Goal: Task Accomplishment & Management: Use online tool/utility

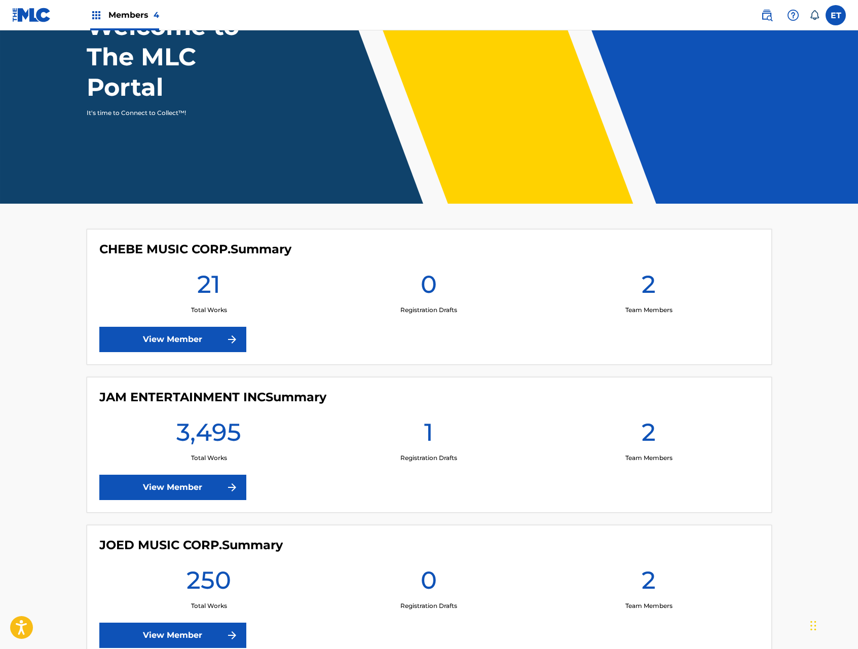
click at [206, 488] on link "View Member" at bounding box center [172, 487] width 147 height 25
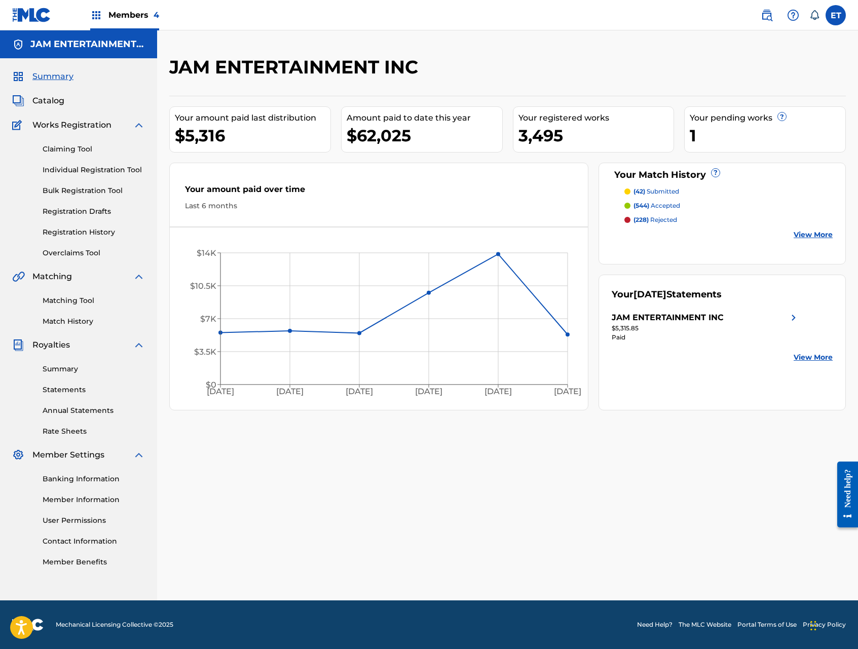
click at [74, 169] on link "Individual Registration Tool" at bounding box center [94, 170] width 102 height 11
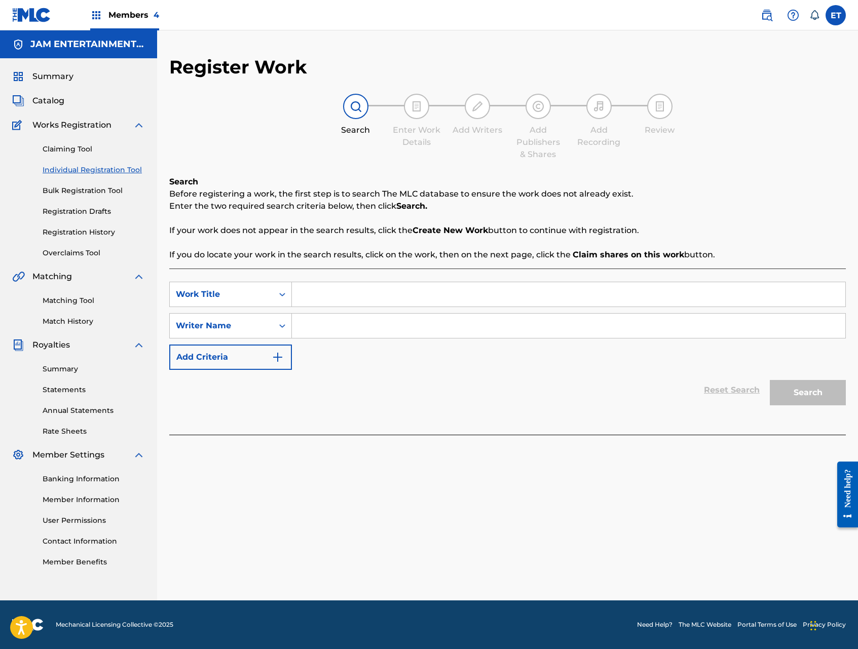
click at [354, 287] on input "Search Form" at bounding box center [568, 294] width 553 height 24
type input "SI TE VAS"
type input "AARON"
click at [770, 380] on button "Search" at bounding box center [808, 392] width 76 height 25
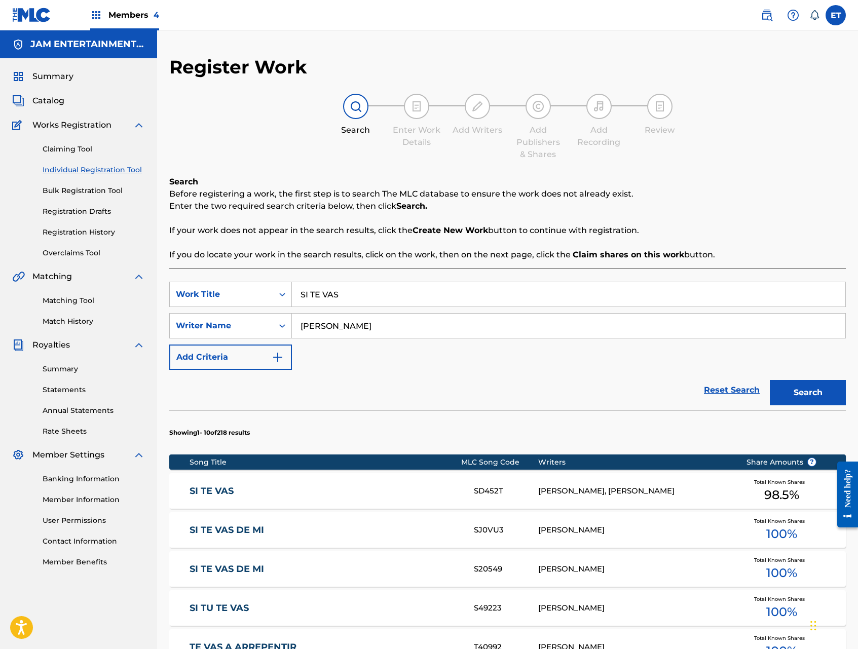
click at [343, 299] on input "SI TE VAS" at bounding box center [568, 294] width 553 height 24
type input "SI TU TE VAS"
click at [770, 380] on button "Search" at bounding box center [808, 392] width 76 height 25
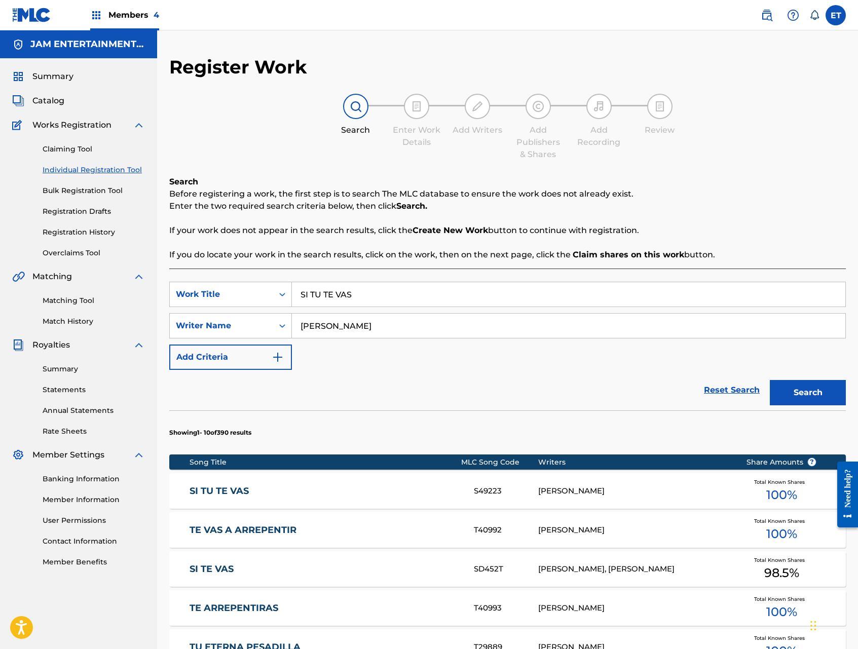
click at [251, 483] on div "SI TU TE VAS S49223 MONTALVO S., AARON Total Known Shares 100 %" at bounding box center [507, 490] width 676 height 35
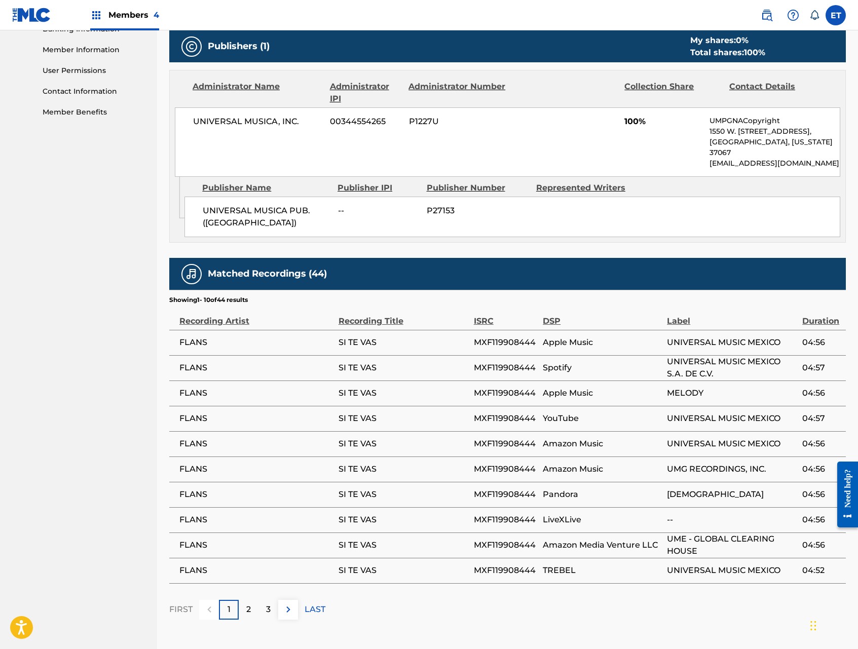
scroll to position [451, 0]
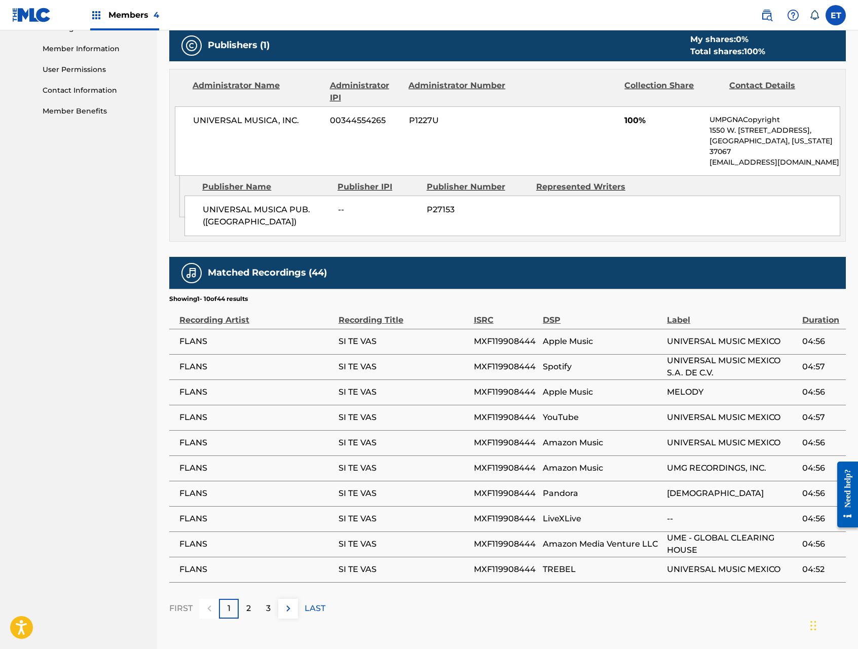
click at [509, 335] on span "MXF119908444" at bounding box center [506, 341] width 64 height 12
copy span "MXF119908444"
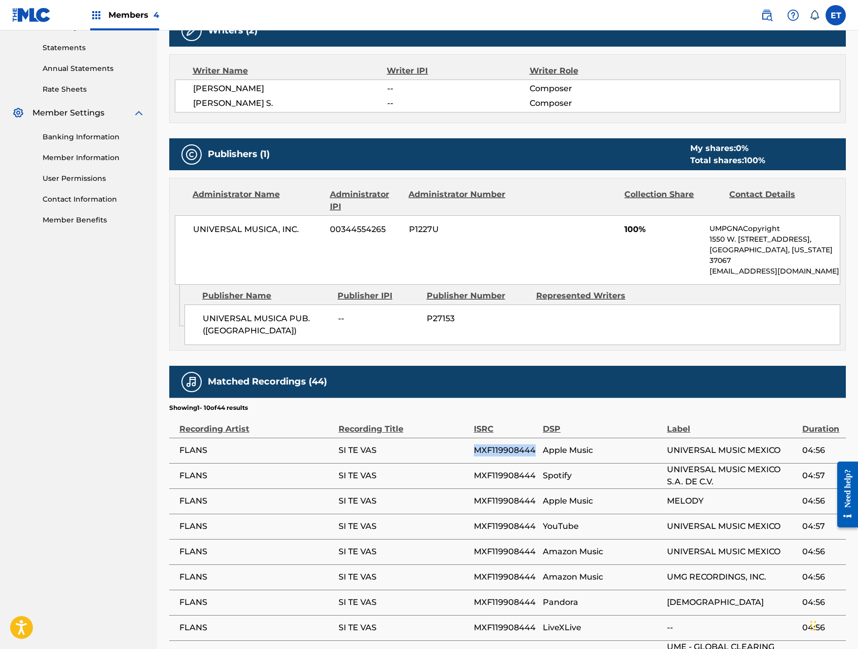
scroll to position [0, 0]
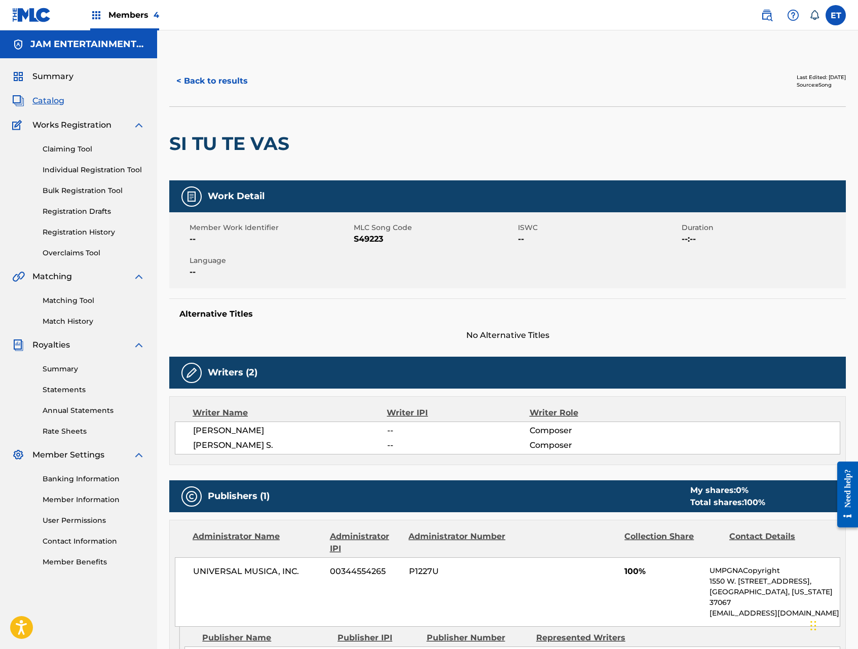
click at [207, 74] on button "< Back to results" at bounding box center [212, 80] width 86 height 25
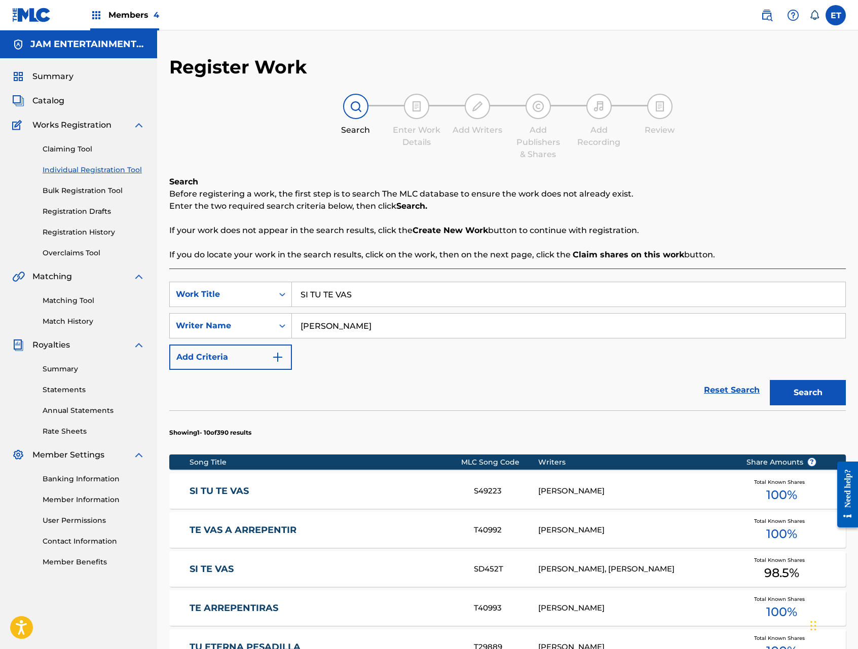
click at [380, 319] on input "AARON" at bounding box center [568, 326] width 553 height 24
paste input "TU ETERNA PESADILLA"
type input "TU ETERNA PESADILLA"
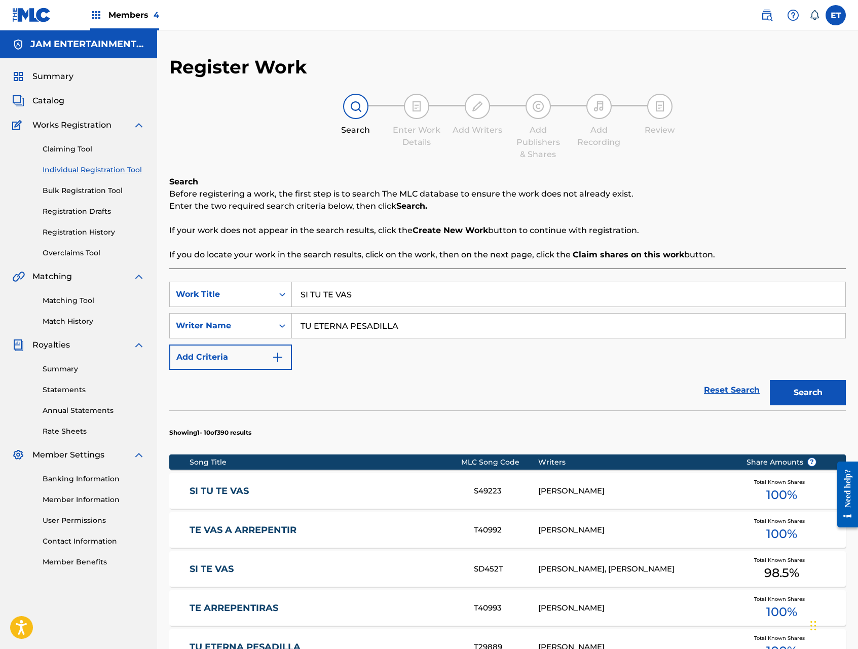
click at [770, 380] on button "Search" at bounding box center [808, 392] width 76 height 25
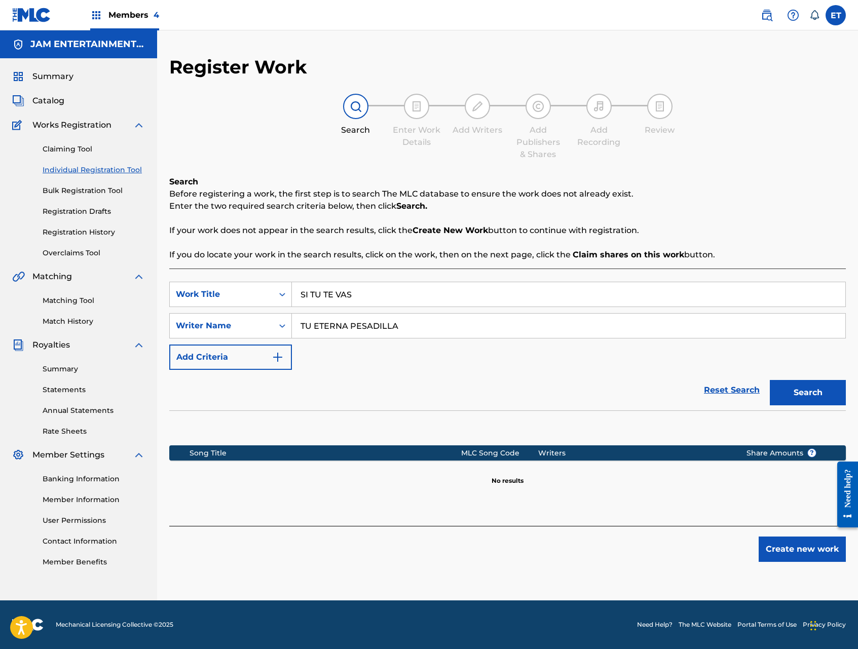
click at [356, 297] on input "SI TU TE VAS" at bounding box center [568, 294] width 553 height 24
paste input "TU ETERNA PESADILLA"
type input "TU ETERNA PESADILLA"
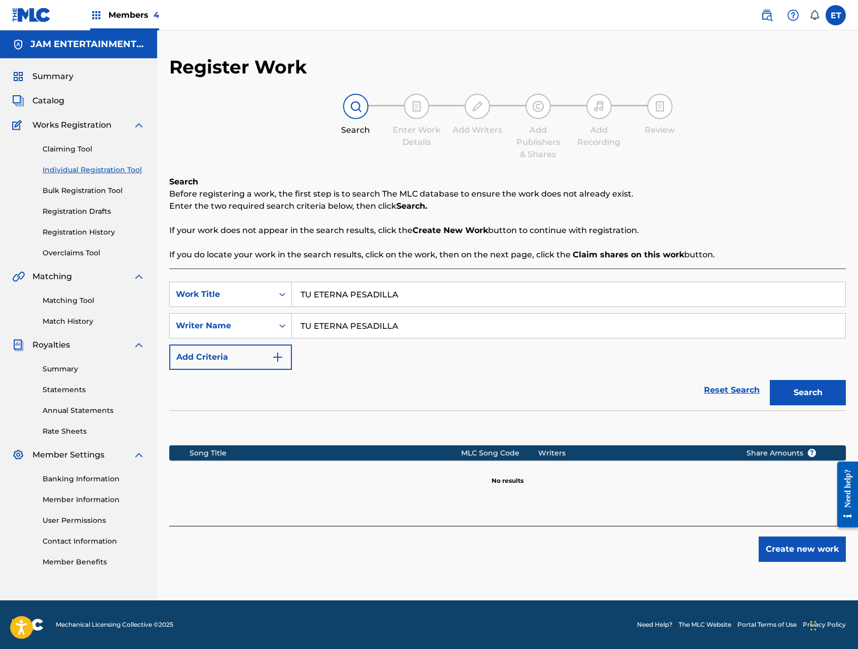
click at [423, 333] on input "TU ETERNA PESADILLA" at bounding box center [568, 326] width 553 height 24
type input "AARON"
click at [770, 380] on button "Search" at bounding box center [808, 392] width 76 height 25
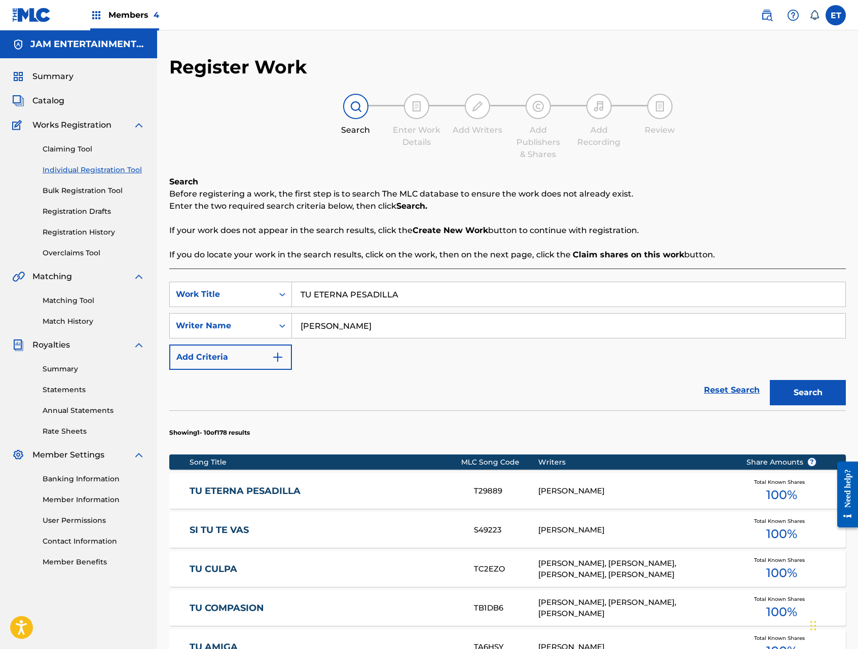
click at [293, 489] on link "TU ETERNA PESADILLA" at bounding box center [325, 491] width 271 height 12
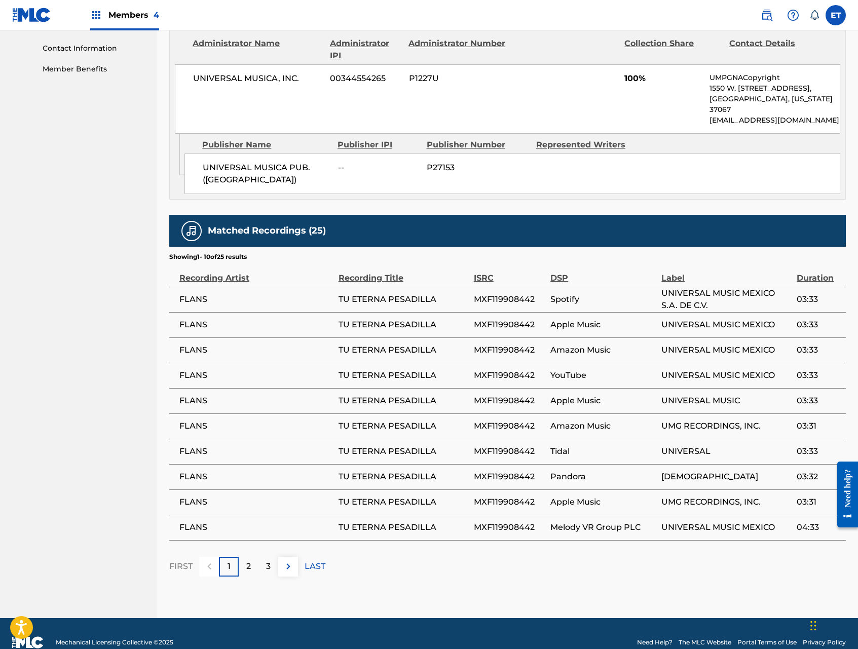
scroll to position [500, 0]
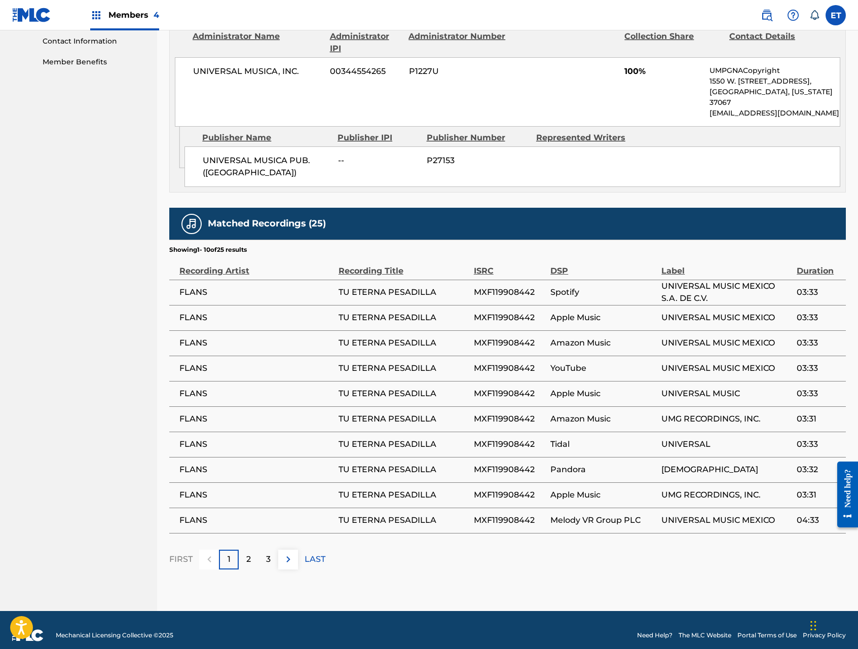
click at [502, 286] on span "MXF119908442" at bounding box center [509, 292] width 71 height 12
click at [501, 286] on span "MXF119908442" at bounding box center [509, 292] width 71 height 12
copy span "MXF119908442"
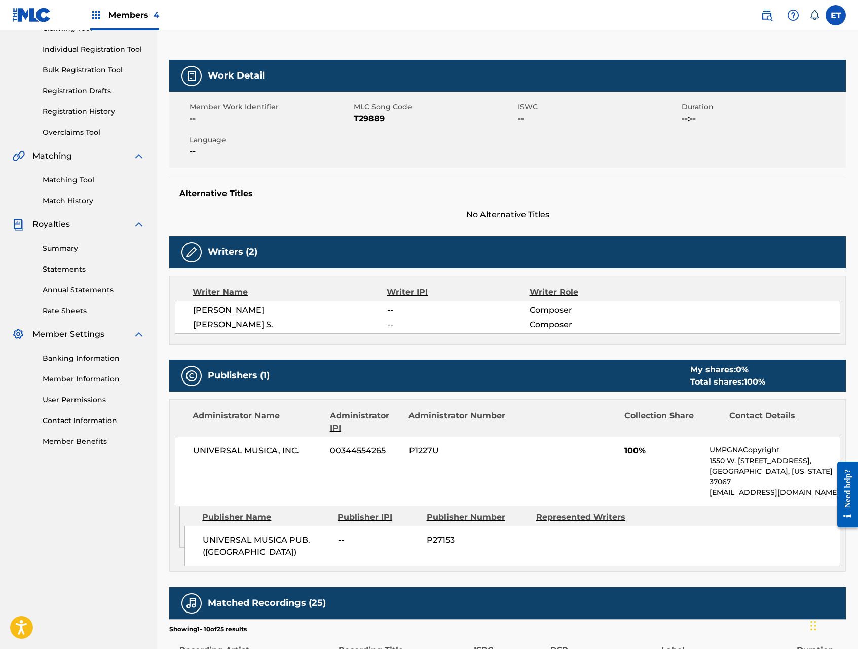
scroll to position [0, 0]
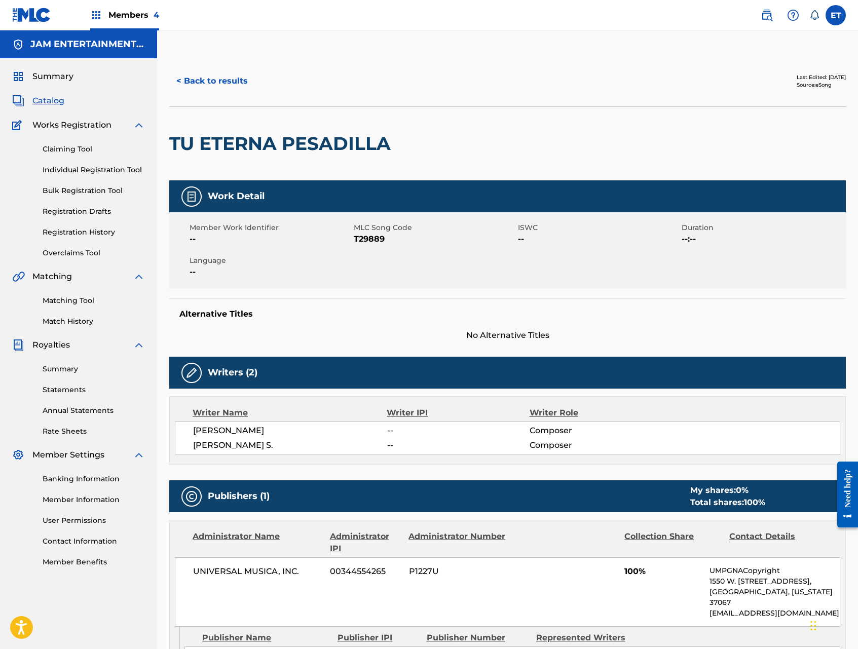
click at [216, 88] on button "< Back to results" at bounding box center [212, 80] width 86 height 25
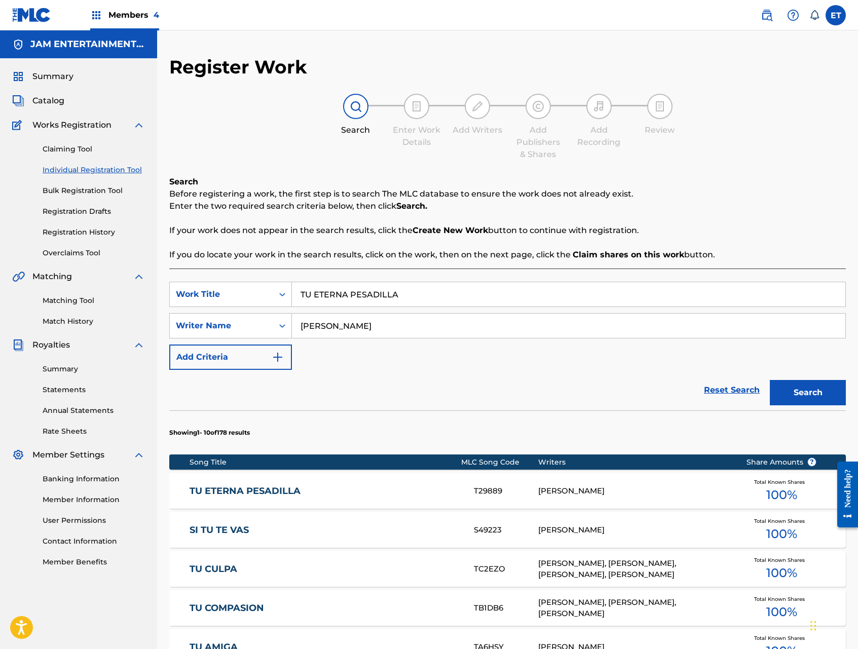
click at [353, 330] on input "AARON" at bounding box center [568, 326] width 553 height 24
type input "ABDUL"
click at [410, 296] on input "TU ETERNA PESADILLA" at bounding box center [568, 294] width 553 height 24
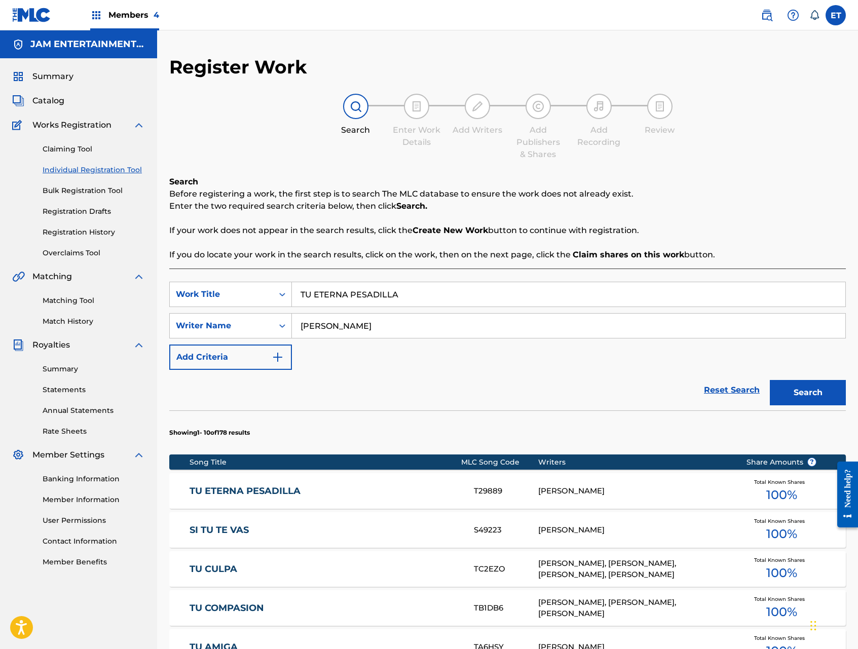
click at [410, 296] on input "TU ETERNA PESADILLA" at bounding box center [568, 294] width 553 height 24
paste input "AMIGO MARIACHI"
type input "AMIGO MARIACHI"
click at [770, 380] on button "Search" at bounding box center [808, 392] width 76 height 25
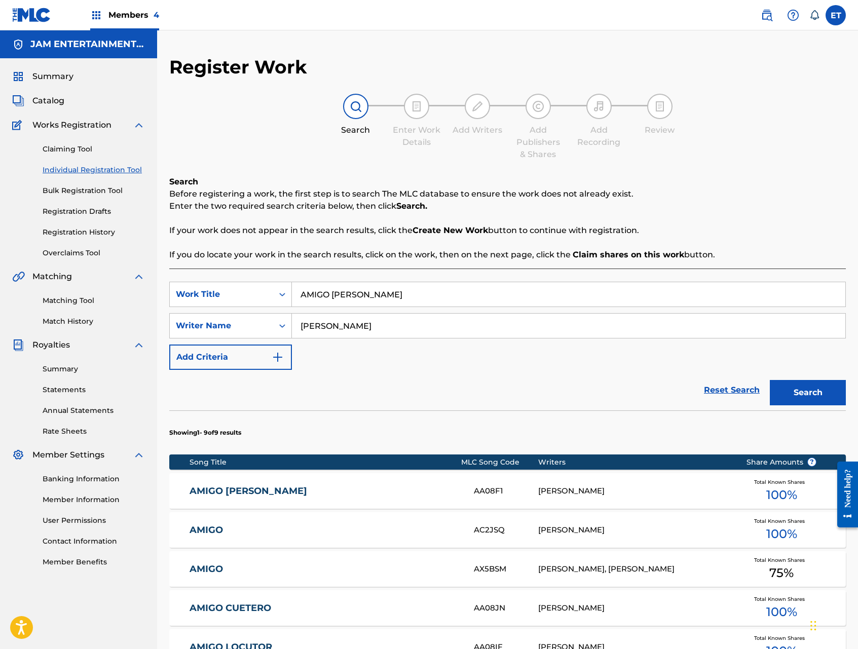
click at [269, 484] on div "AMIGO MARIACHI AA08F1 ABDUL MANUEL BURGOS Total Known Shares 100 %" at bounding box center [507, 490] width 676 height 35
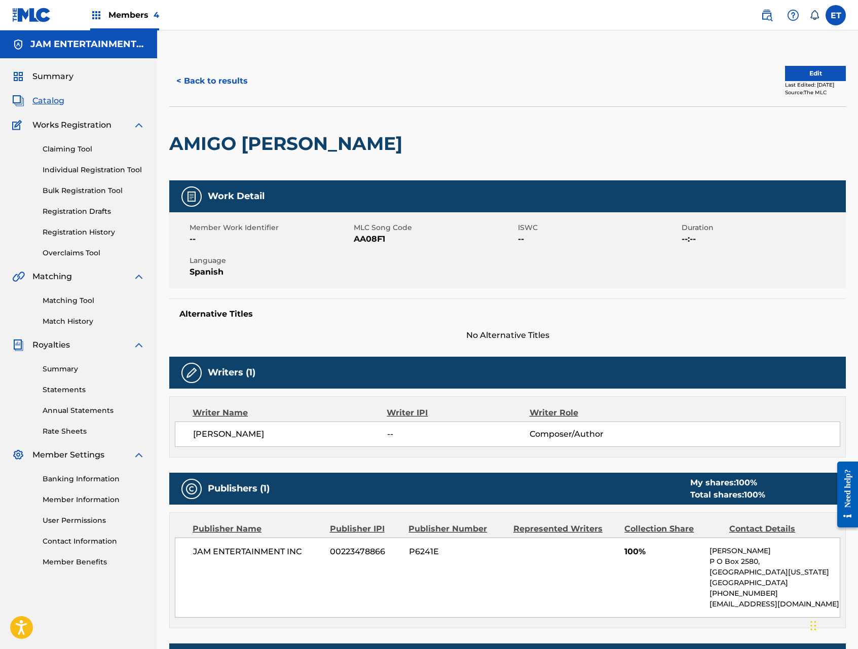
click at [370, 238] on span "AA08F1" at bounding box center [435, 239] width 162 height 12
copy span "AA08F1"
click at [68, 325] on link "Match History" at bounding box center [94, 321] width 102 height 11
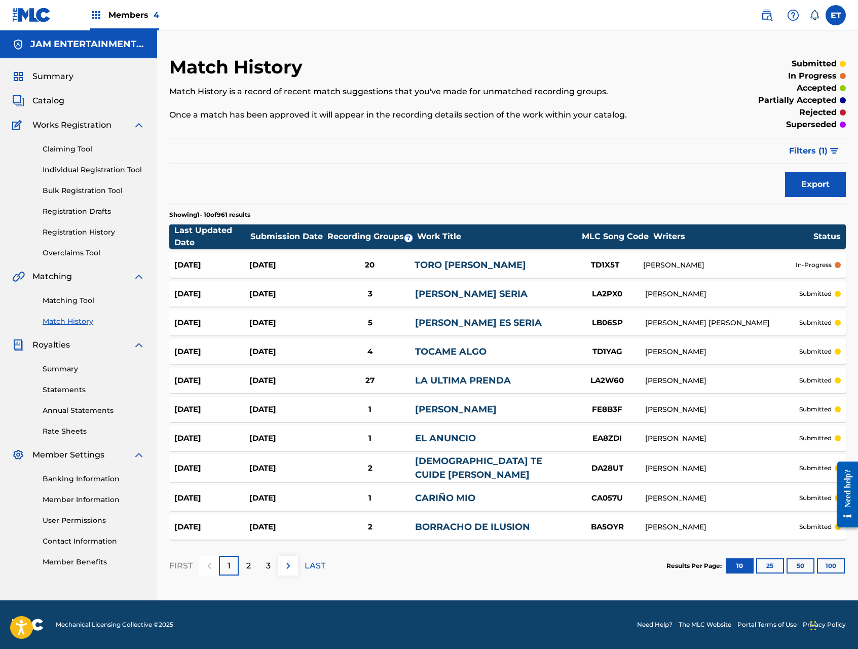
click at [286, 562] on img at bounding box center [288, 566] width 12 height 12
click at [81, 169] on link "Individual Registration Tool" at bounding box center [94, 170] width 102 height 11
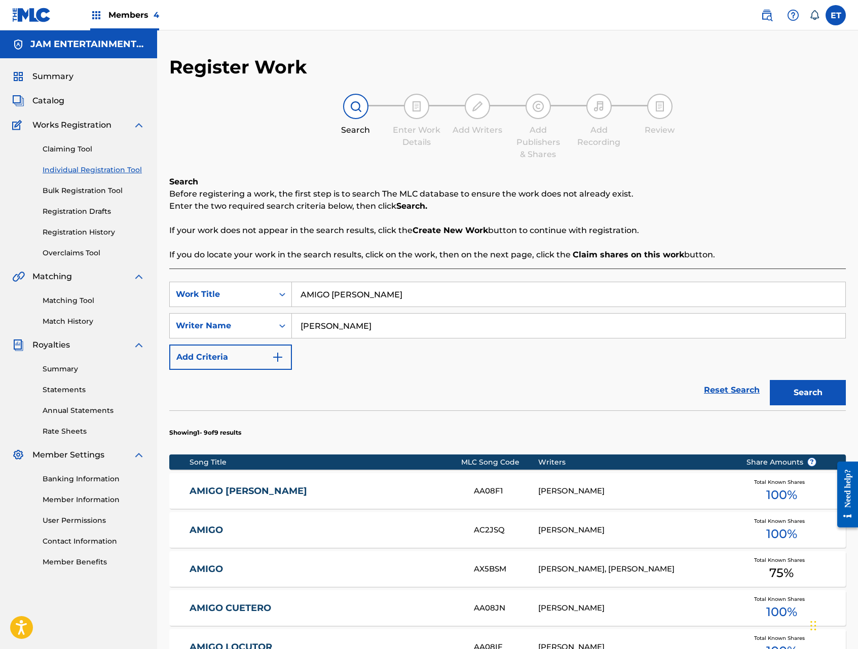
click at [391, 300] on input "AMIGO MARIACHI" at bounding box center [568, 294] width 553 height 24
paste input "OR EN TU PIEL"
type input "AMOR EN TU PIEL"
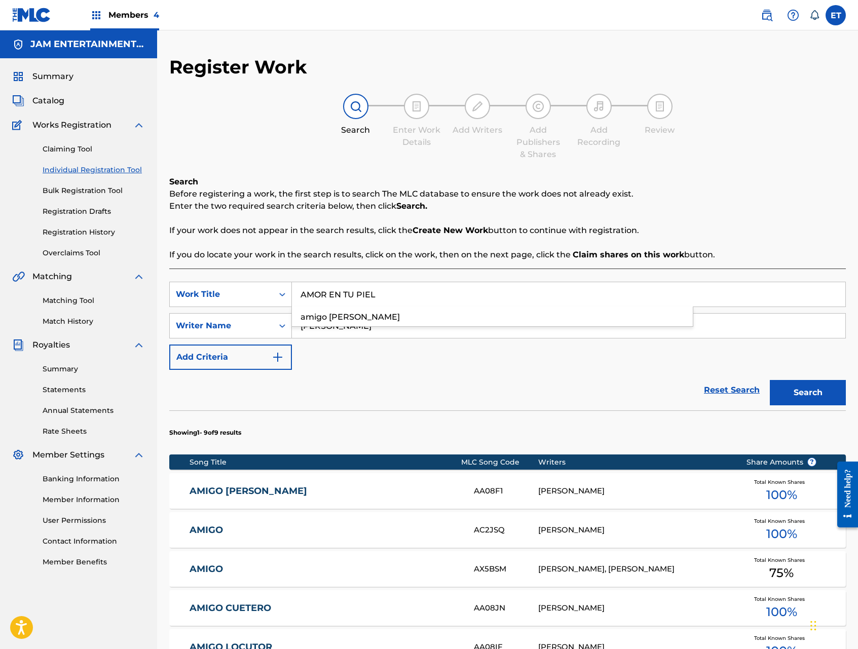
click at [770, 380] on button "Search" at bounding box center [808, 392] width 76 height 25
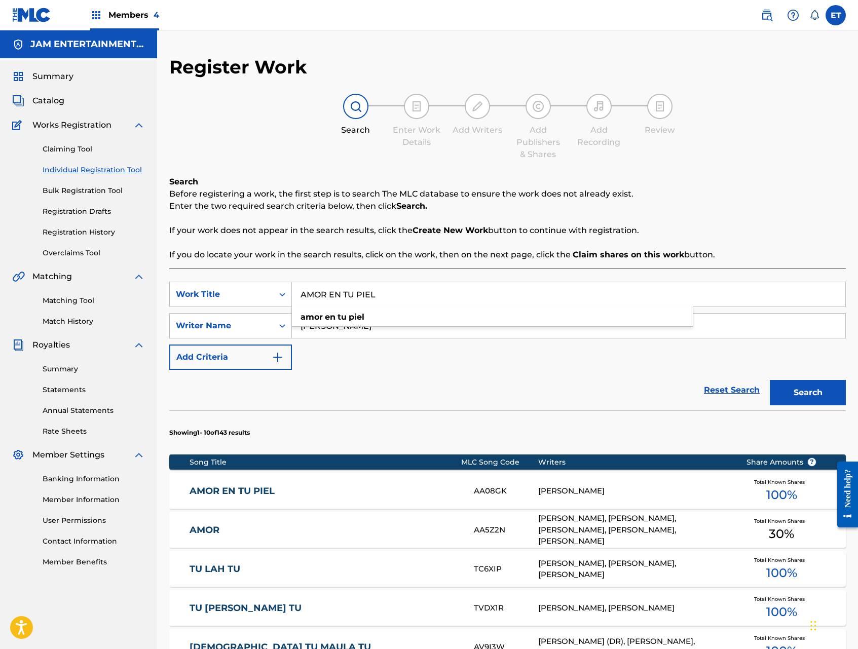
click at [262, 495] on link "AMOR EN TU PIEL" at bounding box center [325, 491] width 271 height 12
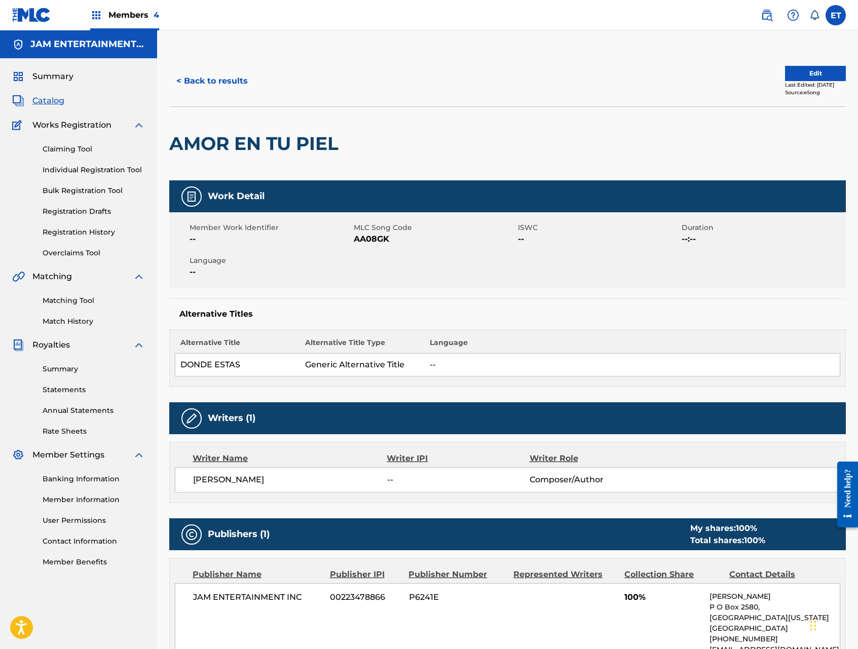
click at [209, 78] on button "< Back to results" at bounding box center [212, 80] width 86 height 25
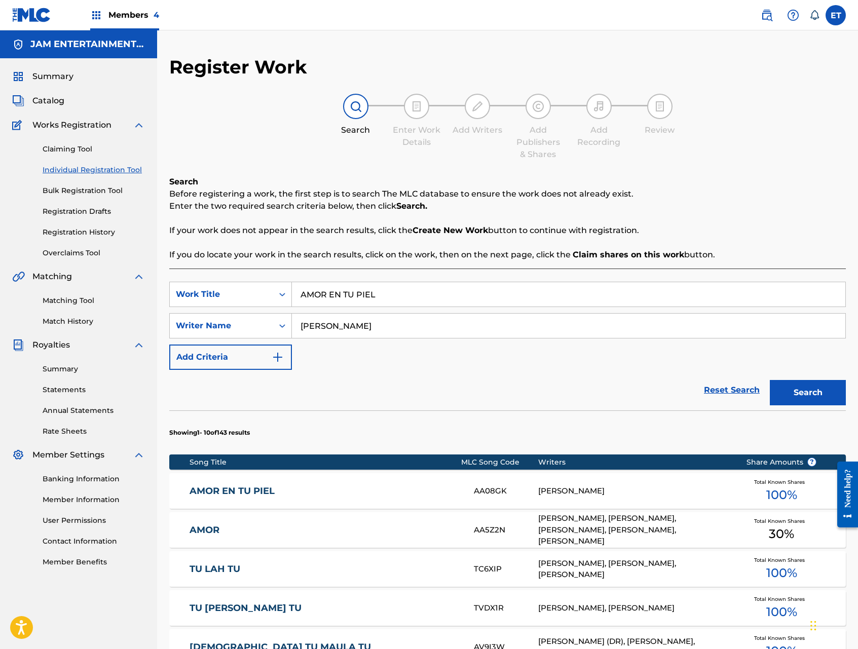
click at [391, 295] on input "AMOR EN TU PIEL" at bounding box center [568, 294] width 553 height 24
type input "DONDE ESTAS"
click at [770, 380] on button "Search" at bounding box center [808, 392] width 76 height 25
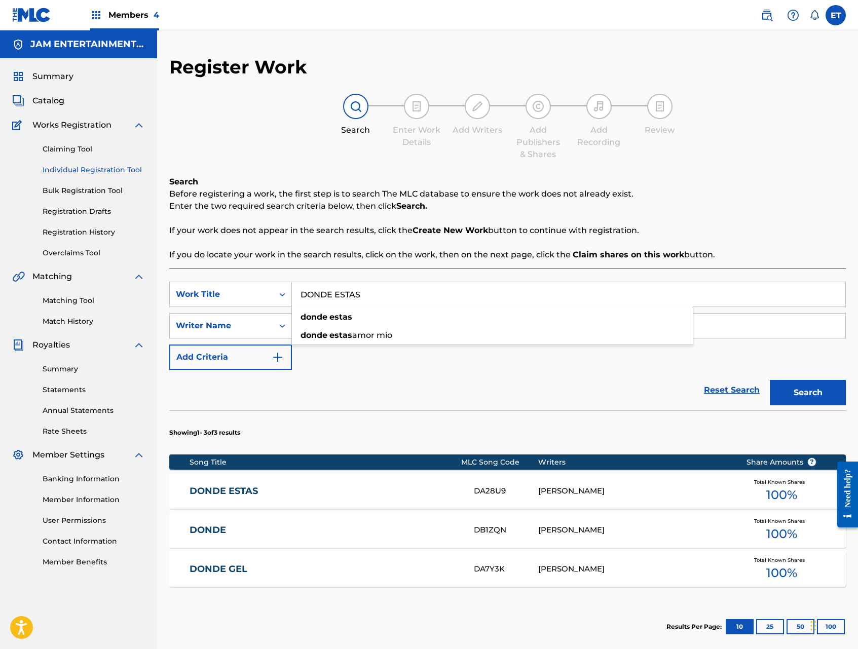
click at [224, 496] on link "DONDE ESTAS" at bounding box center [325, 491] width 271 height 12
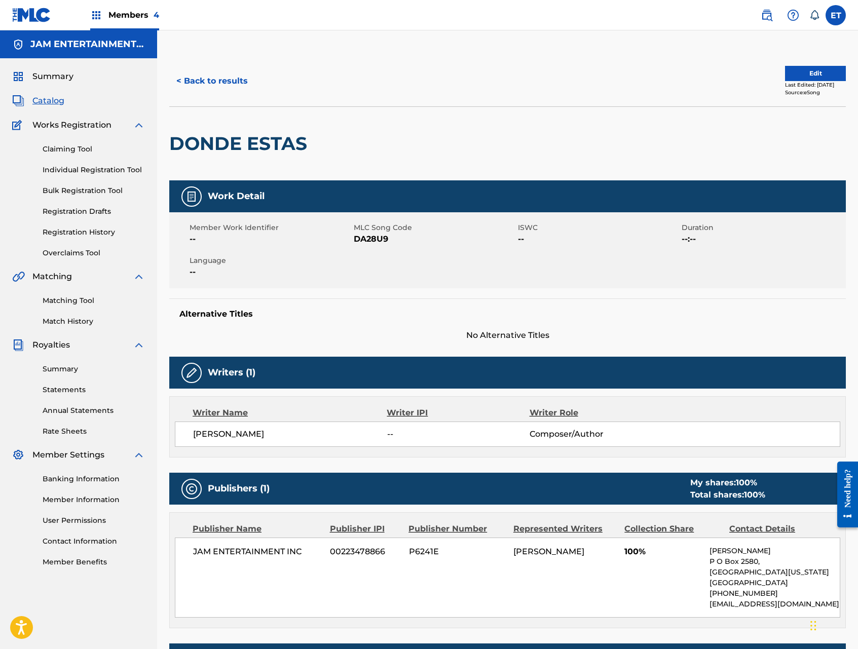
click at [230, 79] on button "< Back to results" at bounding box center [212, 80] width 86 height 25
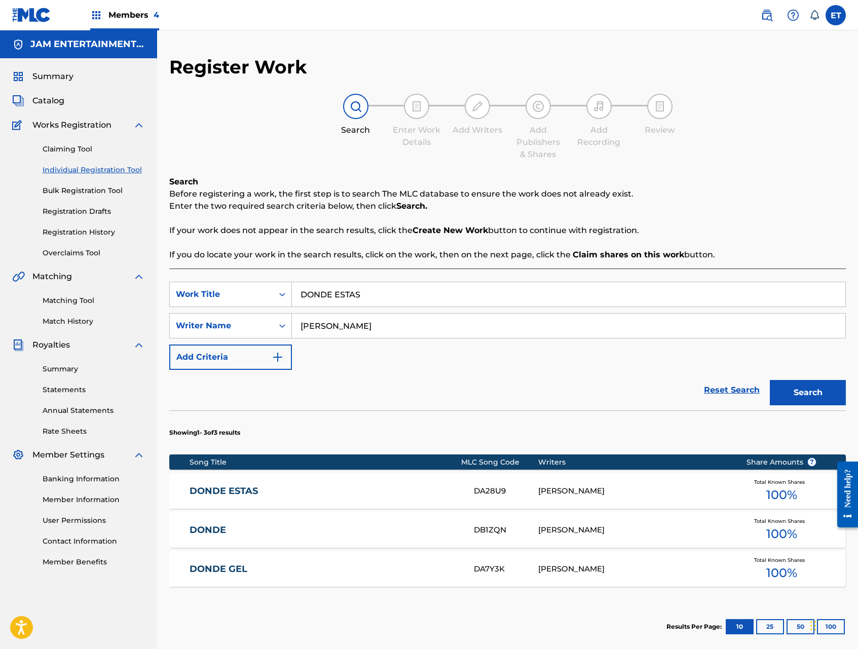
click at [371, 298] on input "DONDE ESTAS" at bounding box center [568, 294] width 553 height 24
paste input "AROMA DE CAFE"
type input "AROMA DE CAFE"
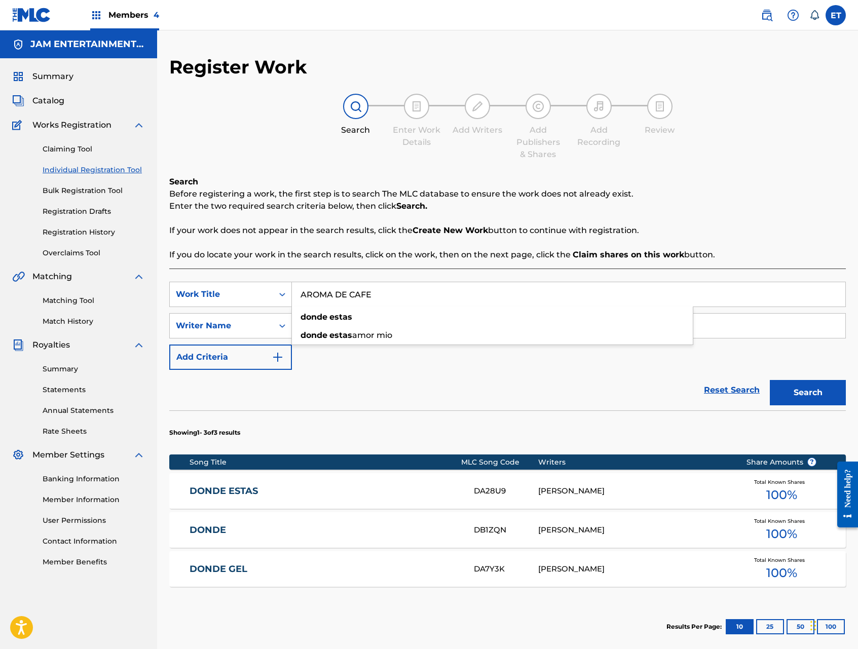
click at [770, 380] on button "Search" at bounding box center [808, 392] width 76 height 25
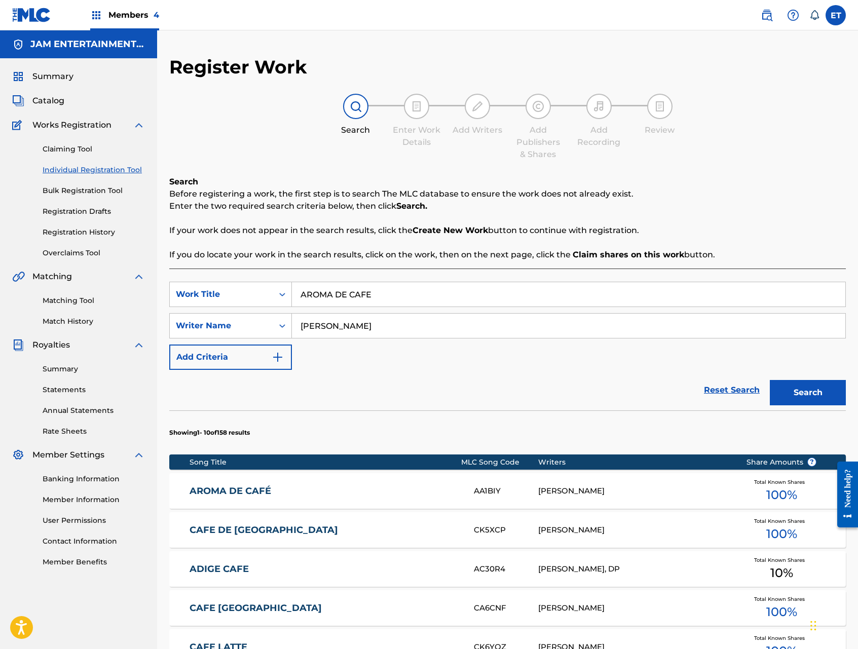
click at [211, 501] on div "AROMA DE CAFÉ AA1BIY ABDUL MANUEL BURGOS Total Known Shares 100 %" at bounding box center [507, 490] width 676 height 35
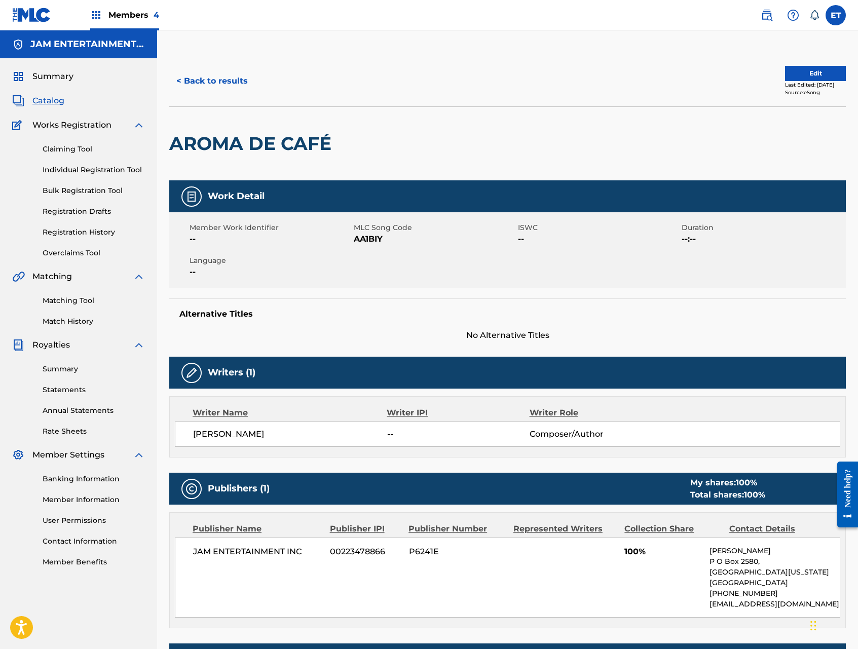
click at [218, 85] on button "< Back to results" at bounding box center [212, 80] width 86 height 25
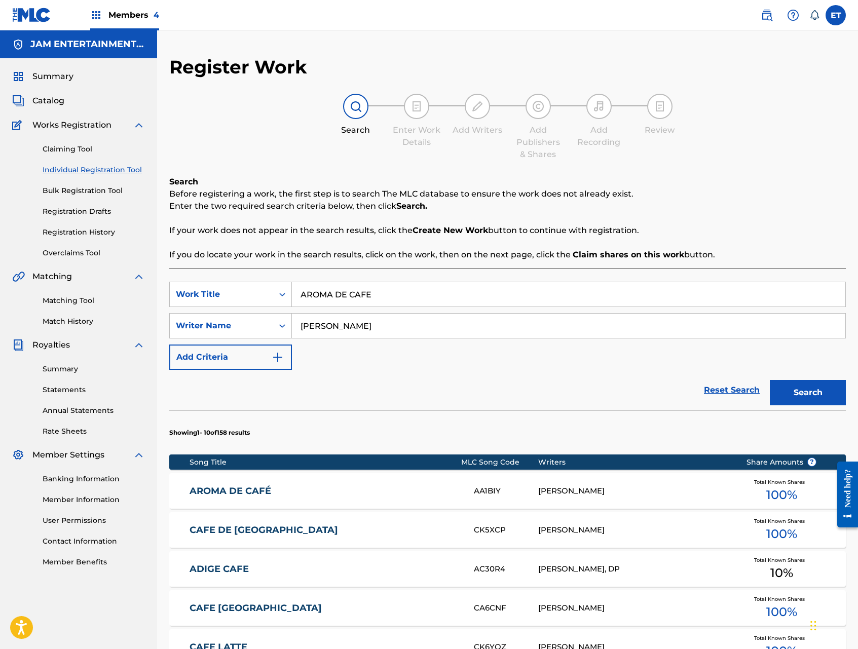
click at [378, 285] on input "AROMA DE CAFE" at bounding box center [568, 294] width 553 height 24
paste input "MORIR LLORANDO POR TI"
type input "MORIR LLORANDO POR TI"
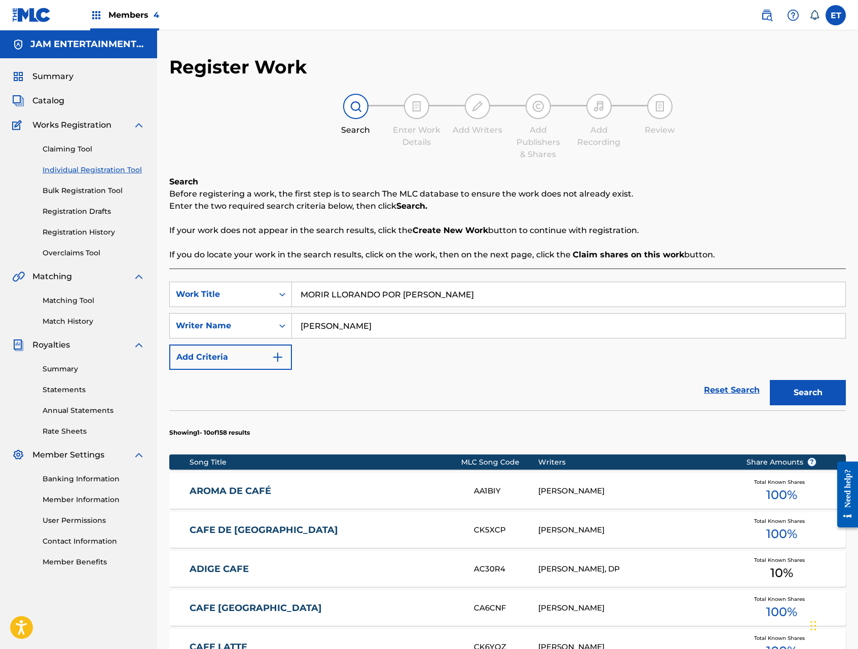
click at [770, 380] on button "Search" at bounding box center [808, 392] width 76 height 25
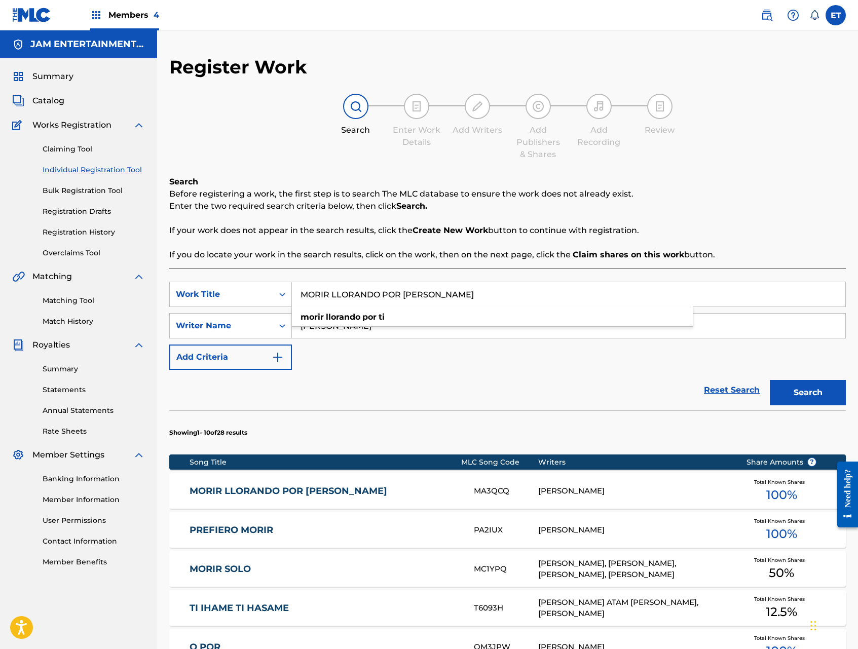
click at [286, 487] on link "MORIR LLORANDO POR TI" at bounding box center [325, 491] width 271 height 12
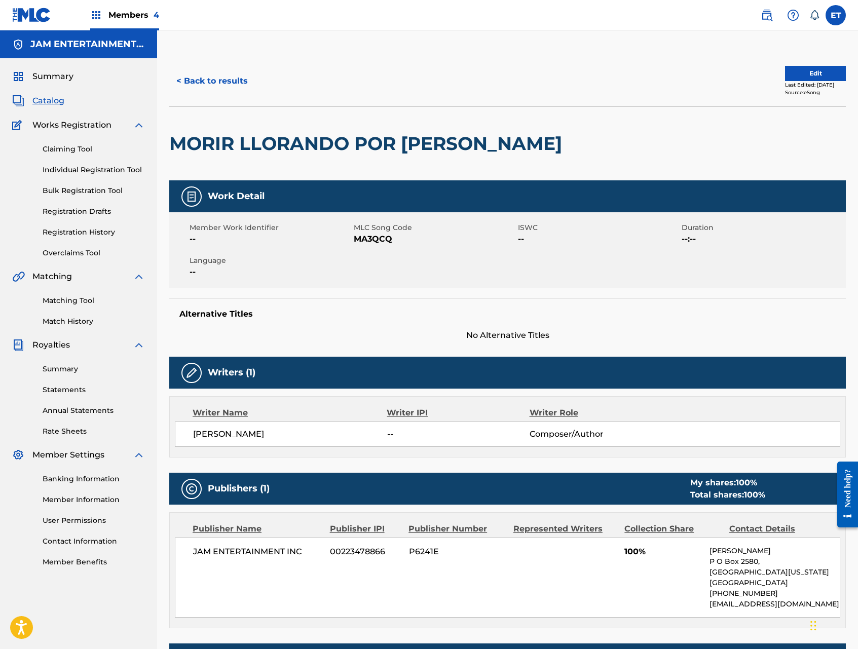
click at [65, 298] on link "Matching Tool" at bounding box center [94, 300] width 102 height 11
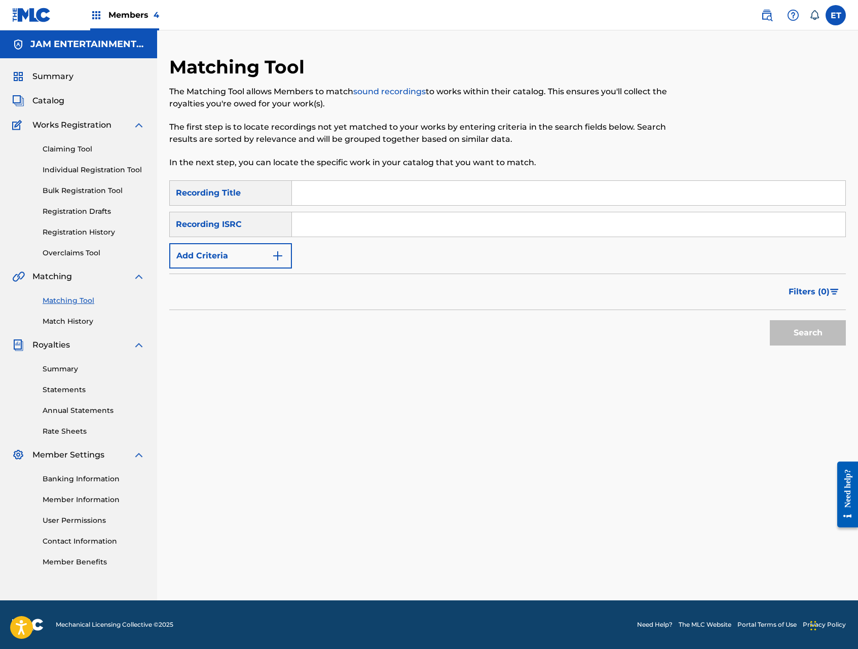
click at [352, 196] on input "Search Form" at bounding box center [568, 193] width 553 height 24
paste input "MORIR LLORANDO POR TI"
type input "MORIR LLORANDO POR TI"
click at [770, 320] on button "Search" at bounding box center [808, 332] width 76 height 25
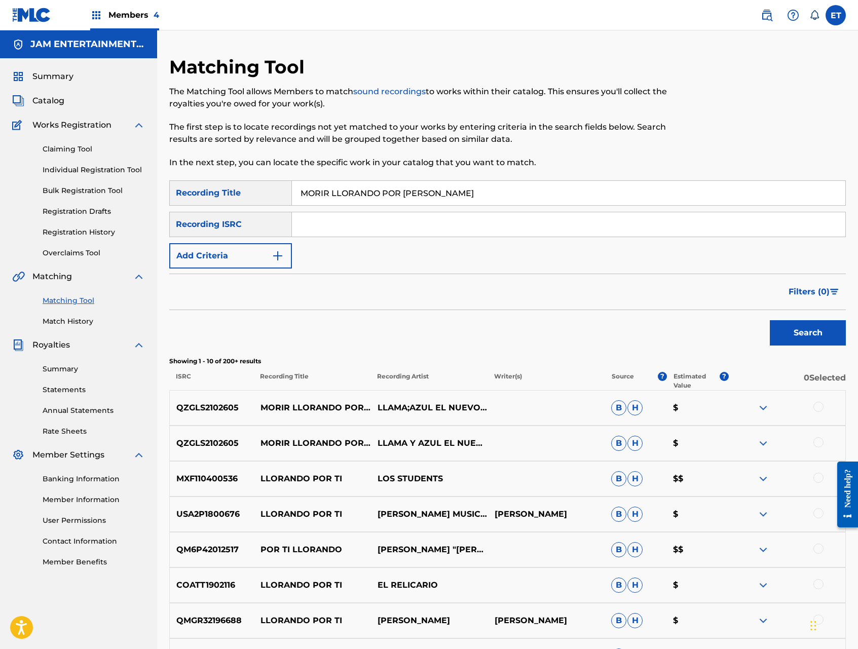
click at [822, 406] on div at bounding box center [818, 407] width 10 height 10
click at [818, 444] on div at bounding box center [818, 442] width 10 height 10
click at [724, 567] on button "Match 2 Groups" at bounding box center [712, 566] width 112 height 25
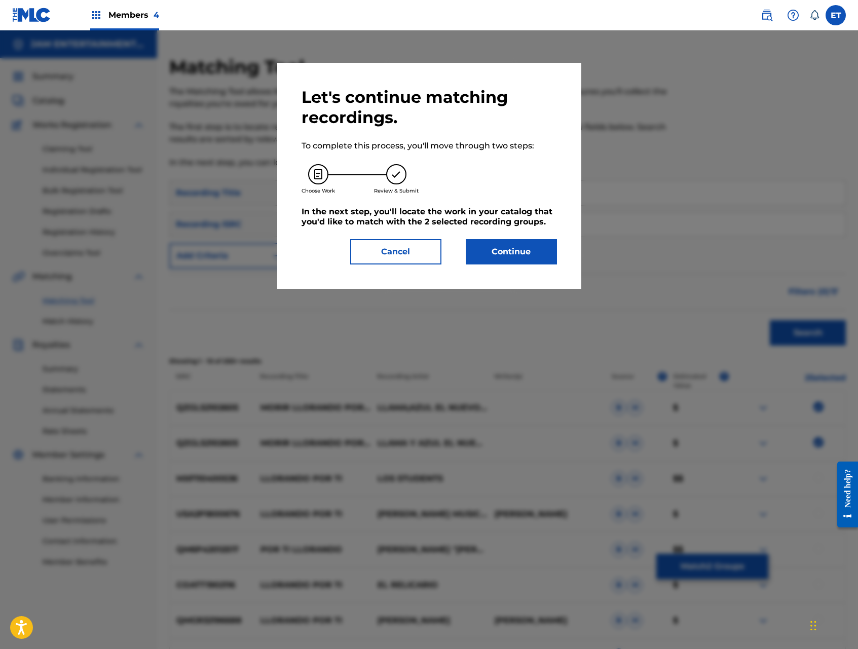
click at [506, 248] on button "Continue" at bounding box center [511, 251] width 91 height 25
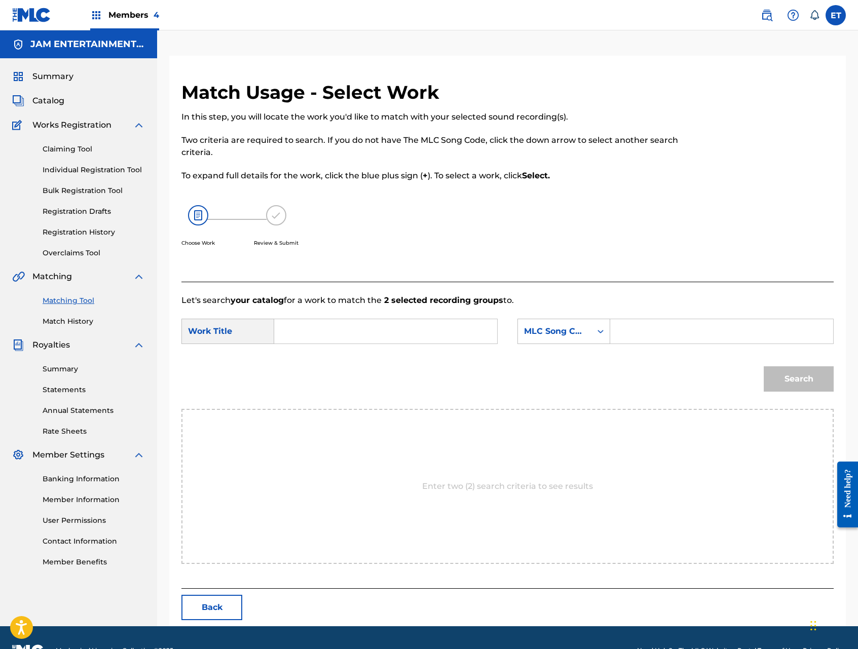
click at [328, 352] on form "SearchWithCriteria6a0827b5-638e-4c82-82d7-b216d6d8ae01 Work Title SearchWithCri…" at bounding box center [507, 358] width 652 height 102
click at [342, 342] on input "Search Form" at bounding box center [386, 331] width 206 height 24
paste input "MORIR LLORANDO POR TI"
type input "MORIR LLORANDO POR TI"
click at [571, 327] on div "MLC Song Code" at bounding box center [554, 331] width 61 height 12
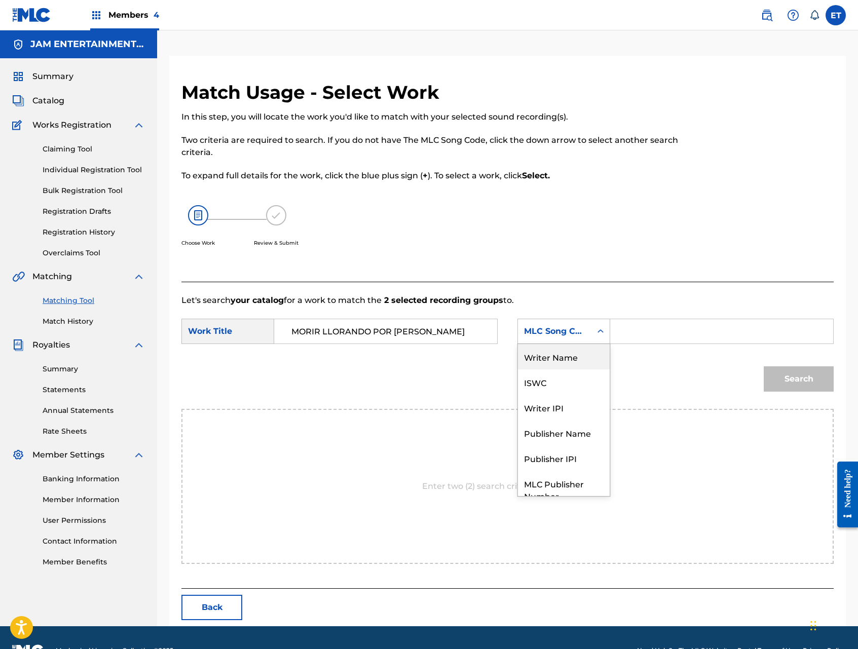
click at [572, 356] on div "Writer Name" at bounding box center [564, 356] width 92 height 25
click at [646, 332] on input "Search Form" at bounding box center [722, 331] width 206 height 24
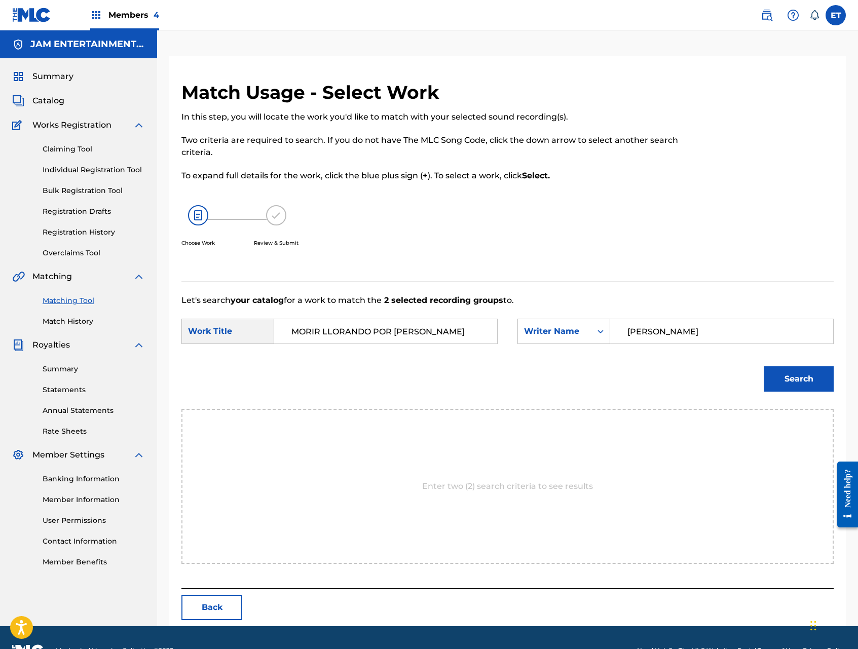
type input "ABDUL"
click at [764, 366] on button "Search" at bounding box center [799, 378] width 70 height 25
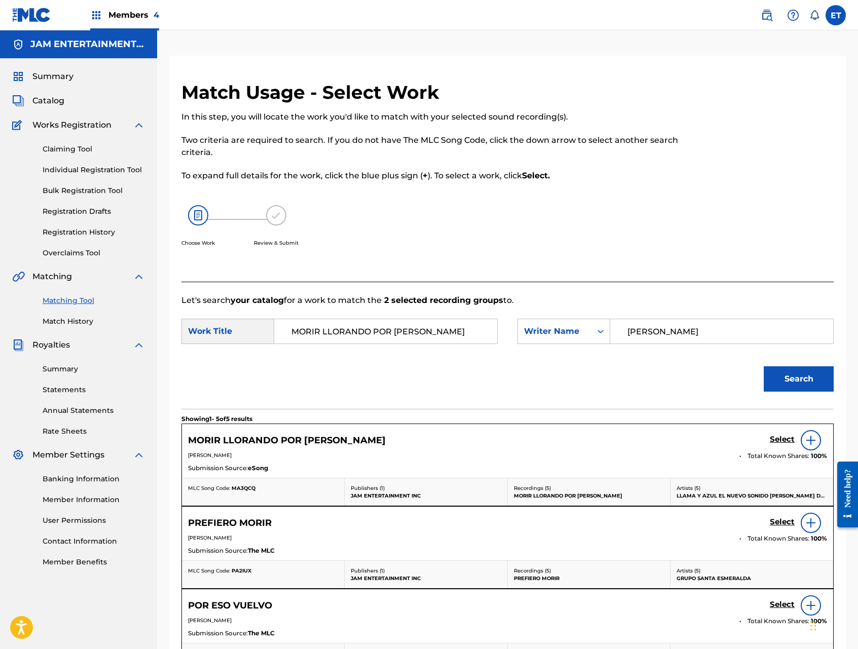
click at [779, 436] on h5 "Select" at bounding box center [782, 440] width 25 height 10
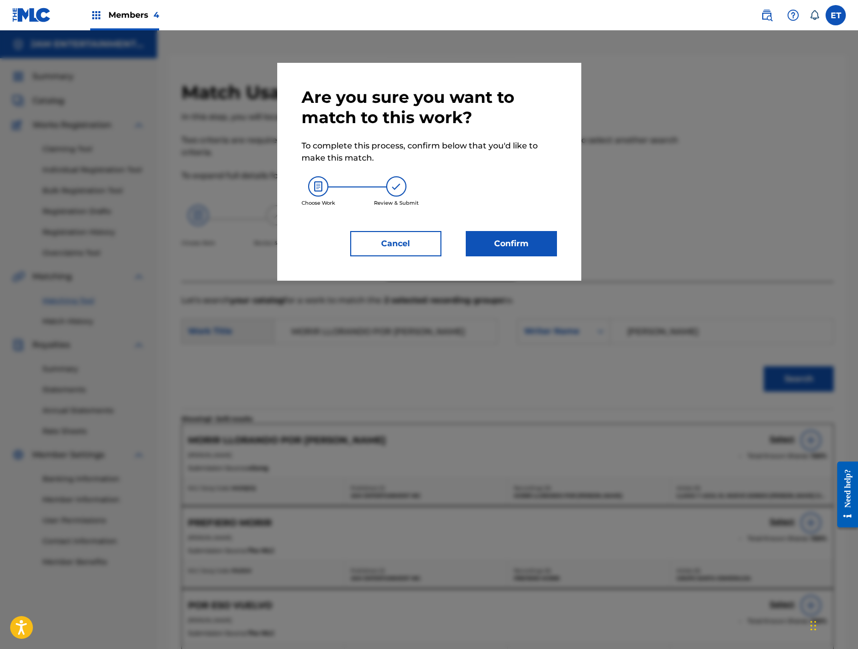
click at [517, 242] on button "Confirm" at bounding box center [511, 243] width 91 height 25
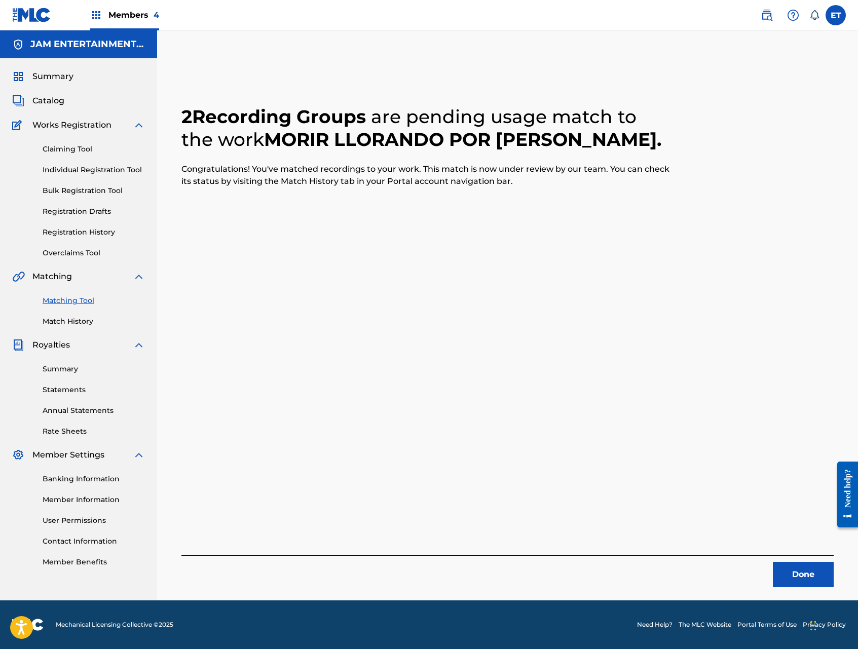
click at [797, 565] on button "Done" at bounding box center [803, 574] width 61 height 25
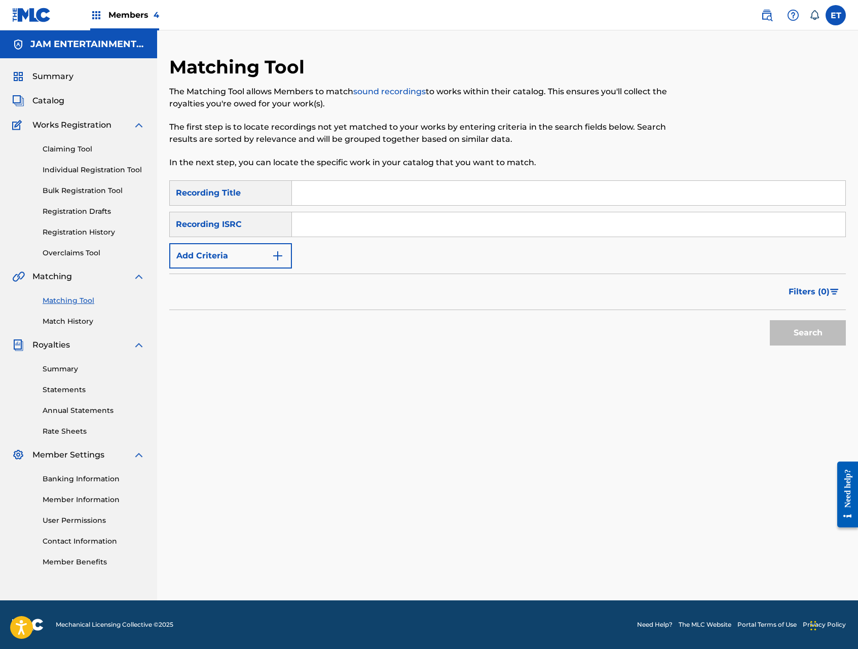
click at [95, 172] on link "Individual Registration Tool" at bounding box center [94, 170] width 102 height 11
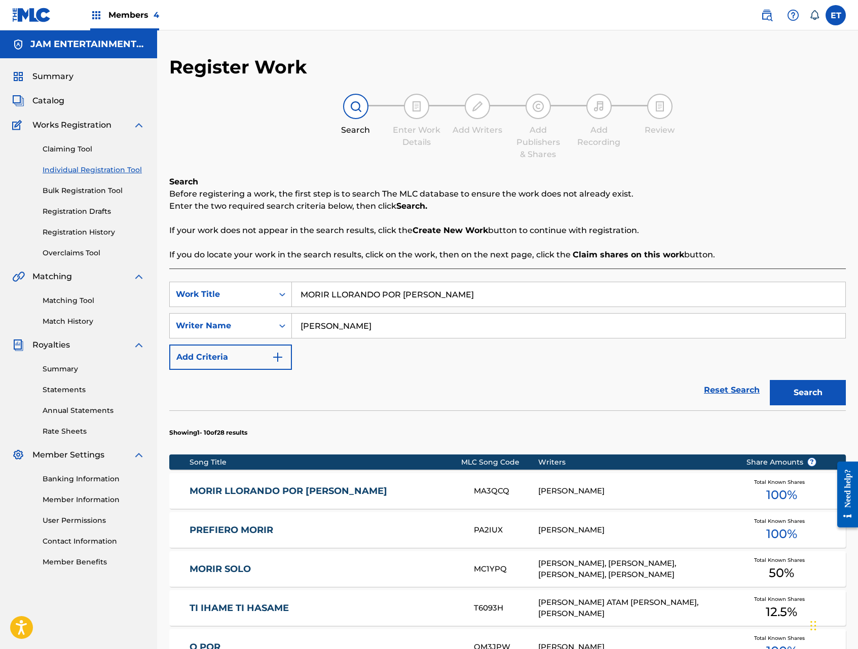
click at [437, 284] on input "MORIR LLORANDO POR TI" at bounding box center [568, 294] width 553 height 24
paste input "UJERES ANDINAS"
type input "MUJERES ANDINAS"
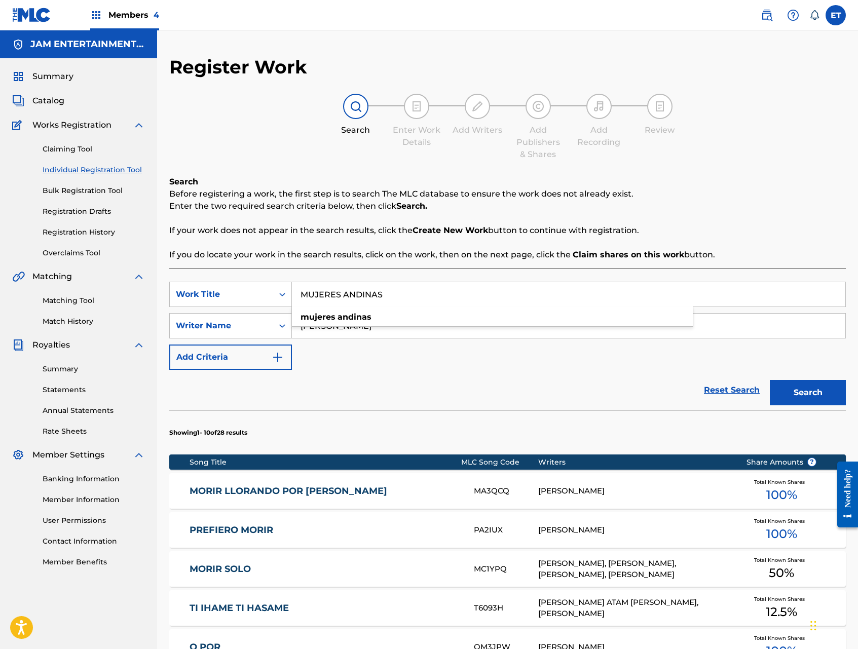
click at [770, 380] on button "Search" at bounding box center [808, 392] width 76 height 25
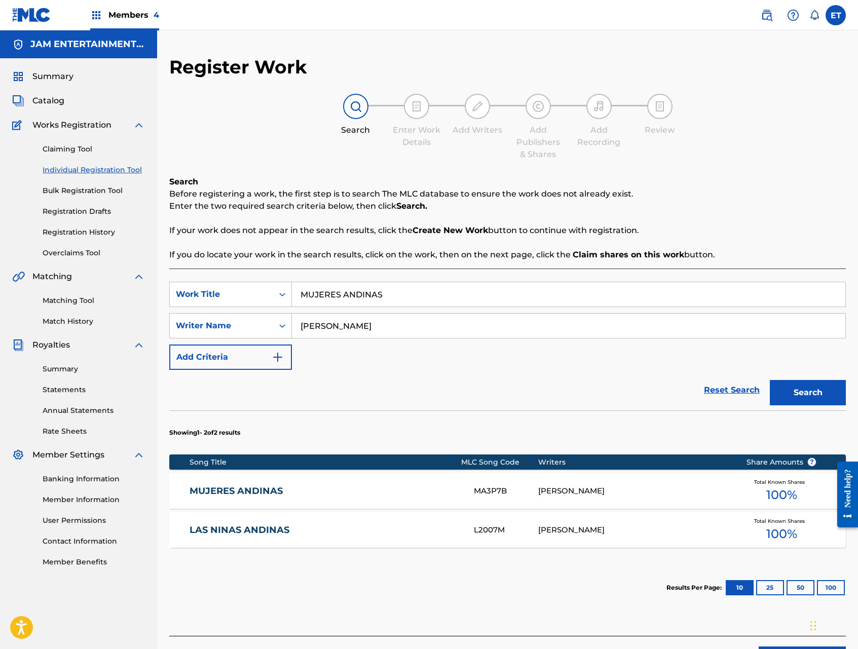
click at [254, 491] on link "MUJERES ANDINAS" at bounding box center [325, 491] width 271 height 12
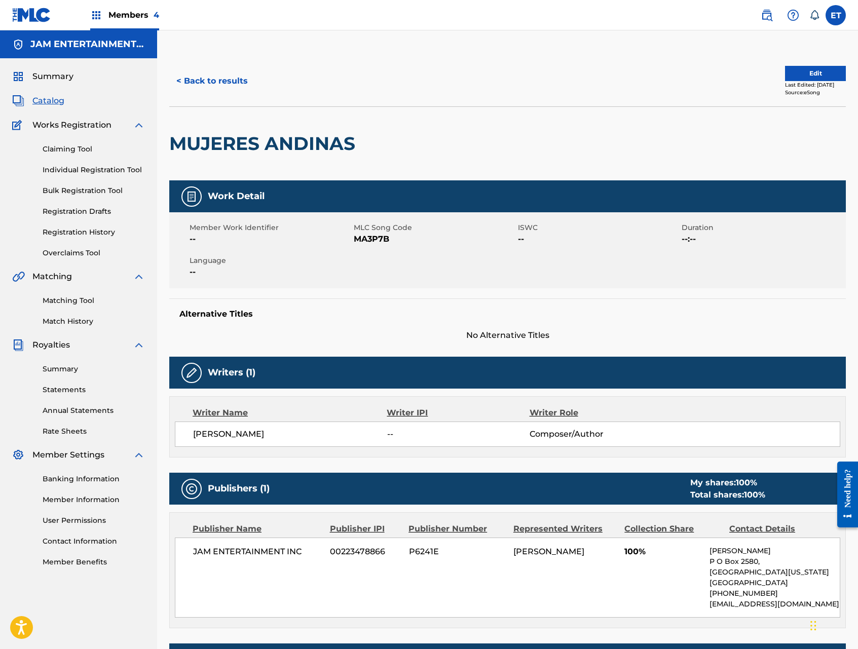
click at [72, 298] on link "Matching Tool" at bounding box center [94, 300] width 102 height 11
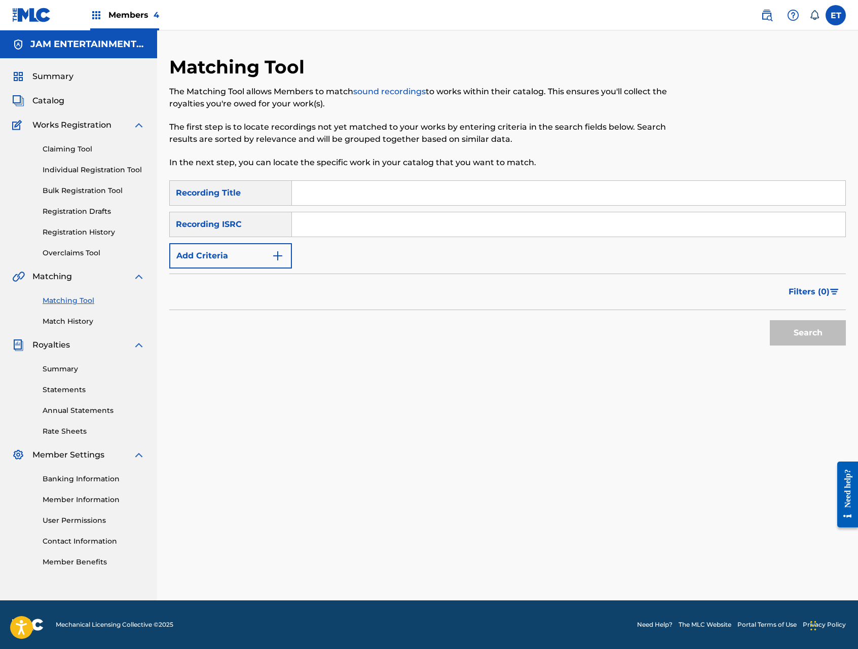
click at [316, 194] on input "Search Form" at bounding box center [568, 193] width 553 height 24
paste input "GRUPO LLAMA Y AZUL EL NUEVO SONIDO ANDINO DE LA CUMBIA / VARIOS ARTISTAS / GRUP…"
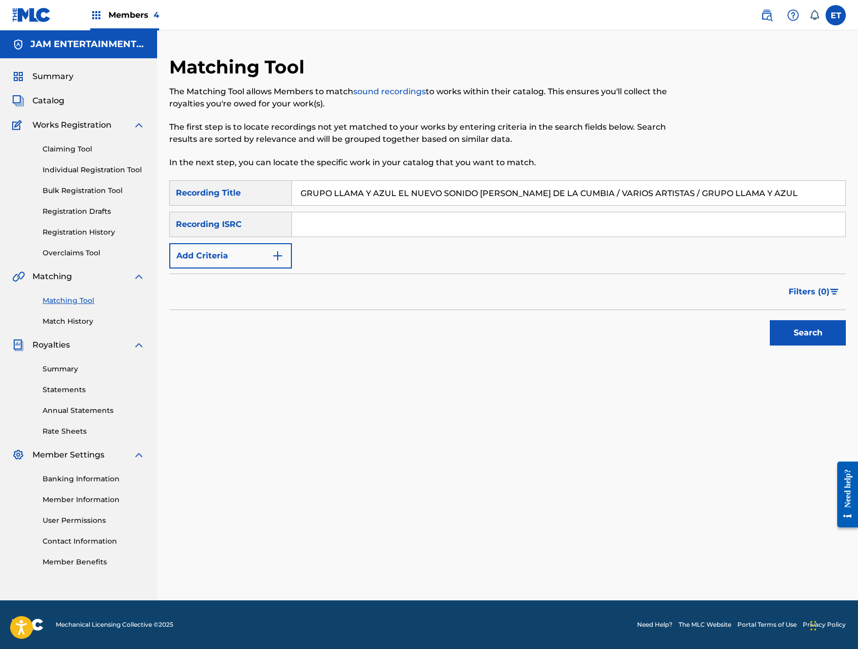
click at [770, 320] on button "Search" at bounding box center [808, 332] width 76 height 25
click at [422, 194] on input "GRUPO LLAMA Y AZUL EL NUEVO SONIDO ANDINO DE LA CUMBIA / VARIOS ARTISTAS / GRUP…" at bounding box center [568, 193] width 553 height 24
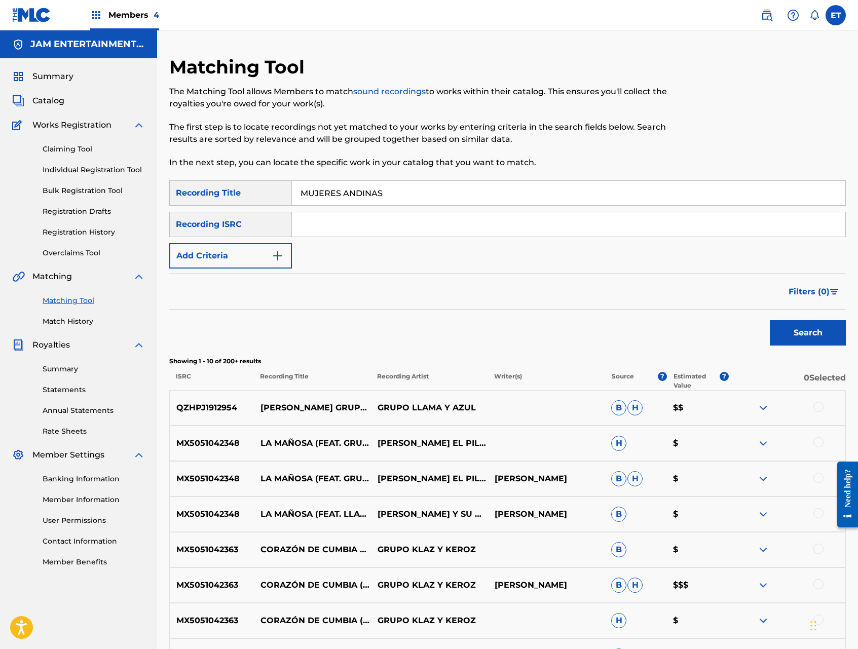
type input "MUJERES ANDINAS"
click at [770, 320] on button "Search" at bounding box center [808, 332] width 76 height 25
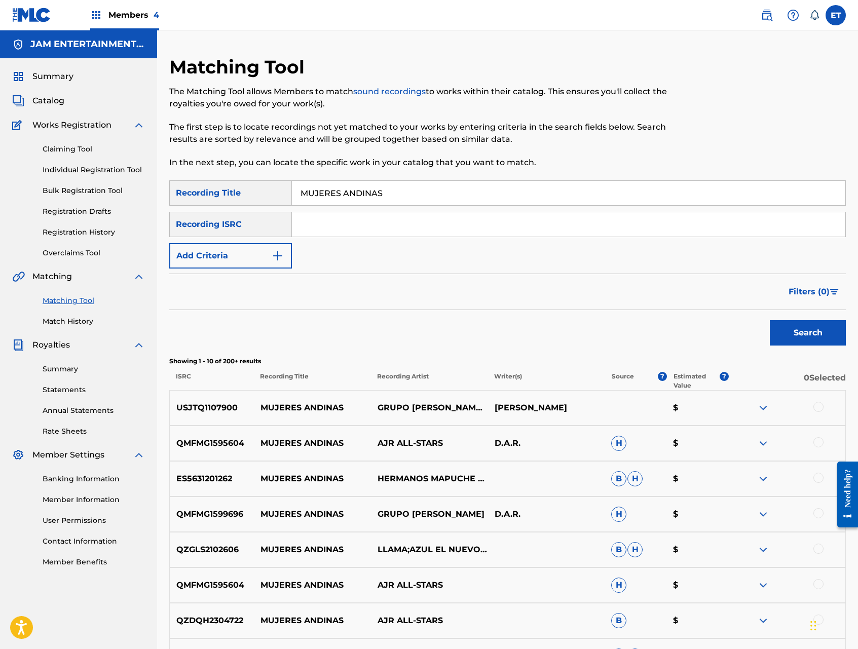
click at [67, 168] on link "Individual Registration Tool" at bounding box center [94, 170] width 102 height 11
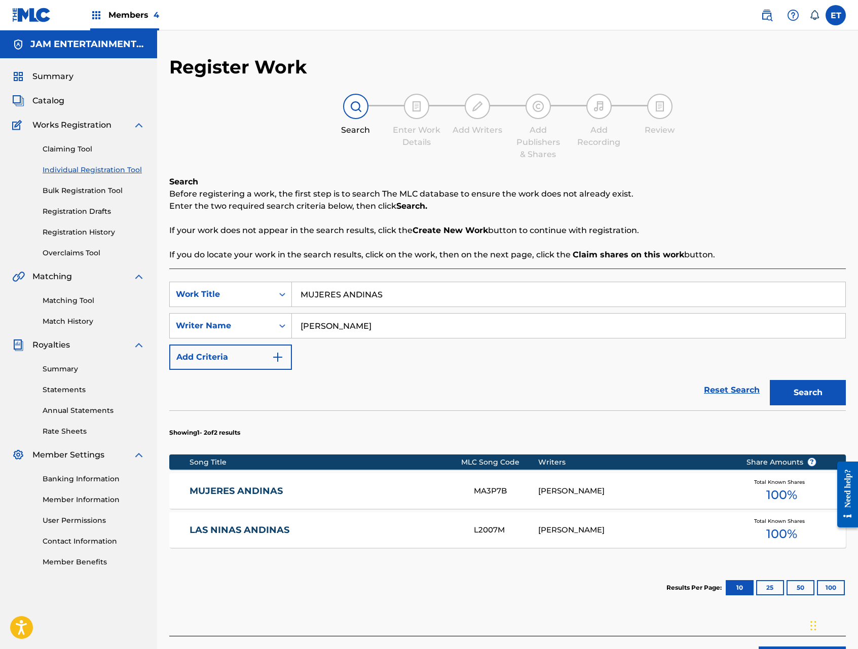
click at [390, 299] on input "MUJERES ANDINAS" at bounding box center [568, 294] width 553 height 24
paste input "Pecesito"
type input "Pecesito"
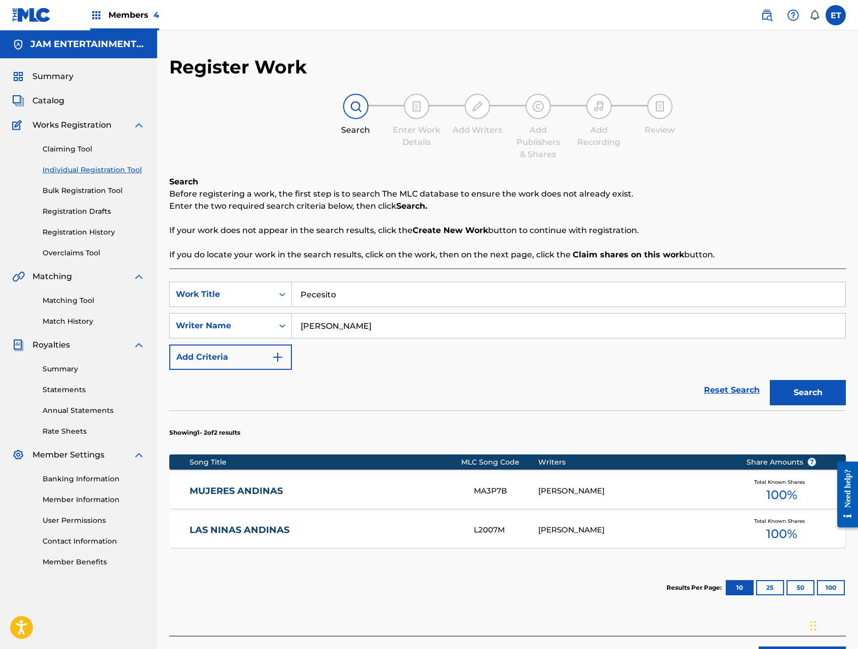
type input "MILDRED"
click at [770, 380] on button "Search" at bounding box center [808, 392] width 76 height 25
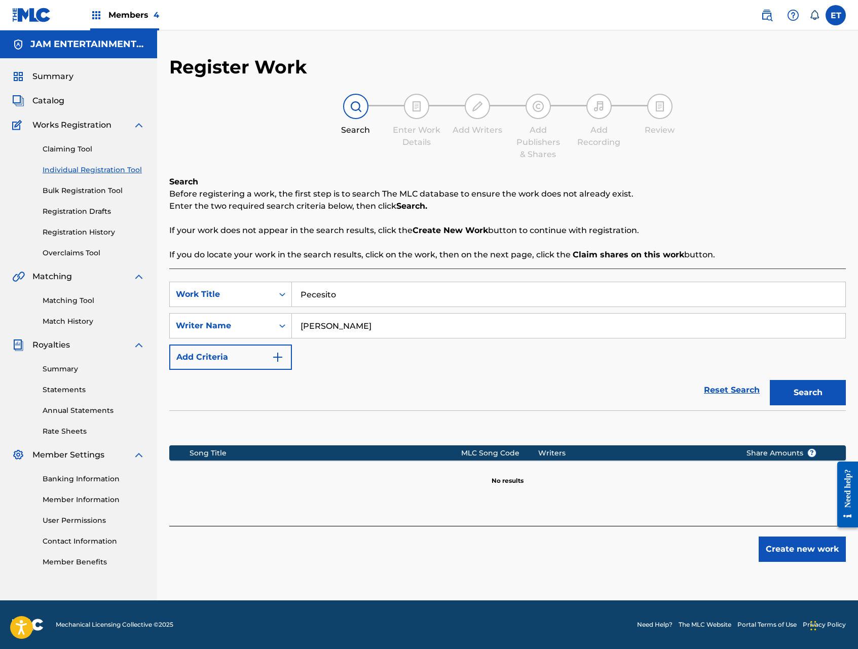
click at [343, 295] on input "Pecesito" at bounding box center [568, 294] width 553 height 24
click at [64, 299] on link "Matching Tool" at bounding box center [94, 300] width 102 height 11
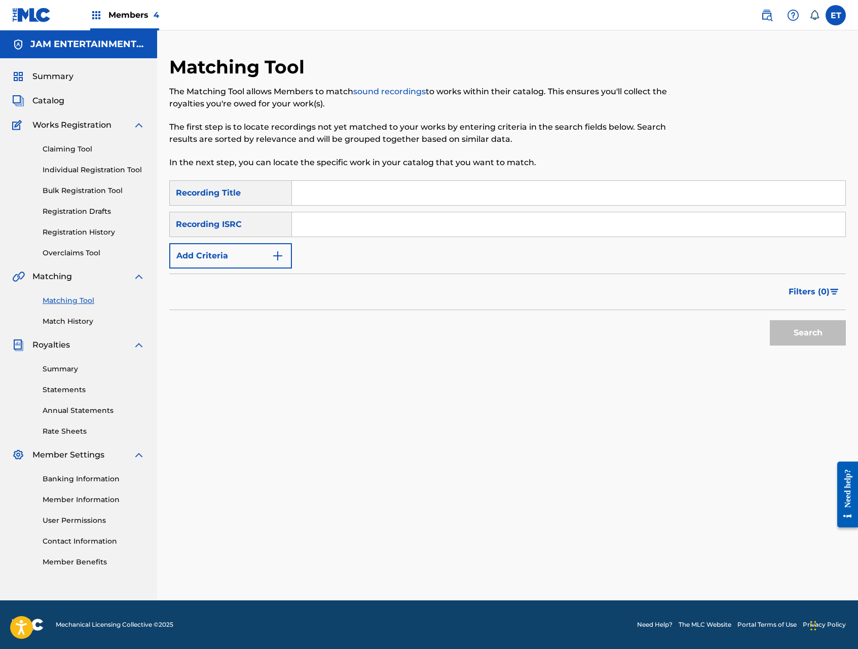
click at [354, 198] on input "Search Form" at bounding box center [568, 193] width 553 height 24
paste input "MUJERES ANDINAS"
type input "MUJERES ANDINAS"
click at [770, 320] on button "Search" at bounding box center [808, 332] width 76 height 25
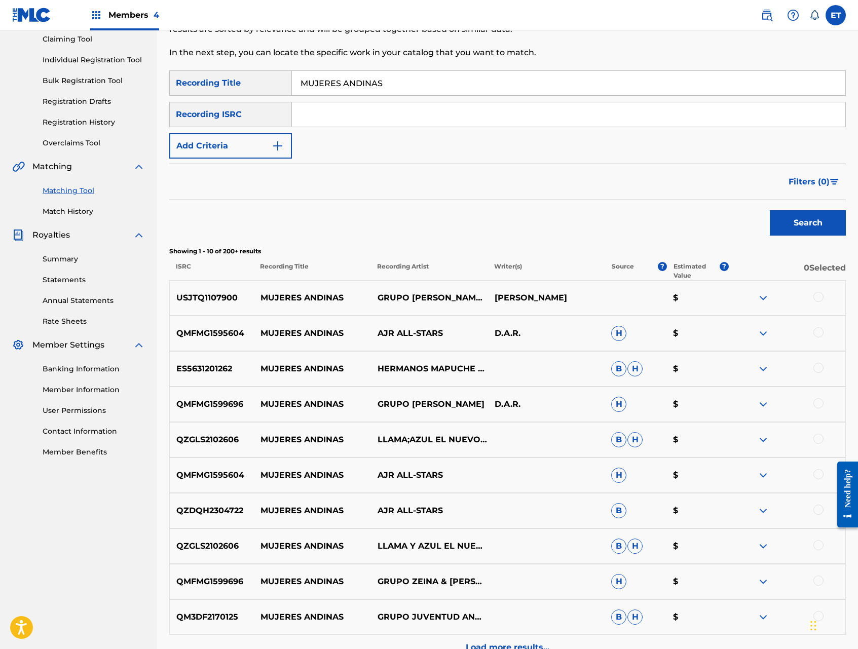
scroll to position [121, 0]
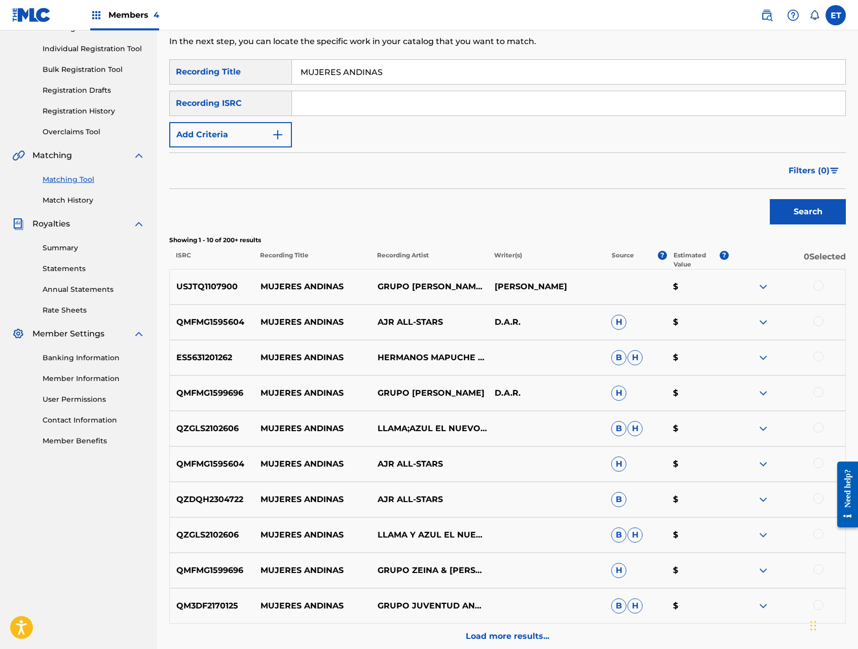
click at [766, 322] on img at bounding box center [763, 322] width 12 height 12
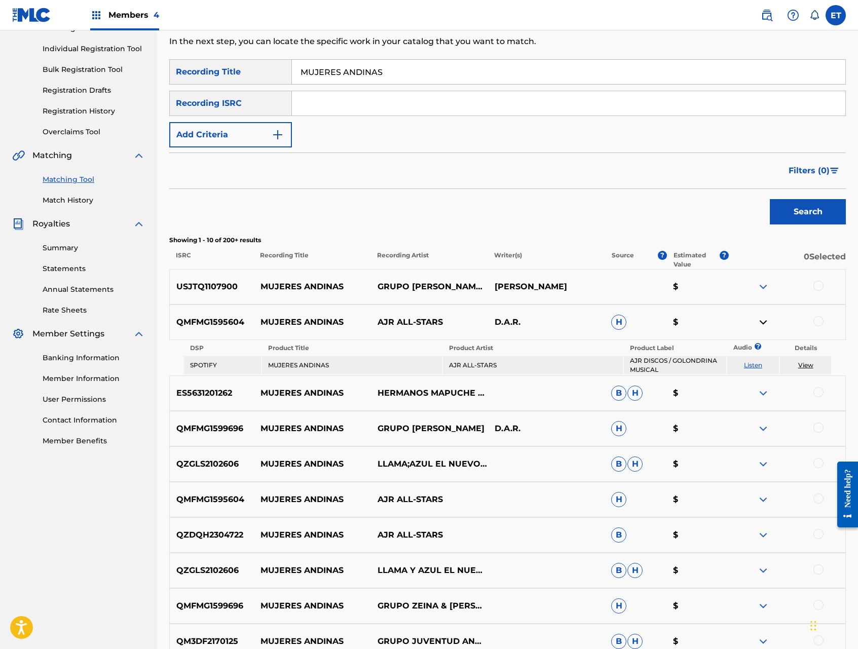
click at [754, 364] on link "Listen" at bounding box center [753, 365] width 18 height 8
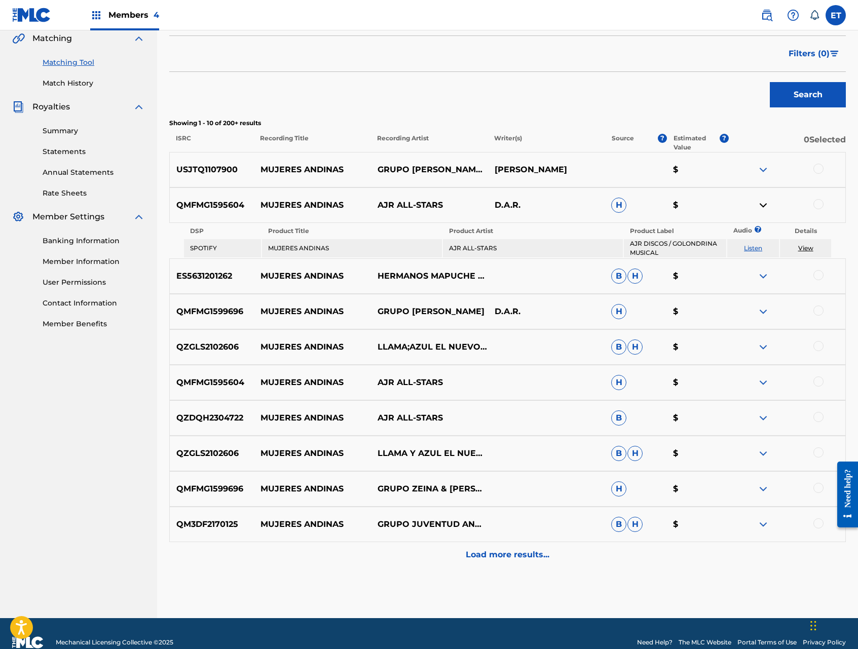
scroll to position [256, 0]
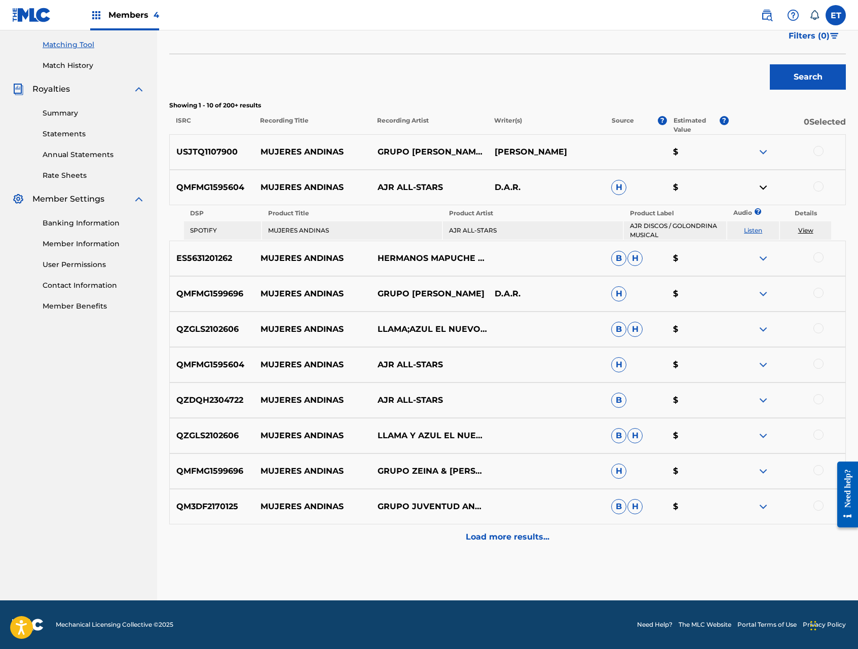
click at [761, 186] on img at bounding box center [763, 187] width 12 height 12
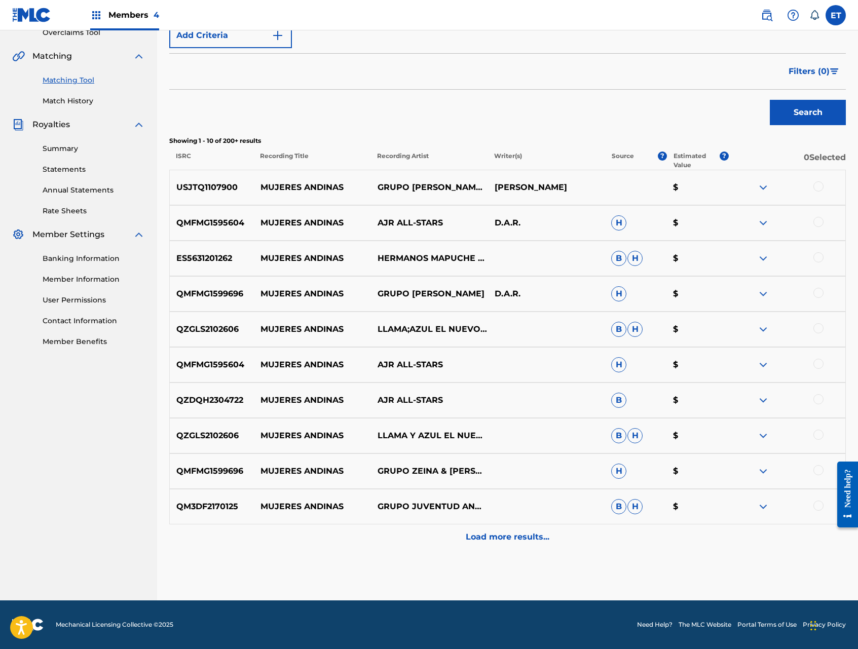
scroll to position [220, 0]
click at [489, 531] on p "Load more results..." at bounding box center [508, 537] width 84 height 12
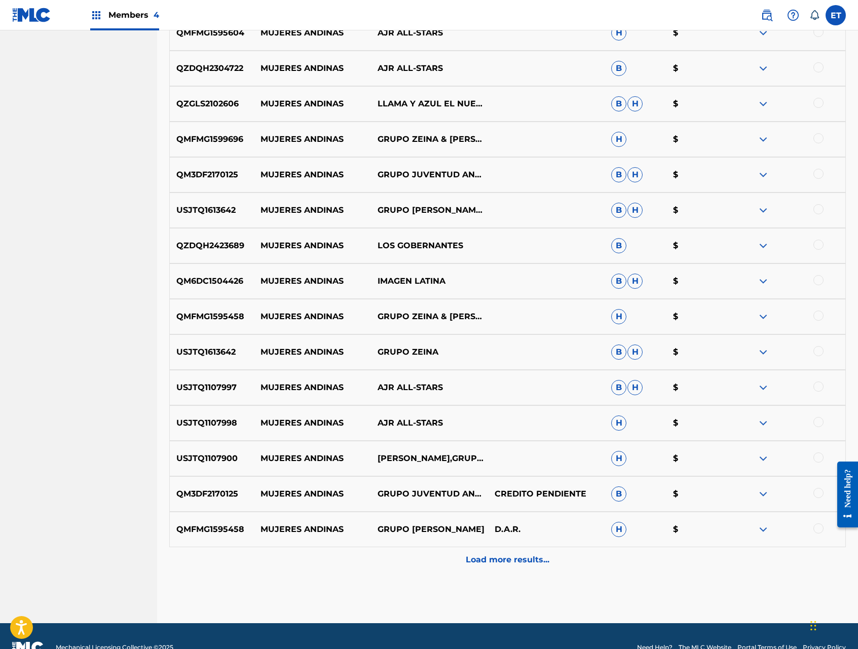
scroll to position [575, 0]
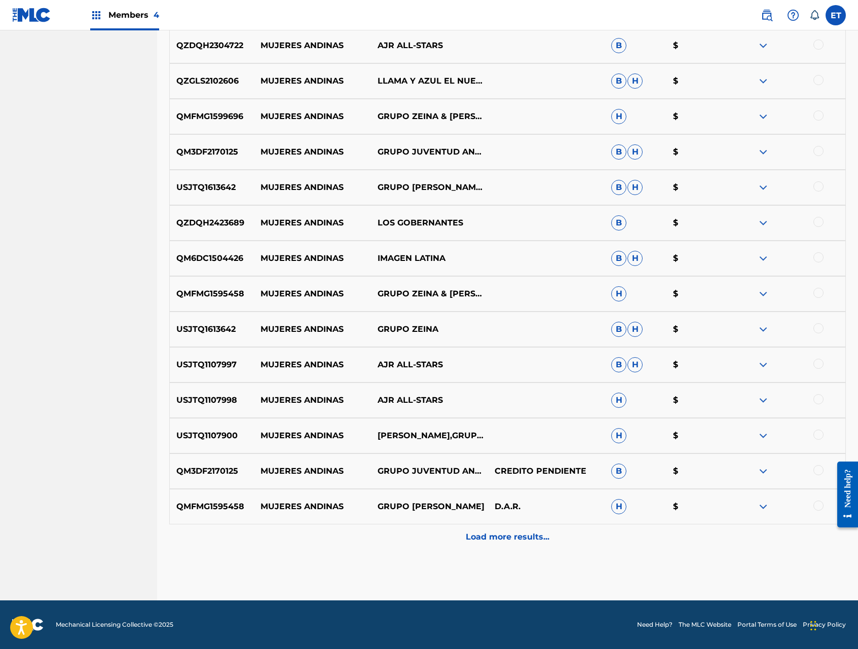
click at [515, 540] on p "Load more results..." at bounding box center [508, 537] width 84 height 12
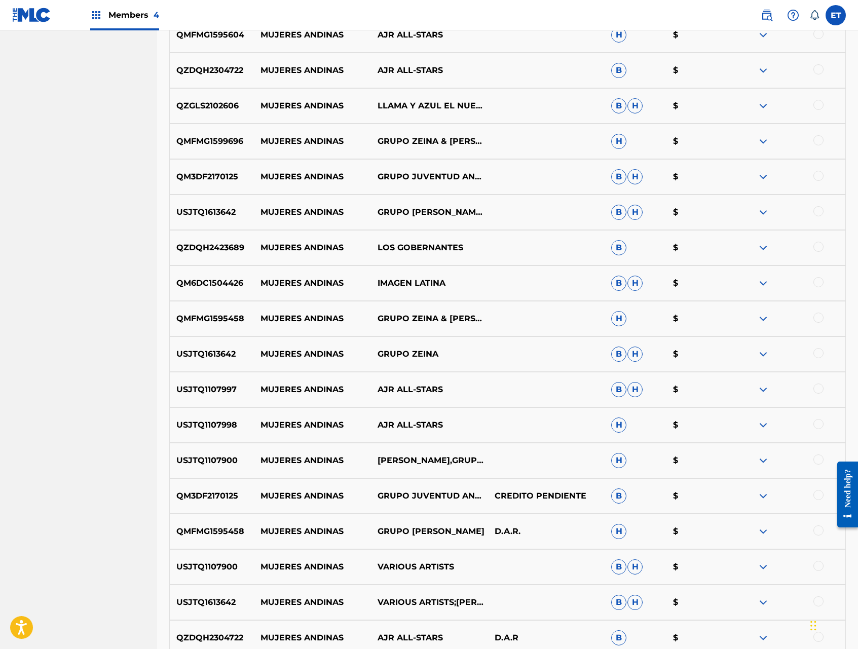
scroll to position [0, 0]
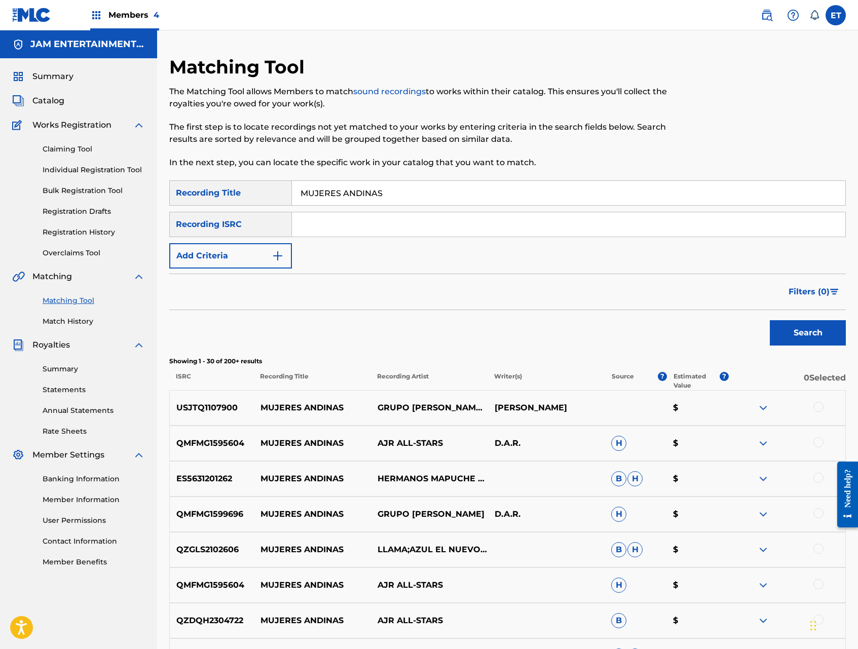
drag, startPoint x: 253, startPoint y: 248, endPoint x: 252, endPoint y: 242, distance: 6.2
click at [253, 248] on button "Add Criteria" at bounding box center [230, 255] width 123 height 25
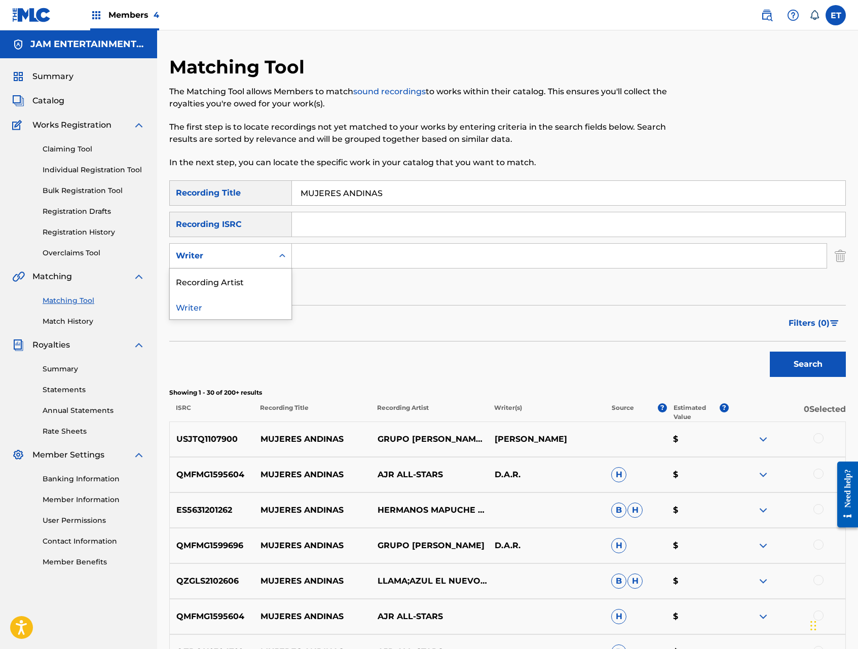
click at [250, 251] on div "Writer" at bounding box center [221, 256] width 91 height 12
drag, startPoint x: 248, startPoint y: 277, endPoint x: 264, endPoint y: 272, distance: 16.4
click at [248, 277] on div "Recording Artist" at bounding box center [231, 281] width 122 height 25
click at [329, 254] on input "Search Form" at bounding box center [559, 256] width 535 height 24
type input "LLAMA"
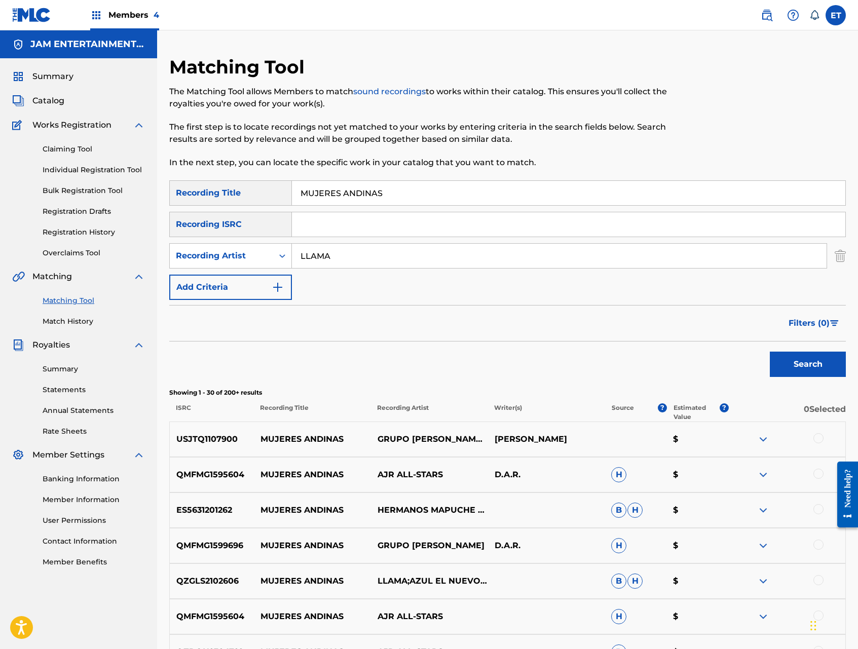
click at [770, 352] on button "Search" at bounding box center [808, 364] width 76 height 25
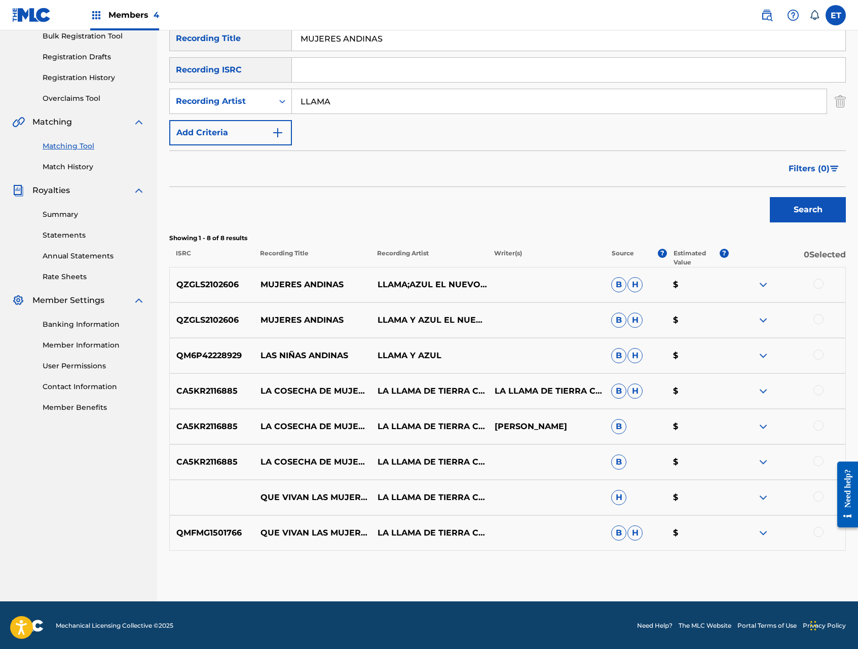
scroll to position [156, 0]
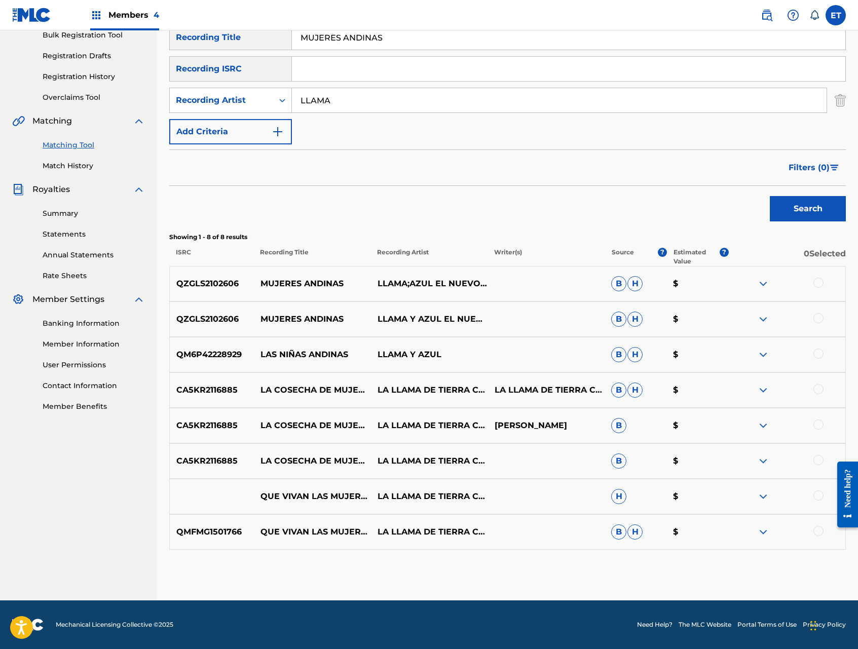
click at [819, 281] on div at bounding box center [818, 283] width 10 height 10
click at [818, 323] on div at bounding box center [818, 318] width 10 height 10
click at [726, 562] on button "Match 2 Groups" at bounding box center [712, 566] width 112 height 25
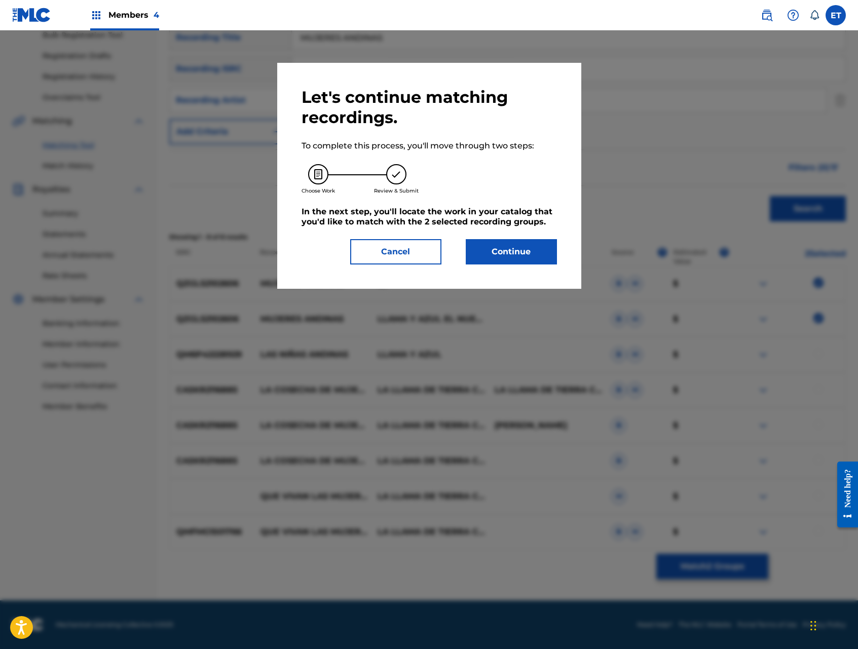
click at [505, 250] on button "Continue" at bounding box center [511, 251] width 91 height 25
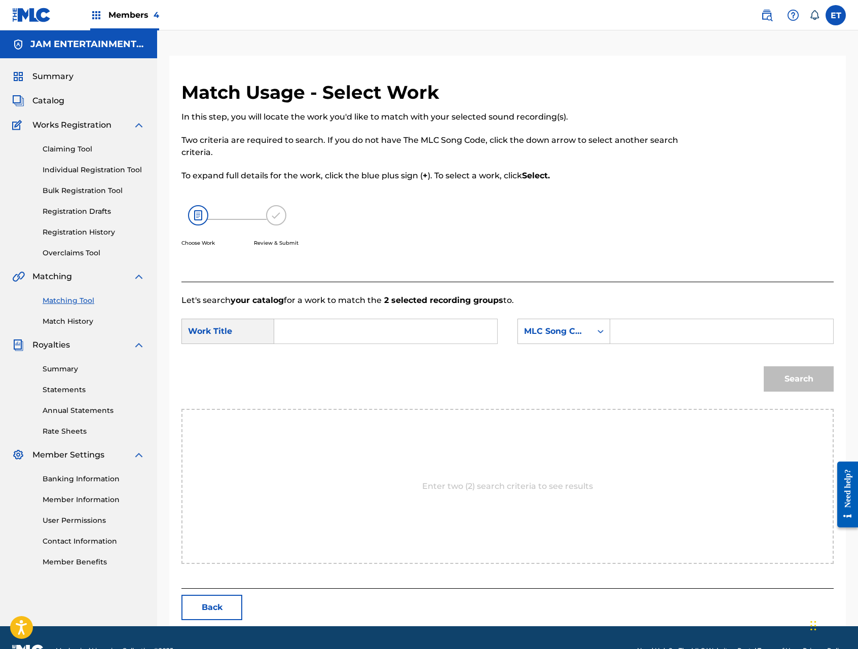
click at [372, 326] on input "Search Form" at bounding box center [386, 331] width 206 height 24
paste input "MUJERES ANDINAS"
type input "MUJERES ANDINAS"
click at [548, 336] on div "MLC Song Code" at bounding box center [554, 331] width 61 height 12
click at [562, 350] on div "Writer Name" at bounding box center [564, 356] width 92 height 25
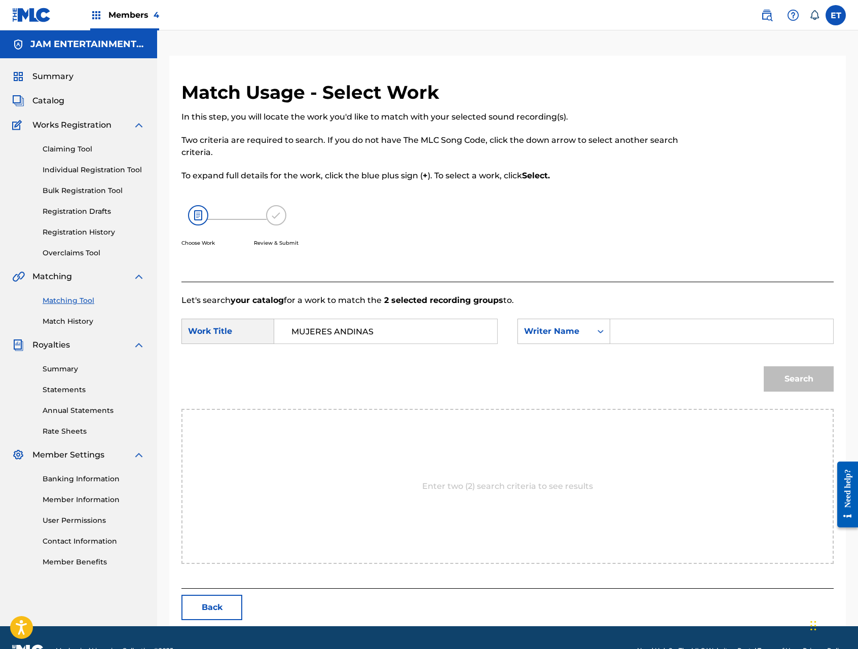
click at [632, 337] on input "Search Form" at bounding box center [722, 331] width 206 height 24
type input "ABDUL"
click at [764, 366] on button "Search" at bounding box center [799, 378] width 70 height 25
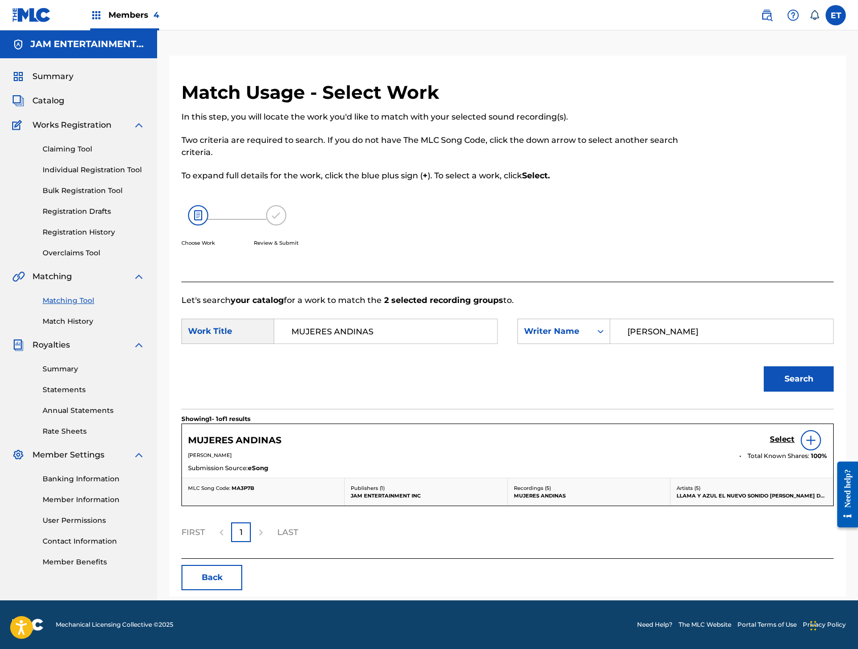
click at [784, 436] on h5 "Select" at bounding box center [782, 440] width 25 height 10
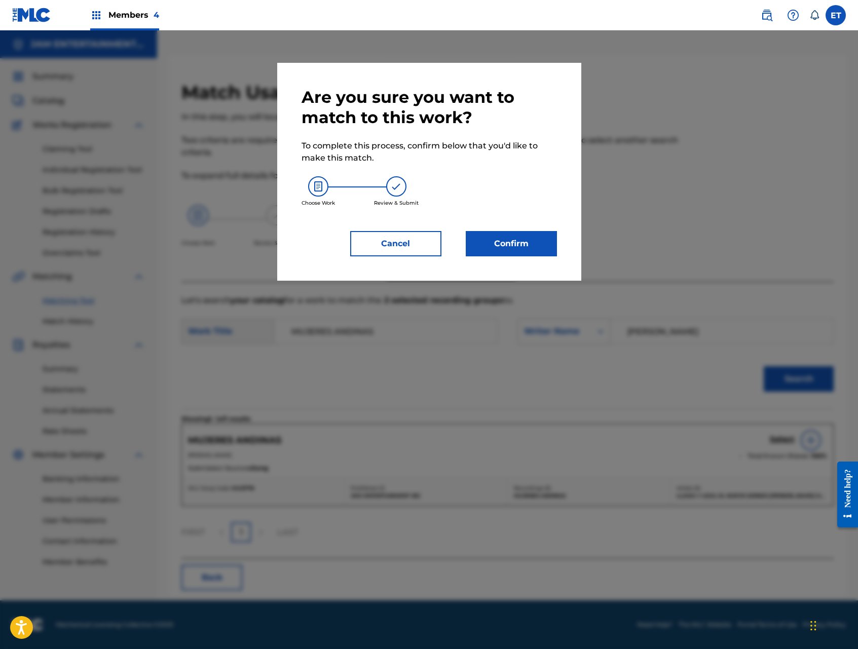
click at [528, 250] on button "Confirm" at bounding box center [511, 243] width 91 height 25
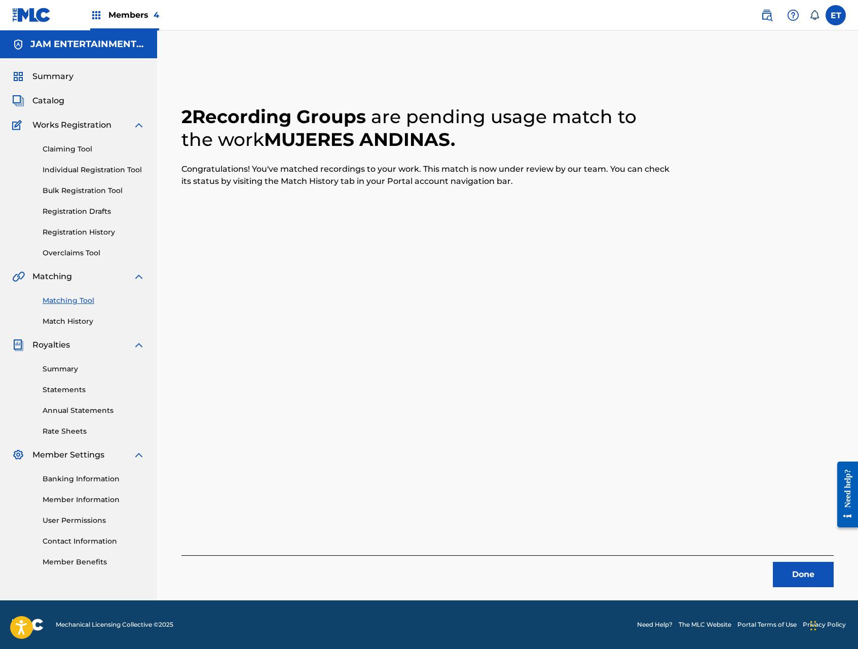
click at [99, 173] on link "Individual Registration Tool" at bounding box center [94, 170] width 102 height 11
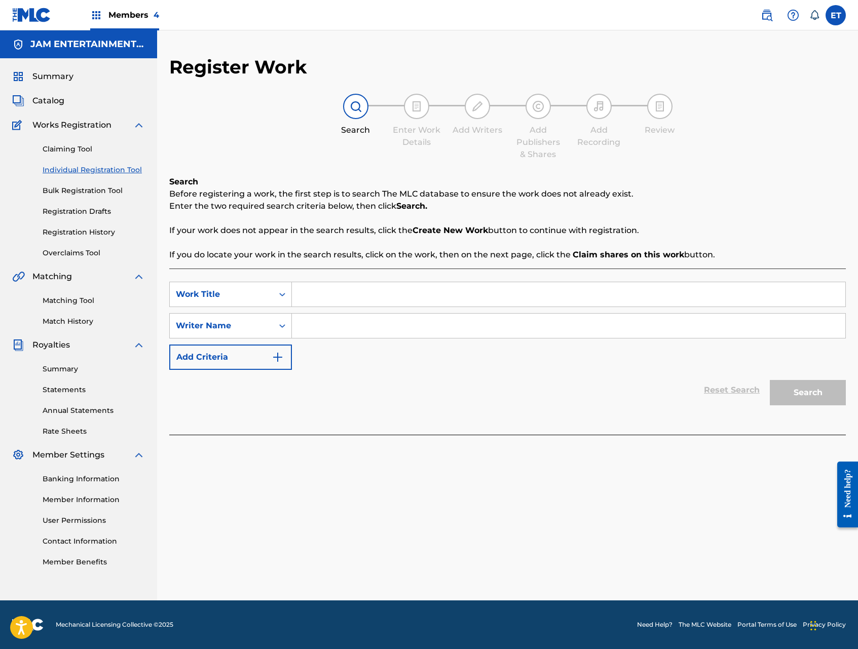
click at [318, 293] on input "Search Form" at bounding box center [568, 294] width 553 height 24
paste input "NO ENTIENDO AL AMOR"
type input "NO ENTIENDO AL AMOR"
click at [321, 325] on input "Search Form" at bounding box center [568, 326] width 553 height 24
type input "ABDUL"
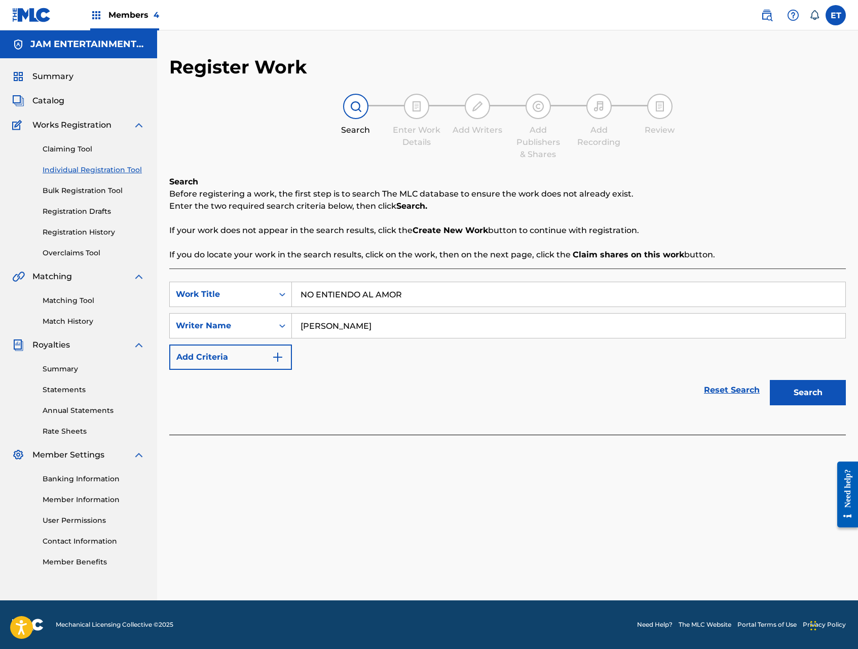
click at [770, 380] on button "Search" at bounding box center [808, 392] width 76 height 25
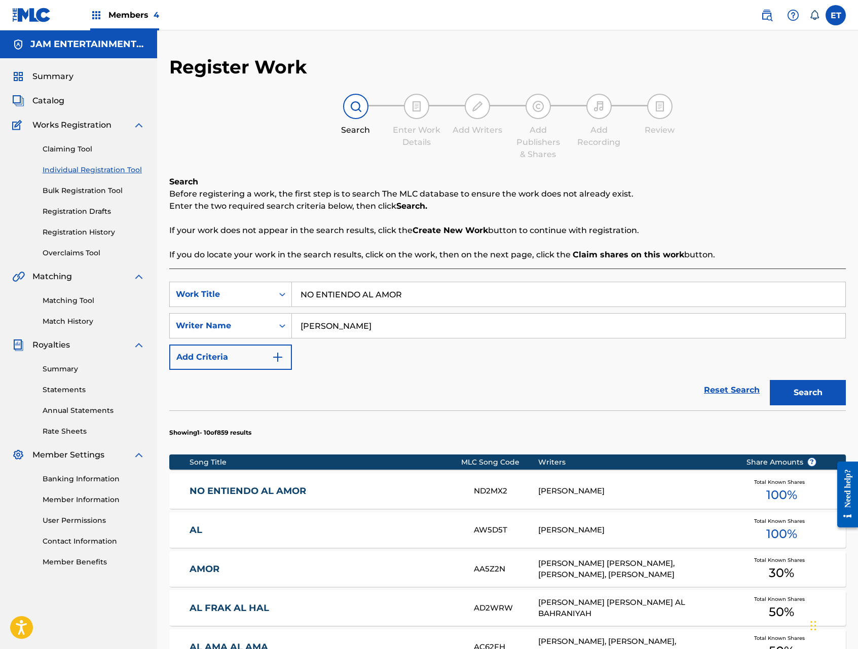
click at [274, 486] on link "NO ENTIENDO AL AMOR" at bounding box center [325, 491] width 271 height 12
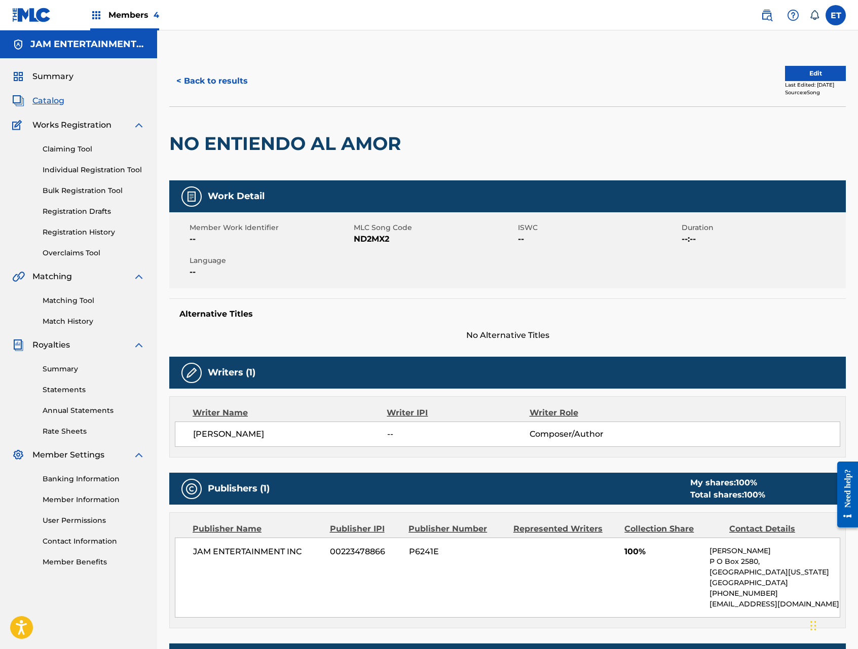
click at [67, 301] on link "Matching Tool" at bounding box center [94, 300] width 102 height 11
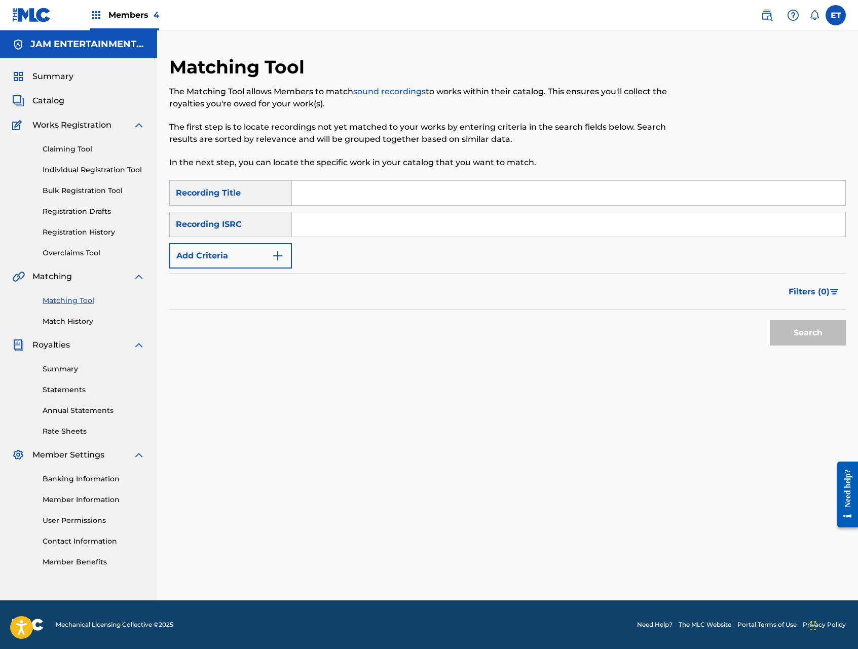
click at [356, 195] on input "Search Form" at bounding box center [568, 193] width 553 height 24
paste input "N"
click at [356, 195] on input "Search Form" at bounding box center [568, 193] width 553 height 24
type input "NO ENTIENDO AL AMOR"
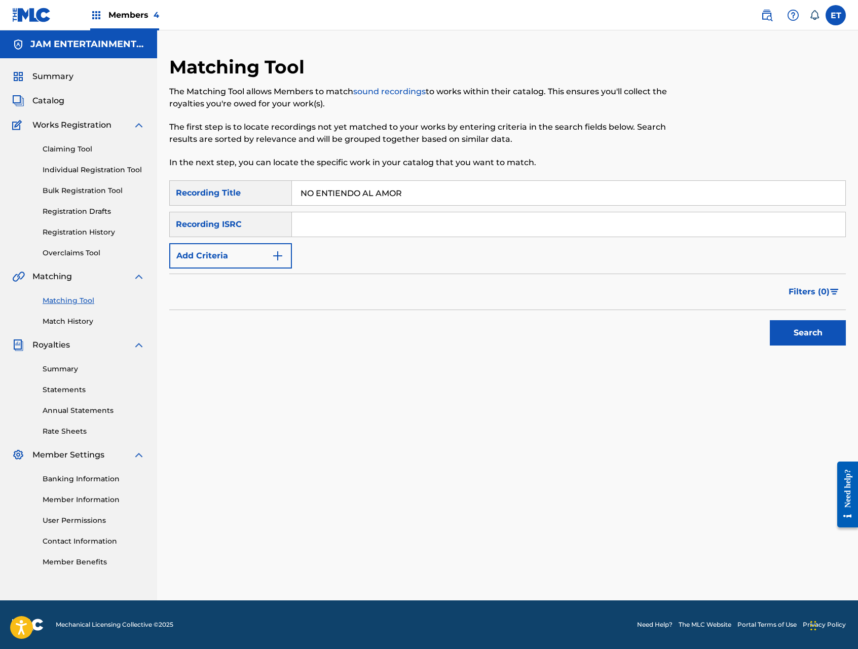
click at [770, 320] on button "Search" at bounding box center [808, 332] width 76 height 25
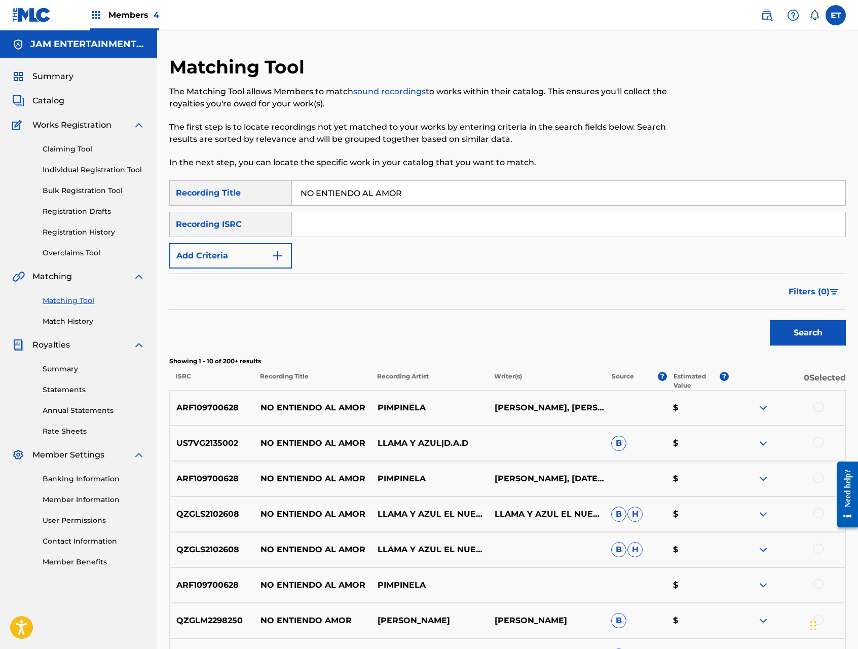
click at [268, 250] on button "Add Criteria" at bounding box center [230, 255] width 123 height 25
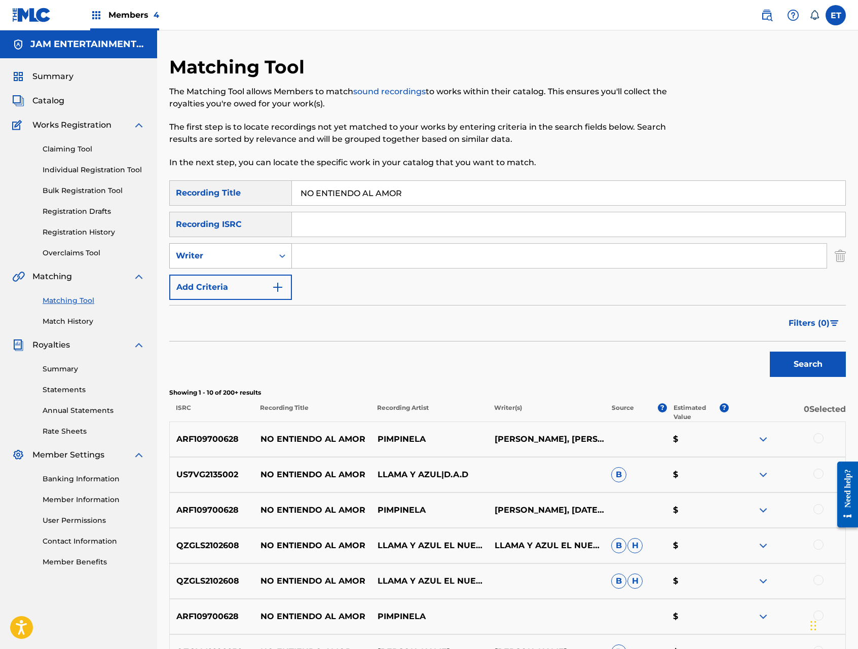
click at [264, 251] on div "Writer" at bounding box center [221, 256] width 91 height 12
click at [260, 277] on div "Recording Artist" at bounding box center [231, 281] width 122 height 25
click at [314, 248] on input "Search Form" at bounding box center [559, 256] width 535 height 24
click at [770, 352] on button "Search" at bounding box center [808, 364] width 76 height 25
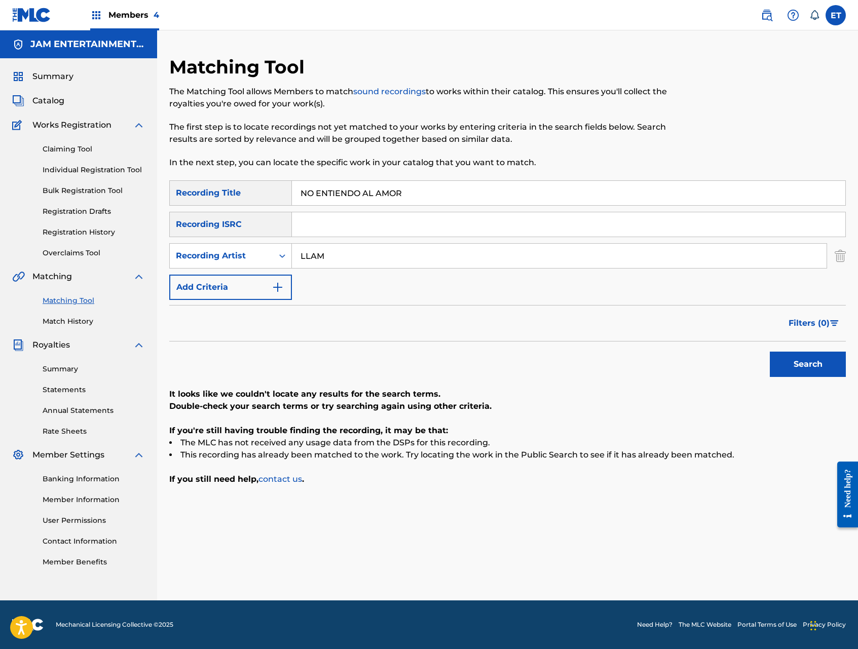
click at [314, 248] on input "LLAM" at bounding box center [559, 256] width 535 height 24
click at [358, 253] on input "ALLAM" at bounding box center [559, 256] width 535 height 24
type input "LLAMA"
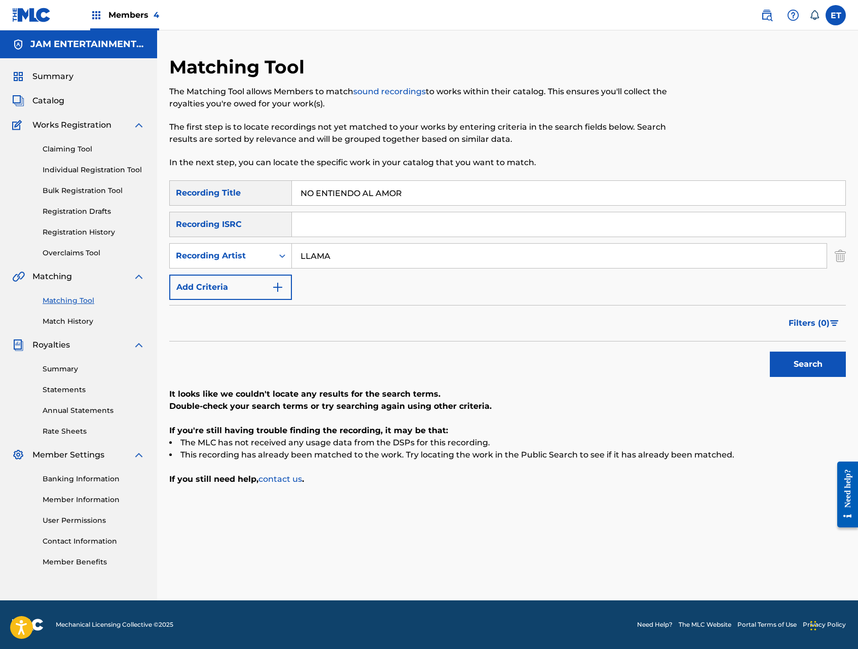
click at [770, 352] on button "Search" at bounding box center [808, 364] width 76 height 25
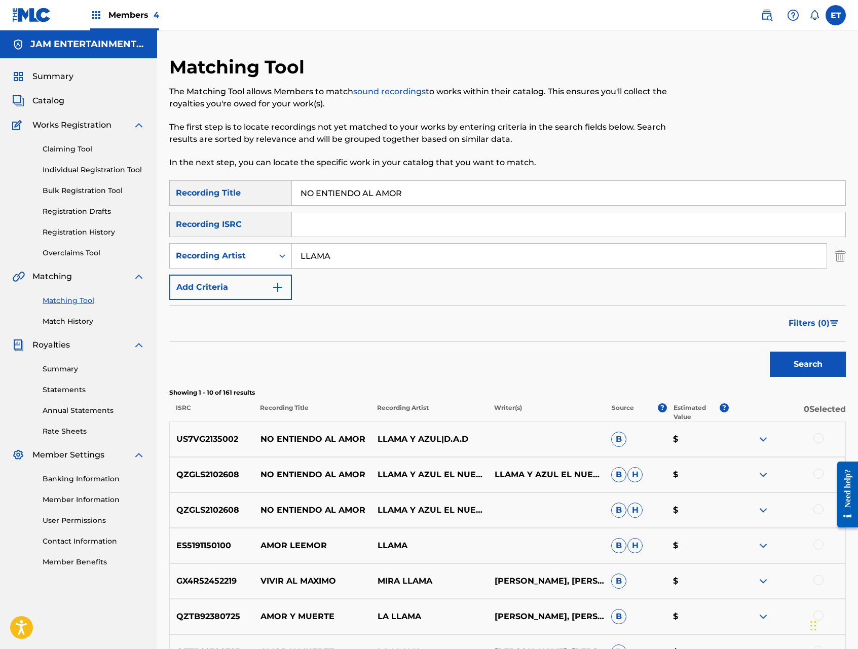
click at [820, 510] on div at bounding box center [818, 509] width 10 height 10
click at [818, 474] on div at bounding box center [818, 474] width 10 height 10
click at [819, 439] on div at bounding box center [818, 438] width 10 height 10
click at [706, 567] on button "Match 3 Groups" at bounding box center [712, 566] width 112 height 25
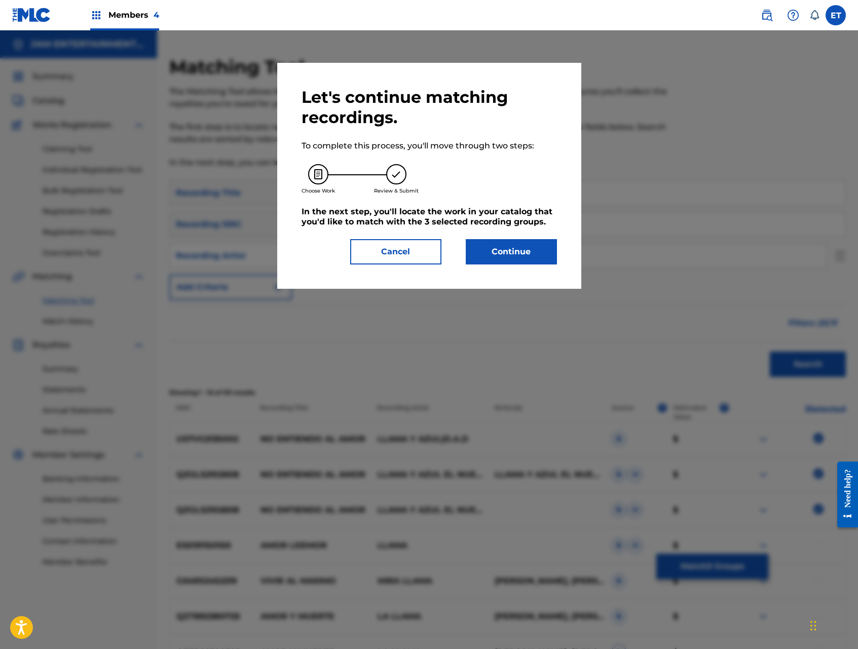
click at [524, 263] on button "Continue" at bounding box center [511, 251] width 91 height 25
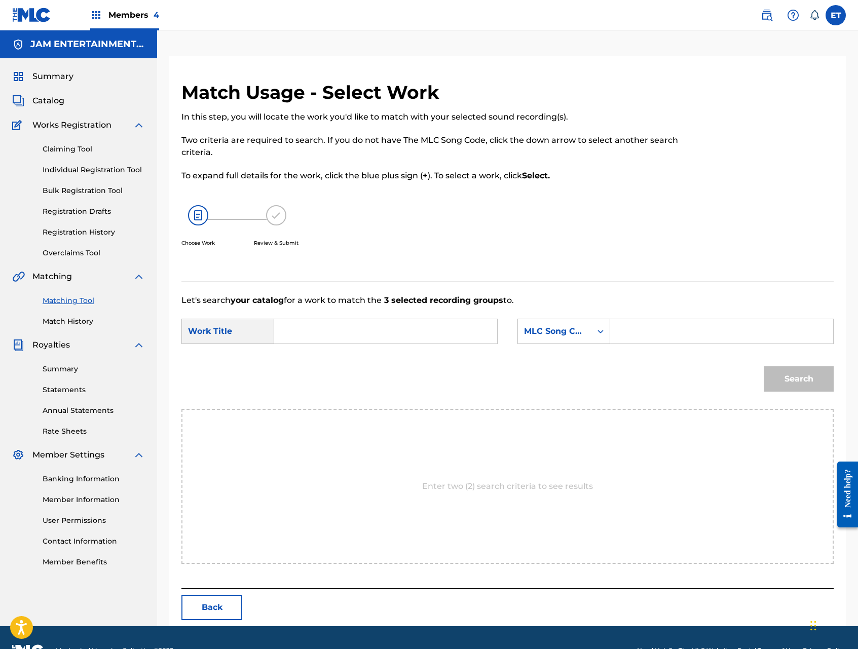
click at [300, 326] on input "Search Form" at bounding box center [386, 331] width 206 height 24
paste input "N"
click at [336, 327] on input "Search Form" at bounding box center [386, 331] width 206 height 24
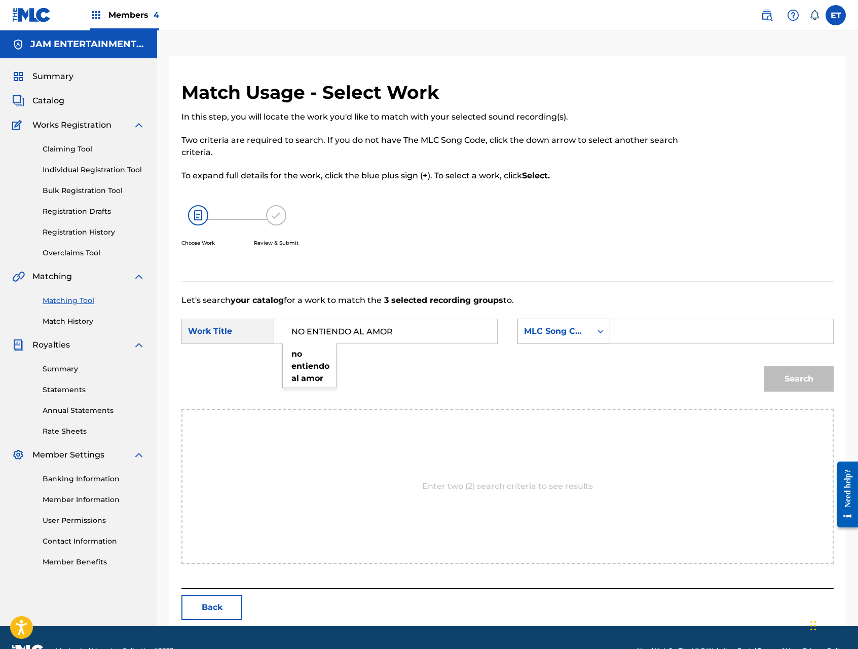
type input "NO ENTIENDO AL AMOR"
click at [546, 328] on div "MLC Song Code" at bounding box center [554, 331] width 61 height 12
click at [565, 360] on div "Writer Name" at bounding box center [564, 356] width 92 height 25
click at [629, 338] on input "Search Form" at bounding box center [722, 331] width 206 height 24
type input "ABDUL"
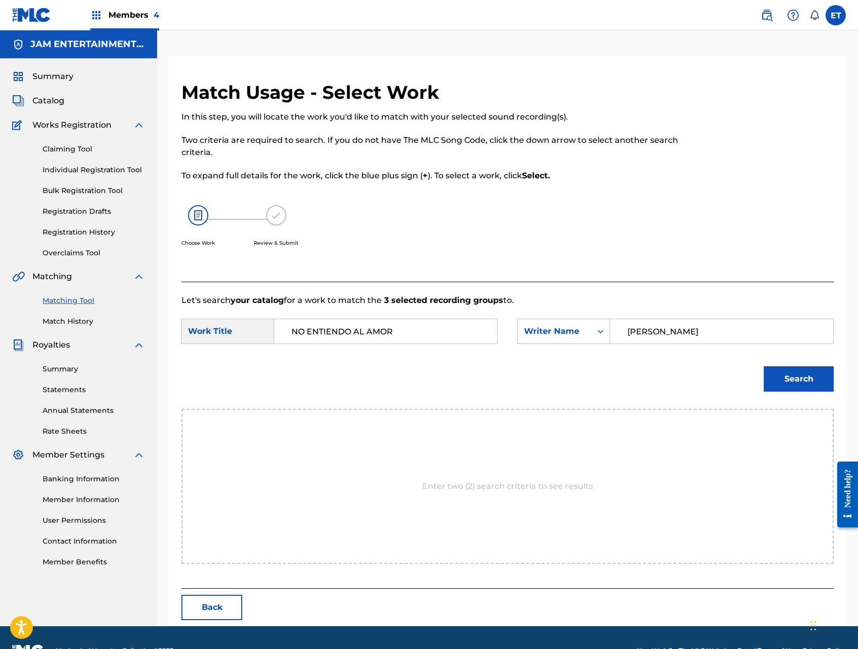
click at [764, 366] on button "Search" at bounding box center [799, 378] width 70 height 25
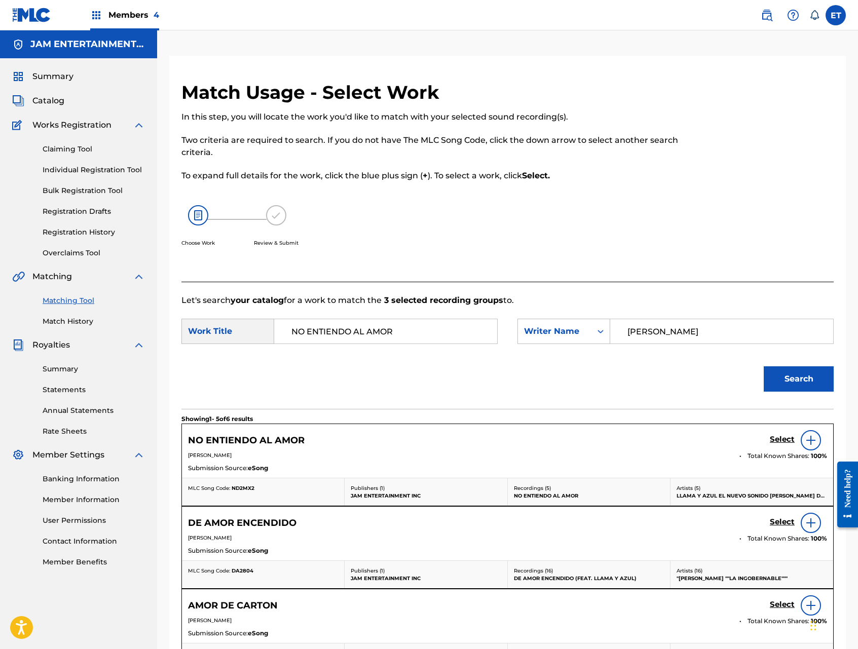
click at [431, 329] on input "NO ENTIENDO AL AMOR" at bounding box center [386, 331] width 206 height 24
click at [783, 441] on h5 "Select" at bounding box center [782, 440] width 25 height 10
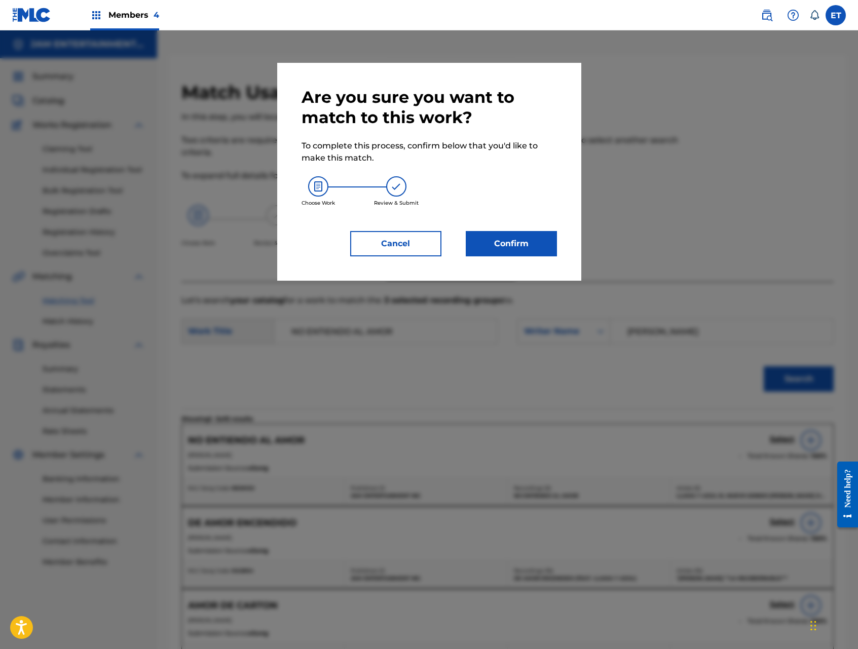
click at [417, 245] on button "Cancel" at bounding box center [395, 243] width 91 height 25
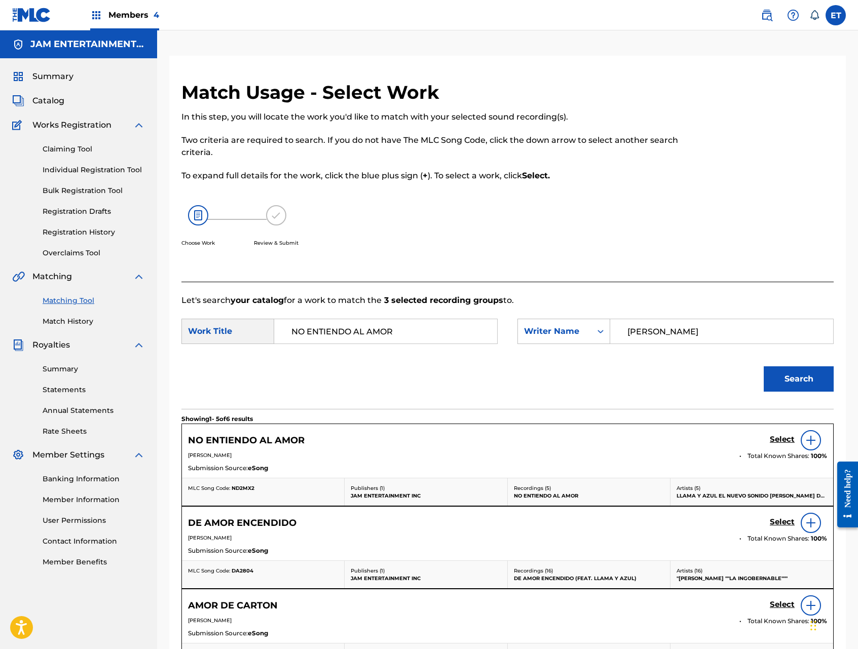
click at [780, 439] on h5 "Select" at bounding box center [782, 440] width 25 height 10
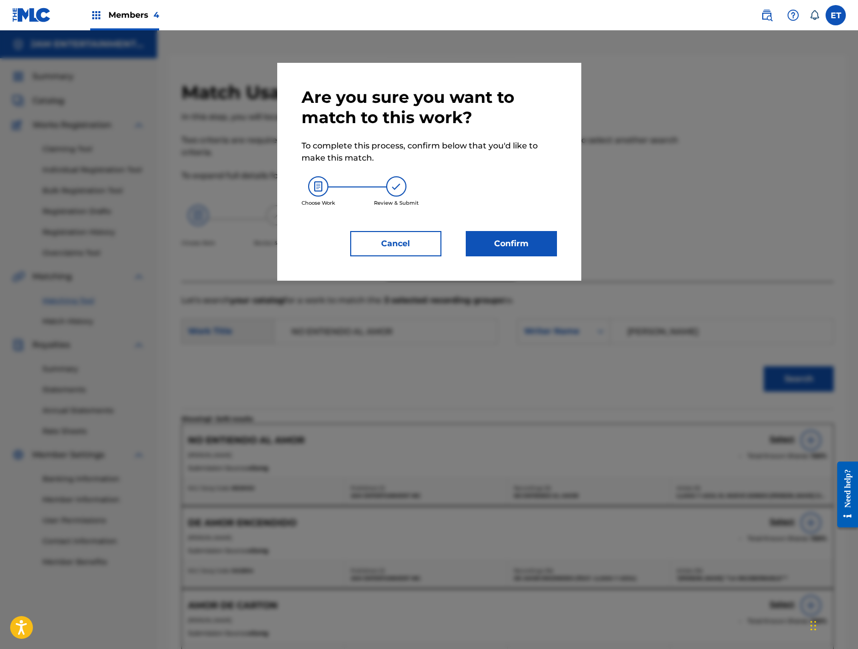
click at [525, 251] on button "Confirm" at bounding box center [511, 243] width 91 height 25
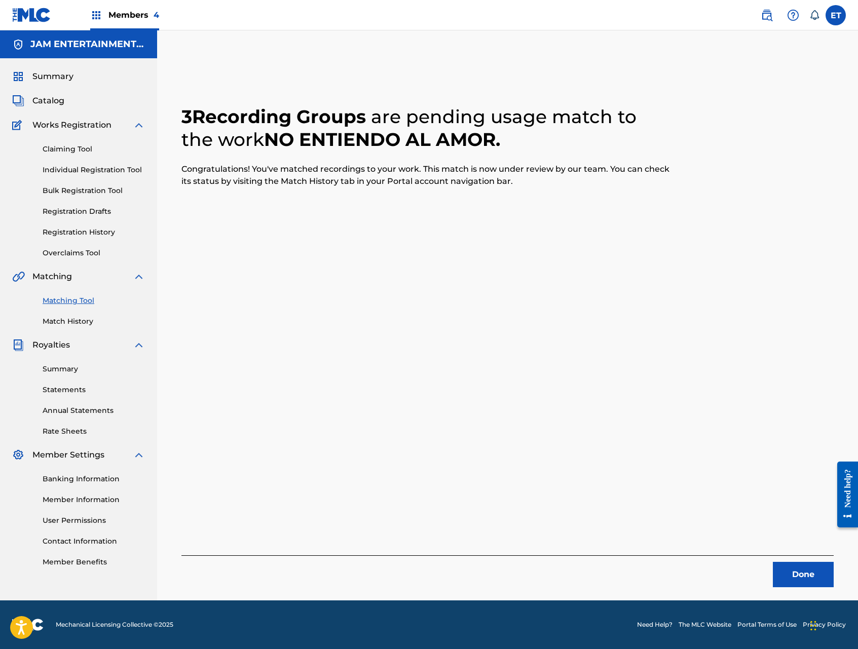
drag, startPoint x: 80, startPoint y: 164, endPoint x: 143, endPoint y: 181, distance: 65.5
click at [80, 165] on link "Individual Registration Tool" at bounding box center [94, 170] width 102 height 11
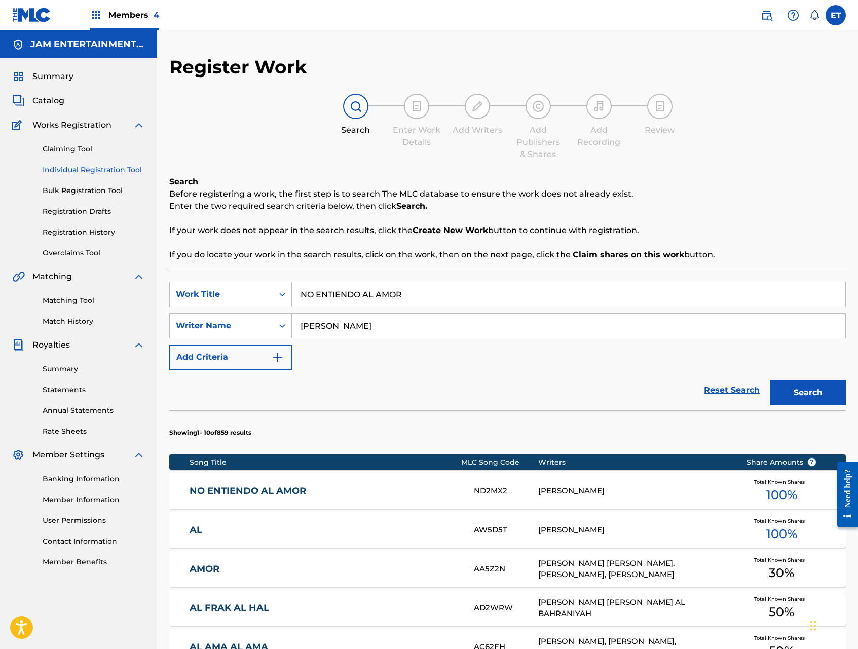
click at [439, 288] on input "NO ENTIENDO AL AMOR" at bounding box center [568, 294] width 553 height 24
paste input "OYE AMIGO SONIDERO"
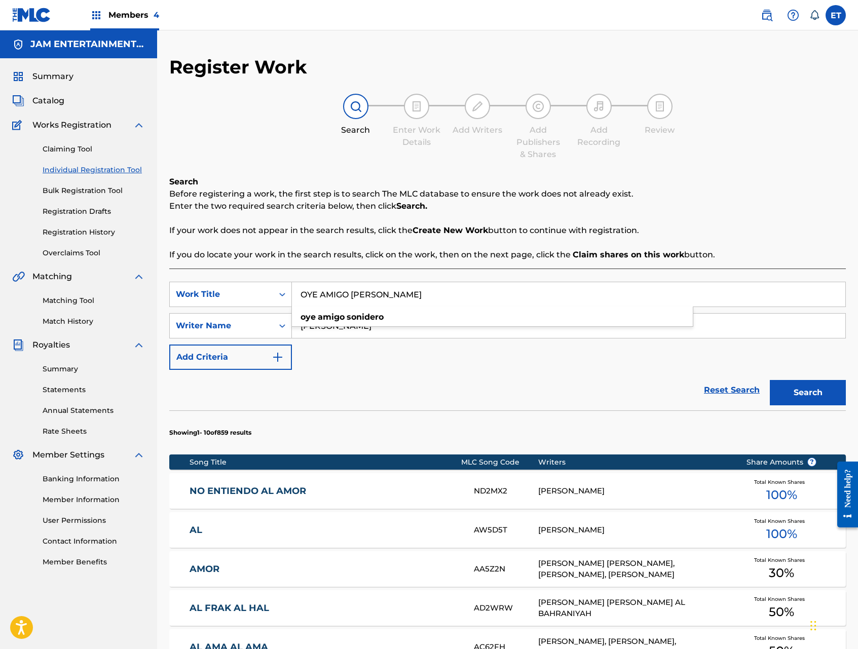
type input "OYE AMIGO SONIDERO"
click at [770, 380] on button "Search" at bounding box center [808, 392] width 76 height 25
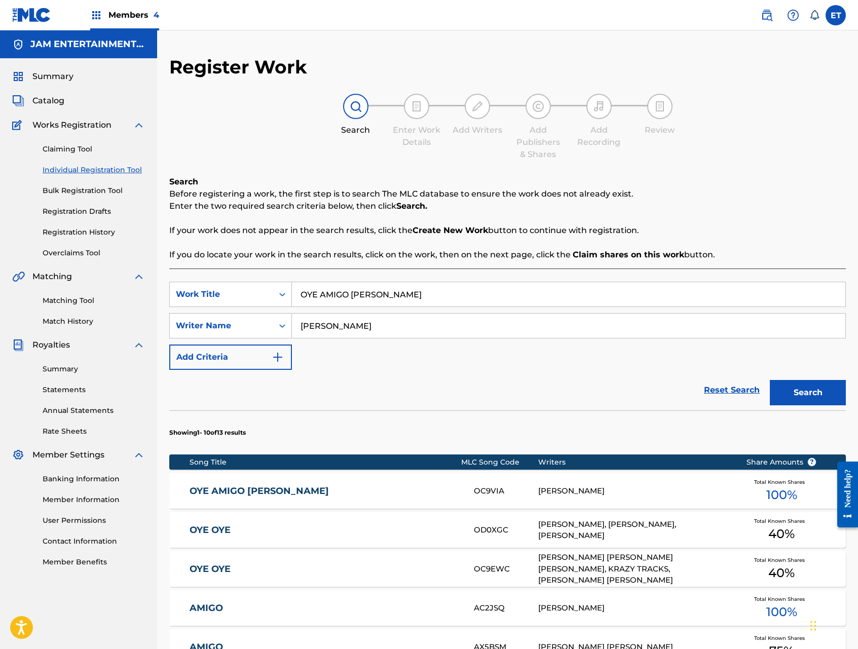
click at [276, 486] on link "OYE AMIGO SONIDERO" at bounding box center [325, 491] width 271 height 12
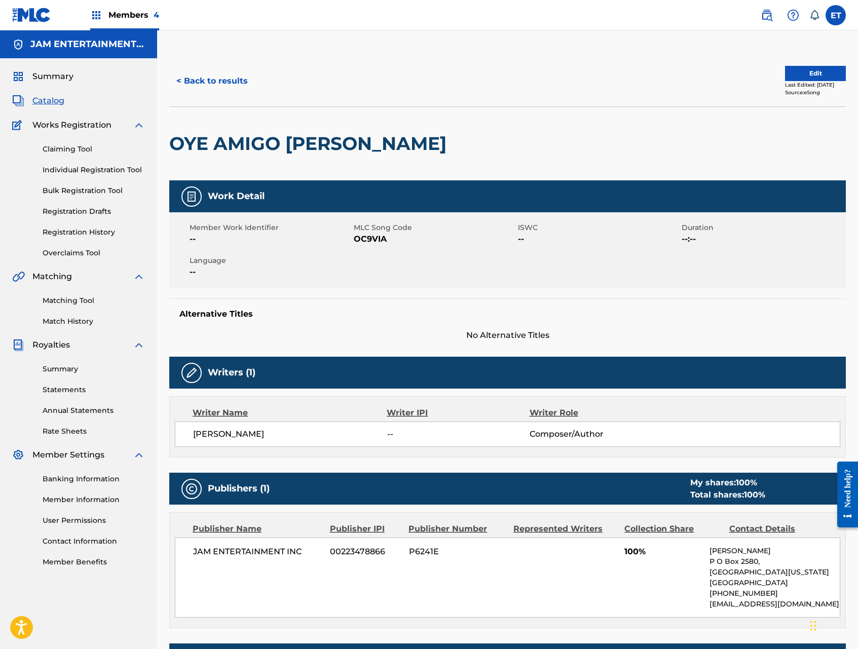
click at [75, 297] on link "Matching Tool" at bounding box center [94, 300] width 102 height 11
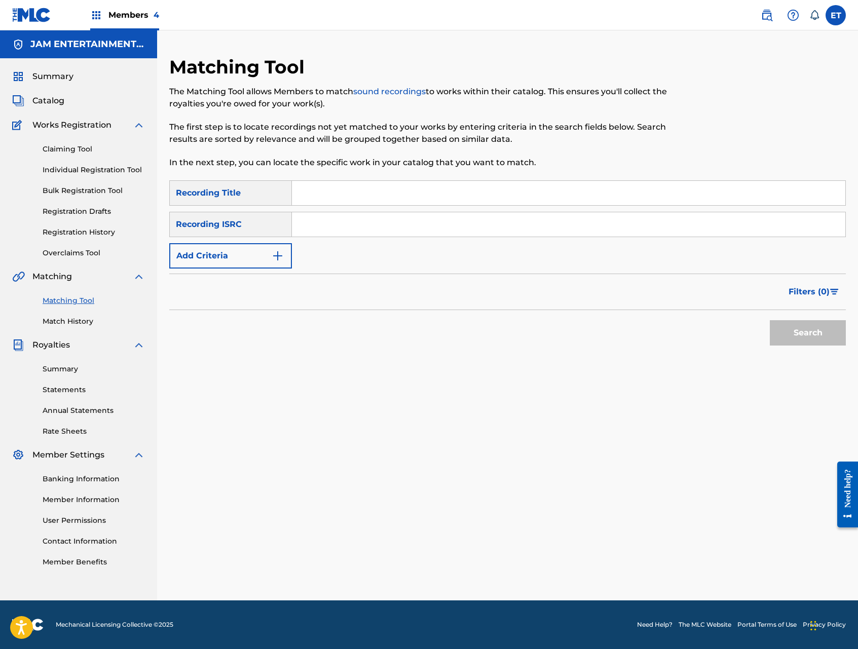
click at [340, 195] on input "Search Form" at bounding box center [568, 193] width 553 height 24
paste input "OYE AMIGO SONIDERO"
type input "OYE AMIGO SONIDERO"
click at [770, 320] on button "Search" at bounding box center [808, 332] width 76 height 25
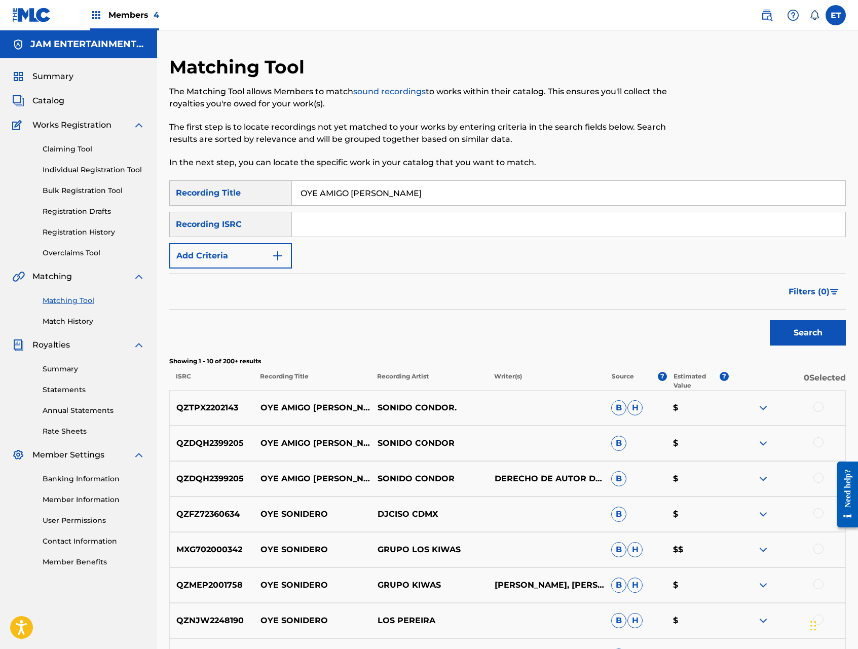
drag, startPoint x: 818, startPoint y: 406, endPoint x: 818, endPoint y: 438, distance: 31.9
click at [818, 406] on div at bounding box center [818, 407] width 10 height 10
click at [818, 440] on div at bounding box center [818, 442] width 10 height 10
click at [819, 476] on div at bounding box center [818, 478] width 10 height 10
click at [266, 262] on button "Add Criteria" at bounding box center [230, 255] width 123 height 25
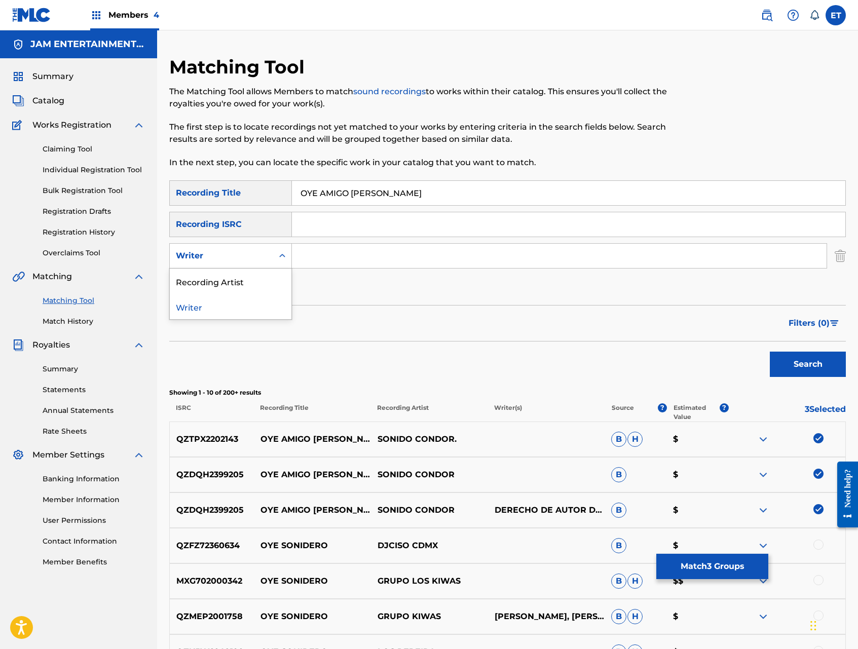
click at [260, 253] on div "Writer" at bounding box center [221, 256] width 91 height 12
drag, startPoint x: 253, startPoint y: 284, endPoint x: 258, endPoint y: 279, distance: 6.8
click at [253, 284] on div "Recording Artist" at bounding box center [231, 281] width 122 height 25
click at [320, 250] on input "Search Form" at bounding box center [559, 256] width 535 height 24
type input "CORAZON"
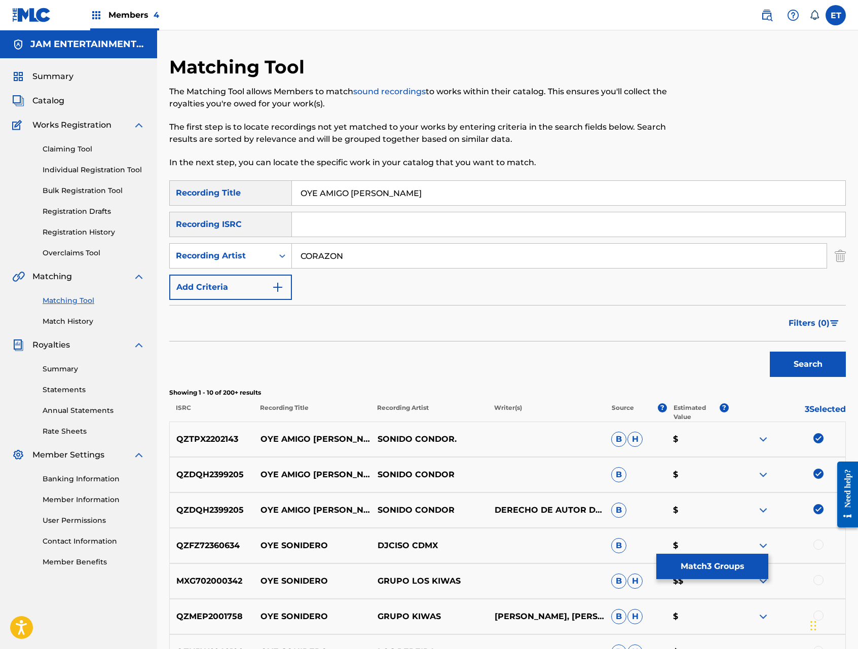
click at [770, 352] on button "Search" at bounding box center [808, 364] width 76 height 25
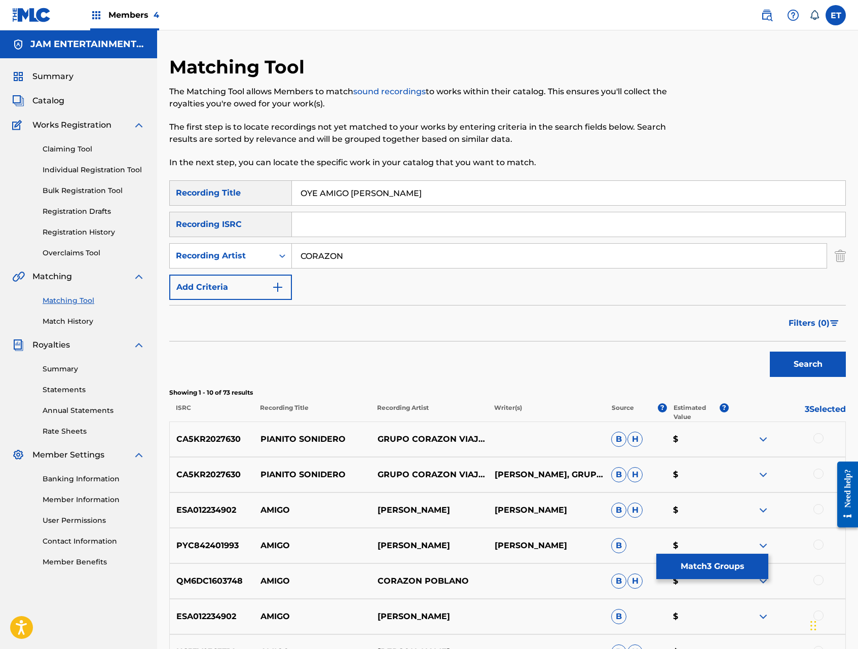
click at [368, 259] on input "CORAZON" at bounding box center [559, 256] width 535 height 24
click at [770, 352] on button "Search" at bounding box center [808, 364] width 76 height 25
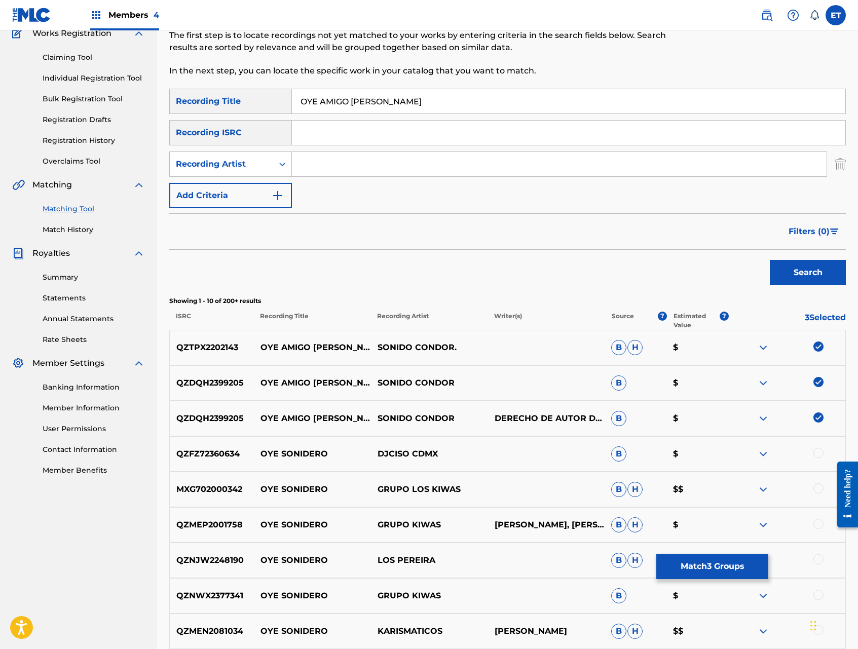
scroll to position [94, 0]
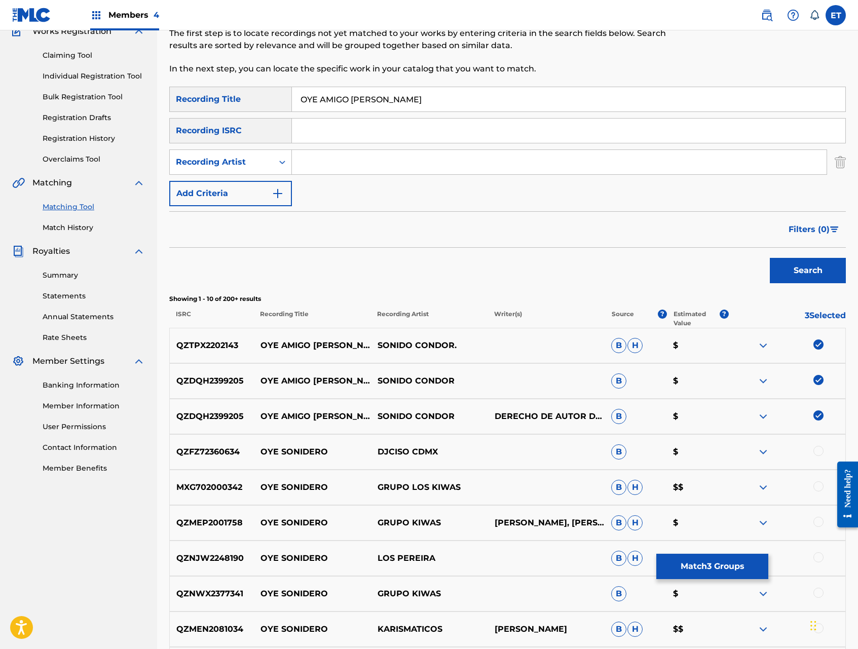
click at [727, 563] on button "Match 3 Groups" at bounding box center [712, 566] width 112 height 25
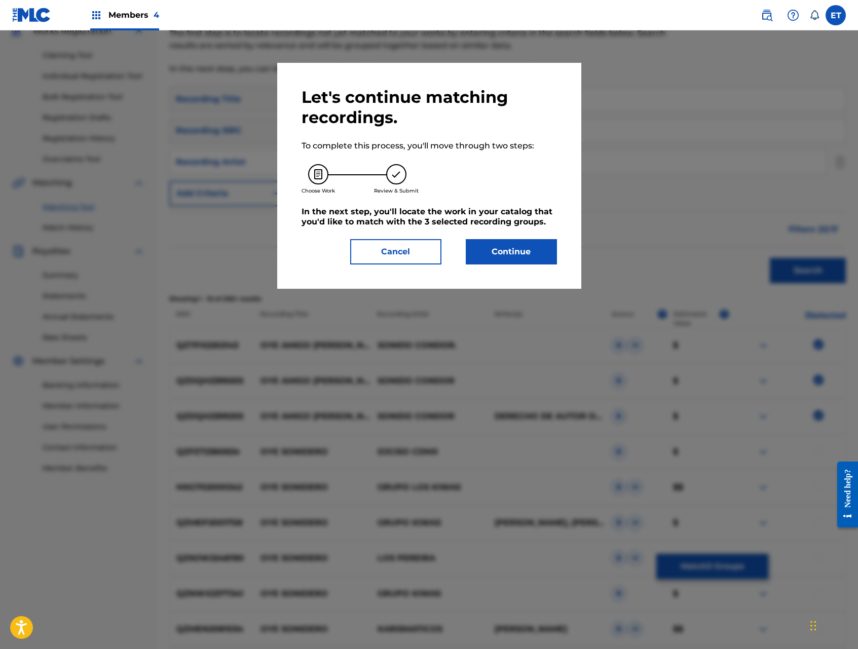
click at [522, 241] on button "Continue" at bounding box center [511, 251] width 91 height 25
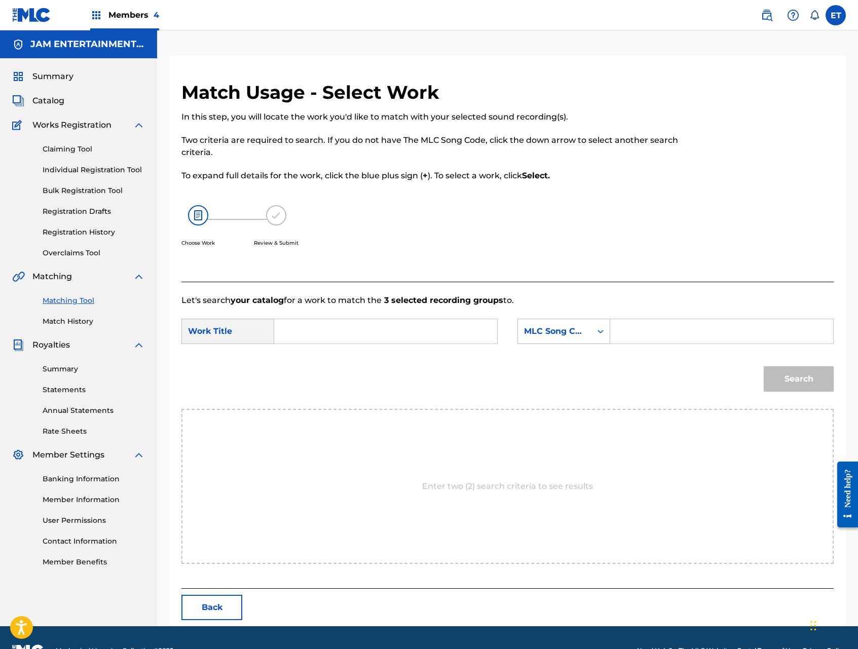
click at [363, 327] on input "Search Form" at bounding box center [386, 331] width 206 height 24
paste input "OYE AMIGO SONIDERO"
type input "OYE AMIGO SONIDERO"
click at [575, 334] on div "MLC Song Code" at bounding box center [554, 331] width 61 height 12
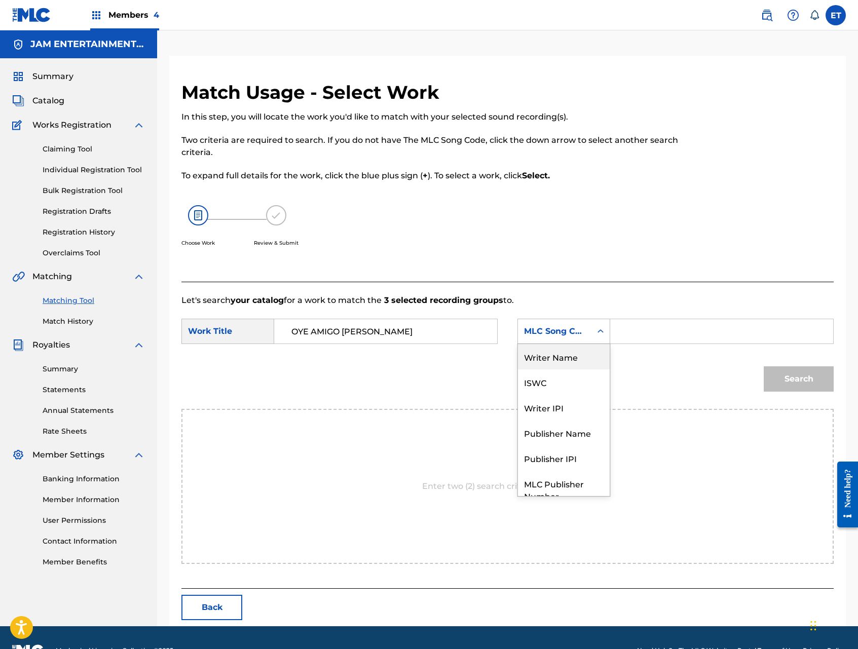
click at [575, 349] on div "Writer Name" at bounding box center [564, 356] width 92 height 25
click at [628, 335] on input "Search Form" at bounding box center [722, 331] width 206 height 24
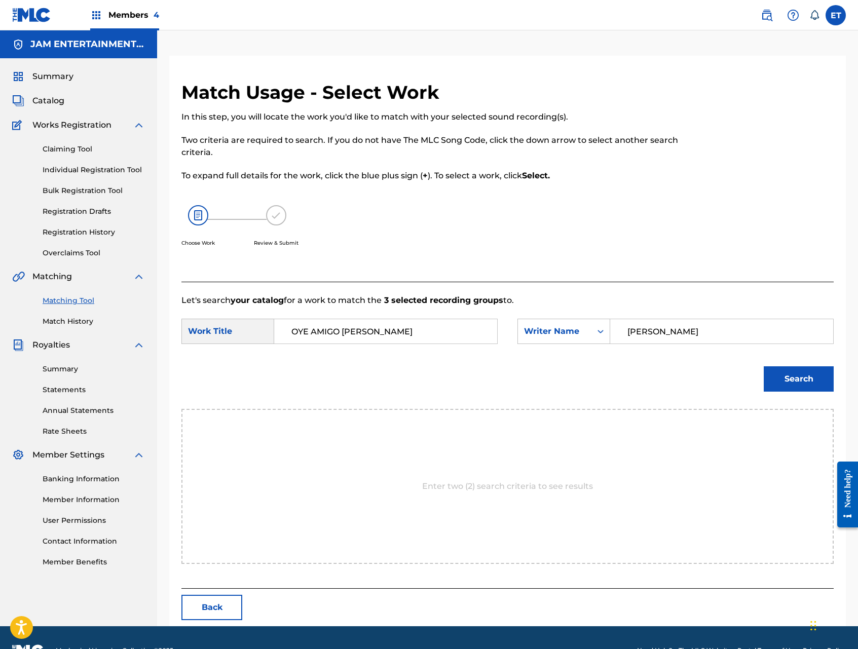
type input "ABDUL"
click at [764, 366] on button "Search" at bounding box center [799, 378] width 70 height 25
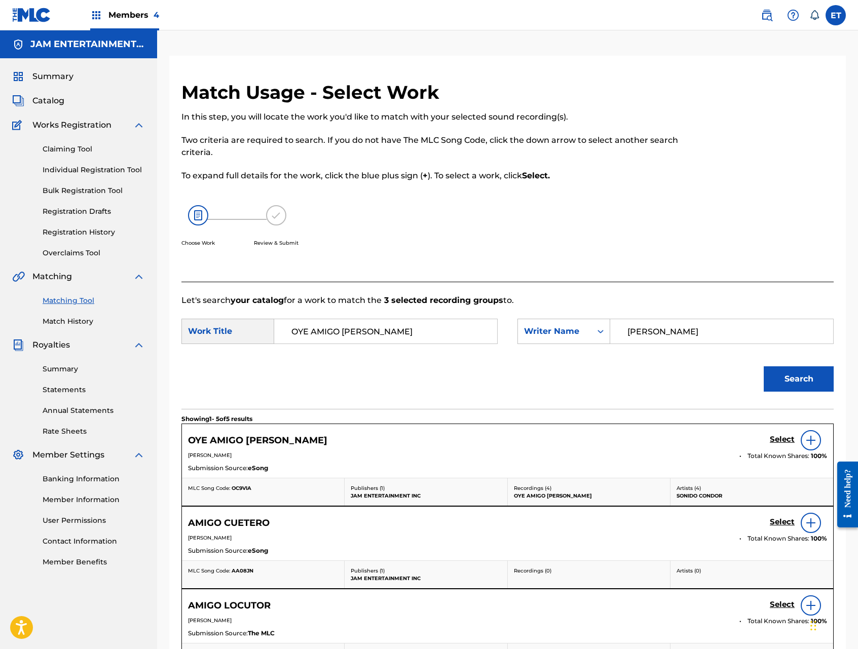
click at [784, 437] on h5 "Select" at bounding box center [782, 440] width 25 height 10
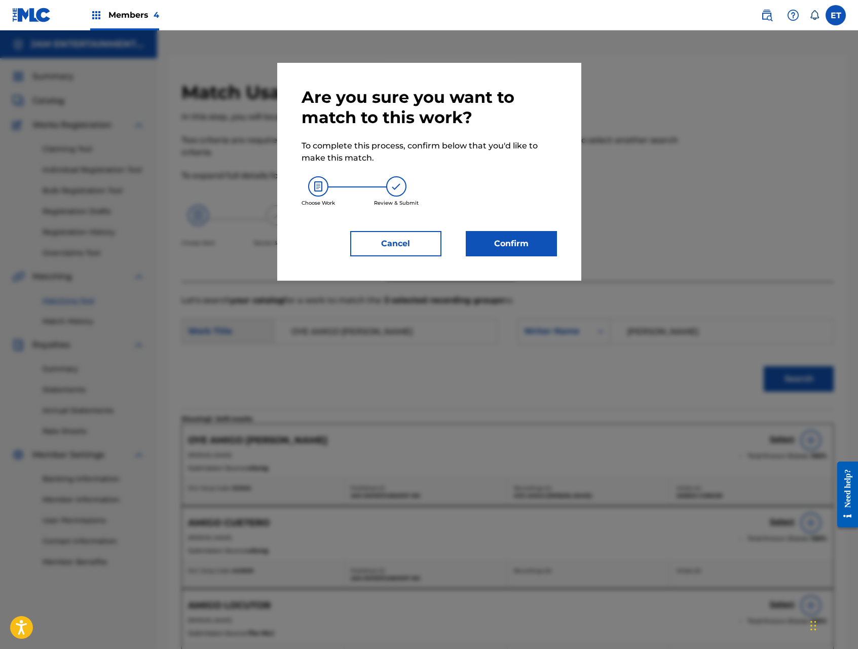
click at [507, 236] on button "Confirm" at bounding box center [511, 243] width 91 height 25
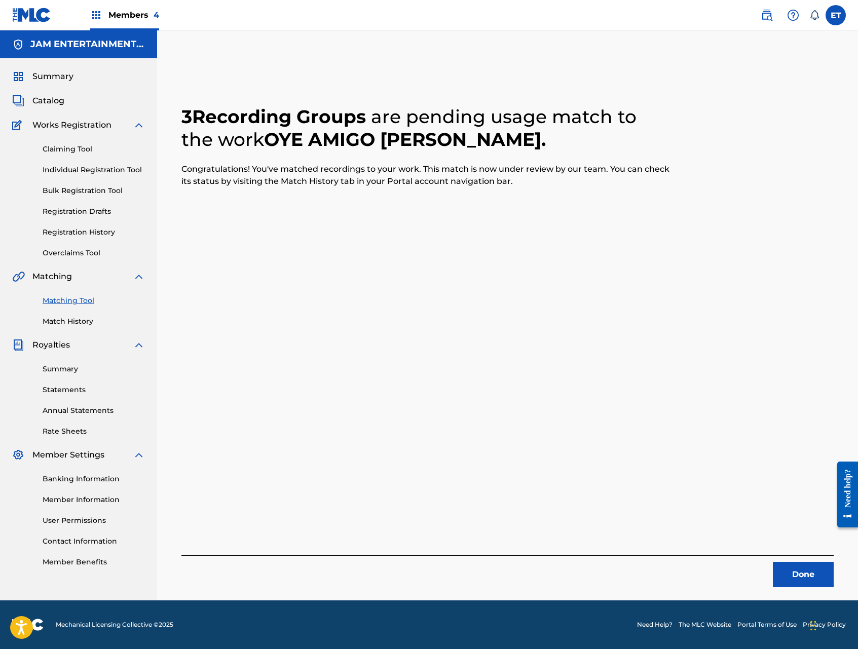
click at [71, 170] on link "Individual Registration Tool" at bounding box center [94, 170] width 102 height 11
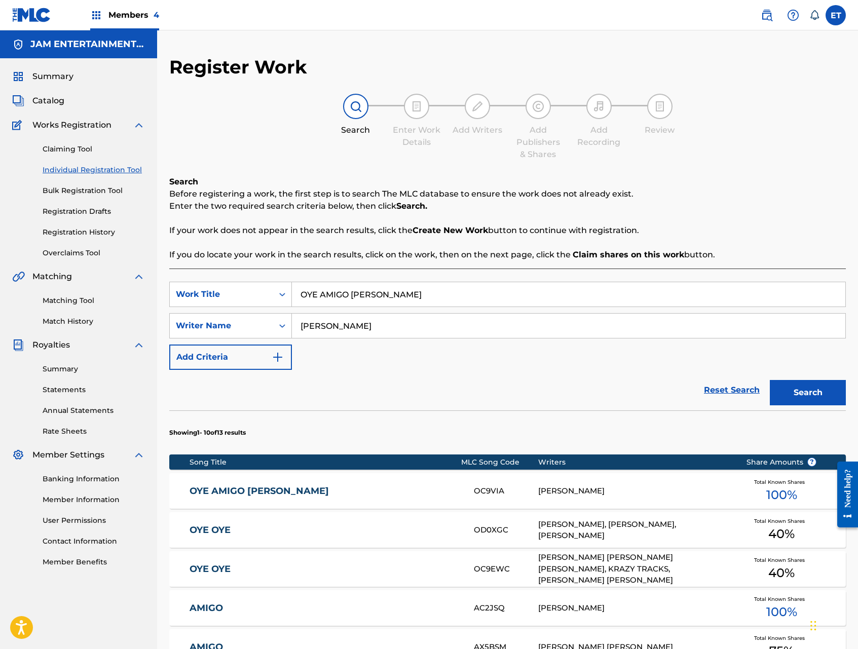
click at [426, 300] on input "OYE AMIGO SONIDERO" at bounding box center [568, 294] width 553 height 24
paste input "SEGUNDA DE MUJER DESNUDA"
type input "SEGUNDA DE MUJER DESNUDA"
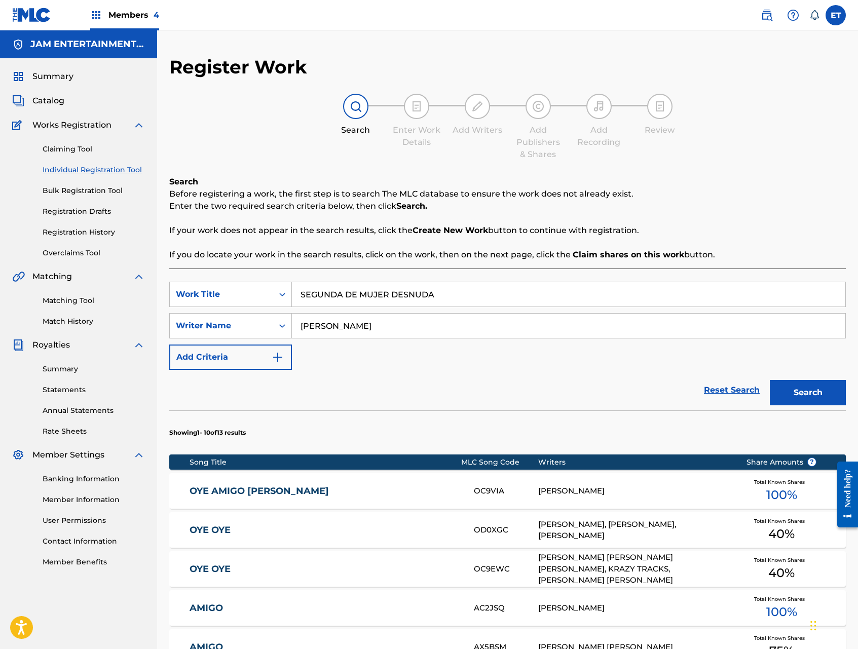
click at [770, 380] on button "Search" at bounding box center [808, 392] width 76 height 25
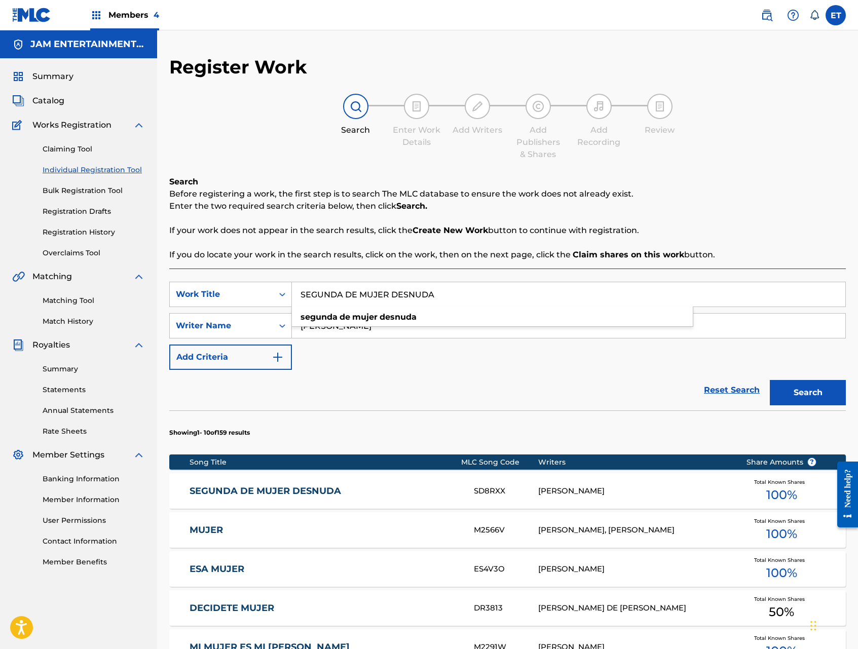
click at [286, 497] on div "SEGUNDA DE MUJER DESNUDA SD8RXX ABDUL MANUEL BURGOS Total Known Shares 100 %" at bounding box center [507, 490] width 676 height 35
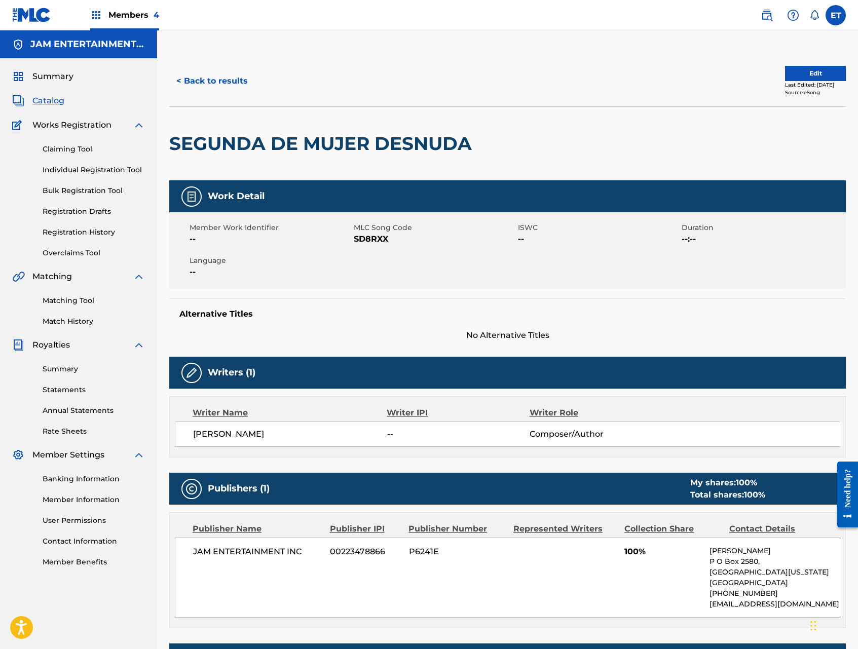
click at [195, 80] on button "< Back to results" at bounding box center [212, 80] width 86 height 25
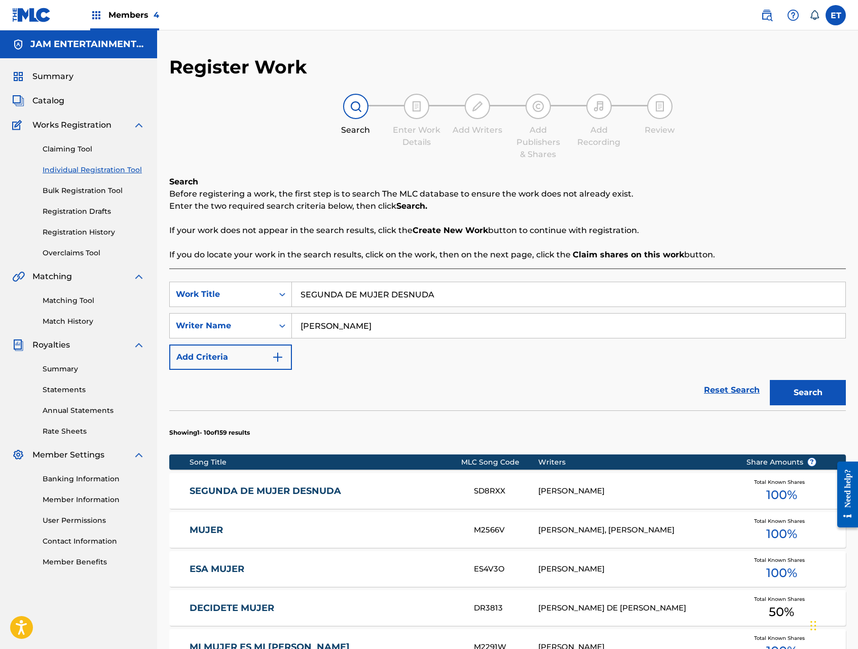
click at [301, 291] on input "SEGUNDA DE MUJER DESNUDA" at bounding box center [568, 294] width 553 height 24
click at [770, 380] on button "Search" at bounding box center [808, 392] width 76 height 25
type input "SEGUNDA DE MUJER DESNUDA"
click at [770, 380] on button "Search" at bounding box center [808, 392] width 76 height 25
click at [306, 490] on link "SEGUNDA DE MUJER DESNUDA" at bounding box center [325, 491] width 271 height 12
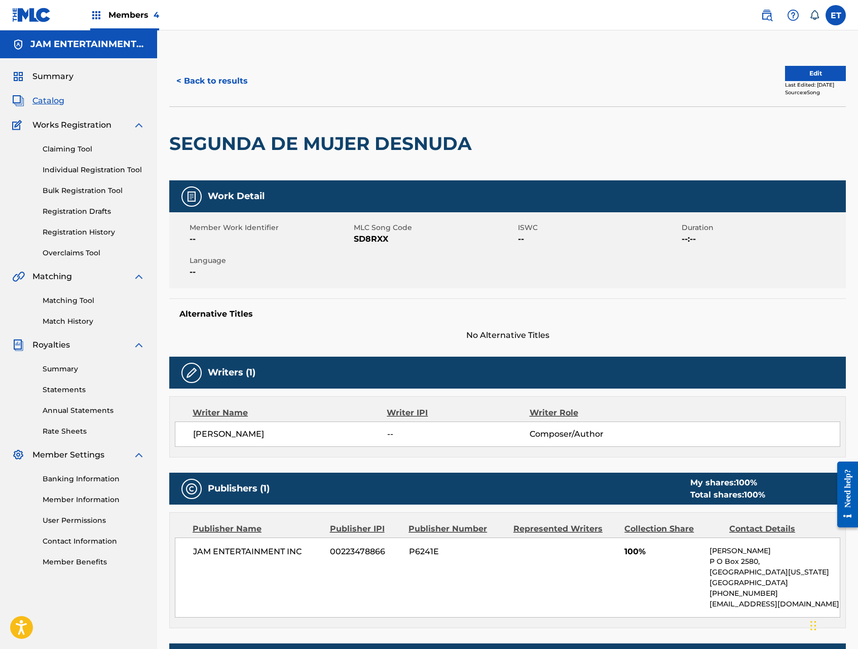
click at [799, 68] on button "Edit" at bounding box center [815, 73] width 61 height 15
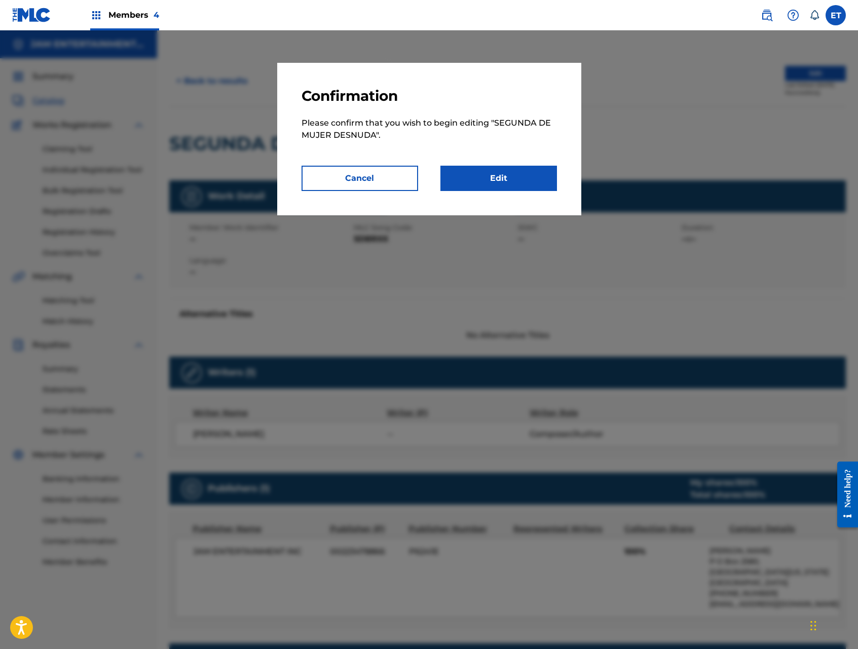
click at [519, 172] on link "Edit" at bounding box center [498, 178] width 117 height 25
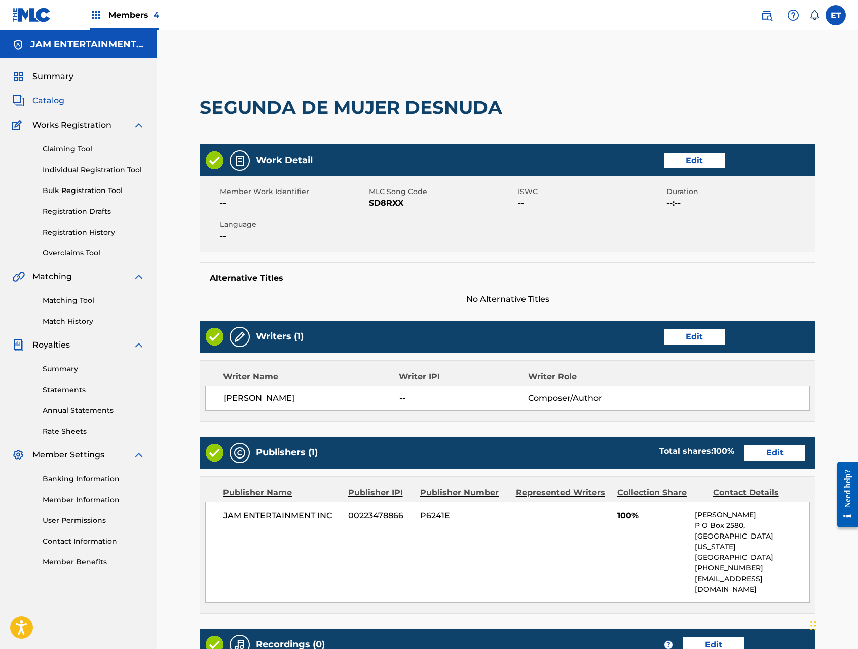
click at [699, 159] on link "Edit" at bounding box center [694, 160] width 61 height 15
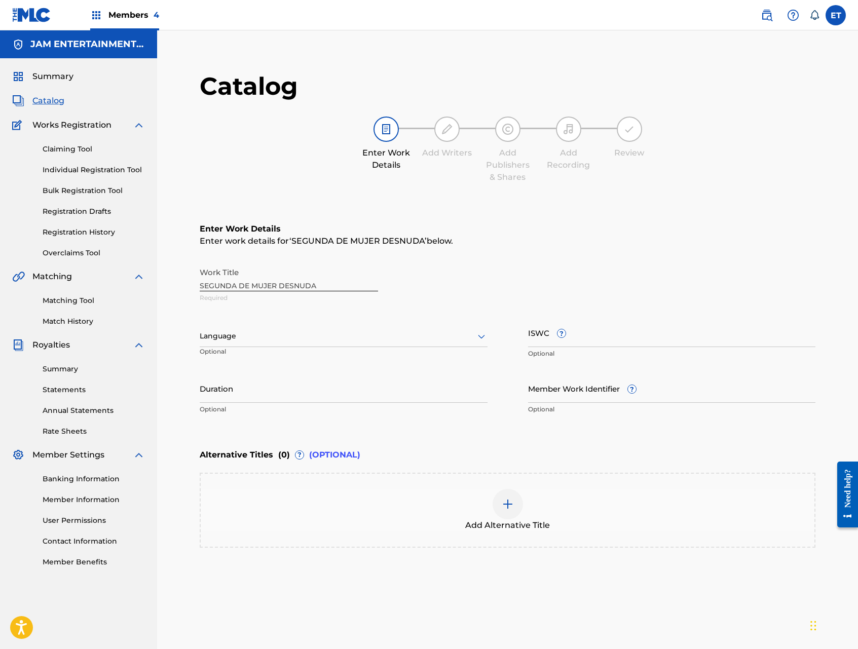
click at [340, 338] on div at bounding box center [344, 336] width 288 height 13
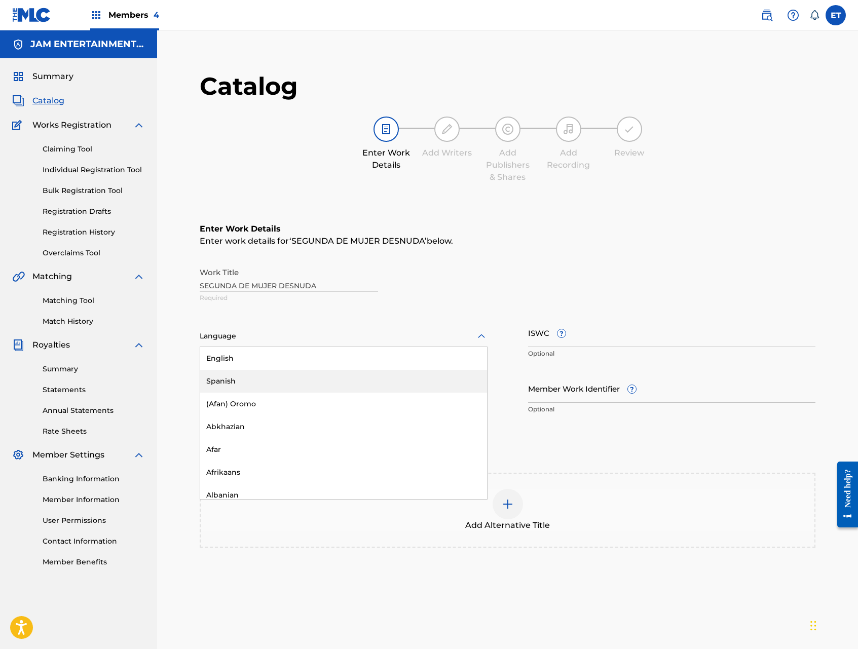
click at [294, 378] on div "Spanish" at bounding box center [343, 381] width 287 height 23
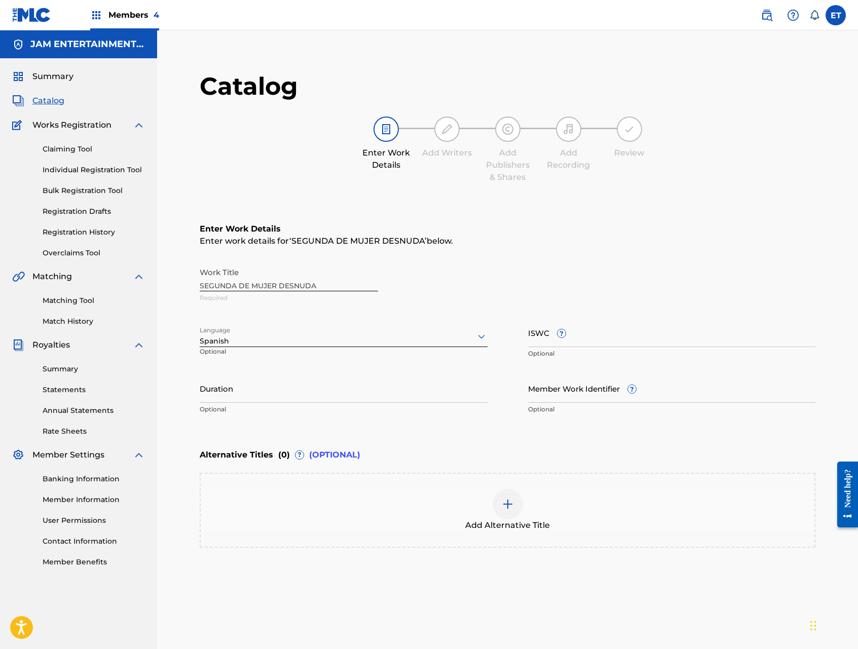
click at [519, 504] on div at bounding box center [508, 504] width 30 height 30
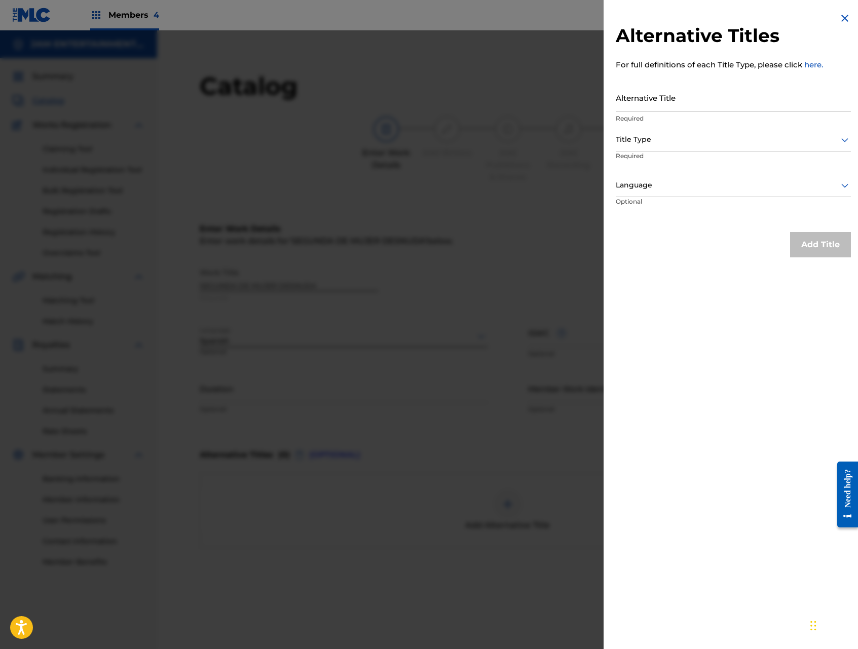
click at [661, 104] on input "Alternative Title" at bounding box center [733, 97] width 235 height 29
type input "LA 2A DE MUJER DESNUDA"
click at [734, 144] on div at bounding box center [733, 139] width 235 height 13
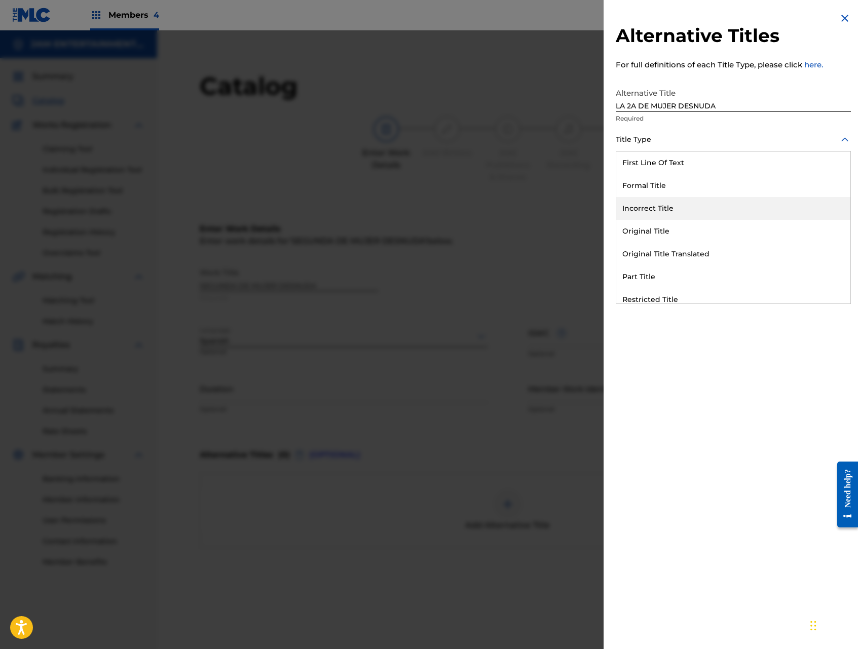
scroll to position [99, 0]
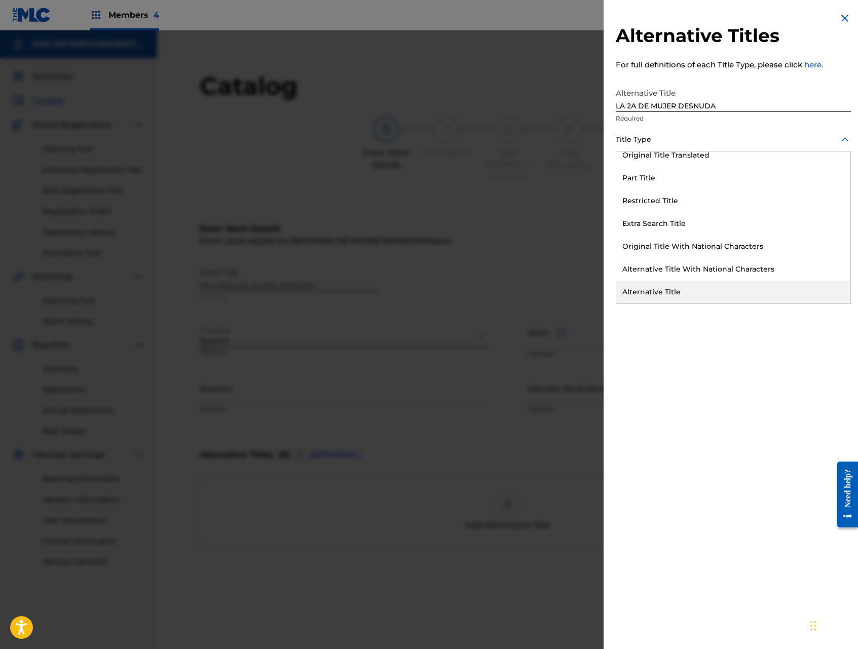
drag, startPoint x: 694, startPoint y: 294, endPoint x: 750, endPoint y: 268, distance: 62.3
click at [694, 294] on div "Alternative Title" at bounding box center [733, 292] width 234 height 23
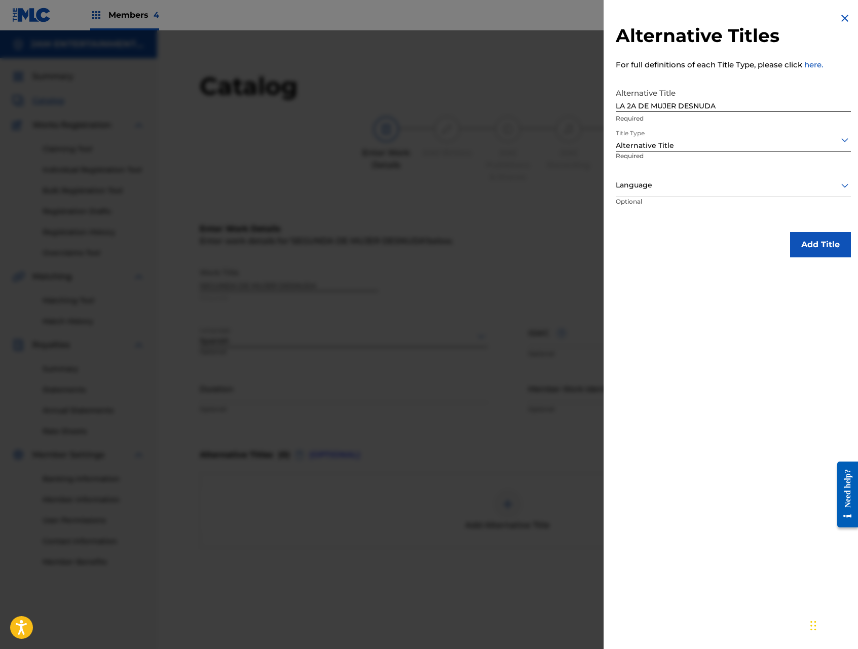
click at [815, 253] on button "Add Title" at bounding box center [820, 244] width 61 height 25
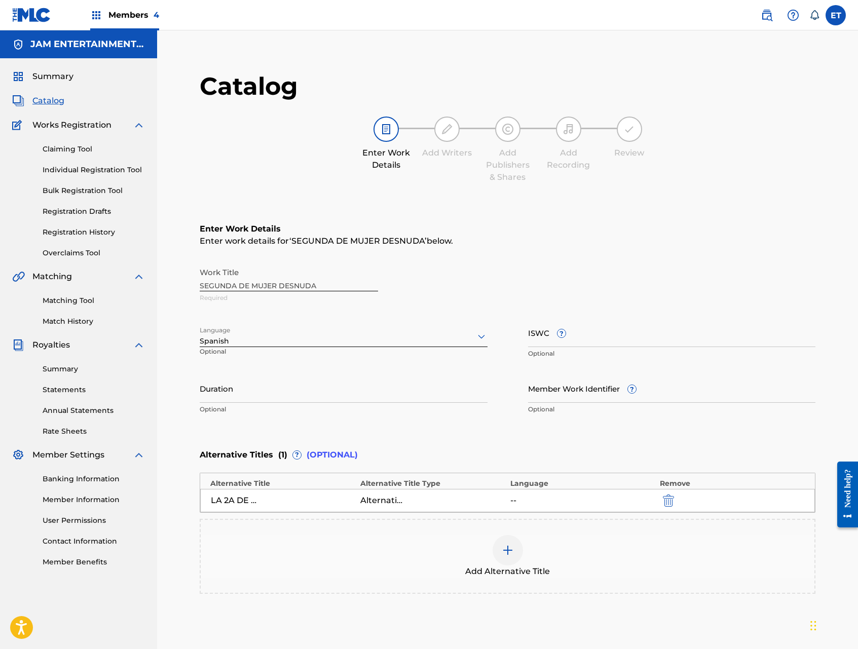
click at [536, 537] on div "Add Alternative Title" at bounding box center [508, 556] width 614 height 43
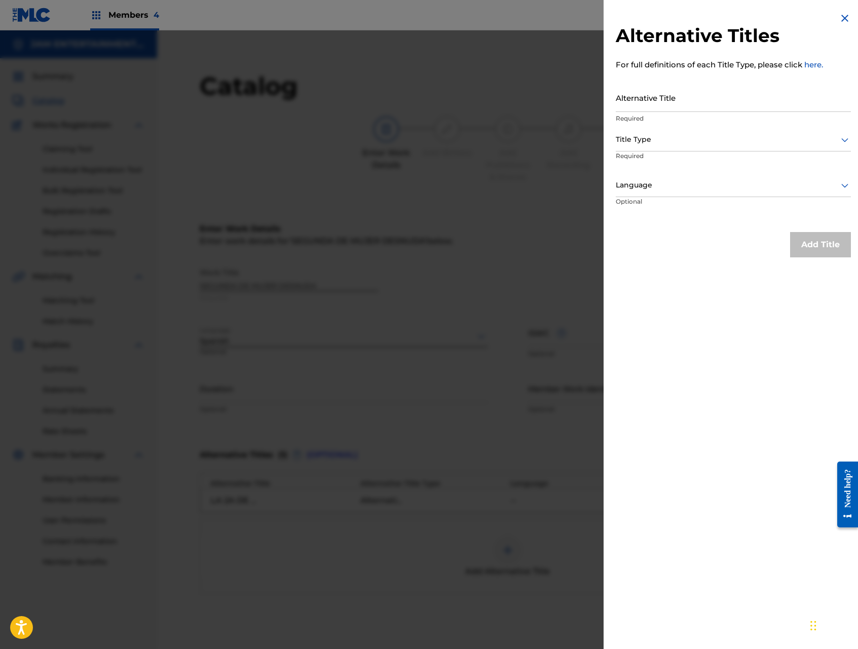
click at [708, 102] on input "Alternative Title" at bounding box center [733, 97] width 235 height 29
type input "LA SEGUNDA DE MUJER DESNUDA"
click at [699, 138] on div at bounding box center [733, 139] width 235 height 13
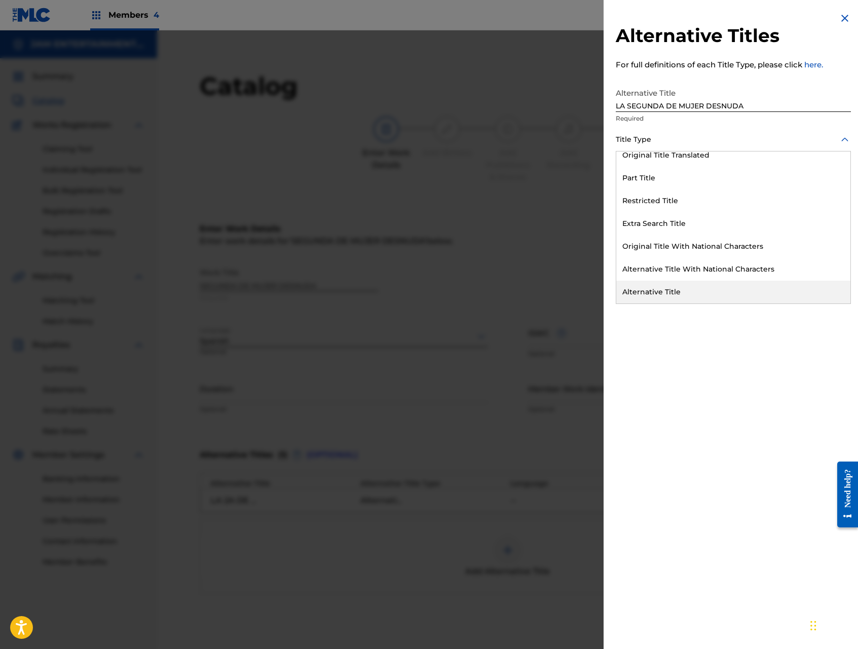
click at [688, 286] on div "Alternative Title" at bounding box center [733, 292] width 234 height 23
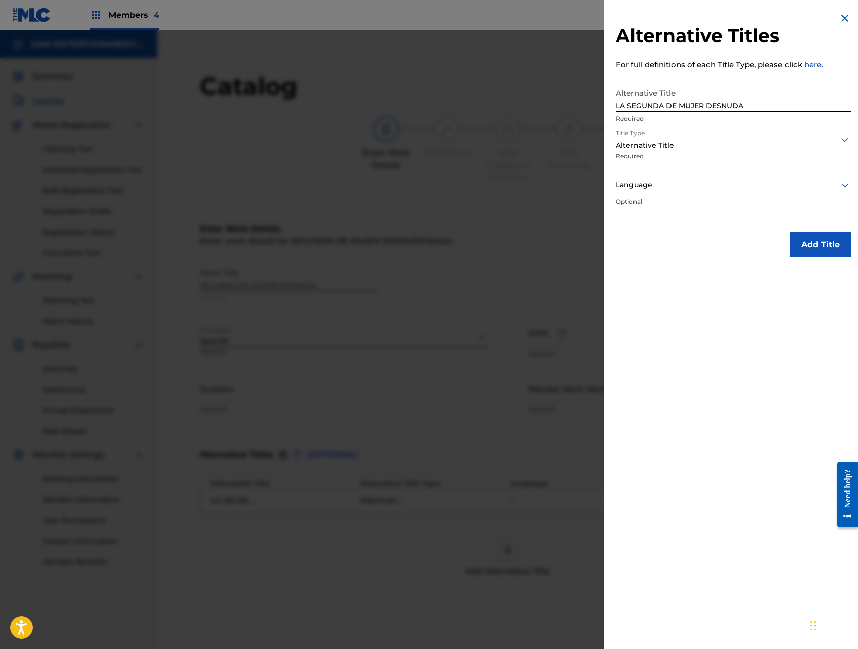
click at [824, 249] on button "Add Title" at bounding box center [820, 244] width 61 height 25
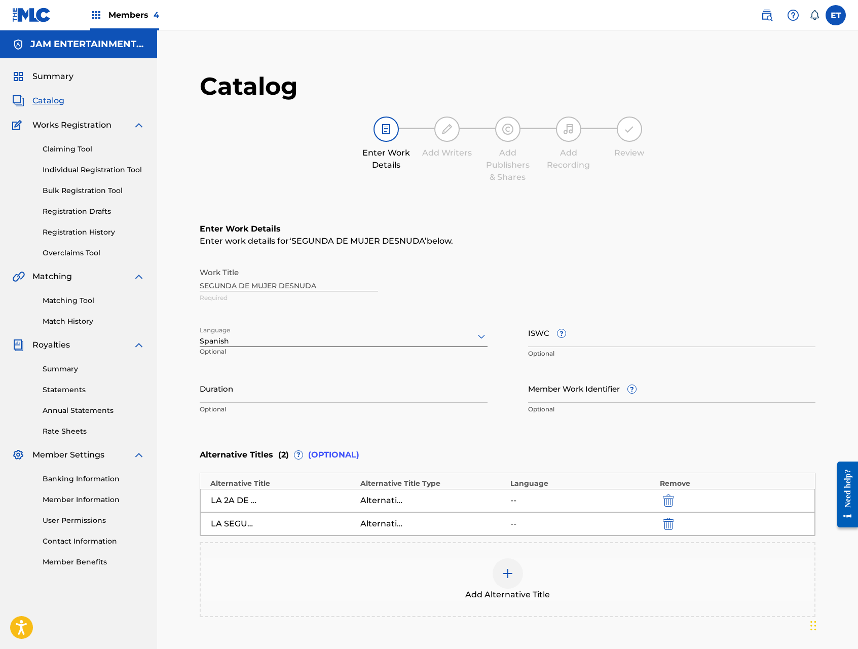
click at [517, 564] on div at bounding box center [508, 573] width 30 height 30
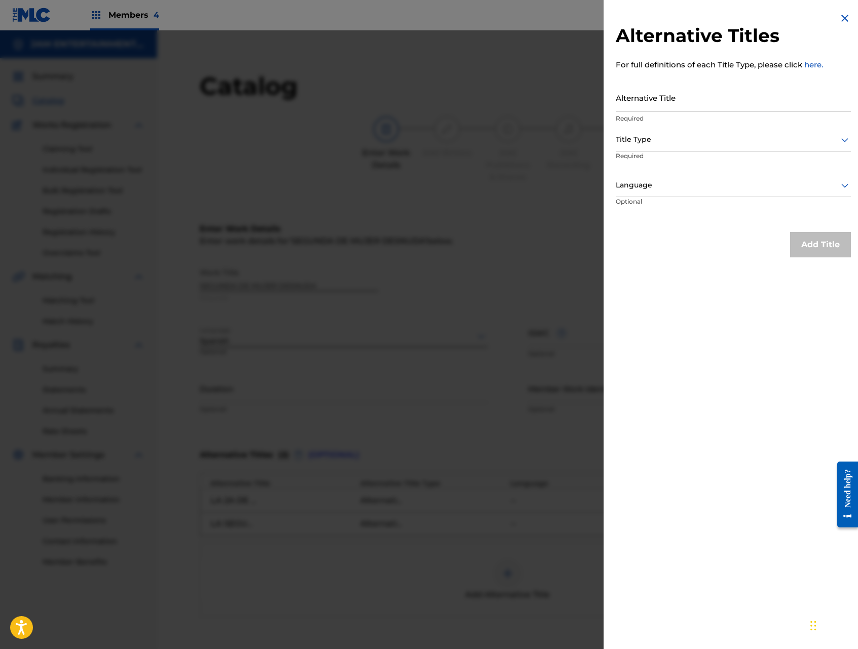
click at [683, 105] on input "Alternative Title" at bounding box center [733, 97] width 235 height 29
type input "2DA DE MUJER DESNUDA"
click at [685, 143] on div at bounding box center [733, 139] width 235 height 13
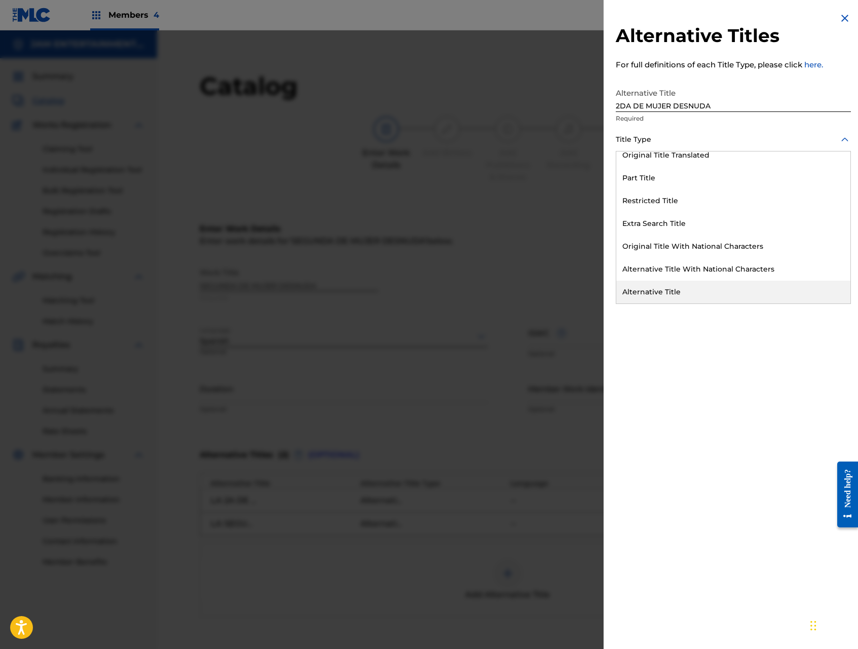
click at [697, 287] on div "Alternative Title" at bounding box center [733, 292] width 234 height 23
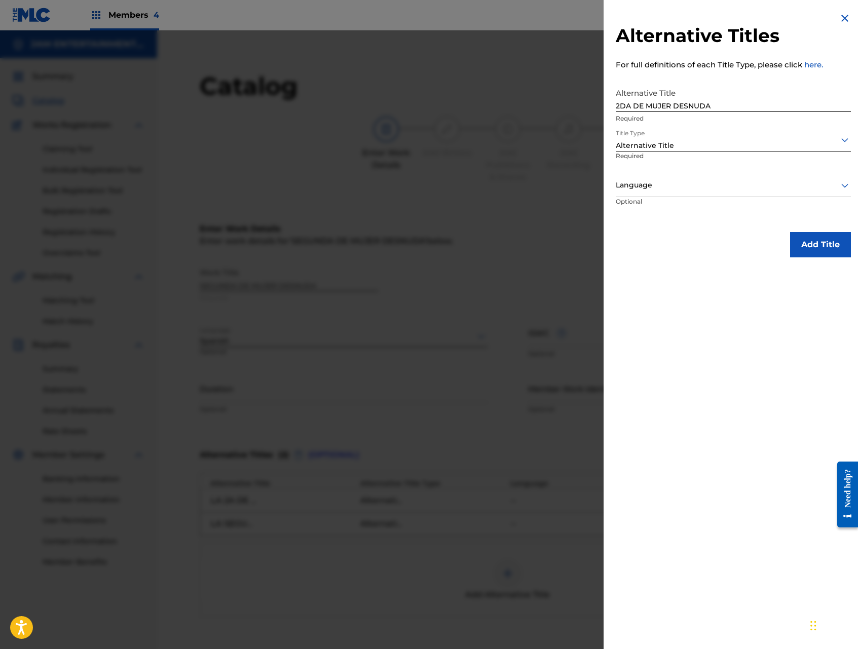
click at [818, 248] on button "Add Title" at bounding box center [820, 244] width 61 height 25
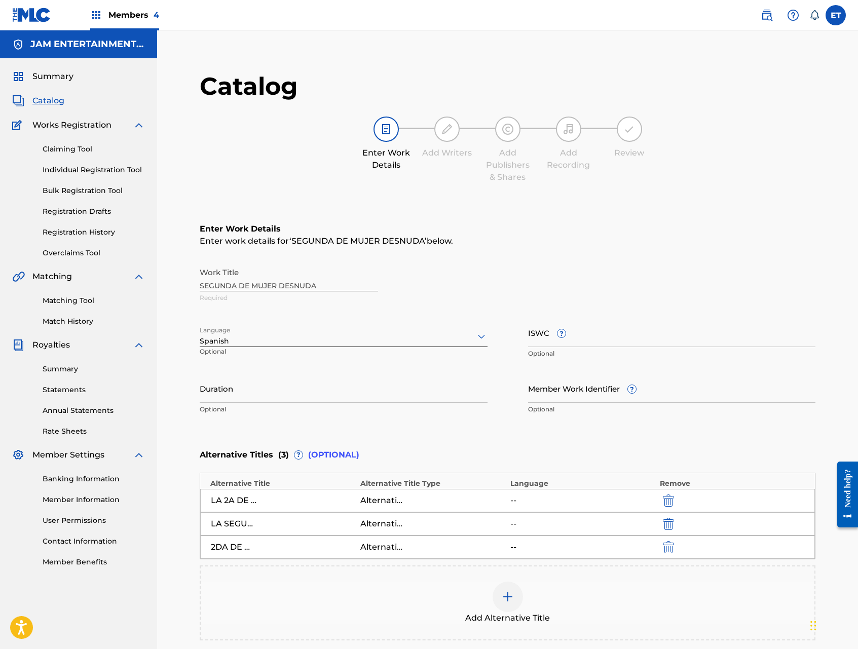
click at [519, 582] on div "Add Alternative Title" at bounding box center [508, 603] width 614 height 43
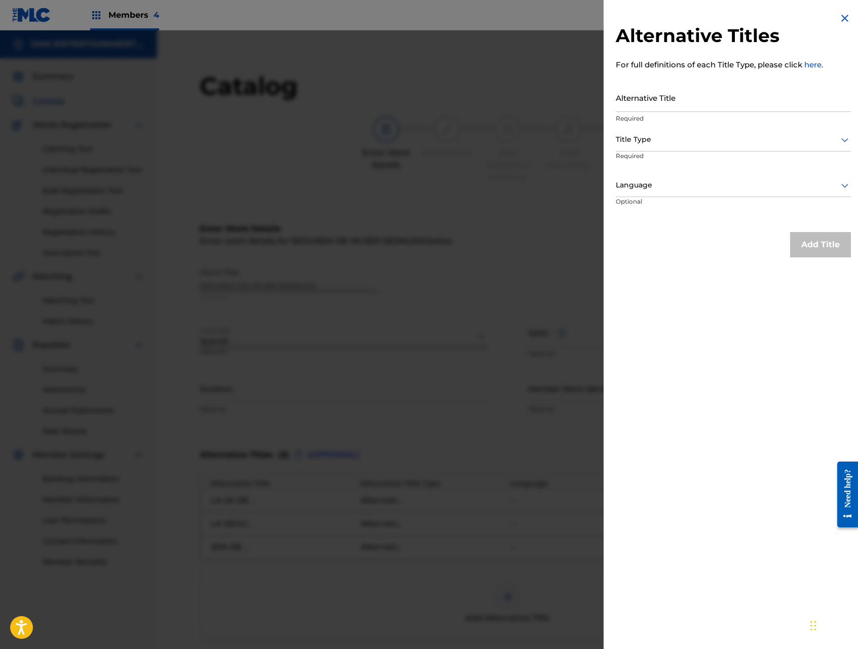
click at [717, 108] on input "Alternative Title" at bounding box center [733, 97] width 235 height 29
type input "2A DE MUJER DESNUDA"
click at [707, 148] on div "Title Type" at bounding box center [733, 140] width 235 height 23
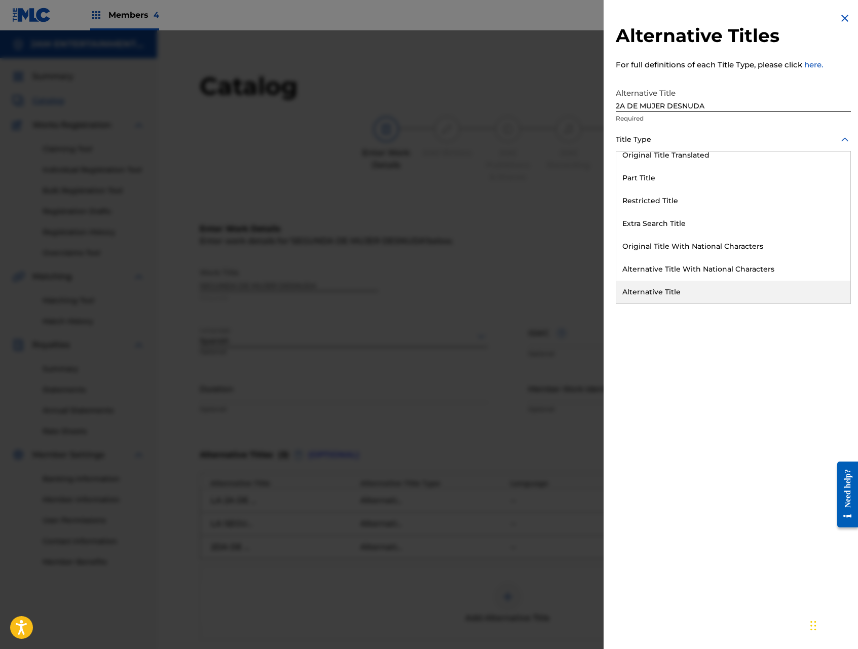
click at [716, 287] on div "Alternative Title" at bounding box center [733, 292] width 234 height 23
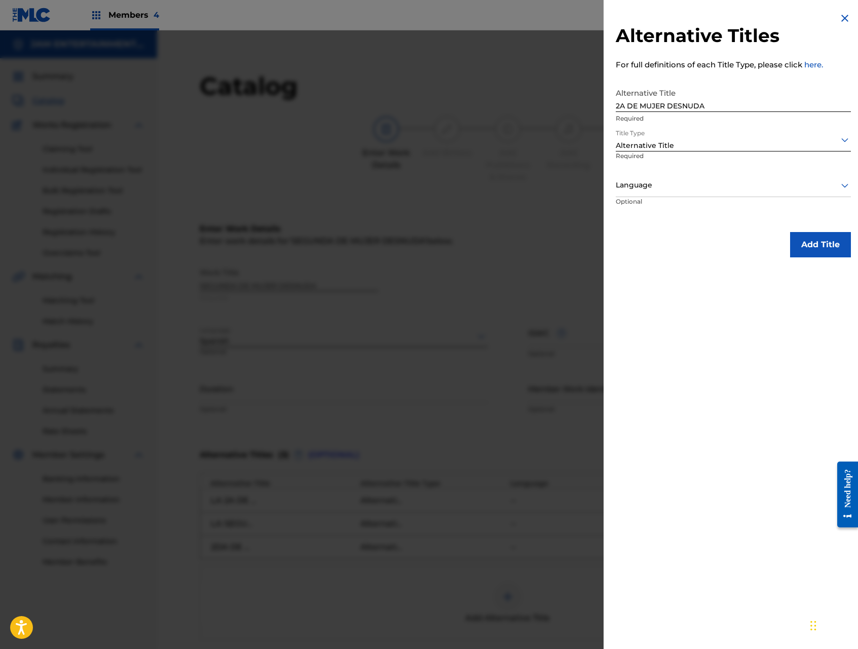
click at [812, 244] on button "Add Title" at bounding box center [820, 244] width 61 height 25
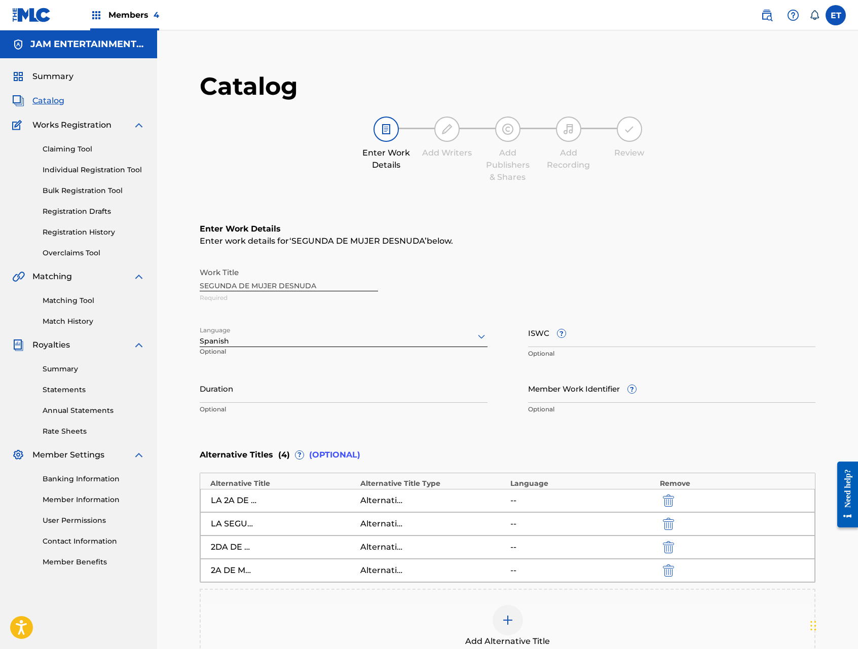
click at [504, 614] on img at bounding box center [508, 620] width 12 height 12
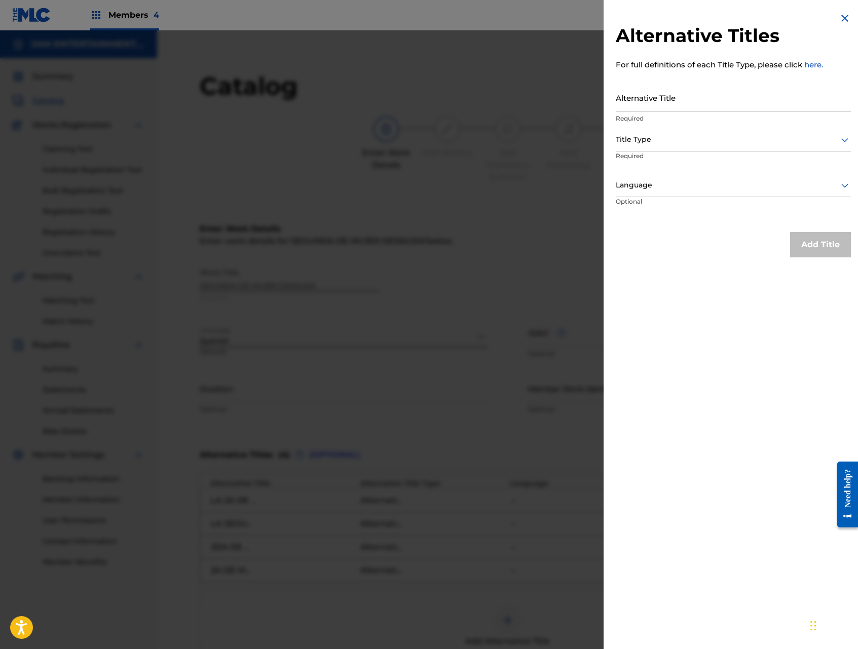
click at [705, 99] on input "Alternative Title" at bounding box center [733, 97] width 235 height 29
type input "2DA DE MUJER DESNUDA"
click at [663, 154] on p "Required" at bounding box center [655, 162] width 78 height 23
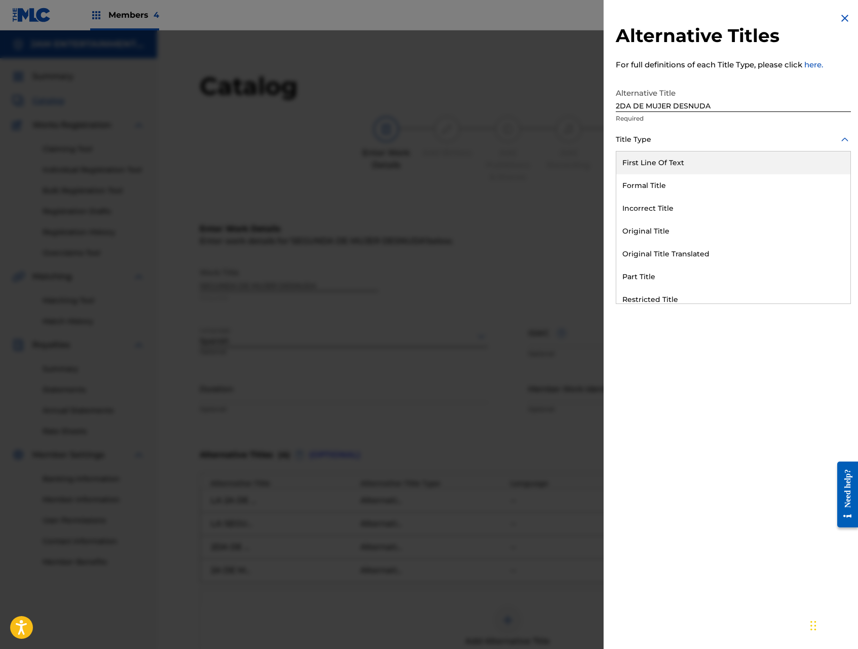
click at [667, 143] on div at bounding box center [733, 139] width 235 height 13
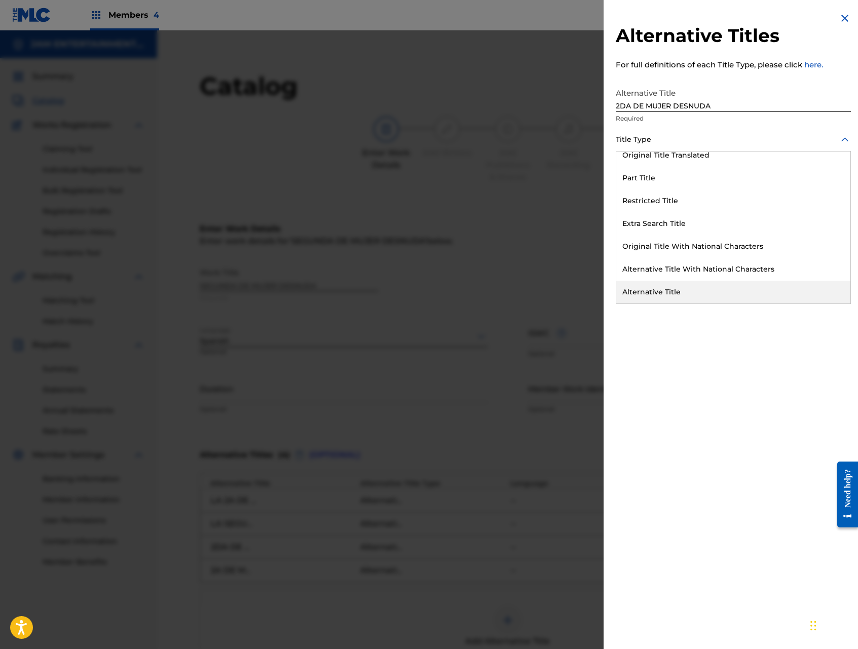
click at [682, 294] on div "Alternative Title" at bounding box center [733, 292] width 234 height 23
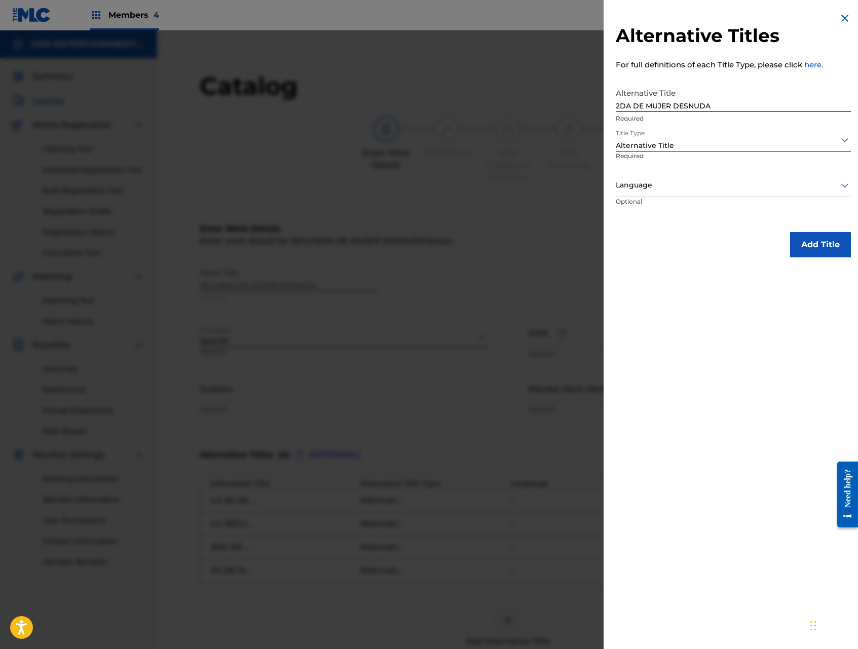
click at [820, 251] on button "Add Title" at bounding box center [820, 244] width 61 height 25
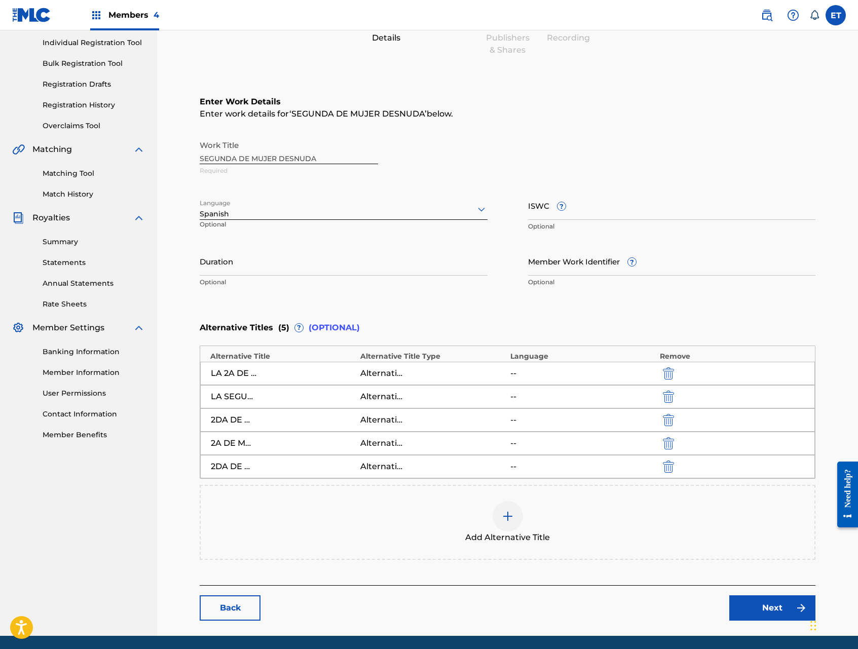
scroll to position [163, 0]
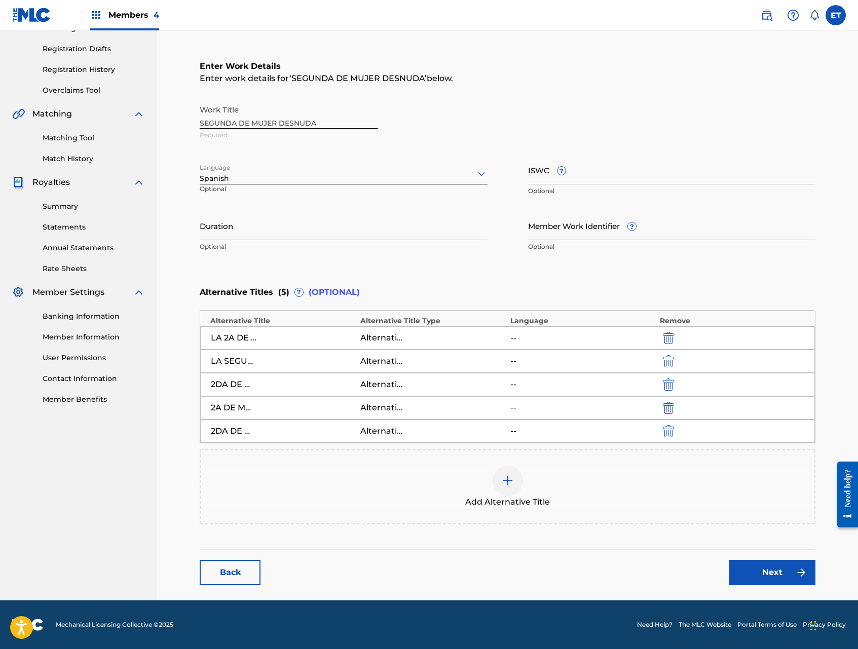
click at [250, 337] on div "LA 2A DE MUJER DESNUDA" at bounding box center [234, 338] width 46 height 12
click at [750, 566] on link "Next" at bounding box center [772, 572] width 86 height 25
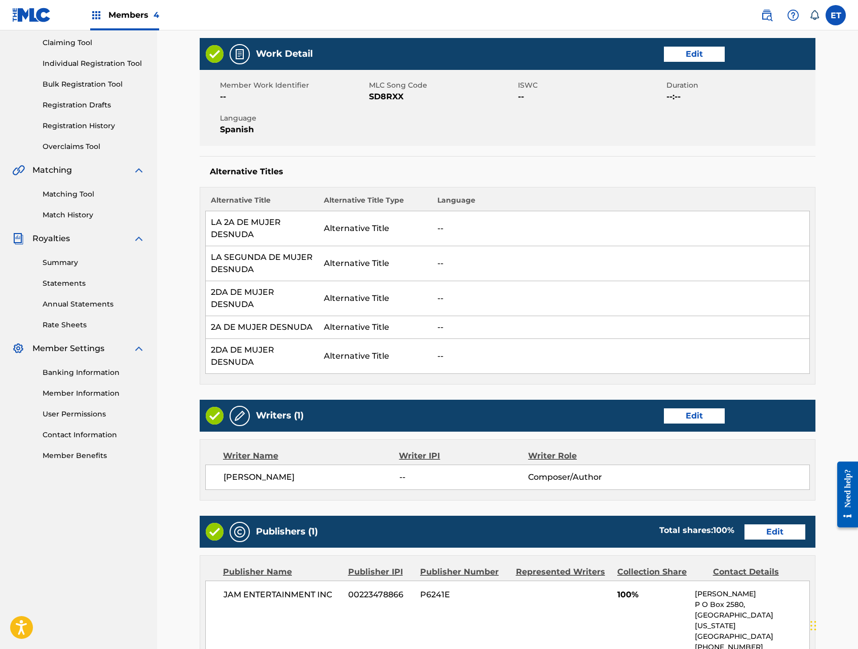
scroll to position [323, 0]
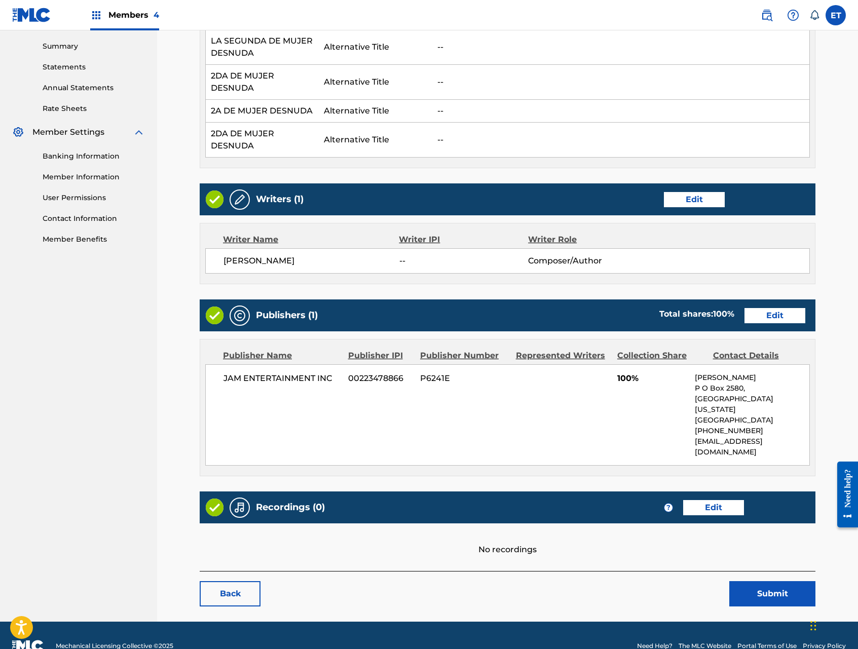
click at [718, 500] on link "Edit" at bounding box center [713, 507] width 61 height 15
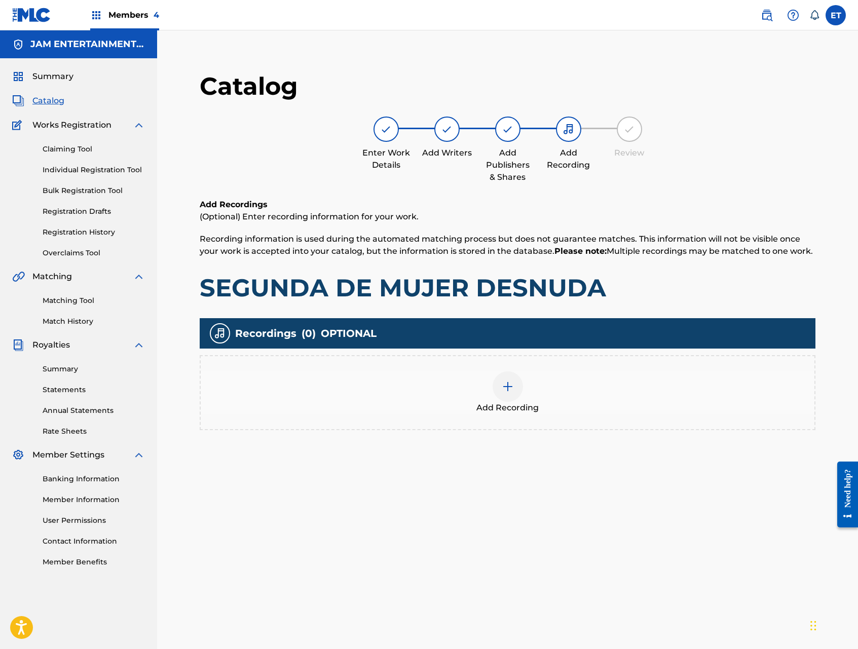
click at [503, 381] on img at bounding box center [508, 387] width 12 height 12
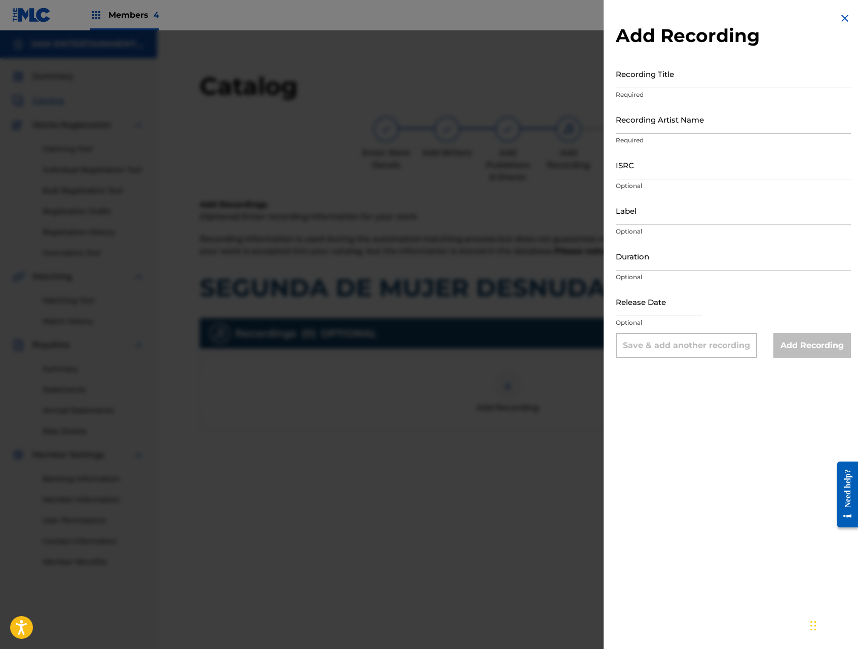
click at [685, 82] on input "Recording Title" at bounding box center [733, 73] width 235 height 29
type input "SEGUNDA DE MUJER DESNUDA"
click at [628, 120] on input "Recording Artist Name" at bounding box center [733, 119] width 235 height 29
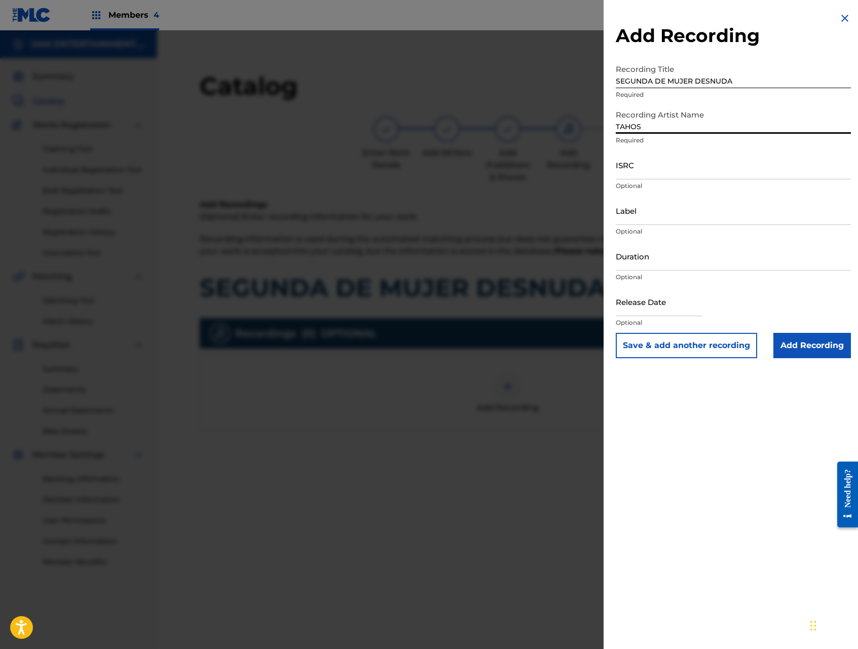
type input "TAHOS"
click at [678, 170] on input "ISRC" at bounding box center [733, 164] width 235 height 29
paste input "USPR70204094"
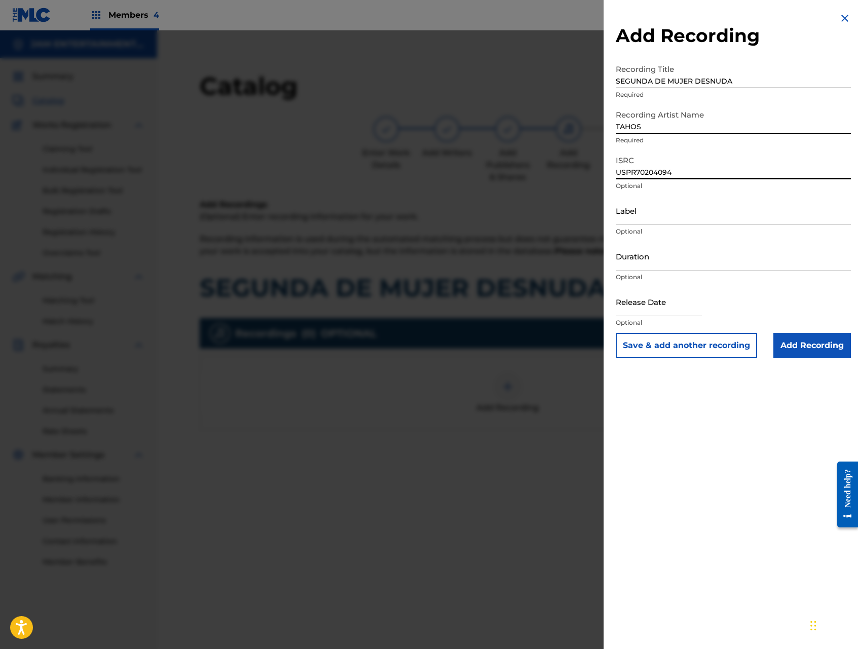
type input "USPR70204094"
click at [712, 348] on button "Save & add another recording" at bounding box center [686, 345] width 141 height 25
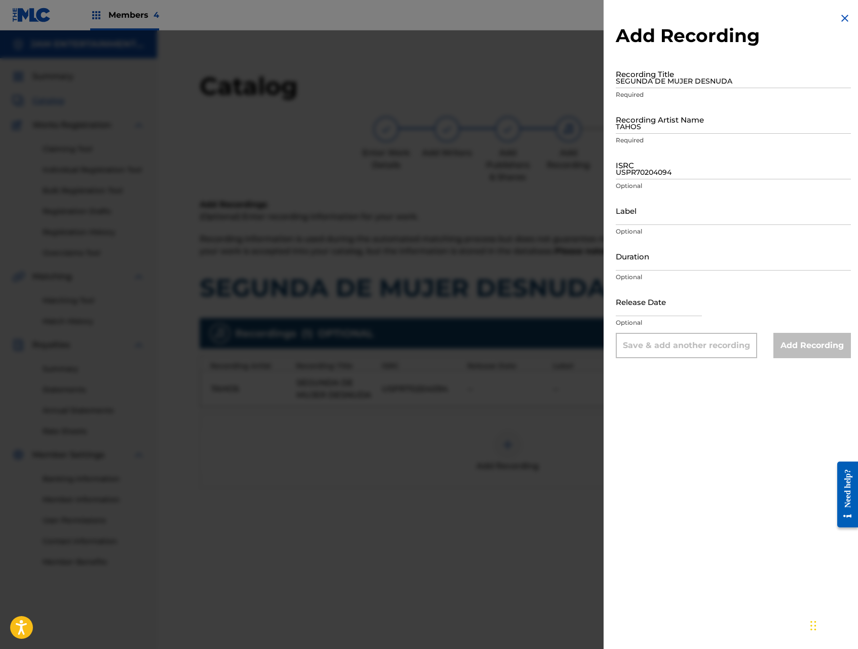
click at [844, 17] on img at bounding box center [845, 18] width 12 height 12
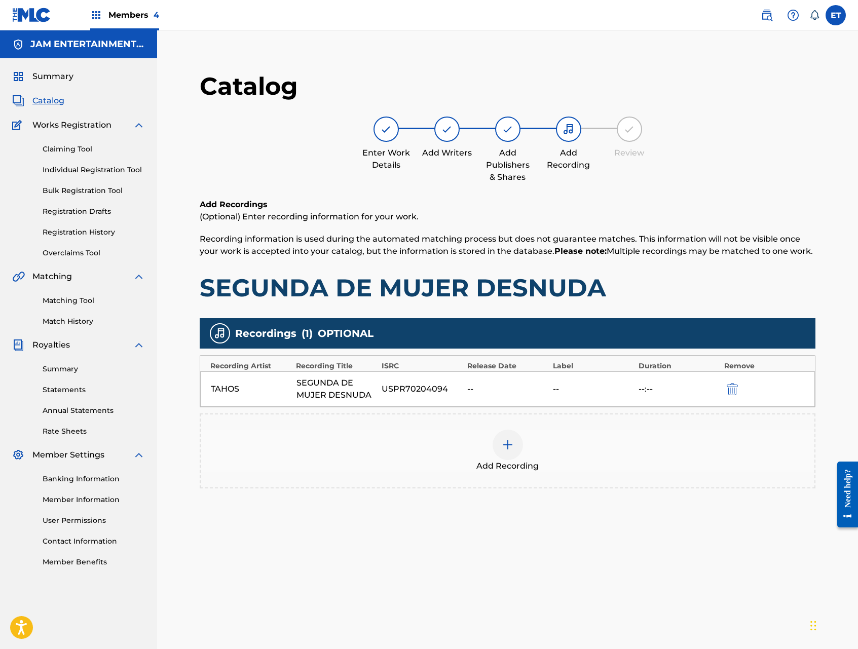
scroll to position [104, 0]
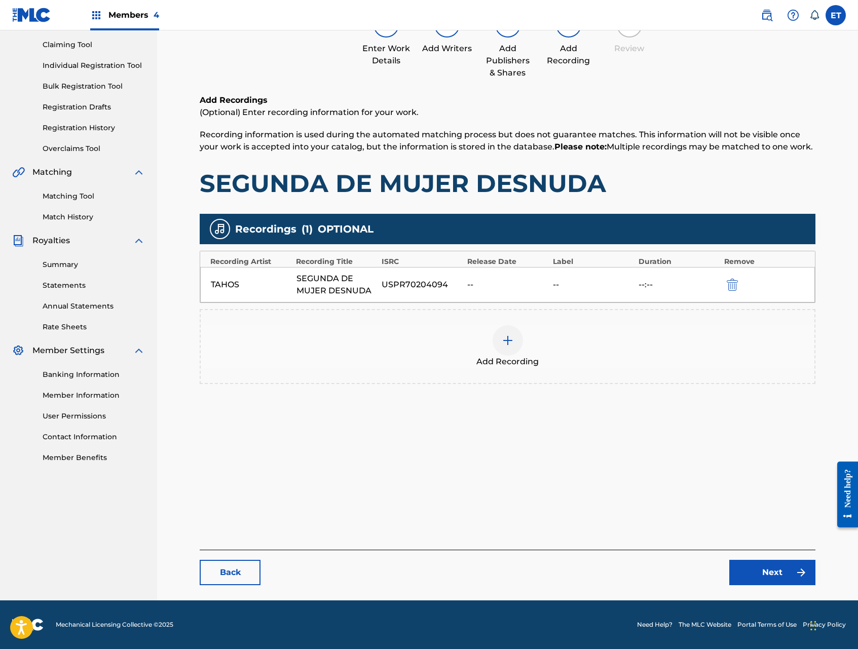
click at [751, 569] on link "Next" at bounding box center [772, 572] width 86 height 25
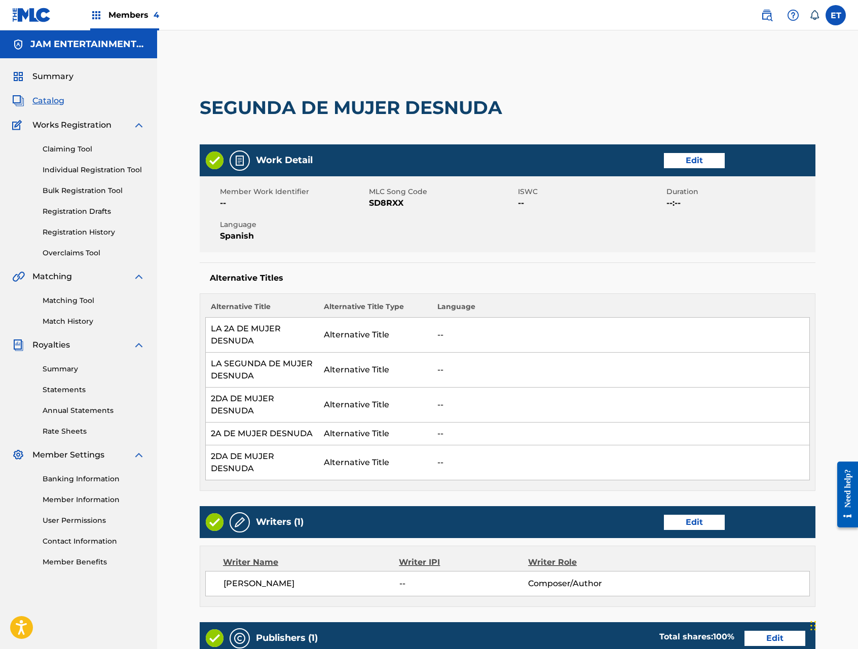
click at [691, 163] on link "Edit" at bounding box center [694, 160] width 61 height 15
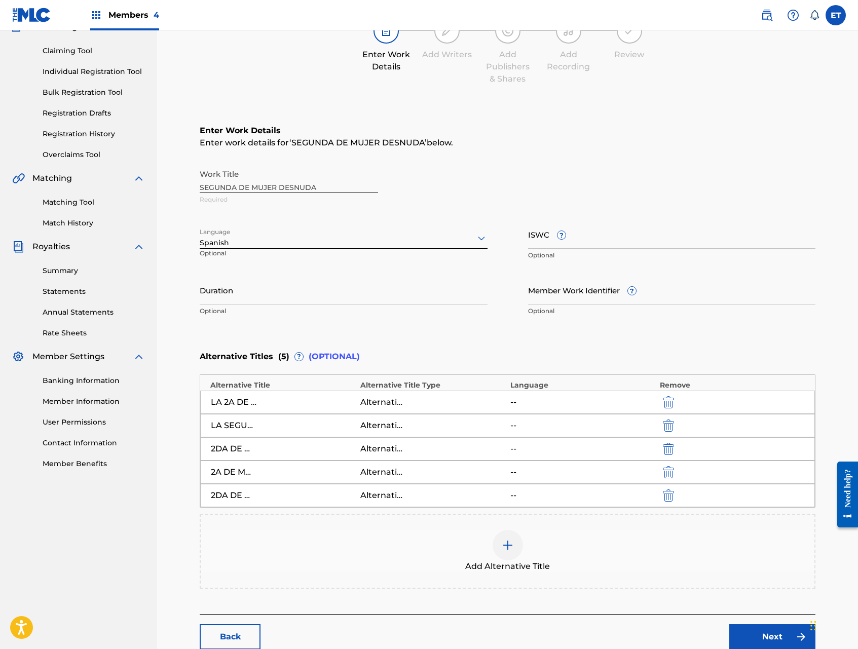
scroll to position [163, 0]
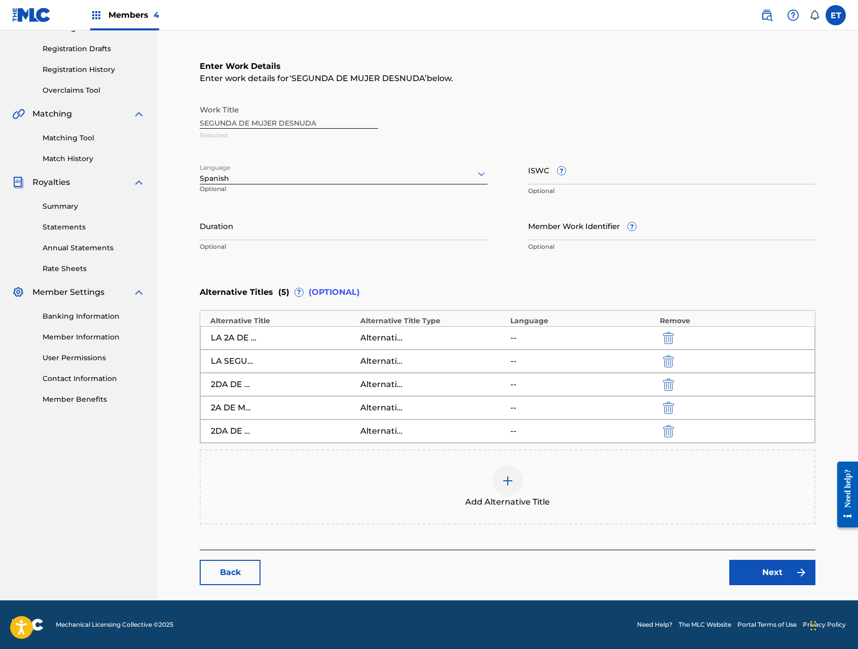
click at [508, 485] on img at bounding box center [508, 481] width 12 height 12
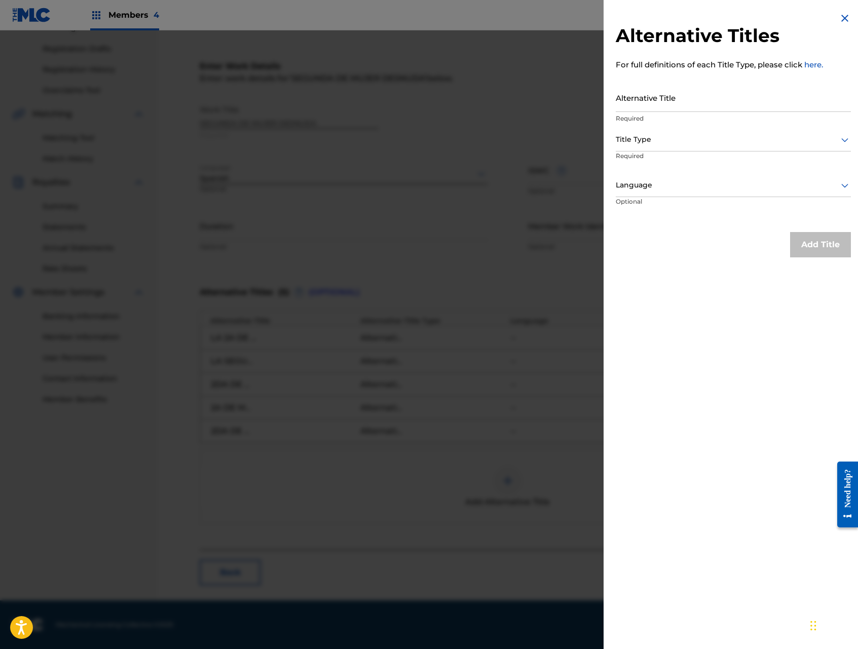
click at [687, 106] on input "Alternative Title" at bounding box center [733, 97] width 235 height 29
type input "LA 2DA DE MUJER DESNUDA"
click at [687, 139] on div at bounding box center [733, 139] width 235 height 13
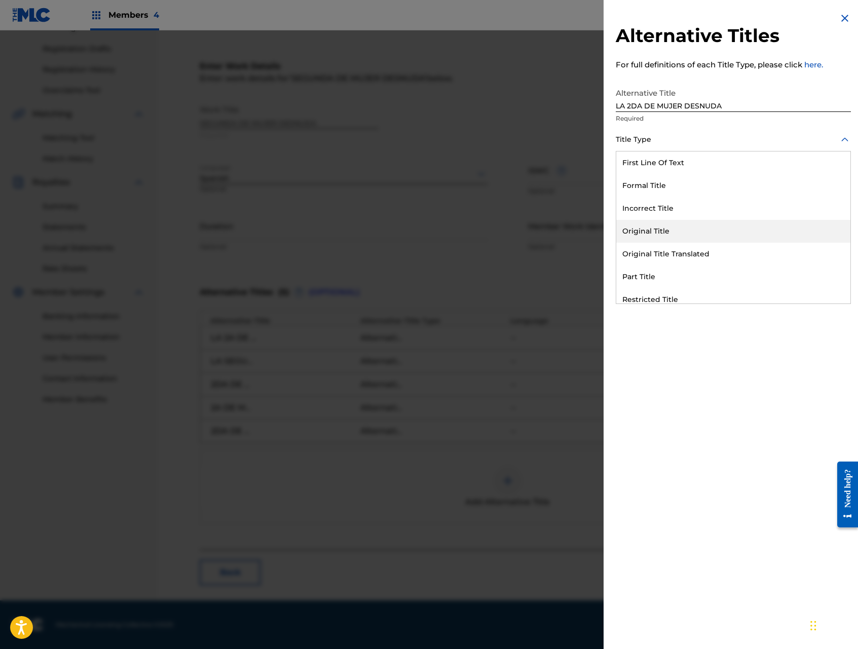
scroll to position [99, 0]
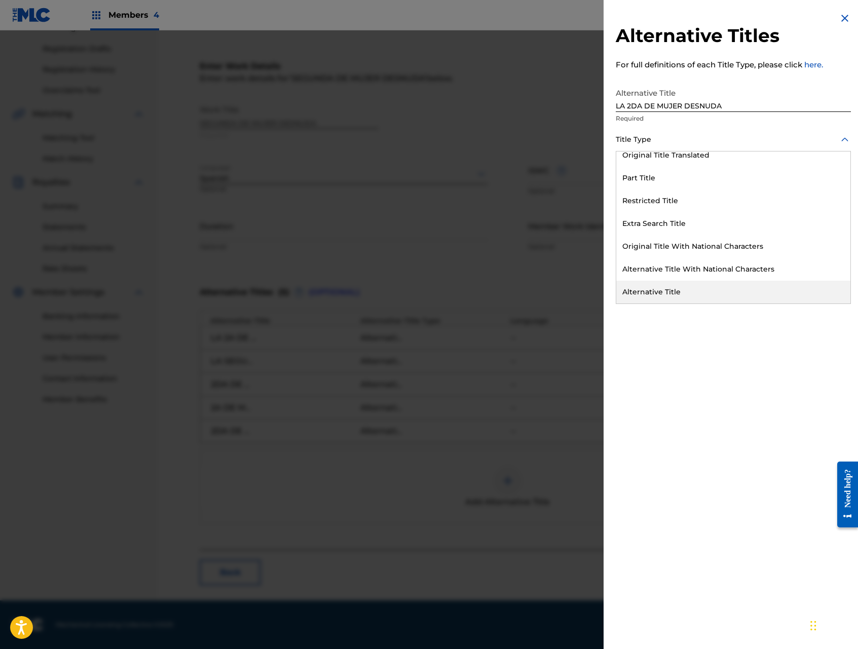
click at [702, 285] on div "Alternative Title" at bounding box center [733, 292] width 234 height 23
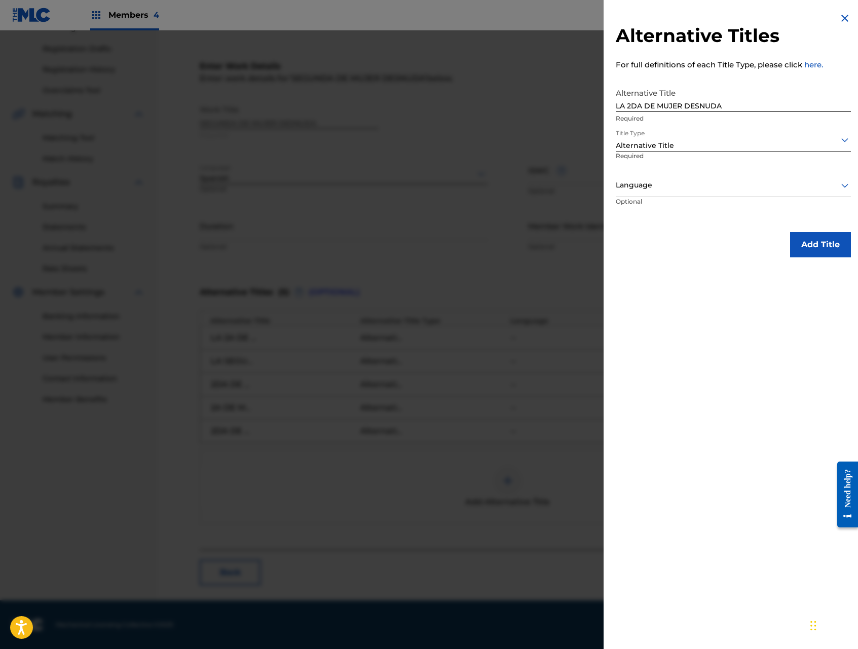
click at [812, 244] on button "Add Title" at bounding box center [820, 244] width 61 height 25
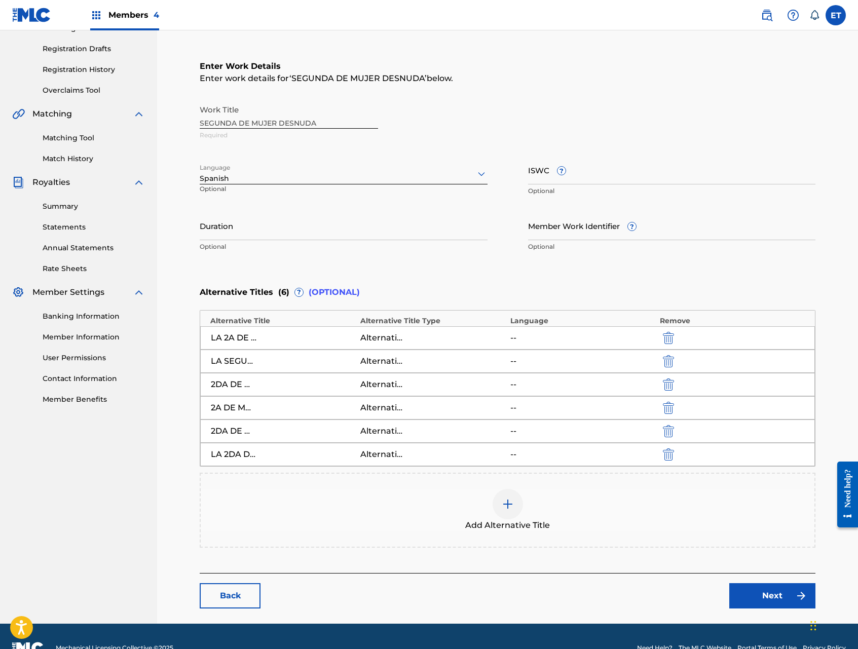
scroll to position [186, 0]
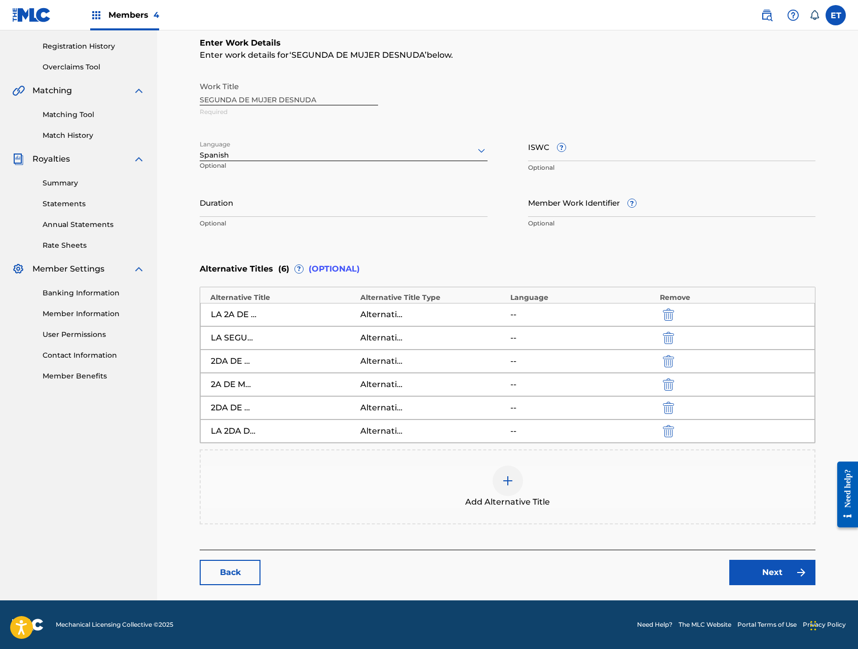
click at [760, 566] on link "Next" at bounding box center [772, 572] width 86 height 25
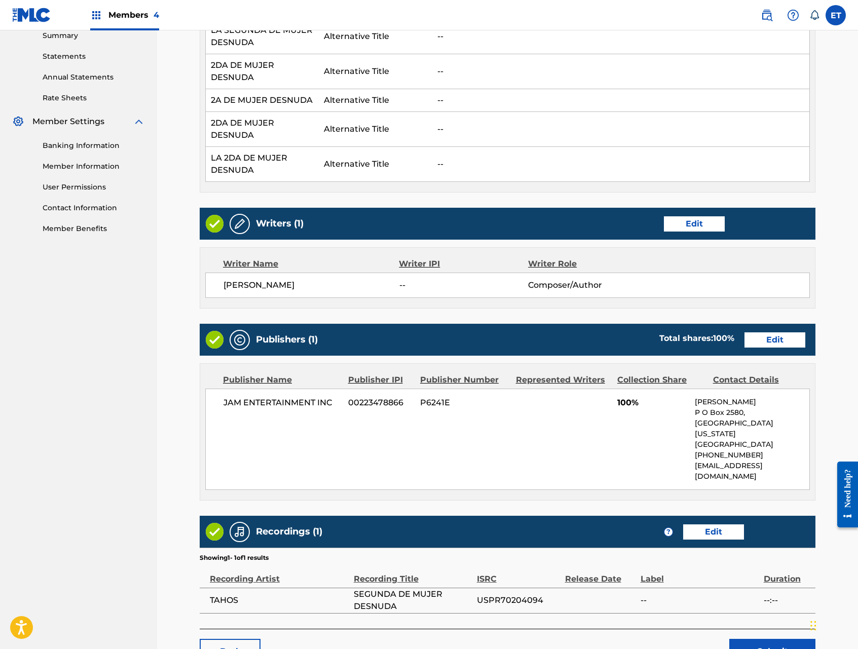
scroll to position [391, 0]
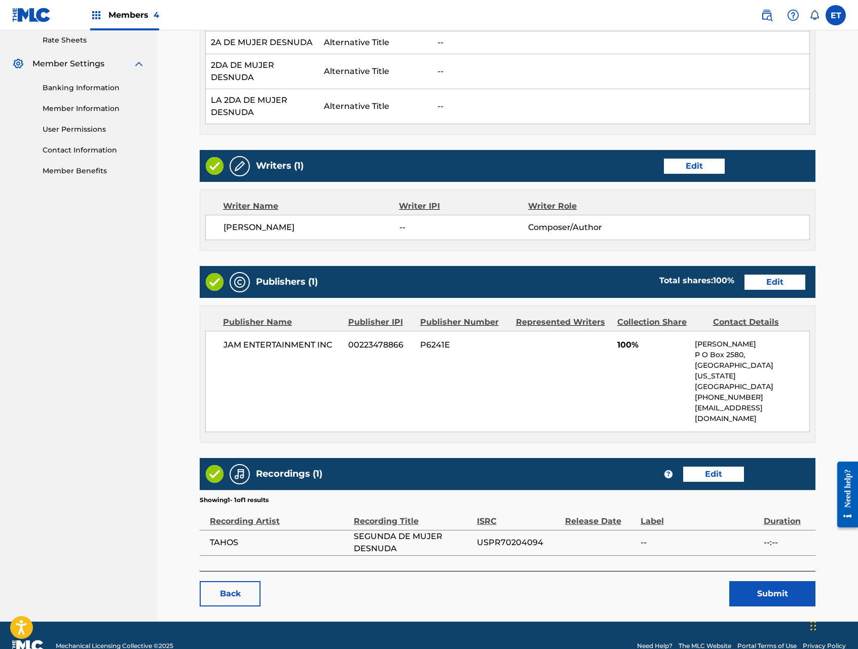
click at [757, 581] on button "Submit" at bounding box center [772, 593] width 86 height 25
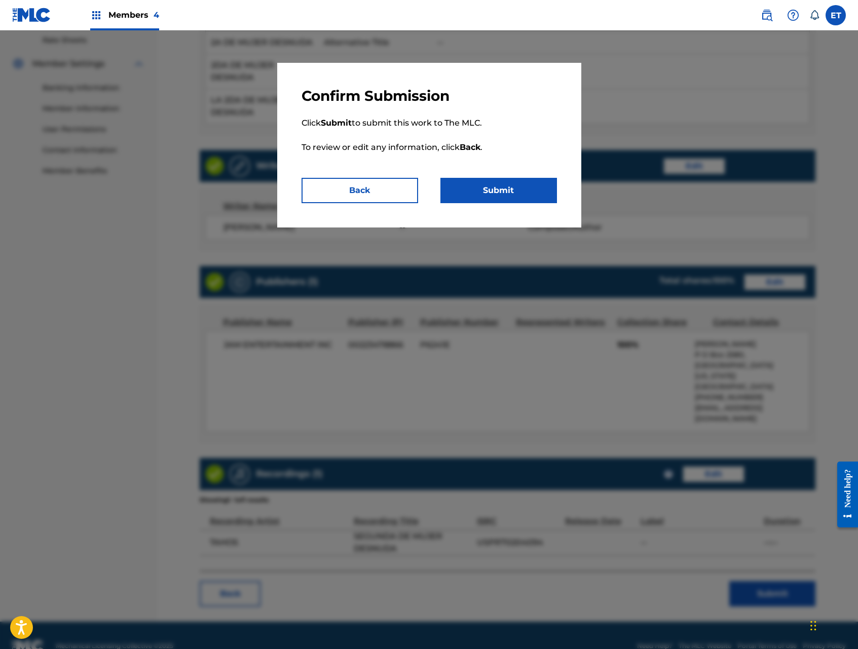
click at [495, 197] on button "Submit" at bounding box center [498, 190] width 117 height 25
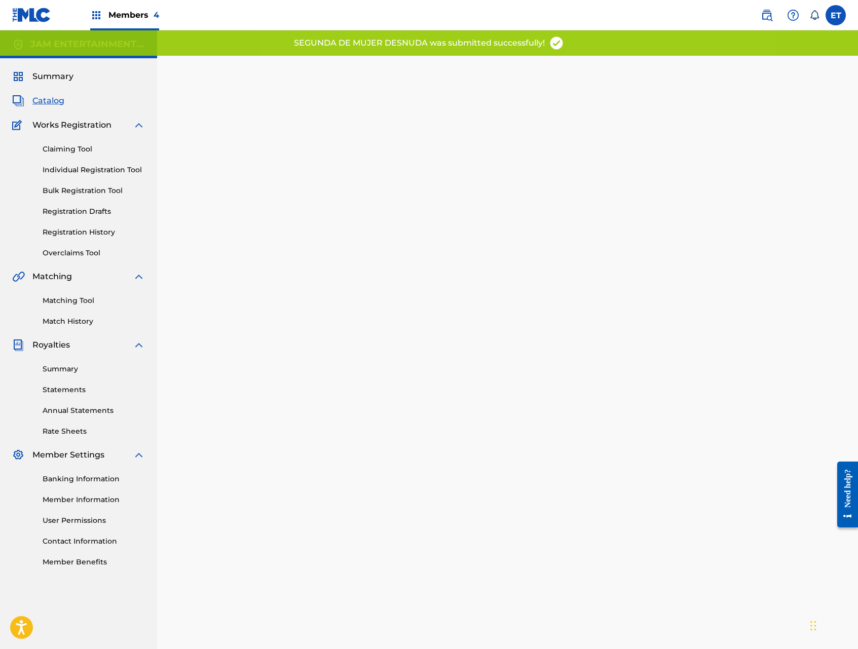
drag, startPoint x: 64, startPoint y: 302, endPoint x: 71, endPoint y: 301, distance: 6.8
click at [64, 302] on link "Matching Tool" at bounding box center [94, 300] width 102 height 11
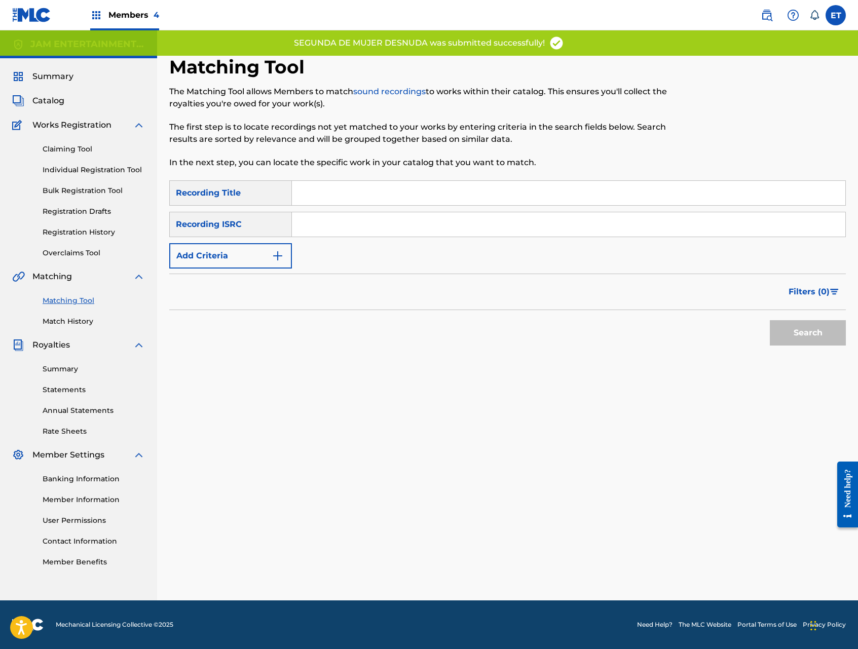
click at [347, 190] on input "Search Form" at bounding box center [568, 193] width 553 height 24
paste input "USPR70204094"
click at [347, 190] on input "USPR70204094" at bounding box center [568, 193] width 553 height 24
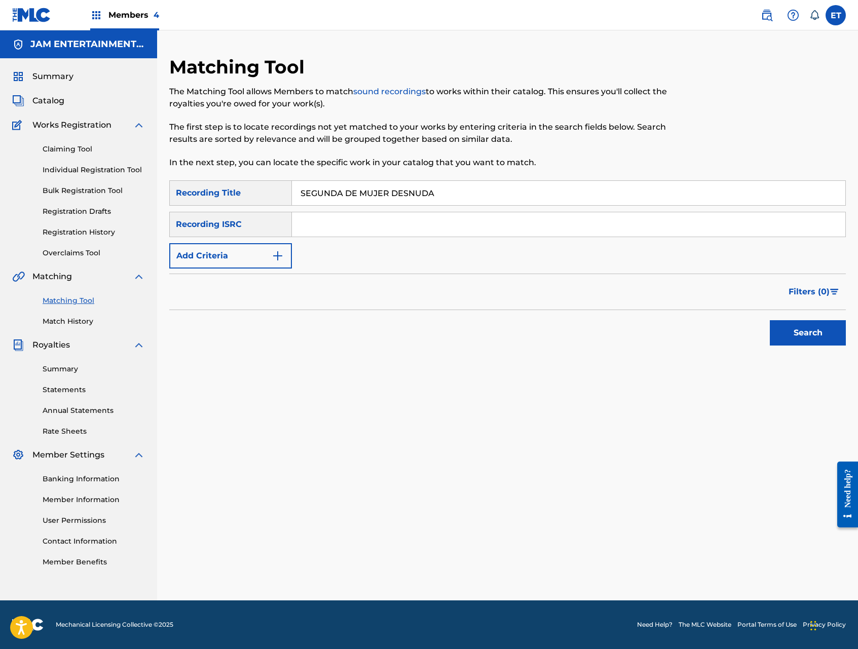
click at [770, 320] on button "Search" at bounding box center [808, 332] width 76 height 25
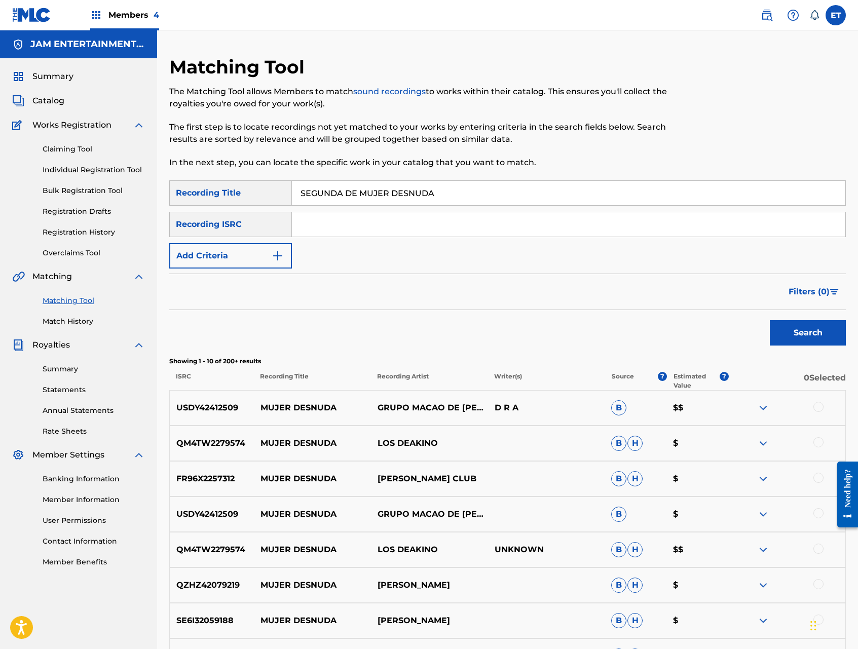
drag, startPoint x: 341, startPoint y: 196, endPoint x: 286, endPoint y: 195, distance: 55.2
click at [286, 195] on div "SearchWithCriteria1d9f9bd9-21be-4647-825c-9382950f111e Recording Title SEGUNDA …" at bounding box center [507, 192] width 676 height 25
type input "LA 2DA DE MUJER DESNUDA"
click at [770, 320] on button "Search" at bounding box center [808, 332] width 76 height 25
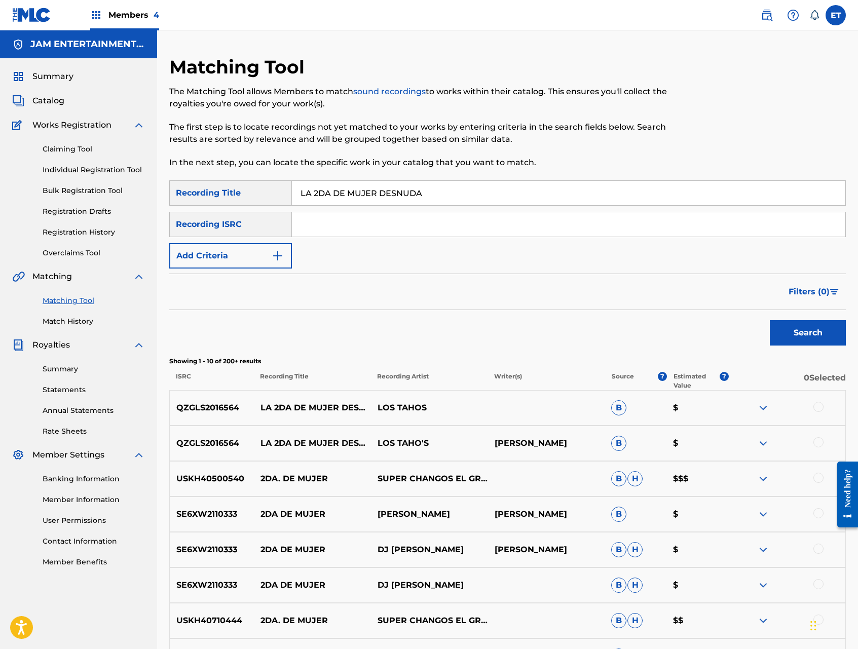
click at [820, 404] on div at bounding box center [818, 407] width 10 height 10
click at [819, 440] on div at bounding box center [818, 442] width 10 height 10
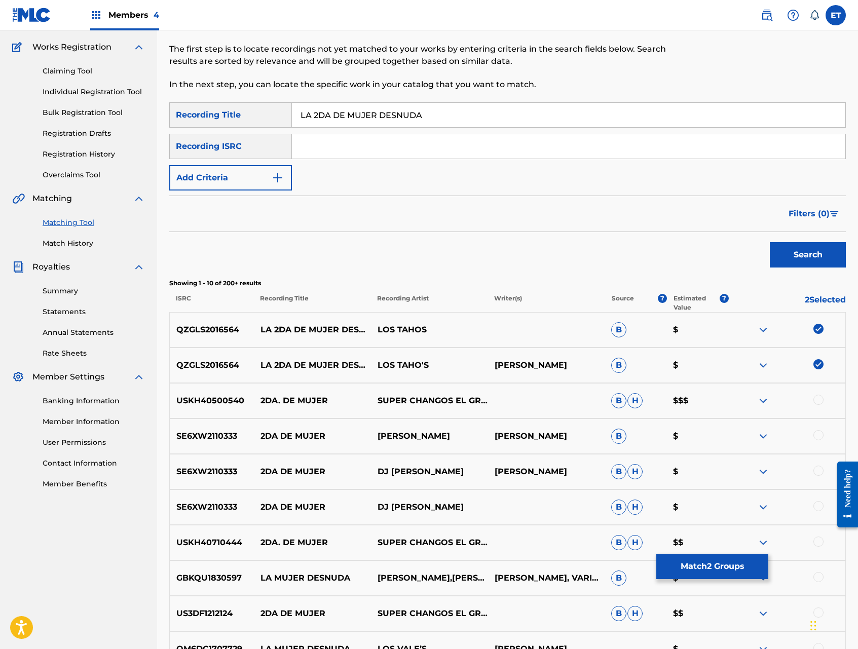
scroll to position [82, 0]
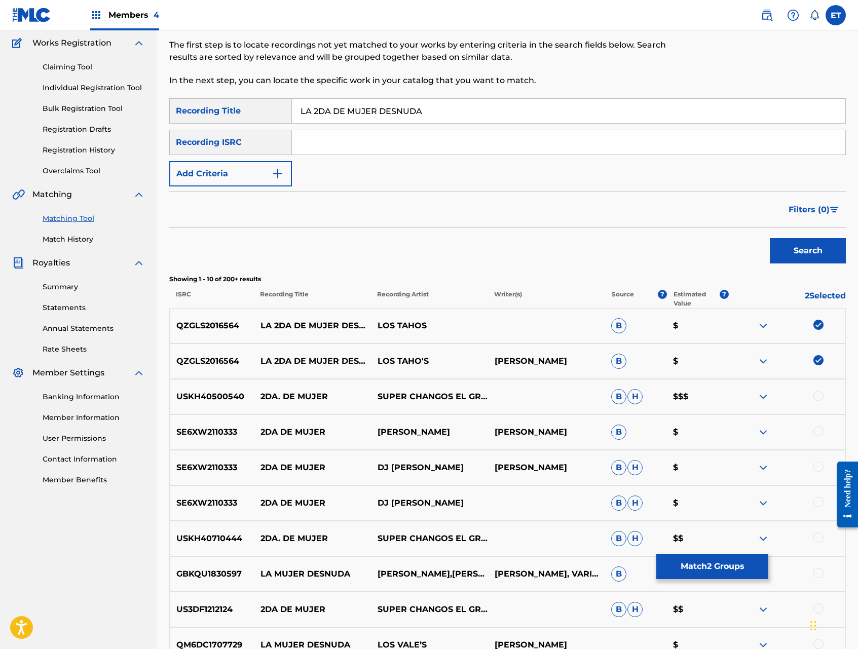
click at [761, 395] on img at bounding box center [763, 397] width 12 height 12
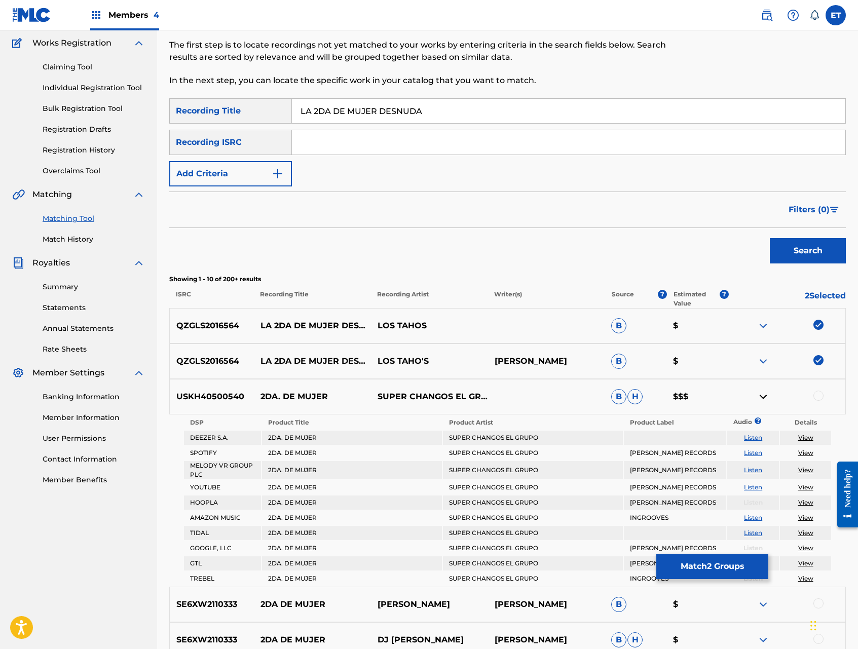
click at [758, 488] on link "Listen" at bounding box center [753, 487] width 18 height 8
click at [764, 394] on img at bounding box center [763, 397] width 12 height 12
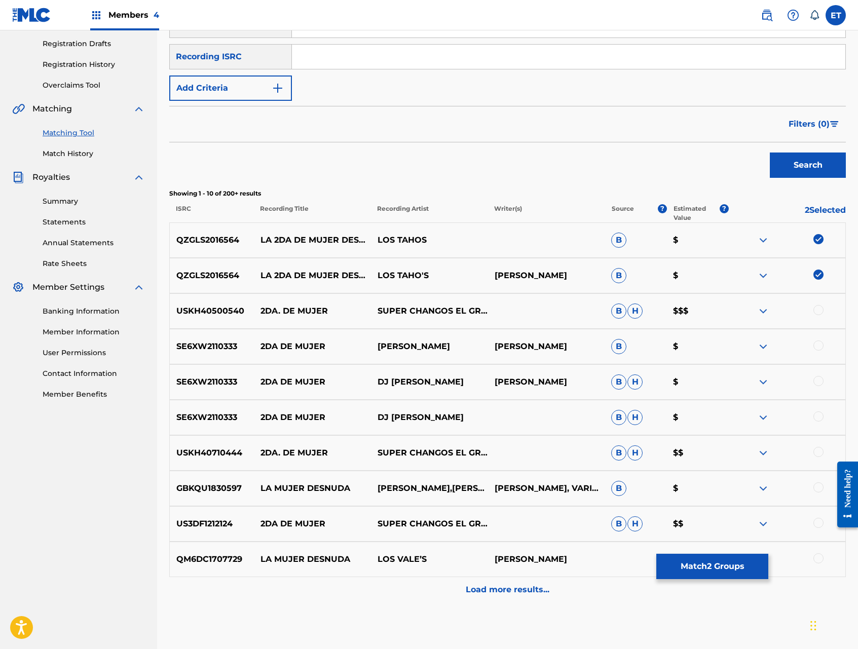
scroll to position [172, 0]
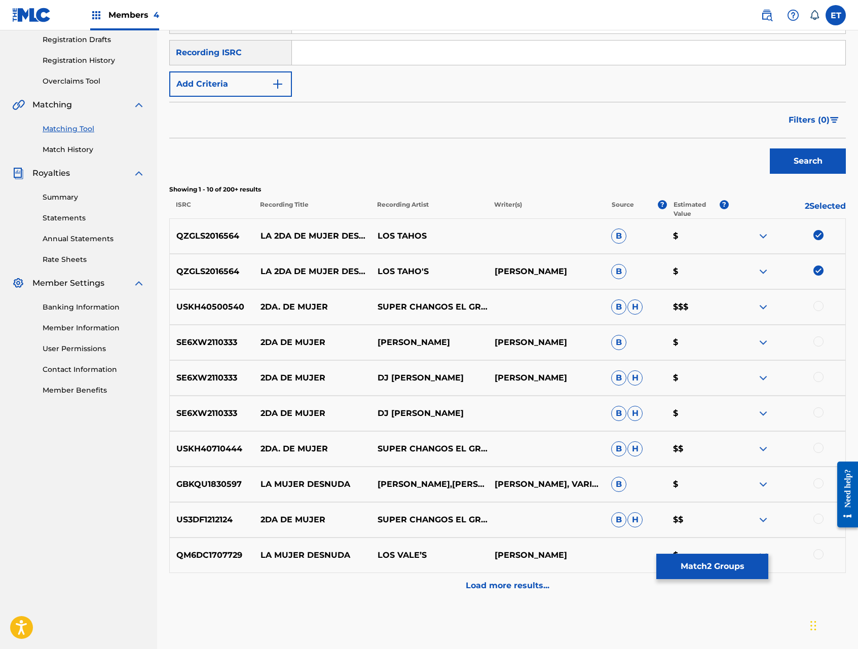
click at [709, 572] on button "Match 2 Groups" at bounding box center [712, 566] width 112 height 25
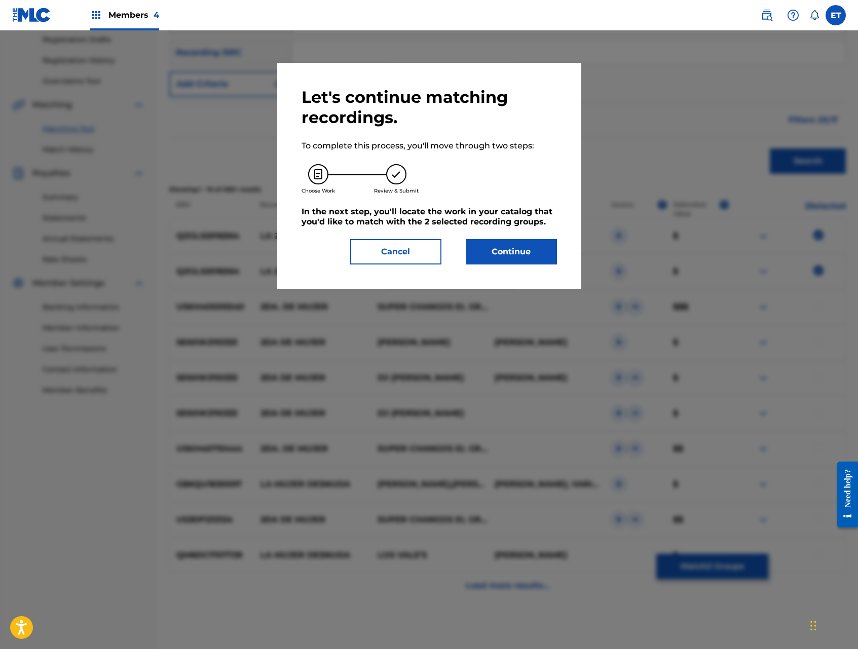
click at [518, 257] on button "Continue" at bounding box center [511, 251] width 91 height 25
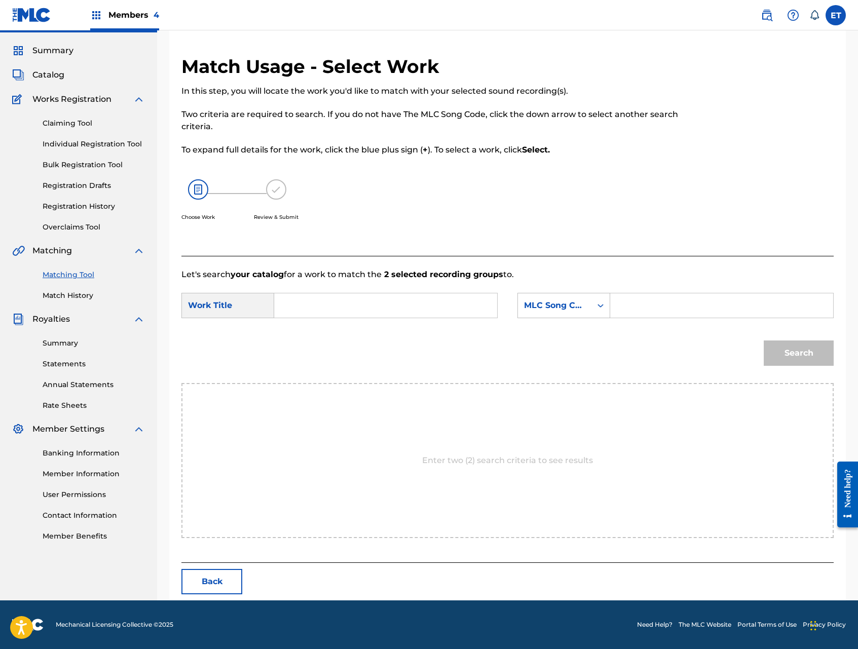
scroll to position [0, 0]
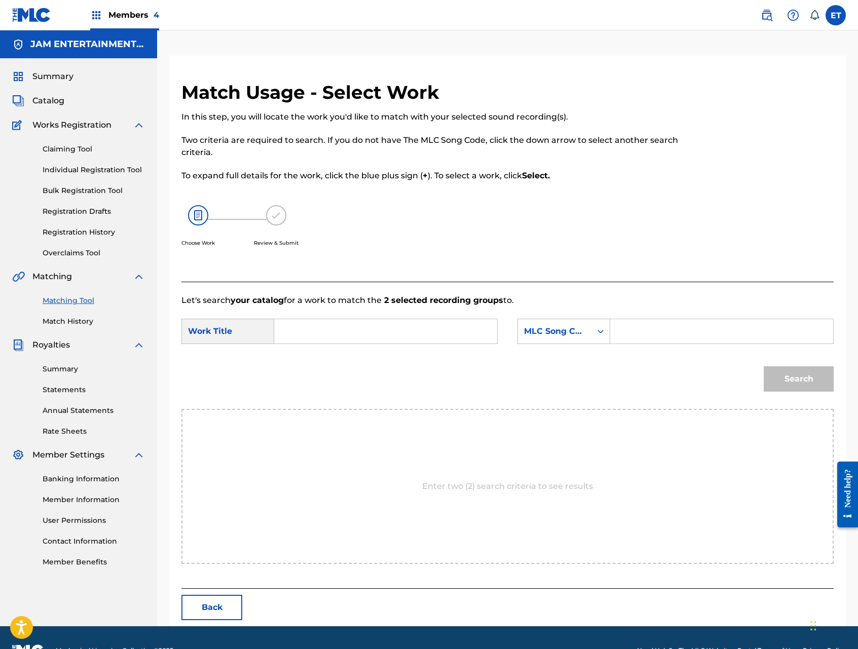
click at [401, 324] on input "Search Form" at bounding box center [386, 331] width 206 height 24
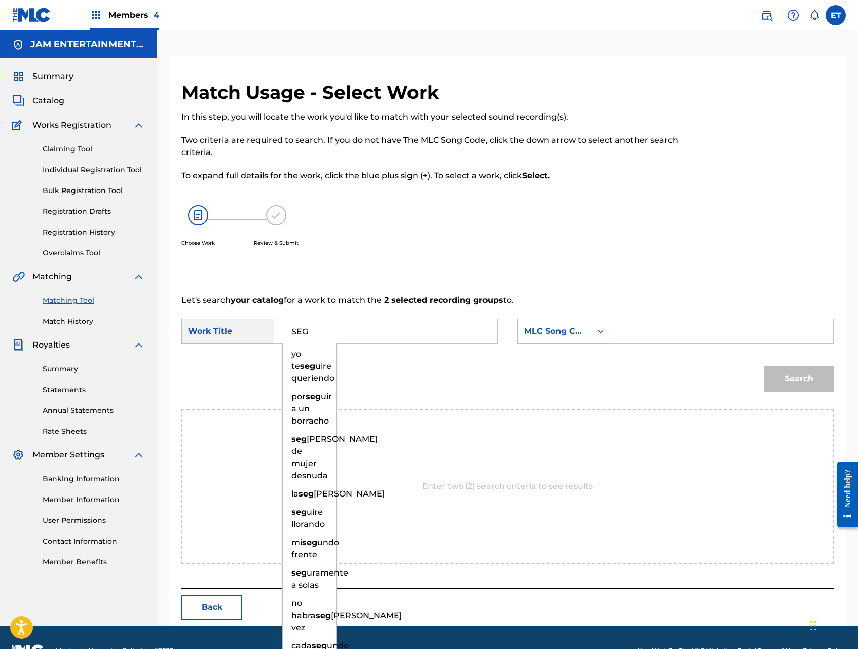
click at [421, 325] on input "SEG" at bounding box center [386, 331] width 206 height 24
paste input "USPR70204094"
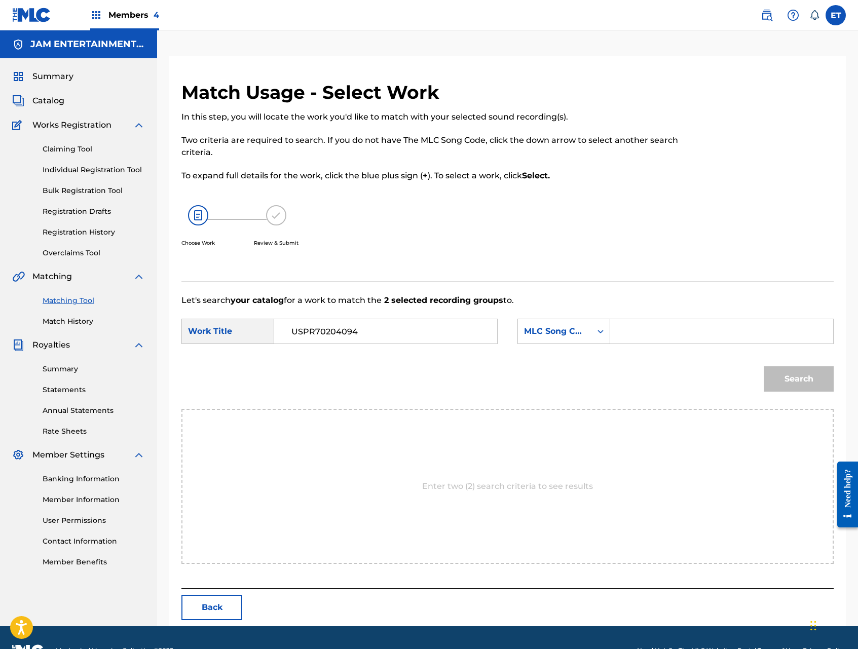
click at [421, 325] on input "USPR70204094" at bounding box center [386, 331] width 206 height 24
click at [331, 375] on div "la segunda de raquel" at bounding box center [309, 360] width 53 height 30
drag, startPoint x: 289, startPoint y: 332, endPoint x: 414, endPoint y: 331, distance: 124.7
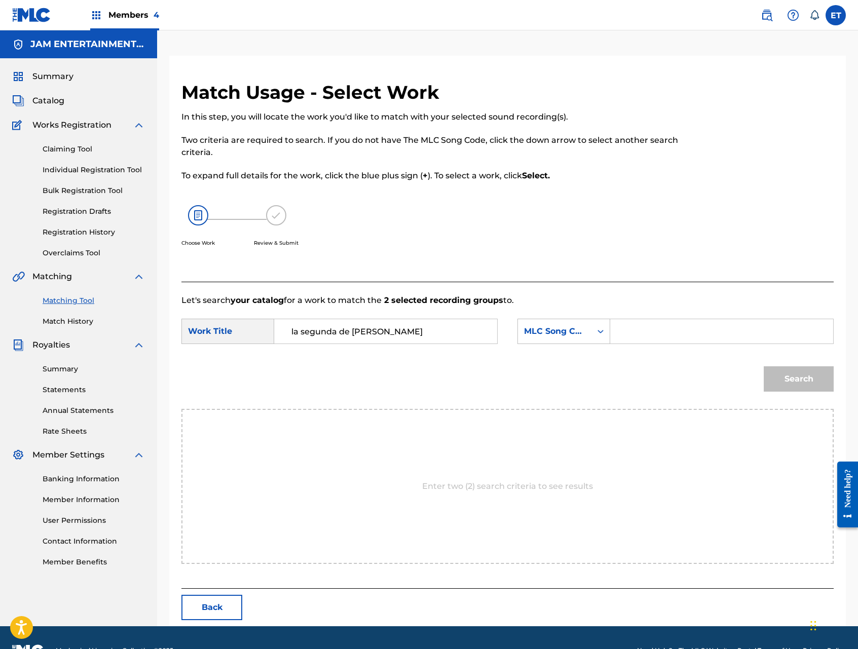
click at [414, 331] on input "la segunda de raquel" at bounding box center [386, 331] width 206 height 24
type input "SEGUNDA DE MUJER DESNUDA"
click at [622, 333] on input "Search Form" at bounding box center [722, 331] width 206 height 24
type input "ABDUL"
click at [764, 366] on button "Search" at bounding box center [799, 378] width 70 height 25
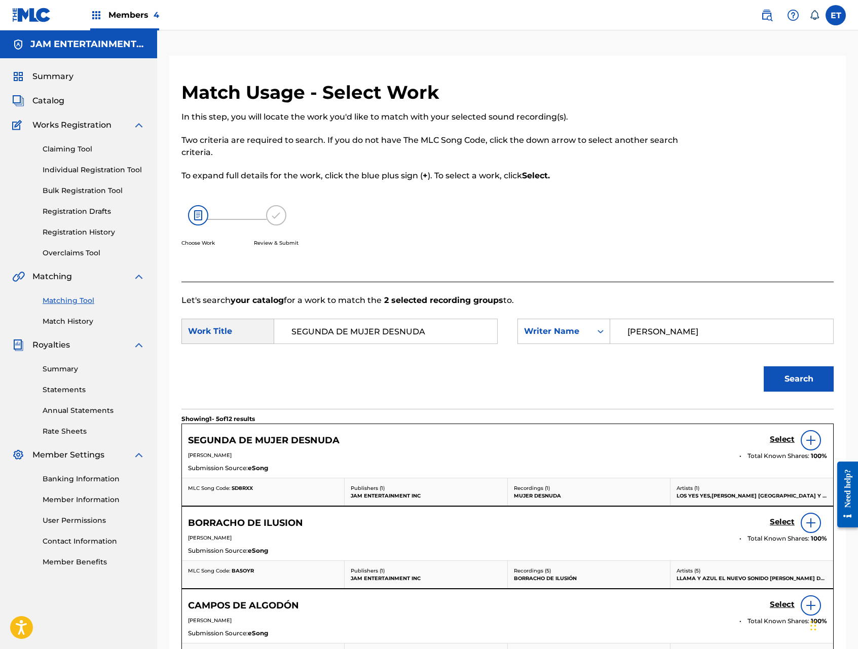
click at [772, 439] on h5 "Select" at bounding box center [782, 440] width 25 height 10
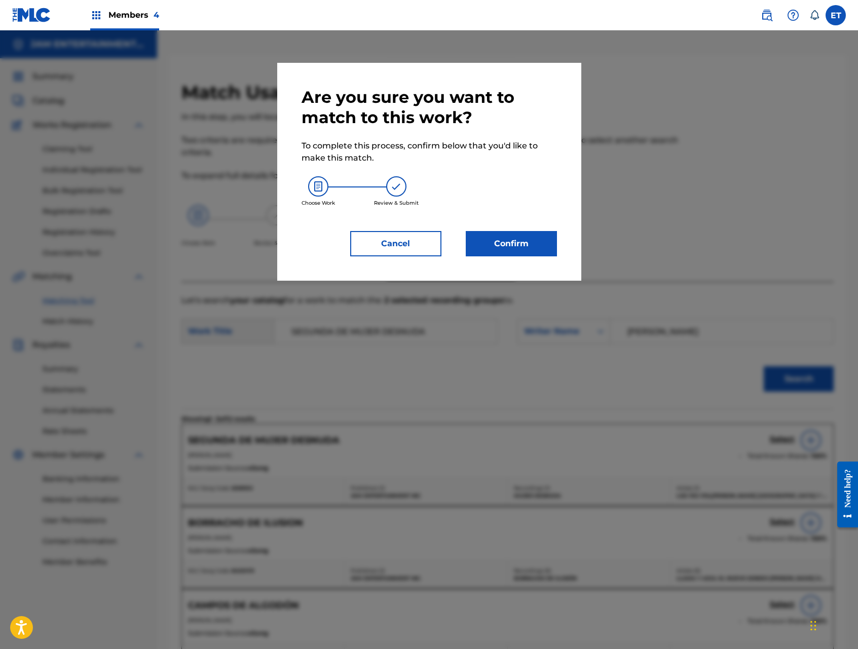
click at [532, 246] on button "Confirm" at bounding box center [511, 243] width 91 height 25
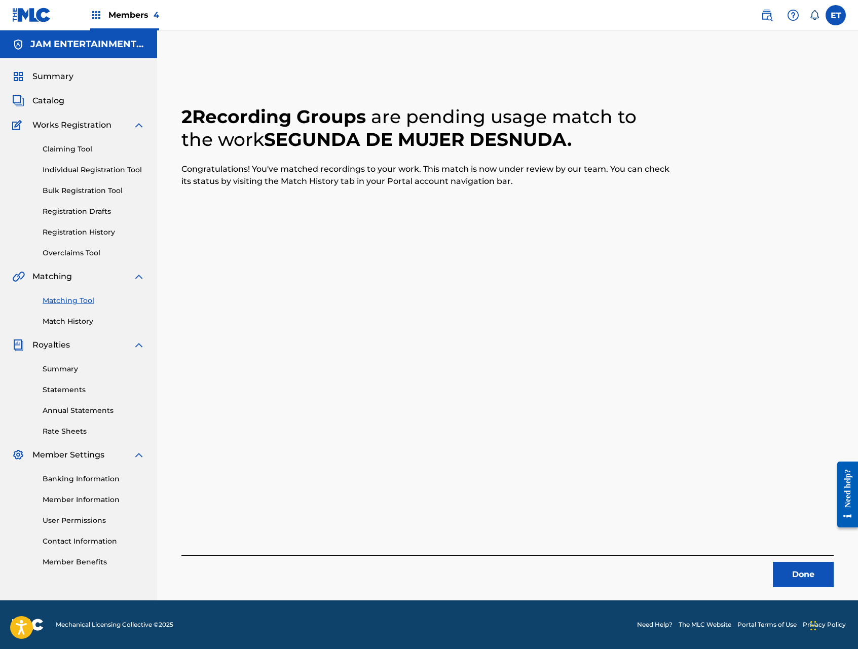
click at [80, 165] on link "Individual Registration Tool" at bounding box center [94, 170] width 102 height 11
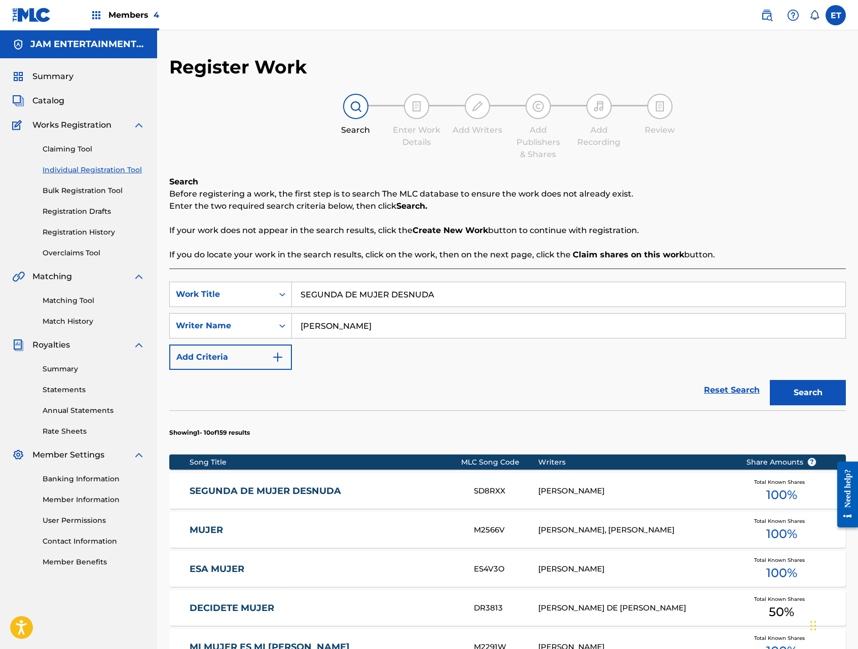
click at [374, 294] on input "SEGUNDA DE MUJER DESNUDA" at bounding box center [568, 294] width 553 height 24
paste input "I ALGUNA VEZ"
type input "SI ALGUNA VEZ"
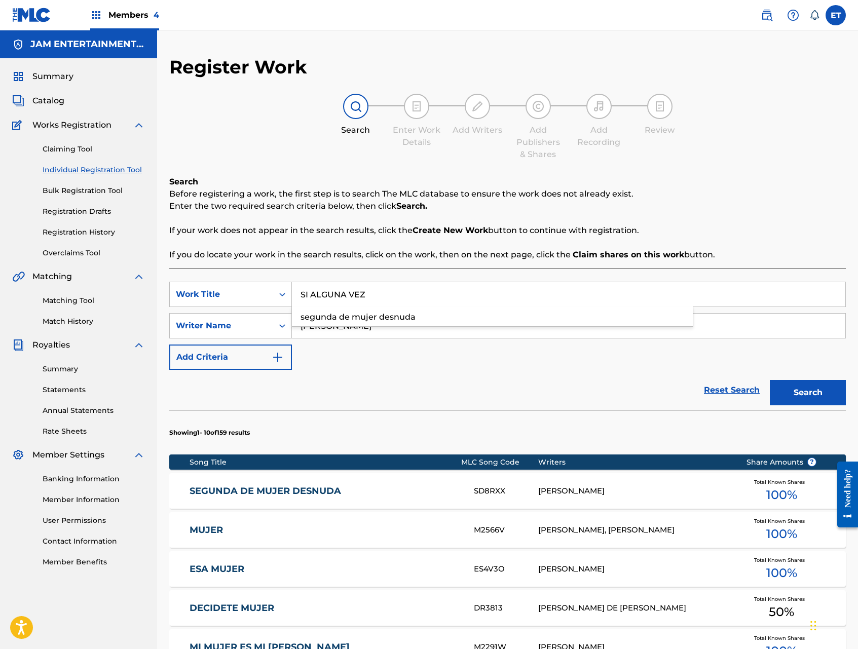
click at [770, 380] on button "Search" at bounding box center [808, 392] width 76 height 25
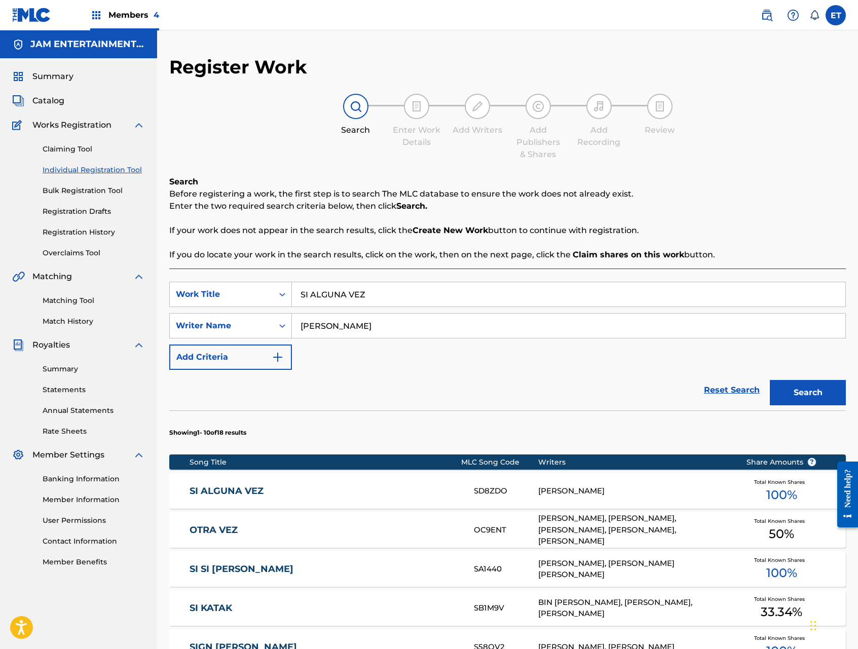
click at [237, 478] on div "SI ALGUNA VEZ SD8ZDO ABDUL MANUEL BURGOS Total Known Shares 100 %" at bounding box center [507, 490] width 676 height 35
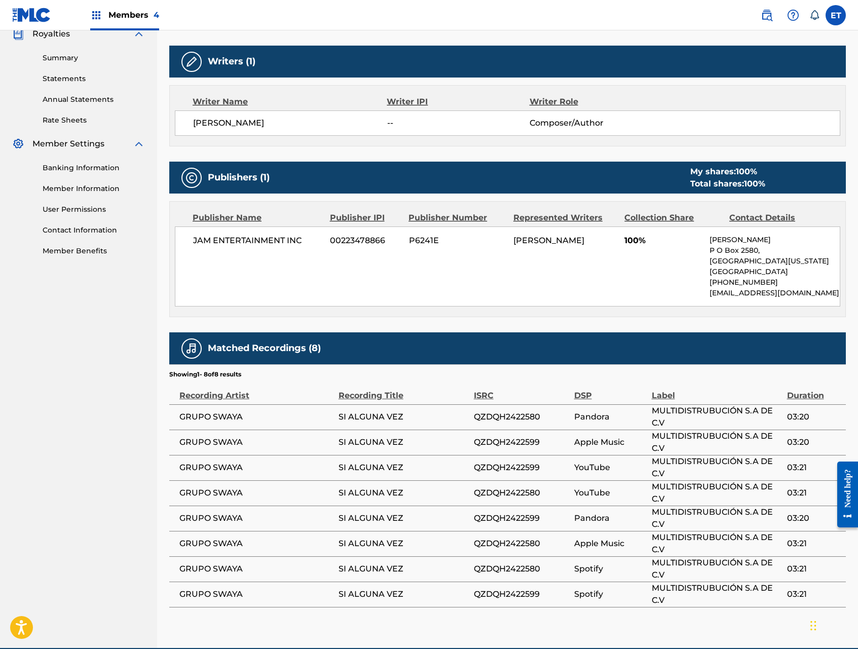
scroll to position [306, 0]
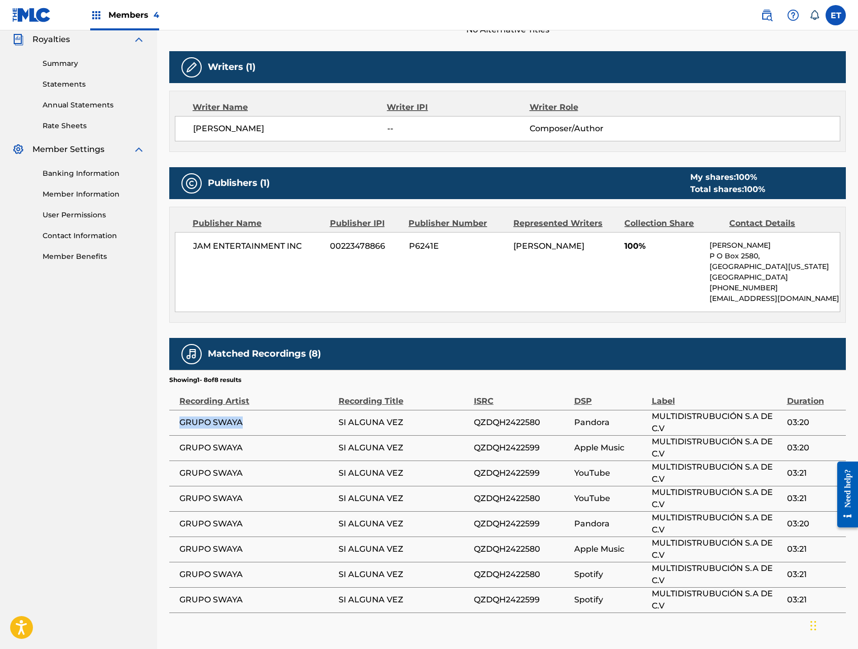
drag, startPoint x: 178, startPoint y: 422, endPoint x: 247, endPoint y: 422, distance: 68.9
click at [247, 422] on td "GRUPO SWAYA" at bounding box center [253, 422] width 169 height 25
copy span "GRUPO SWAYA"
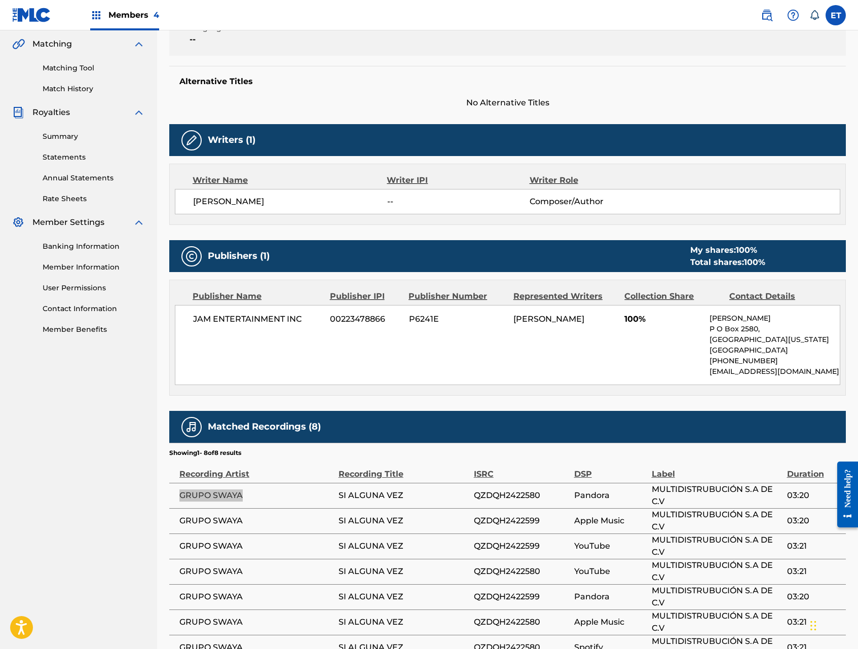
scroll to position [0, 0]
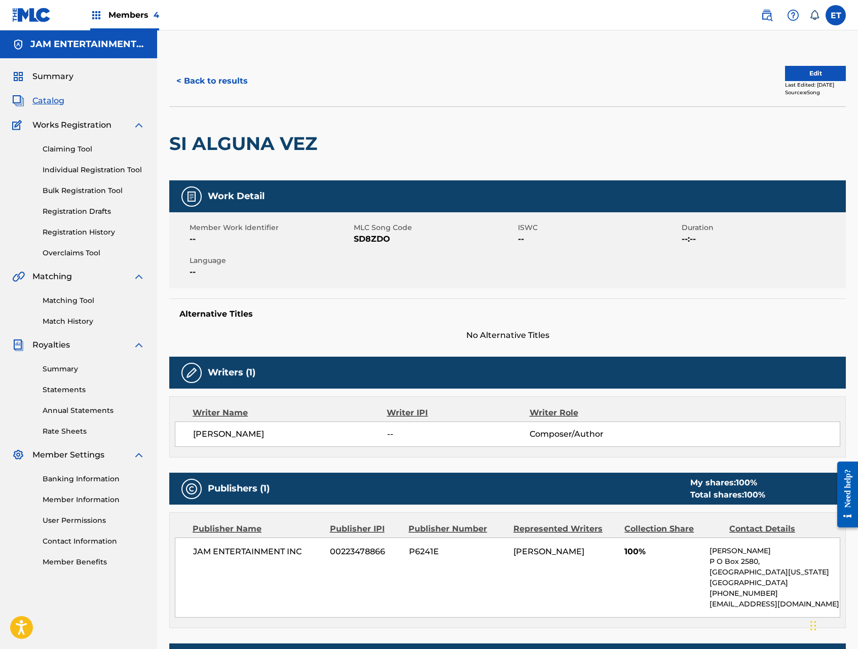
click at [794, 74] on button "Edit" at bounding box center [815, 73] width 61 height 15
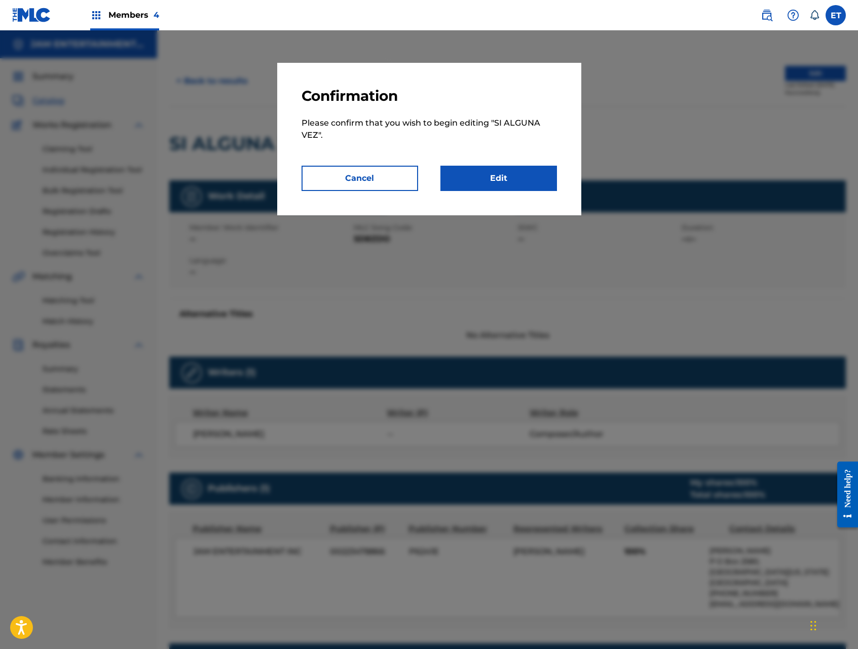
click at [524, 177] on link "Edit" at bounding box center [498, 178] width 117 height 25
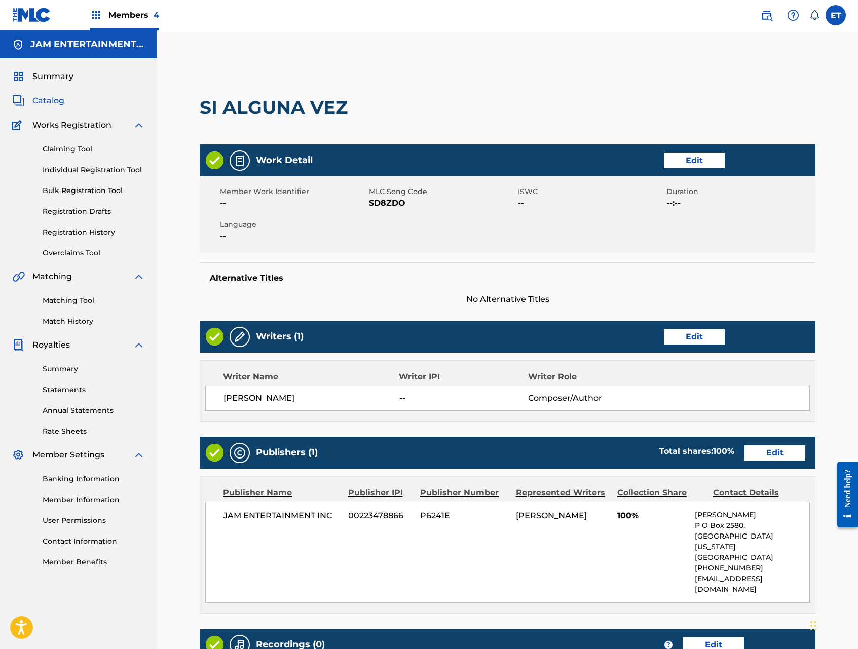
click at [683, 164] on link "Edit" at bounding box center [694, 160] width 61 height 15
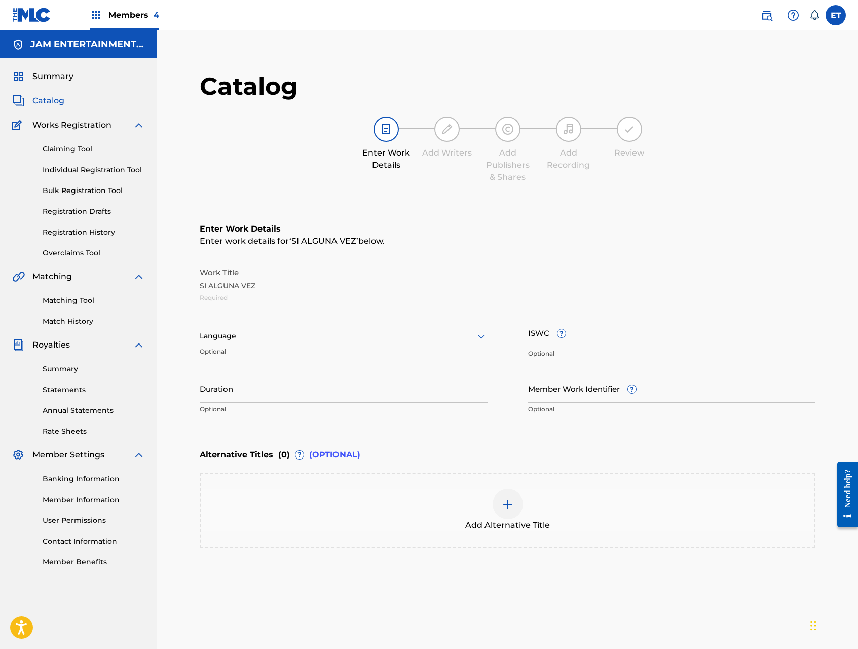
click at [62, 168] on link "Individual Registration Tool" at bounding box center [94, 170] width 102 height 11
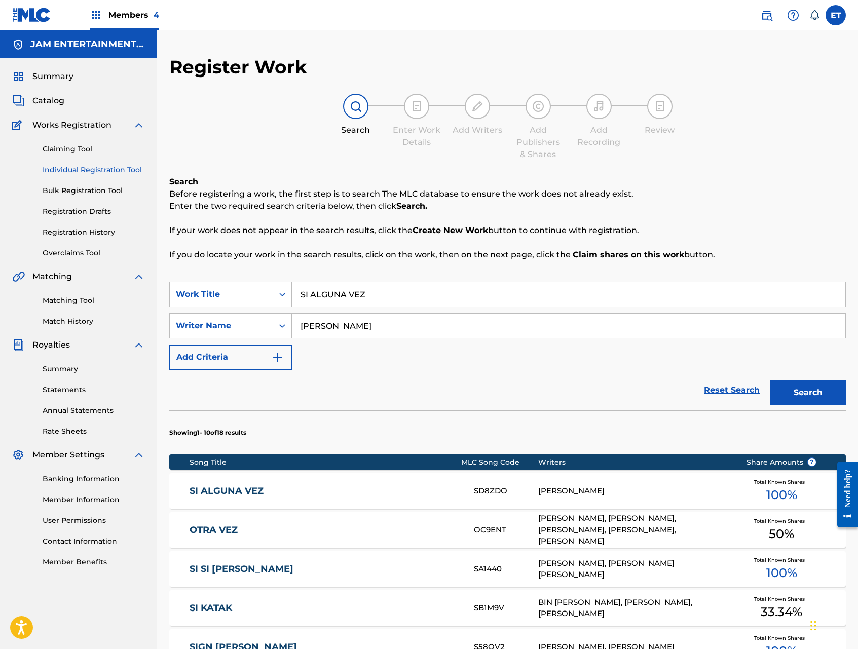
click at [394, 302] on input "SI ALGUNA VEZ" at bounding box center [568, 294] width 553 height 24
click at [770, 380] on button "Search" at bounding box center [808, 392] width 76 height 25
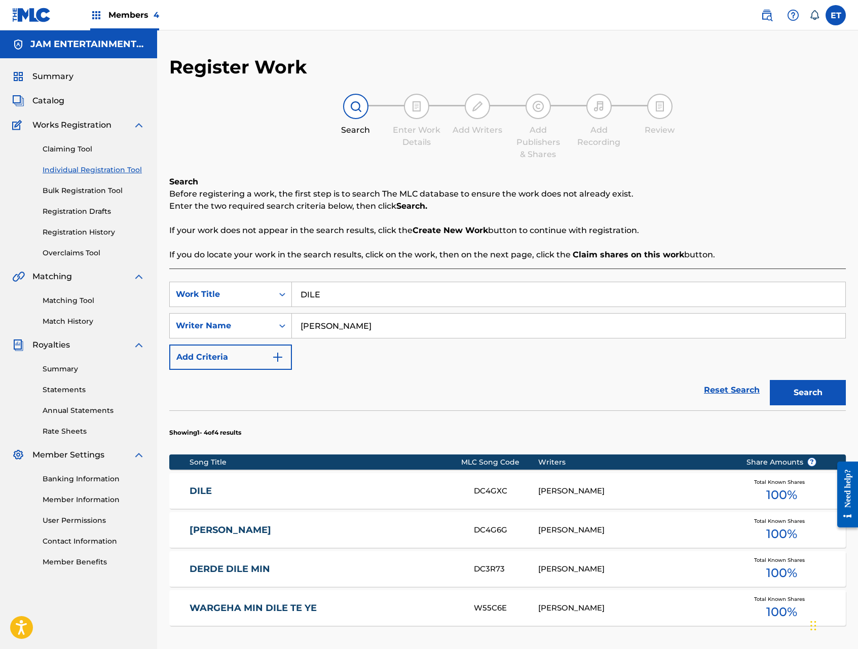
click at [403, 436] on section "Showing 1 - 4 of 4 results" at bounding box center [507, 429] width 676 height 39
click at [351, 292] on input "DILE" at bounding box center [568, 294] width 553 height 24
type input "SI ALGUNA VEZ"
click at [770, 380] on button "Search" at bounding box center [808, 392] width 76 height 25
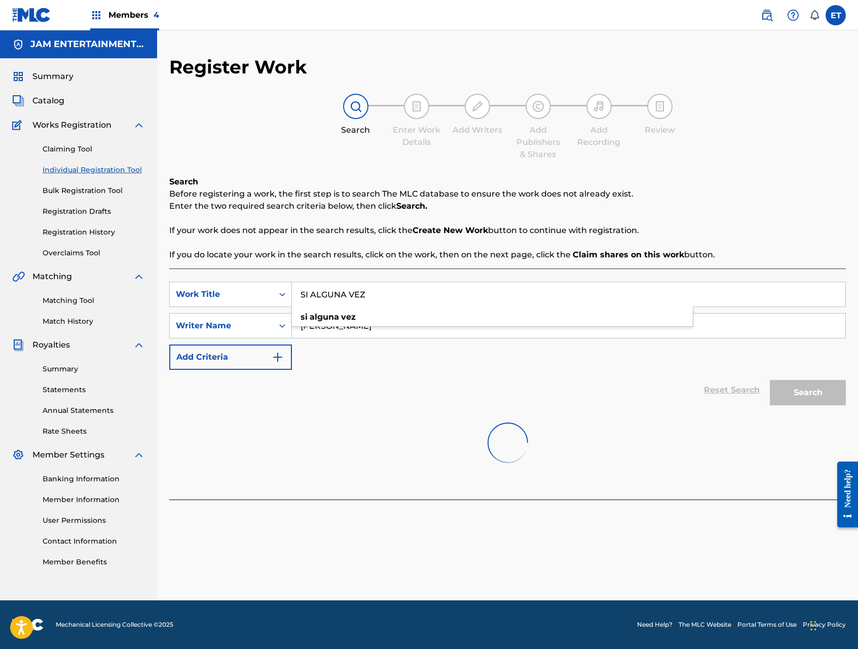
click at [415, 292] on input "SI ALGUNA VEZ" at bounding box center [568, 294] width 553 height 24
drag, startPoint x: 766, startPoint y: 340, endPoint x: 715, endPoint y: 325, distance: 53.4
click at [765, 339] on div "SearchWithCriteria6a0827b5-638e-4c82-82d7-b216d6d8ae01 Work Title SI ALGUNA VEZ…" at bounding box center [507, 326] width 676 height 88
click at [673, 327] on input "ABDUL" at bounding box center [568, 326] width 553 height 24
type input "ABDUL"
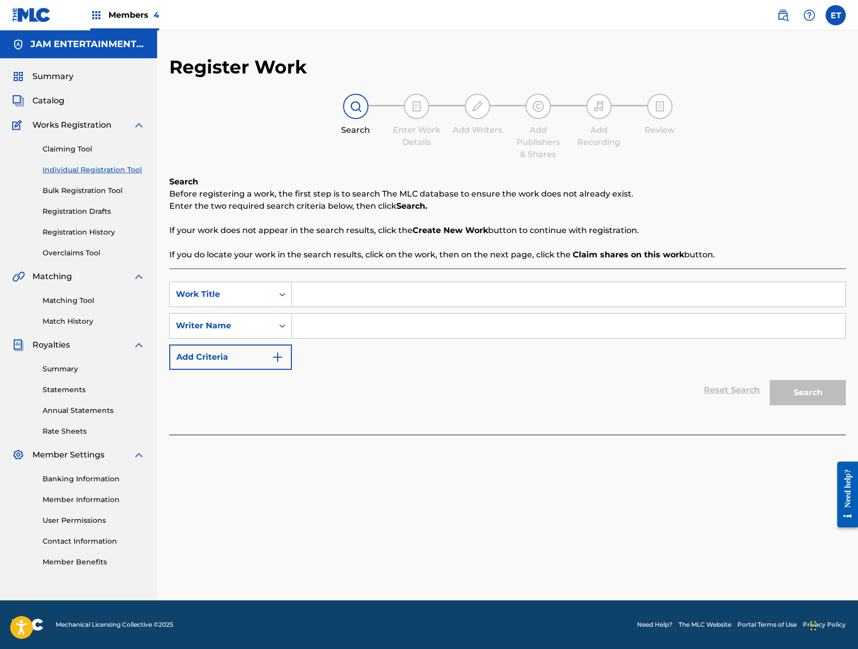
click at [91, 170] on link "Individual Registration Tool" at bounding box center [94, 170] width 102 height 11
click at [335, 292] on input "Search Form" at bounding box center [568, 294] width 553 height 24
paste input "SI ALGUNA VEZ"
type input "SI ALGUNA VEZ"
click at [308, 333] on input "Search Form" at bounding box center [568, 326] width 553 height 24
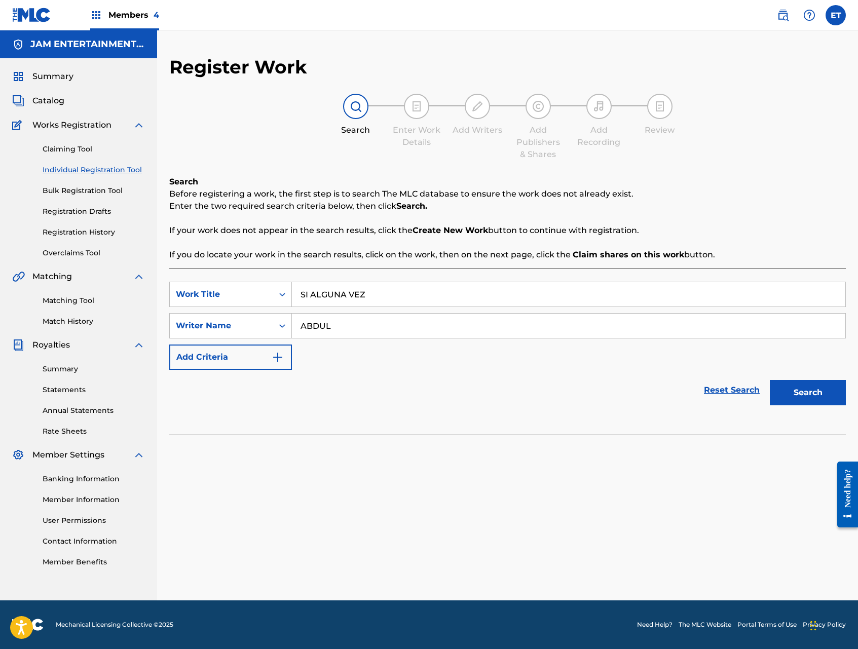
type input "ABDUL"
click at [770, 380] on button "Search" at bounding box center [808, 392] width 76 height 25
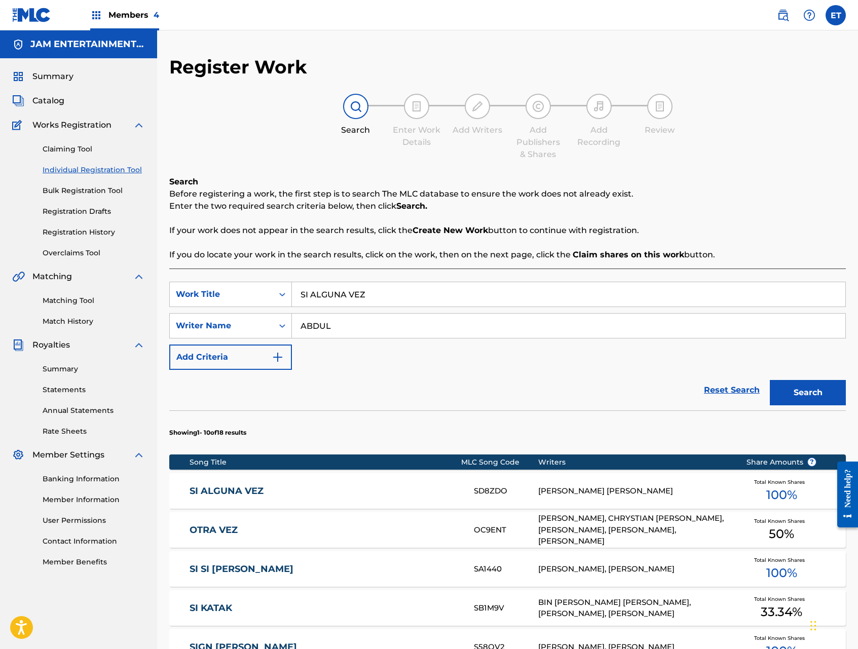
click at [222, 493] on link "SI ALGUNA VEZ" at bounding box center [325, 491] width 271 height 12
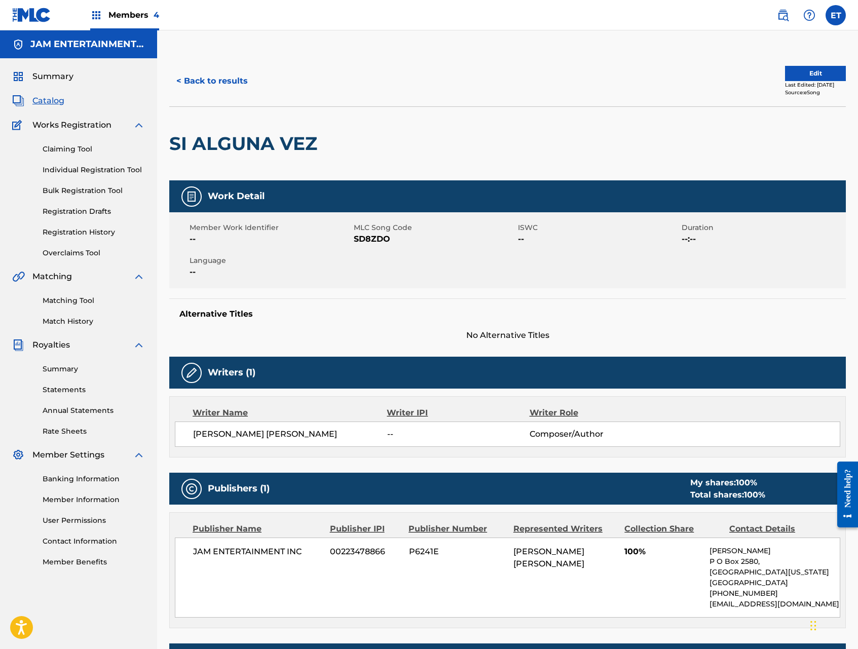
click at [807, 68] on button "Edit" at bounding box center [815, 73] width 61 height 15
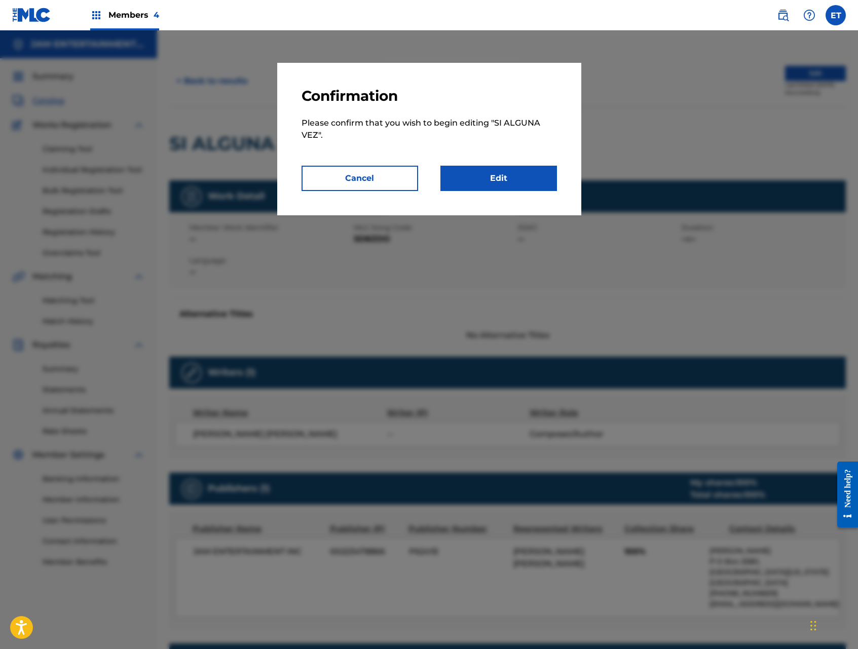
click at [516, 173] on link "Edit" at bounding box center [498, 178] width 117 height 25
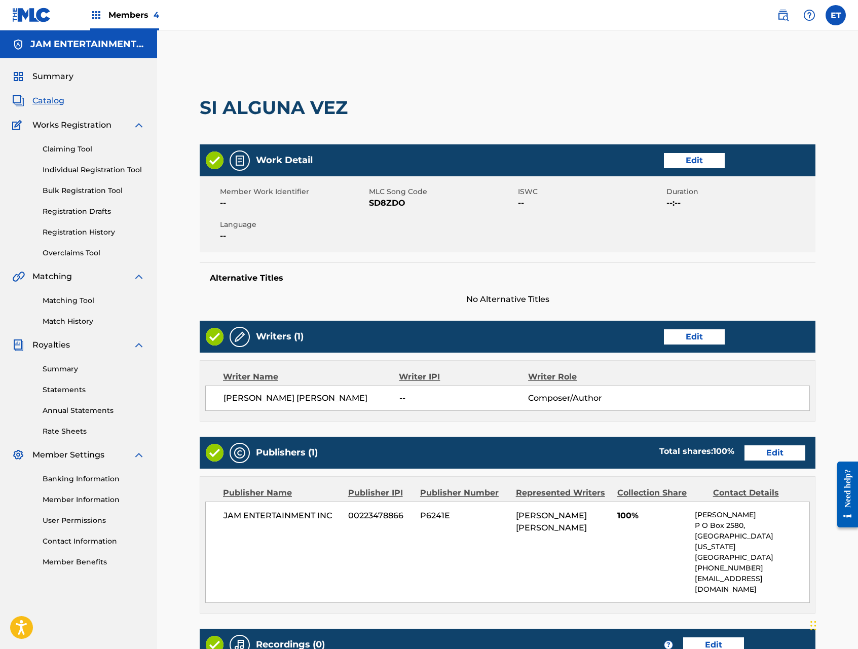
click at [687, 158] on link "Edit" at bounding box center [694, 160] width 61 height 15
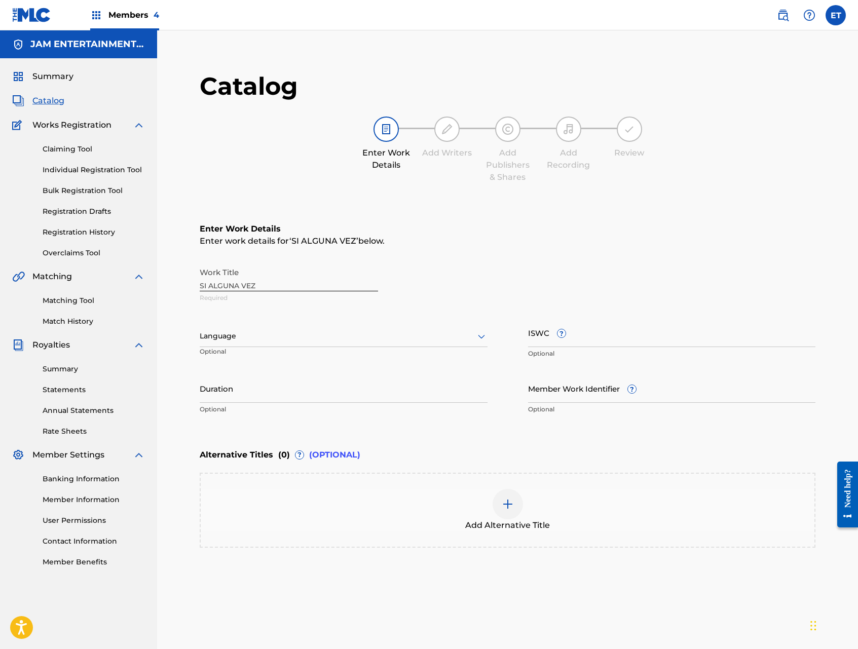
click at [331, 333] on div at bounding box center [344, 336] width 288 height 13
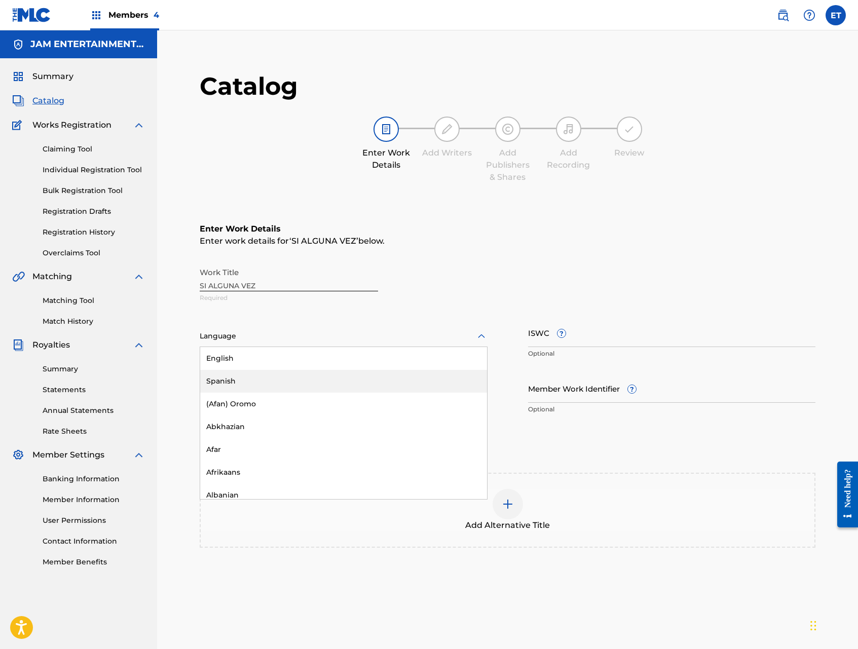
click at [282, 380] on div "Spanish" at bounding box center [343, 381] width 287 height 23
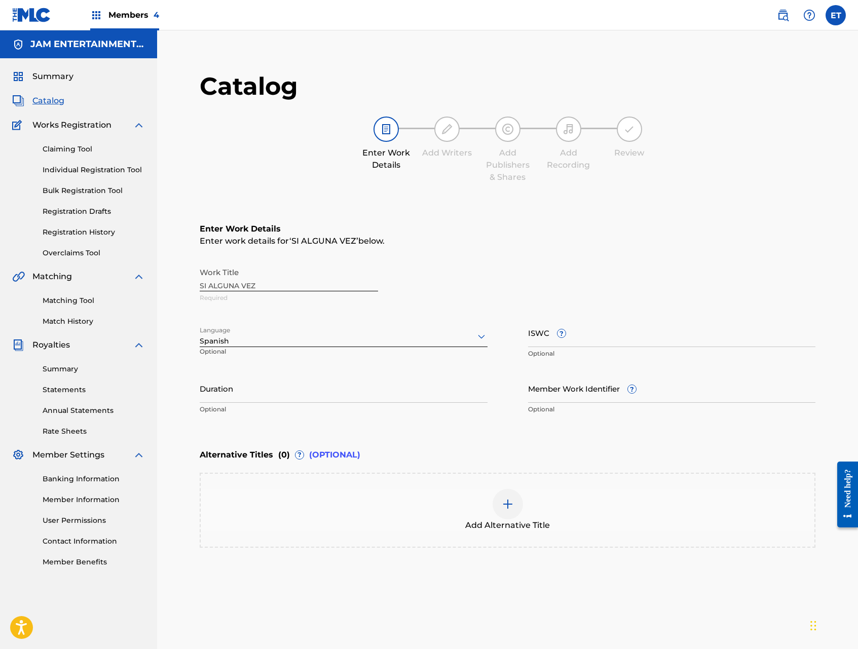
click at [492, 513] on div "Add Alternative Title" at bounding box center [508, 510] width 614 height 43
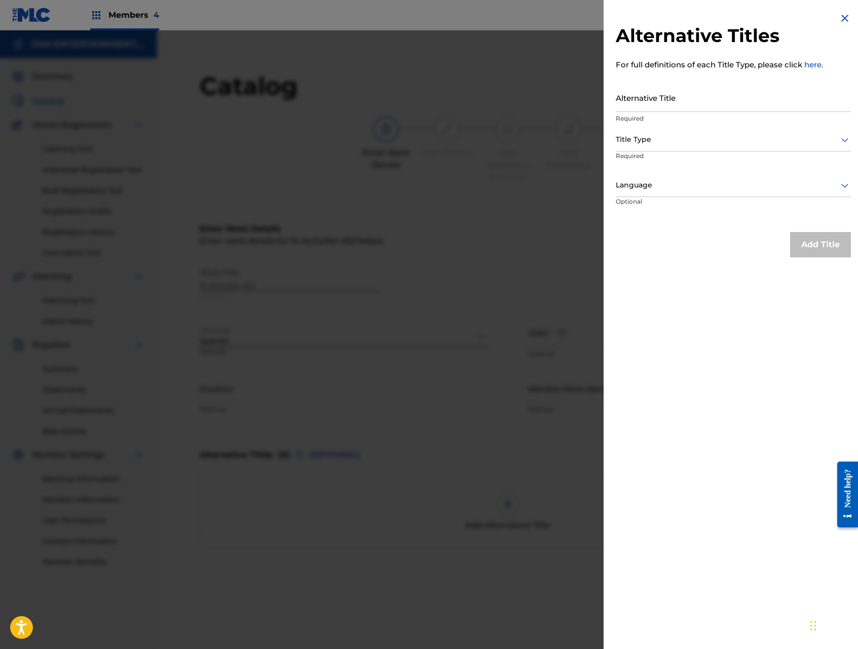
click at [669, 110] on input "Alternative Title" at bounding box center [733, 97] width 235 height 29
type input "DILE"
click at [699, 147] on div "Title Type" at bounding box center [733, 140] width 235 height 23
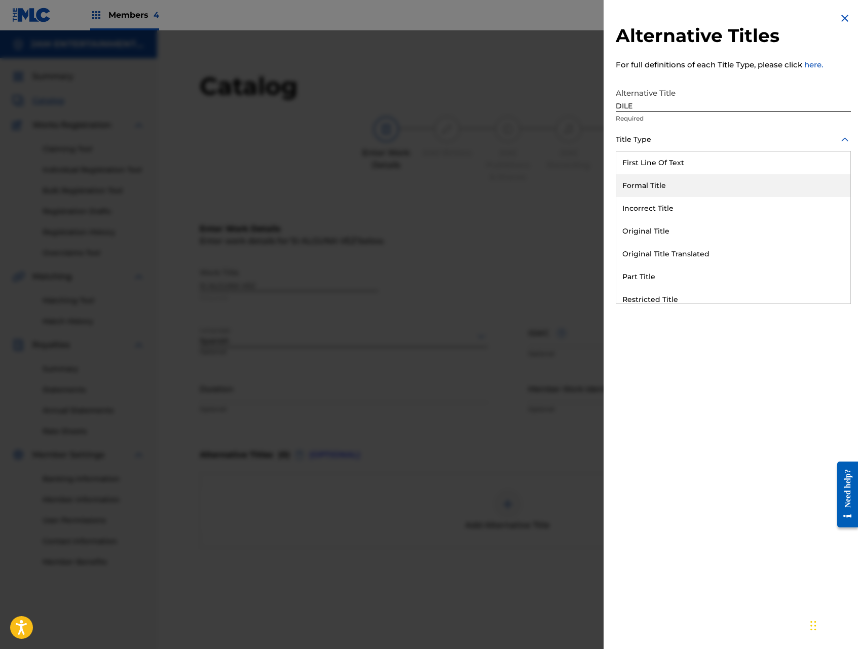
click at [663, 182] on div "Formal Title" at bounding box center [733, 185] width 234 height 23
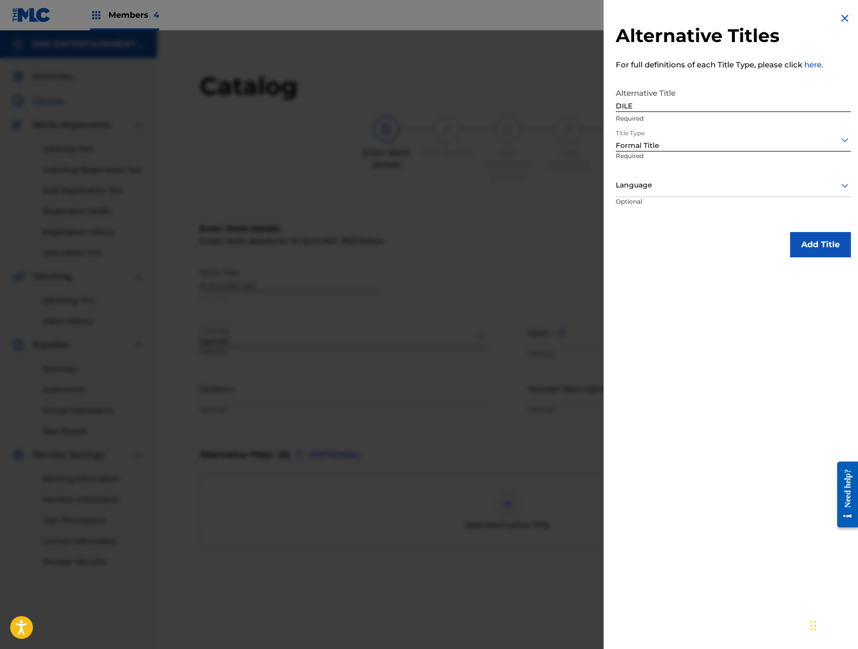
click at [805, 245] on button "Add Title" at bounding box center [820, 244] width 61 height 25
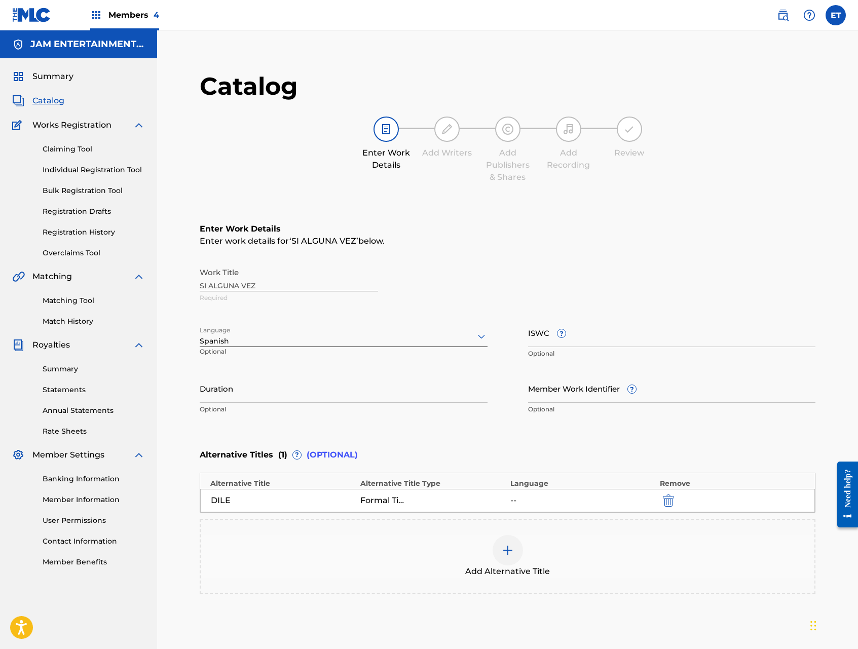
scroll to position [104, 0]
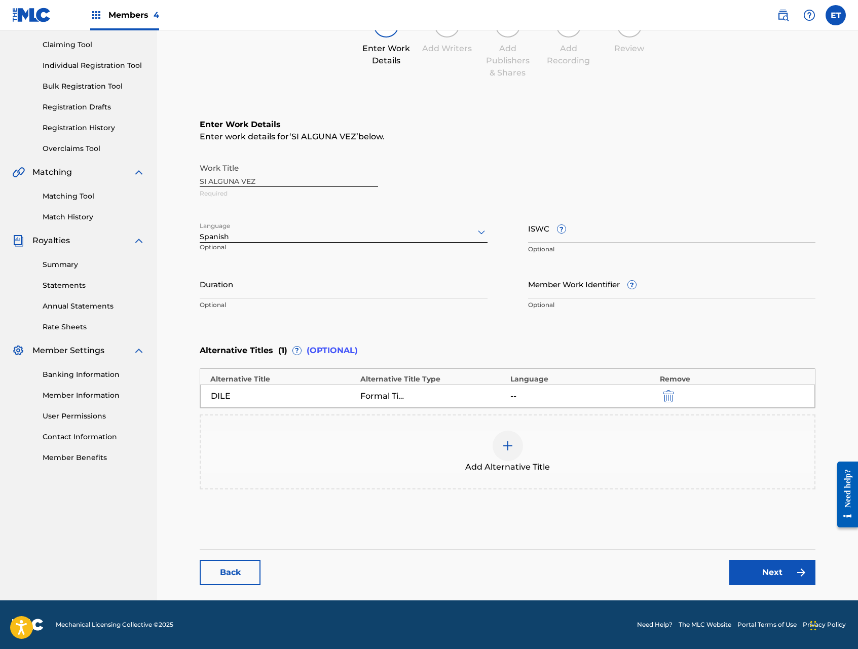
click at [750, 571] on link "Next" at bounding box center [772, 572] width 86 height 25
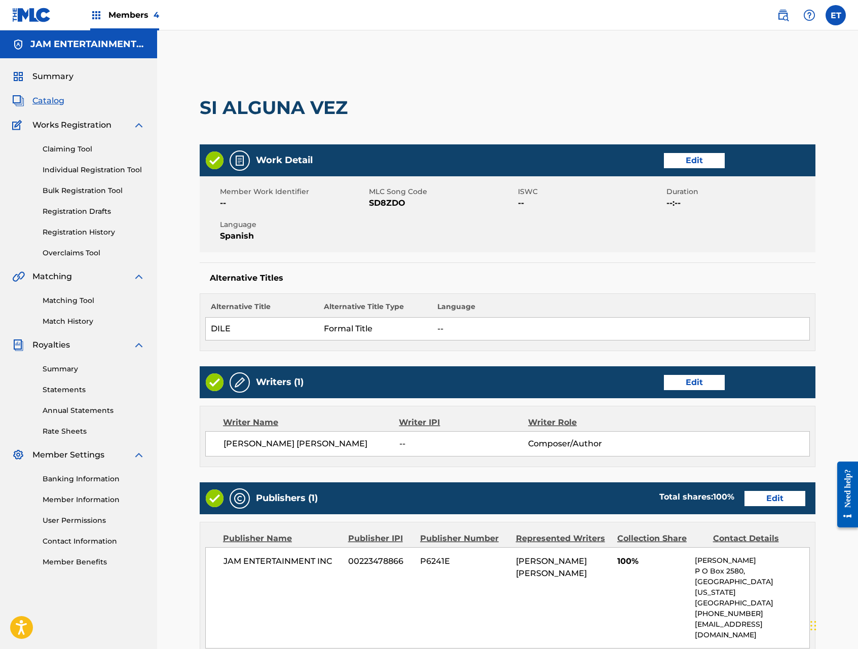
scroll to position [183, 0]
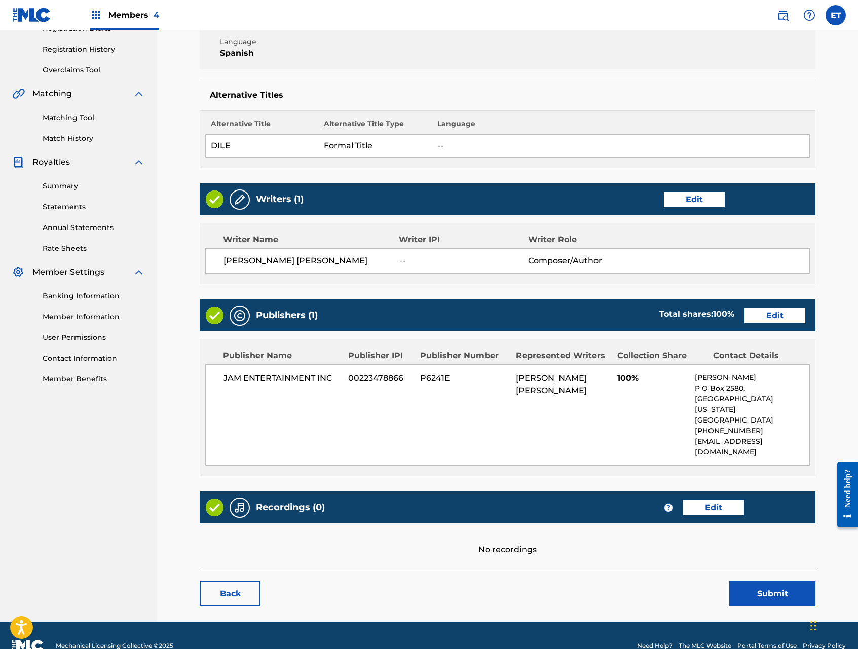
click at [706, 500] on link "Edit" at bounding box center [713, 507] width 61 height 15
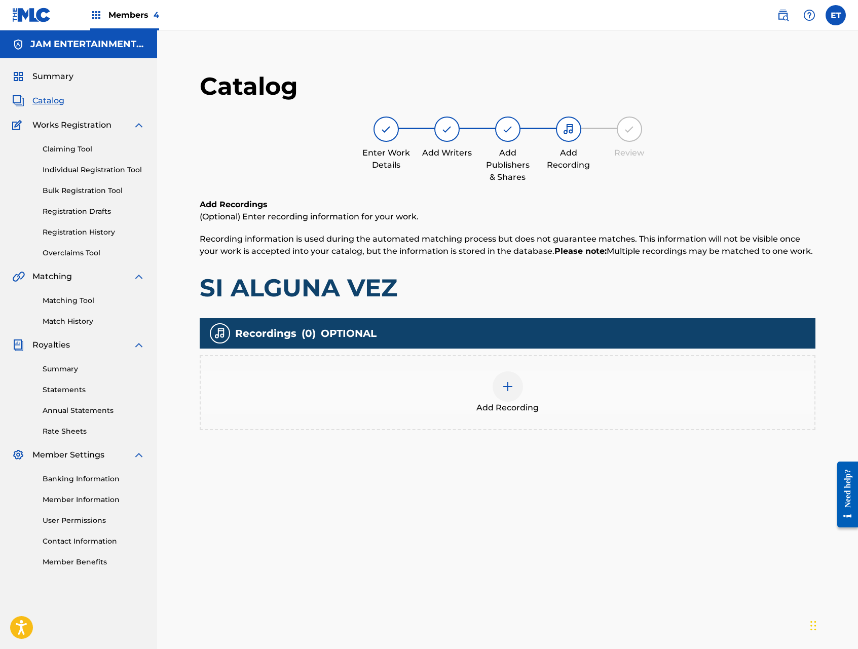
click at [539, 400] on div "Add Recording" at bounding box center [508, 392] width 614 height 43
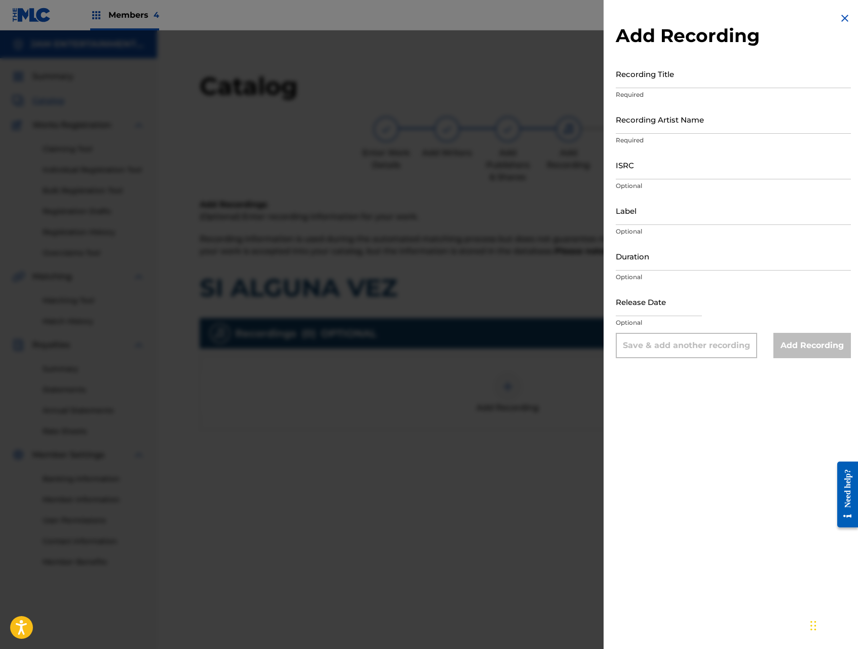
click at [697, 80] on input "Recording Title" at bounding box center [733, 73] width 235 height 29
click at [685, 80] on input "Recording Title" at bounding box center [733, 73] width 235 height 29
type input "DILE"
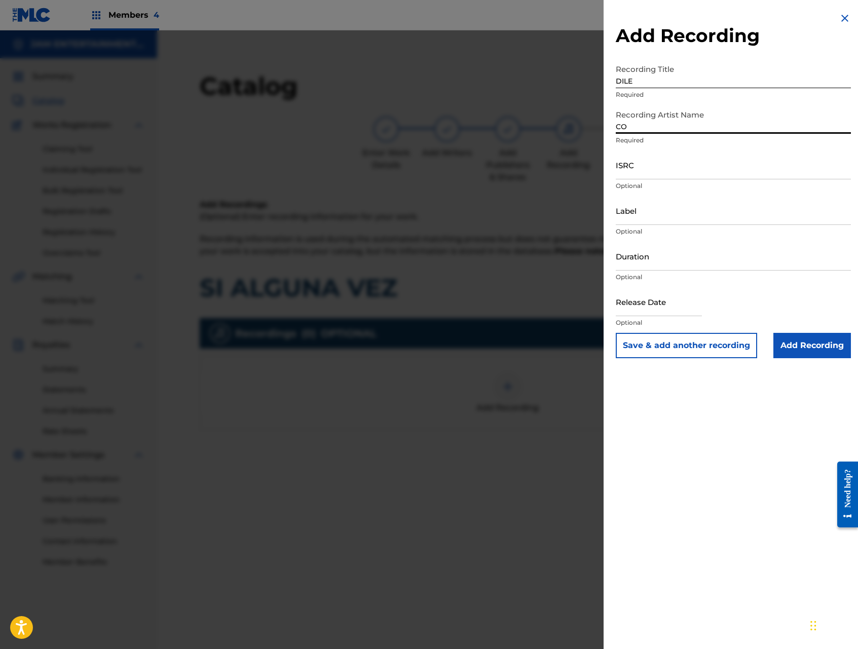
type input "C"
type input "GRUPO [PERSON_NAME]"
click at [792, 350] on input "Add Recording" at bounding box center [812, 345] width 78 height 25
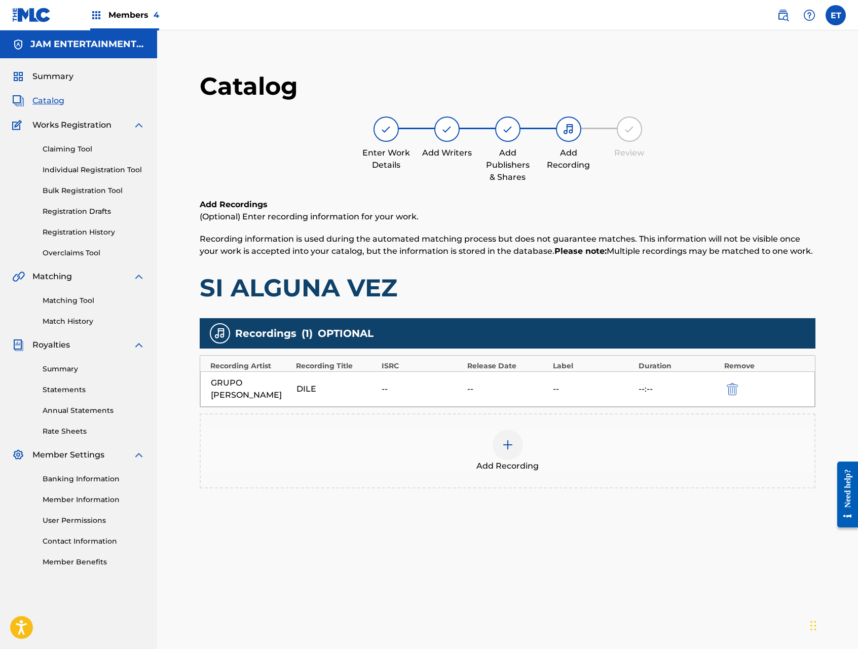
click at [542, 434] on div "Add Recording" at bounding box center [508, 451] width 614 height 43
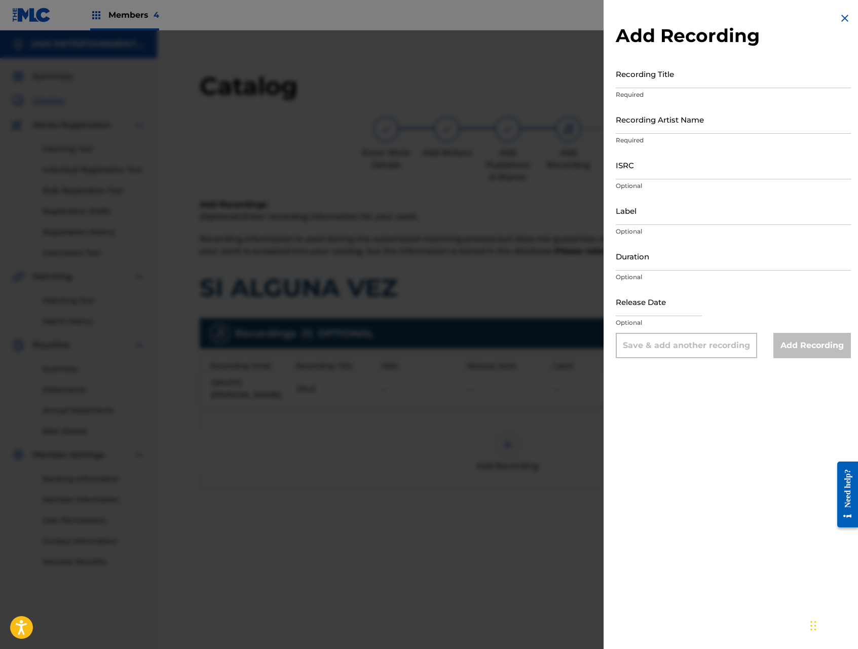
click at [669, 80] on input "Recording Title" at bounding box center [733, 73] width 235 height 29
type input "DILE"
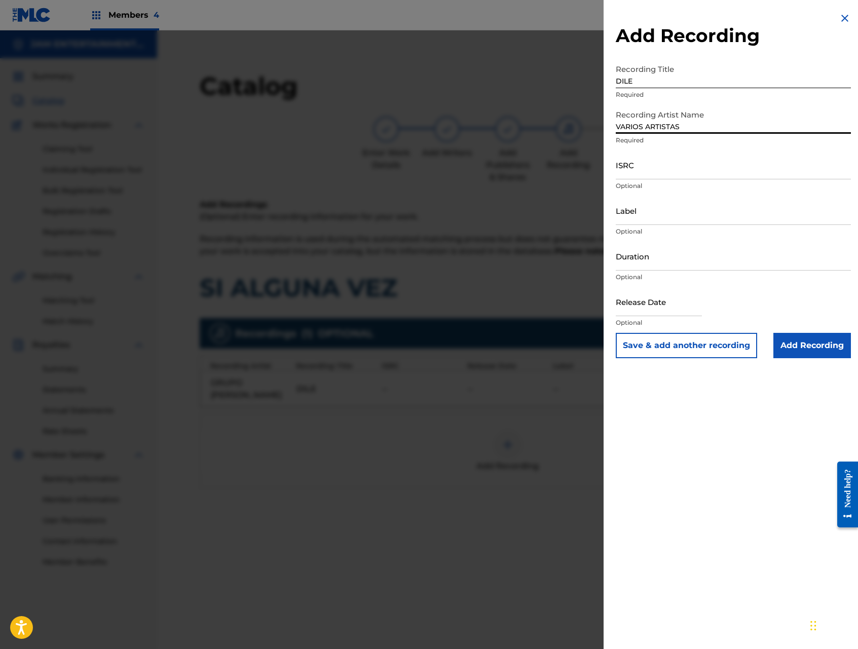
type input "VARIOS ARTISTAS"
click at [785, 334] on input "Add Recording" at bounding box center [812, 345] width 78 height 25
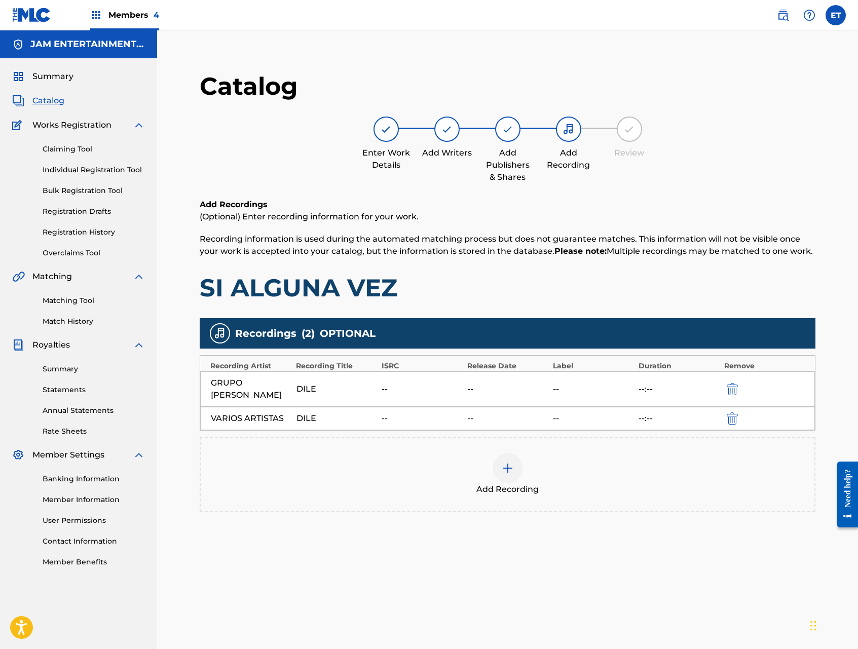
click at [520, 456] on div "Add Recording" at bounding box center [508, 474] width 614 height 43
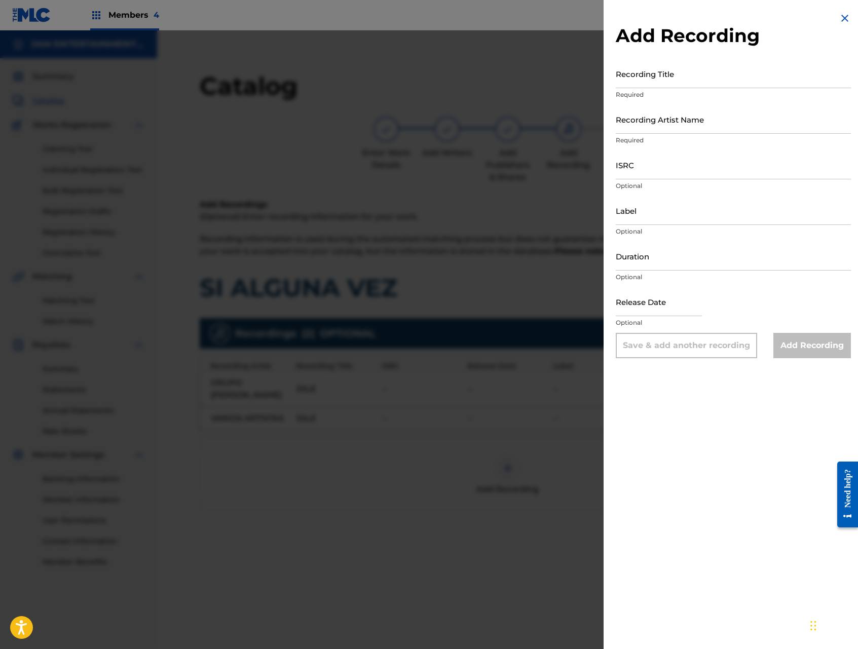
click at [726, 83] on input "Recording Title" at bounding box center [733, 73] width 235 height 29
type input "DILE"
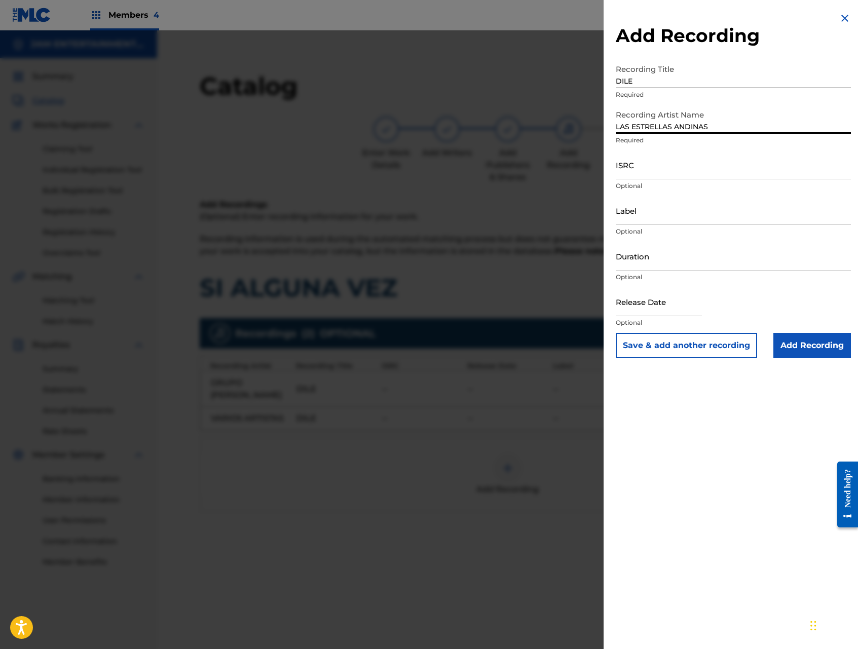
type input "LAS ESTRELLAS ANDINAS"
click at [805, 348] on input "Add Recording" at bounding box center [812, 345] width 78 height 25
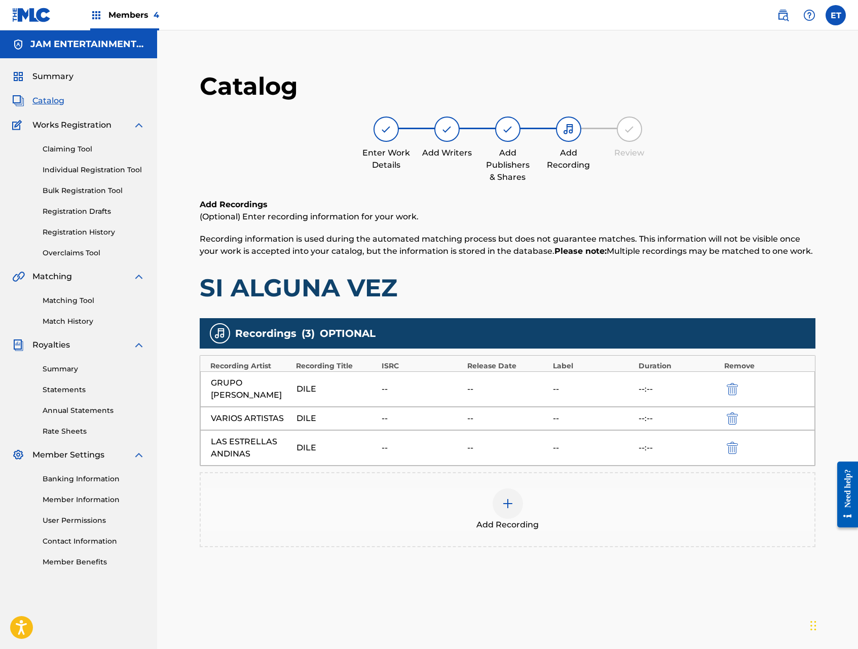
click at [506, 499] on img at bounding box center [508, 504] width 12 height 12
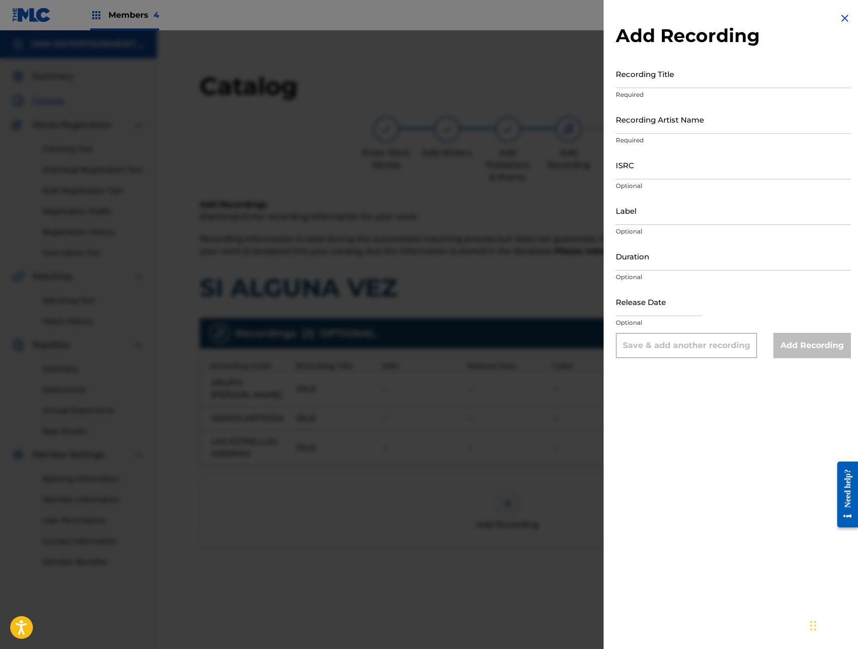
click at [720, 73] on input "Recording Title" at bounding box center [733, 73] width 235 height 29
type input "DILE"
click at [700, 130] on input "Recording Artist Name" at bounding box center [733, 119] width 235 height 29
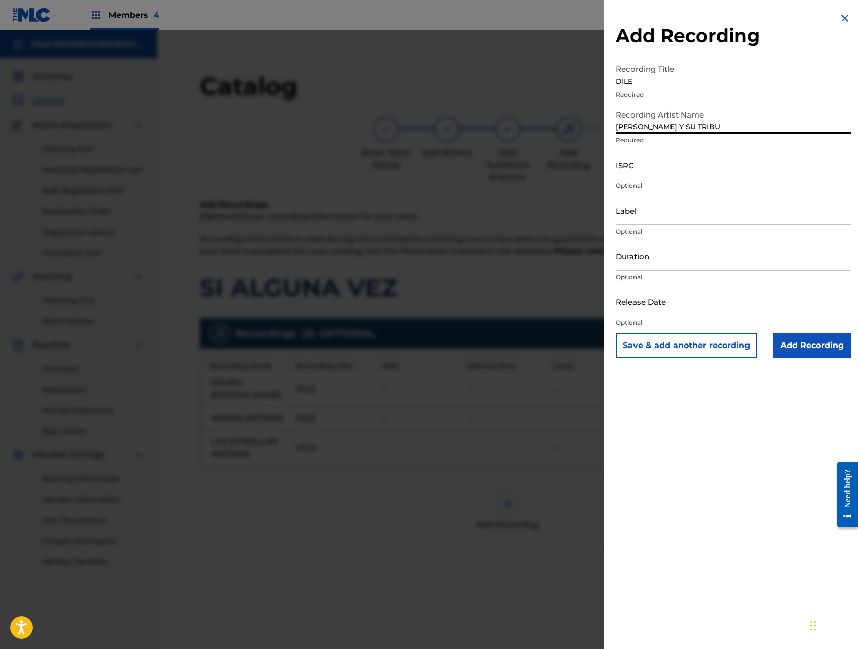
type input "[PERSON_NAME] Y SU TRIBU"
click at [800, 344] on input "Add Recording" at bounding box center [812, 345] width 78 height 25
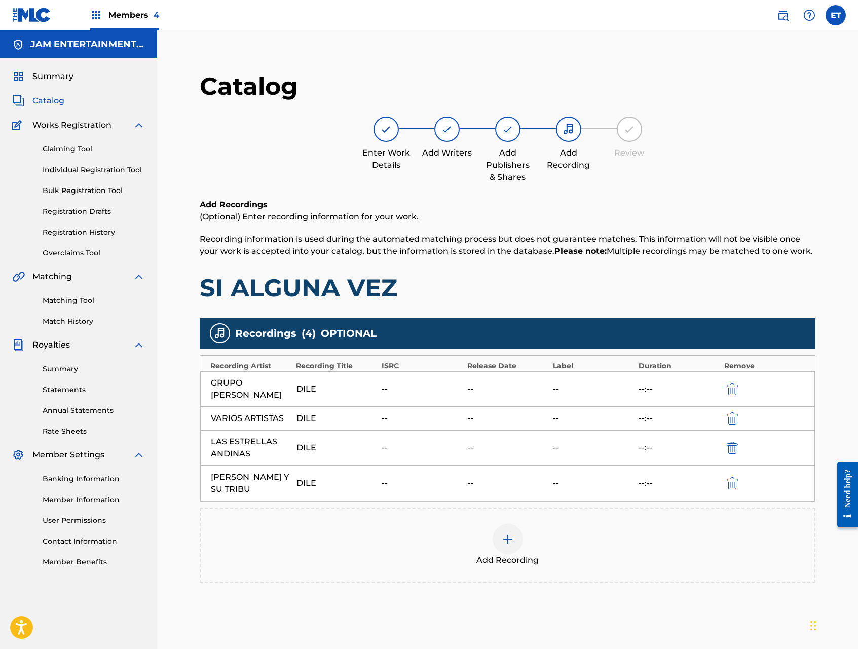
click at [496, 525] on div "Add Recording" at bounding box center [508, 545] width 614 height 43
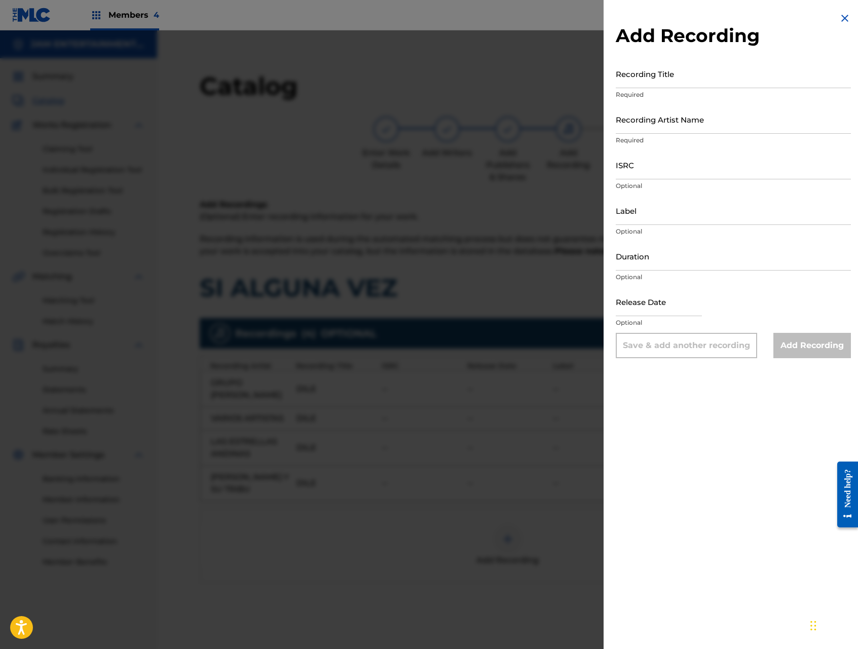
click at [712, 78] on input "Recording Title" at bounding box center [733, 73] width 235 height 29
paste input "SI ALGUNA VEZ"
type input "SI ALGUNA VEZ"
click at [709, 127] on input "Recording Artist Name" at bounding box center [733, 119] width 235 height 29
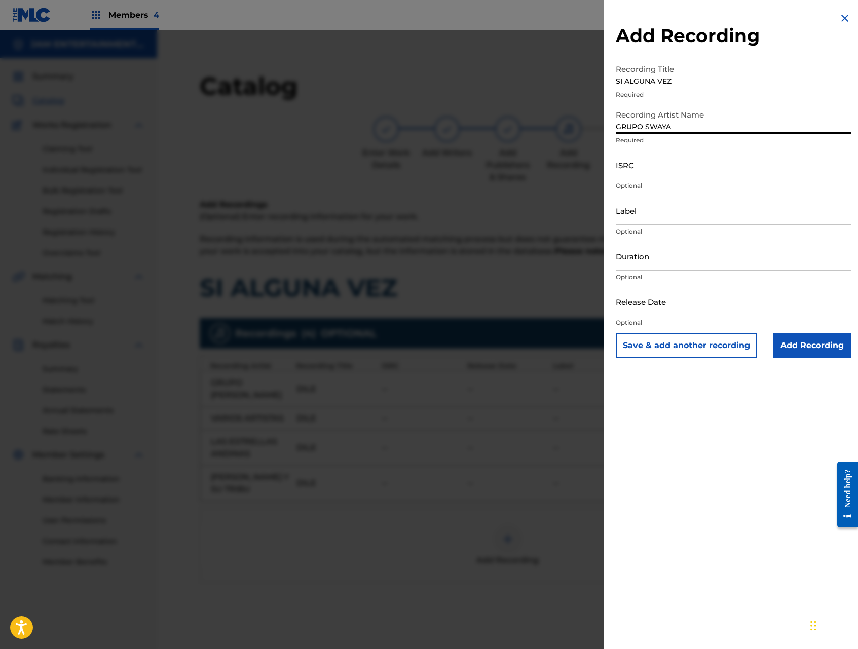
type input "GRUPO SWAYA"
click at [809, 352] on input "Add Recording" at bounding box center [812, 345] width 78 height 25
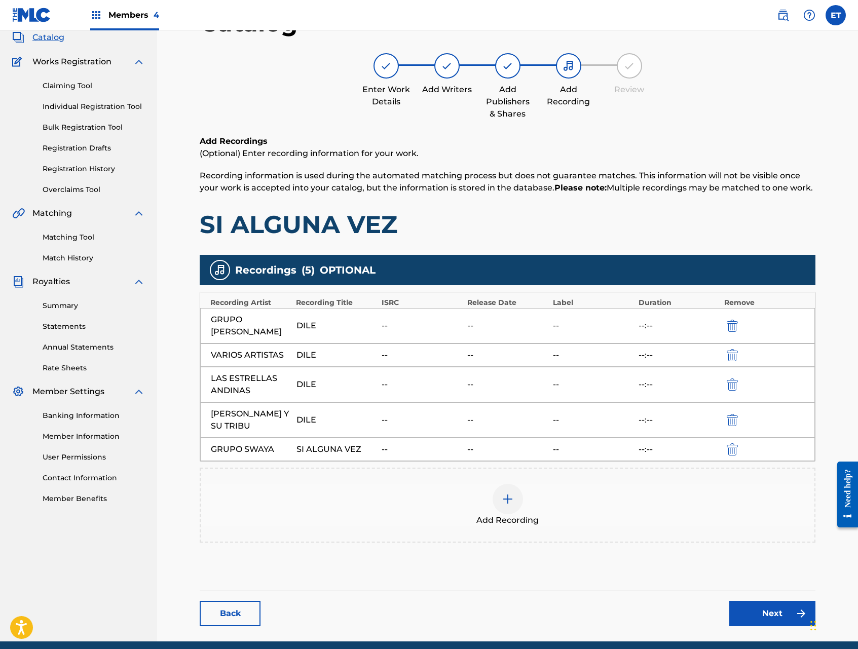
scroll to position [104, 0]
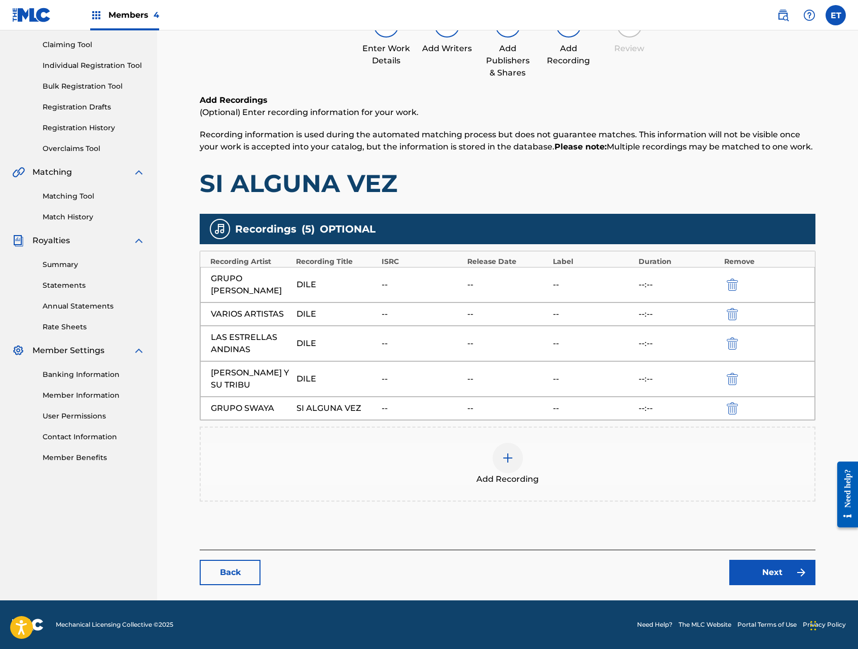
click at [751, 572] on link "Next" at bounding box center [772, 572] width 86 height 25
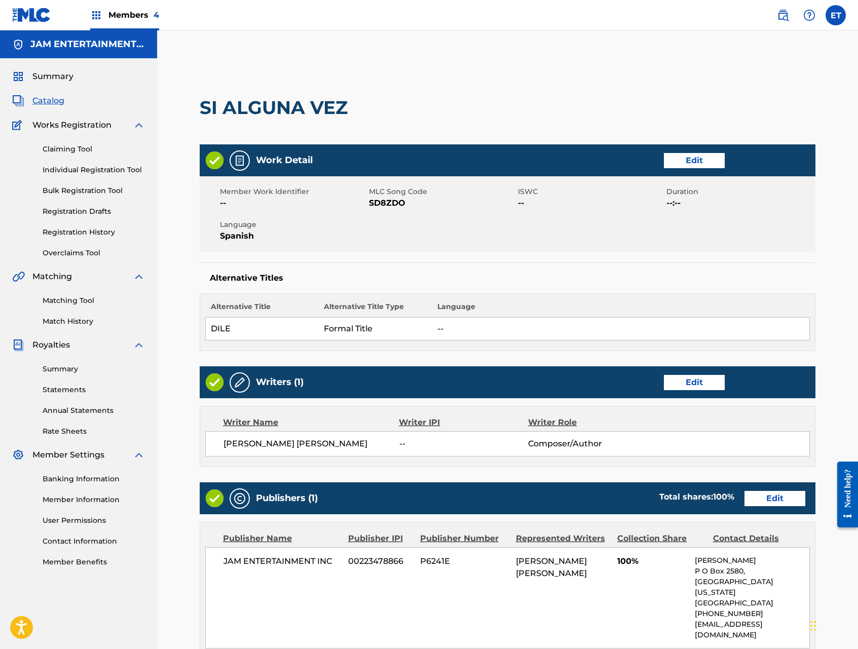
scroll to position [318, 0]
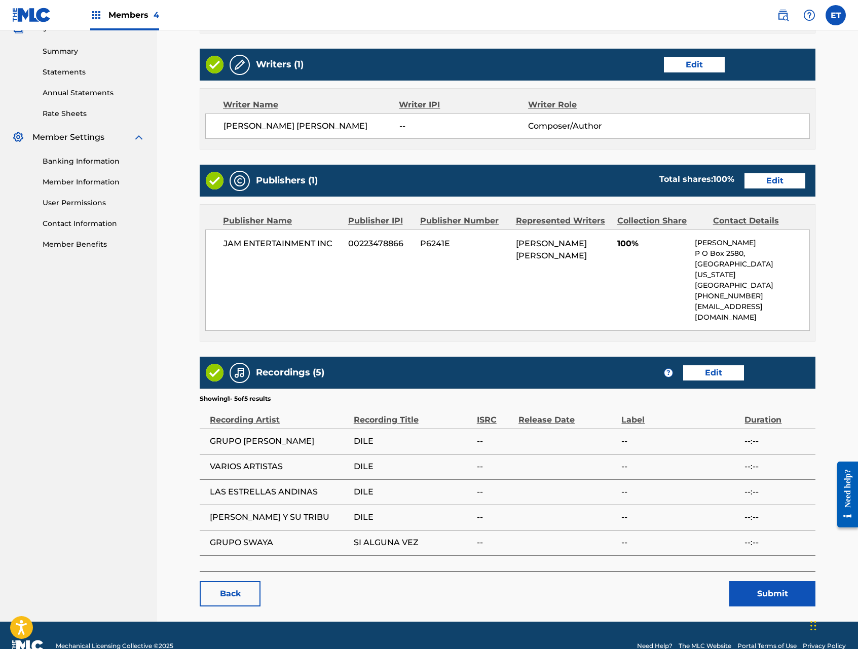
click at [691, 61] on link "Edit" at bounding box center [694, 64] width 61 height 15
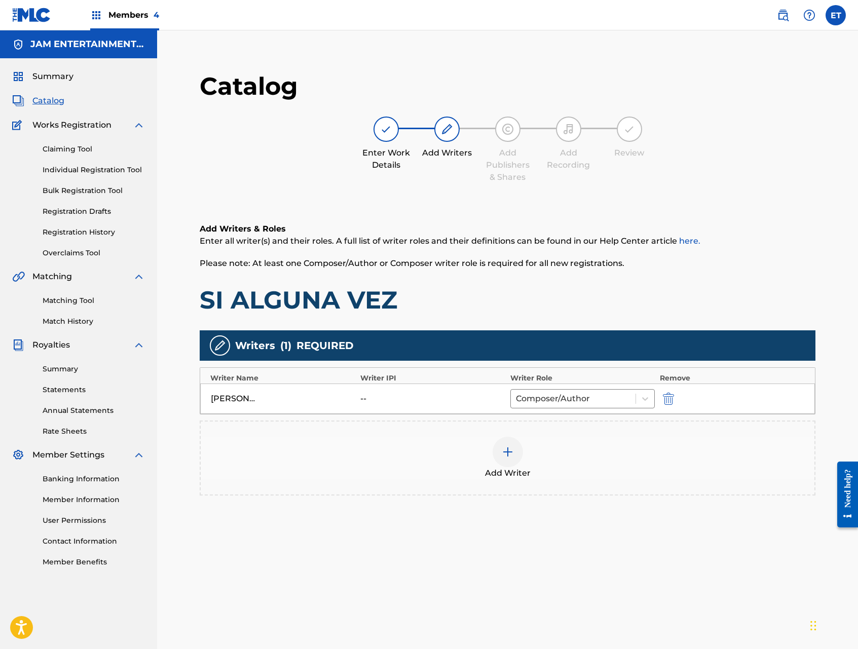
click at [673, 397] on button "submit" at bounding box center [667, 399] width 15 height 12
click at [476, 387] on div "Add Writer" at bounding box center [508, 405] width 614 height 43
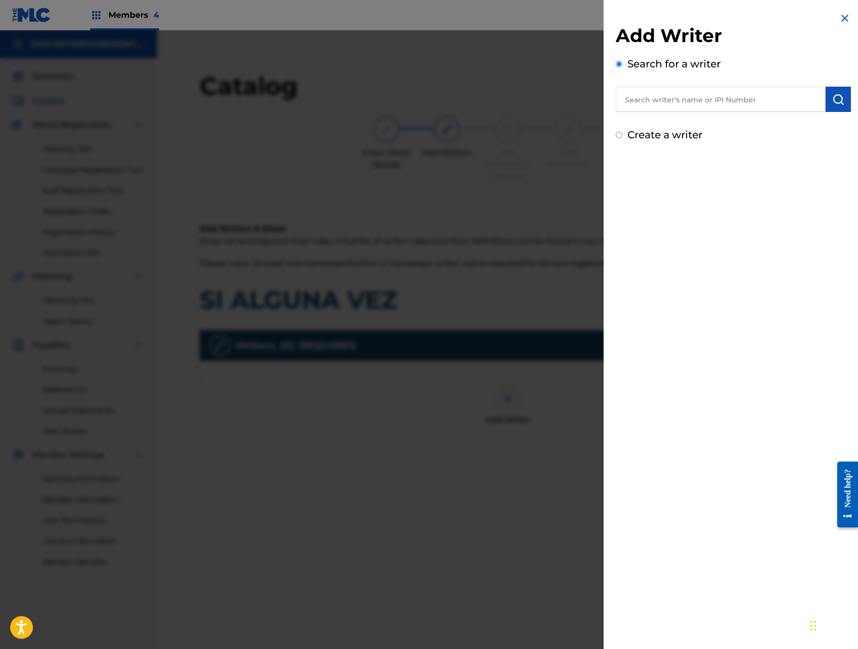
click at [685, 96] on input "text" at bounding box center [721, 99] width 210 height 25
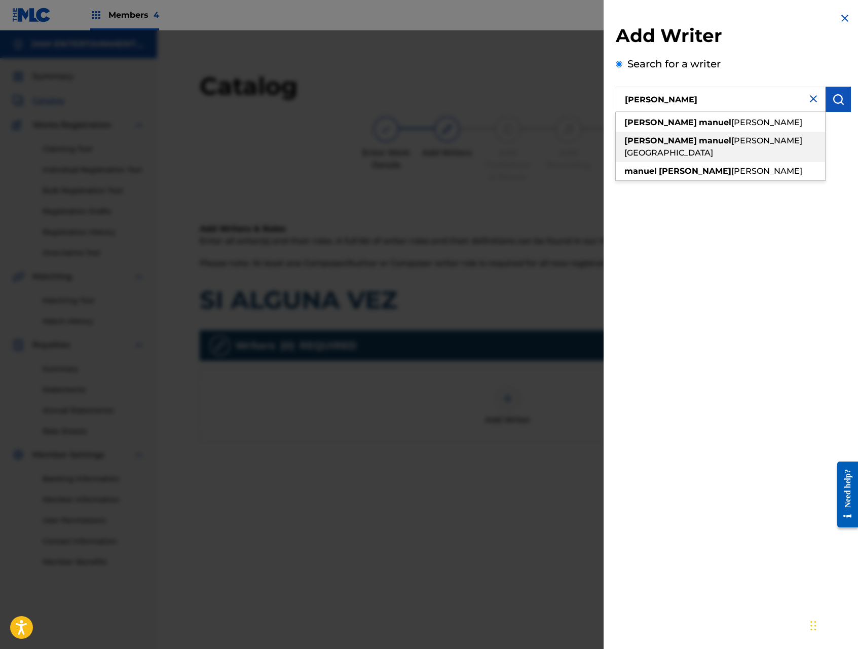
click at [731, 137] on span "[PERSON_NAME] [GEOGRAPHIC_DATA]" at bounding box center [713, 147] width 178 height 22
type input "[PERSON_NAME] [PERSON_NAME]"
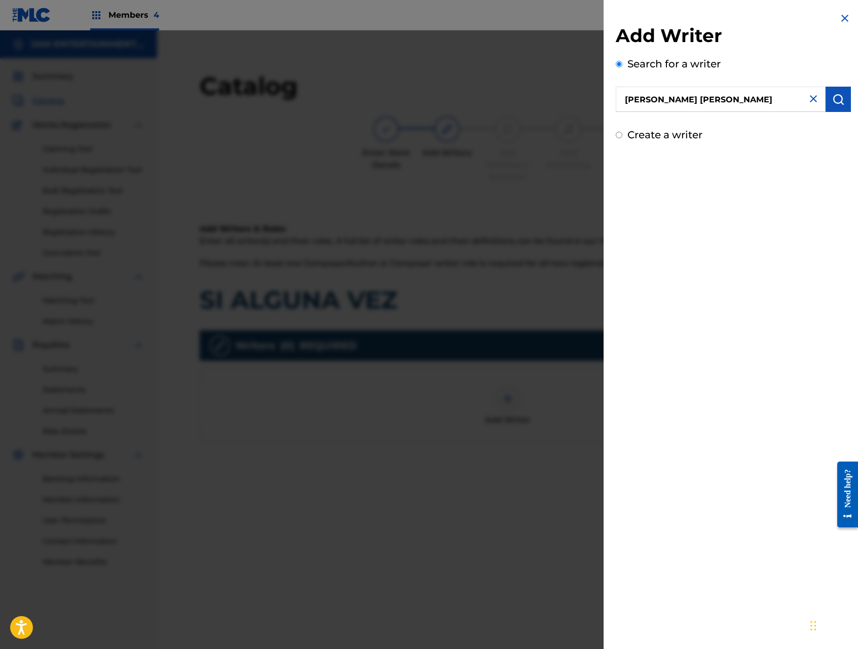
click at [832, 94] on img "submit" at bounding box center [838, 99] width 12 height 12
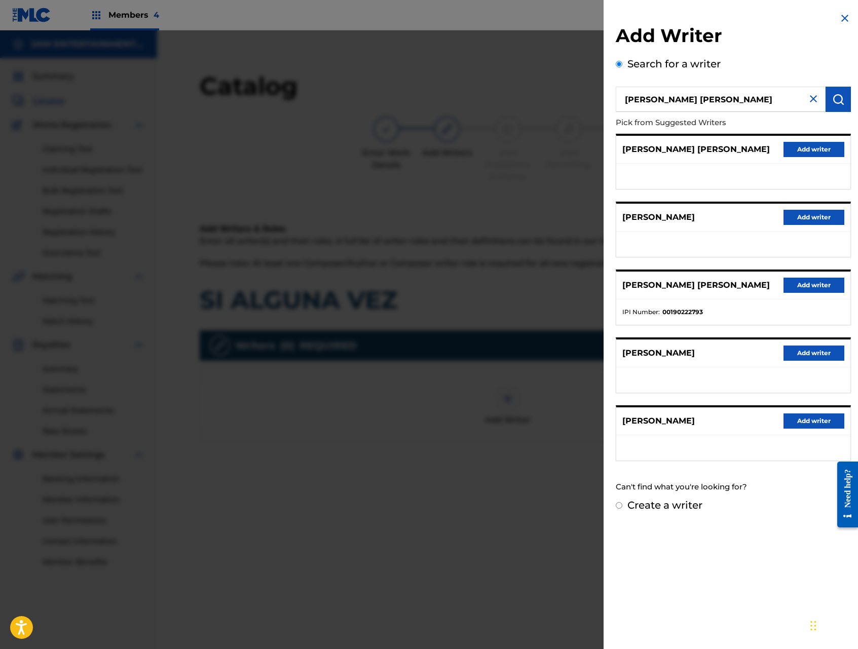
click at [810, 293] on button "Add writer" at bounding box center [813, 285] width 61 height 15
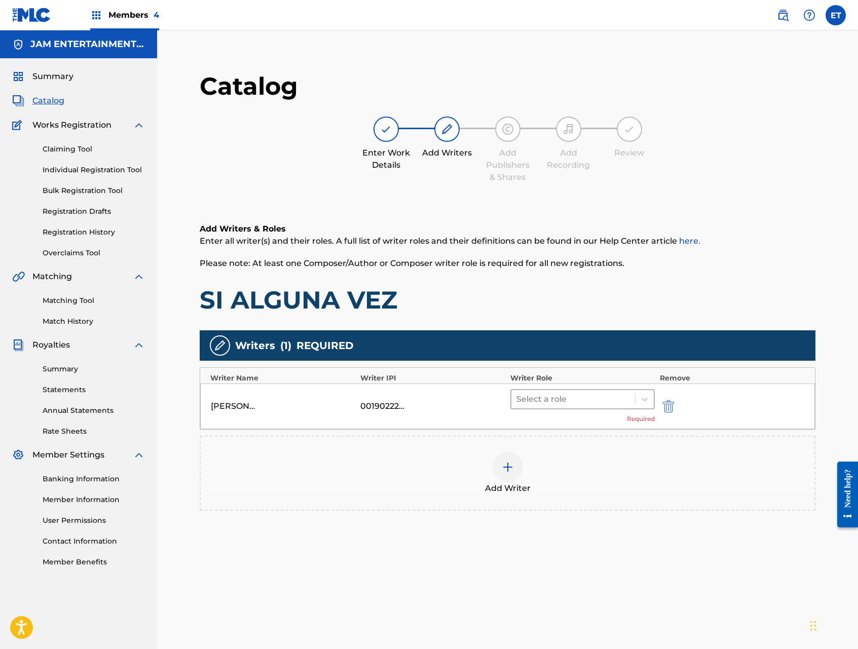
click at [607, 401] on div at bounding box center [572, 399] width 113 height 14
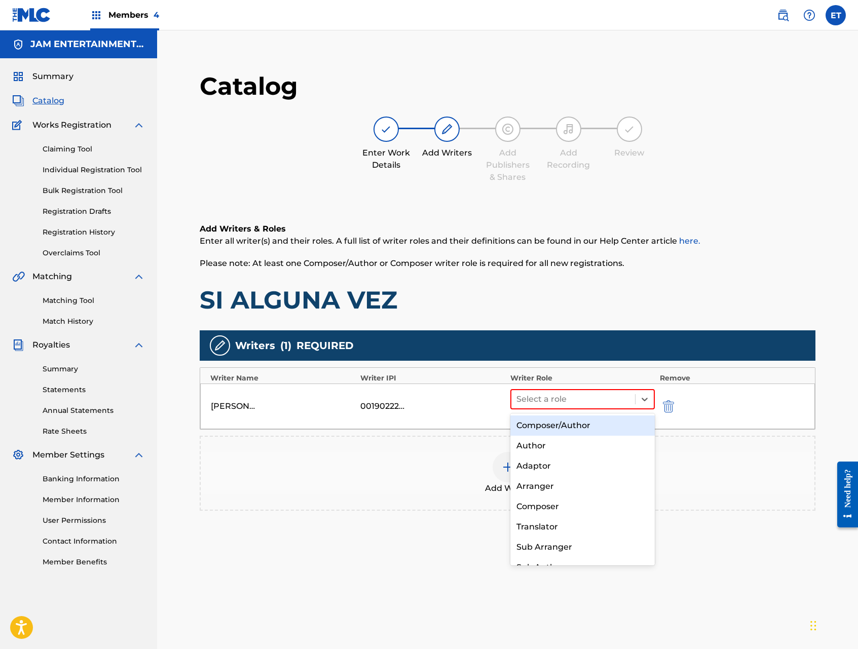
click at [593, 425] on div "Composer/Author" at bounding box center [582, 425] width 144 height 20
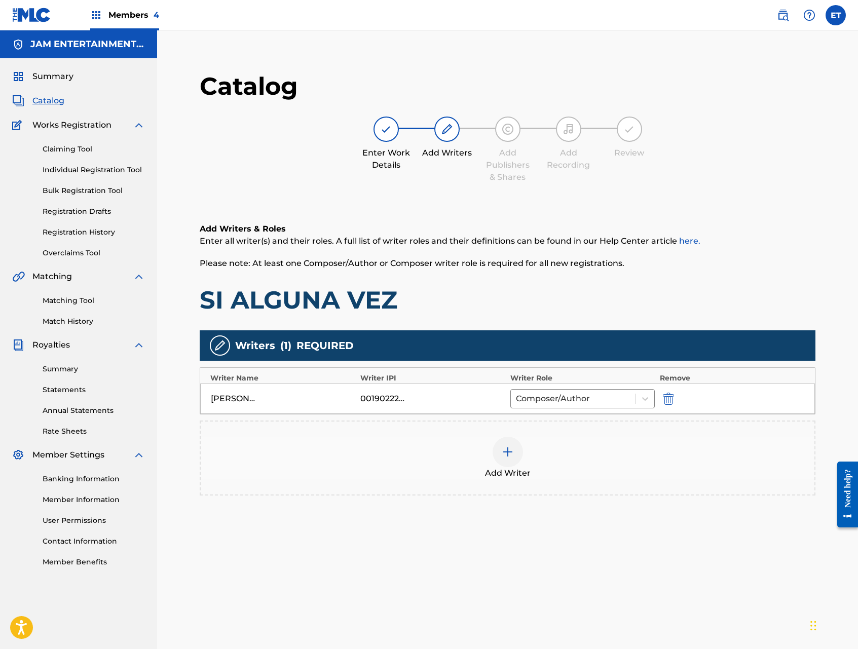
scroll to position [104, 0]
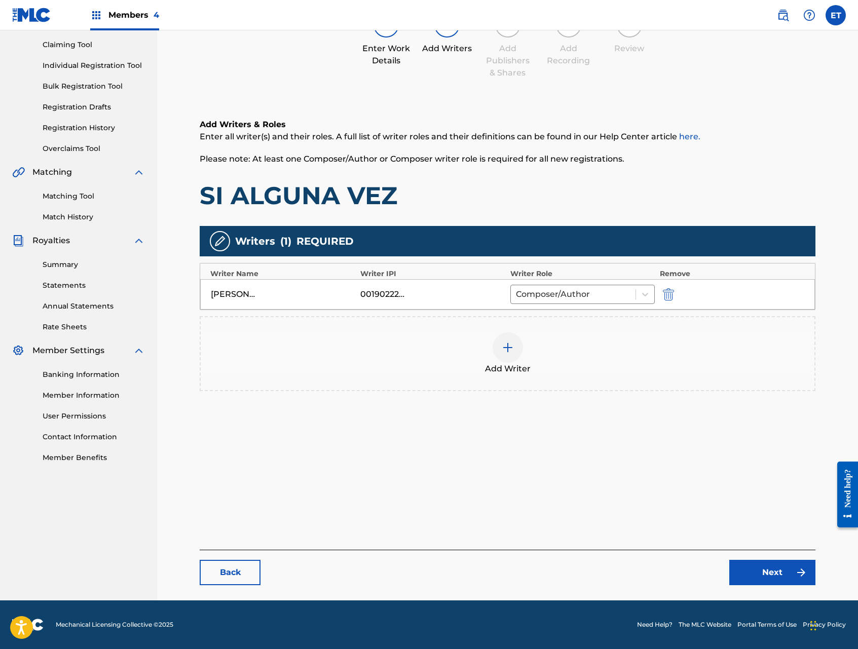
click at [758, 567] on link "Next" at bounding box center [772, 572] width 86 height 25
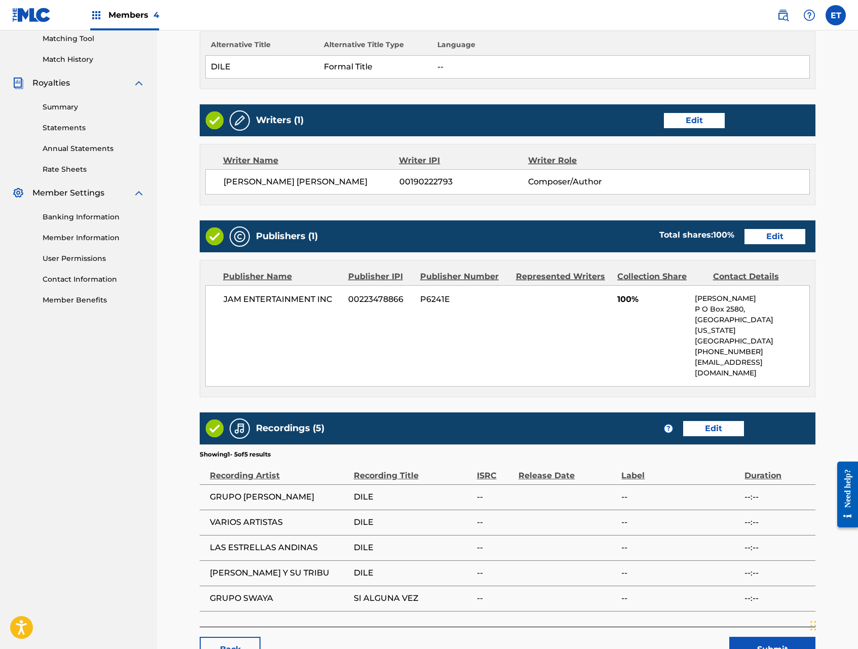
scroll to position [318, 0]
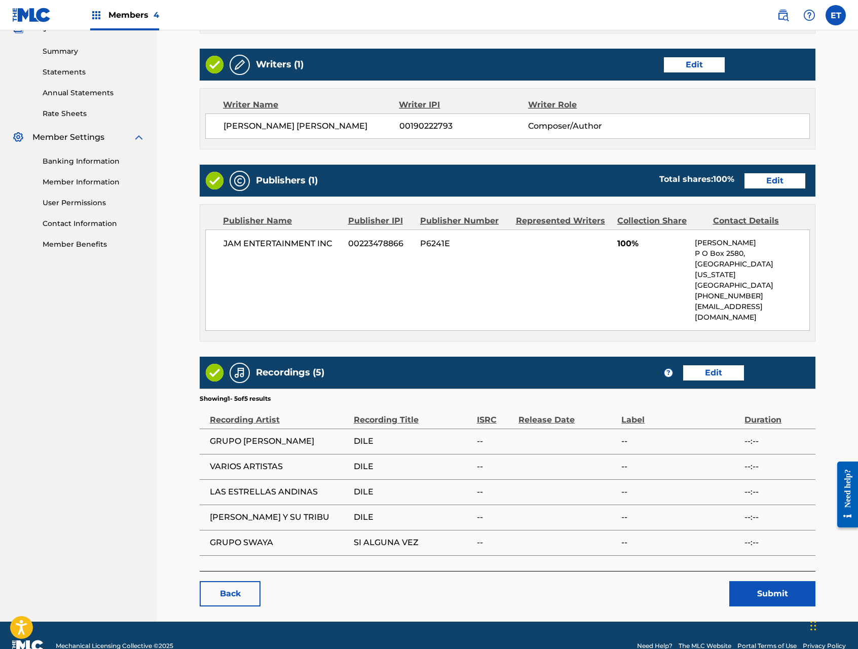
click at [753, 581] on button "Submit" at bounding box center [772, 593] width 86 height 25
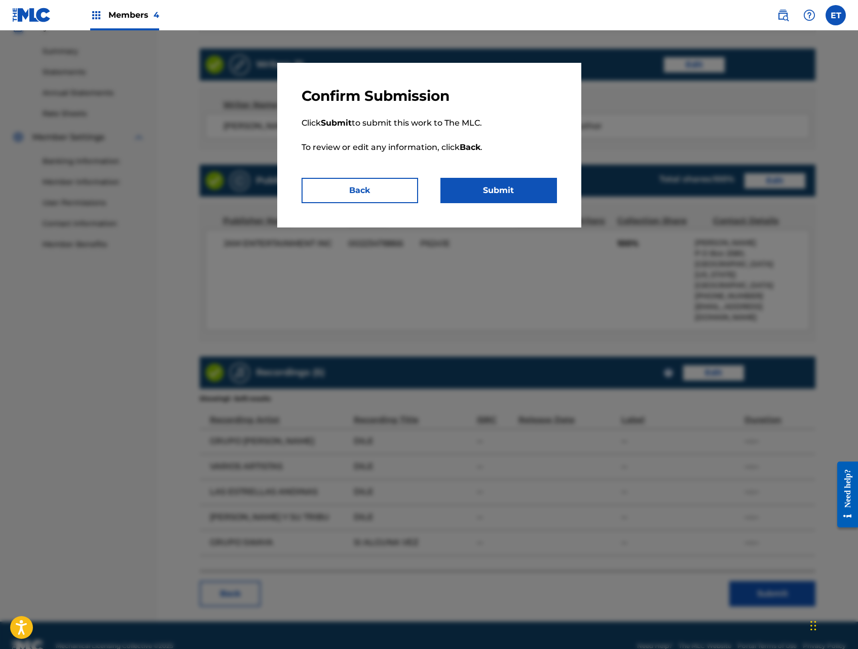
click at [520, 193] on button "Submit" at bounding box center [498, 190] width 117 height 25
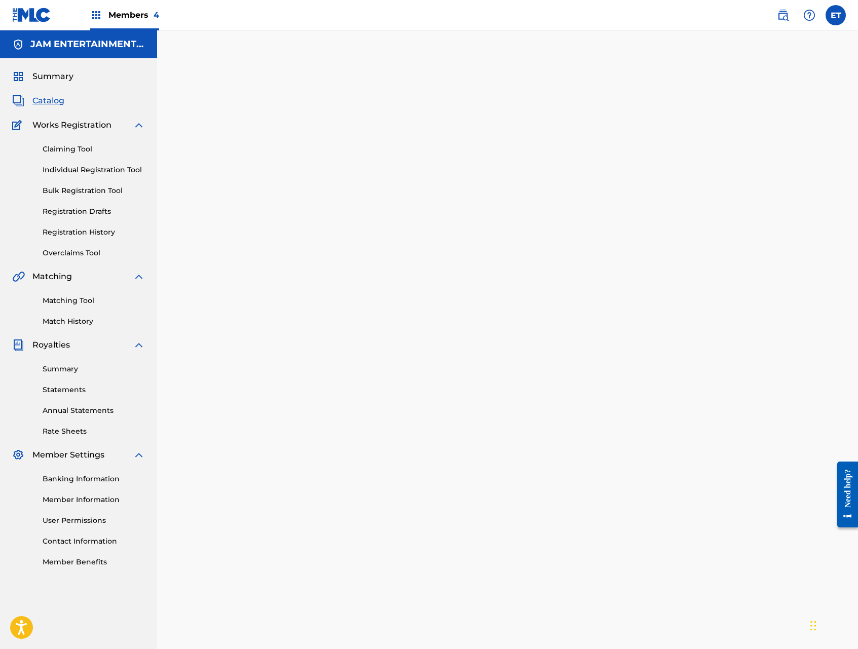
click at [85, 150] on link "Claiming Tool" at bounding box center [94, 149] width 102 height 11
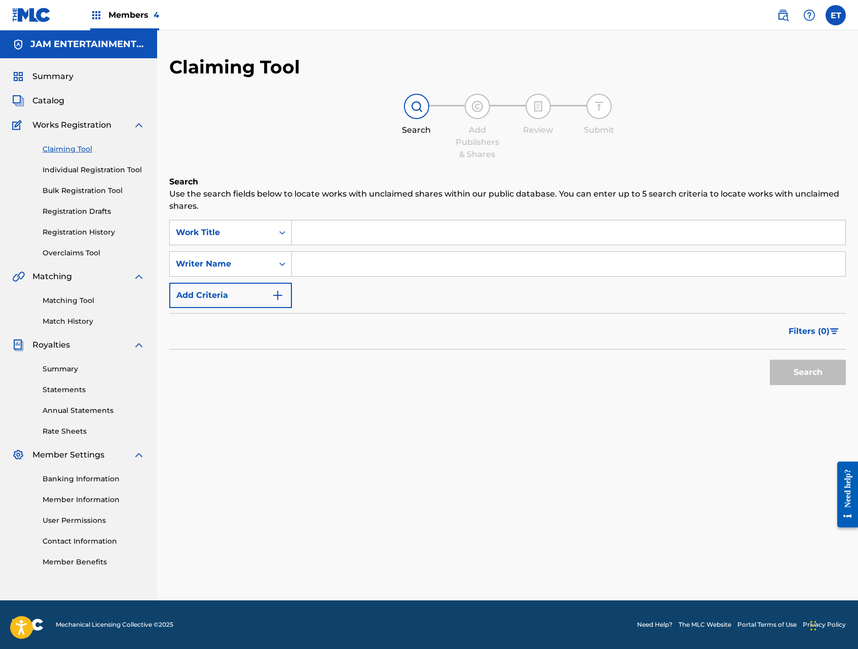
click at [359, 227] on input "Search Form" at bounding box center [568, 232] width 553 height 24
paste input "SI SUPIERAS QUE TE EXTRAÑO"
type input "SI SUPIERAS QUE TE EXTRAÑO"
click at [354, 256] on input "Search Form" at bounding box center [568, 264] width 553 height 24
click at [67, 304] on link "Matching Tool" at bounding box center [94, 300] width 102 height 11
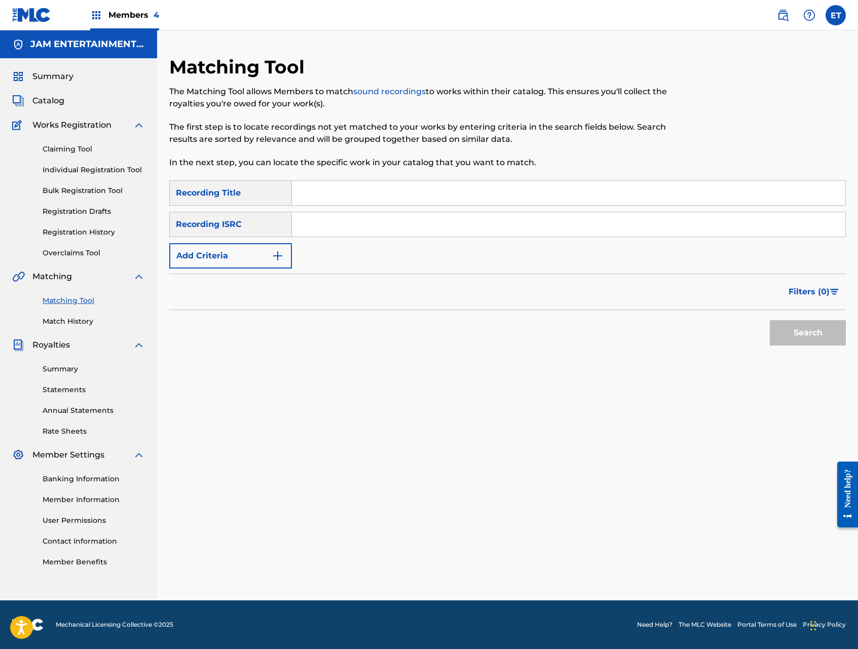
click at [353, 203] on input "Search Form" at bounding box center [568, 193] width 553 height 24
paste input "SI ALGUNA VEZ"
type input "SI ALGUNA VEZ"
click at [770, 320] on button "Search" at bounding box center [808, 332] width 76 height 25
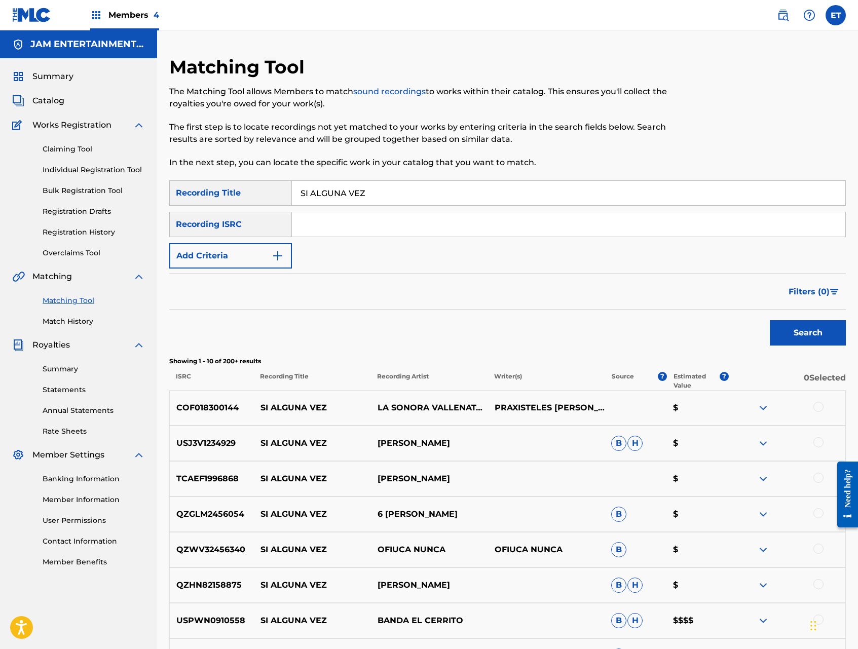
click at [237, 255] on button "Add Criteria" at bounding box center [230, 255] width 123 height 25
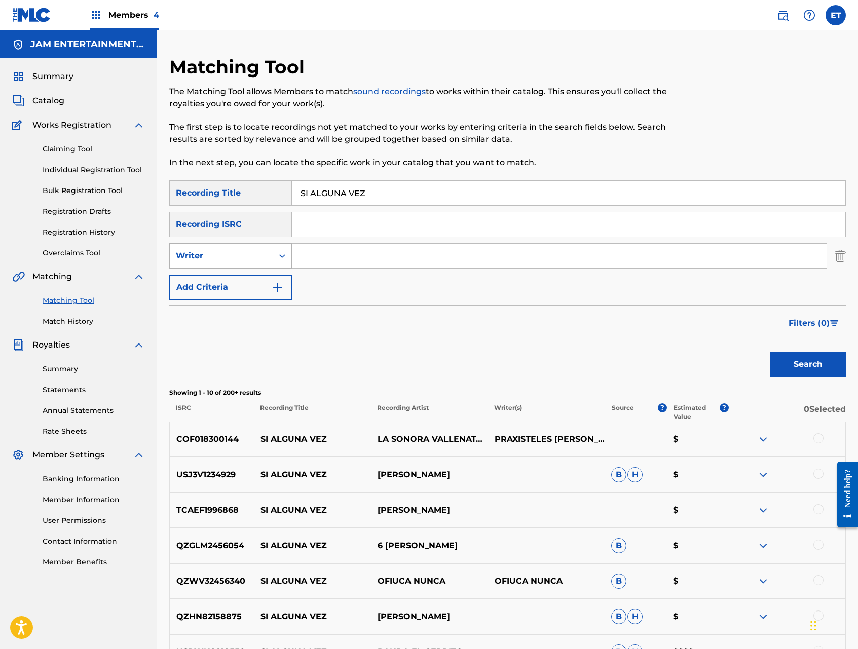
click at [240, 253] on div "Writer" at bounding box center [221, 256] width 91 height 12
click at [243, 280] on div "Recording Artist" at bounding box center [231, 281] width 122 height 25
click at [310, 257] on input "Search Form" at bounding box center [559, 256] width 535 height 24
type input "SWAYA"
click at [770, 352] on button "Search" at bounding box center [808, 364] width 76 height 25
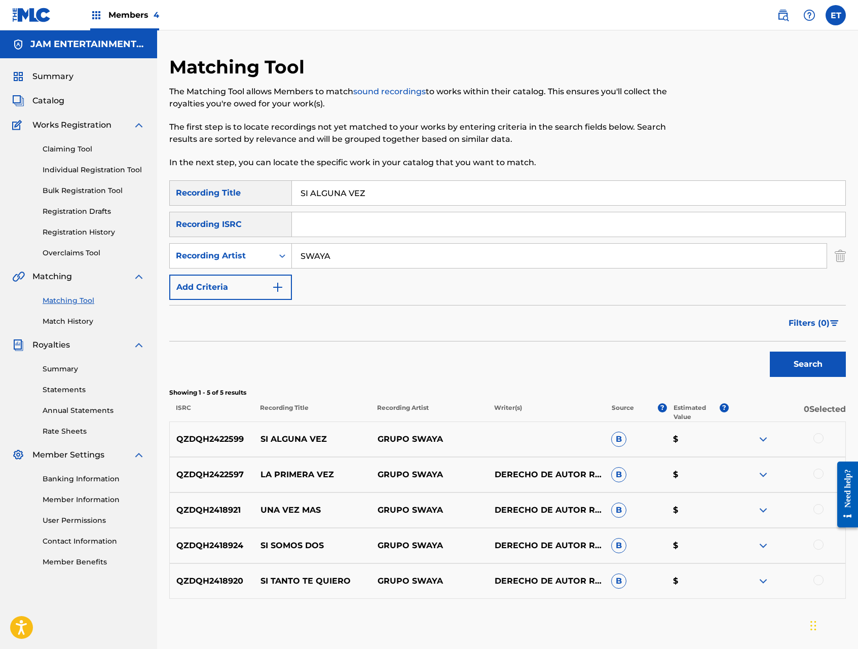
click at [817, 438] on div at bounding box center [818, 438] width 10 height 10
click at [376, 196] on input "SI ALGUNA VEZ" at bounding box center [568, 193] width 553 height 24
type input "DILE"
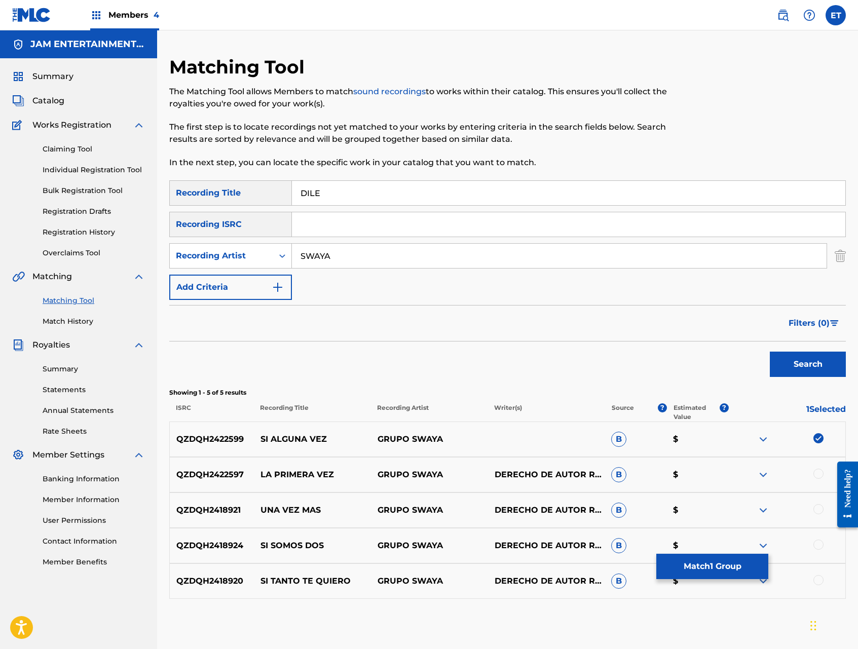
click at [378, 257] on input "SWAYA" at bounding box center [559, 256] width 535 height 24
click at [770, 352] on button "Search" at bounding box center [808, 364] width 76 height 25
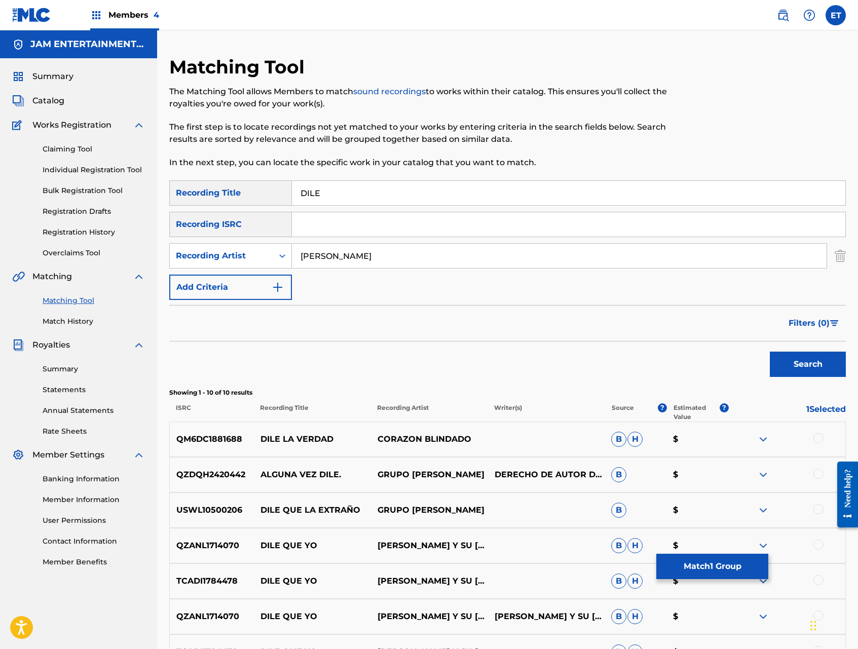
click at [770, 352] on button "Search" at bounding box center [808, 364] width 76 height 25
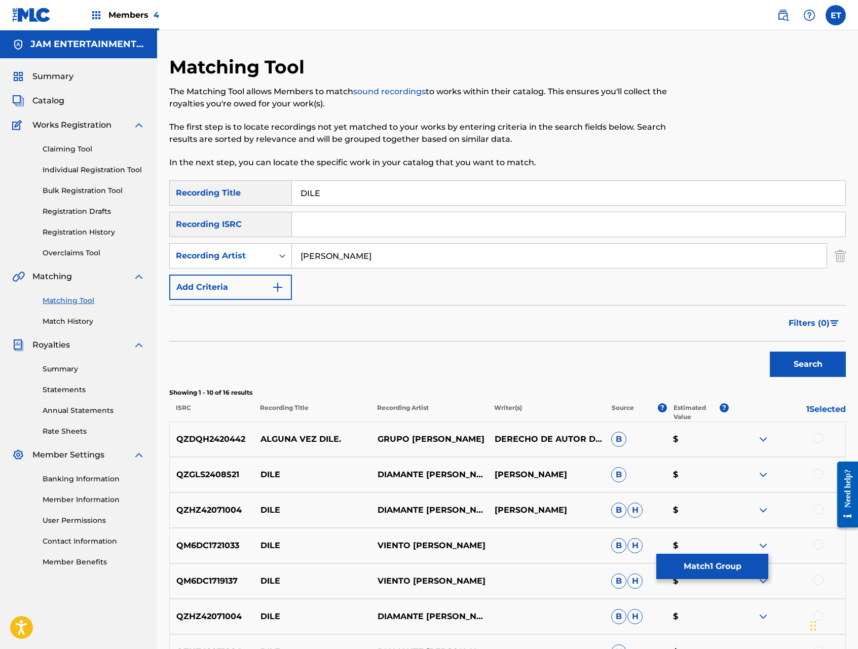
click at [409, 258] on input "[PERSON_NAME]" at bounding box center [559, 256] width 535 height 24
type input "LAS ESTRELLAS ANDINAS"
click at [770, 352] on button "Search" at bounding box center [808, 364] width 76 height 25
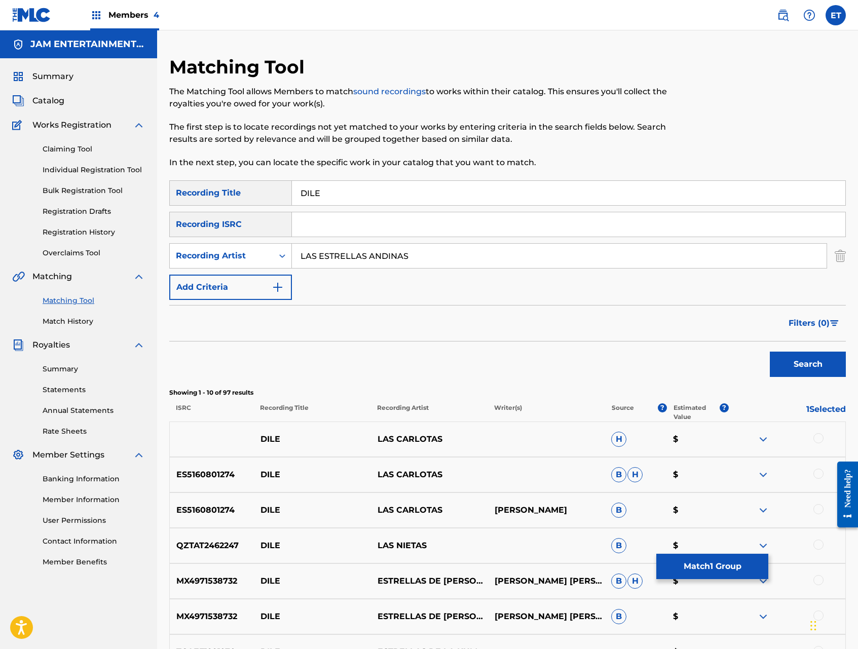
click at [94, 171] on link "Individual Registration Tool" at bounding box center [94, 170] width 102 height 11
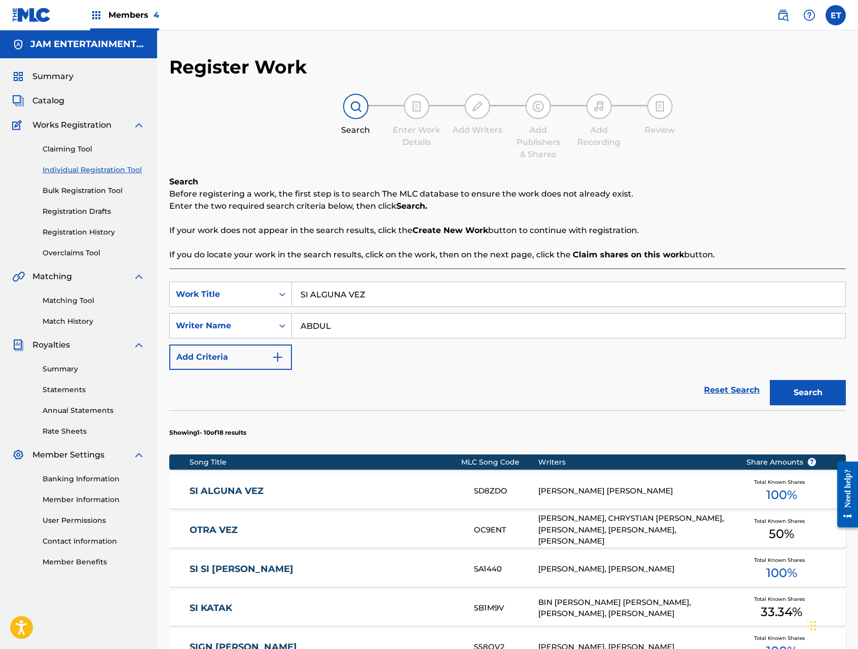
click at [393, 292] on input "SI ALGUNA VEZ" at bounding box center [568, 294] width 553 height 24
paste input "SUPIERAS QUE TE EXTRAÑO"
click at [420, 295] on input "SI SUPIERAS QUE TE EXTRAÑO" at bounding box center [568, 294] width 553 height 24
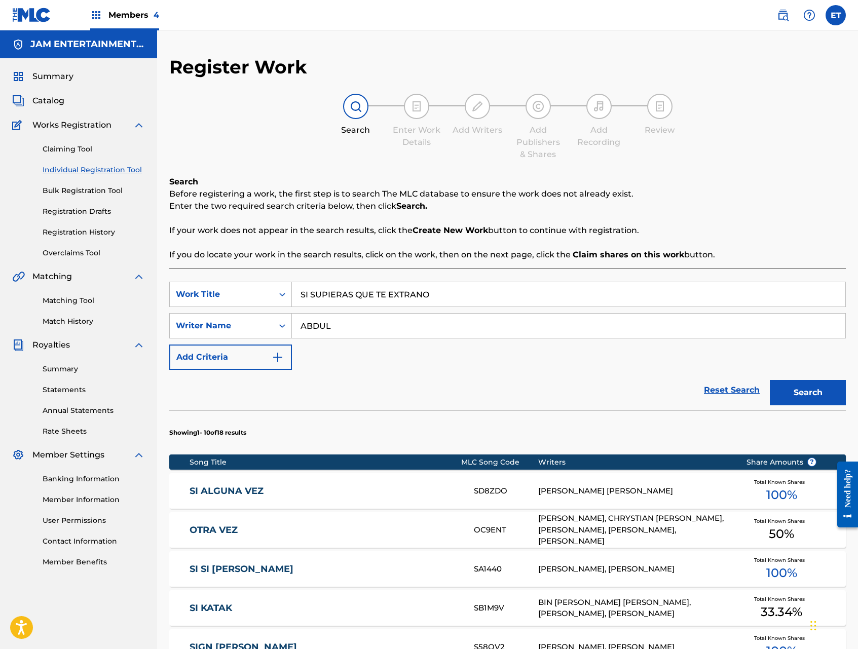
type input "SI SUPIERAS QUE TE EXTRANO"
click at [770, 380] on button "Search" at bounding box center [808, 392] width 76 height 25
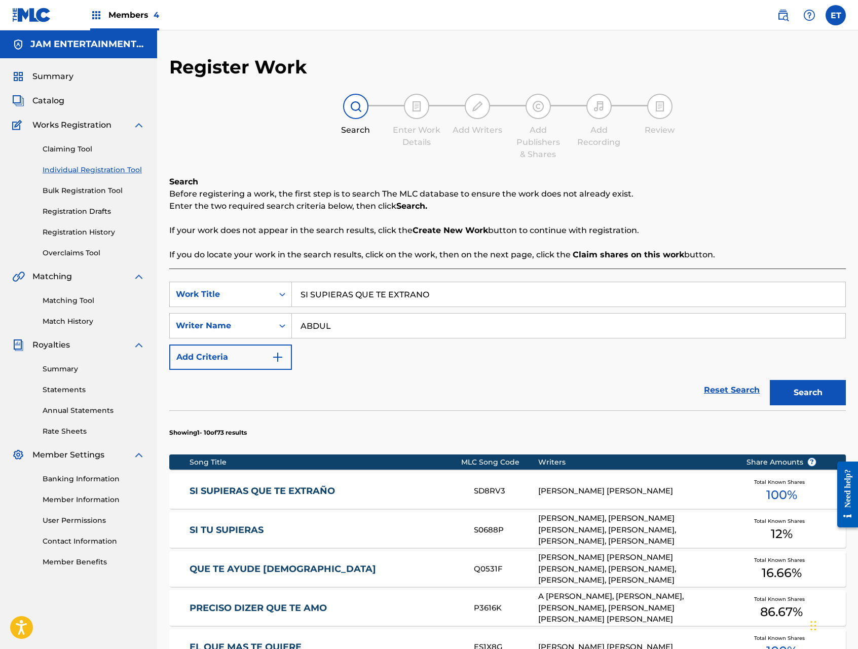
click at [394, 297] on input "SI SUPIERAS QUE TE EXTRANO" at bounding box center [568, 294] width 553 height 24
click at [260, 490] on link "SI SUPIERAS QUE TE EXTRAÑO" at bounding box center [325, 491] width 271 height 12
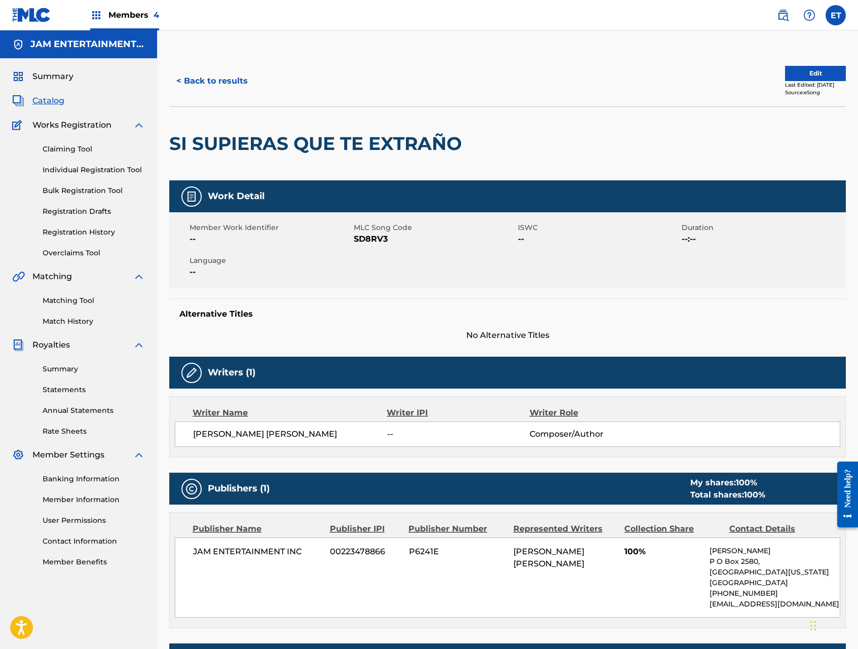
click at [66, 304] on link "Matching Tool" at bounding box center [94, 300] width 102 height 11
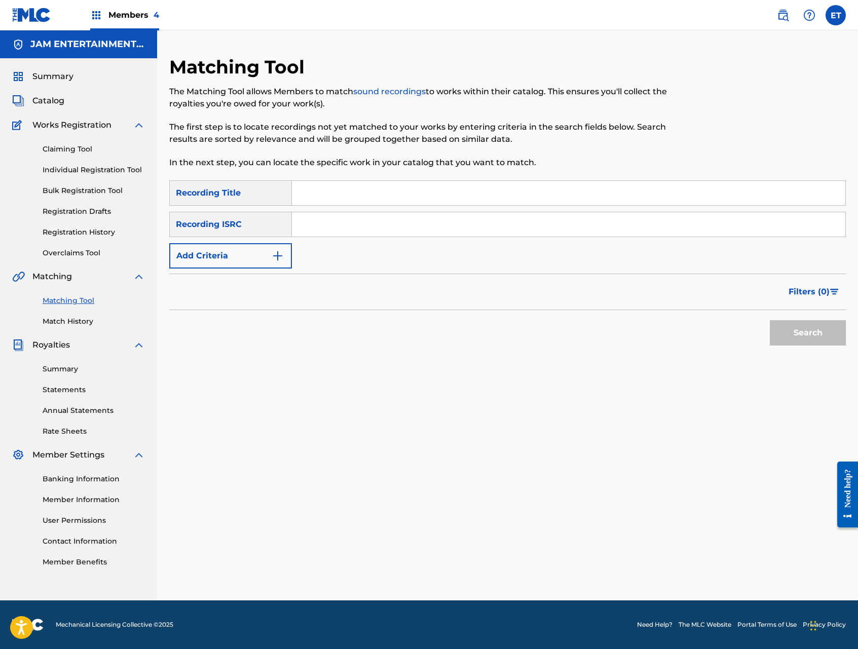
click at [357, 197] on input "Search Form" at bounding box center [568, 193] width 553 height 24
paste input "SI SUPIERAS QUE TE EXTRANO"
type input "SI SUPIERAS QUE TE EXTRANO"
click at [770, 320] on button "Search" at bounding box center [808, 332] width 76 height 25
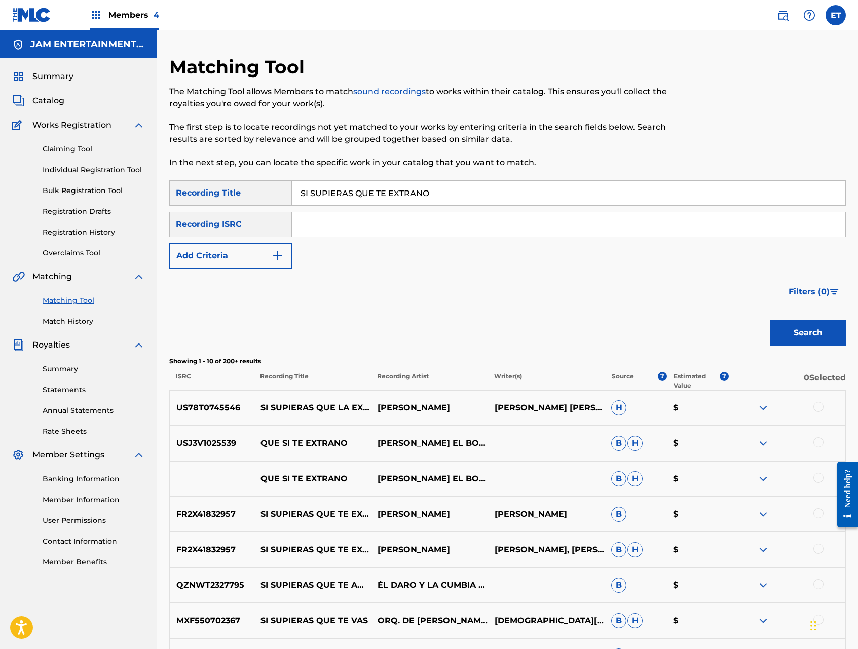
click at [69, 169] on link "Individual Registration Tool" at bounding box center [94, 170] width 102 height 11
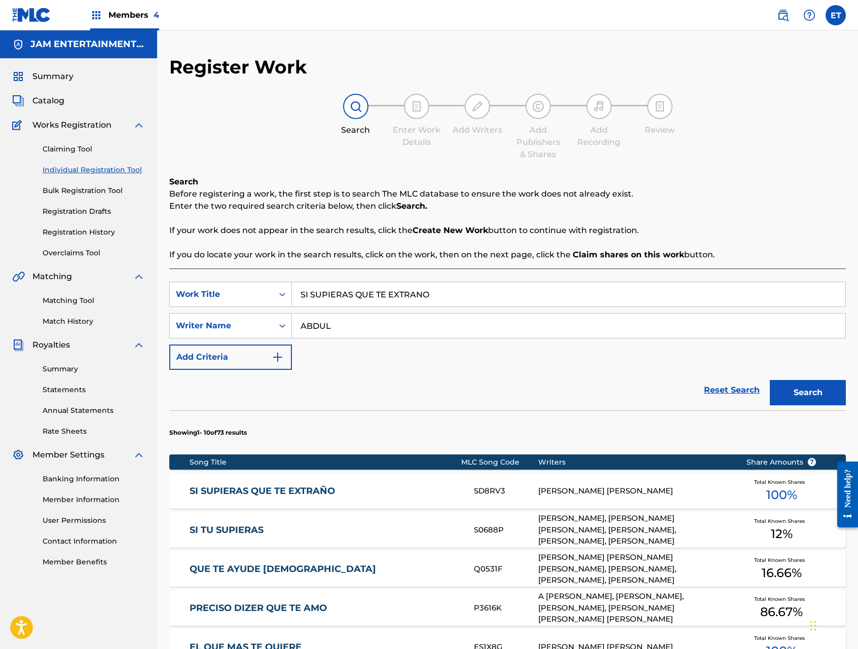
click at [423, 281] on div "SearchWithCriteria88fbb8de-59cf-44d7-ac32-e3bc5c40c59d Work Title SI SUPIERAS Q…" at bounding box center [507, 611] width 676 height 684
click at [449, 300] on input "SI SUPIERAS QUE TE EXTRANO" at bounding box center [568, 294] width 553 height 24
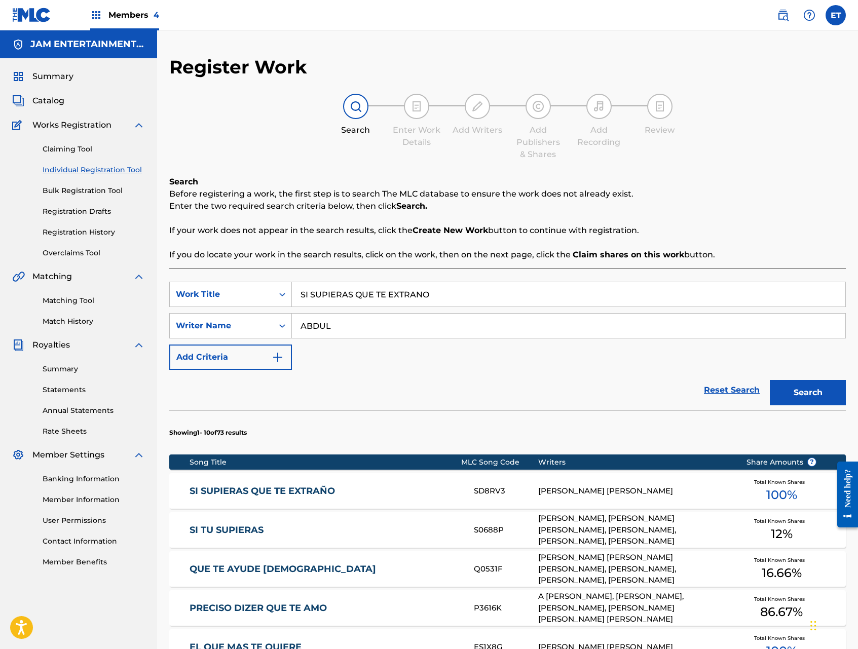
click at [458, 298] on input "SI SUPIERAS QUE TE EXTRANO" at bounding box center [568, 294] width 553 height 24
paste input "EMPRE CANTAND"
type input "SIEMPRE CANTANDO"
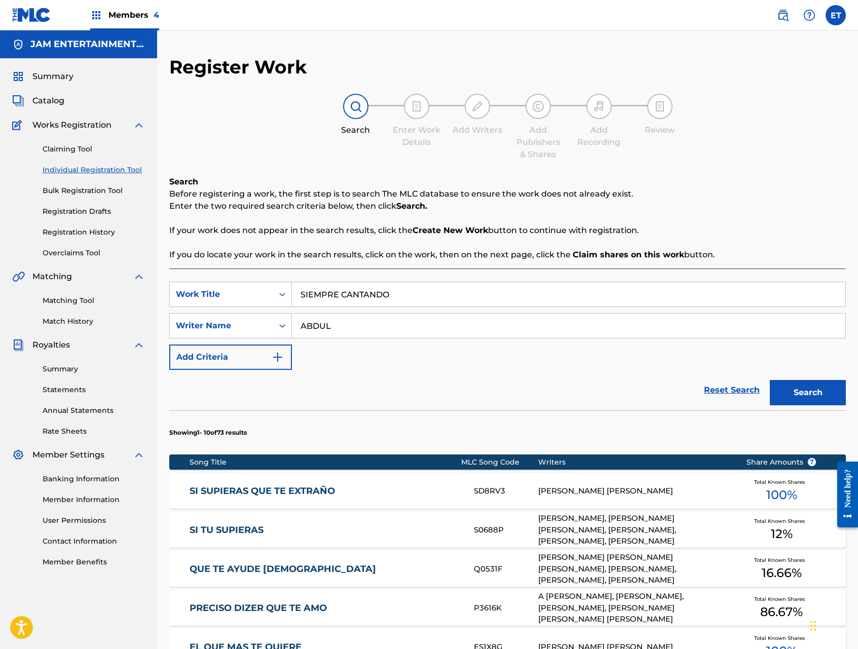
click at [770, 380] on button "Search" at bounding box center [808, 392] width 76 height 25
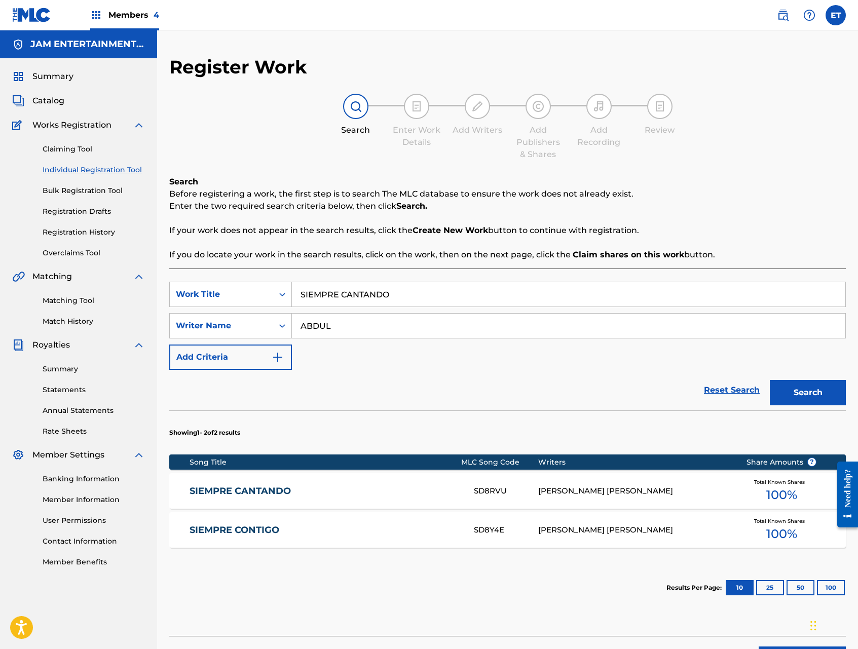
click at [238, 490] on link "SIEMPRE CANTANDO" at bounding box center [325, 491] width 271 height 12
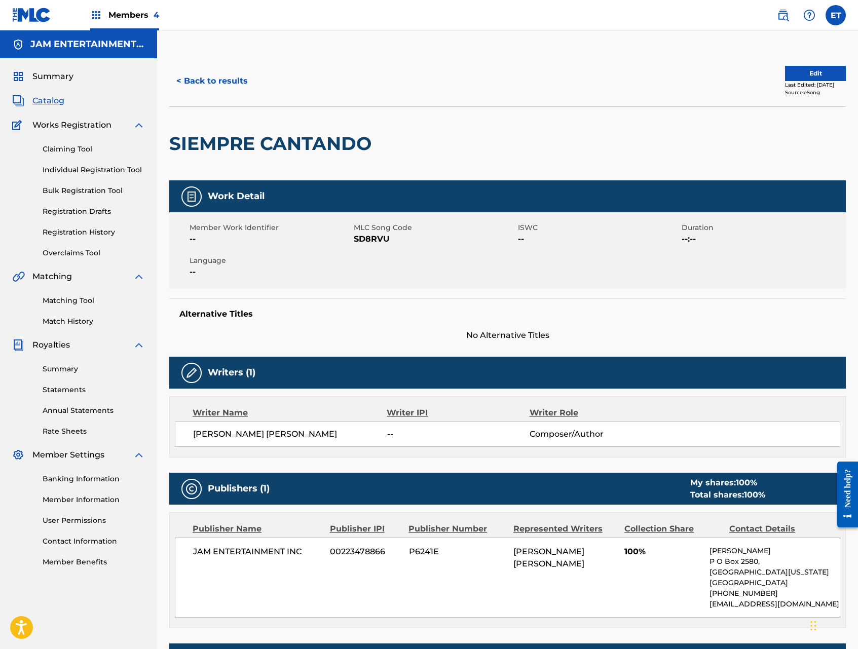
click at [89, 300] on link "Matching Tool" at bounding box center [94, 300] width 102 height 11
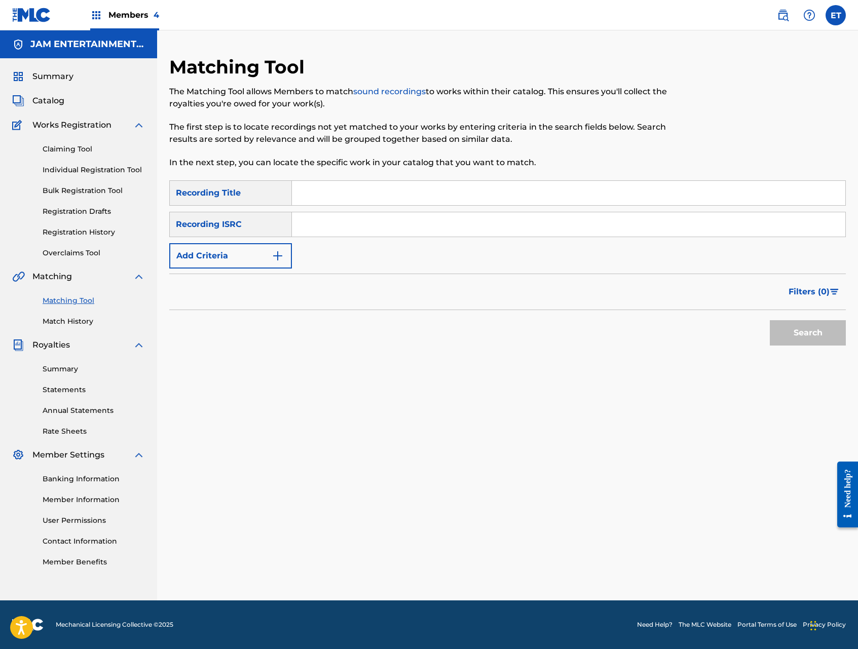
click at [350, 195] on input "Search Form" at bounding box center [568, 193] width 553 height 24
paste input "SIEMPRE CANTANDO"
type input "SIEMPRE CANTANDO"
click at [770, 320] on button "Search" at bounding box center [808, 332] width 76 height 25
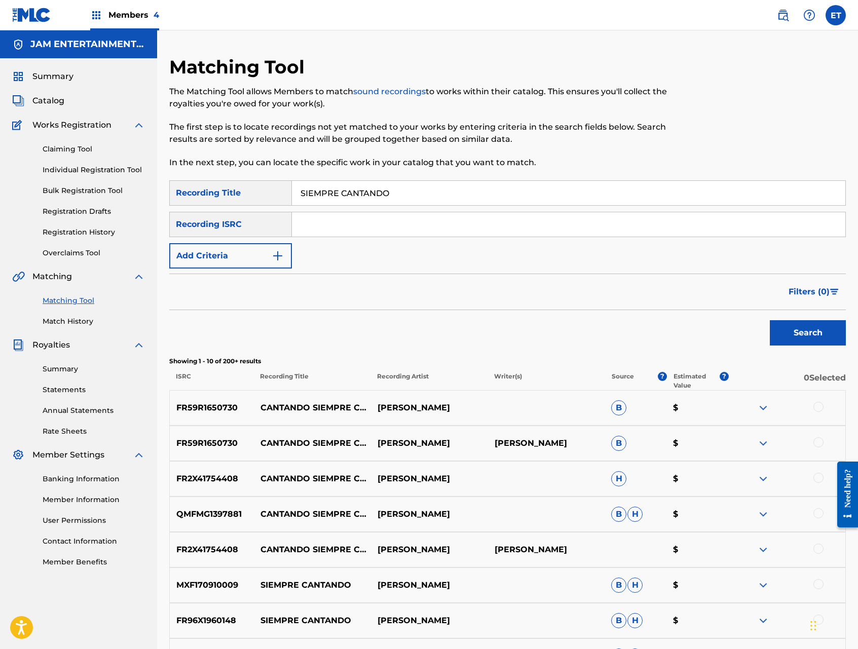
click at [252, 261] on button "Add Criteria" at bounding box center [230, 255] width 123 height 25
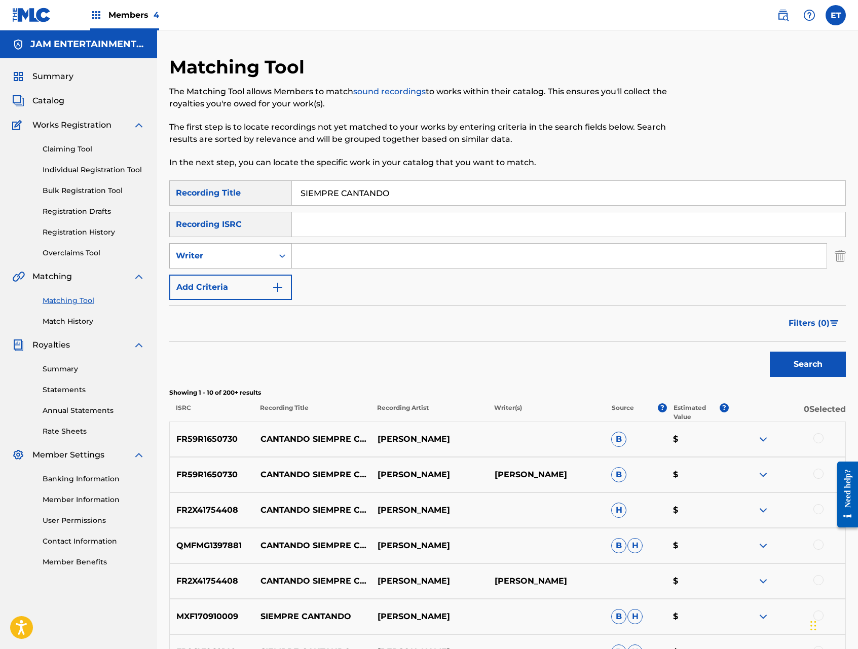
click at [261, 255] on div "Writer" at bounding box center [221, 256] width 91 height 12
click at [258, 274] on div "Recording Artist" at bounding box center [231, 281] width 122 height 25
click at [314, 254] on input "Search Form" at bounding box center [559, 256] width 535 height 24
type input "[PERSON_NAME]"
click at [770, 352] on button "Search" at bounding box center [808, 364] width 76 height 25
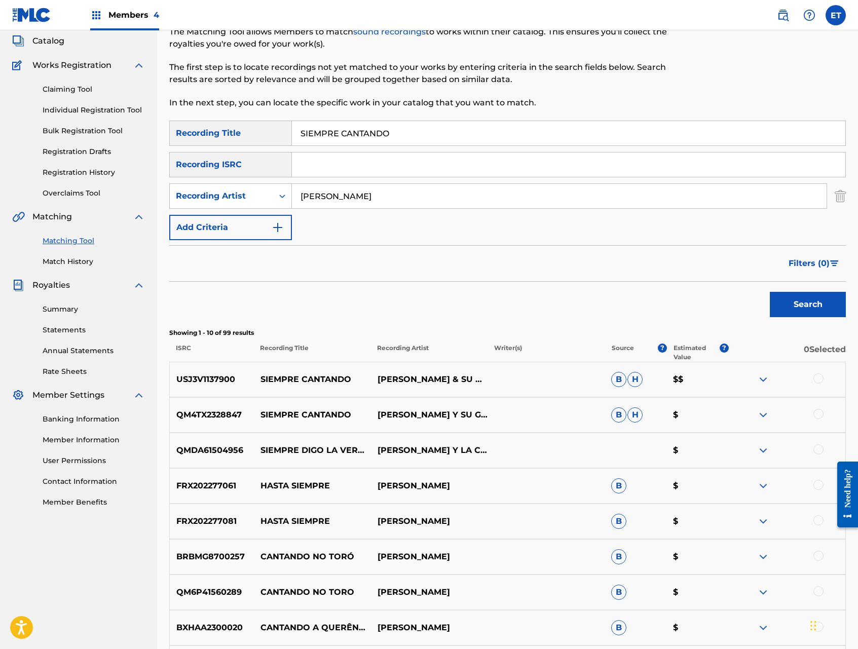
scroll to position [63, 0]
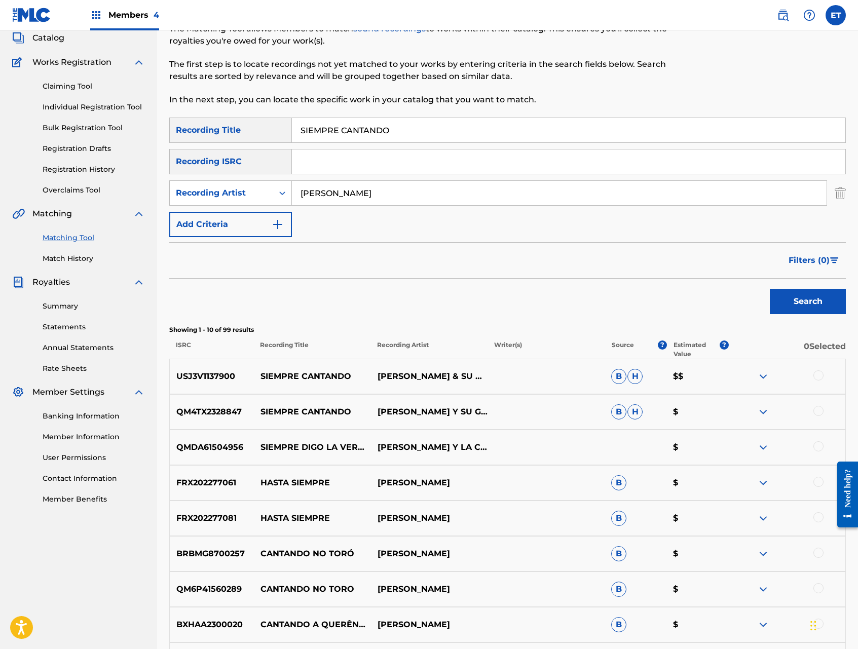
drag, startPoint x: 818, startPoint y: 376, endPoint x: 818, endPoint y: 401, distance: 24.3
click at [818, 377] on div at bounding box center [818, 375] width 10 height 10
click at [818, 413] on div at bounding box center [818, 411] width 10 height 10
click at [702, 565] on button "Match 2 Groups" at bounding box center [712, 566] width 112 height 25
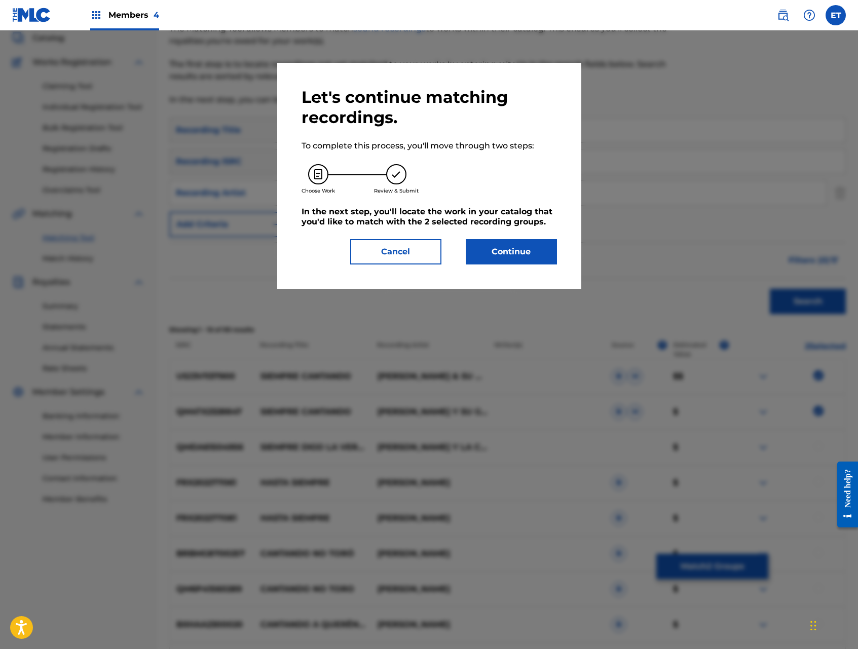
click at [514, 250] on button "Continue" at bounding box center [511, 251] width 91 height 25
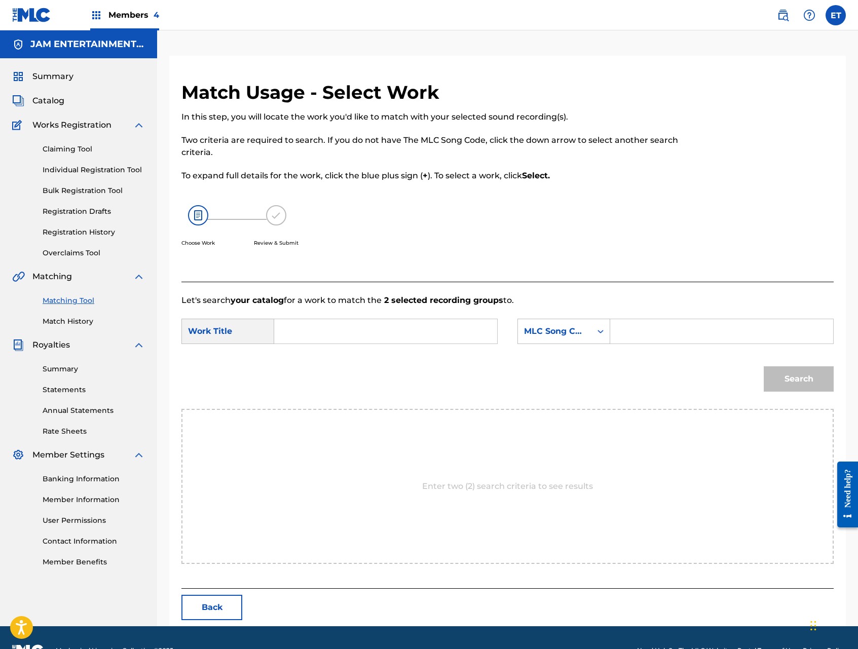
click at [361, 332] on input "Search Form" at bounding box center [386, 331] width 206 height 24
paste input "SIEMPRE CANTANDO"
type input "SIEMPRE CANTANDO"
click at [562, 327] on div "MLC Song Code" at bounding box center [554, 331] width 61 height 12
click at [573, 355] on div "Writer Name" at bounding box center [564, 356] width 92 height 25
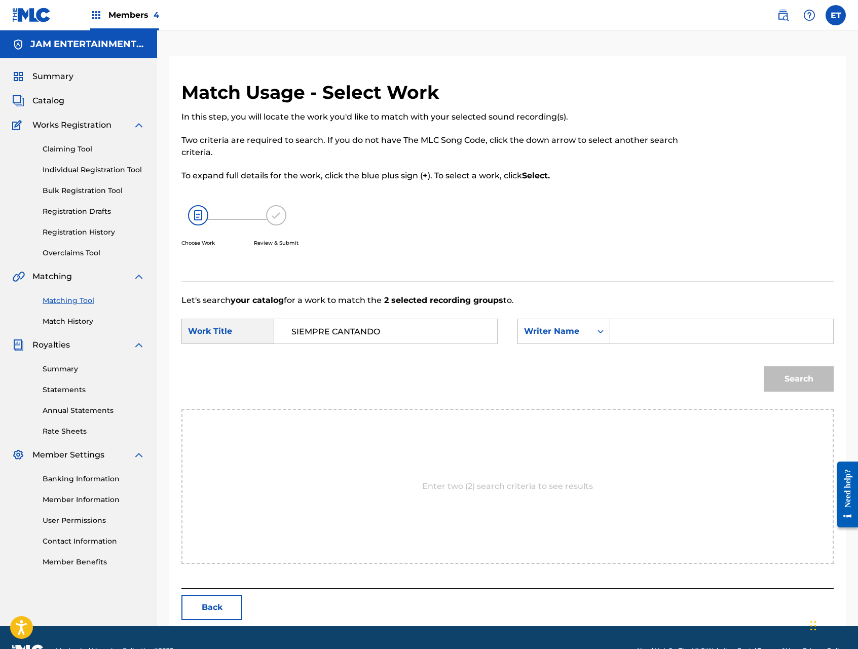
click at [648, 336] on input "Search Form" at bounding box center [722, 331] width 206 height 24
type input "ABDUL"
click at [764, 366] on button "Search" at bounding box center [799, 378] width 70 height 25
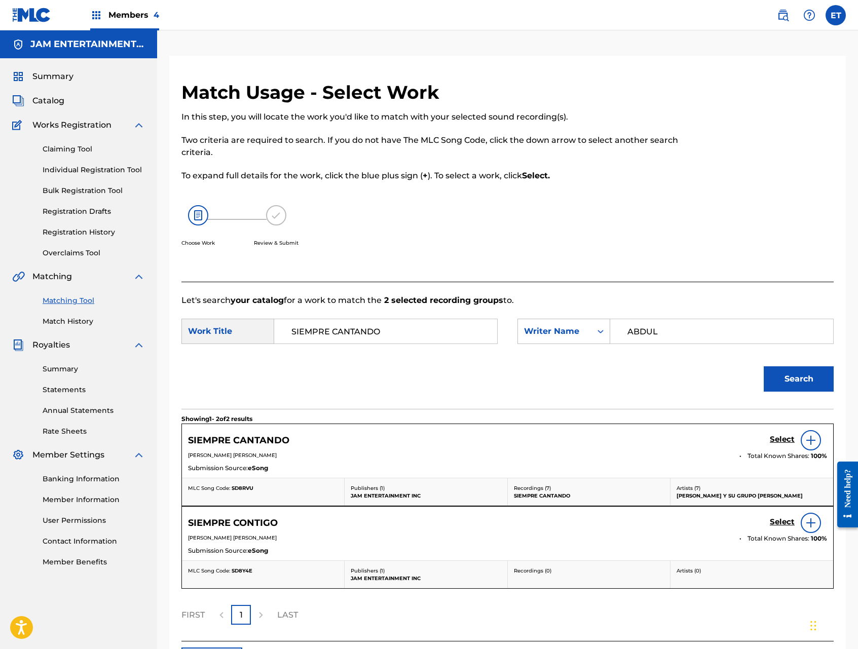
click at [781, 436] on h5 "Select" at bounding box center [782, 440] width 25 height 10
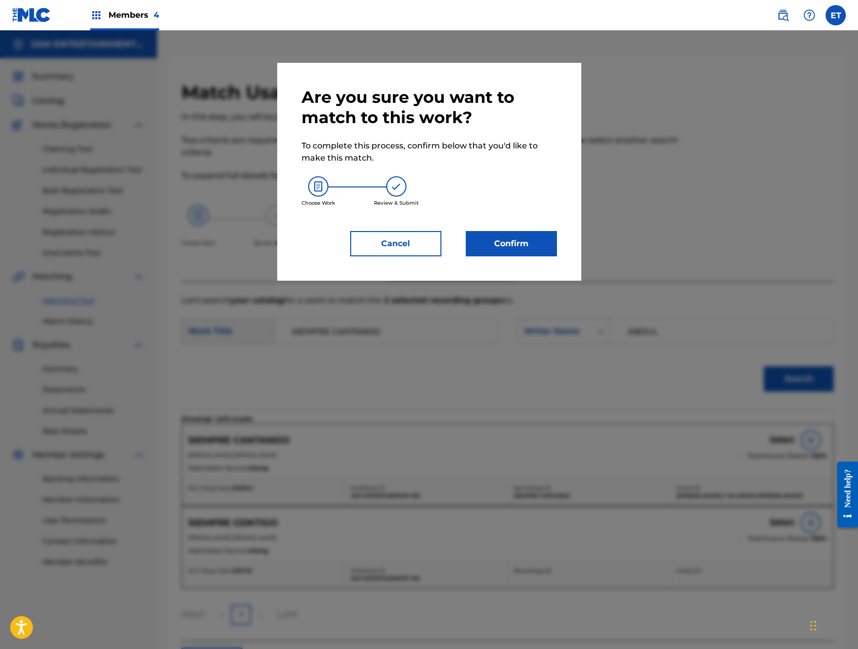
click at [534, 253] on button "Confirm" at bounding box center [511, 243] width 91 height 25
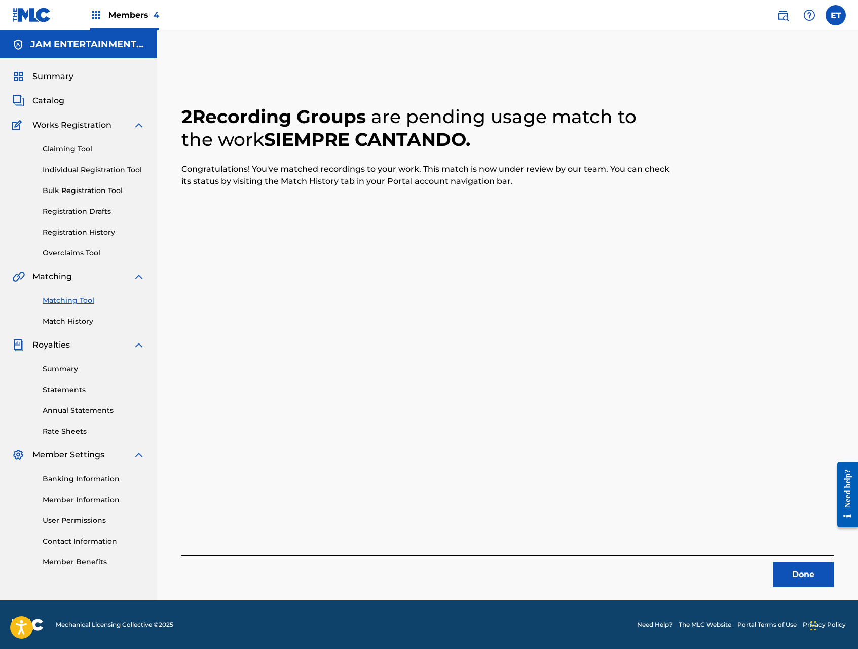
click at [79, 171] on link "Individual Registration Tool" at bounding box center [94, 170] width 102 height 11
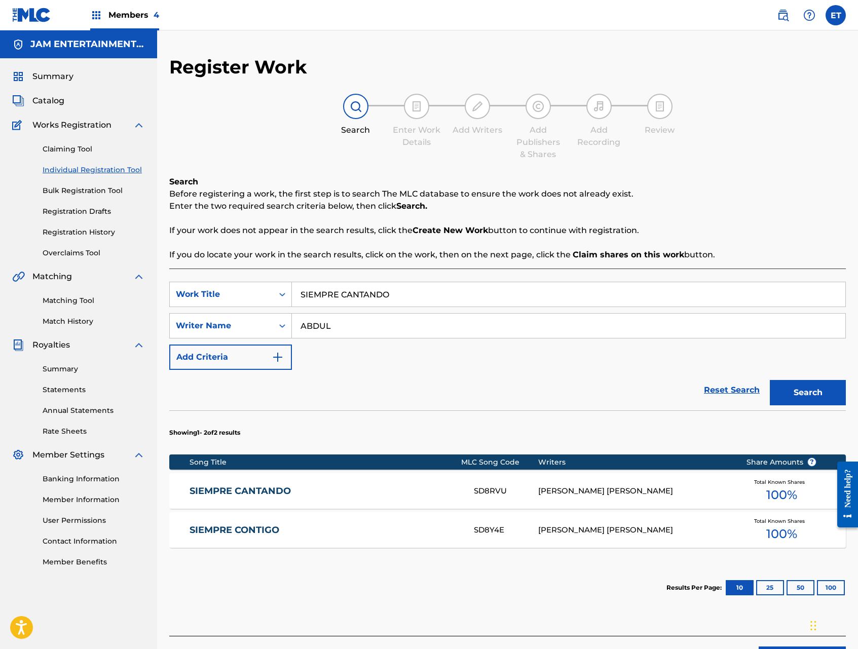
click at [431, 300] on input "SIEMPRE CANTANDO" at bounding box center [568, 294] width 553 height 24
click at [246, 521] on div "SIEMPRE CONTIGO SD8Y4E [PERSON_NAME] [PERSON_NAME] Total Known Shares 100 %" at bounding box center [507, 529] width 676 height 35
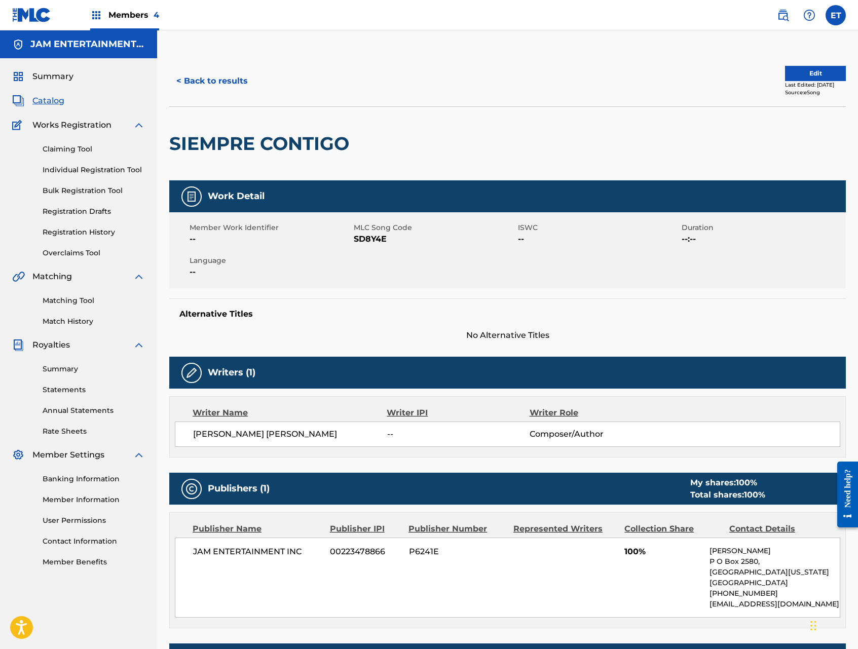
click at [72, 298] on link "Matching Tool" at bounding box center [94, 300] width 102 height 11
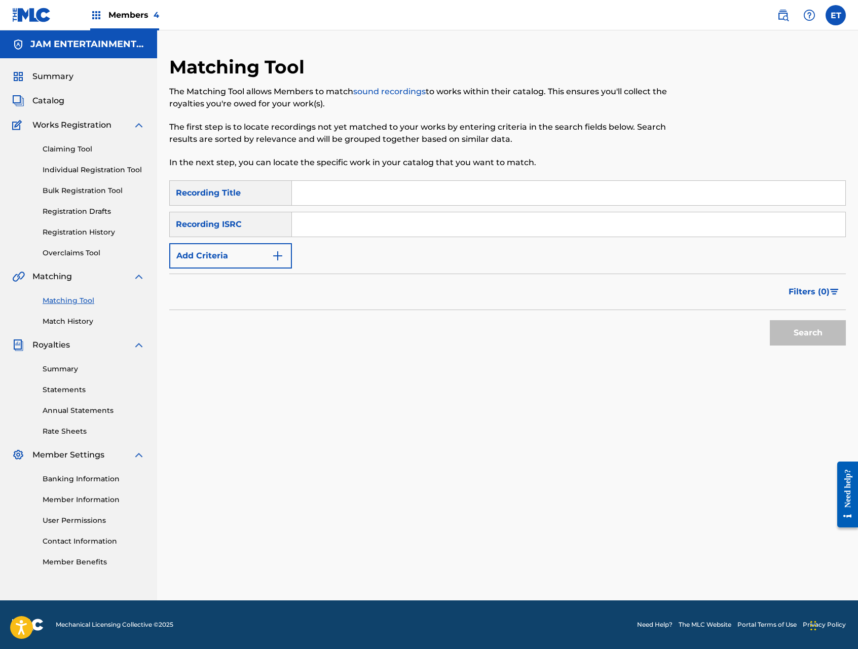
click at [319, 202] on input "Search Form" at bounding box center [568, 193] width 553 height 24
paste input "SIEMPRE CONTIGO"
type input "SIEMPRE CONTIGO"
click at [770, 320] on button "Search" at bounding box center [808, 332] width 76 height 25
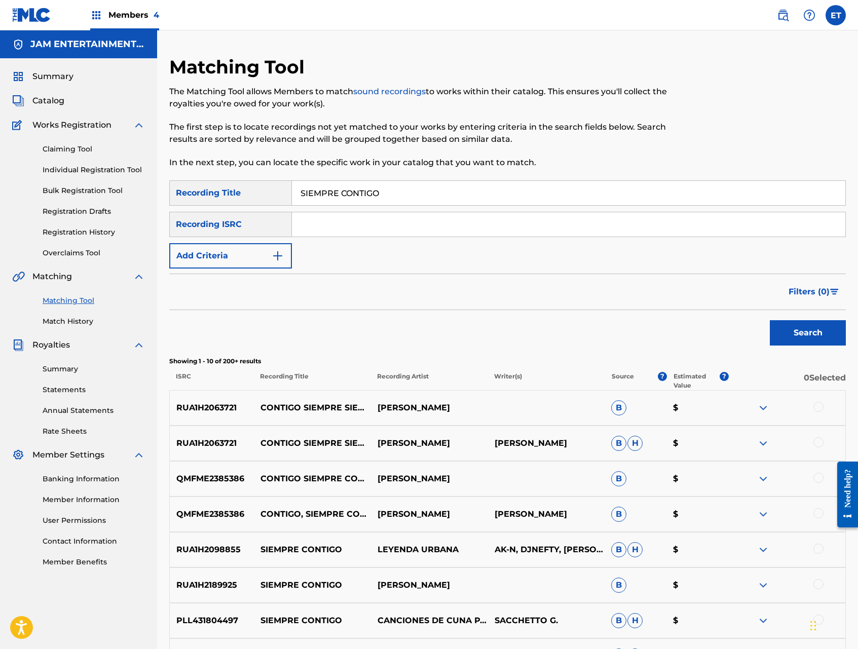
click at [262, 248] on button "Add Criteria" at bounding box center [230, 255] width 123 height 25
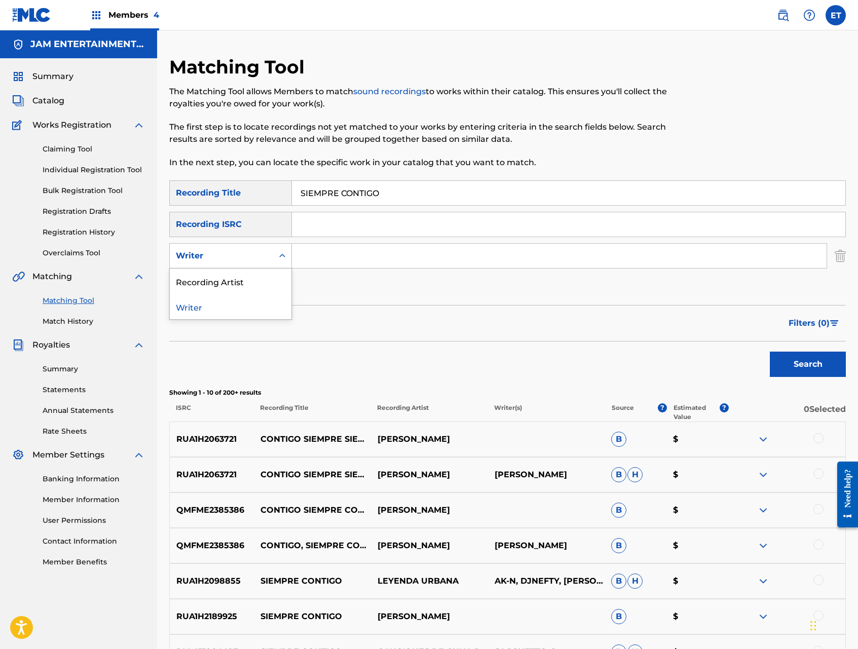
click at [262, 250] on div "Writer" at bounding box center [221, 256] width 91 height 12
click at [333, 251] on input "Search Form" at bounding box center [559, 256] width 535 height 24
type input "ABDUL"
click at [770, 352] on button "Search" at bounding box center [808, 364] width 76 height 25
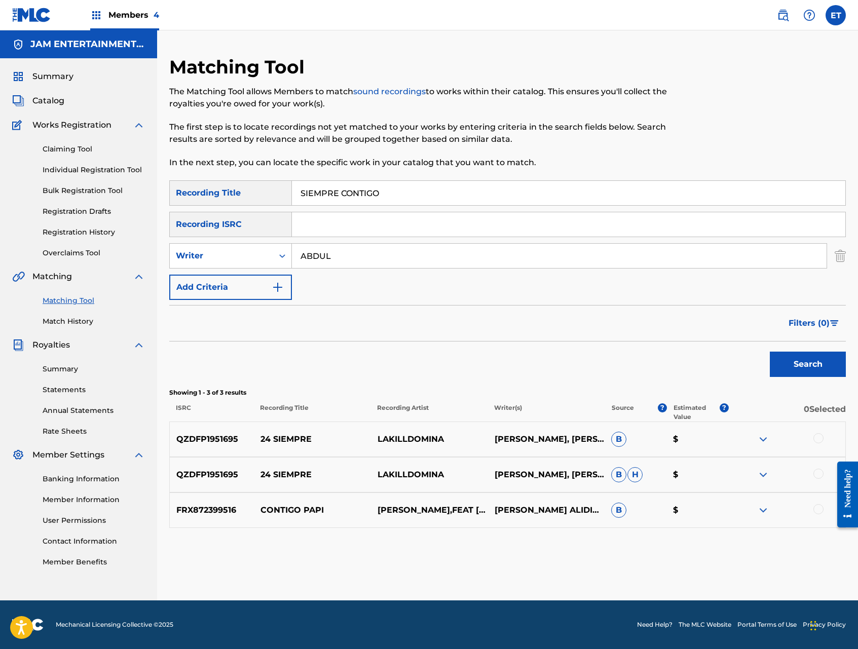
click at [83, 168] on link "Individual Registration Tool" at bounding box center [94, 170] width 102 height 11
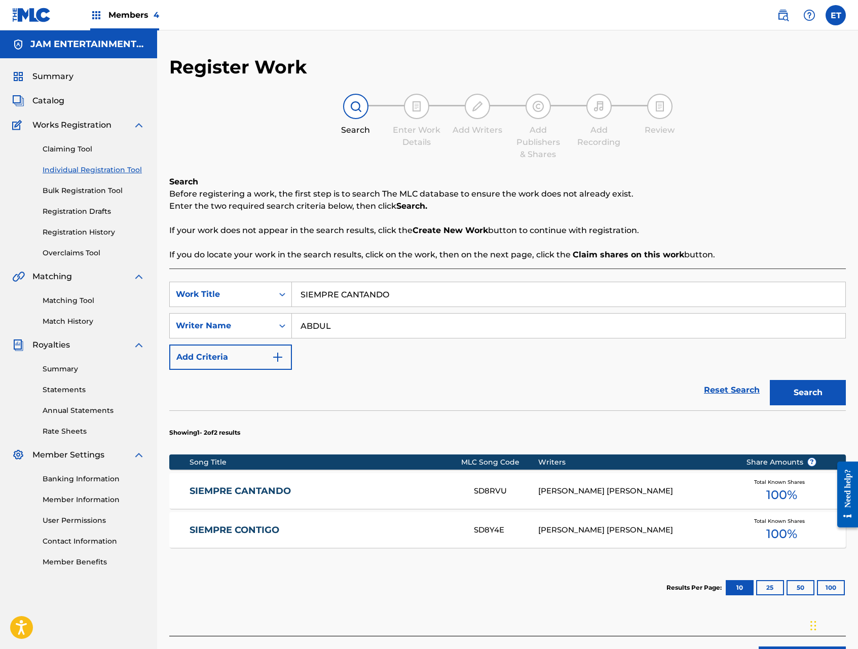
click at [423, 291] on input "SIEMPRE CANTANDO" at bounding box center [568, 294] width 553 height 24
paste input "UN HERMANO UN AMIGO UN R"
type input "UN HERMANO UN AMIGO UN R"
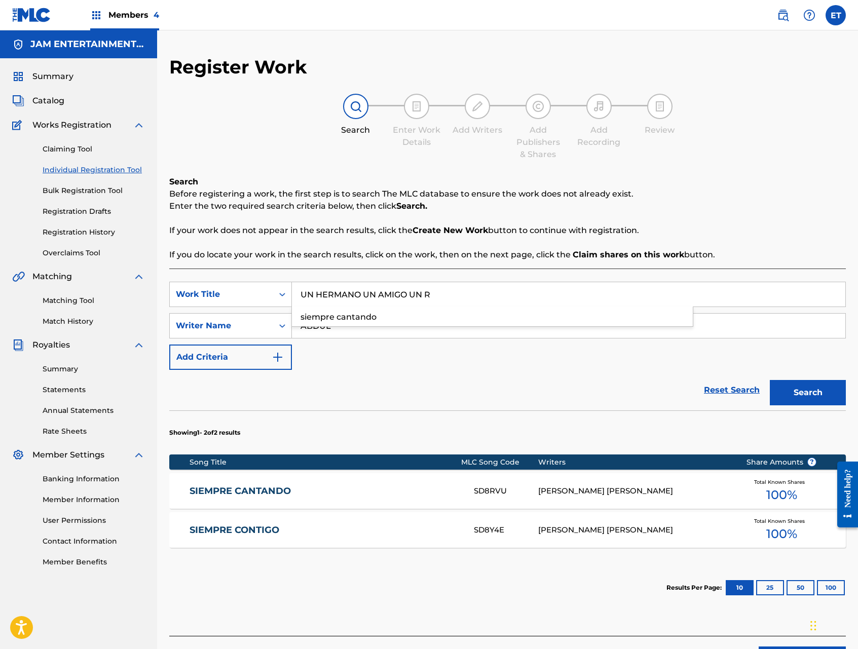
click at [770, 380] on button "Search" at bounding box center [808, 392] width 76 height 25
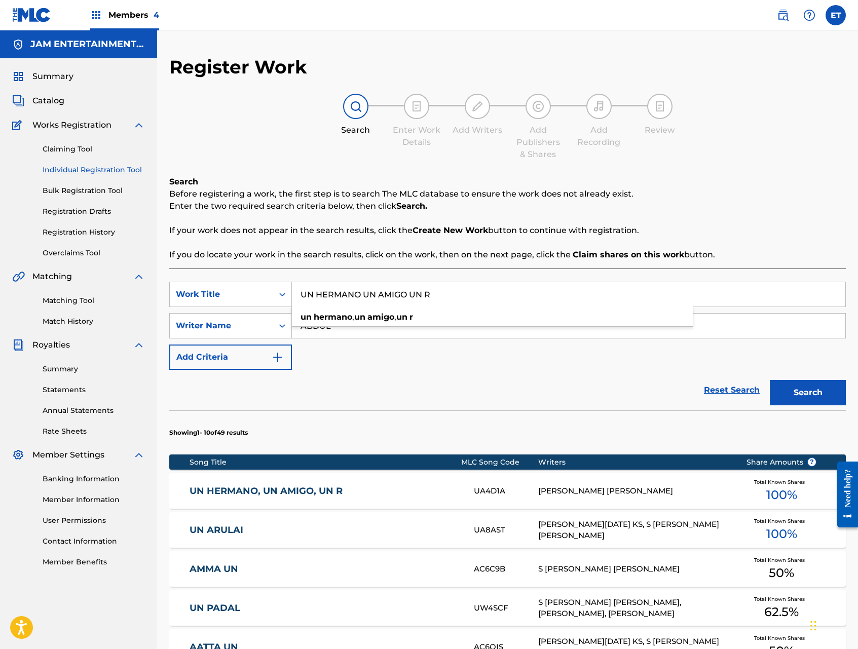
click at [276, 485] on link "UN HERMANO, UN AMIGO, UN R" at bounding box center [325, 491] width 271 height 12
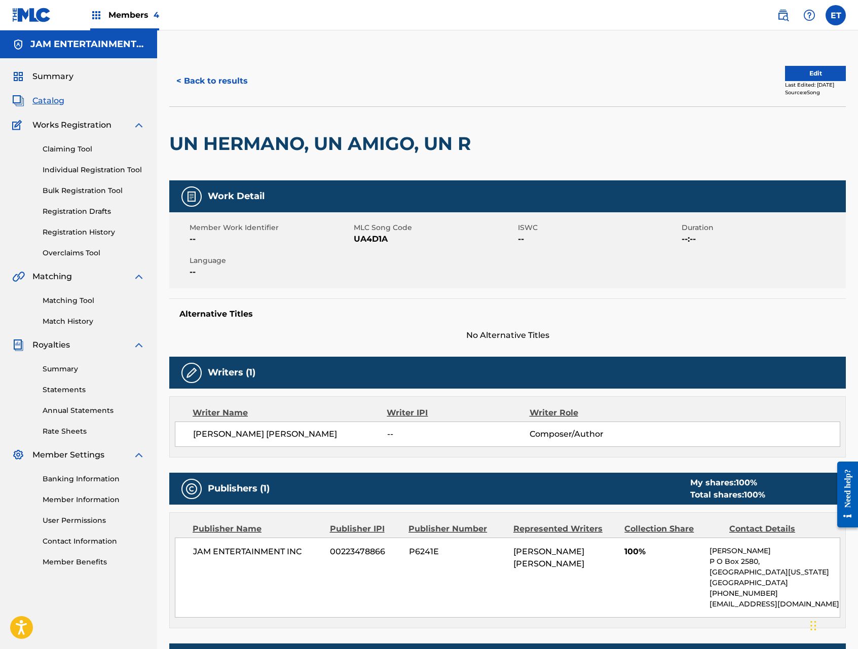
scroll to position [148, 0]
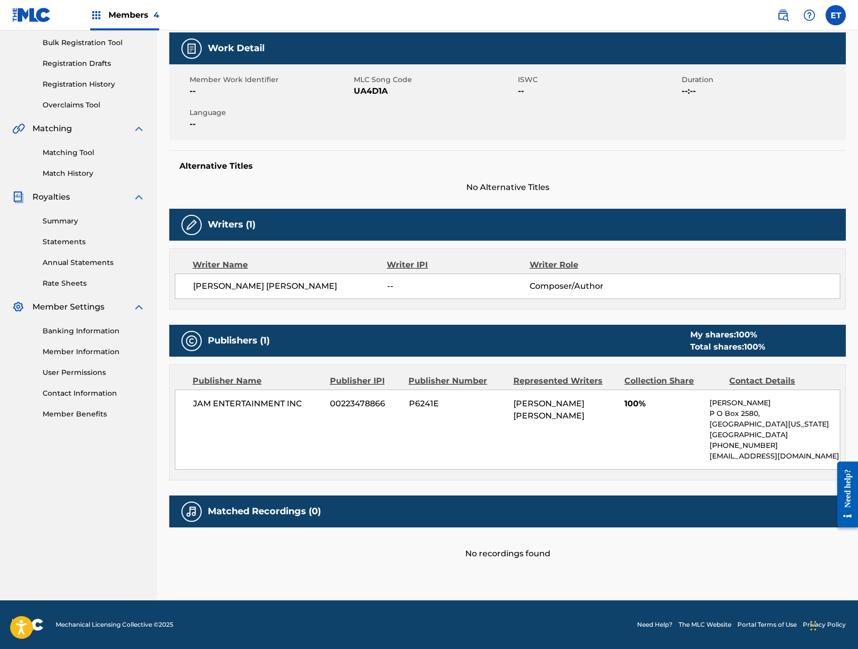
click at [69, 155] on link "Matching Tool" at bounding box center [94, 152] width 102 height 11
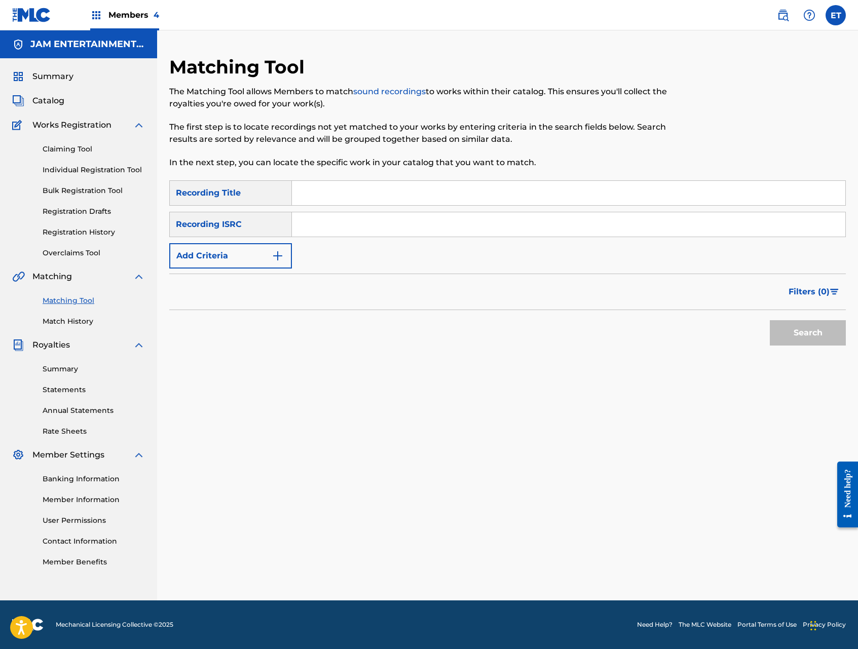
click at [373, 200] on input "Search Form" at bounding box center [568, 193] width 553 height 24
paste input "UN HERMANO UN AMIGO UN R"
type input "UN HERMANO UN AMIGO UN R"
click at [770, 320] on button "Search" at bounding box center [808, 332] width 76 height 25
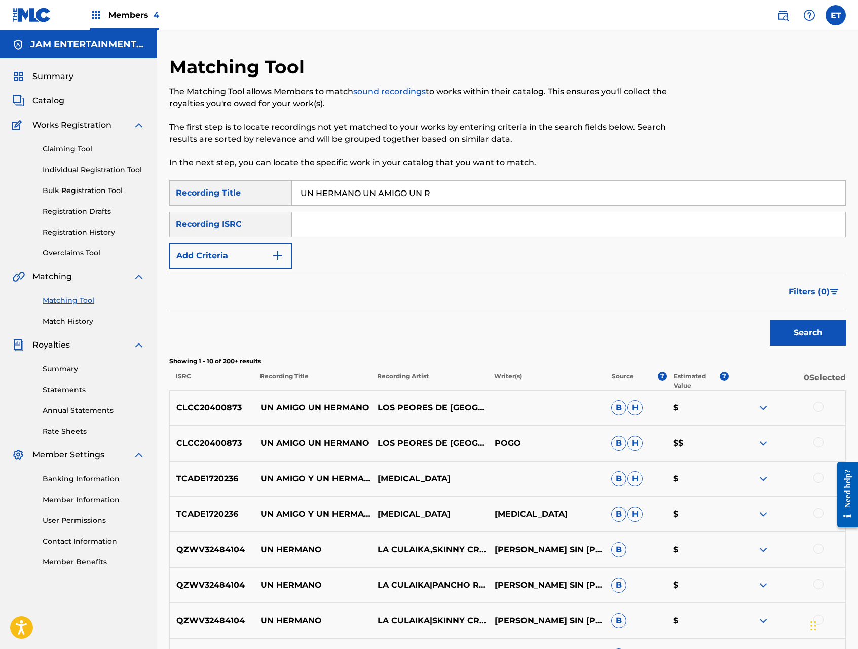
click at [78, 167] on link "Individual Registration Tool" at bounding box center [94, 170] width 102 height 11
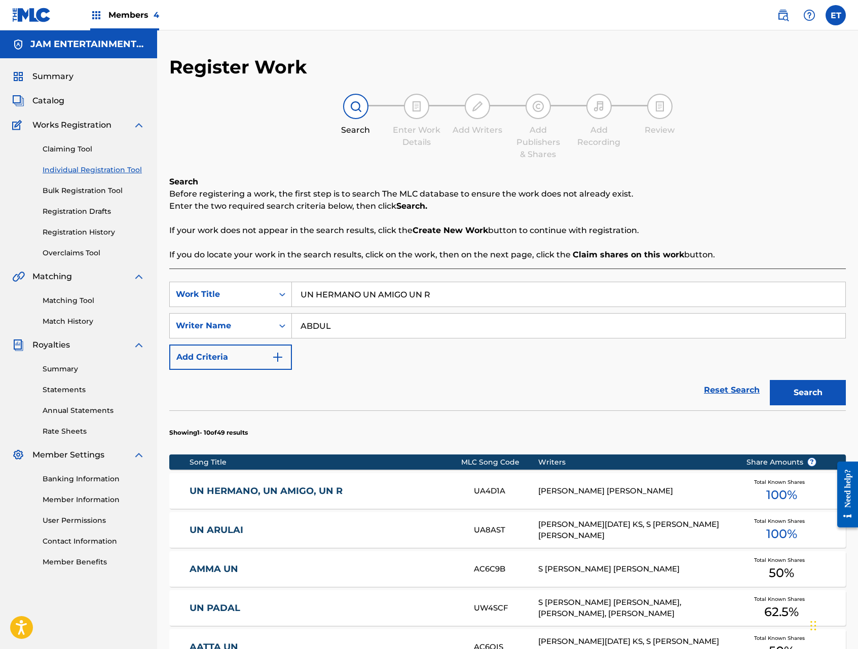
click at [408, 295] on input "UN HERMANO UN AMIGO UN R" at bounding box center [568, 294] width 553 height 24
paste input "[PERSON_NAME]"
type input "[PERSON_NAME]"
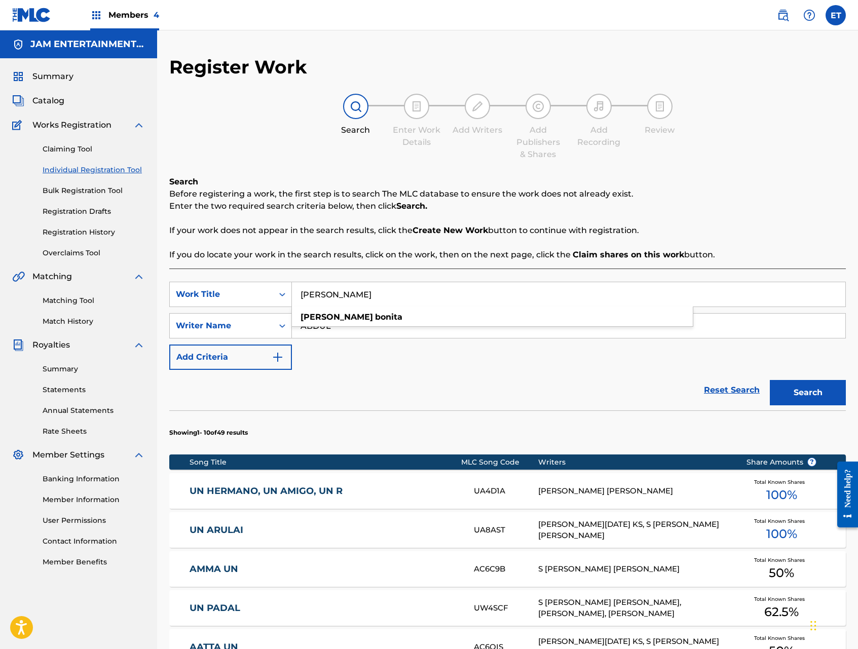
click at [813, 405] on div "Search" at bounding box center [805, 390] width 81 height 41
click at [812, 402] on button "Search" at bounding box center [808, 392] width 76 height 25
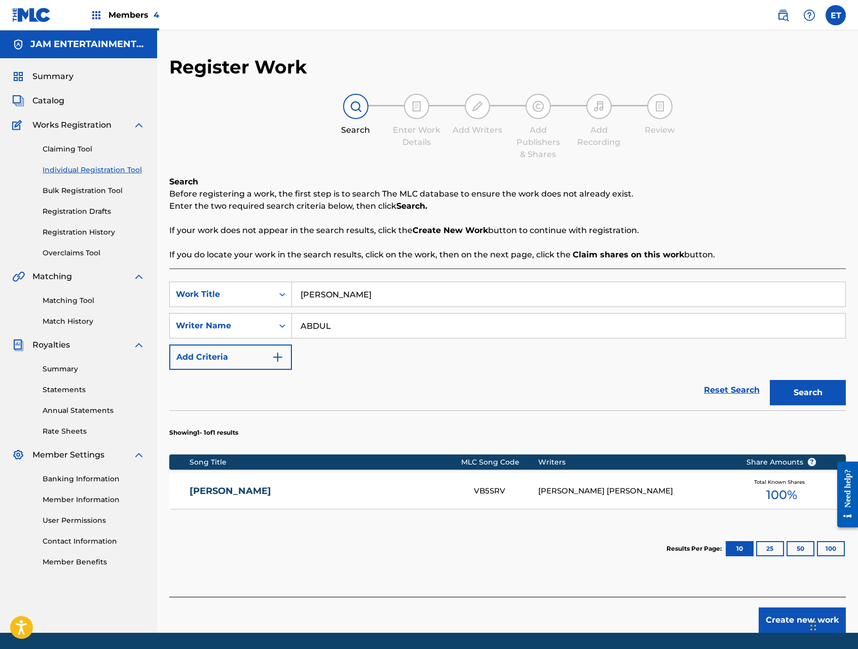
click at [222, 489] on link "[PERSON_NAME]" at bounding box center [325, 491] width 271 height 12
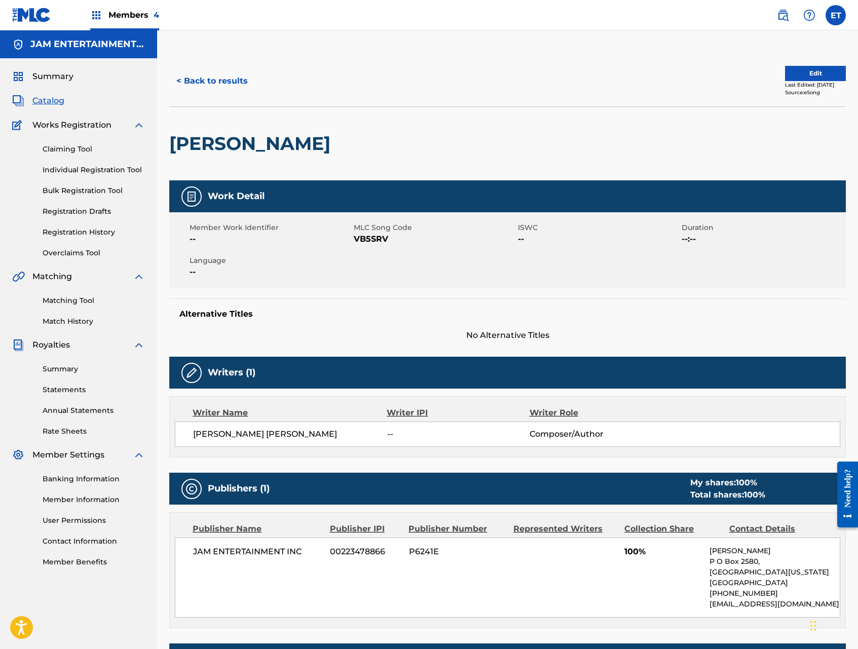
scroll to position [148, 0]
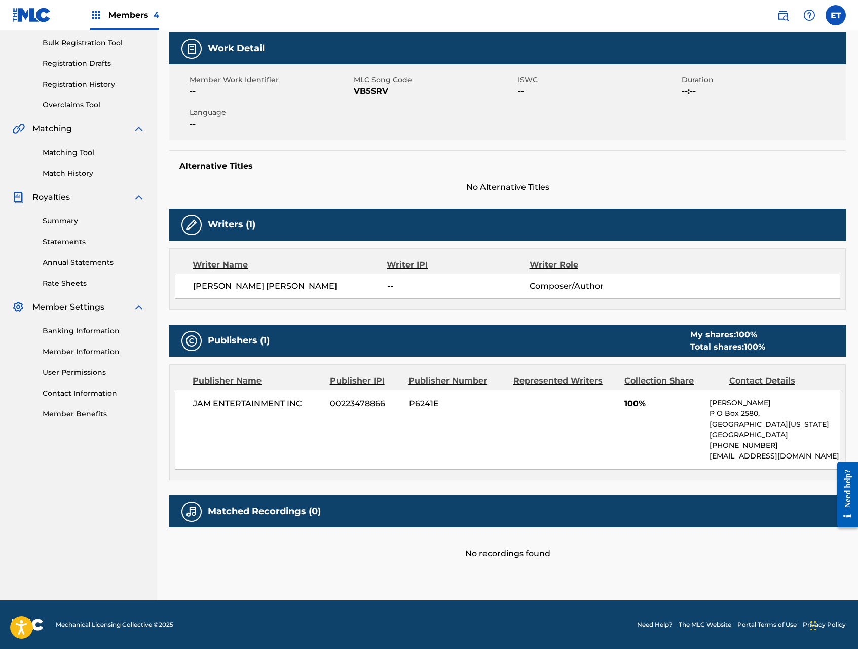
click at [69, 145] on div "Matching Tool Match History" at bounding box center [78, 157] width 133 height 44
click at [68, 149] on link "Matching Tool" at bounding box center [94, 152] width 102 height 11
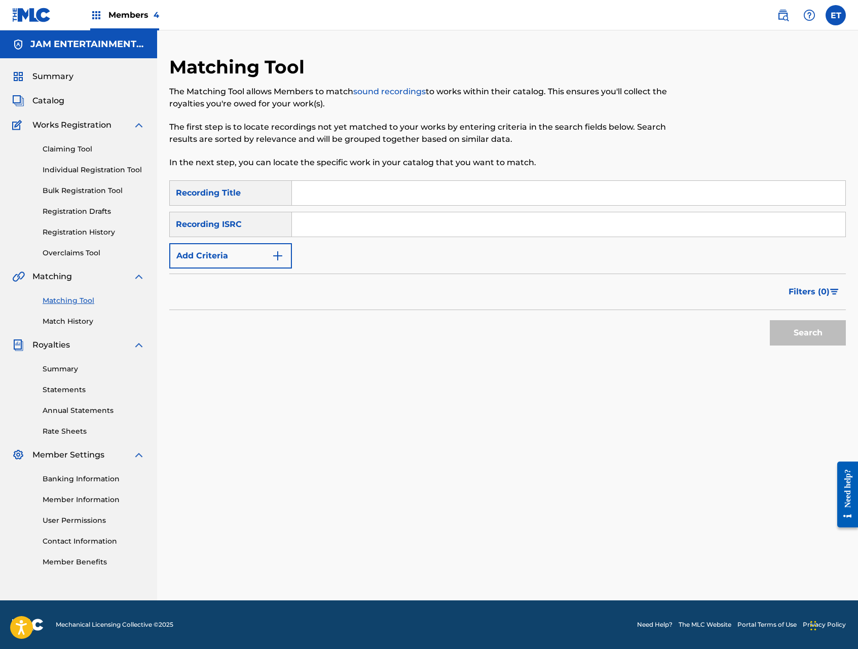
click at [348, 199] on input "Search Form" at bounding box center [568, 193] width 553 height 24
paste input "[PERSON_NAME]"
click at [770, 320] on button "Search" at bounding box center [808, 332] width 76 height 25
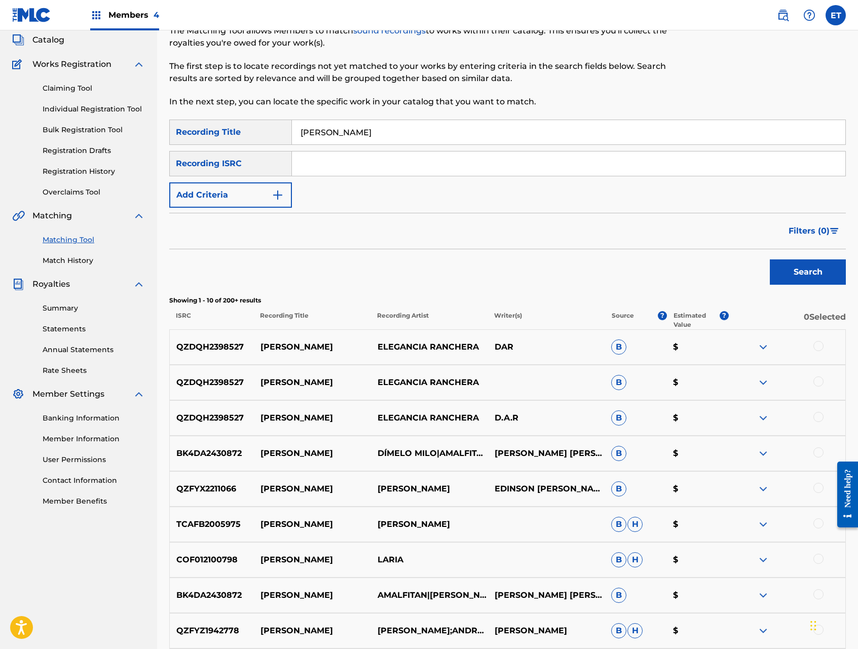
scroll to position [62, 0]
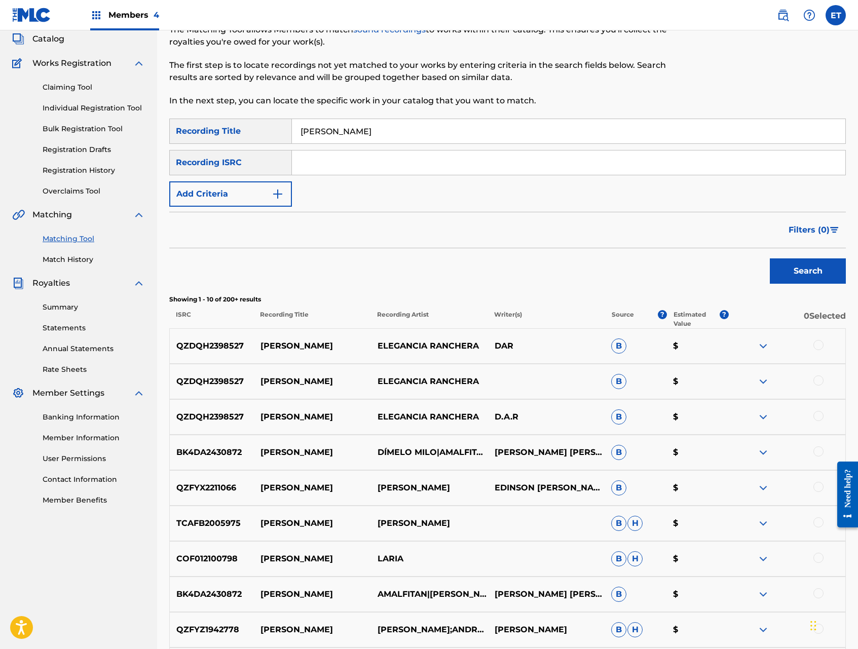
click at [766, 346] on img at bounding box center [763, 346] width 12 height 12
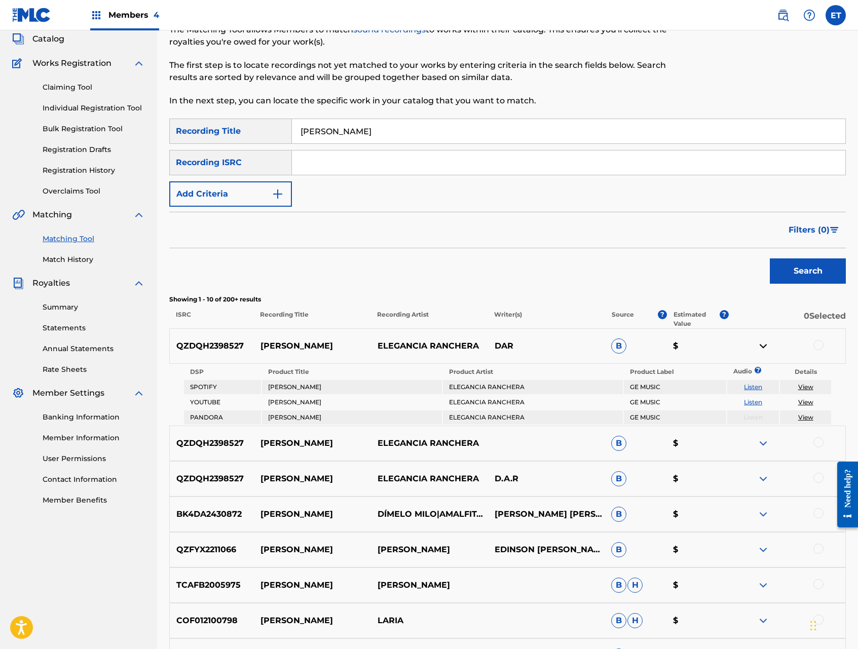
click at [755, 386] on link "Listen" at bounding box center [753, 387] width 18 height 8
click at [761, 345] on img at bounding box center [763, 346] width 12 height 12
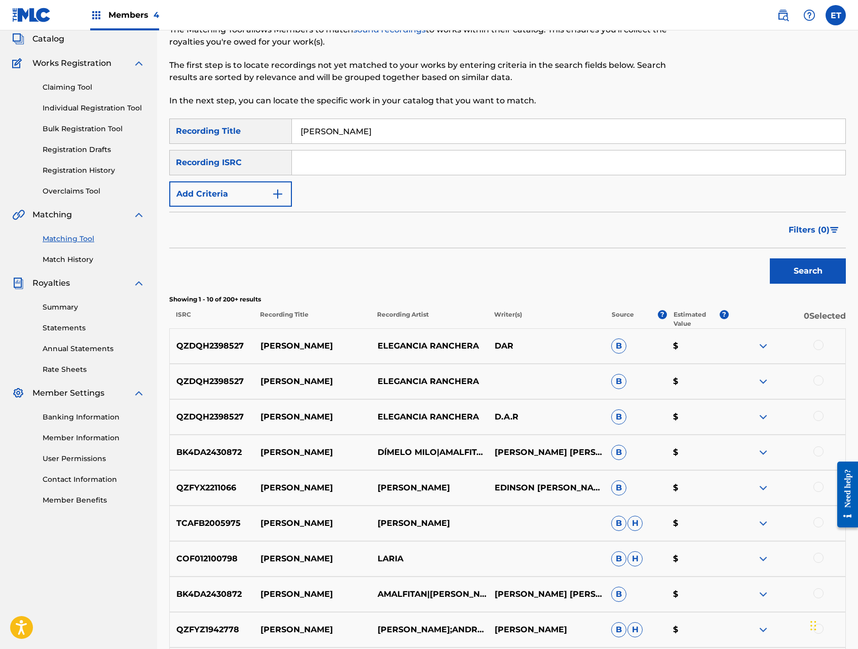
click at [817, 343] on div at bounding box center [818, 345] width 10 height 10
click at [817, 380] on div at bounding box center [818, 380] width 10 height 10
click at [818, 418] on div at bounding box center [818, 416] width 10 height 10
drag, startPoint x: 383, startPoint y: 132, endPoint x: 297, endPoint y: 128, distance: 85.2
click at [297, 128] on input "[PERSON_NAME]" at bounding box center [568, 131] width 553 height 24
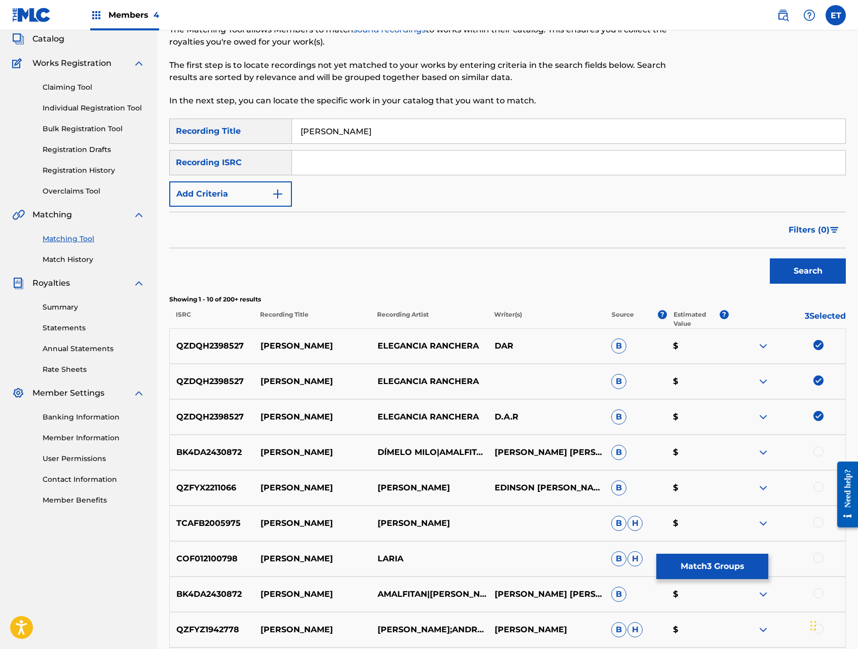
click at [770, 258] on button "Search" at bounding box center [808, 270] width 76 height 25
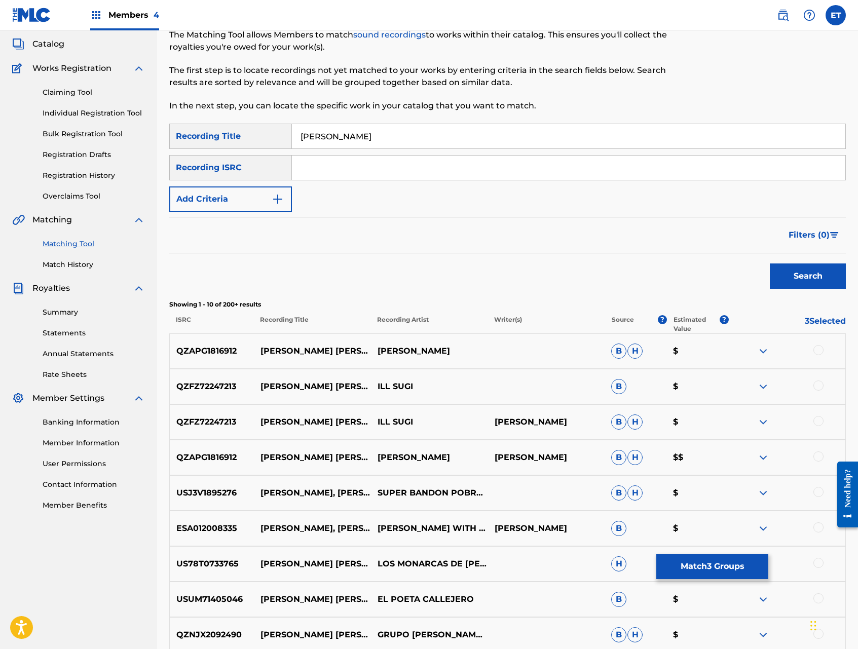
scroll to position [60, 0]
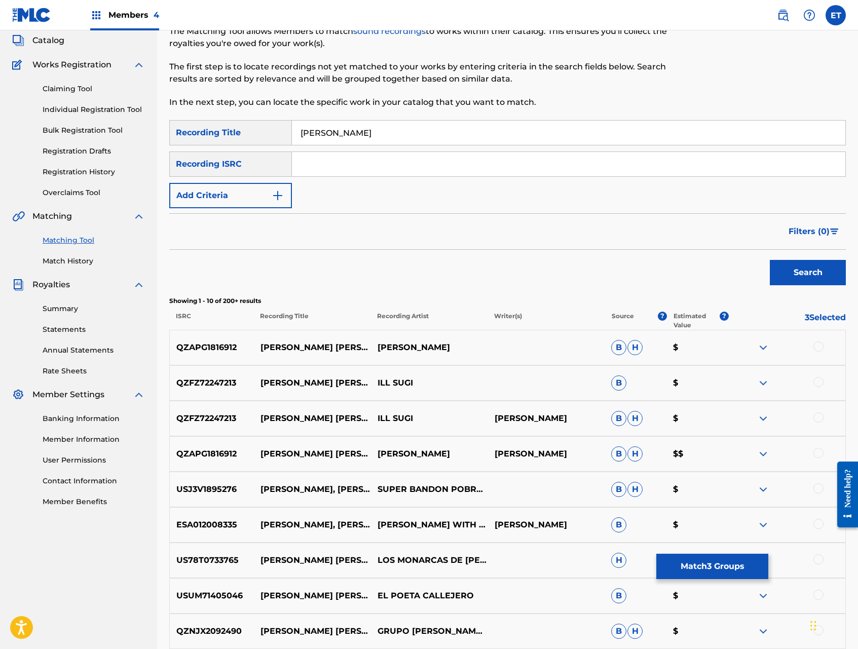
click at [339, 136] on input "[PERSON_NAME]" at bounding box center [568, 133] width 553 height 24
type input "[PERSON_NAME]"
click at [770, 260] on button "Search" at bounding box center [808, 272] width 76 height 25
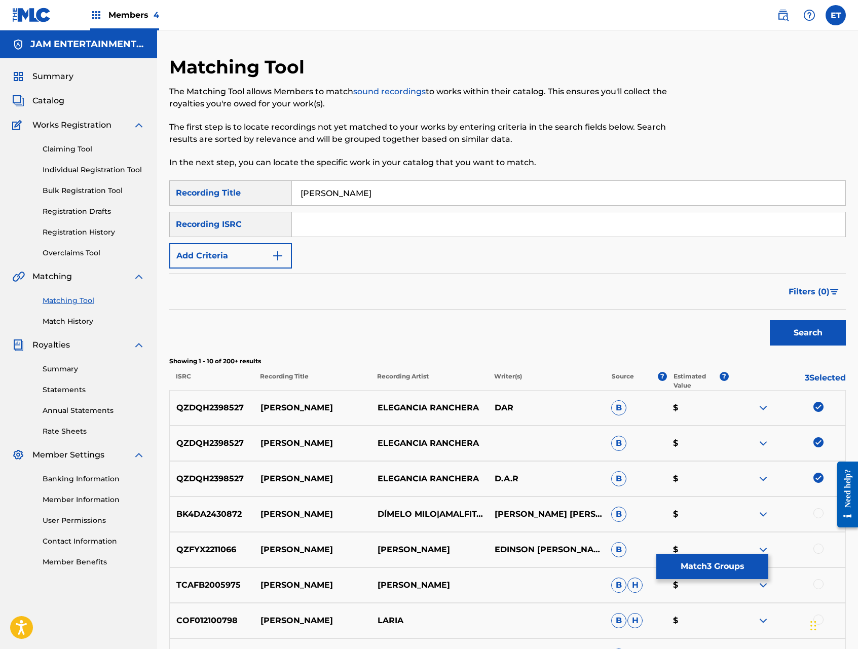
scroll to position [6, 0]
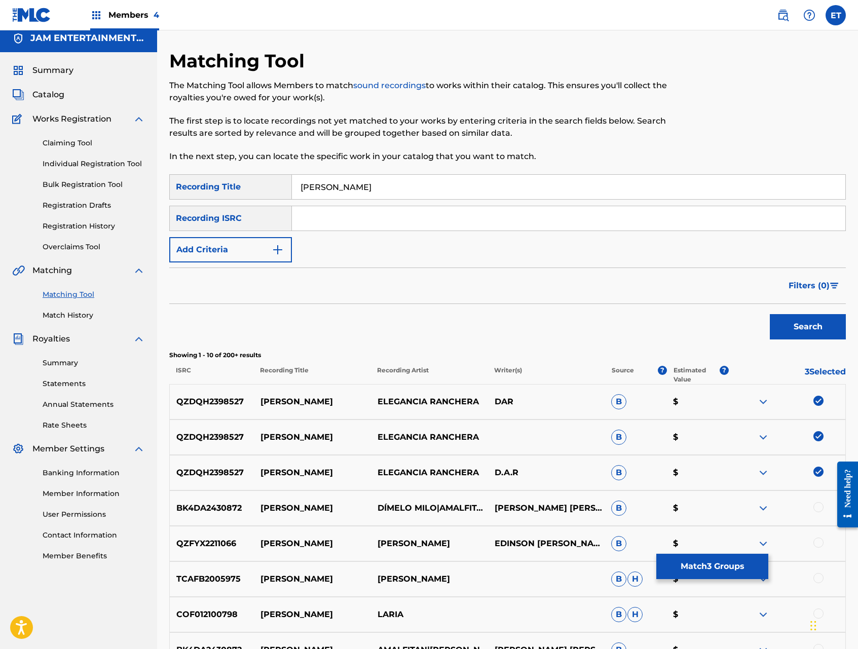
click at [705, 567] on button "Match 3 Groups" at bounding box center [712, 566] width 112 height 25
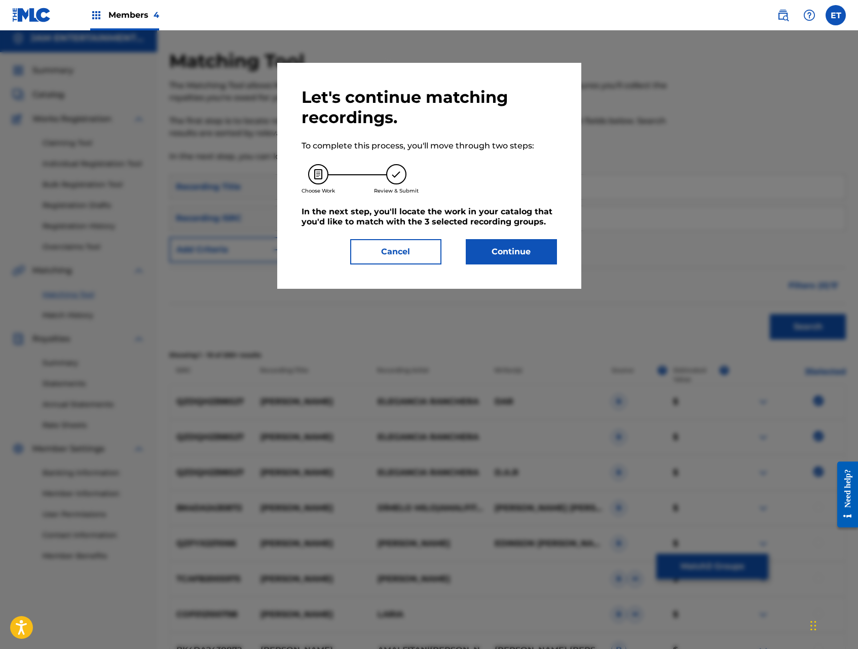
click at [509, 253] on button "Continue" at bounding box center [511, 251] width 91 height 25
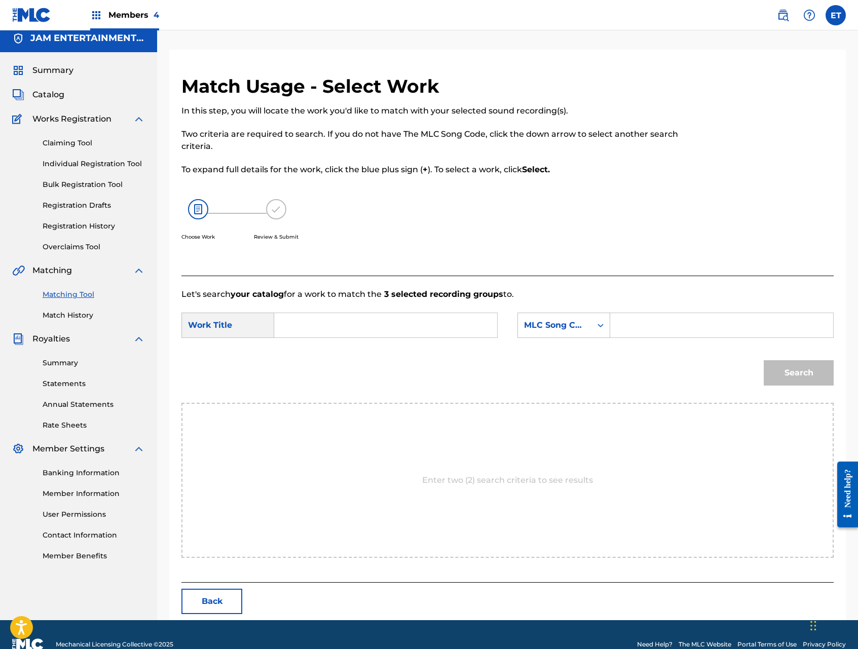
scroll to position [0, 0]
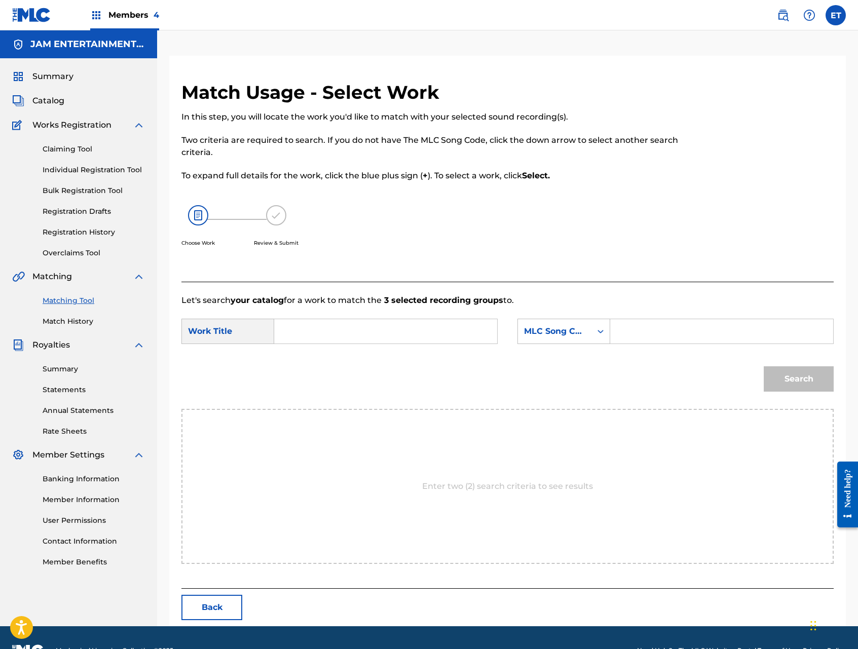
click at [378, 328] on input "Search Form" at bounding box center [386, 331] width 206 height 24
paste input "[PERSON_NAME]"
type input "[PERSON_NAME]"
click at [572, 327] on div "MLC Song Code" at bounding box center [554, 331] width 61 height 12
click at [573, 354] on div "Writer Name" at bounding box center [564, 356] width 92 height 25
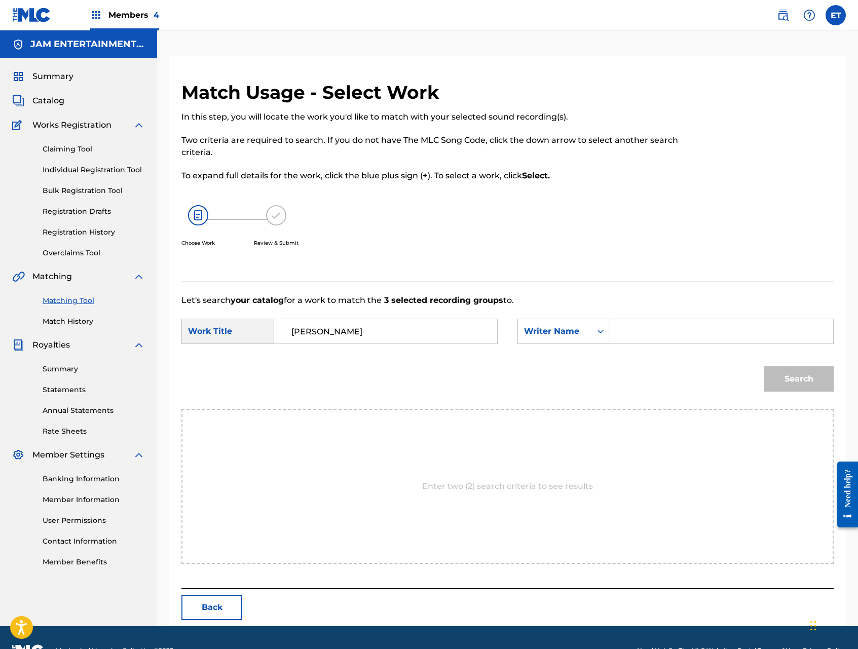
click at [640, 337] on input "Search Form" at bounding box center [722, 331] width 206 height 24
type input "ABDUL"
click at [764, 366] on button "Search" at bounding box center [799, 378] width 70 height 25
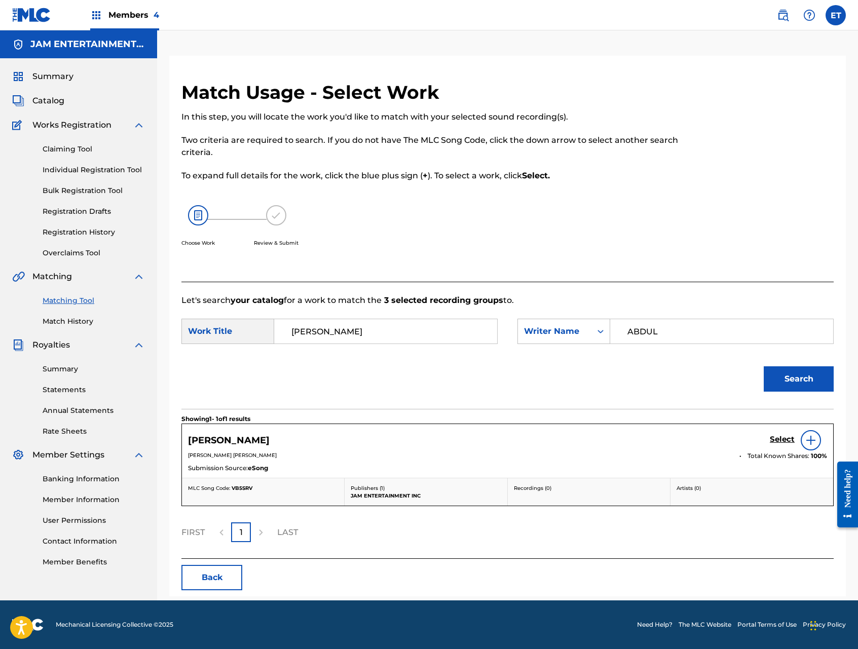
click at [783, 437] on h5 "Select" at bounding box center [782, 440] width 25 height 10
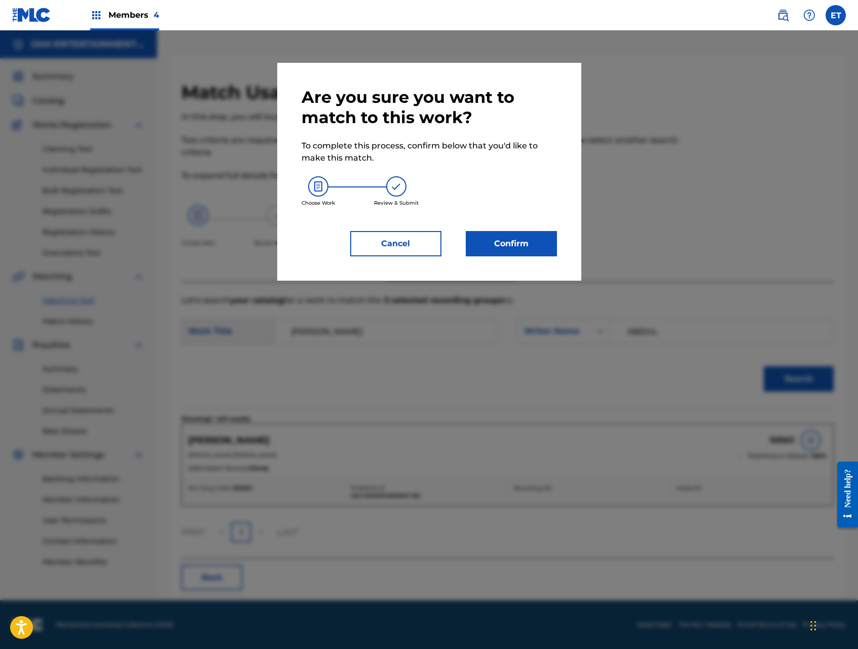
click at [491, 241] on button "Confirm" at bounding box center [511, 243] width 91 height 25
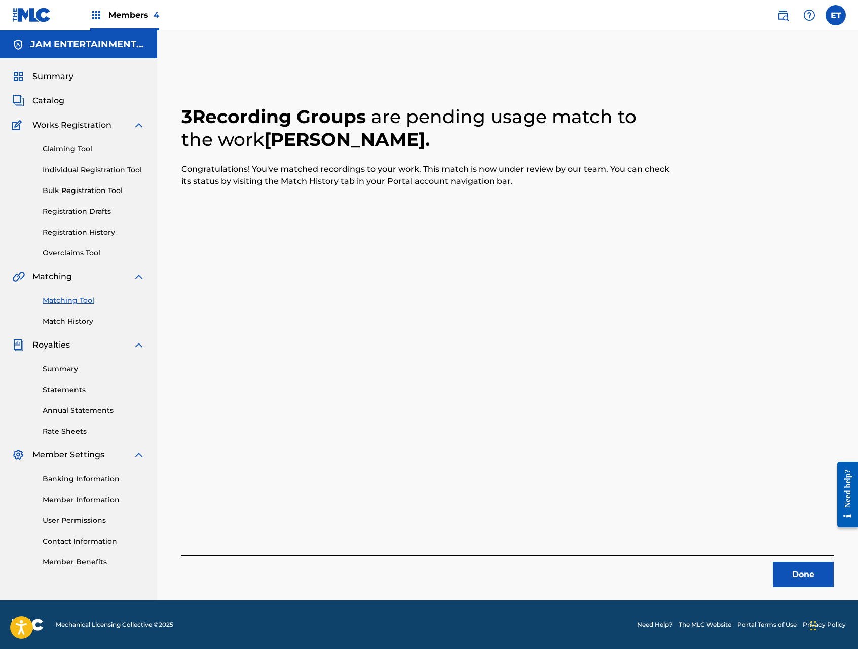
click at [100, 172] on link "Individual Registration Tool" at bounding box center [94, 170] width 102 height 11
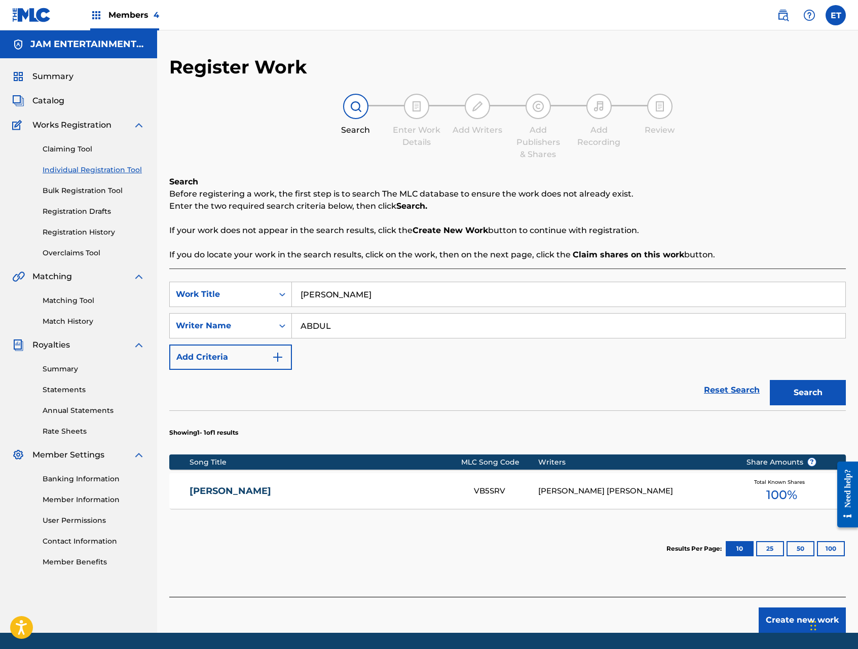
click at [284, 485] on link "[PERSON_NAME]" at bounding box center [325, 491] width 271 height 12
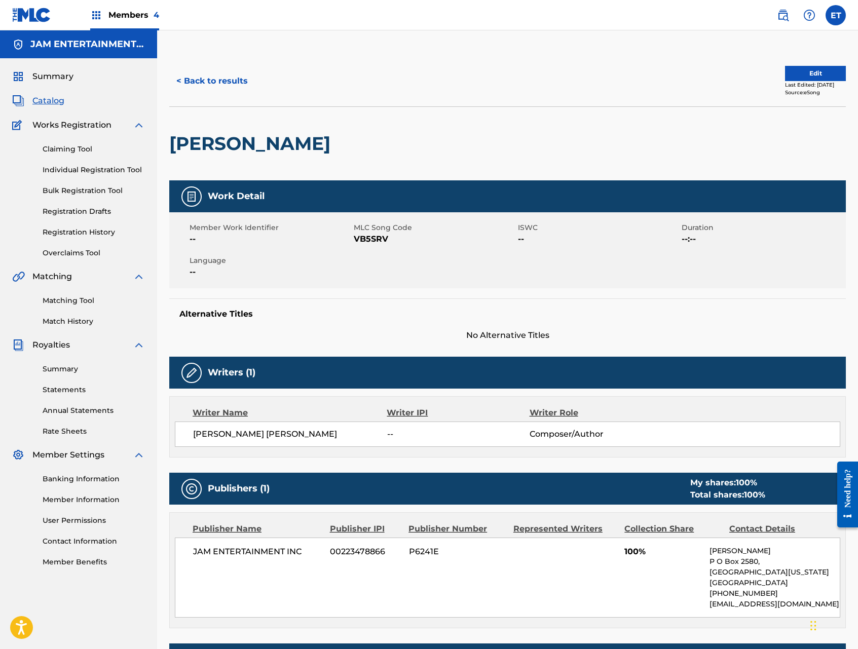
click at [189, 74] on button "< Back to results" at bounding box center [212, 80] width 86 height 25
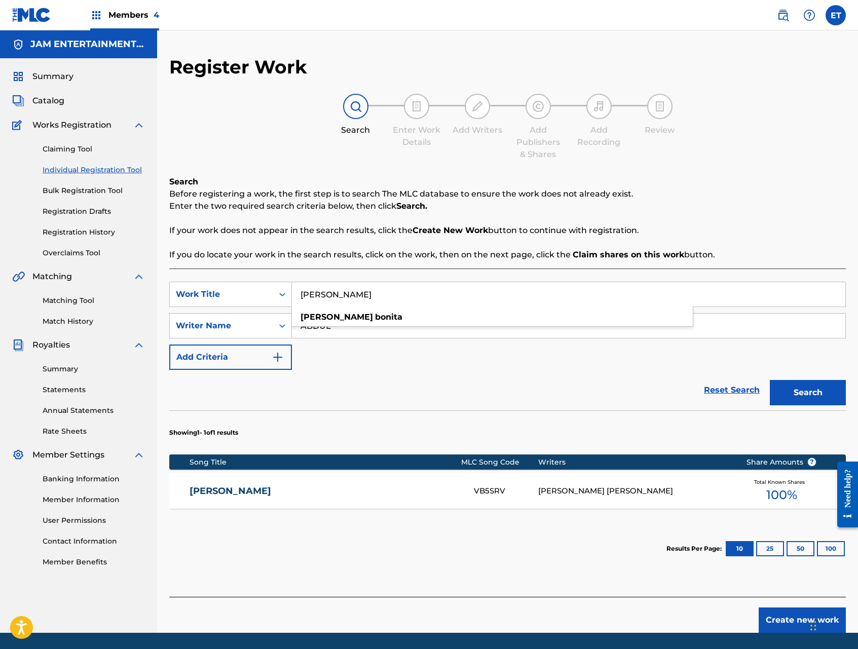
drag, startPoint x: 384, startPoint y: 294, endPoint x: 301, endPoint y: 294, distance: 82.6
click at [301, 294] on input "[PERSON_NAME]" at bounding box center [568, 294] width 553 height 24
click at [770, 380] on button "Search" at bounding box center [808, 392] width 76 height 25
click at [77, 167] on link "Individual Registration Tool" at bounding box center [94, 170] width 102 height 11
click at [377, 293] on input "[PERSON_NAME]" at bounding box center [568, 294] width 553 height 24
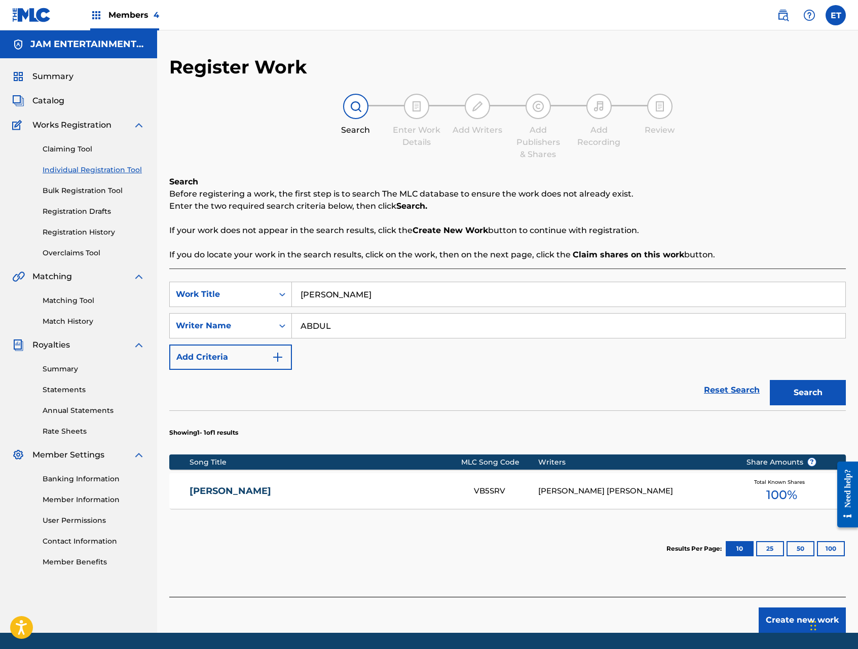
click at [377, 293] on input "[PERSON_NAME]" at bounding box center [568, 294] width 553 height 24
paste input "YA NO ES DE PAN"
type input "YA NO ES DE PAN"
click at [770, 380] on button "Search" at bounding box center [808, 392] width 76 height 25
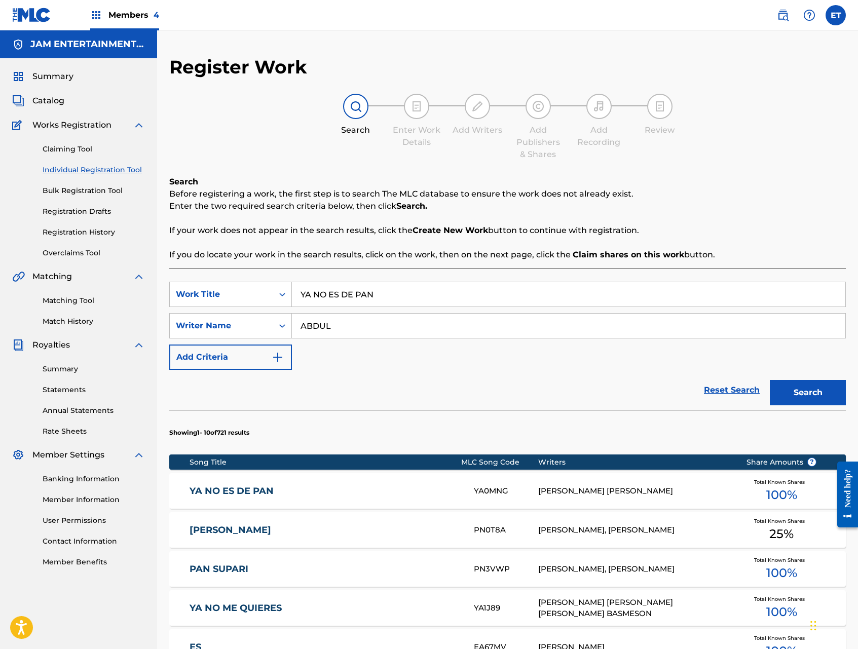
click at [259, 490] on link "YA NO ES DE PAN" at bounding box center [325, 491] width 271 height 12
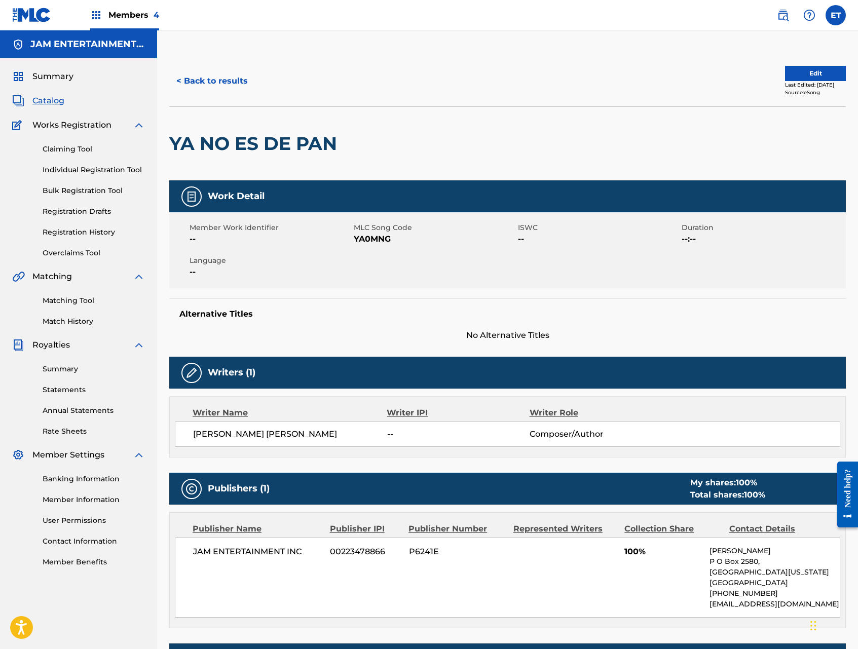
drag, startPoint x: 64, startPoint y: 300, endPoint x: 161, endPoint y: 290, distance: 97.3
click at [64, 300] on link "Matching Tool" at bounding box center [94, 300] width 102 height 11
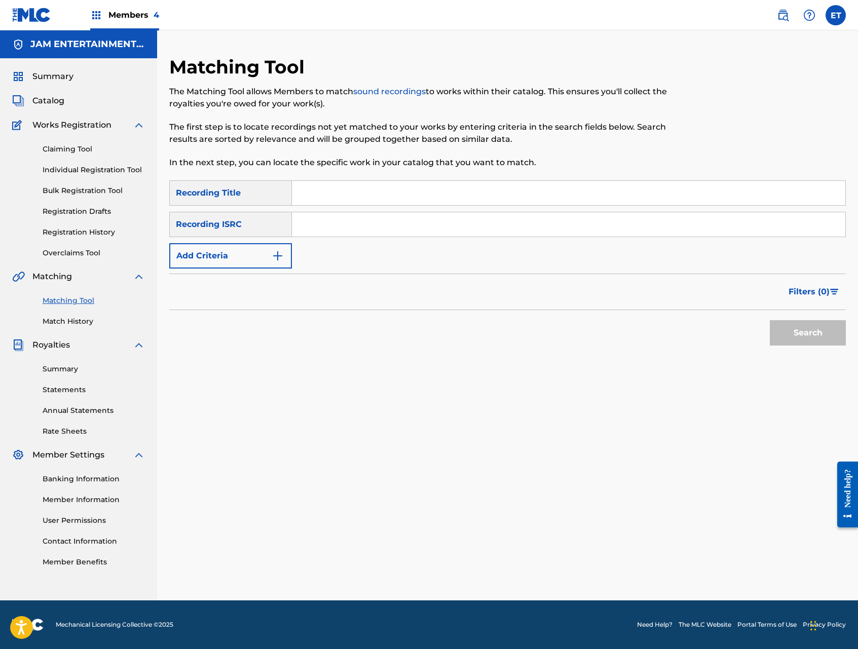
click at [383, 195] on input "Search Form" at bounding box center [568, 193] width 553 height 24
paste input "YA NO ES DE PAN"
type input "YA NO ES DE PAN"
click at [770, 320] on button "Search" at bounding box center [808, 332] width 76 height 25
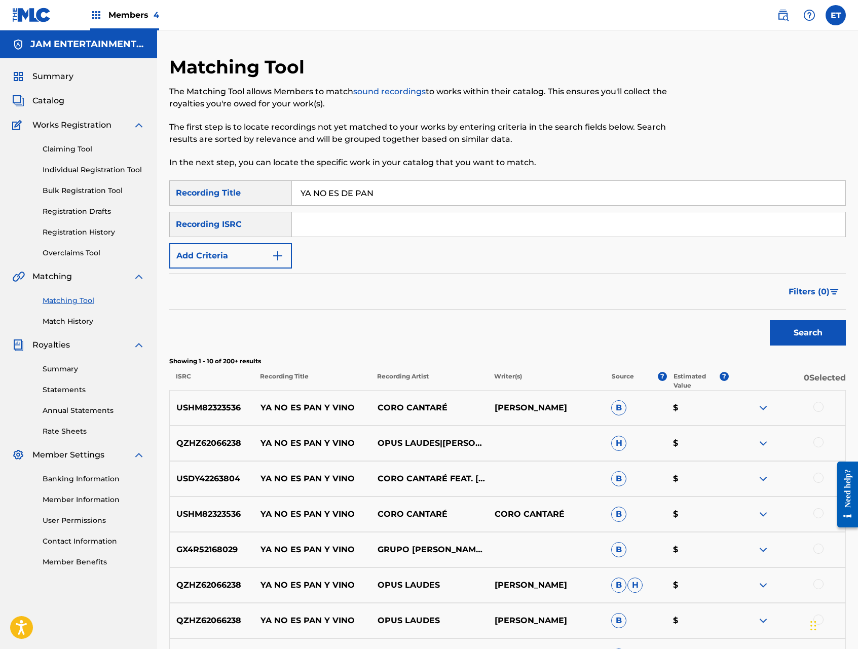
click at [94, 167] on link "Individual Registration Tool" at bounding box center [94, 170] width 102 height 11
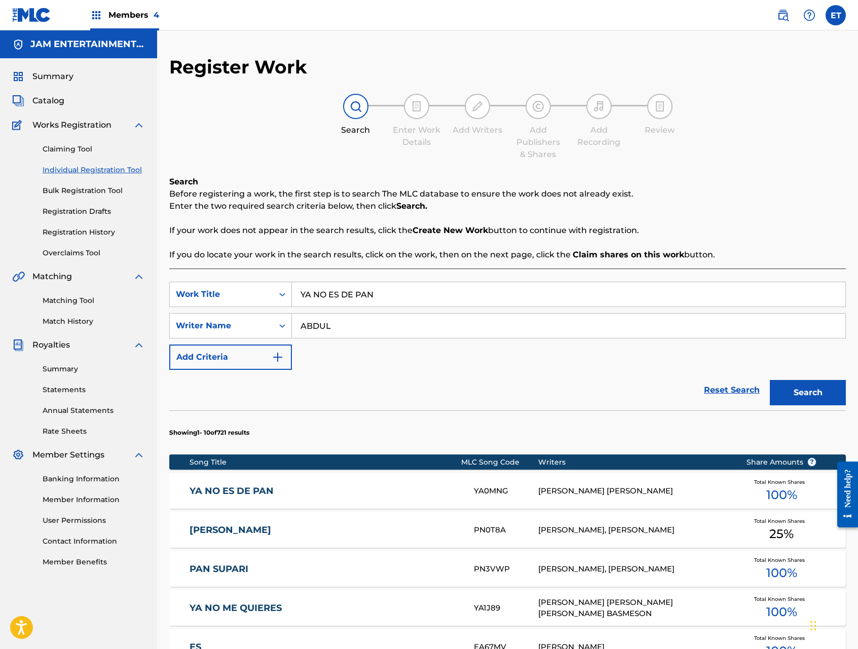
click at [406, 286] on input "YA NO ES DE PAN" at bounding box center [568, 294] width 553 height 24
paste input "BAILANDO CON LA BANDA"
type input "BAILANDO CON LA BANDA"
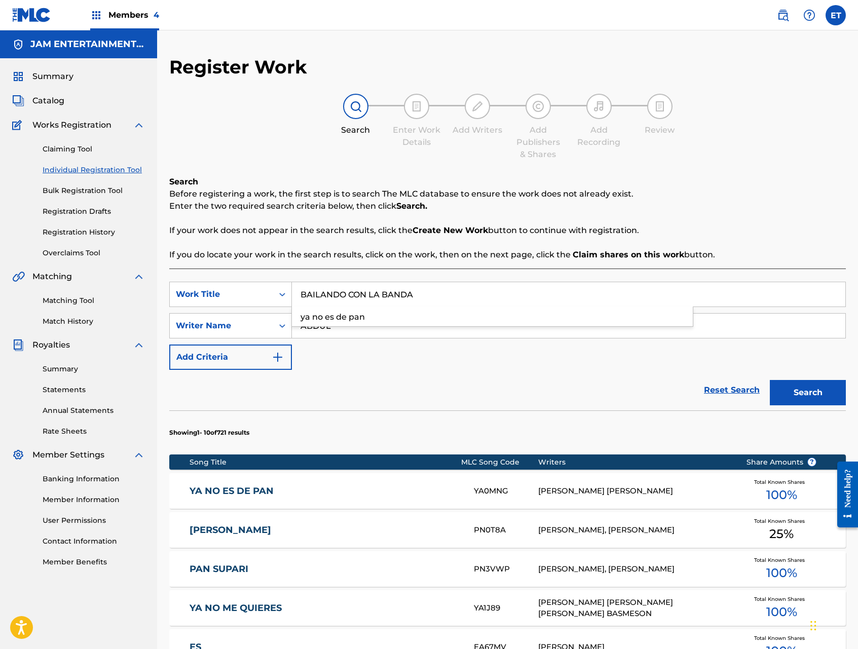
click at [770, 380] on button "Search" at bounding box center [808, 392] width 76 height 25
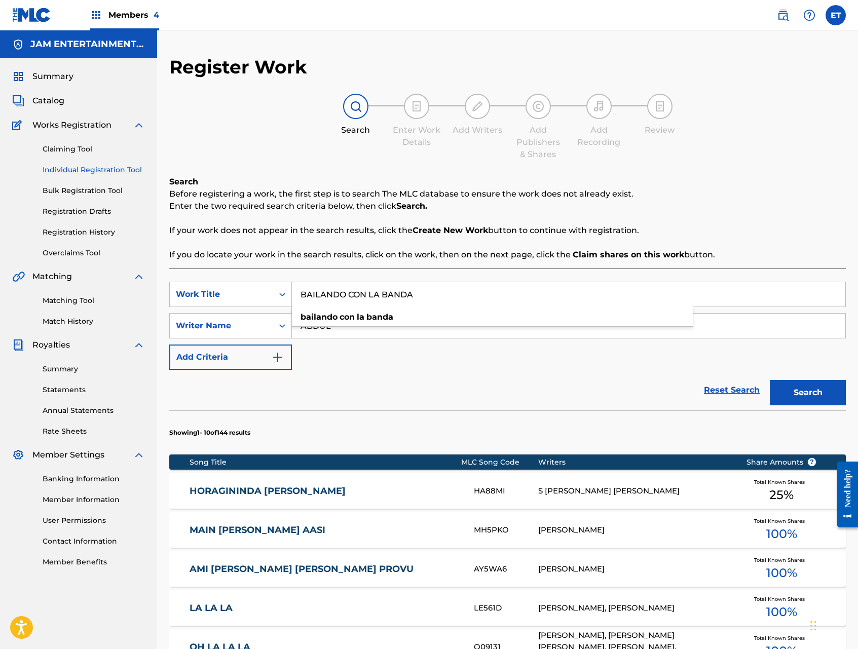
click at [354, 353] on div "SearchWithCriteria88fbb8de-59cf-44d7-ac32-e3bc5c40c59d Work Title BAILANDO CON …" at bounding box center [507, 326] width 676 height 88
click at [349, 326] on input "ABDUL" at bounding box center [568, 326] width 553 height 24
type input "[PERSON_NAME]"
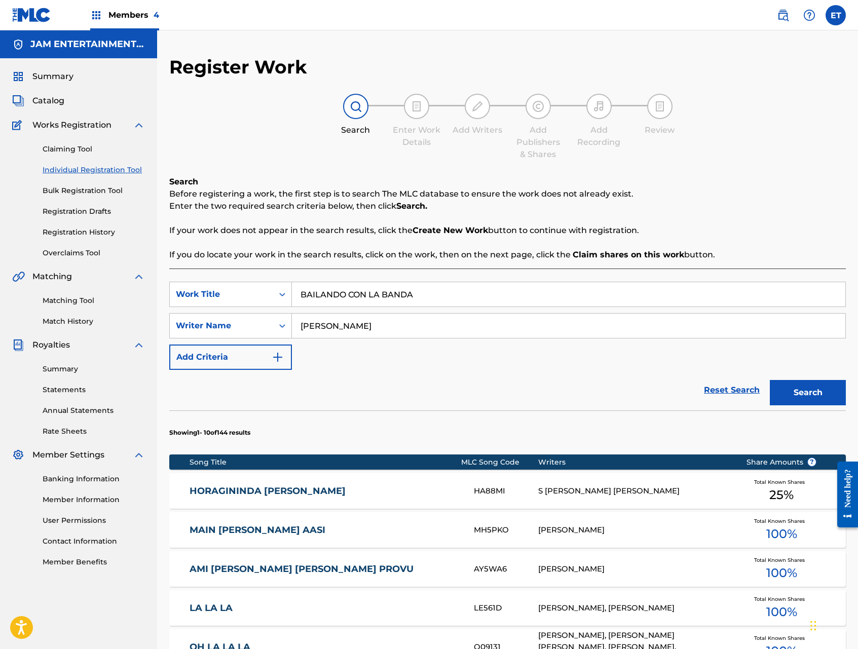
click at [770, 380] on button "Search" at bounding box center [808, 392] width 76 height 25
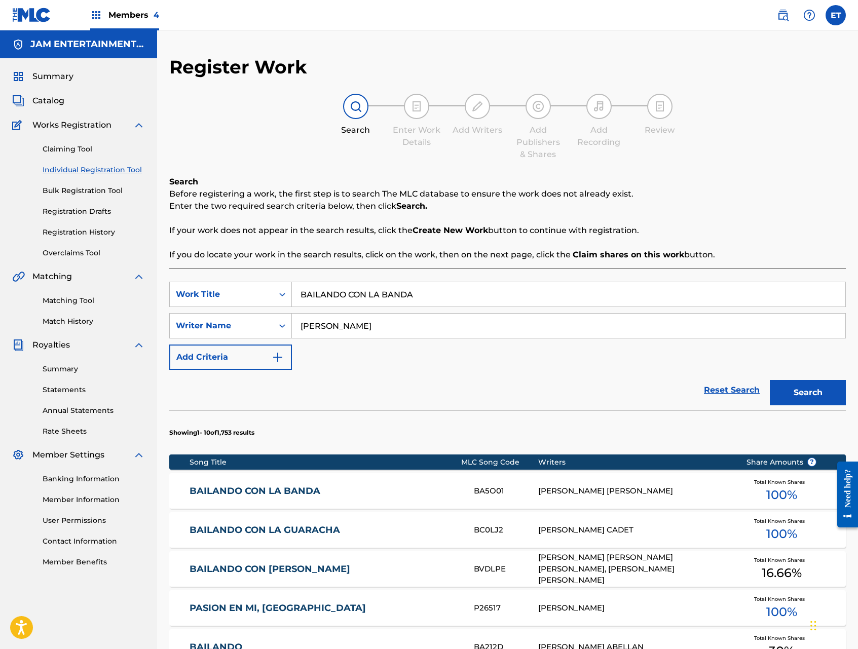
click at [251, 489] on link "BAILANDO CON LA BANDA" at bounding box center [325, 491] width 271 height 12
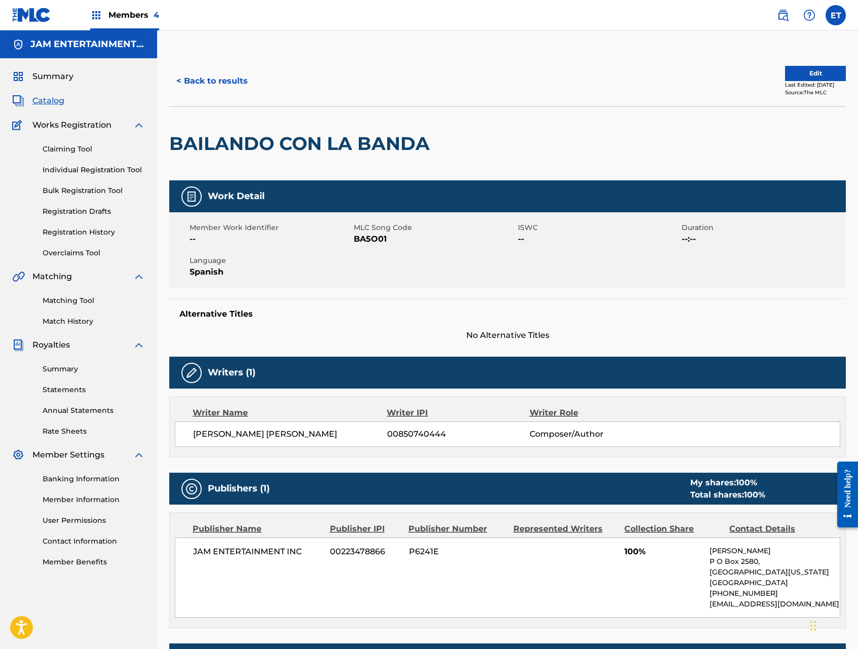
click at [69, 296] on link "Matching Tool" at bounding box center [94, 300] width 102 height 11
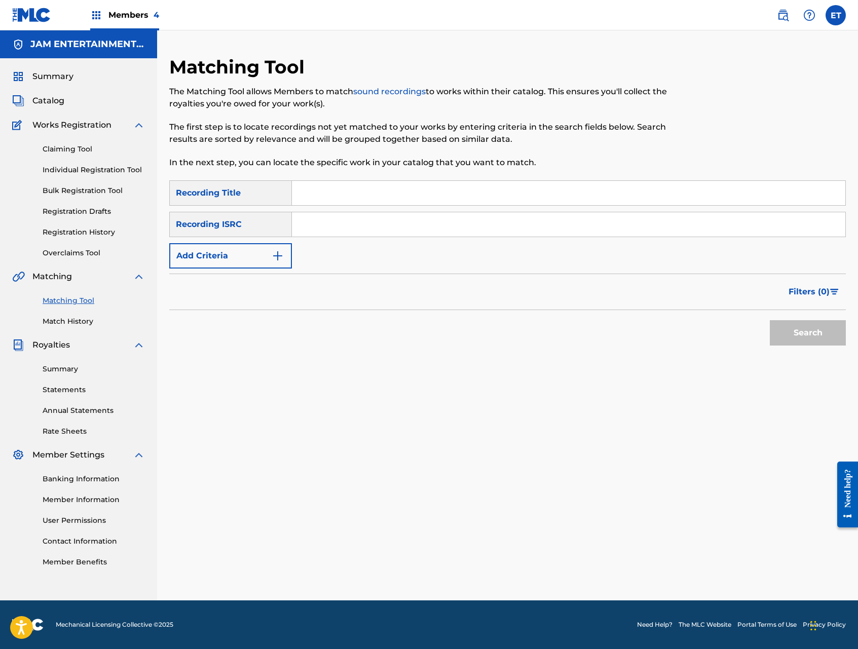
click at [345, 197] on input "Search Form" at bounding box center [568, 193] width 553 height 24
paste input "BAILANDO CON LA BANDA"
type input "BAILANDO CON LA BANDA"
click at [770, 320] on button "Search" at bounding box center [808, 332] width 76 height 25
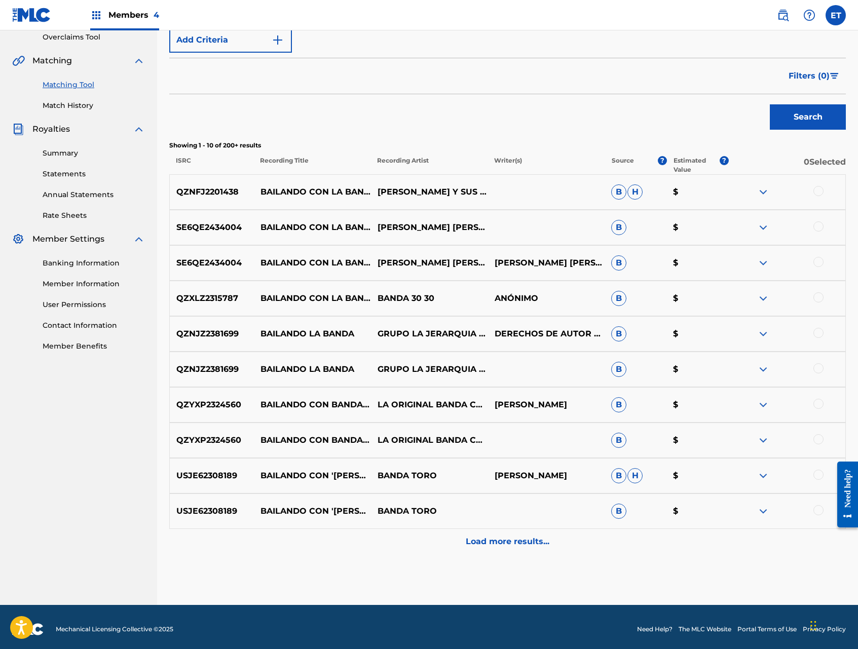
scroll to position [220, 0]
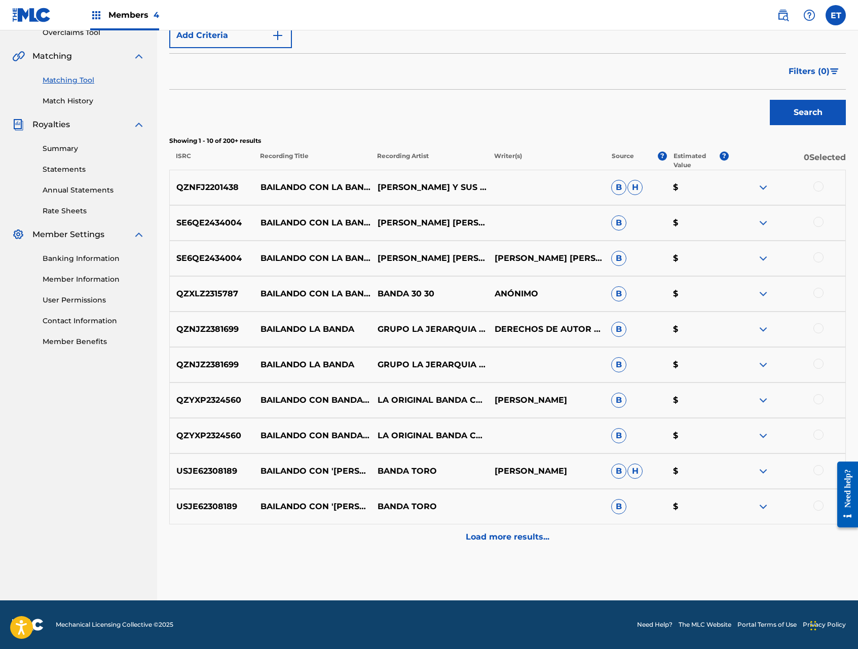
click at [815, 183] on div at bounding box center [818, 186] width 10 height 10
click at [817, 222] on div at bounding box center [818, 222] width 10 height 10
click at [816, 325] on div at bounding box center [818, 328] width 10 height 10
click at [816, 362] on div at bounding box center [818, 364] width 10 height 10
click at [817, 433] on div at bounding box center [818, 435] width 10 height 10
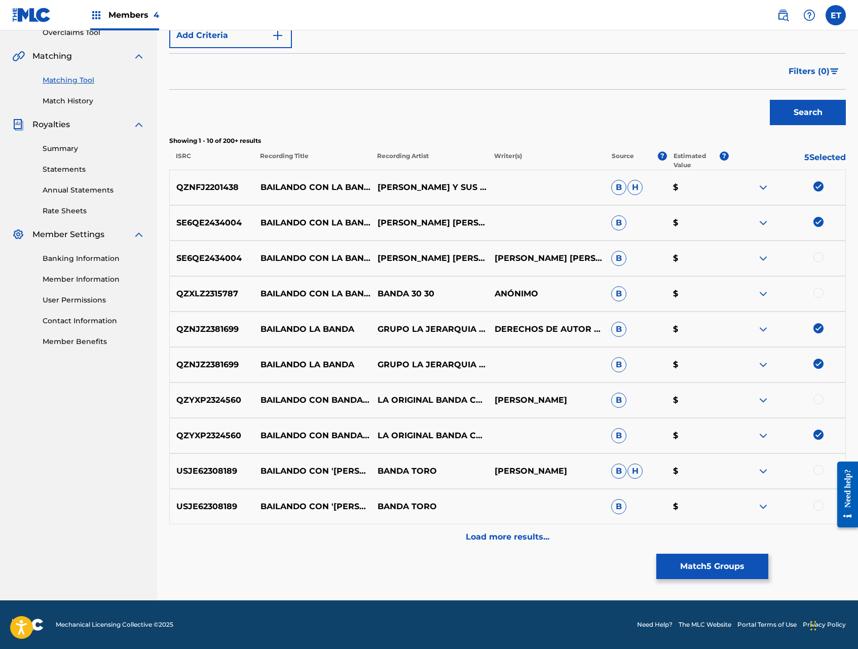
click at [814, 504] on div at bounding box center [818, 506] width 10 height 10
click at [700, 561] on button "Match 6 Groups" at bounding box center [712, 566] width 112 height 25
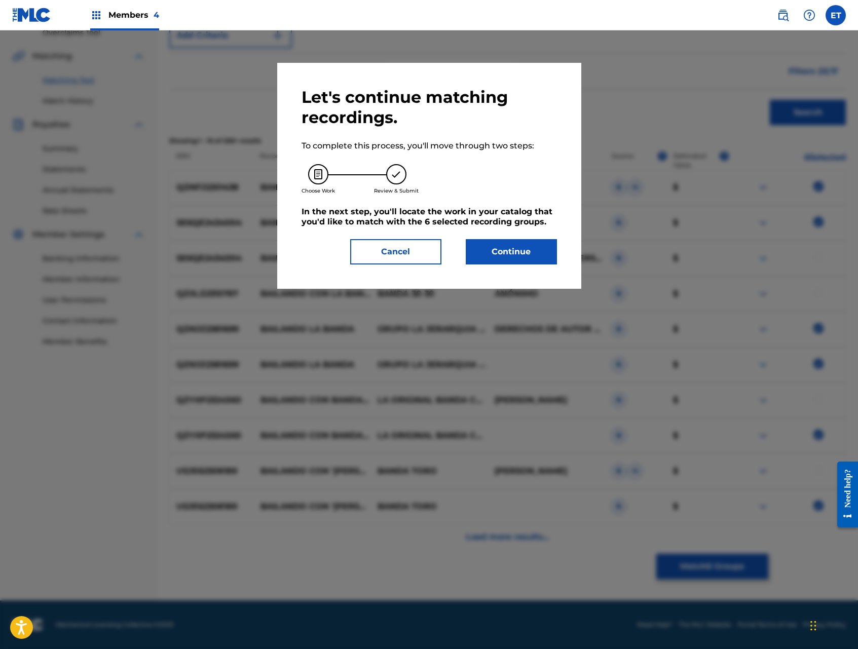
click at [497, 253] on button "Continue" at bounding box center [511, 251] width 91 height 25
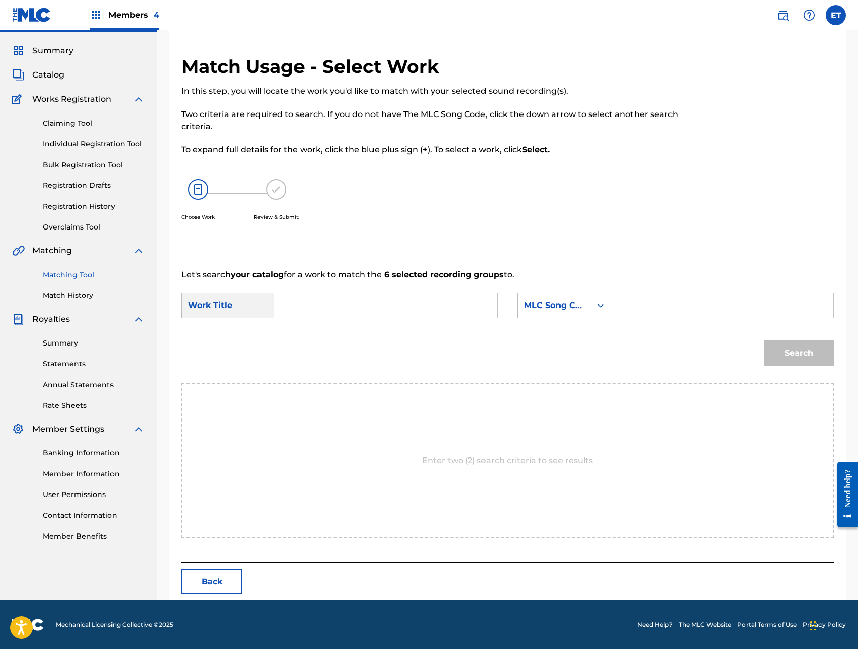
scroll to position [0, 0]
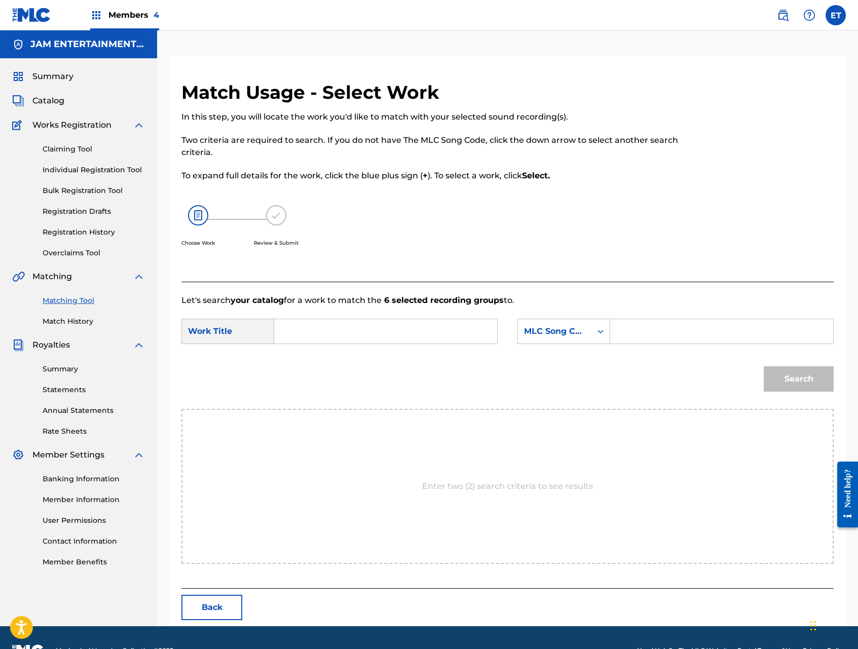
click at [338, 324] on input "Search Form" at bounding box center [386, 331] width 206 height 24
paste input "BAILANDO CON LA BANDA"
type input "BAILANDO CON LA BANDA"
click at [548, 331] on div "MLC Song Code" at bounding box center [554, 331] width 61 height 12
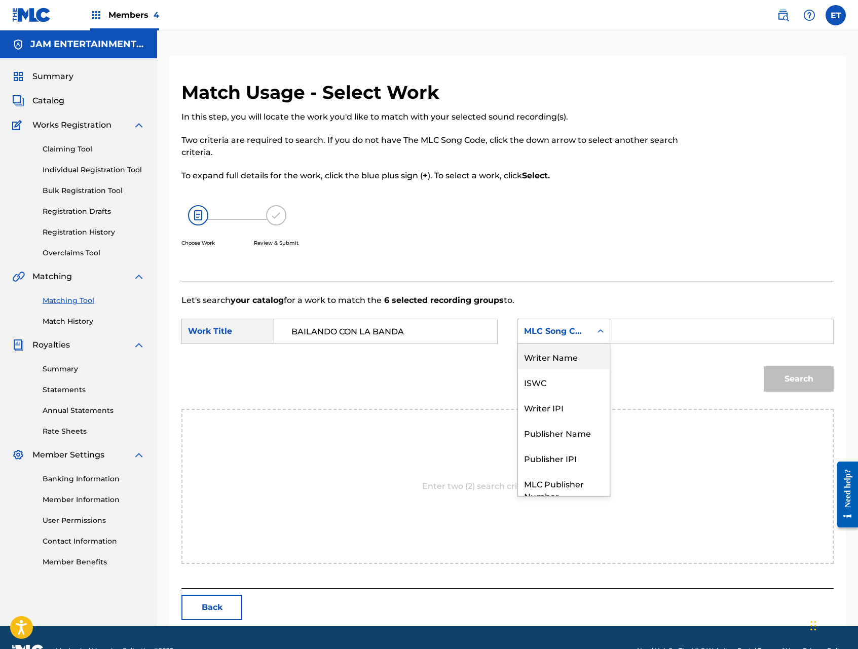
click at [559, 352] on div "Writer Name" at bounding box center [564, 356] width 92 height 25
click at [667, 332] on input "Search Form" at bounding box center [722, 331] width 206 height 24
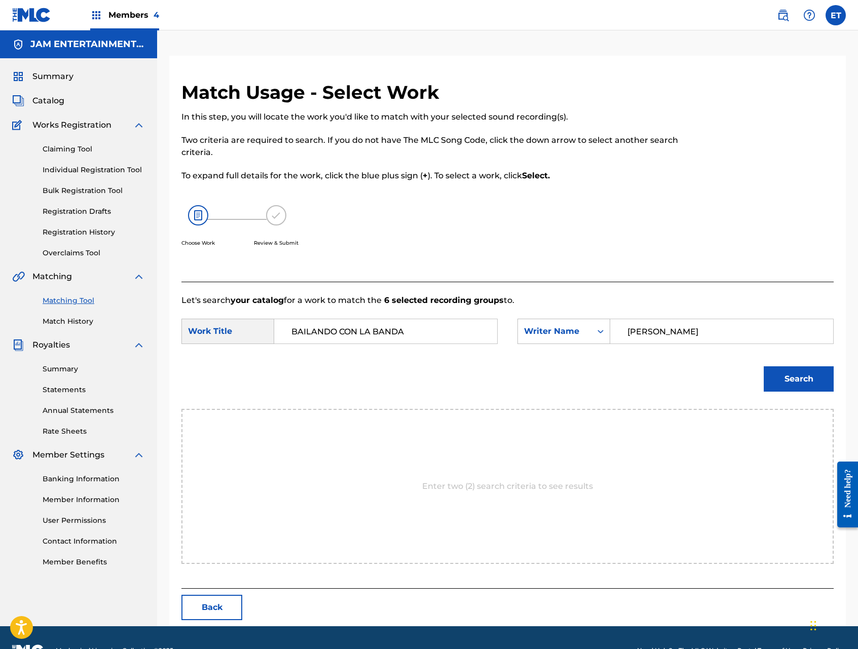
type input "[PERSON_NAME]"
click at [764, 366] on button "Search" at bounding box center [799, 378] width 70 height 25
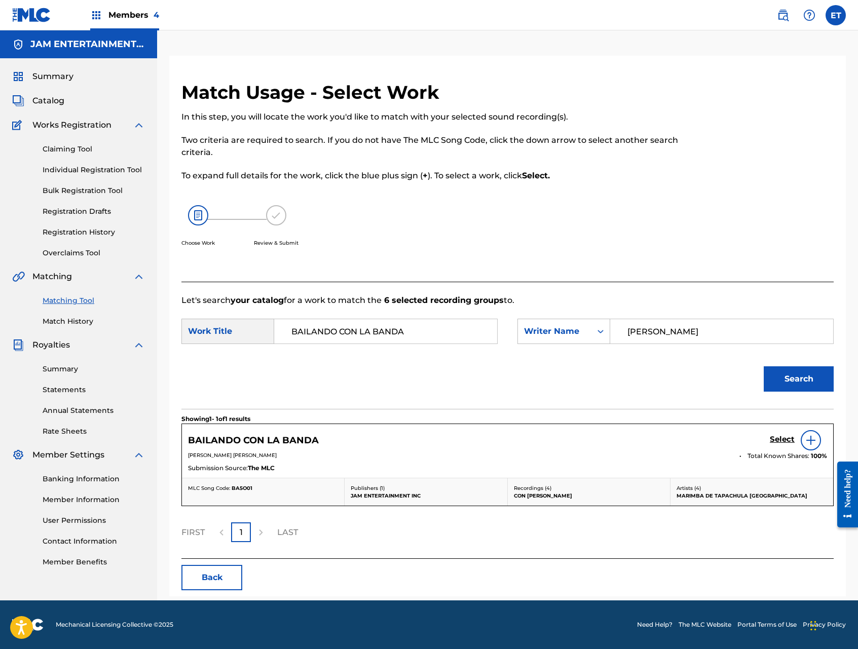
click at [782, 436] on h5 "Select" at bounding box center [782, 440] width 25 height 10
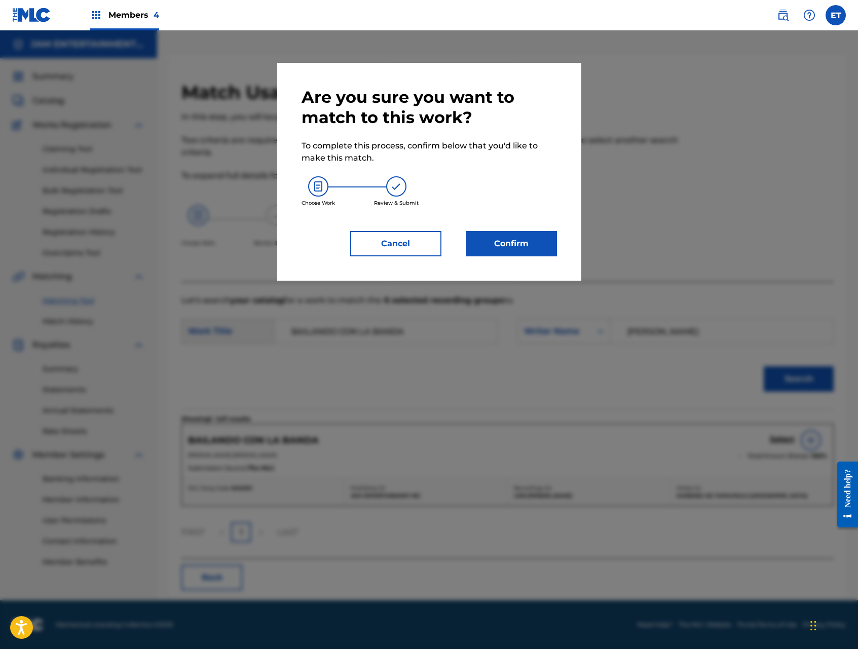
click at [505, 231] on button "Confirm" at bounding box center [511, 243] width 91 height 25
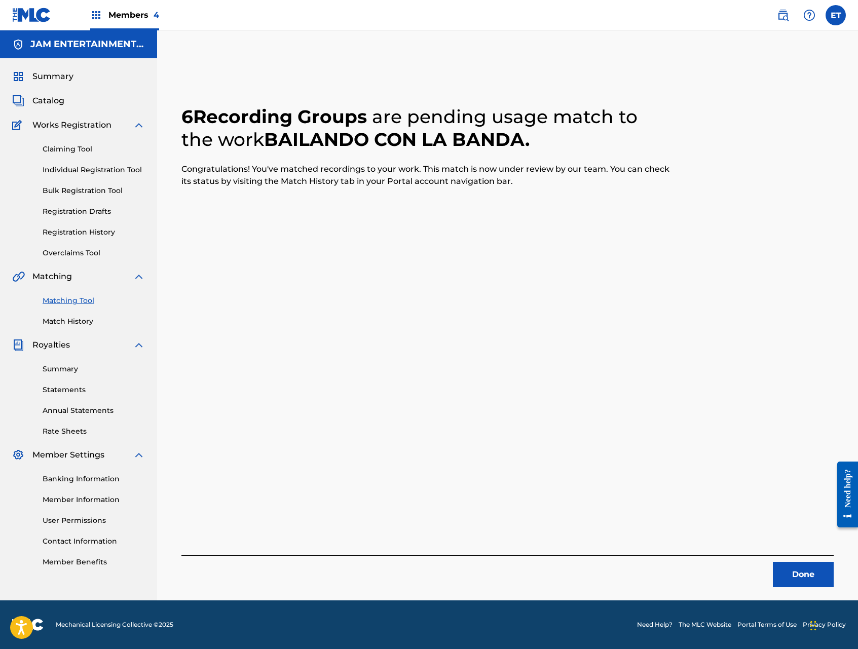
click at [92, 169] on link "Individual Registration Tool" at bounding box center [94, 170] width 102 height 11
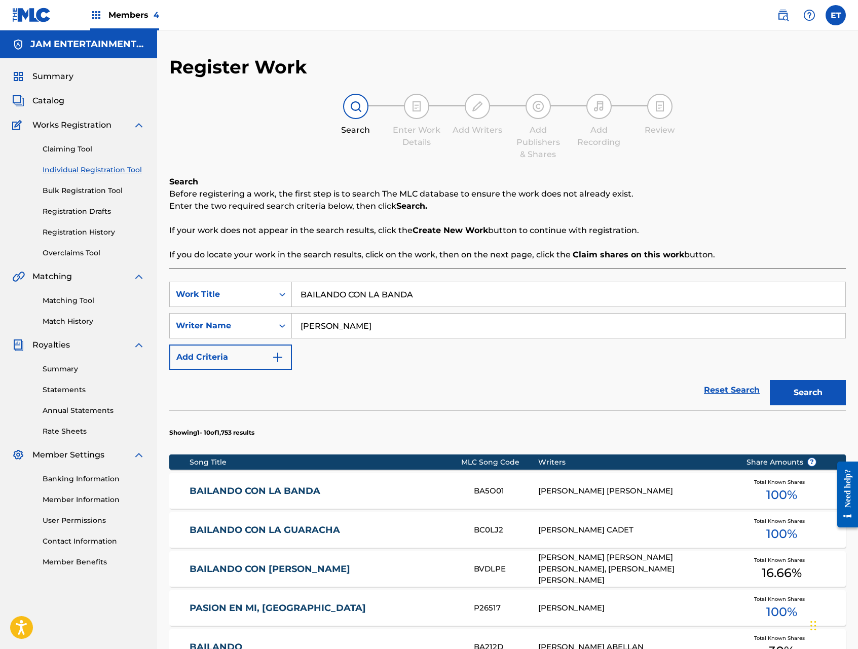
click at [407, 296] on input "BAILANDO CON LA BANDA" at bounding box center [568, 294] width 553 height 24
paste input "DIGAMOS SALUD"
type input "DIGAMOS SALUD"
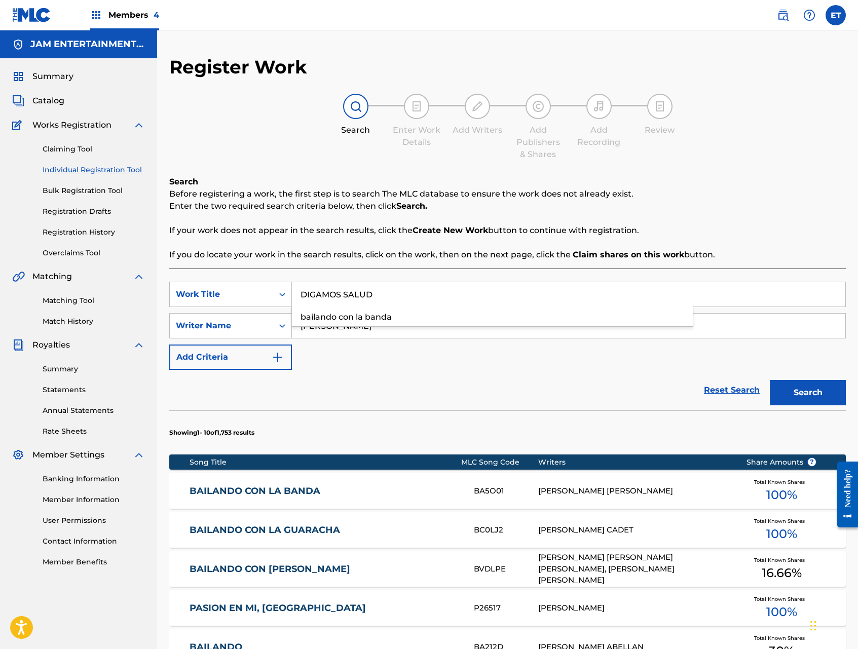
click at [770, 380] on button "Search" at bounding box center [808, 392] width 76 height 25
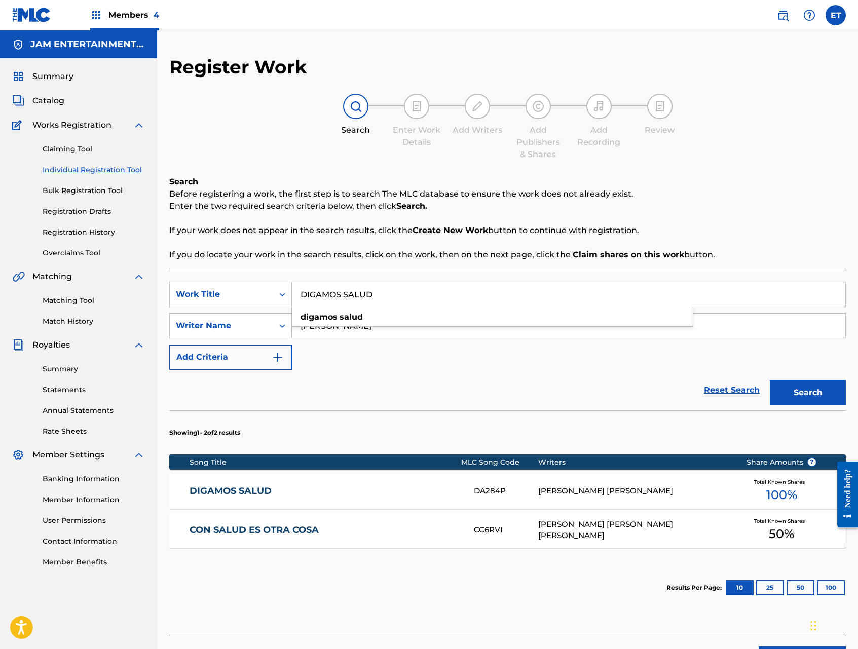
click at [241, 486] on link "DIGAMOS SALUD" at bounding box center [325, 491] width 271 height 12
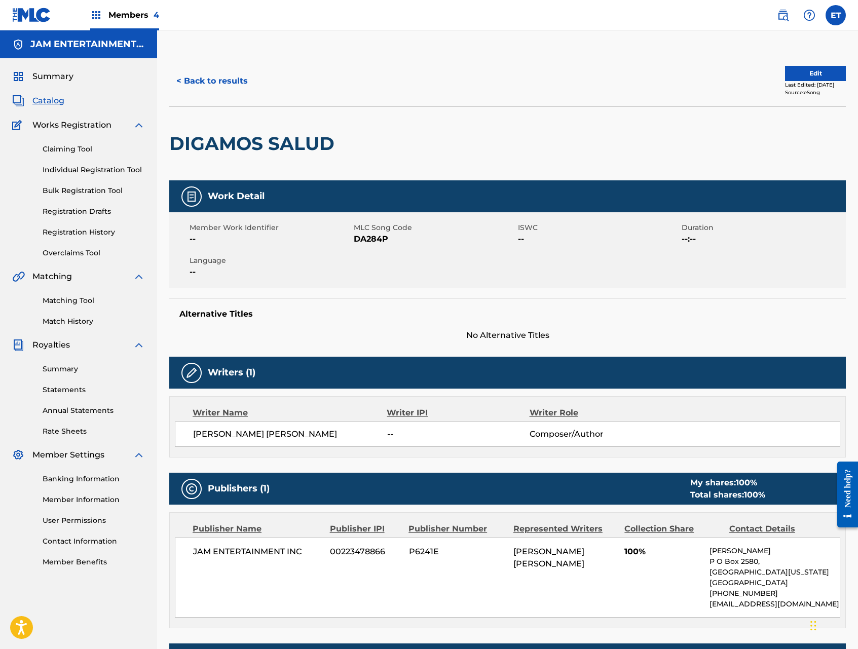
click at [211, 89] on button "< Back to results" at bounding box center [212, 80] width 86 height 25
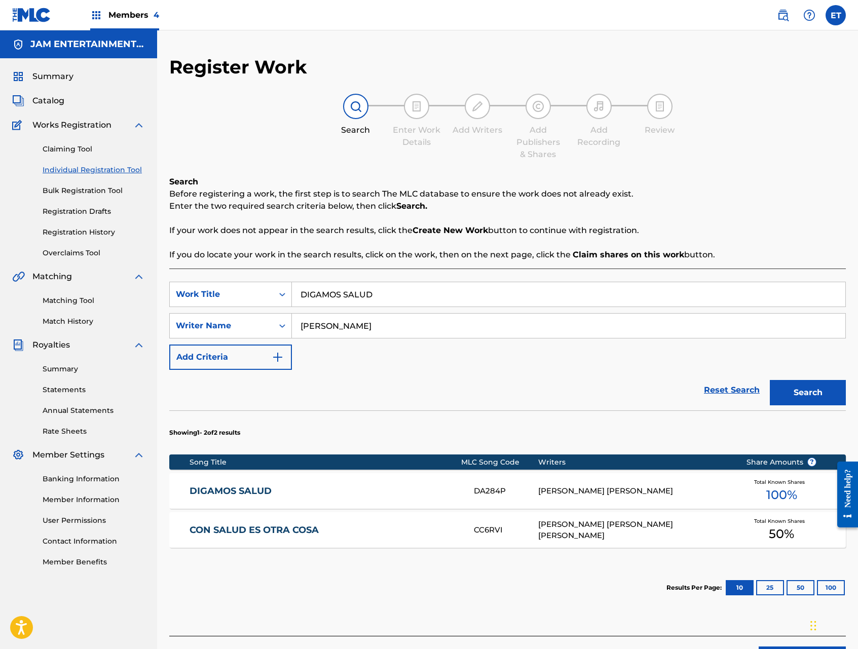
click at [376, 292] on input "DIGAMOS SALUD" at bounding box center [568, 294] width 553 height 24
paste input "EL ALACRAN"
type input "EL ALACRAN"
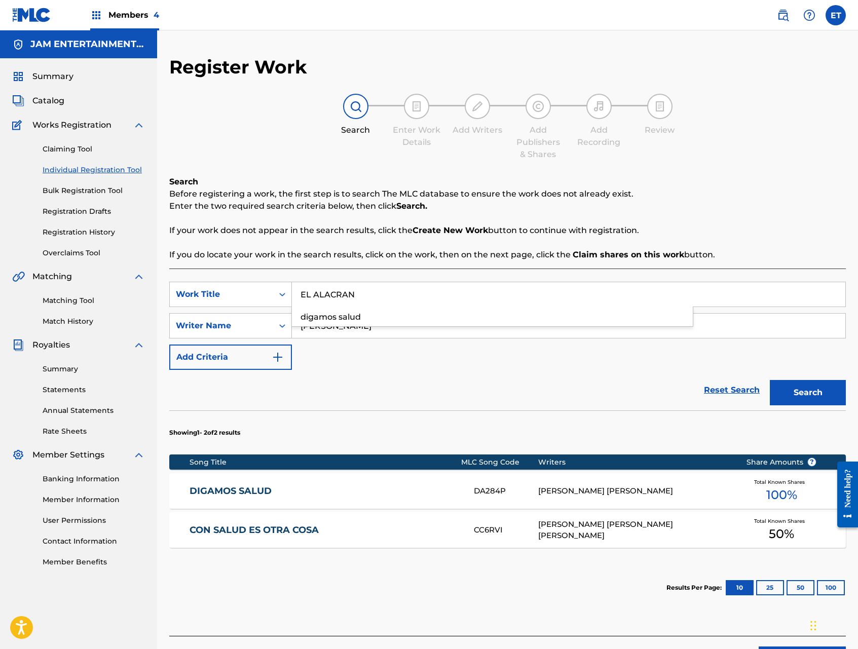
click at [770, 380] on button "Search" at bounding box center [808, 392] width 76 height 25
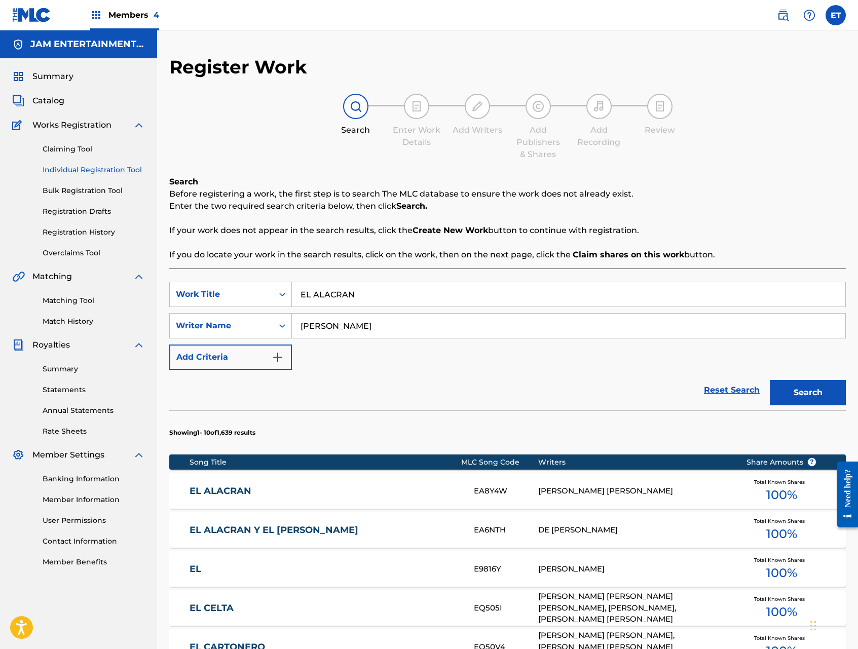
click at [233, 486] on link "EL ALACRAN" at bounding box center [325, 491] width 271 height 12
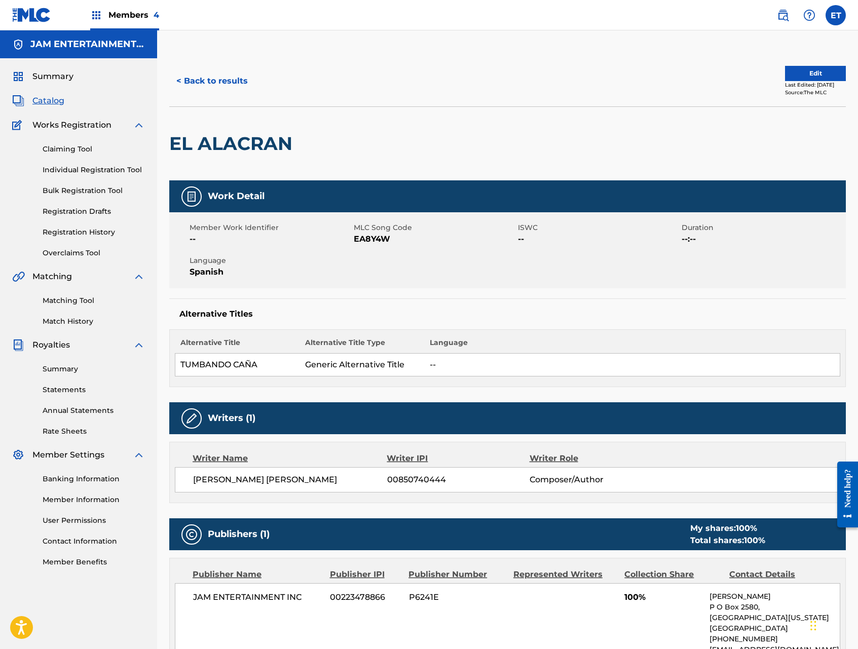
click at [65, 304] on link "Matching Tool" at bounding box center [94, 300] width 102 height 11
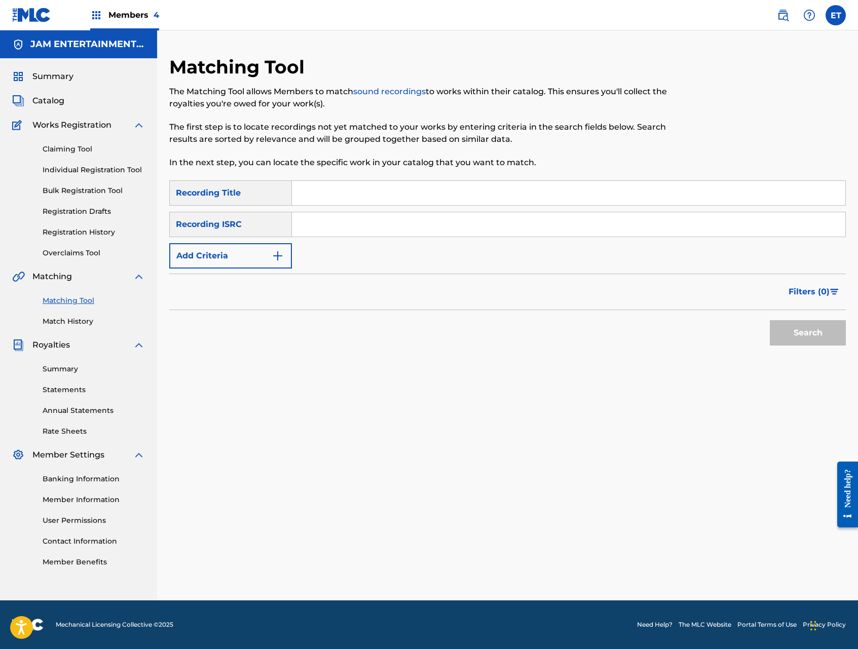
click at [388, 195] on input "Search Form" at bounding box center [568, 193] width 553 height 24
paste input "EL ALACRAN"
type input "EL ALACRAN"
click at [770, 320] on button "Search" at bounding box center [808, 332] width 76 height 25
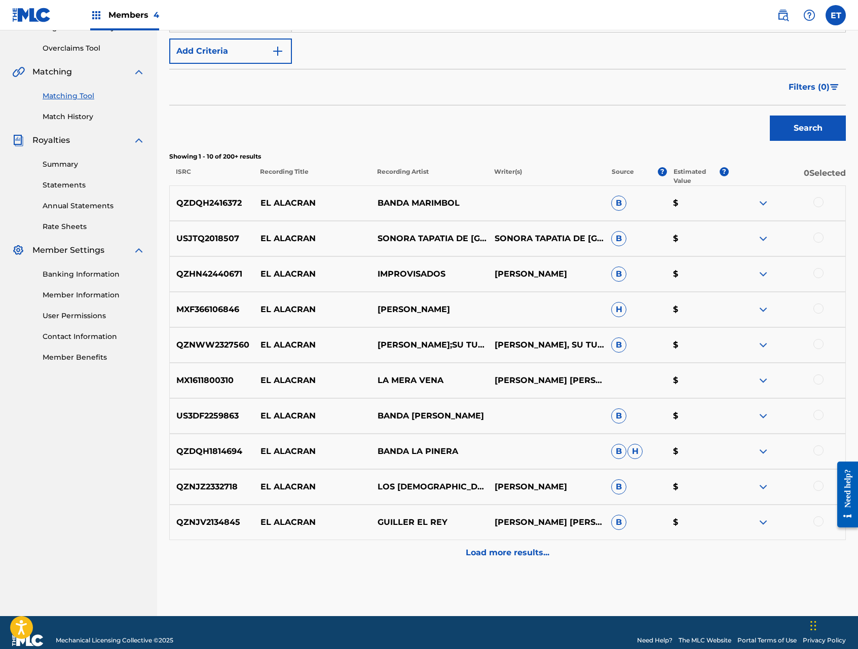
scroll to position [220, 0]
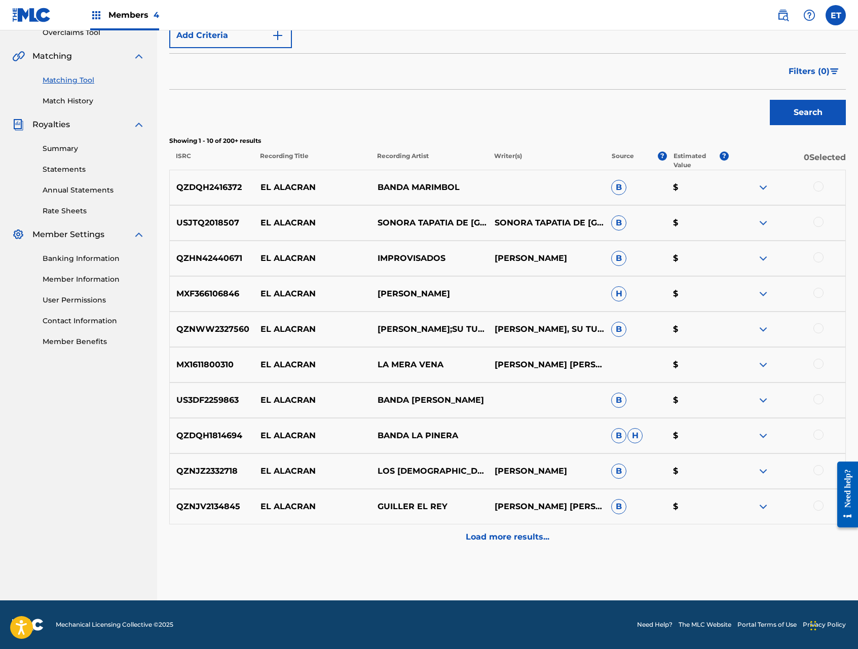
click at [819, 187] on div at bounding box center [818, 186] width 10 height 10
click at [820, 221] on div at bounding box center [818, 222] width 10 height 10
click at [819, 268] on div "QZHN42440671 EL ALACRAN IMPROVISADOS [PERSON_NAME] B $" at bounding box center [507, 258] width 676 height 35
click at [822, 254] on div at bounding box center [818, 257] width 10 height 10
click at [820, 290] on div at bounding box center [818, 293] width 10 height 10
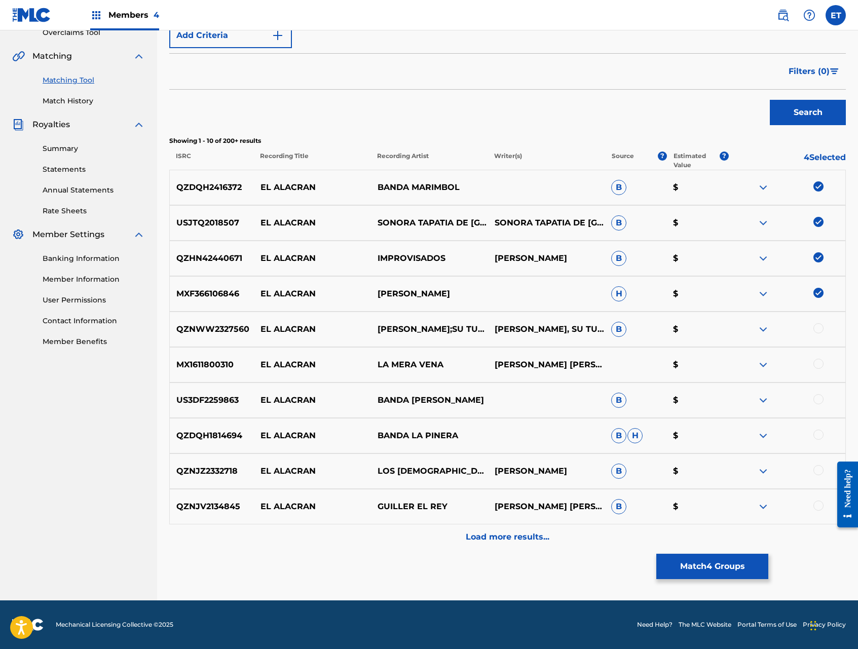
click at [820, 323] on div at bounding box center [786, 329] width 117 height 12
click at [820, 332] on div at bounding box center [818, 328] width 10 height 10
click at [815, 363] on div at bounding box center [818, 364] width 10 height 10
drag, startPoint x: 819, startPoint y: 401, endPoint x: 819, endPoint y: 422, distance: 20.3
click at [819, 401] on div at bounding box center [818, 399] width 10 height 10
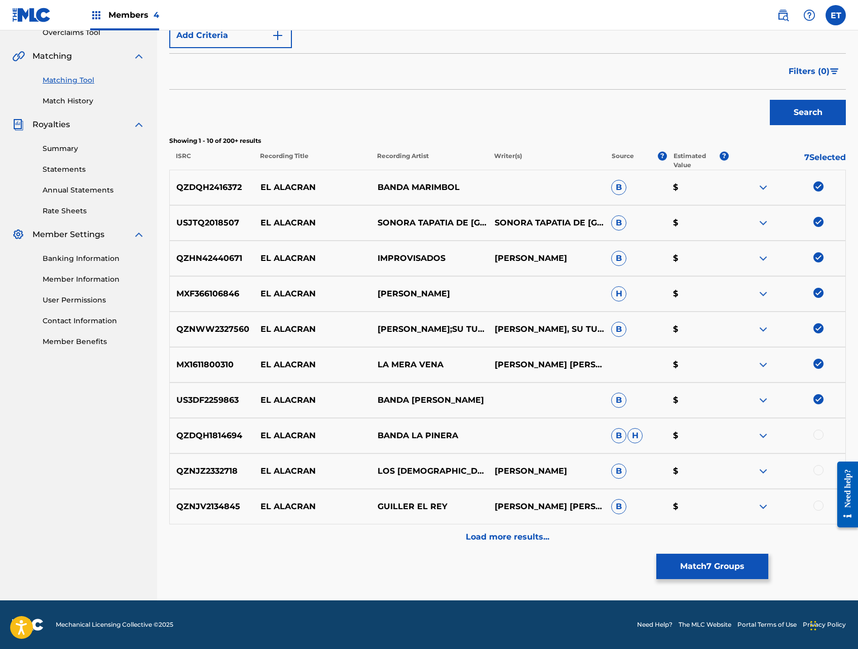
click at [820, 437] on div at bounding box center [818, 435] width 10 height 10
click at [819, 468] on div at bounding box center [818, 470] width 10 height 10
click at [821, 506] on div at bounding box center [818, 506] width 10 height 10
click at [575, 537] on div "Load more results..." at bounding box center [507, 536] width 676 height 25
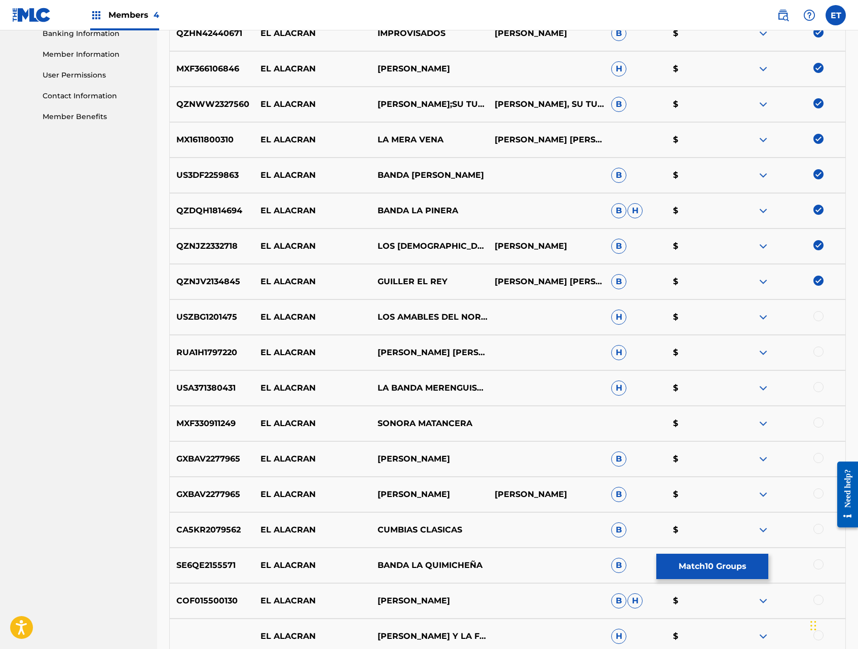
scroll to position [575, 0]
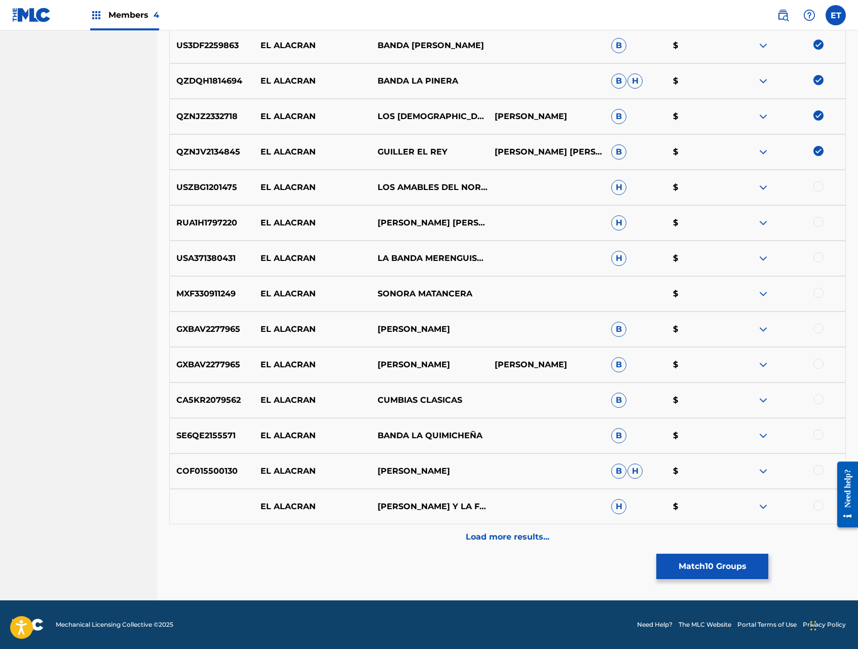
click at [817, 184] on div at bounding box center [818, 186] width 10 height 10
click at [820, 219] on div at bounding box center [818, 222] width 10 height 10
click at [817, 255] on div at bounding box center [818, 257] width 10 height 10
click at [817, 292] on div at bounding box center [818, 293] width 10 height 10
click at [819, 323] on div at bounding box center [818, 328] width 10 height 10
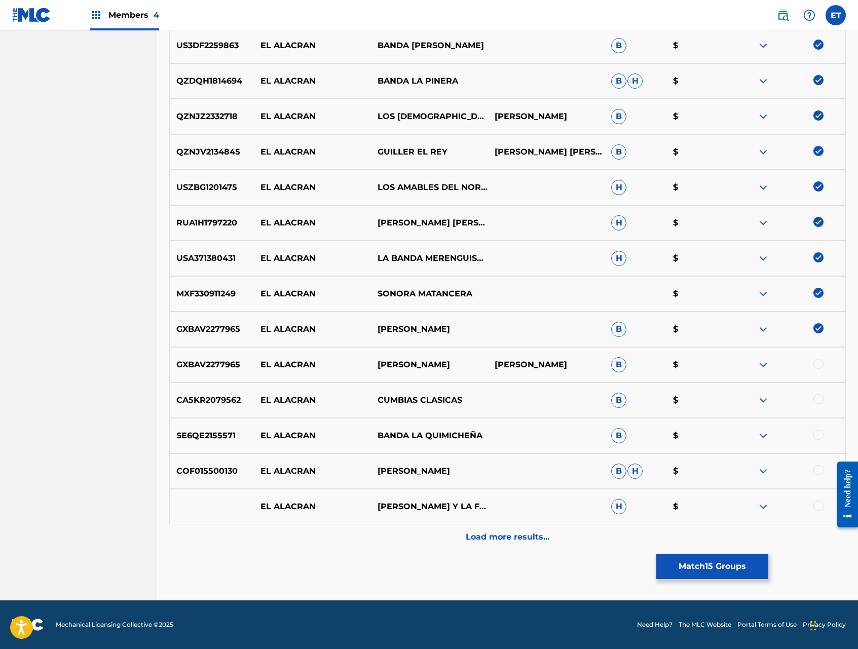
click at [817, 363] on div at bounding box center [818, 364] width 10 height 10
click at [818, 399] on div at bounding box center [818, 399] width 10 height 10
click at [816, 436] on div at bounding box center [818, 435] width 10 height 10
click at [817, 471] on div at bounding box center [818, 470] width 10 height 10
click at [818, 507] on div at bounding box center [818, 506] width 10 height 10
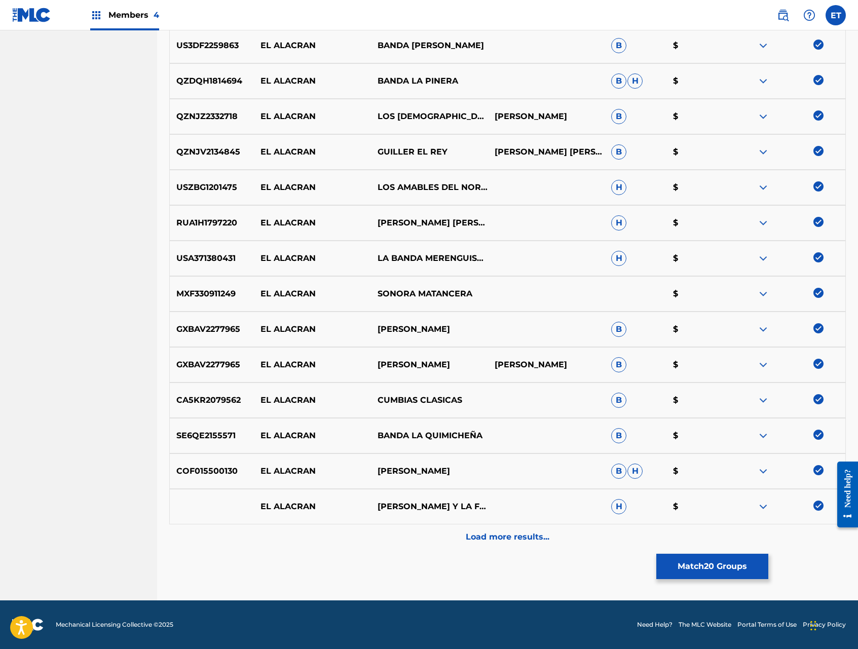
click at [557, 538] on div "Load more results..." at bounding box center [507, 536] width 676 height 25
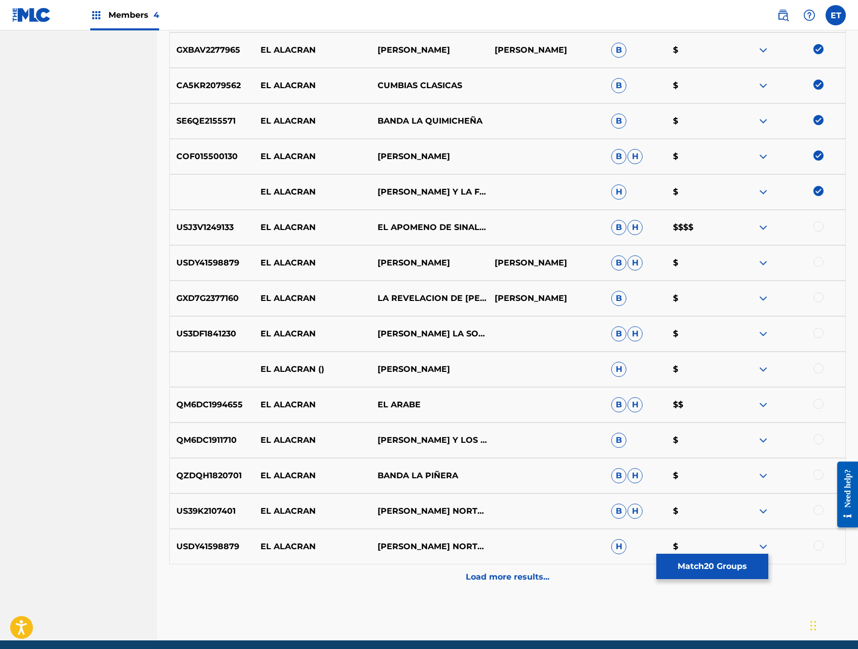
scroll to position [930, 0]
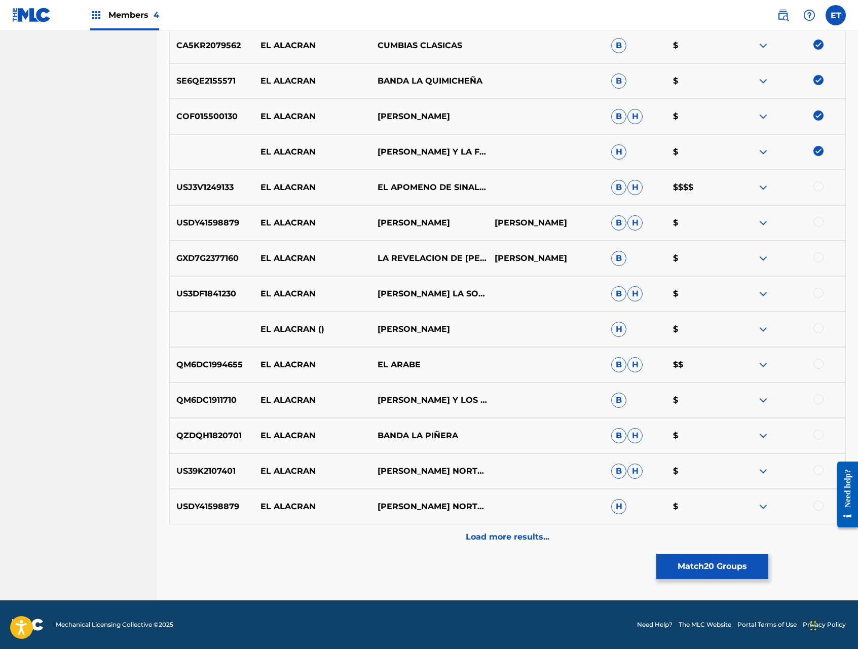
click at [817, 189] on div at bounding box center [818, 186] width 10 height 10
click at [819, 217] on div at bounding box center [818, 222] width 10 height 10
click at [820, 254] on div at bounding box center [818, 257] width 10 height 10
click at [819, 289] on div at bounding box center [818, 293] width 10 height 10
click at [819, 330] on div at bounding box center [818, 328] width 10 height 10
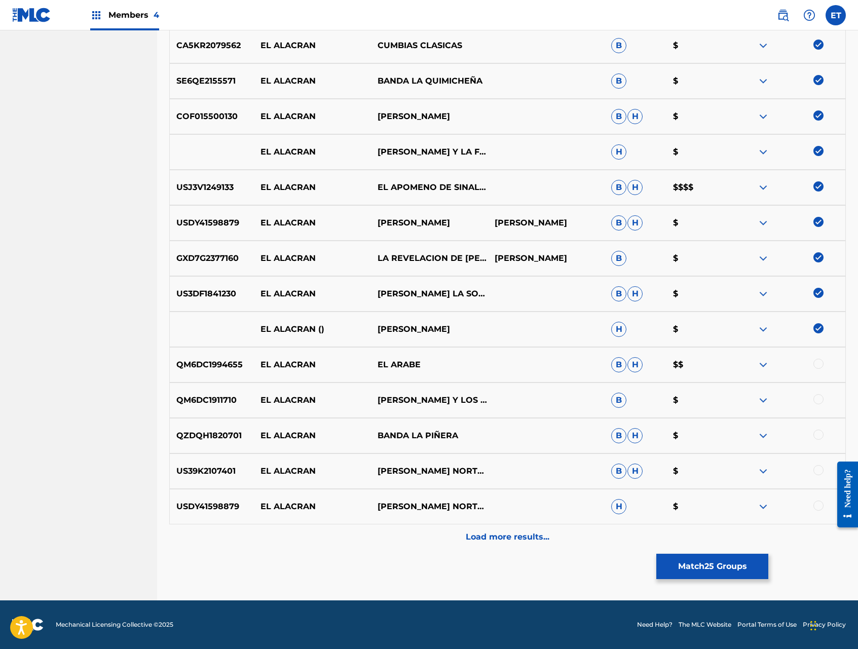
click at [817, 364] on div at bounding box center [818, 364] width 10 height 10
drag, startPoint x: 818, startPoint y: 398, endPoint x: 817, endPoint y: 442, distance: 44.1
click at [818, 399] on div at bounding box center [818, 399] width 10 height 10
click at [817, 443] on div "QZDQH1820701 EL ALACRAN BANDA LA [PERSON_NAME] $" at bounding box center [507, 435] width 676 height 35
click at [817, 438] on div at bounding box center [818, 435] width 10 height 10
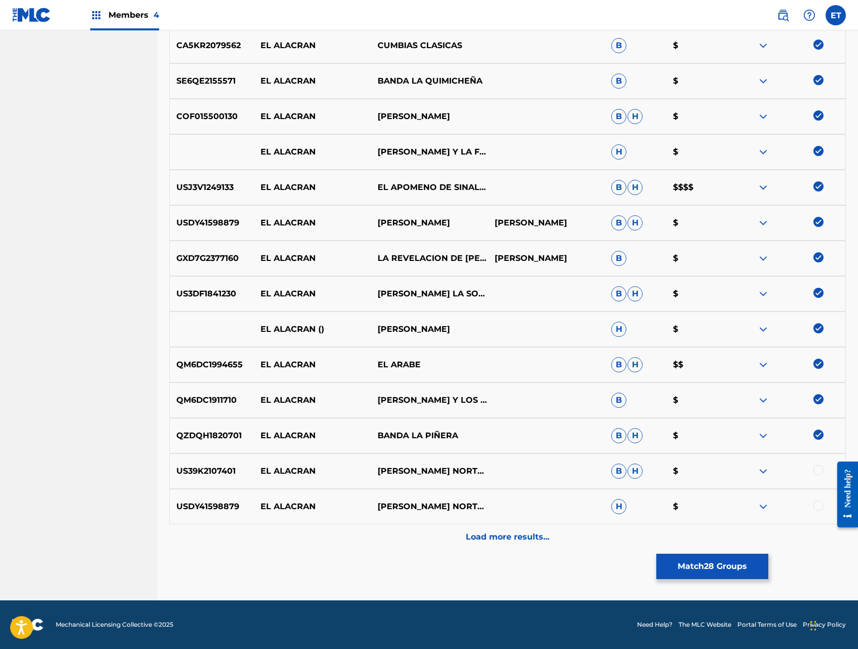
drag, startPoint x: 818, startPoint y: 468, endPoint x: 814, endPoint y: 495, distance: 26.7
click at [818, 468] on div at bounding box center [818, 470] width 10 height 10
click at [818, 502] on div at bounding box center [818, 506] width 10 height 10
click at [540, 532] on p "Load more results..." at bounding box center [508, 537] width 84 height 12
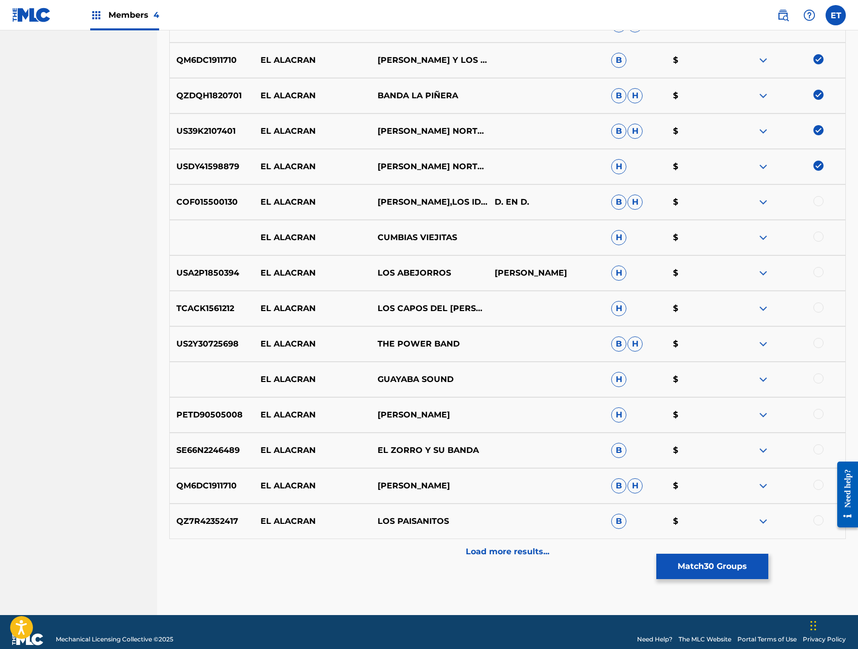
scroll to position [1284, 0]
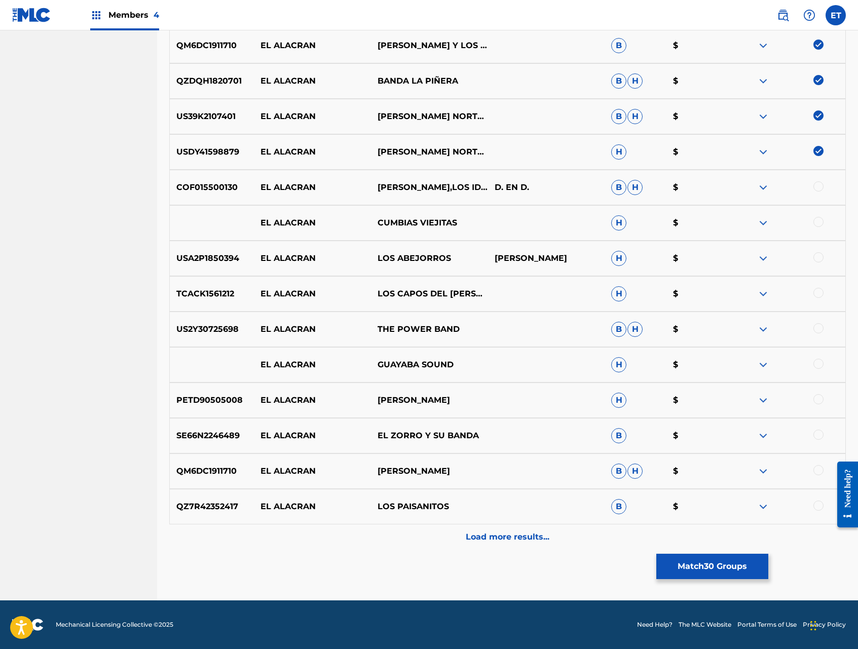
drag, startPoint x: 817, startPoint y: 185, endPoint x: 819, endPoint y: 212, distance: 26.5
click at [817, 186] on div at bounding box center [818, 186] width 10 height 10
click at [819, 224] on div at bounding box center [818, 222] width 10 height 10
click at [819, 255] on div at bounding box center [818, 257] width 10 height 10
click at [819, 285] on div "TCACK1561212 EL ALACRAN LOS CAPOS DEL [PERSON_NAME] H $" at bounding box center [507, 293] width 676 height 35
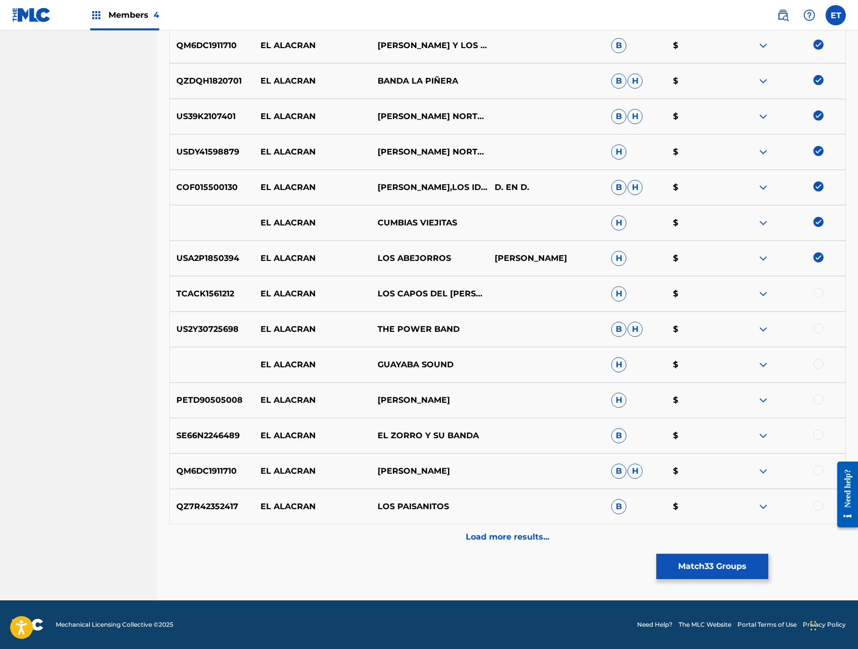
click at [817, 290] on div at bounding box center [818, 293] width 10 height 10
click at [817, 329] on div at bounding box center [818, 328] width 10 height 10
click at [818, 367] on div at bounding box center [818, 364] width 10 height 10
click at [817, 396] on div at bounding box center [818, 399] width 10 height 10
click at [816, 437] on div at bounding box center [818, 435] width 10 height 10
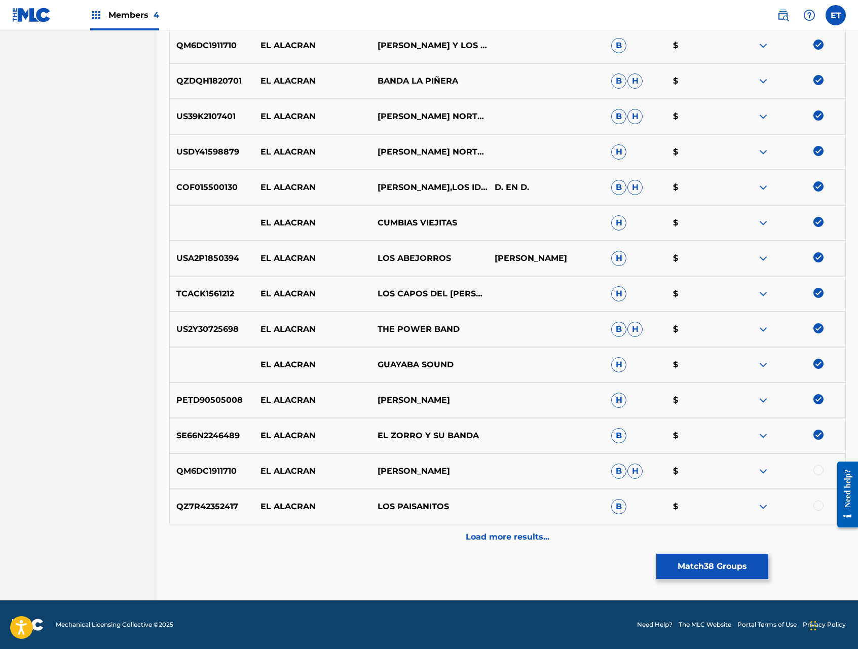
click at [817, 467] on div at bounding box center [818, 470] width 10 height 10
click at [820, 505] on div at bounding box center [818, 506] width 10 height 10
click at [510, 539] on p "Load more results..." at bounding box center [508, 537] width 84 height 12
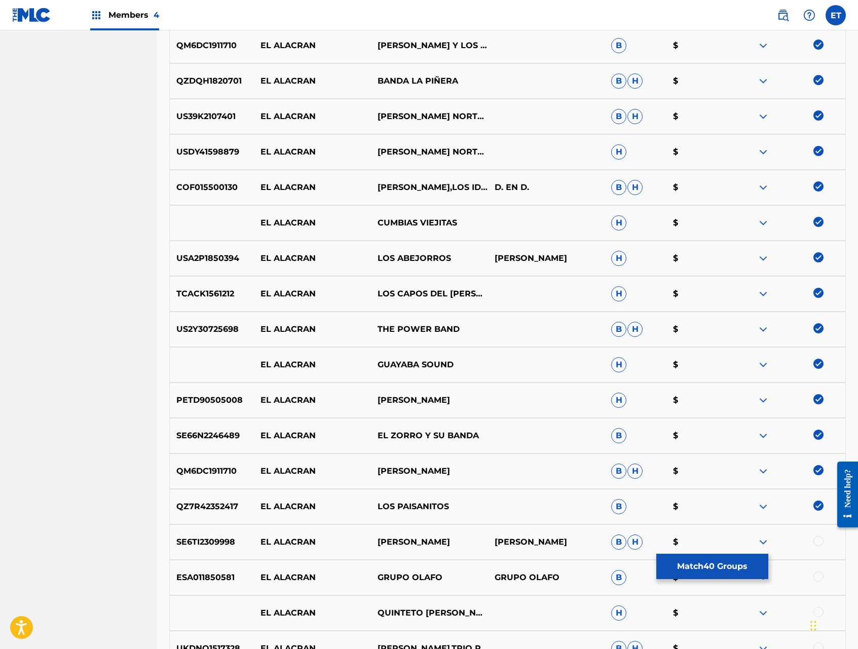
scroll to position [1639, 0]
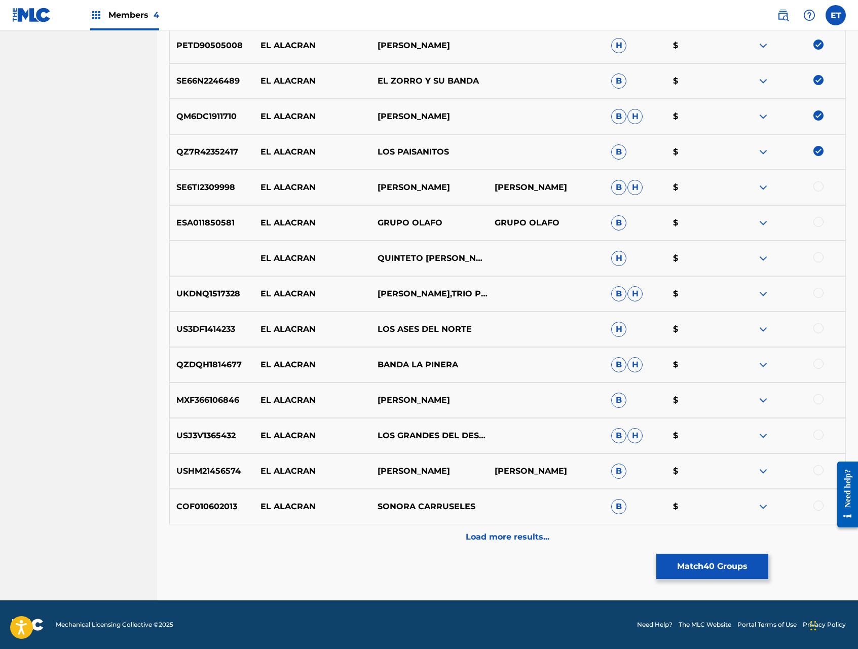
click at [822, 187] on div at bounding box center [818, 186] width 10 height 10
drag, startPoint x: 820, startPoint y: 223, endPoint x: 821, endPoint y: 245, distance: 21.8
click at [820, 223] on div at bounding box center [818, 222] width 10 height 10
click at [818, 258] on div at bounding box center [818, 257] width 10 height 10
click at [817, 292] on div at bounding box center [818, 293] width 10 height 10
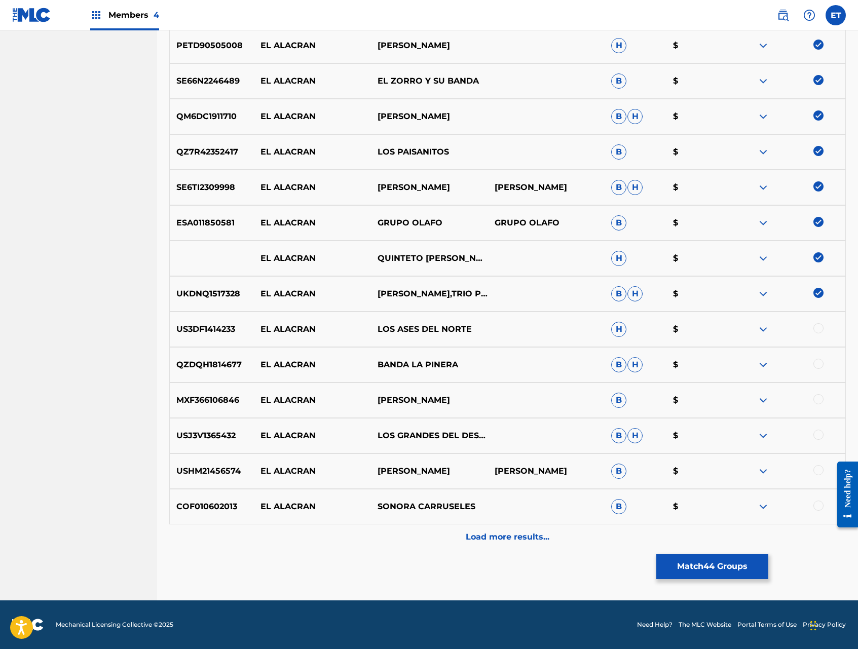
click at [819, 325] on div at bounding box center [818, 328] width 10 height 10
click at [819, 366] on div at bounding box center [818, 364] width 10 height 10
click at [818, 397] on div at bounding box center [818, 399] width 10 height 10
click at [818, 432] on div at bounding box center [818, 435] width 10 height 10
click at [819, 467] on div at bounding box center [818, 470] width 10 height 10
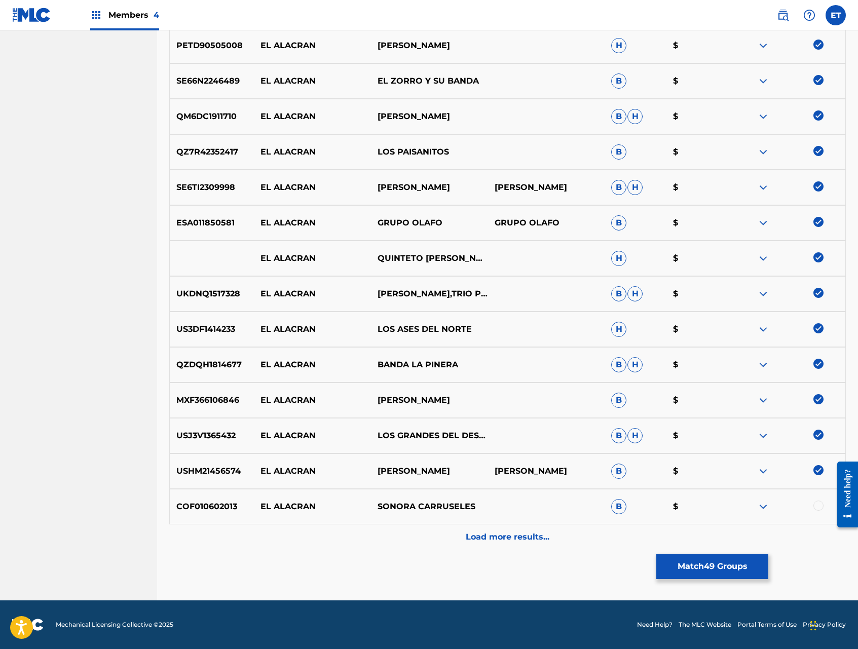
click at [819, 505] on div at bounding box center [818, 506] width 10 height 10
click at [508, 540] on p "Load more results..." at bounding box center [508, 537] width 84 height 12
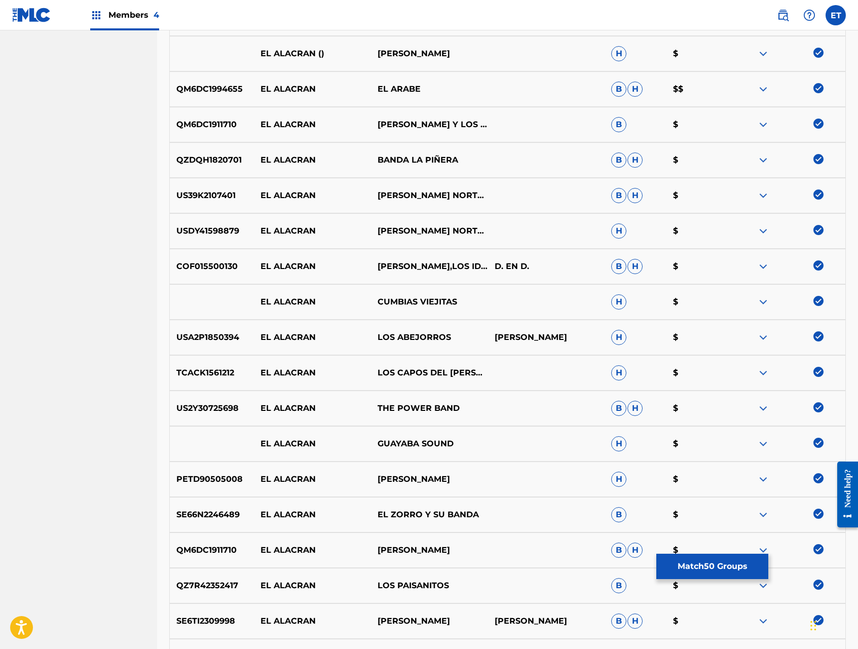
scroll to position [1994, 0]
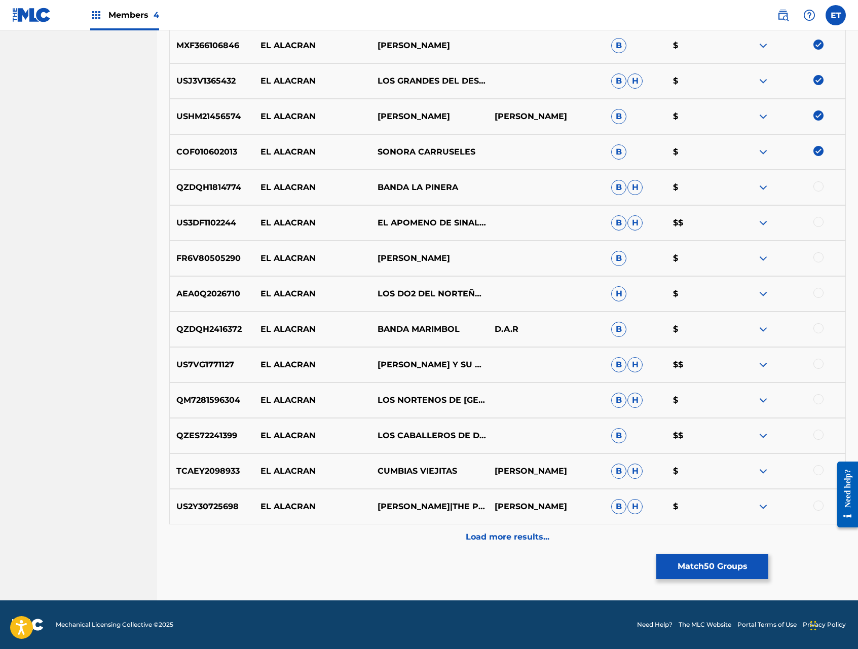
click at [818, 185] on div at bounding box center [818, 186] width 10 height 10
click at [820, 217] on div at bounding box center [818, 222] width 10 height 10
click at [820, 255] on div at bounding box center [818, 257] width 10 height 10
drag, startPoint x: 819, startPoint y: 293, endPoint x: 819, endPoint y: 323, distance: 29.9
click at [819, 294] on div at bounding box center [818, 293] width 10 height 10
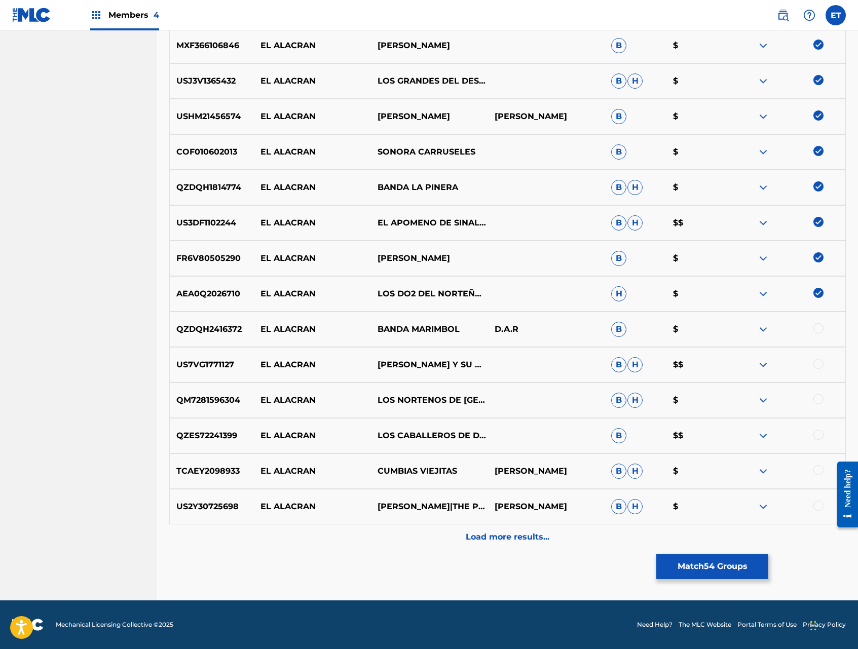
drag, startPoint x: 819, startPoint y: 324, endPoint x: 819, endPoint y: 338, distance: 13.7
click at [819, 325] on div at bounding box center [818, 328] width 10 height 10
click at [819, 360] on div at bounding box center [818, 364] width 10 height 10
click at [821, 398] on div at bounding box center [818, 399] width 10 height 10
click at [819, 433] on div at bounding box center [818, 435] width 10 height 10
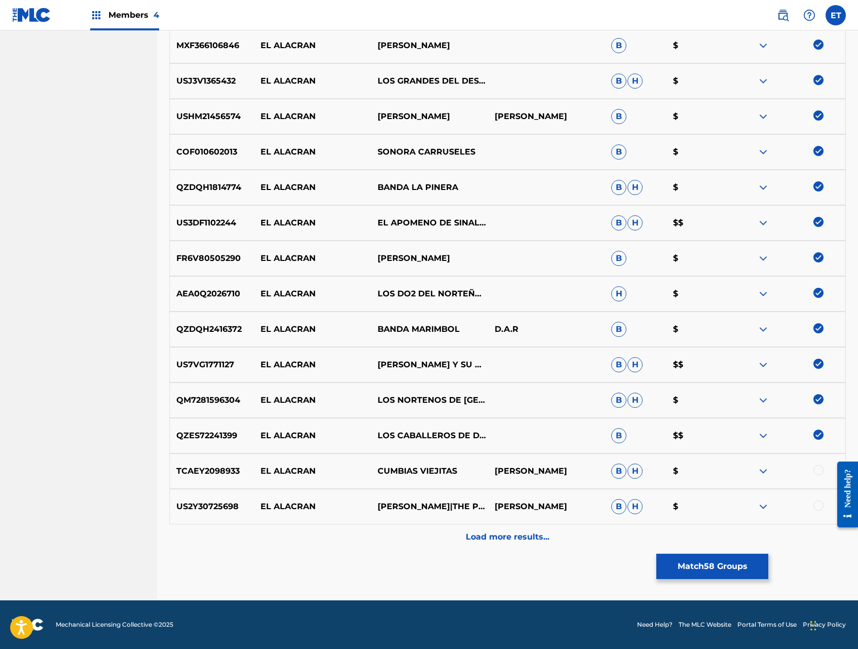
drag, startPoint x: 819, startPoint y: 472, endPoint x: 819, endPoint y: 491, distance: 18.8
click at [819, 473] on div at bounding box center [818, 470] width 10 height 10
click at [819, 501] on div at bounding box center [818, 506] width 10 height 10
click at [497, 529] on div "Load more results..." at bounding box center [507, 536] width 676 height 25
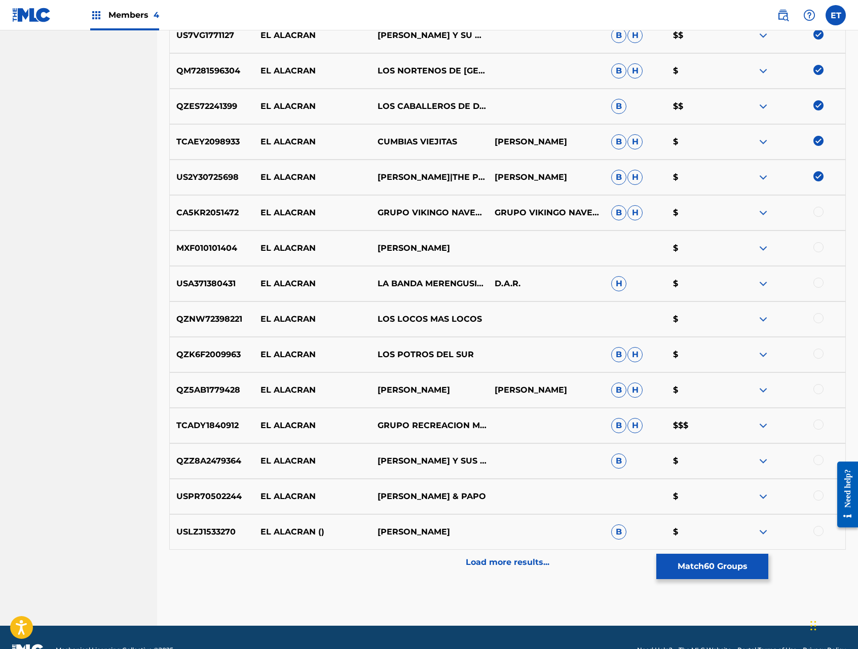
scroll to position [2349, 0]
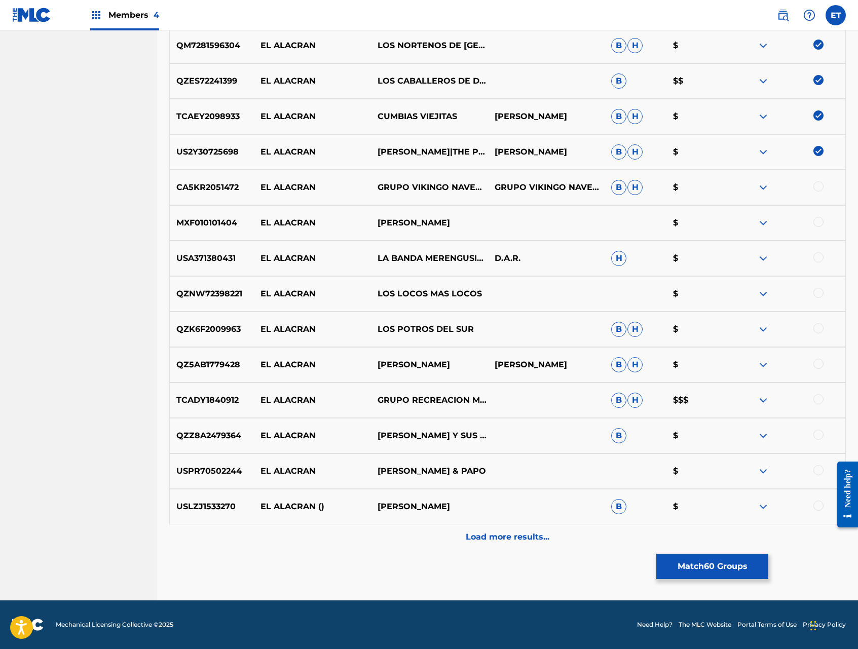
click at [817, 186] on div at bounding box center [818, 186] width 10 height 10
click at [817, 222] on div at bounding box center [818, 222] width 10 height 10
click at [818, 256] on div at bounding box center [818, 257] width 10 height 10
click at [819, 292] on div at bounding box center [818, 293] width 10 height 10
click at [819, 326] on div at bounding box center [818, 328] width 10 height 10
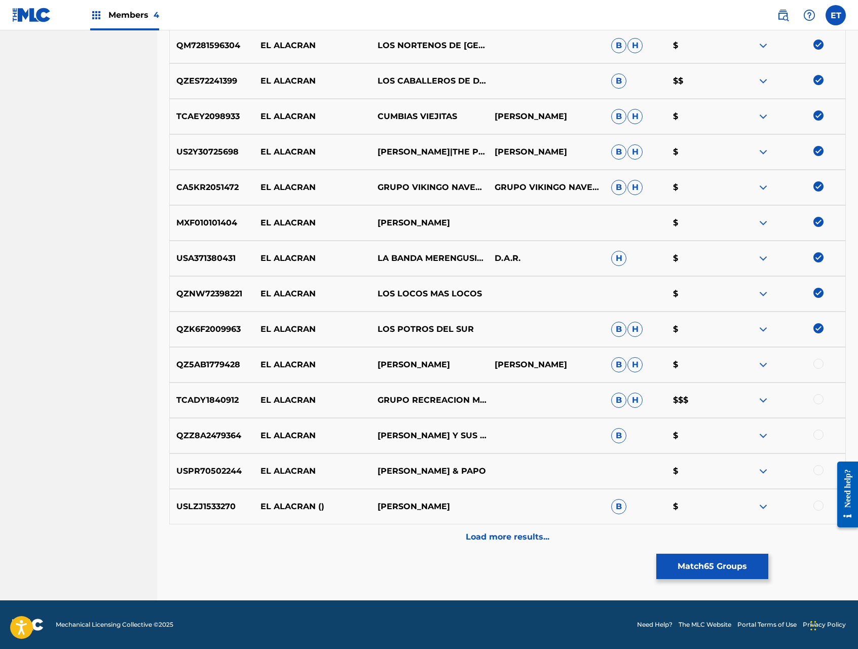
click at [821, 364] on div at bounding box center [818, 364] width 10 height 10
click at [817, 395] on div at bounding box center [818, 399] width 10 height 10
drag, startPoint x: 816, startPoint y: 435, endPoint x: 818, endPoint y: 454, distance: 19.8
click at [816, 435] on div at bounding box center [818, 435] width 10 height 10
click at [819, 467] on div at bounding box center [818, 470] width 10 height 10
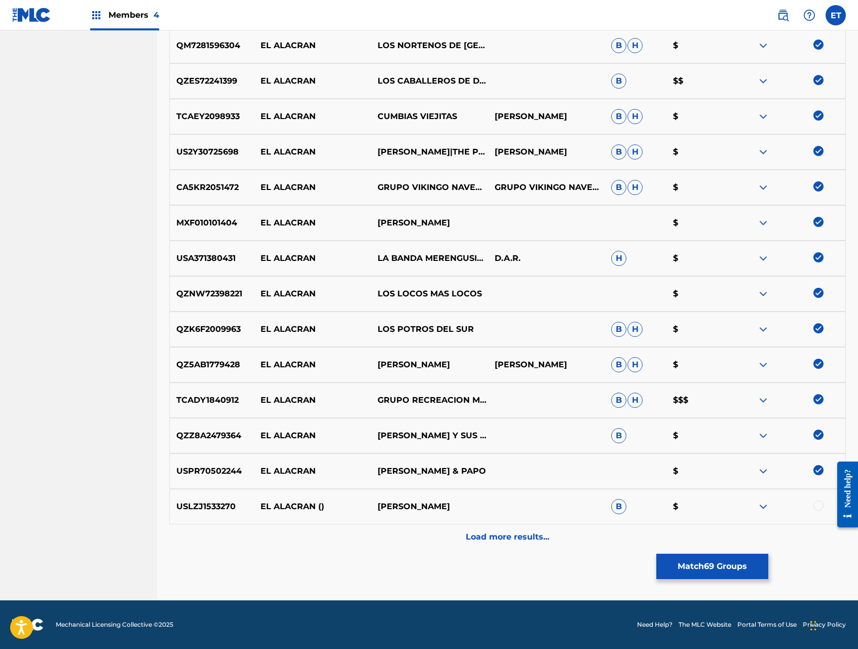
click at [819, 503] on div at bounding box center [818, 506] width 10 height 10
click at [505, 531] on p "Load more results..." at bounding box center [508, 537] width 84 height 12
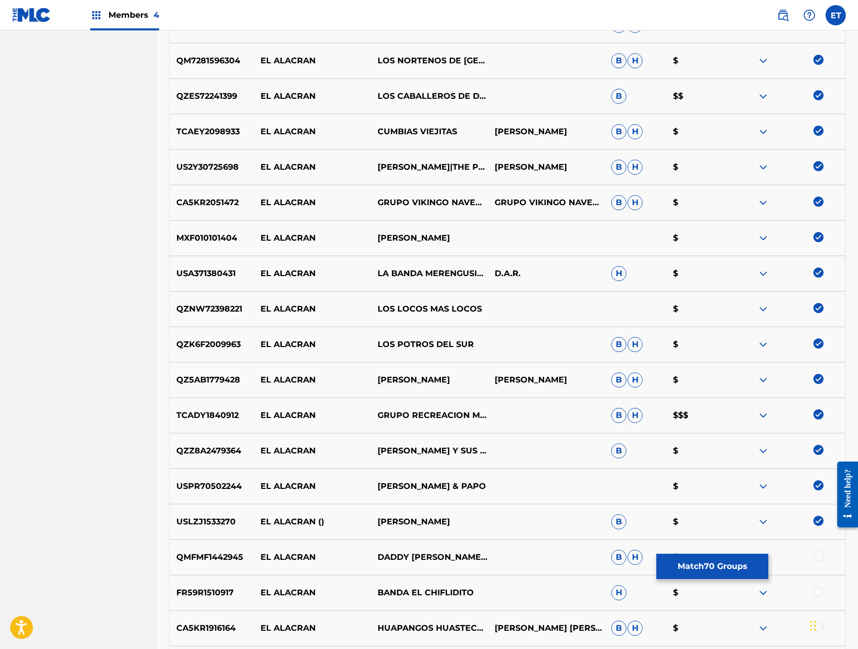
scroll to position [2703, 0]
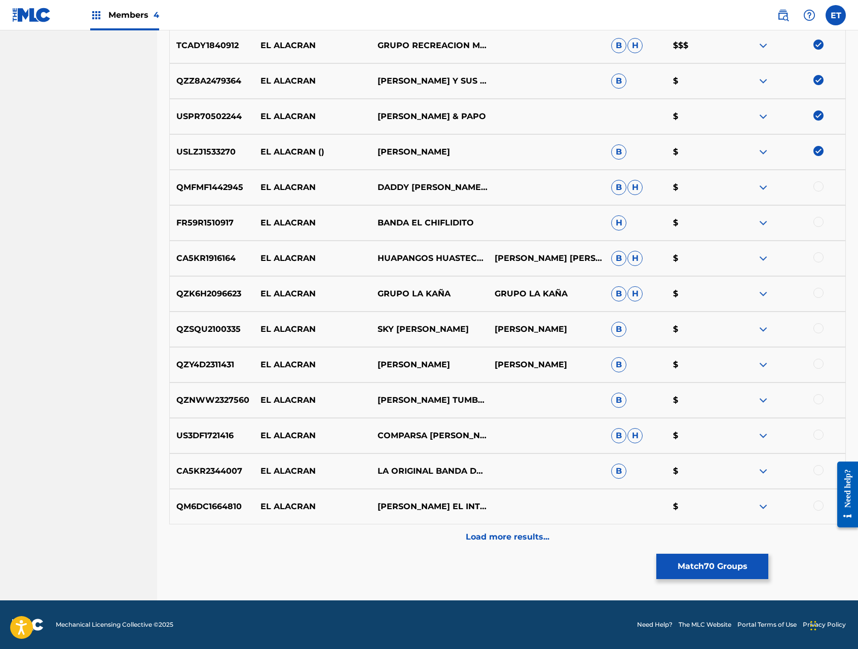
click at [816, 186] on div at bounding box center [818, 186] width 10 height 10
click at [818, 225] on div at bounding box center [818, 222] width 10 height 10
click at [818, 257] on div at bounding box center [818, 257] width 10 height 10
click at [818, 290] on div at bounding box center [818, 293] width 10 height 10
click at [817, 325] on div at bounding box center [818, 328] width 10 height 10
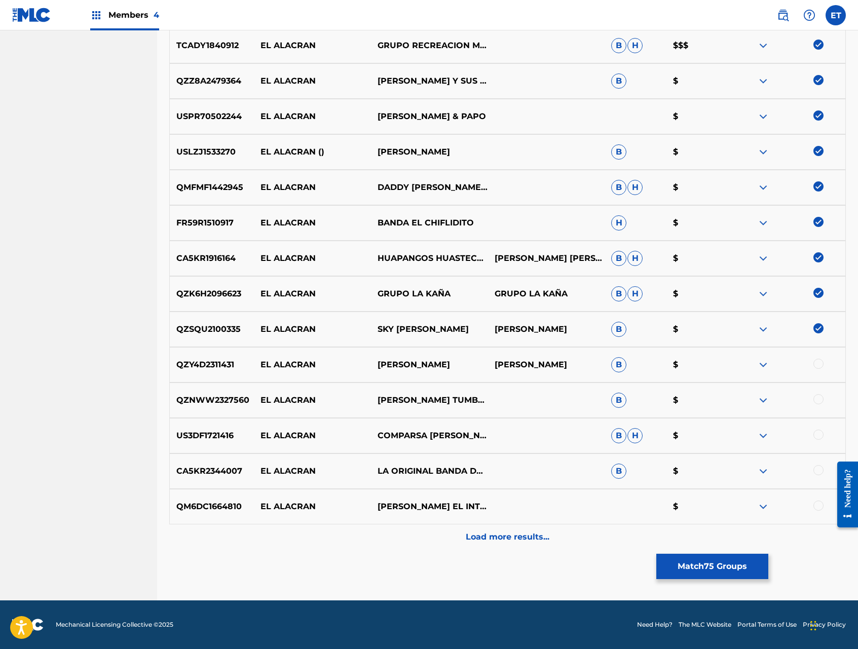
click at [822, 365] on div at bounding box center [818, 364] width 10 height 10
drag, startPoint x: 815, startPoint y: 401, endPoint x: 819, endPoint y: 407, distance: 8.0
click at [815, 401] on div at bounding box center [818, 399] width 10 height 10
click at [817, 433] on div at bounding box center [818, 435] width 10 height 10
click at [818, 469] on div at bounding box center [818, 470] width 10 height 10
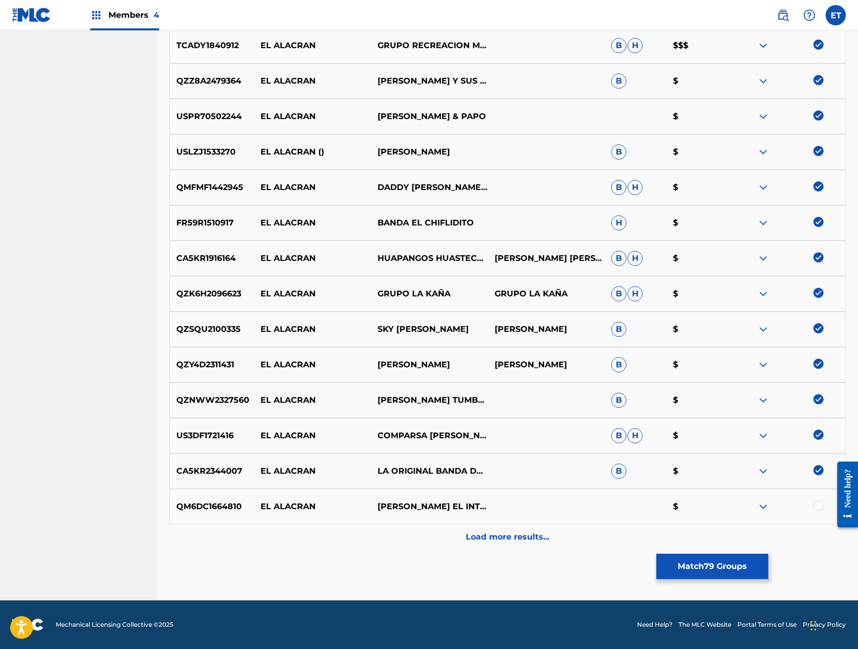
click at [822, 509] on div at bounding box center [786, 507] width 117 height 12
click at [819, 508] on div at bounding box center [818, 506] width 10 height 10
click at [532, 531] on p "Load more results..." at bounding box center [508, 537] width 84 height 12
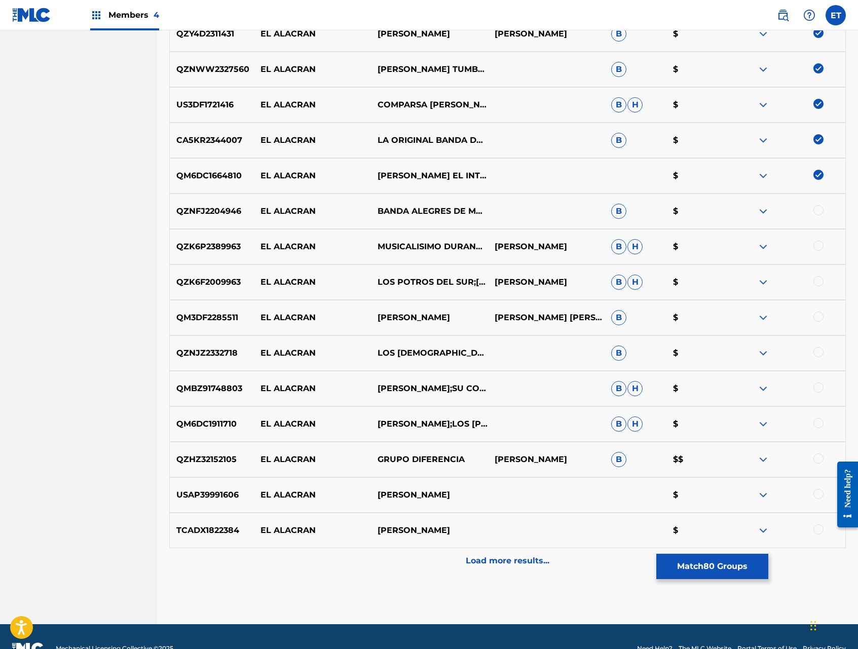
scroll to position [3058, 0]
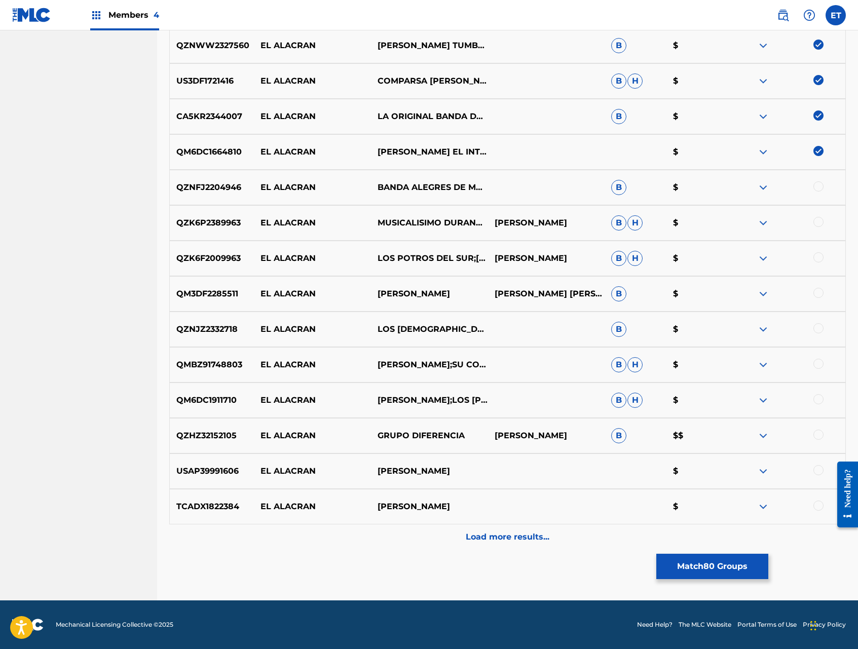
click at [819, 185] on div at bounding box center [818, 186] width 10 height 10
click at [818, 217] on div at bounding box center [818, 222] width 10 height 10
click at [819, 253] on div at bounding box center [818, 257] width 10 height 10
click at [818, 292] on div at bounding box center [818, 293] width 10 height 10
drag, startPoint x: 820, startPoint y: 326, endPoint x: 823, endPoint y: 359, distance: 33.1
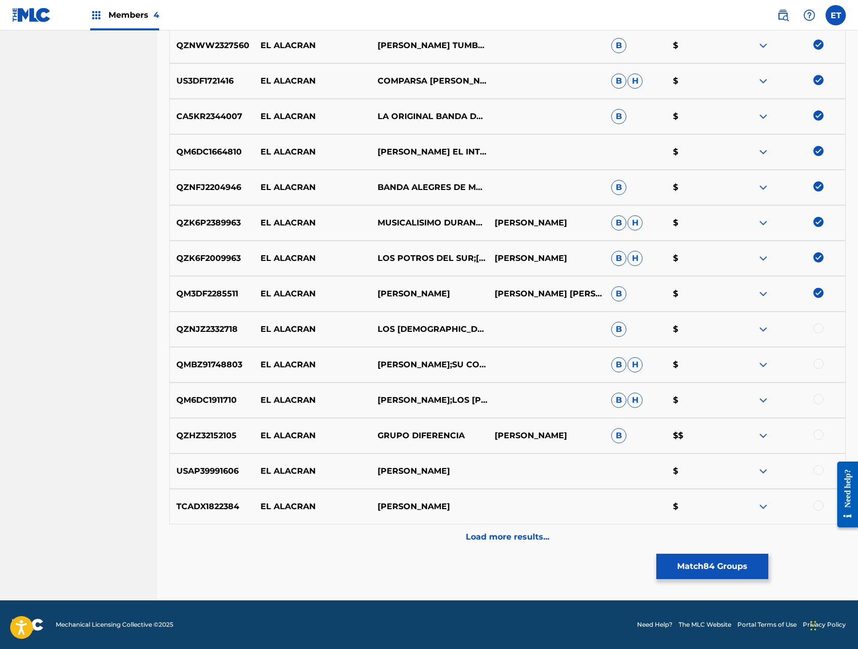
click at [820, 326] on div at bounding box center [818, 328] width 10 height 10
drag, startPoint x: 821, startPoint y: 365, endPoint x: 819, endPoint y: 382, distance: 17.3
click at [821, 365] on div at bounding box center [818, 364] width 10 height 10
click at [819, 396] on div at bounding box center [818, 399] width 10 height 10
click at [820, 436] on div at bounding box center [818, 435] width 10 height 10
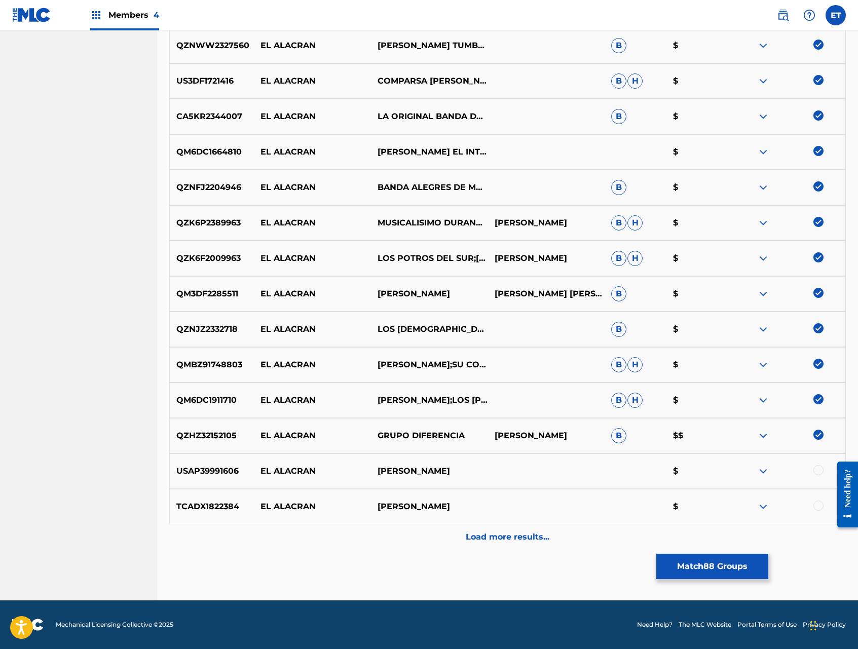
click at [816, 469] on div at bounding box center [818, 470] width 10 height 10
click at [820, 507] on div at bounding box center [818, 506] width 10 height 10
click at [587, 533] on div "Load more results..." at bounding box center [507, 536] width 676 height 25
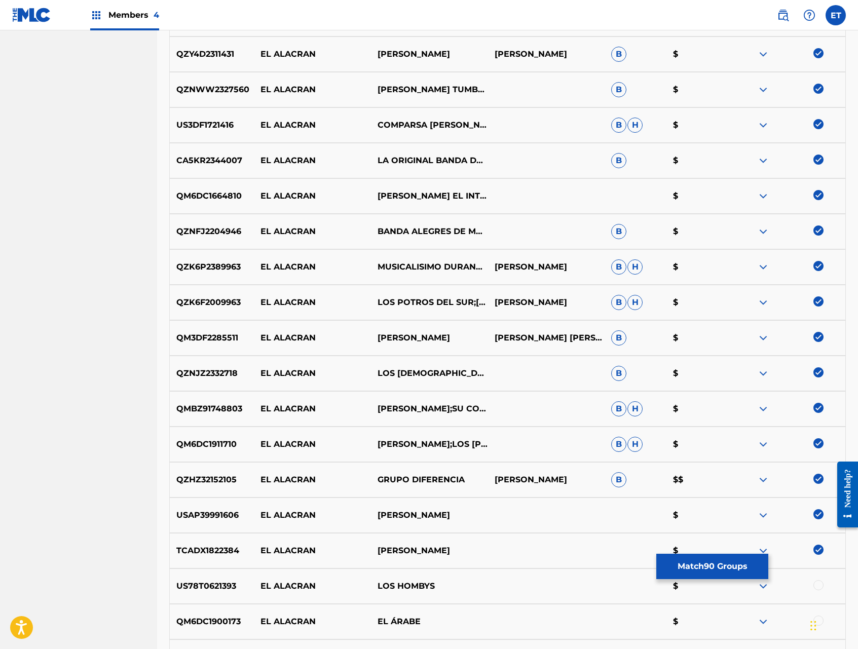
scroll to position [3413, 0]
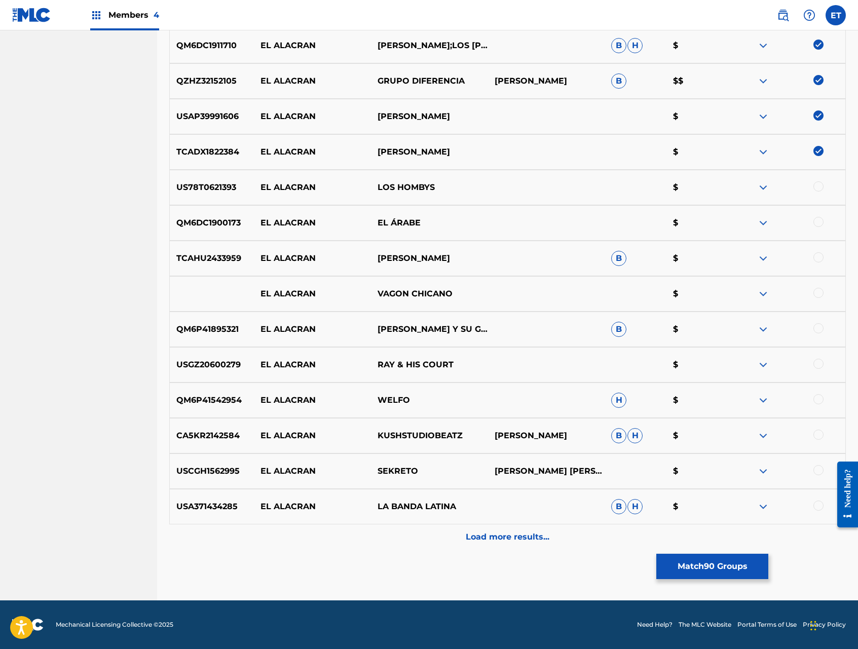
click at [821, 186] on div at bounding box center [818, 186] width 10 height 10
click at [820, 223] on div at bounding box center [818, 222] width 10 height 10
click at [819, 253] on div at bounding box center [818, 257] width 10 height 10
click at [821, 295] on div at bounding box center [818, 293] width 10 height 10
click at [819, 330] on div at bounding box center [818, 328] width 10 height 10
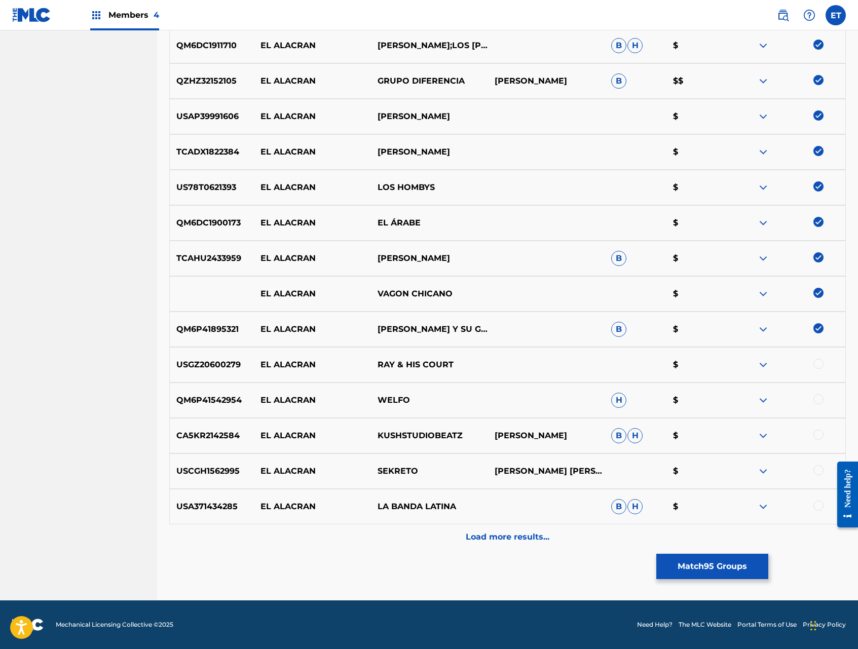
click at [818, 363] on div at bounding box center [818, 364] width 10 height 10
click at [820, 403] on div at bounding box center [818, 399] width 10 height 10
click at [821, 437] on div at bounding box center [818, 435] width 10 height 10
click at [821, 471] on div at bounding box center [818, 470] width 10 height 10
click at [817, 505] on div at bounding box center [818, 506] width 10 height 10
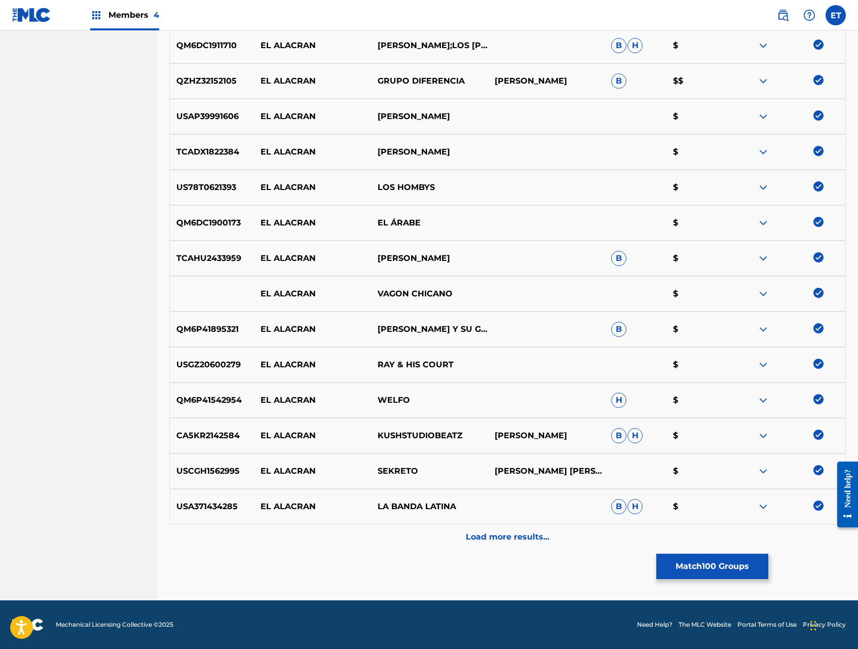
click at [585, 538] on div "Load more results..." at bounding box center [507, 536] width 676 height 25
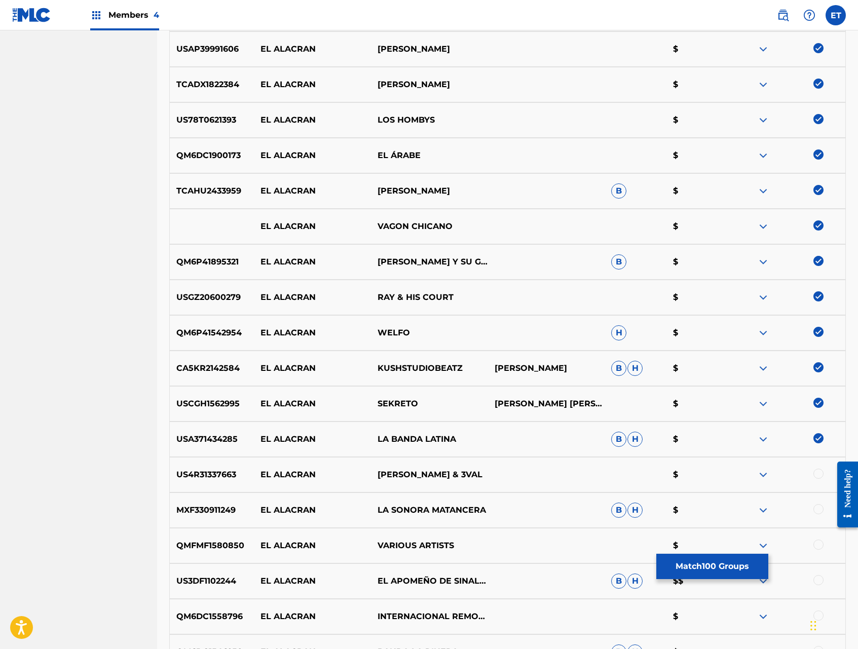
scroll to position [3767, 0]
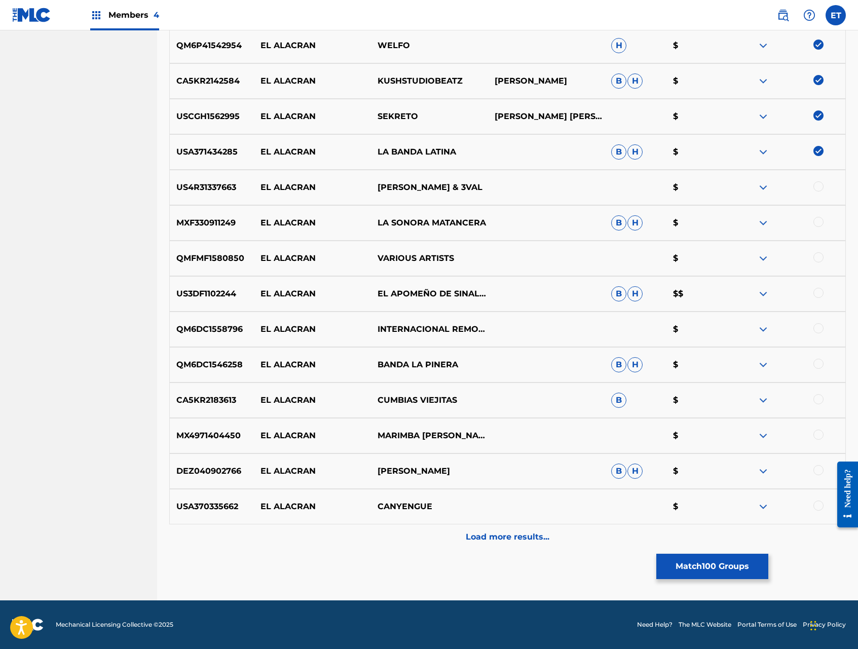
click at [818, 185] on div at bounding box center [818, 186] width 10 height 10
click at [817, 219] on div at bounding box center [818, 222] width 10 height 10
click at [820, 254] on div at bounding box center [818, 257] width 10 height 10
click at [818, 295] on div at bounding box center [818, 293] width 10 height 10
click at [821, 327] on div at bounding box center [818, 328] width 10 height 10
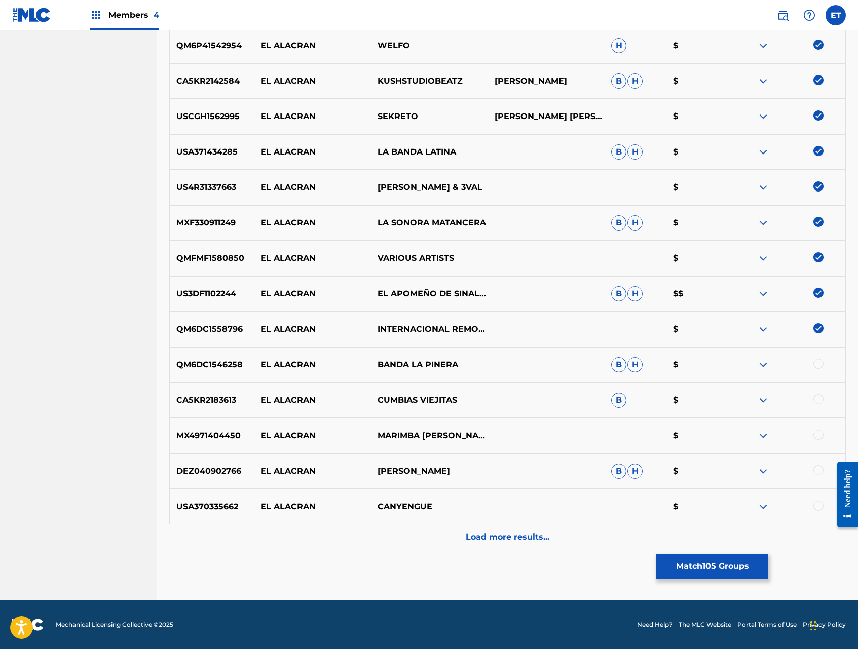
click at [817, 360] on div at bounding box center [818, 364] width 10 height 10
click at [818, 398] on div at bounding box center [818, 399] width 10 height 10
click at [821, 437] on div at bounding box center [818, 435] width 10 height 10
drag, startPoint x: 817, startPoint y: 467, endPoint x: 818, endPoint y: 478, distance: 10.7
click at [817, 468] on div at bounding box center [818, 470] width 10 height 10
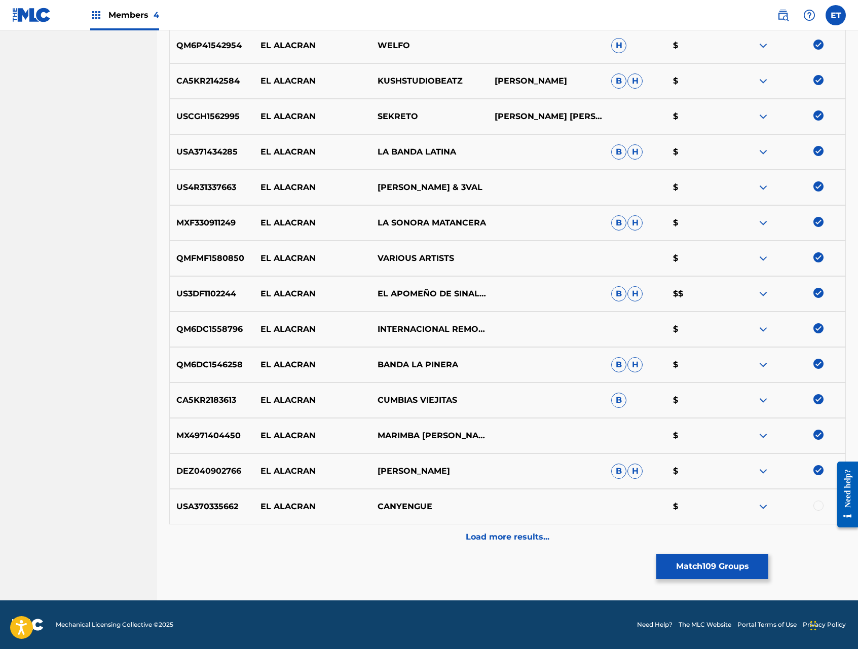
click at [819, 504] on div at bounding box center [818, 506] width 10 height 10
click at [550, 528] on div "Load more results..." at bounding box center [507, 536] width 676 height 25
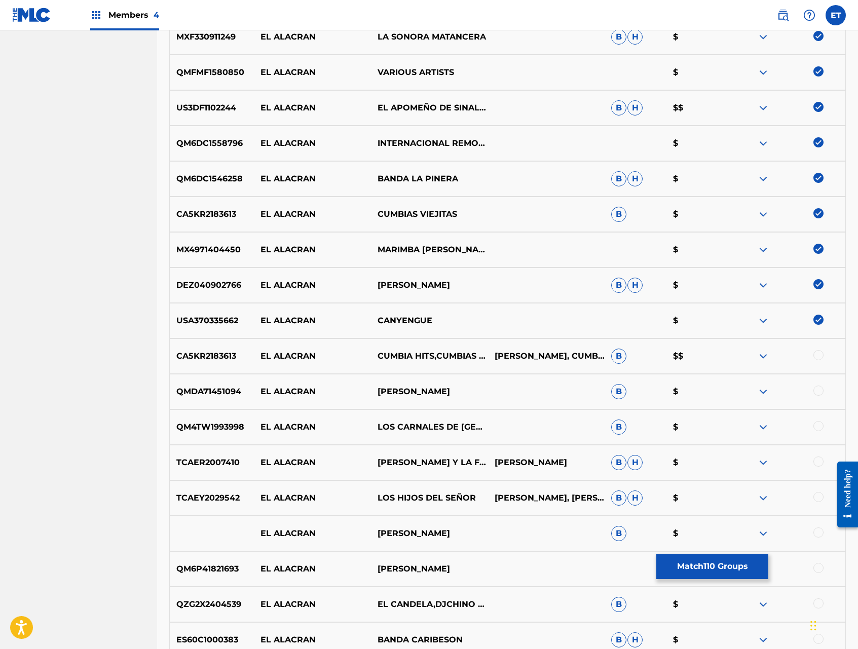
scroll to position [4122, 0]
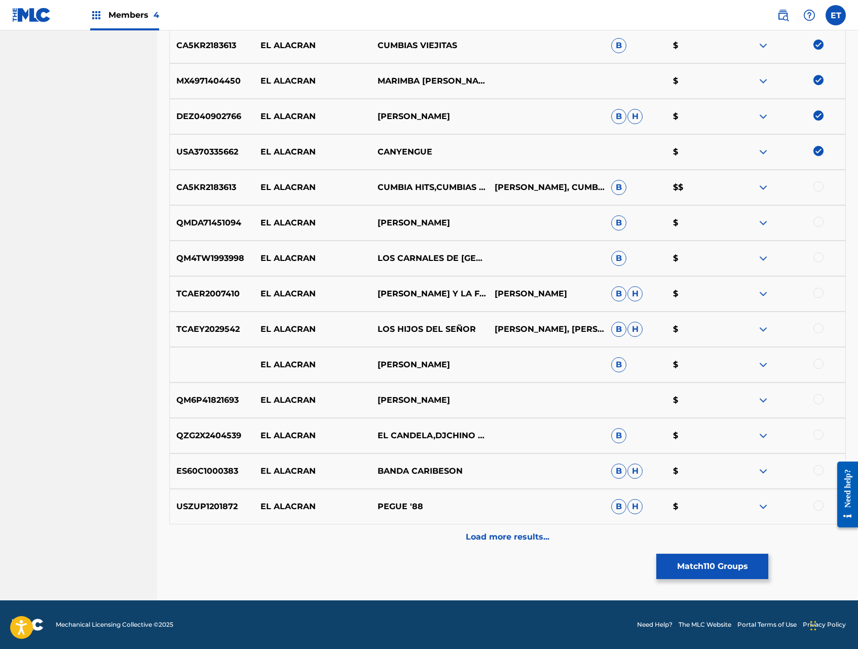
click at [814, 184] on div at bounding box center [818, 186] width 10 height 10
drag, startPoint x: 820, startPoint y: 220, endPoint x: 818, endPoint y: 252, distance: 32.0
click at [820, 220] on div at bounding box center [818, 222] width 10 height 10
click at [819, 255] on div at bounding box center [818, 257] width 10 height 10
click at [817, 286] on div "TCAER2007410 EL ALACRAN [PERSON_NAME] Y LA FUERZA DEL AMOR [PERSON_NAME] [PERSO…" at bounding box center [507, 293] width 676 height 35
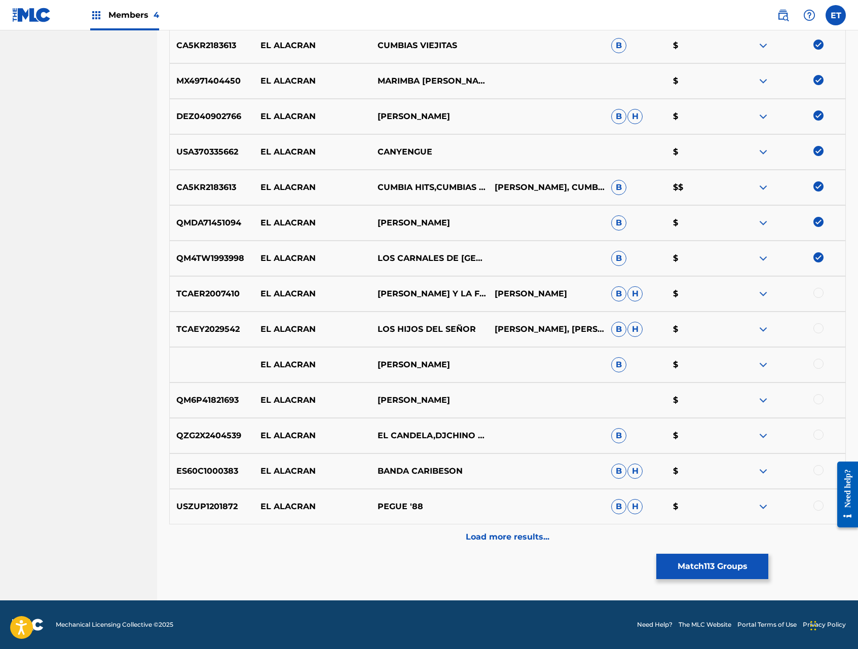
click at [818, 296] on div at bounding box center [818, 293] width 10 height 10
click at [819, 334] on div at bounding box center [786, 329] width 117 height 12
click at [819, 330] on div at bounding box center [818, 328] width 10 height 10
click at [820, 363] on div at bounding box center [818, 364] width 10 height 10
click at [818, 398] on div at bounding box center [818, 399] width 10 height 10
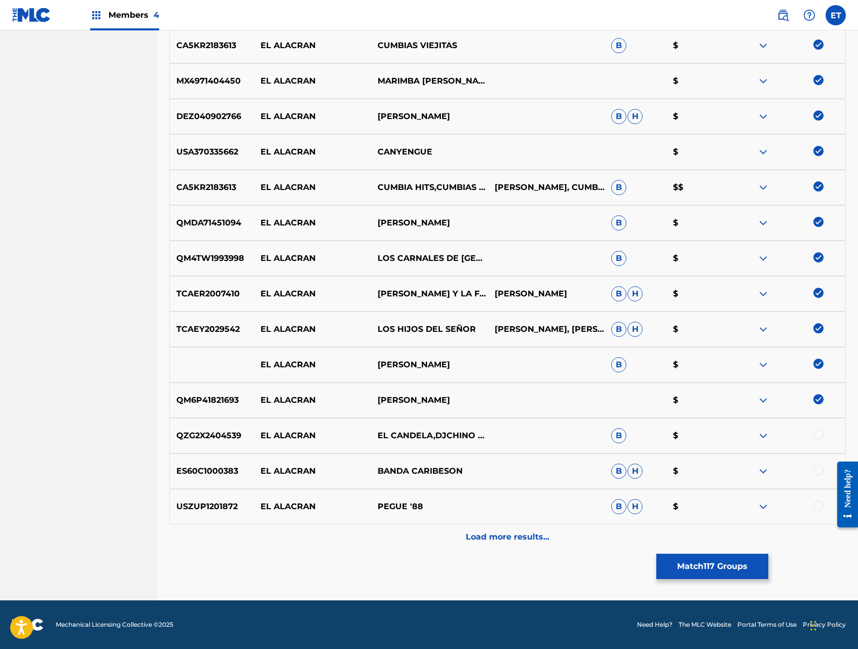
click at [820, 432] on div at bounding box center [818, 435] width 10 height 10
click at [817, 471] on div at bounding box center [818, 470] width 10 height 10
click at [818, 507] on div at bounding box center [818, 506] width 10 height 10
click at [562, 540] on div "Load more results..." at bounding box center [507, 536] width 676 height 25
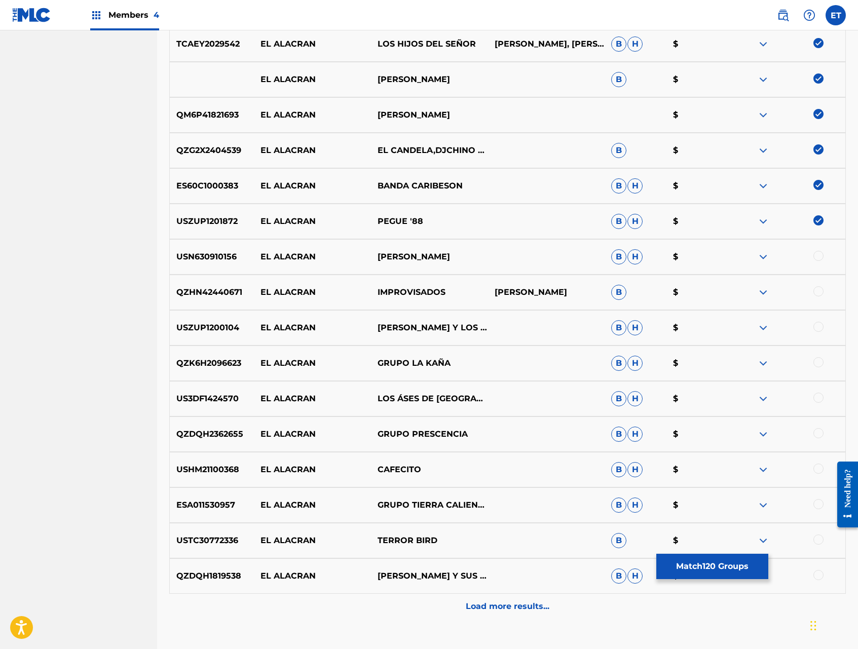
scroll to position [4477, 0]
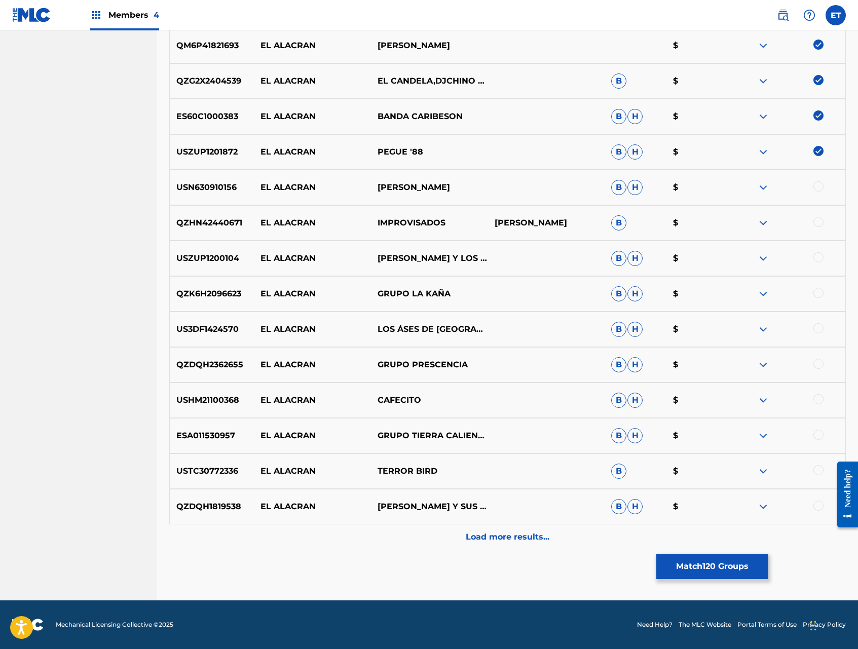
click at [816, 186] on div at bounding box center [818, 186] width 10 height 10
click at [819, 218] on div at bounding box center [818, 222] width 10 height 10
click at [819, 256] on div at bounding box center [818, 257] width 10 height 10
click at [818, 294] on div at bounding box center [818, 293] width 10 height 10
click at [820, 329] on div at bounding box center [818, 328] width 10 height 10
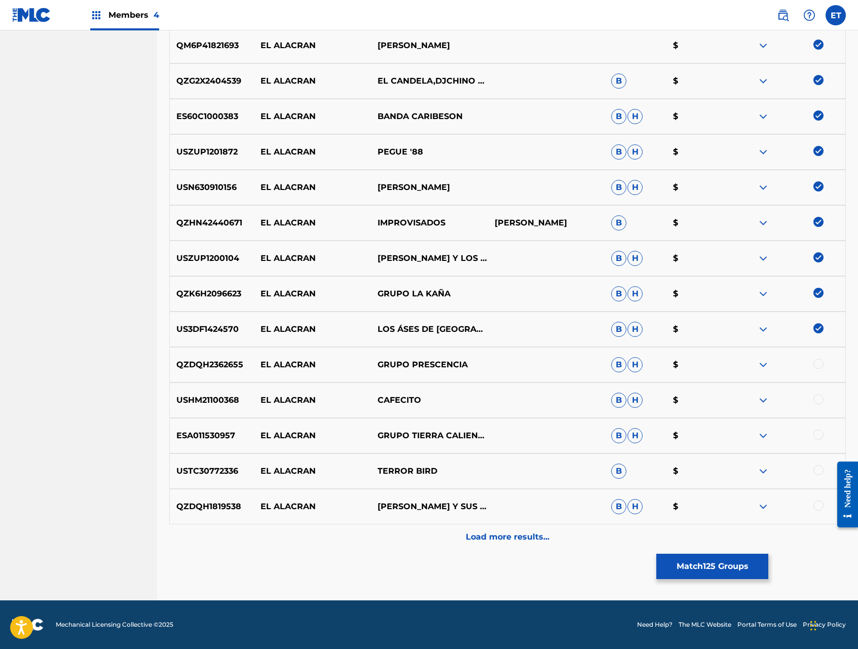
click at [818, 363] on div at bounding box center [818, 364] width 10 height 10
click at [819, 396] on div at bounding box center [818, 399] width 10 height 10
click at [819, 437] on div at bounding box center [818, 435] width 10 height 10
click at [818, 467] on div at bounding box center [818, 470] width 10 height 10
click at [818, 506] on div at bounding box center [818, 506] width 10 height 10
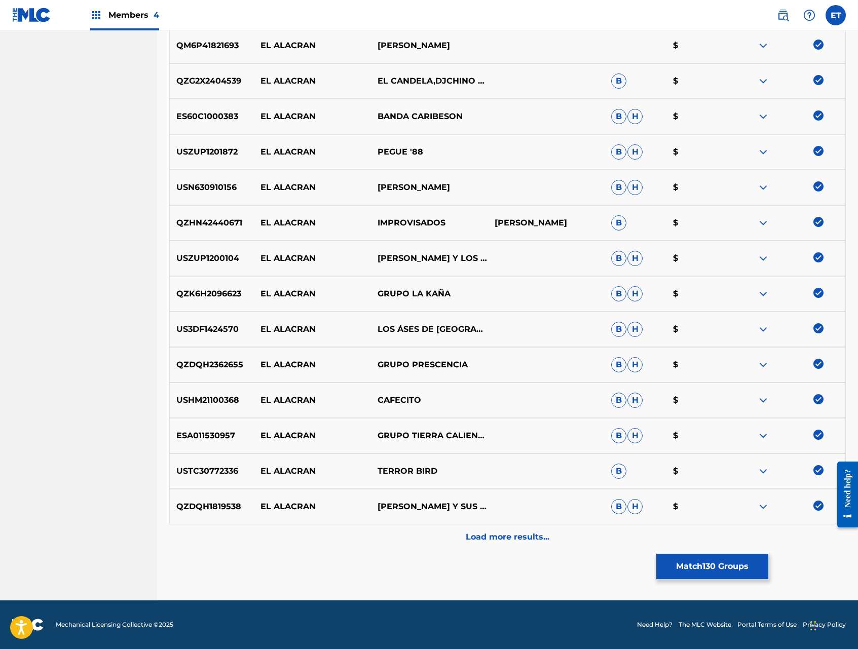
click at [562, 538] on div "Load more results..." at bounding box center [507, 536] width 676 height 25
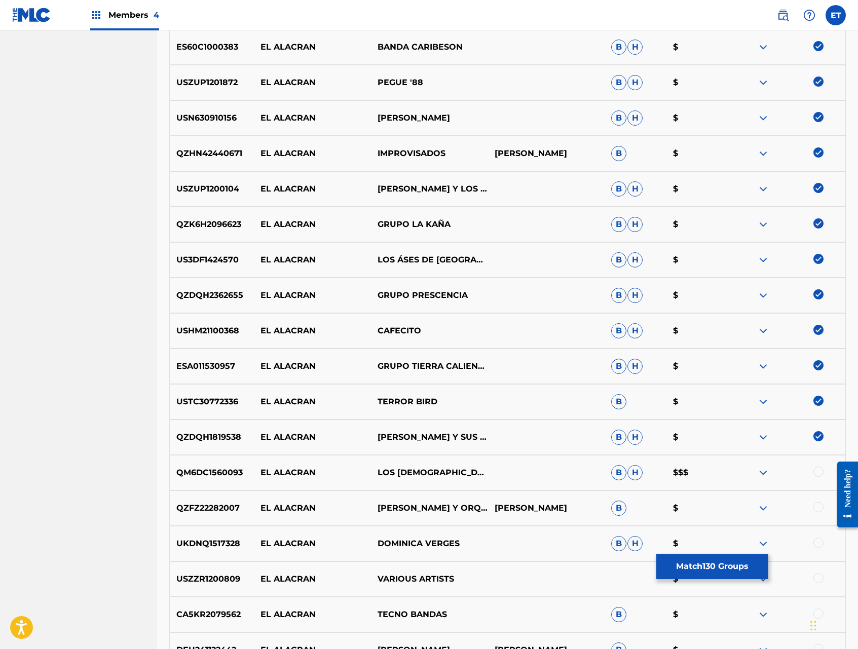
scroll to position [4831, 0]
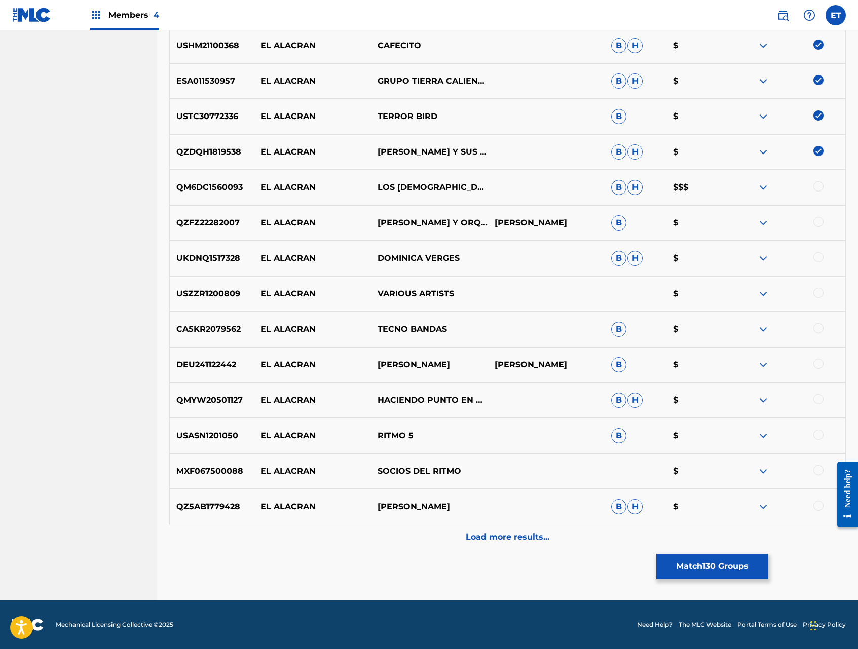
click at [815, 185] on div at bounding box center [818, 186] width 10 height 10
click at [816, 218] on div at bounding box center [818, 222] width 10 height 10
click at [823, 255] on div at bounding box center [786, 258] width 117 height 12
click at [822, 259] on div at bounding box center [818, 257] width 10 height 10
drag, startPoint x: 818, startPoint y: 293, endPoint x: 822, endPoint y: 329, distance: 36.2
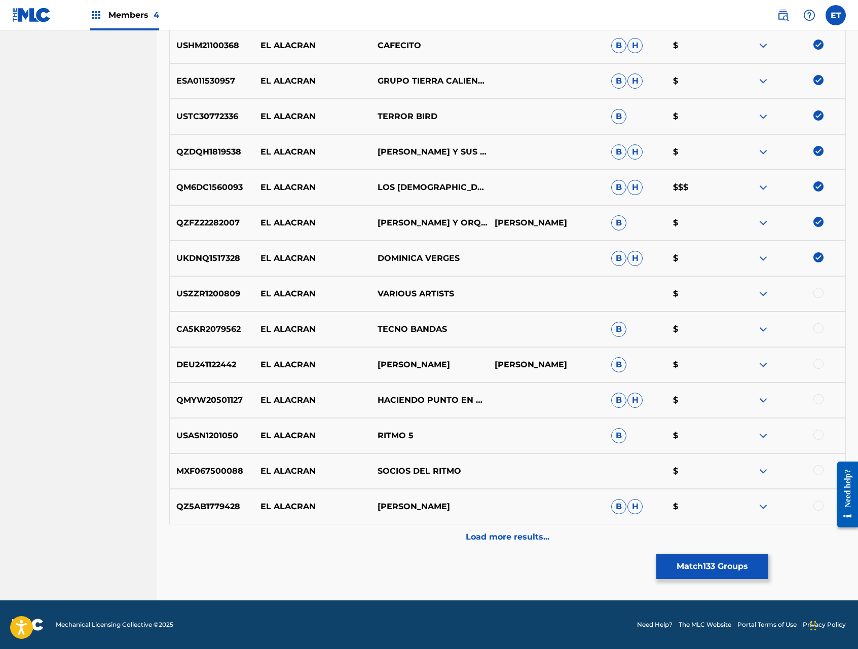
click at [819, 294] on div at bounding box center [818, 293] width 10 height 10
click at [822, 329] on div at bounding box center [818, 328] width 10 height 10
click at [817, 361] on div at bounding box center [818, 364] width 10 height 10
click at [819, 395] on div at bounding box center [818, 399] width 10 height 10
drag, startPoint x: 818, startPoint y: 432, endPoint x: 820, endPoint y: 458, distance: 25.5
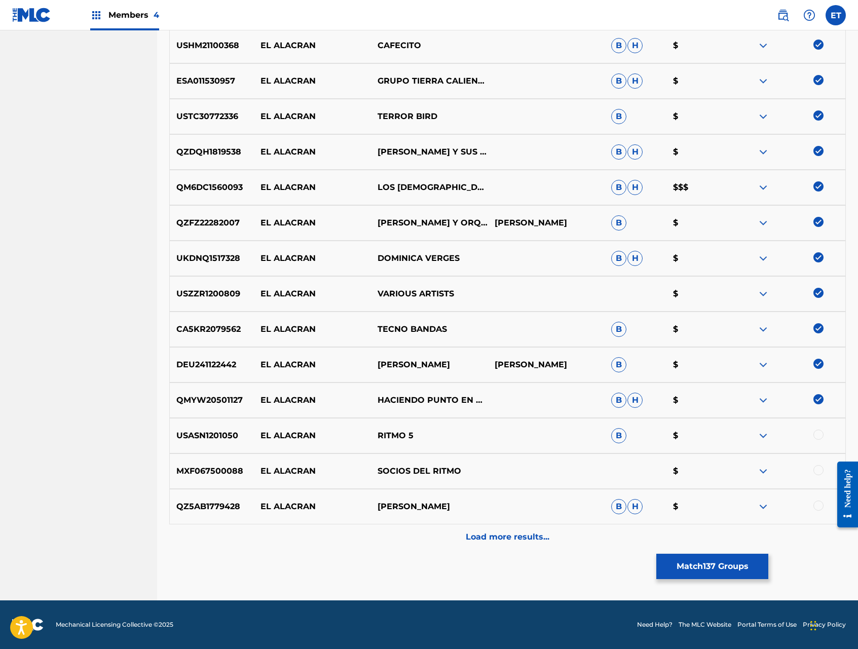
click at [818, 433] on div at bounding box center [818, 435] width 10 height 10
click at [818, 471] on div at bounding box center [818, 470] width 10 height 10
click at [819, 507] on div at bounding box center [818, 506] width 10 height 10
click at [558, 537] on div "Load more results..." at bounding box center [507, 536] width 676 height 25
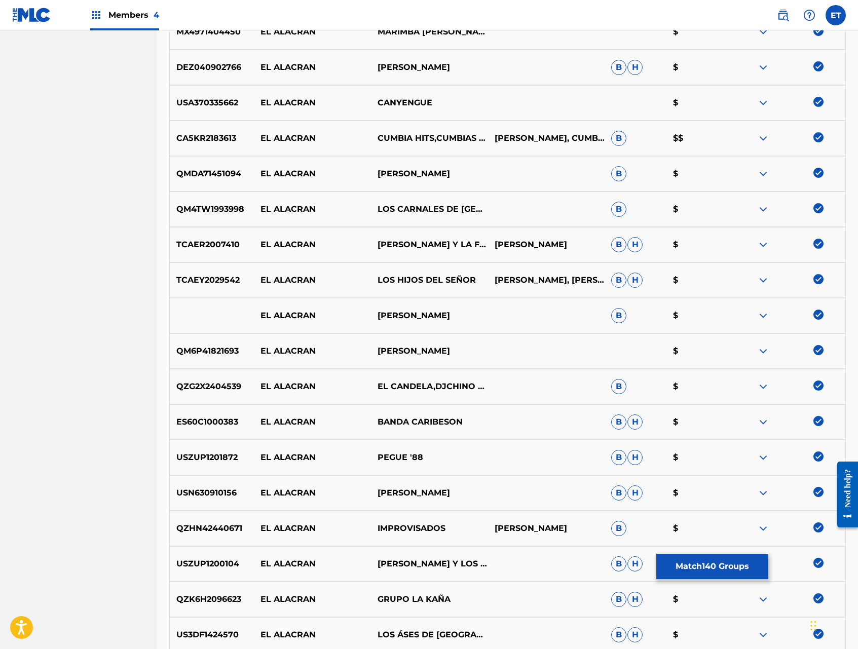
scroll to position [5186, 0]
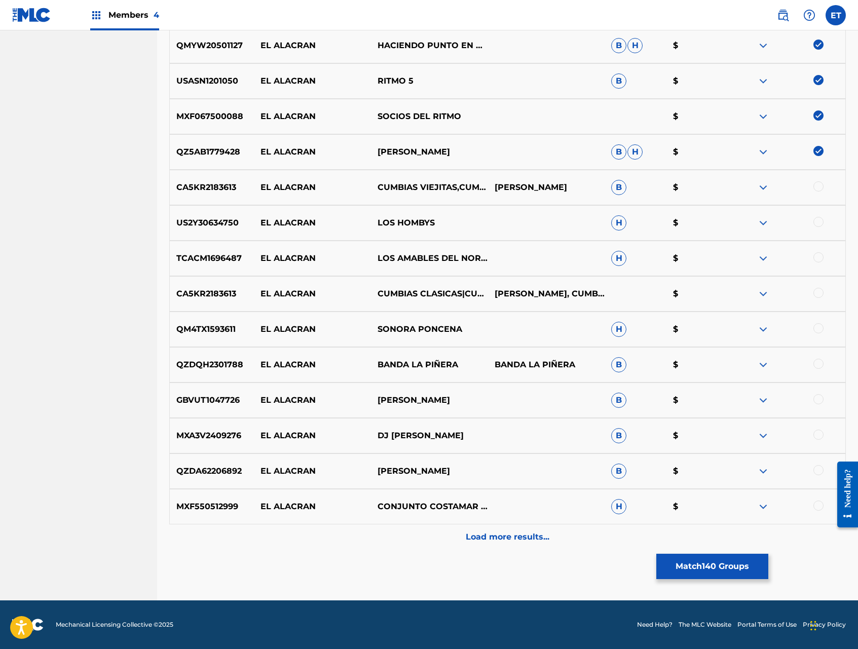
click at [816, 183] on div at bounding box center [818, 186] width 10 height 10
click at [821, 222] on div at bounding box center [818, 222] width 10 height 10
click at [818, 257] on div at bounding box center [818, 257] width 10 height 10
click at [820, 296] on div at bounding box center [818, 293] width 10 height 10
click at [820, 330] on div at bounding box center [818, 328] width 10 height 10
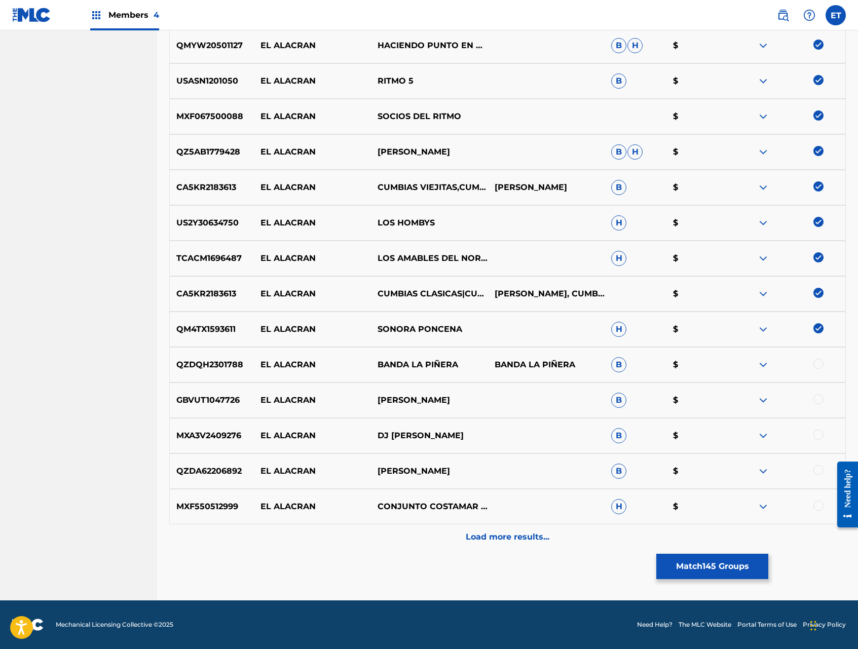
click at [819, 364] on div at bounding box center [818, 364] width 10 height 10
drag, startPoint x: 818, startPoint y: 395, endPoint x: 821, endPoint y: 406, distance: 11.4
click at [818, 395] on div at bounding box center [818, 399] width 10 height 10
click at [820, 438] on div at bounding box center [818, 435] width 10 height 10
click at [819, 473] on div at bounding box center [818, 470] width 10 height 10
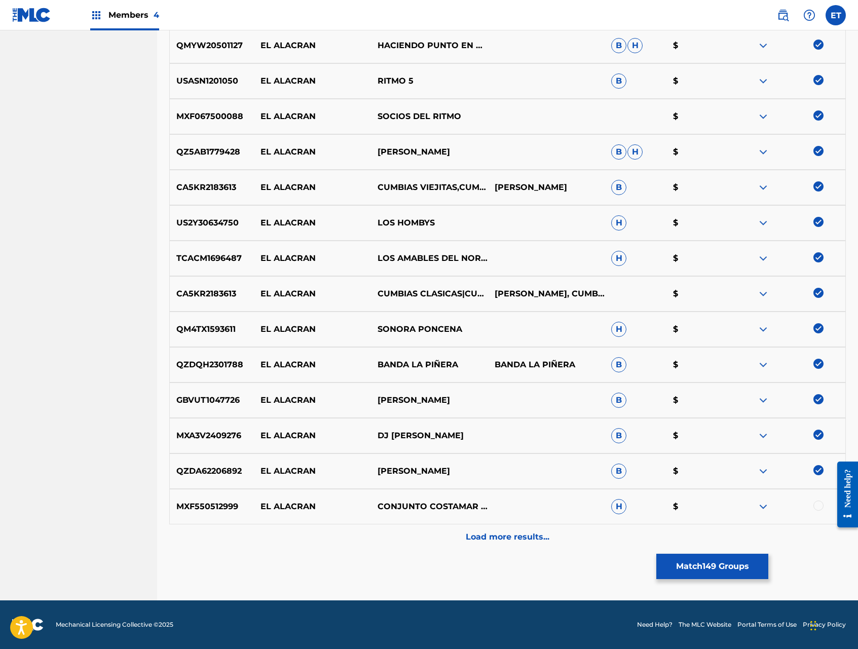
click at [816, 509] on div at bounding box center [818, 506] width 10 height 10
click at [494, 532] on p "Load more results..." at bounding box center [508, 537] width 84 height 12
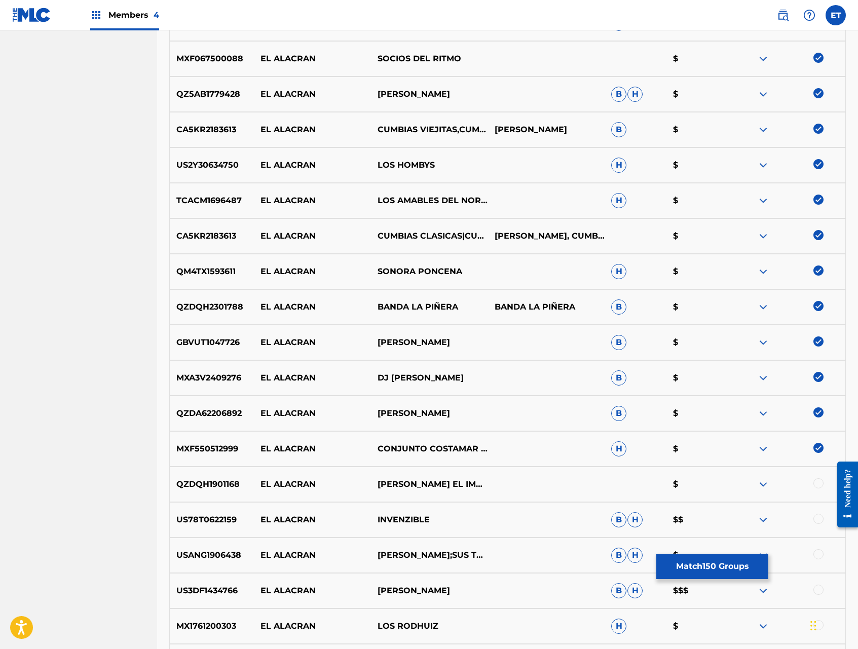
scroll to position [5541, 0]
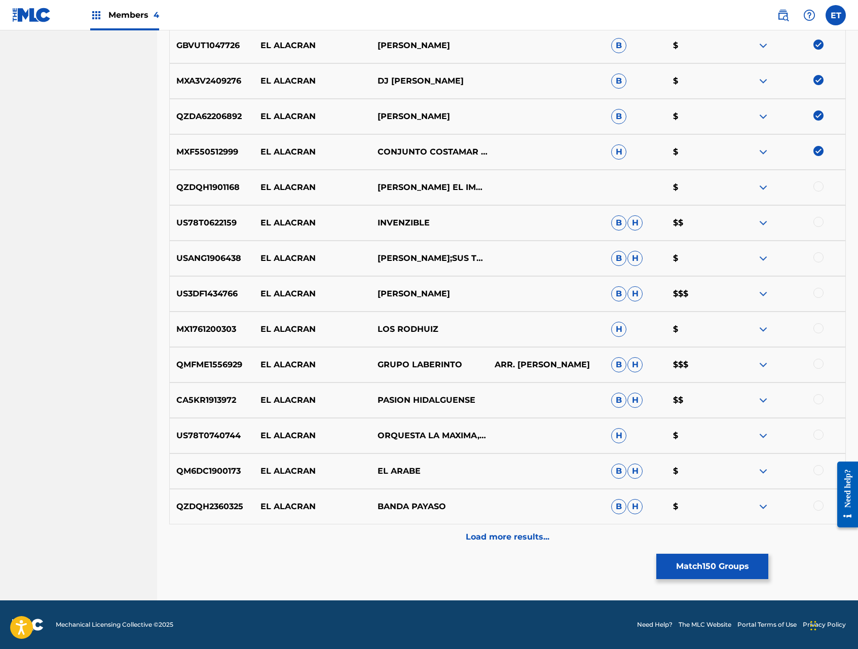
click at [818, 182] on div at bounding box center [818, 186] width 10 height 10
click at [818, 222] on div at bounding box center [818, 222] width 10 height 10
click at [819, 255] on div at bounding box center [818, 257] width 10 height 10
click at [819, 289] on div at bounding box center [818, 293] width 10 height 10
click at [819, 328] on div at bounding box center [818, 328] width 10 height 10
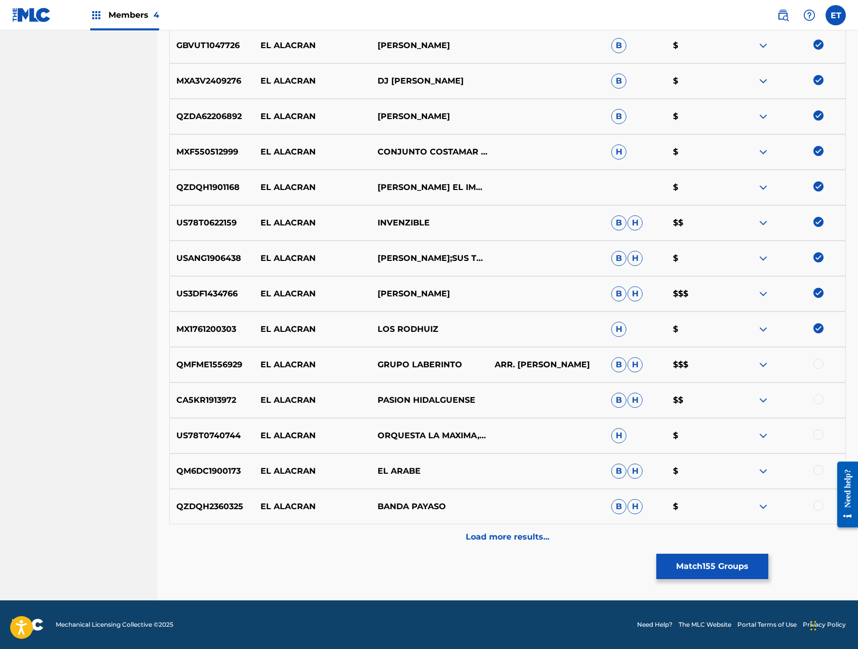
click at [817, 364] on div at bounding box center [818, 364] width 10 height 10
click at [818, 397] on div at bounding box center [818, 399] width 10 height 10
click at [818, 432] on div at bounding box center [818, 435] width 10 height 10
click at [819, 470] on div at bounding box center [818, 470] width 10 height 10
click at [816, 512] on div at bounding box center [786, 507] width 117 height 12
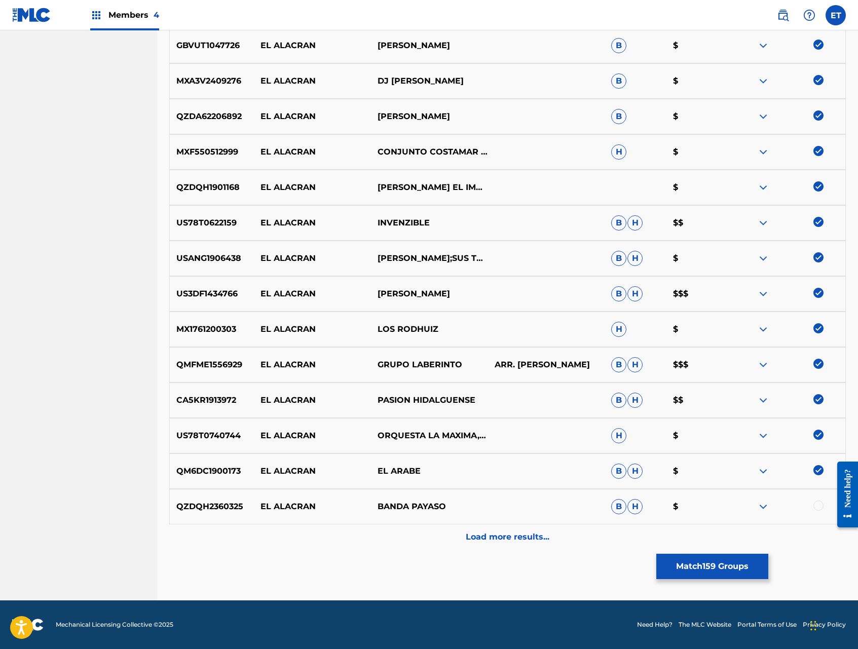
click at [763, 359] on img at bounding box center [763, 365] width 12 height 12
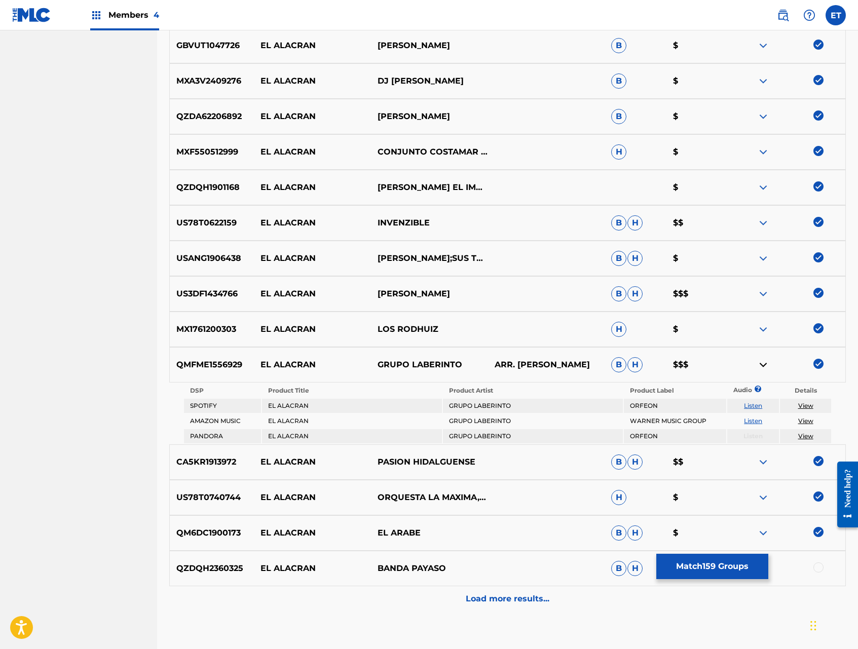
click at [750, 405] on link "Listen" at bounding box center [753, 406] width 18 height 8
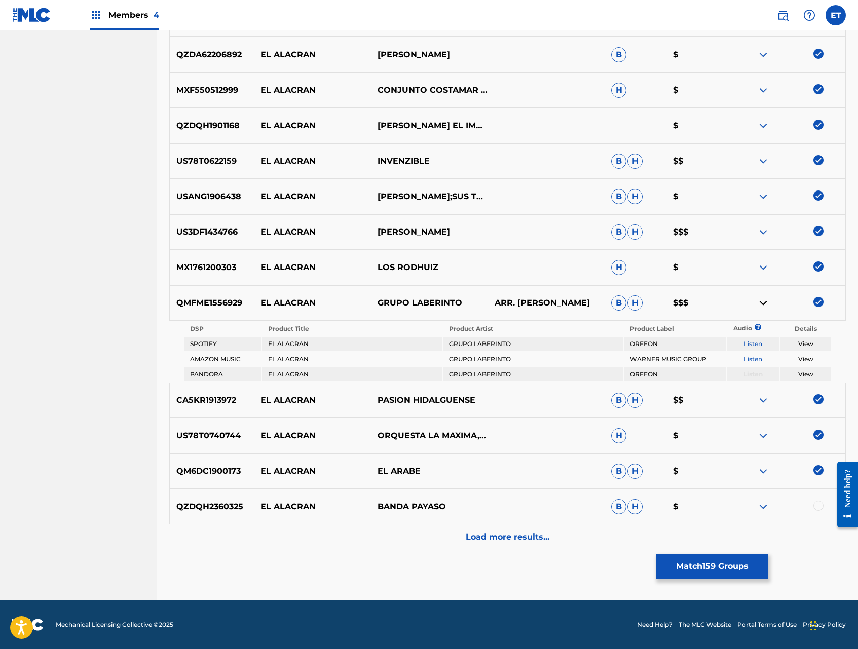
click at [534, 537] on p "Load more results..." at bounding box center [508, 537] width 84 height 12
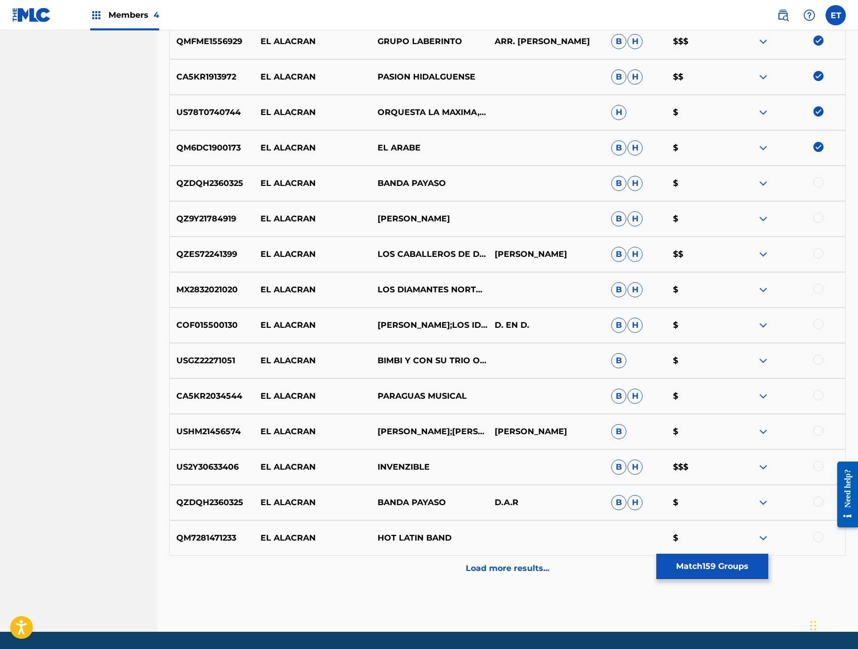
scroll to position [5895, 0]
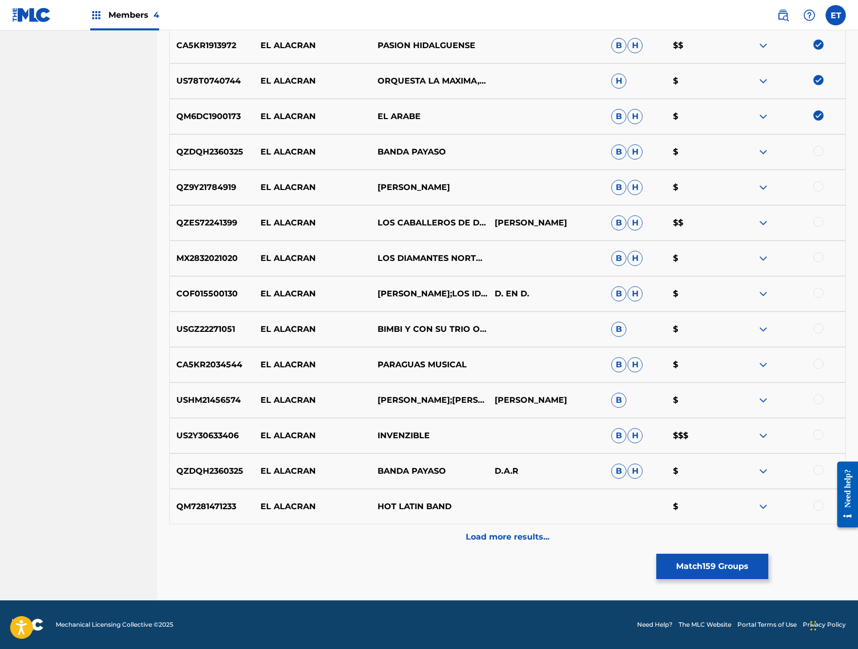
click at [813, 502] on div at bounding box center [786, 507] width 117 height 12
click at [817, 502] on div at bounding box center [818, 506] width 10 height 10
click at [818, 469] on div at bounding box center [818, 470] width 10 height 10
click at [818, 430] on div at bounding box center [818, 435] width 10 height 10
click at [819, 402] on div at bounding box center [818, 399] width 10 height 10
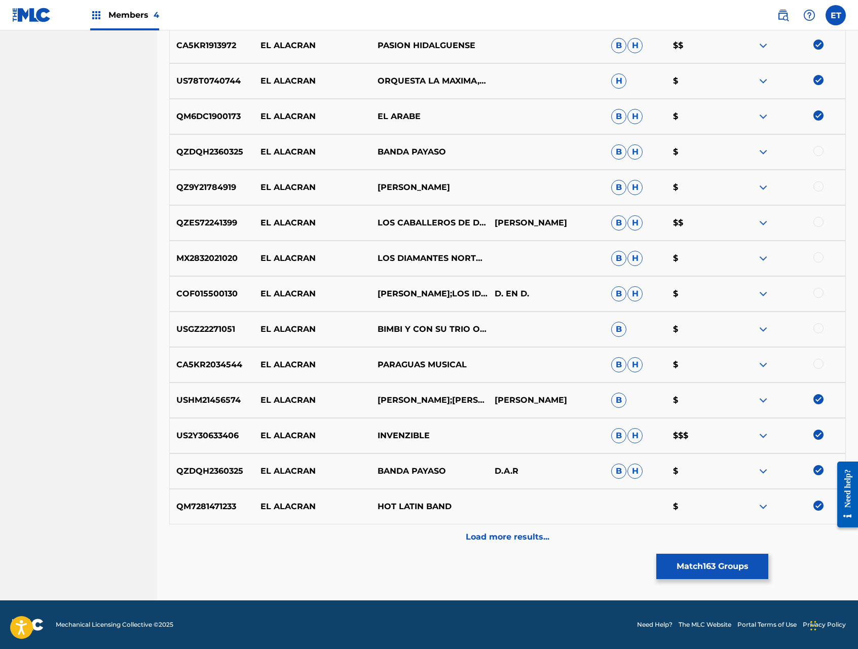
click at [820, 148] on div at bounding box center [818, 151] width 10 height 10
click at [819, 185] on div at bounding box center [818, 186] width 10 height 10
click at [816, 222] on div at bounding box center [818, 222] width 10 height 10
click at [818, 260] on div at bounding box center [818, 257] width 10 height 10
click at [818, 289] on div at bounding box center [818, 293] width 10 height 10
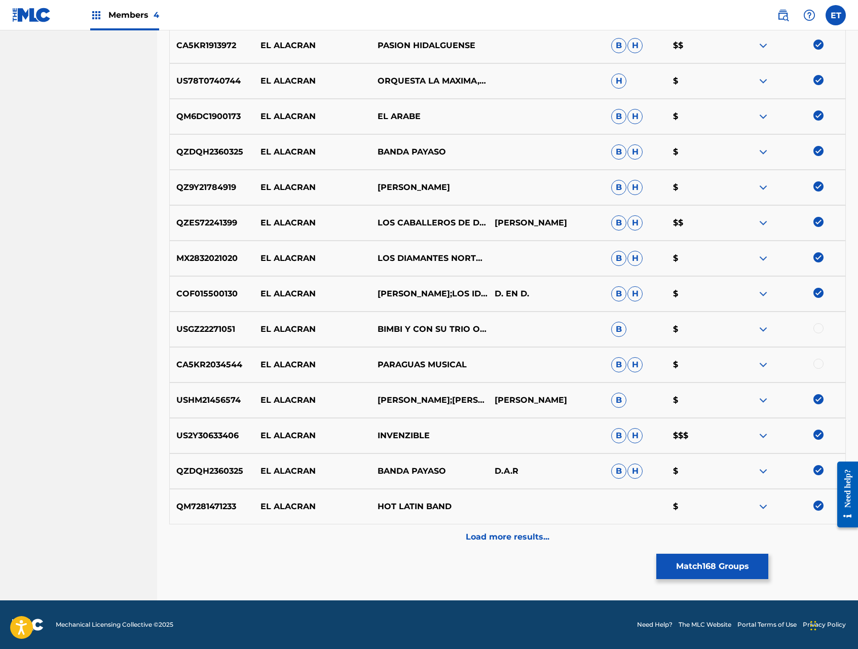
drag, startPoint x: 820, startPoint y: 327, endPoint x: 819, endPoint y: 338, distance: 11.7
click at [820, 327] on div at bounding box center [818, 328] width 10 height 10
click at [818, 362] on div at bounding box center [818, 364] width 10 height 10
click at [512, 544] on div "Load more results..." at bounding box center [507, 536] width 676 height 25
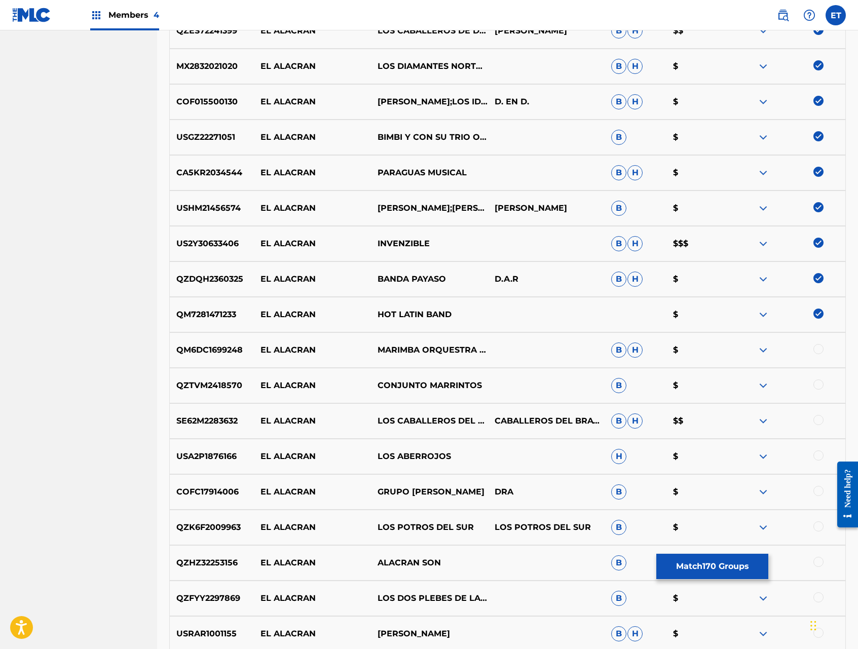
scroll to position [6250, 0]
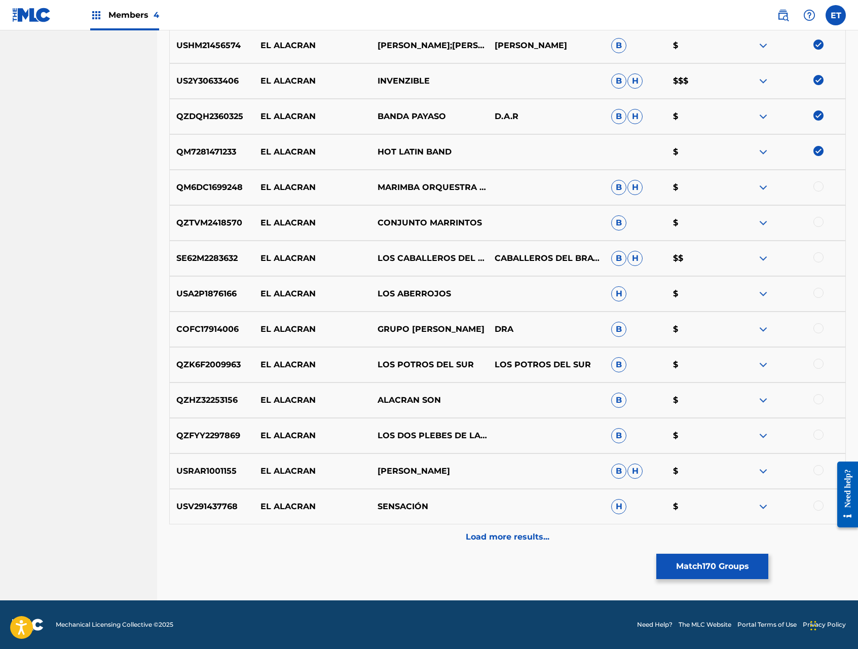
drag, startPoint x: 818, startPoint y: 182, endPoint x: 818, endPoint y: 233, distance: 50.7
click at [818, 182] on div at bounding box center [818, 186] width 10 height 10
drag, startPoint x: 818, startPoint y: 223, endPoint x: 819, endPoint y: 235, distance: 11.7
click at [818, 223] on div at bounding box center [818, 222] width 10 height 10
click at [820, 255] on div at bounding box center [818, 257] width 10 height 10
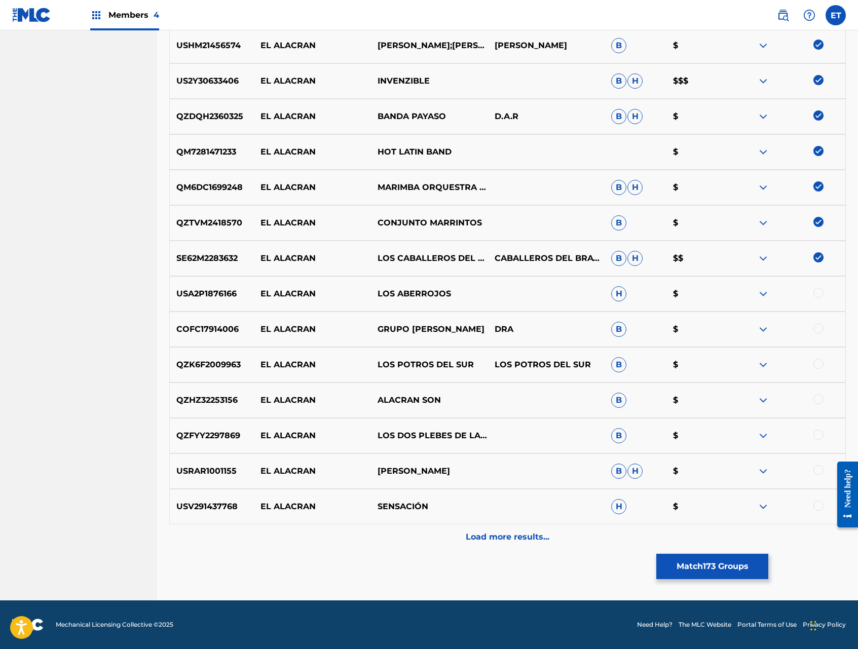
drag, startPoint x: 819, startPoint y: 292, endPoint x: 817, endPoint y: 319, distance: 27.4
click at [819, 292] on div at bounding box center [818, 293] width 10 height 10
click at [817, 328] on div at bounding box center [818, 328] width 10 height 10
click at [821, 361] on div at bounding box center [818, 364] width 10 height 10
click at [819, 399] on div at bounding box center [818, 399] width 10 height 10
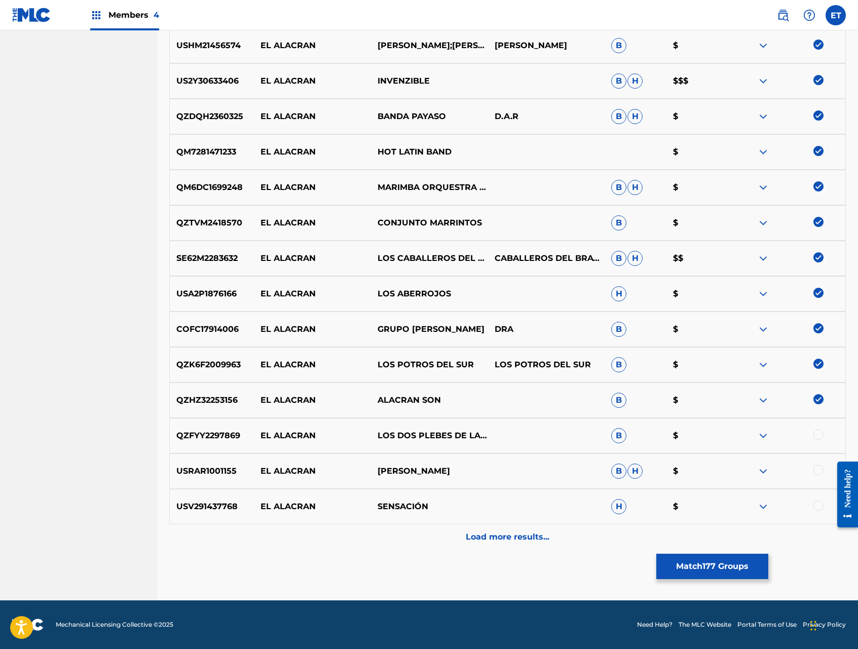
click at [821, 433] on div at bounding box center [818, 435] width 10 height 10
drag, startPoint x: 819, startPoint y: 466, endPoint x: 819, endPoint y: 479, distance: 13.2
click at [819, 466] on div at bounding box center [818, 470] width 10 height 10
click at [818, 509] on div at bounding box center [818, 506] width 10 height 10
click at [503, 537] on p "Load more results..." at bounding box center [508, 537] width 84 height 12
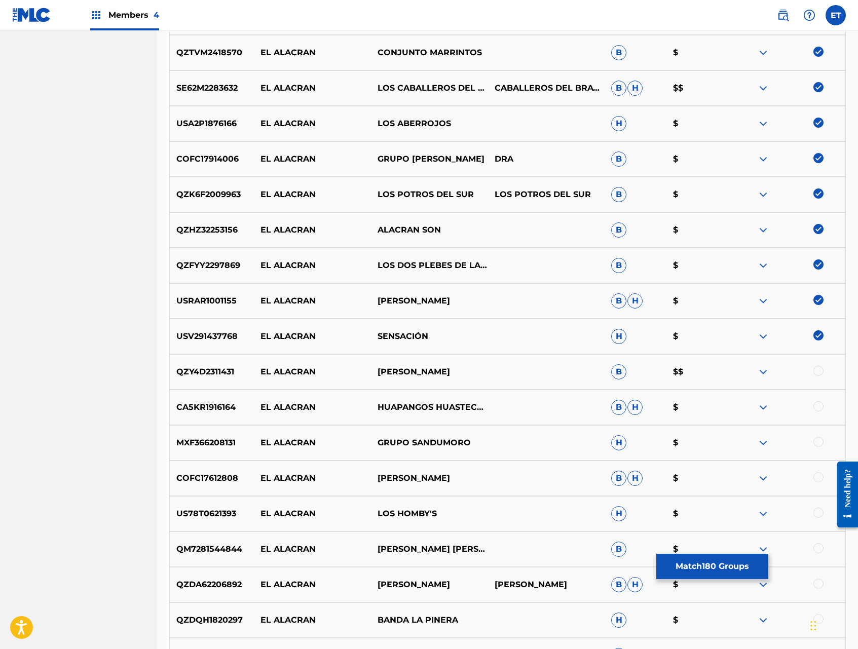
scroll to position [6605, 0]
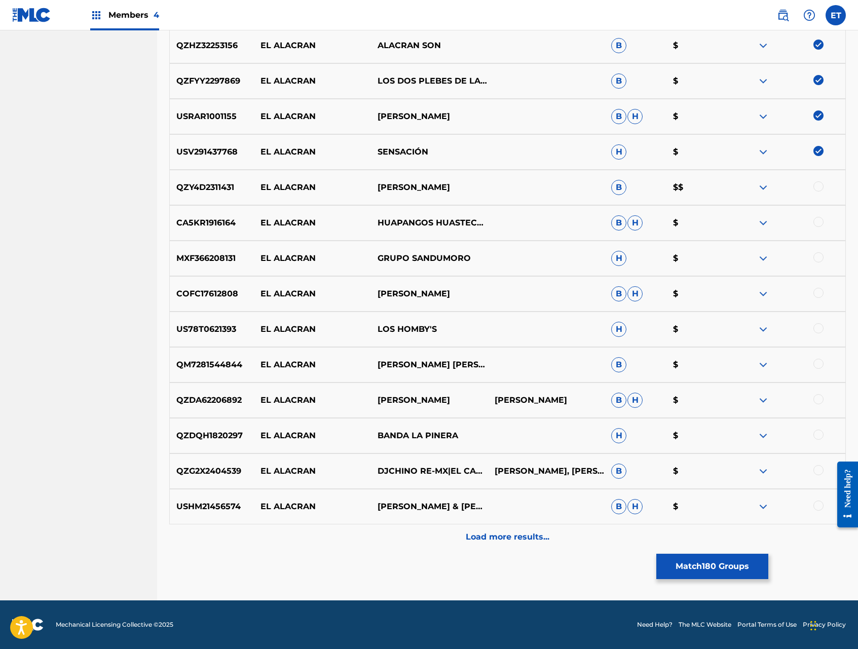
click at [820, 187] on div at bounding box center [818, 186] width 10 height 10
click at [821, 223] on div at bounding box center [818, 222] width 10 height 10
click at [818, 253] on div at bounding box center [818, 257] width 10 height 10
click at [819, 295] on div at bounding box center [818, 293] width 10 height 10
click at [819, 329] on div at bounding box center [818, 328] width 10 height 10
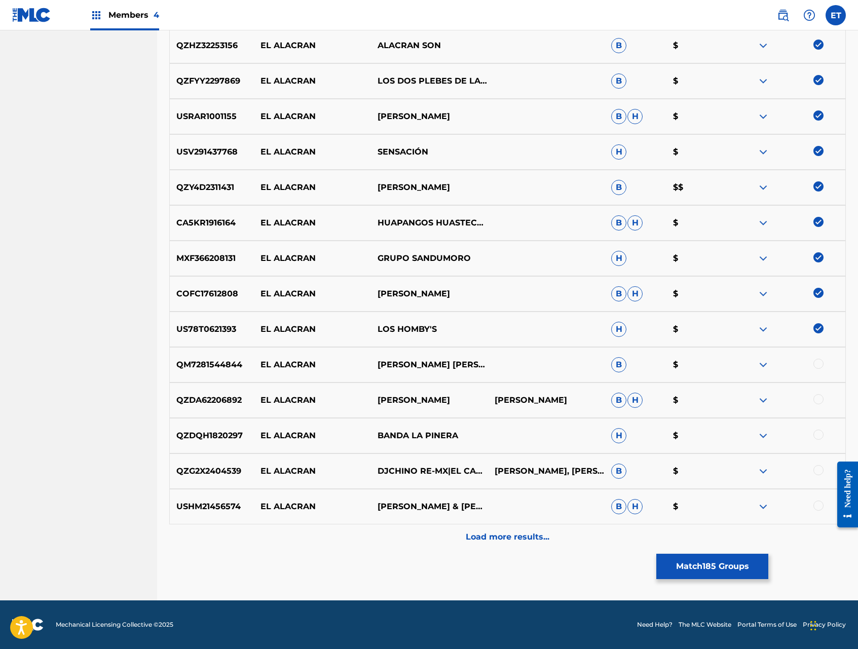
click at [821, 366] on div at bounding box center [818, 364] width 10 height 10
click at [820, 399] on div at bounding box center [818, 399] width 10 height 10
click at [820, 432] on div at bounding box center [818, 435] width 10 height 10
click at [819, 466] on div at bounding box center [818, 470] width 10 height 10
click at [819, 506] on div at bounding box center [818, 506] width 10 height 10
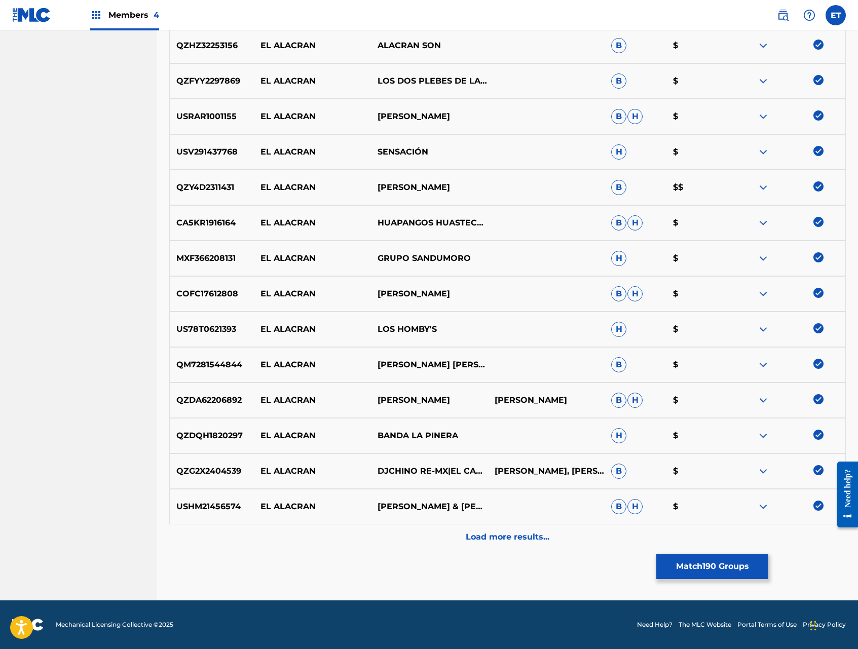
click at [543, 526] on div "Load more results..." at bounding box center [507, 536] width 676 height 25
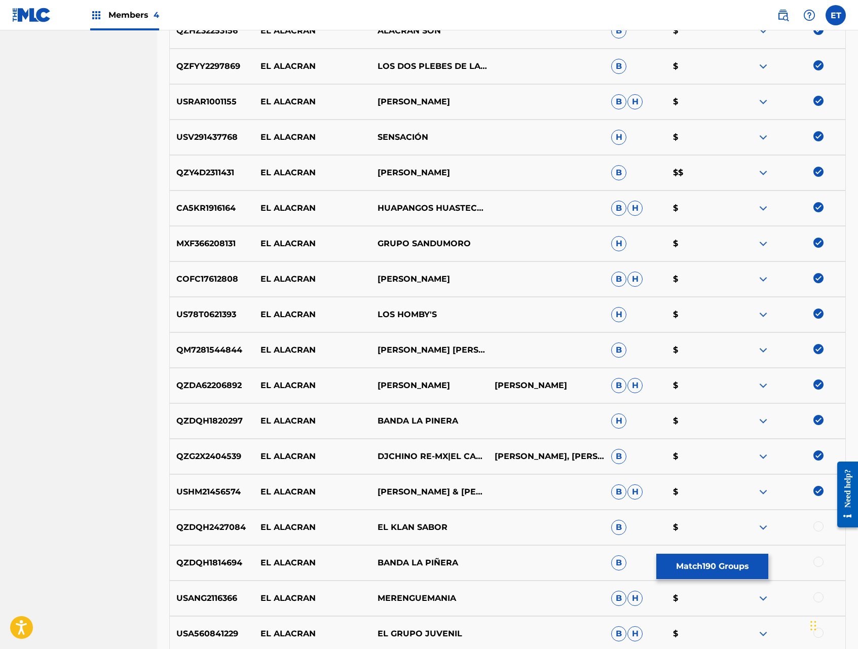
scroll to position [6934, 0]
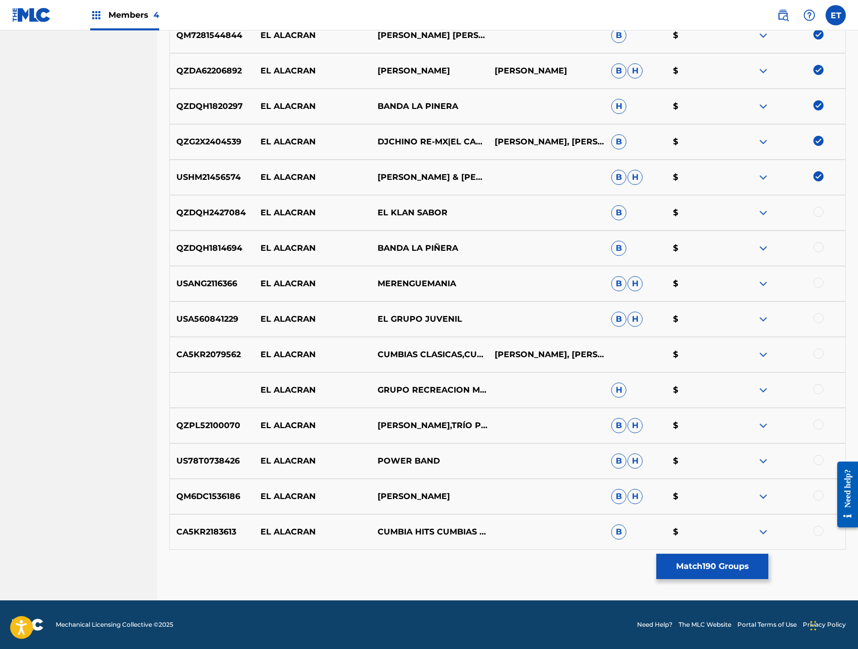
click at [819, 213] on div at bounding box center [818, 212] width 10 height 10
click at [818, 247] on div at bounding box center [818, 247] width 10 height 10
click at [822, 286] on div at bounding box center [786, 284] width 117 height 12
drag, startPoint x: 818, startPoint y: 283, endPoint x: 816, endPoint y: 307, distance: 23.9
click at [818, 283] on div at bounding box center [818, 283] width 10 height 10
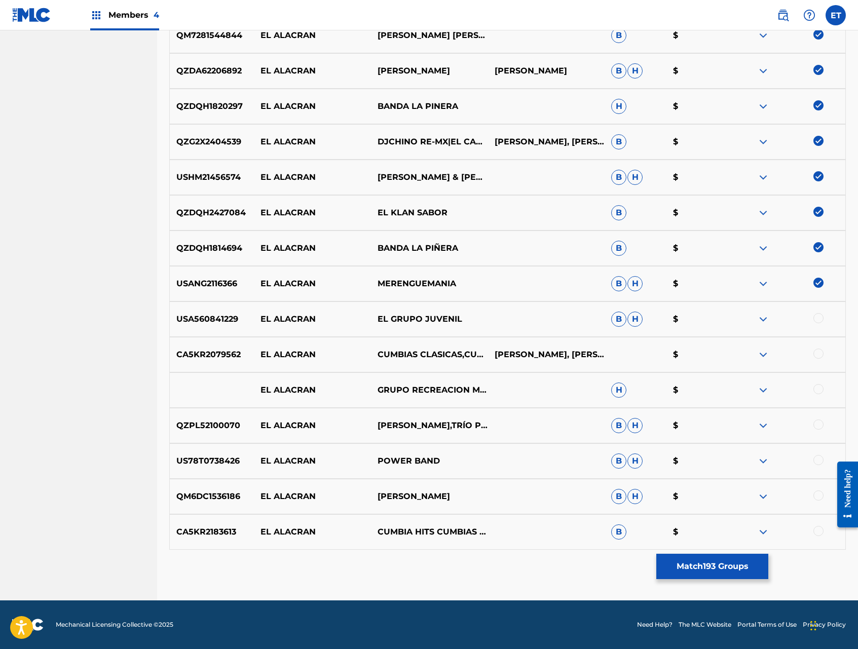
click at [816, 316] on div at bounding box center [818, 318] width 10 height 10
click at [815, 351] on div at bounding box center [818, 354] width 10 height 10
click at [815, 389] on div at bounding box center [818, 389] width 10 height 10
click at [819, 424] on div at bounding box center [818, 425] width 10 height 10
click at [820, 456] on div at bounding box center [818, 460] width 10 height 10
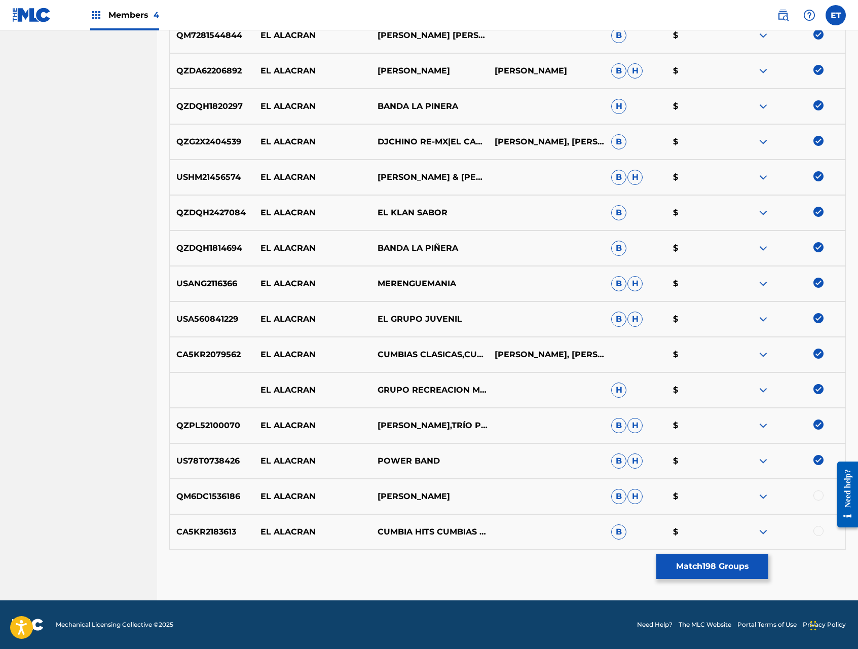
drag, startPoint x: 819, startPoint y: 496, endPoint x: 819, endPoint y: 512, distance: 15.7
click at [819, 496] on div at bounding box center [818, 495] width 10 height 10
click at [818, 531] on div at bounding box center [818, 531] width 10 height 10
click at [738, 559] on button "Match 200 Groups" at bounding box center [712, 566] width 112 height 25
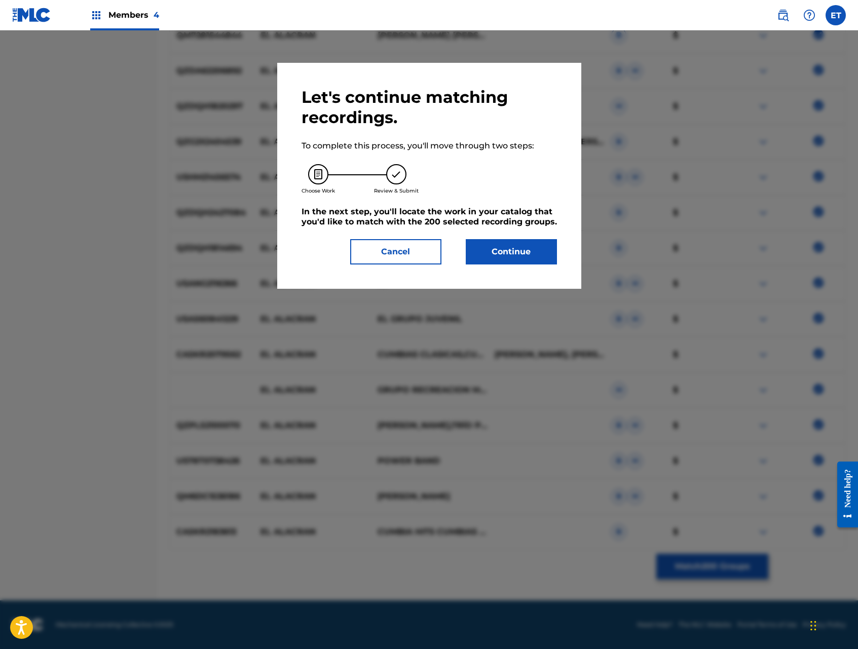
click at [518, 256] on button "Continue" at bounding box center [511, 251] width 91 height 25
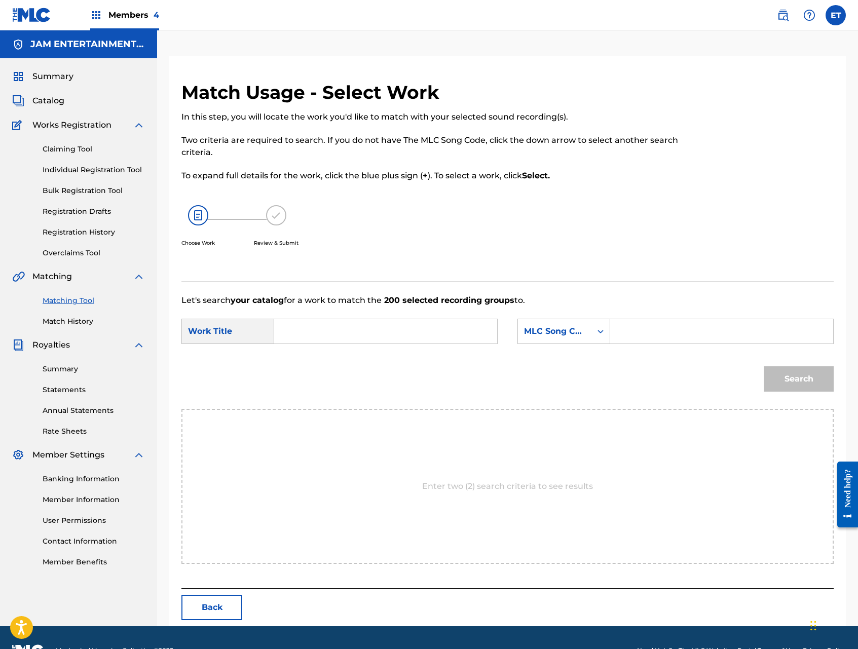
click at [380, 325] on input "Search Form" at bounding box center [386, 331] width 206 height 24
type input "EL ALACRAN"
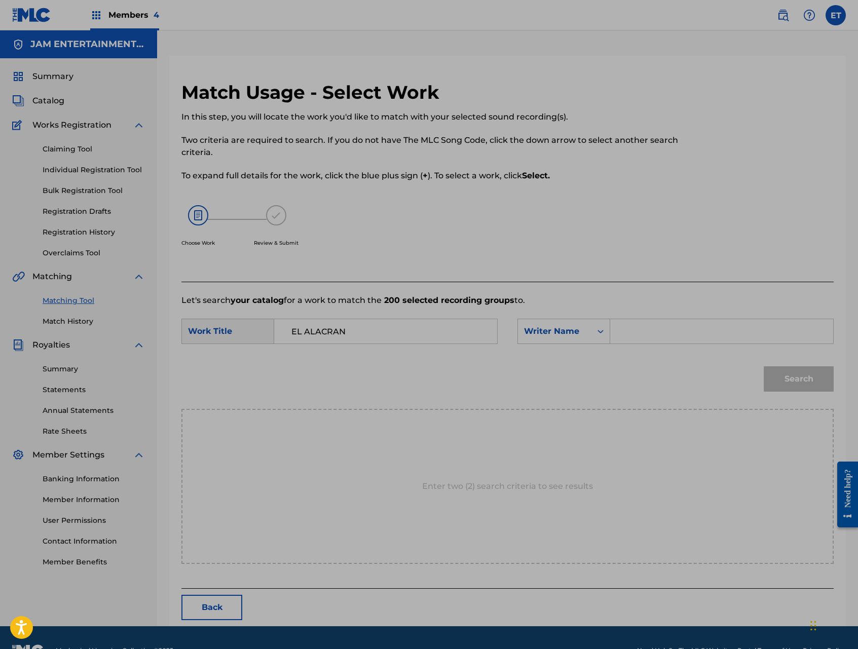
click at [665, 295] on p "Let's search your catalog for a work to match the 200 selected recording groups…" at bounding box center [507, 300] width 652 height 12
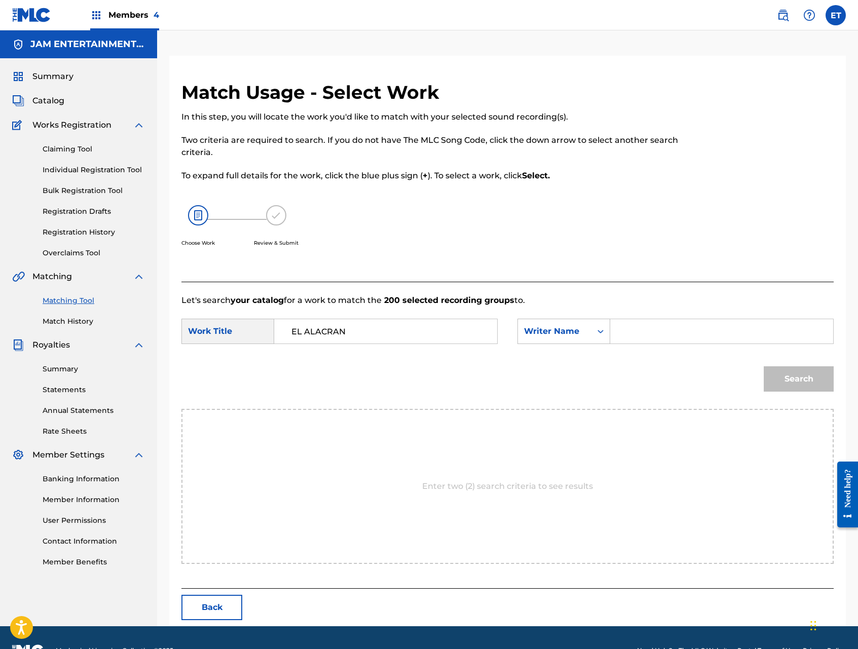
click at [646, 325] on input "Search Form" at bounding box center [722, 331] width 206 height 24
type input "[PERSON_NAME]"
click at [764, 366] on button "Search" at bounding box center [799, 378] width 70 height 25
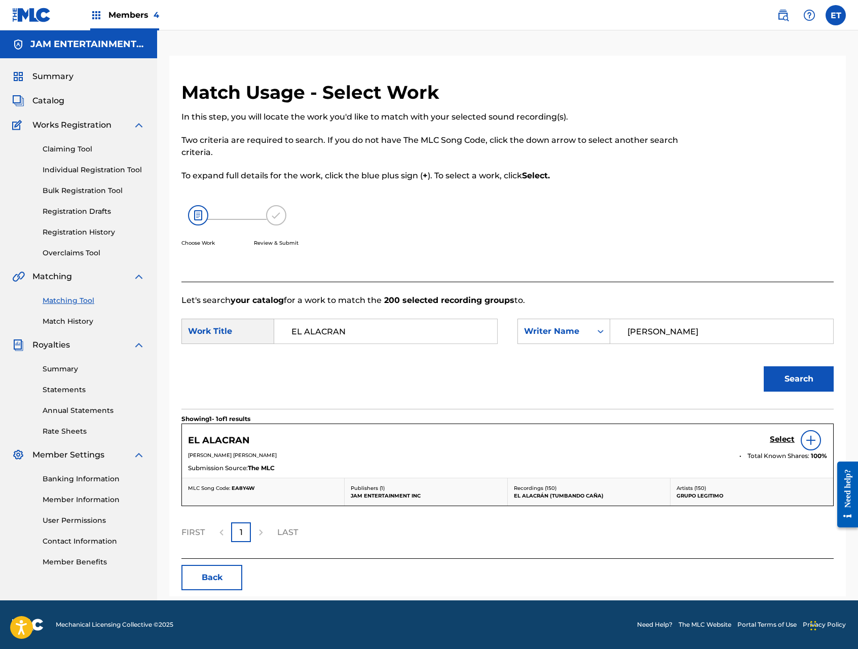
click at [779, 439] on h5 "Select" at bounding box center [782, 440] width 25 height 10
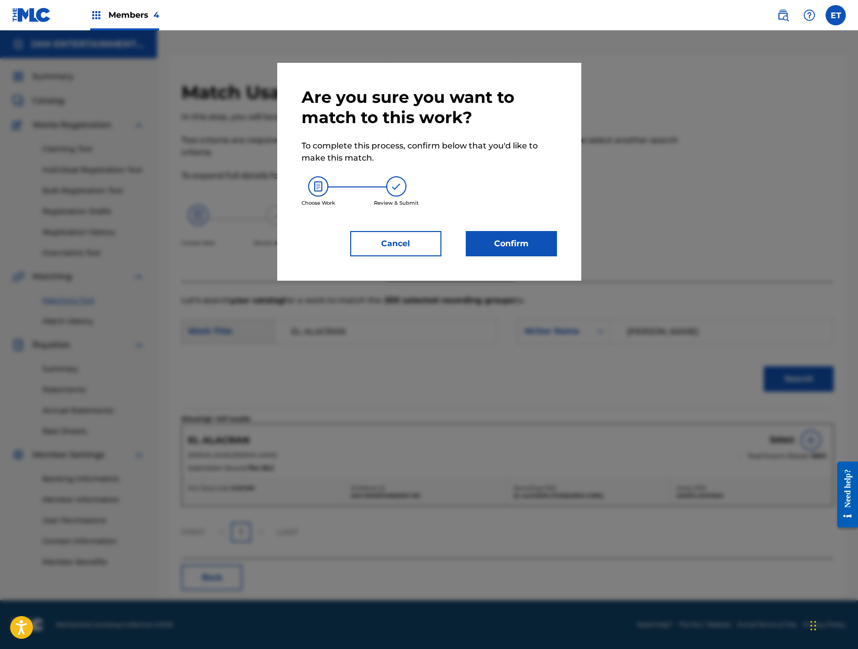
click at [507, 241] on button "Confirm" at bounding box center [511, 243] width 91 height 25
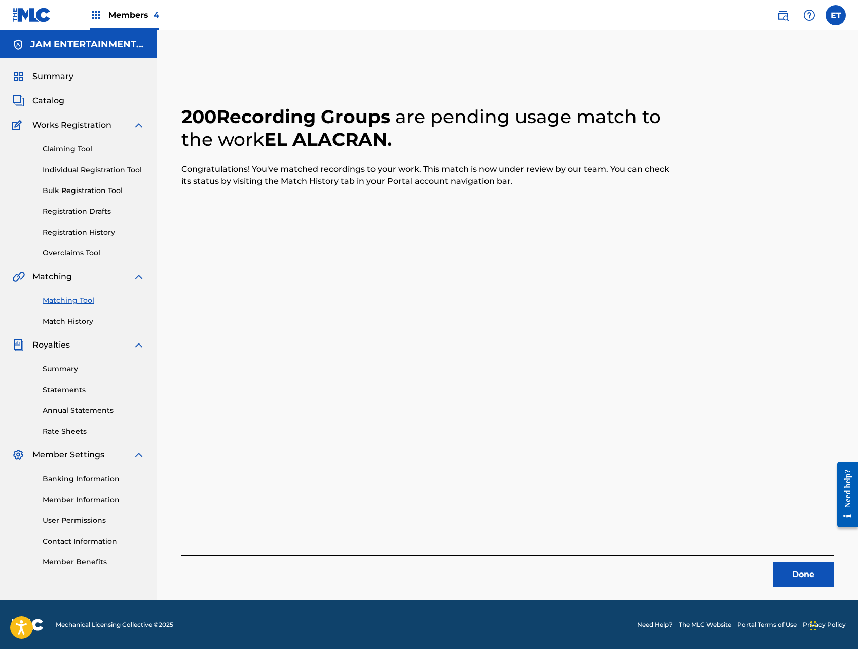
click at [802, 579] on button "Done" at bounding box center [803, 574] width 61 height 25
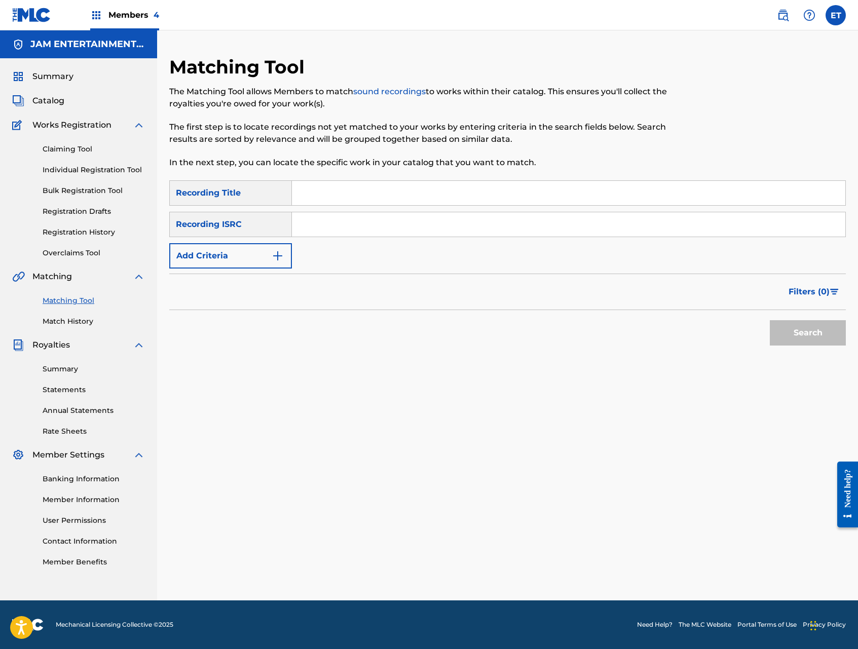
click at [346, 201] on input "Search Form" at bounding box center [568, 193] width 553 height 24
paste input "TUMBANDO CAÑA"
type input "TUMBANDO CAÑA"
click at [770, 320] on button "Search" at bounding box center [808, 332] width 76 height 25
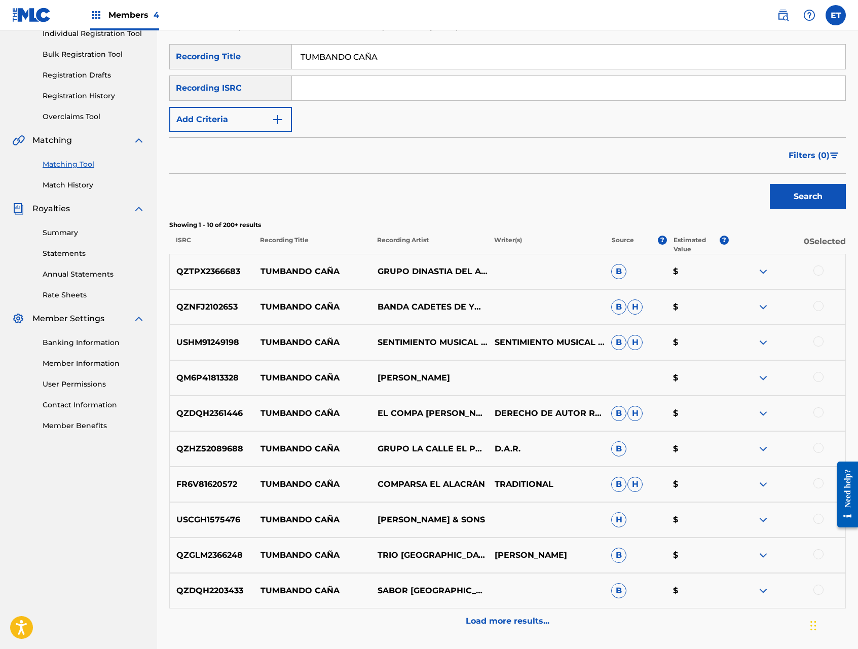
scroll to position [220, 0]
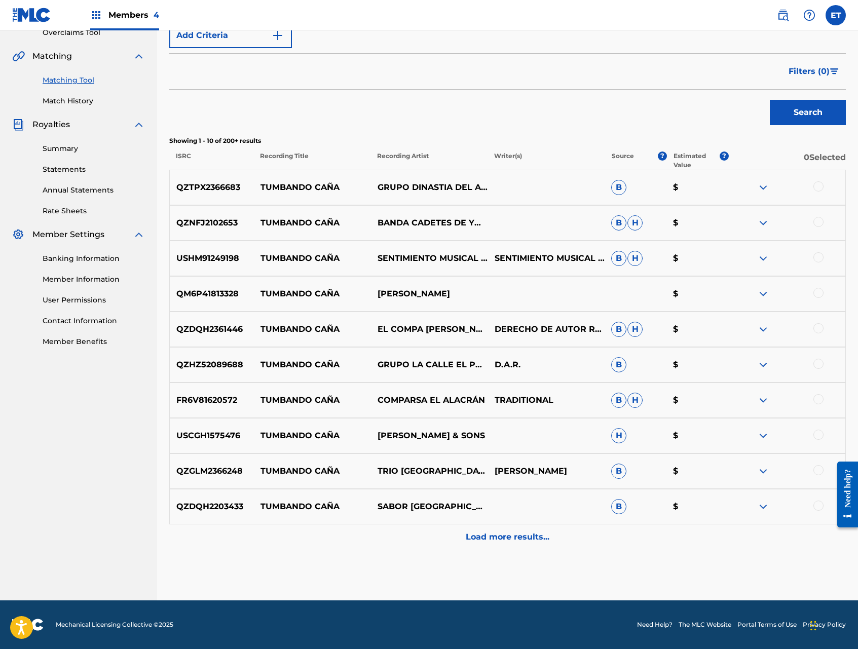
drag, startPoint x: 818, startPoint y: 183, endPoint x: 818, endPoint y: 198, distance: 14.7
click at [818, 183] on div at bounding box center [818, 186] width 10 height 10
click at [819, 224] on div at bounding box center [818, 222] width 10 height 10
click at [819, 252] on div at bounding box center [818, 257] width 10 height 10
click at [819, 296] on div at bounding box center [818, 293] width 10 height 10
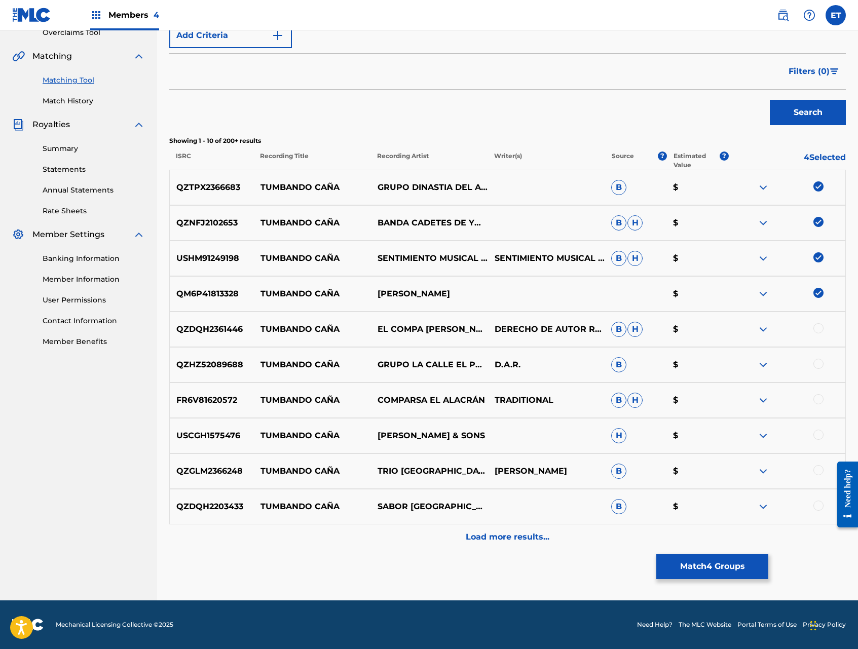
click at [819, 324] on div at bounding box center [818, 328] width 10 height 10
click at [822, 364] on div at bounding box center [818, 364] width 10 height 10
click at [818, 397] on div at bounding box center [818, 399] width 10 height 10
click at [820, 435] on div at bounding box center [818, 435] width 10 height 10
click at [819, 471] on div at bounding box center [818, 470] width 10 height 10
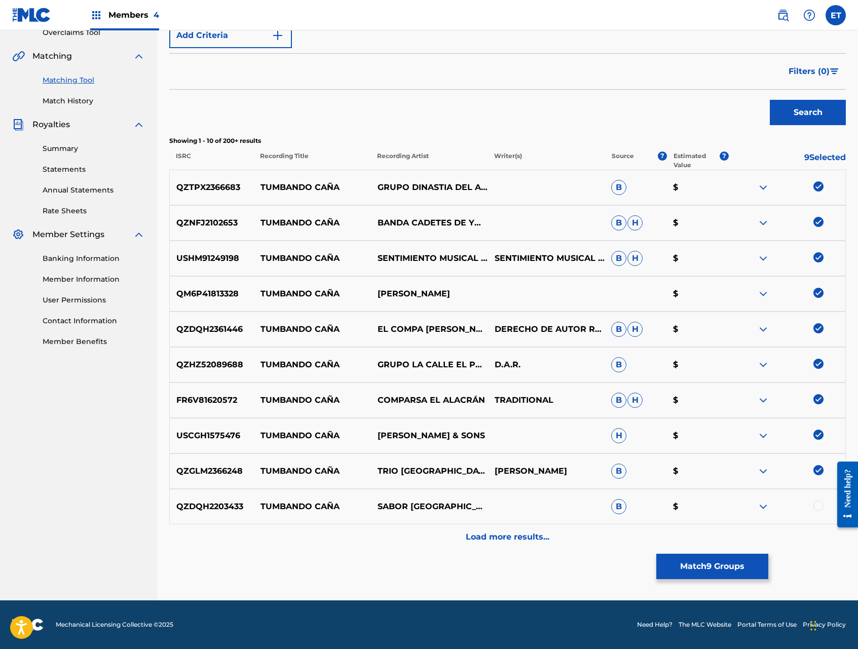
click at [818, 504] on div at bounding box center [818, 506] width 10 height 10
drag, startPoint x: 585, startPoint y: 533, endPoint x: 588, endPoint y: 524, distance: 8.7
click at [585, 533] on div "Load more results..." at bounding box center [507, 536] width 676 height 25
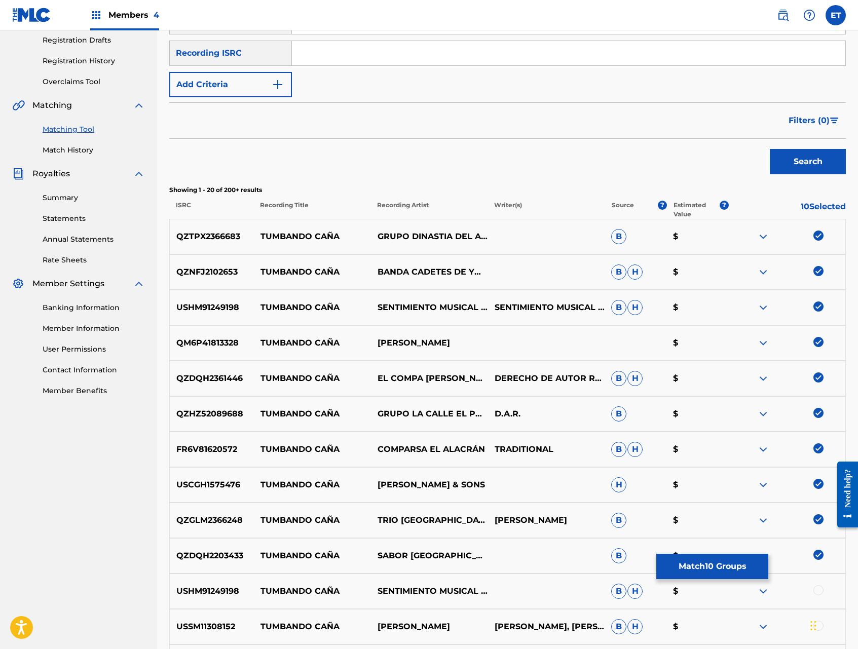
scroll to position [575, 0]
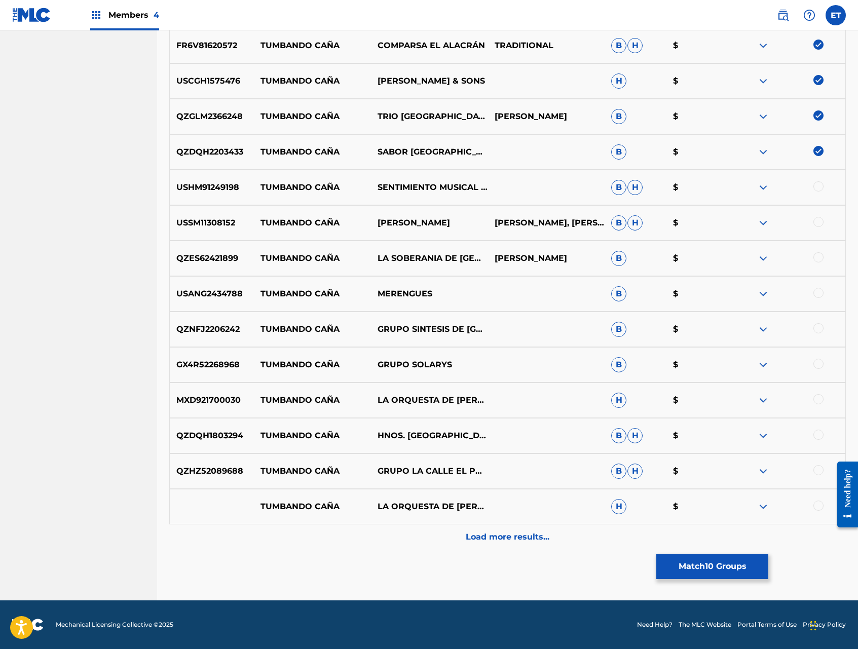
click at [816, 188] on div at bounding box center [818, 186] width 10 height 10
click at [817, 220] on div at bounding box center [818, 222] width 10 height 10
drag, startPoint x: 816, startPoint y: 253, endPoint x: 816, endPoint y: 260, distance: 6.6
click at [816, 254] on div at bounding box center [818, 257] width 10 height 10
click at [820, 291] on div at bounding box center [818, 293] width 10 height 10
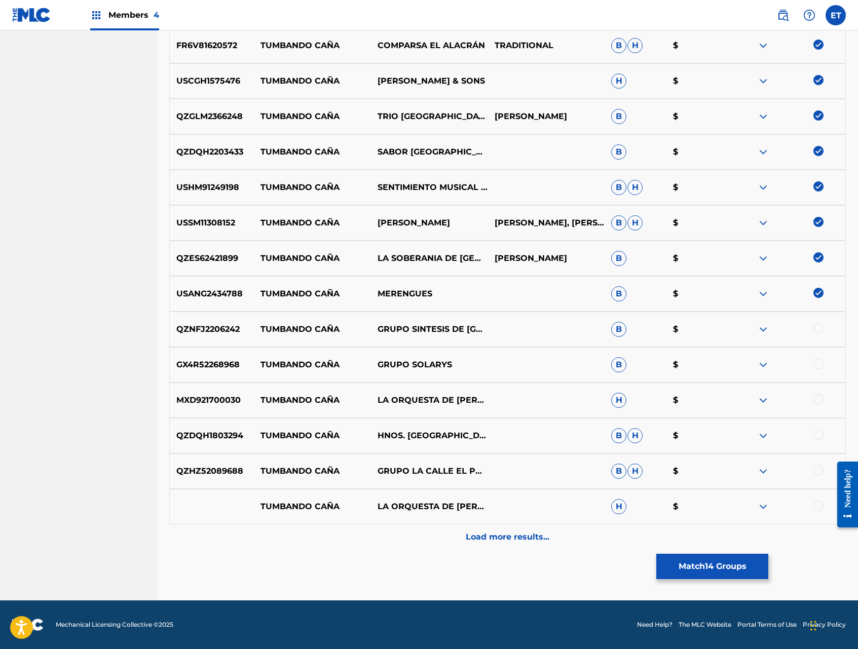
drag, startPoint x: 820, startPoint y: 327, endPoint x: 820, endPoint y: 342, distance: 14.7
click at [820, 327] on div at bounding box center [818, 328] width 10 height 10
click at [817, 361] on div at bounding box center [818, 364] width 10 height 10
click at [815, 401] on div at bounding box center [818, 399] width 10 height 10
click at [820, 436] on div at bounding box center [818, 435] width 10 height 10
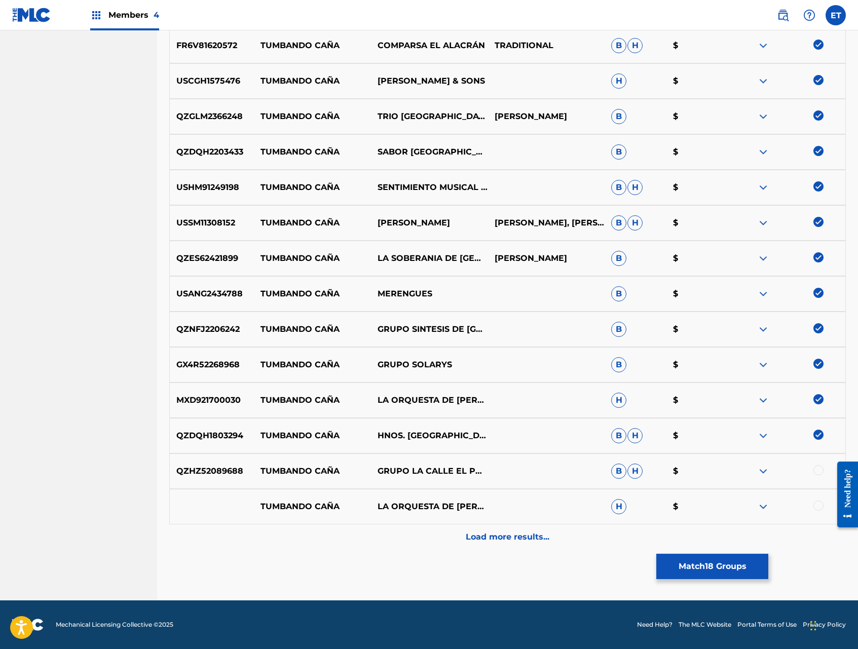
drag, startPoint x: 820, startPoint y: 469, endPoint x: 820, endPoint y: 493, distance: 24.3
click at [820, 469] on div at bounding box center [818, 470] width 10 height 10
click at [821, 510] on div at bounding box center [786, 507] width 117 height 12
click at [817, 506] on div at bounding box center [818, 506] width 10 height 10
click at [575, 534] on div "Load more results..." at bounding box center [507, 536] width 676 height 25
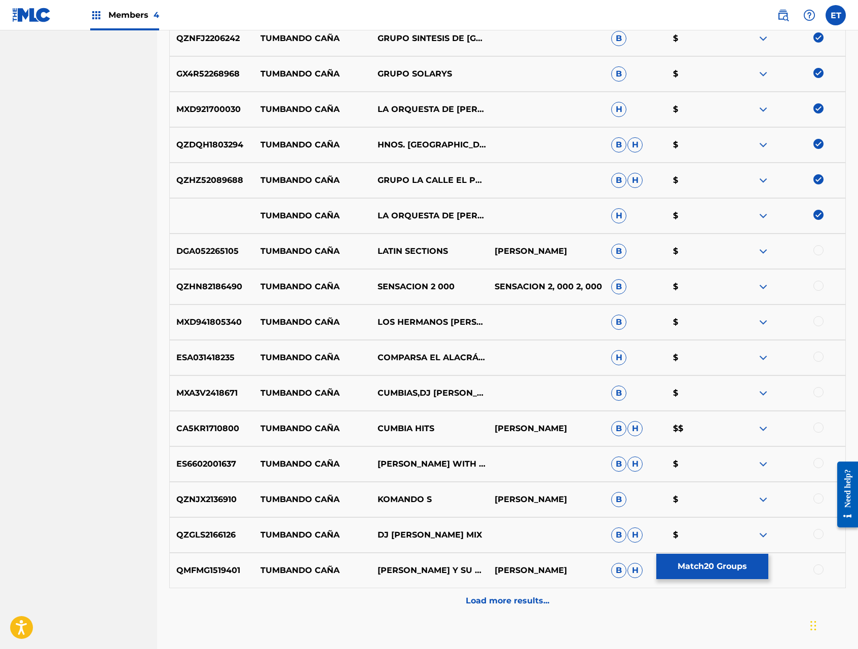
scroll to position [873, 0]
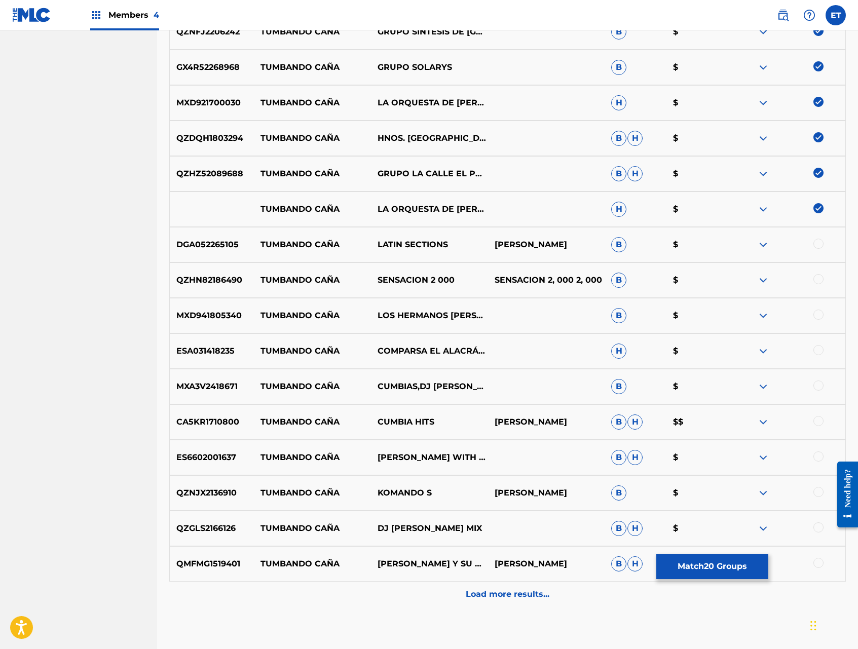
click at [821, 243] on div at bounding box center [818, 244] width 10 height 10
click at [817, 279] on div at bounding box center [818, 279] width 10 height 10
click at [815, 317] on div at bounding box center [818, 315] width 10 height 10
click at [818, 350] on div at bounding box center [818, 350] width 10 height 10
click at [818, 382] on div at bounding box center [818, 386] width 10 height 10
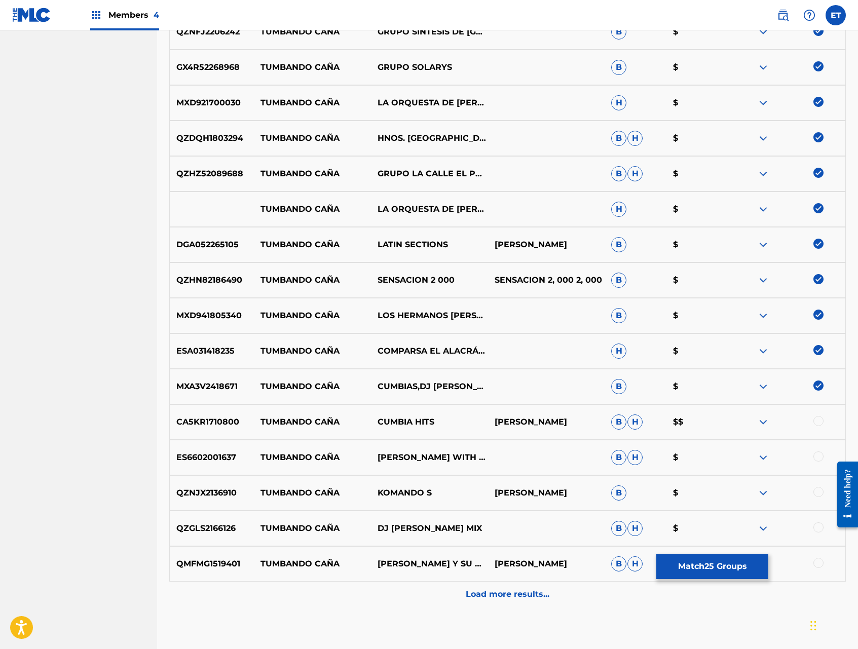
click at [819, 425] on div at bounding box center [818, 421] width 10 height 10
click at [818, 457] on div at bounding box center [818, 456] width 10 height 10
click at [819, 497] on div at bounding box center [786, 493] width 117 height 12
click at [818, 491] on div at bounding box center [818, 492] width 10 height 10
click at [818, 522] on div at bounding box center [818, 527] width 10 height 10
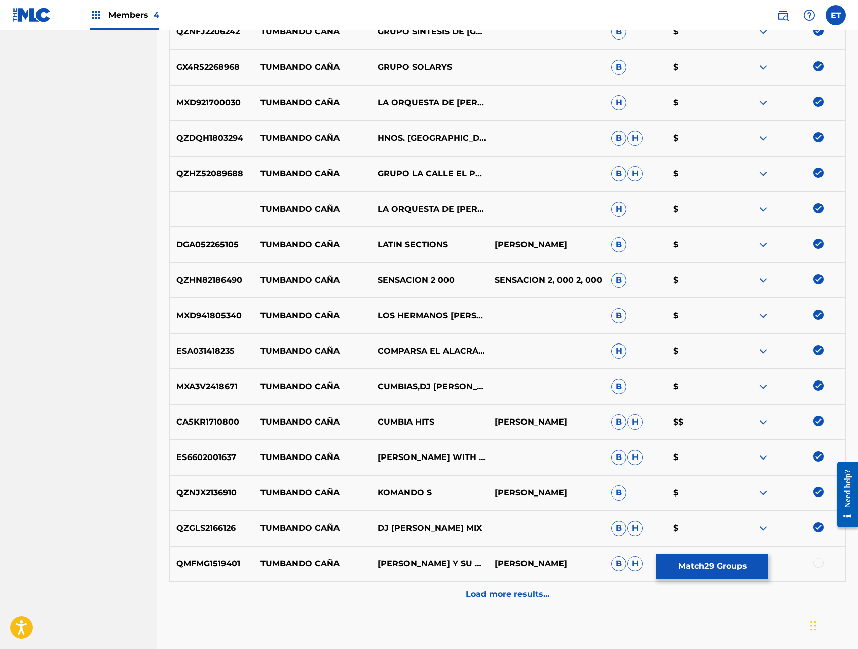
click at [818, 561] on div at bounding box center [818, 563] width 10 height 10
click at [572, 600] on div "Load more results..." at bounding box center [507, 594] width 676 height 25
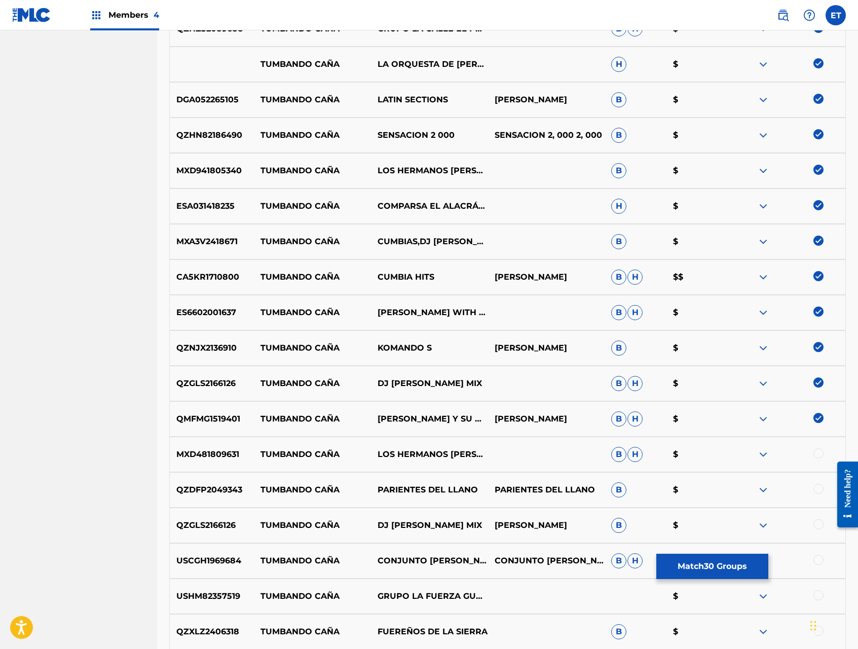
scroll to position [1284, 0]
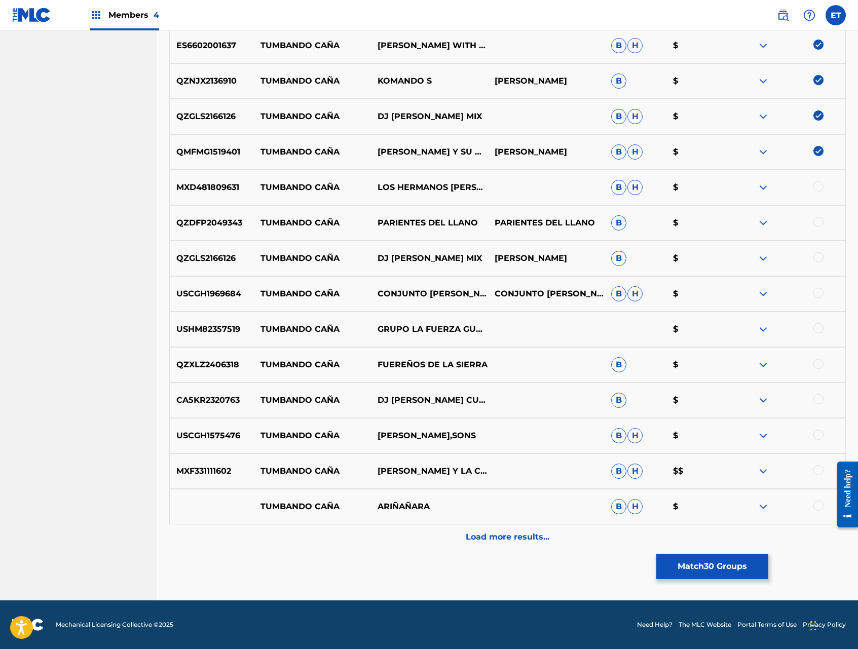
click at [520, 544] on div "Load more results..." at bounding box center [507, 536] width 676 height 25
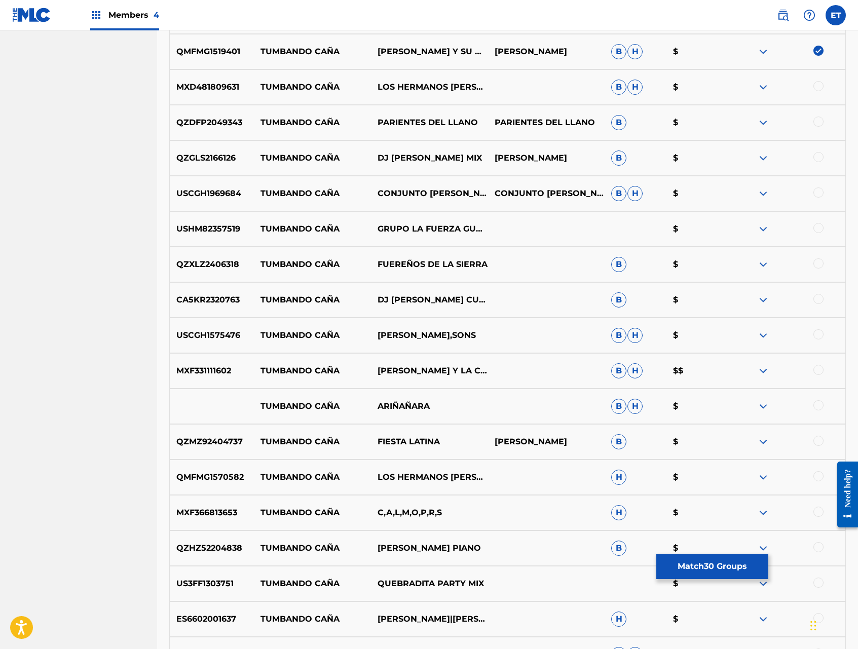
scroll to position [1639, 0]
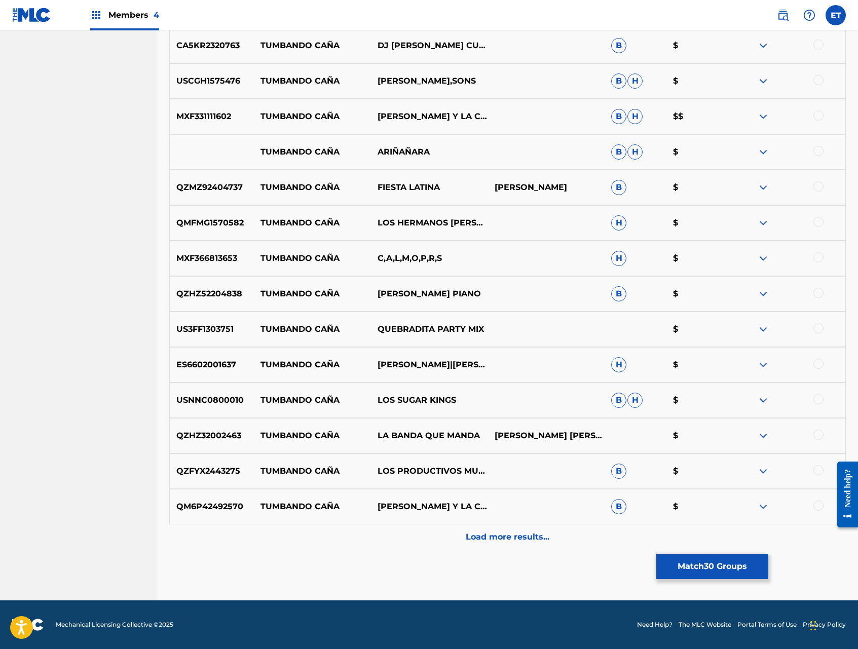
click at [507, 538] on p "Load more results..." at bounding box center [508, 537] width 84 height 12
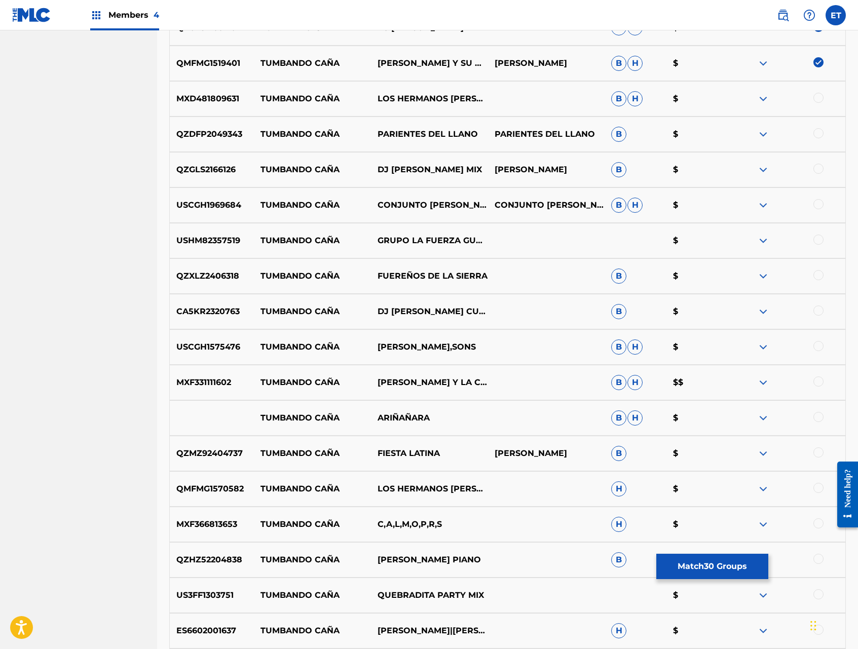
scroll to position [1371, 0]
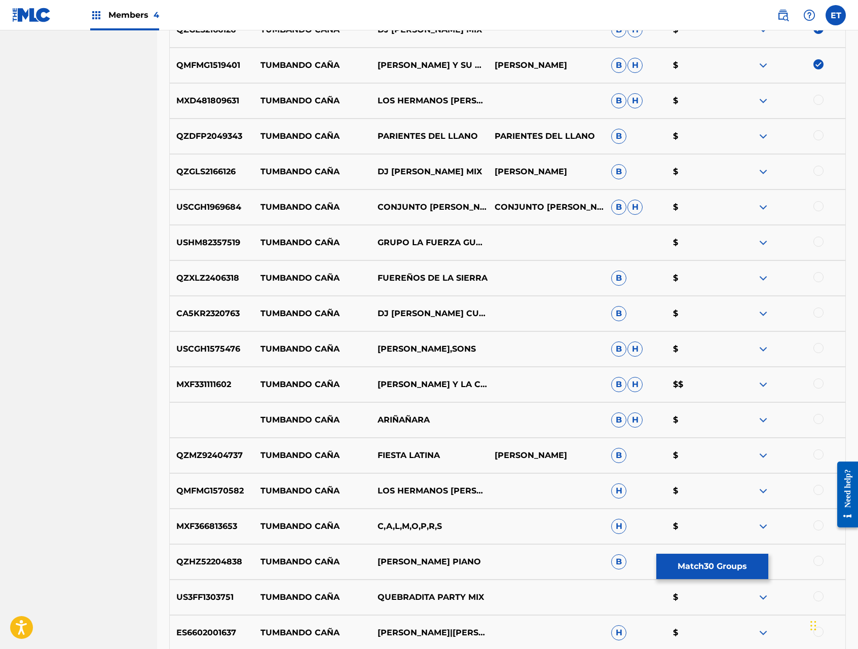
click at [818, 96] on div at bounding box center [818, 100] width 10 height 10
click at [819, 135] on div at bounding box center [818, 135] width 10 height 10
click at [815, 172] on div at bounding box center [818, 171] width 10 height 10
click at [819, 210] on div at bounding box center [818, 206] width 10 height 10
click at [820, 243] on div at bounding box center [818, 242] width 10 height 10
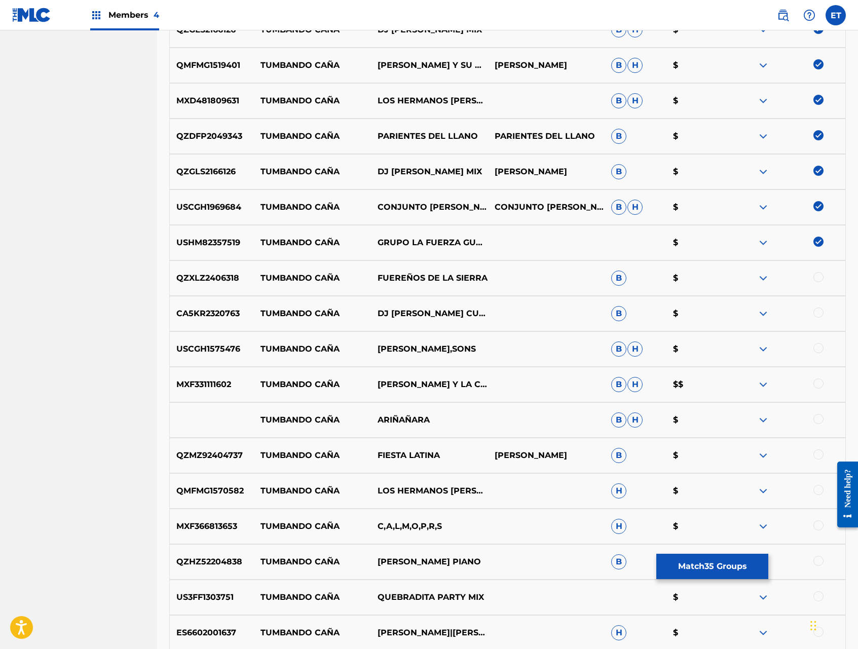
click at [820, 275] on div at bounding box center [818, 277] width 10 height 10
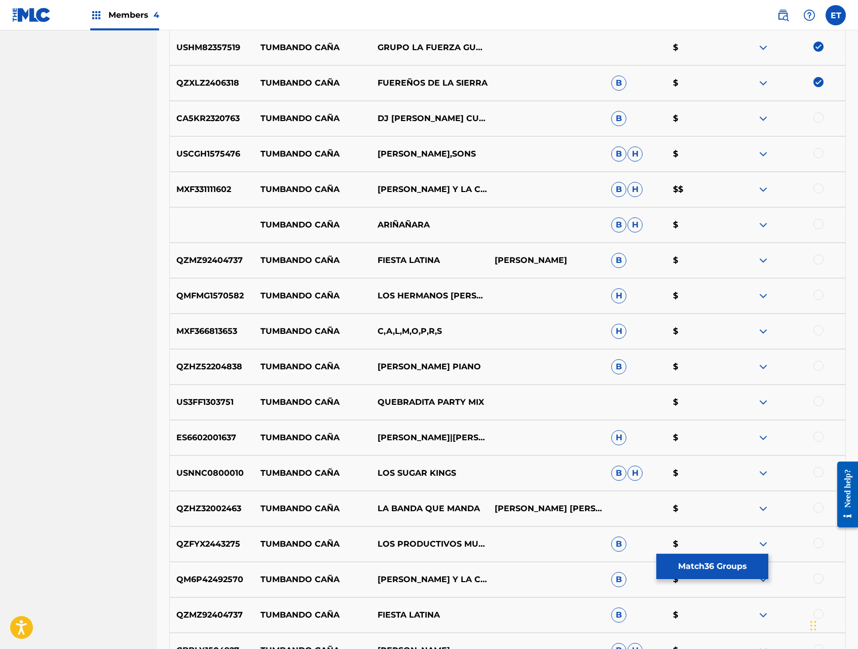
scroll to position [1570, 0]
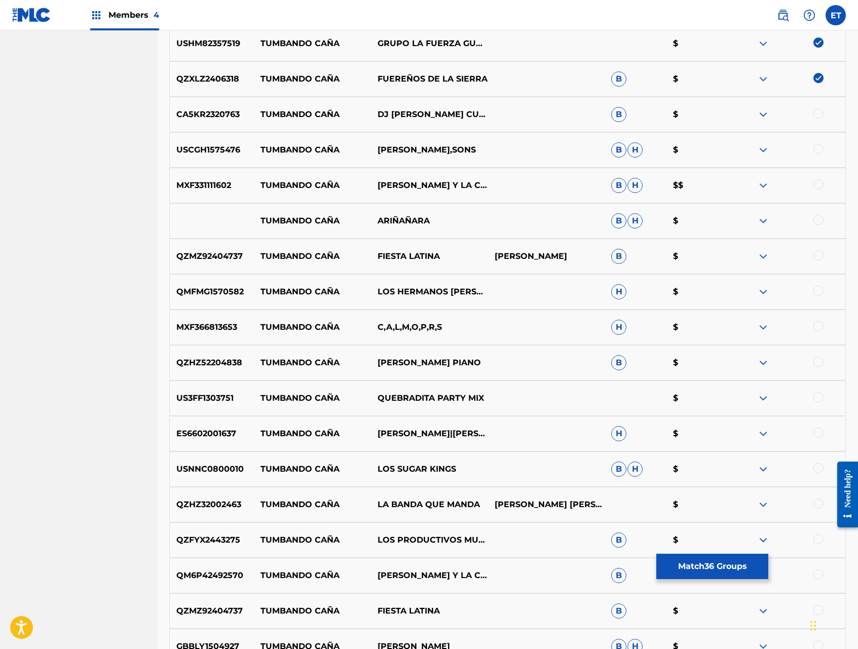
click at [821, 112] on div at bounding box center [818, 113] width 10 height 10
click at [818, 148] on div at bounding box center [818, 149] width 10 height 10
drag, startPoint x: 818, startPoint y: 180, endPoint x: 820, endPoint y: 213, distance: 33.0
click at [818, 180] on div at bounding box center [818, 184] width 10 height 10
click at [820, 217] on div at bounding box center [818, 220] width 10 height 10
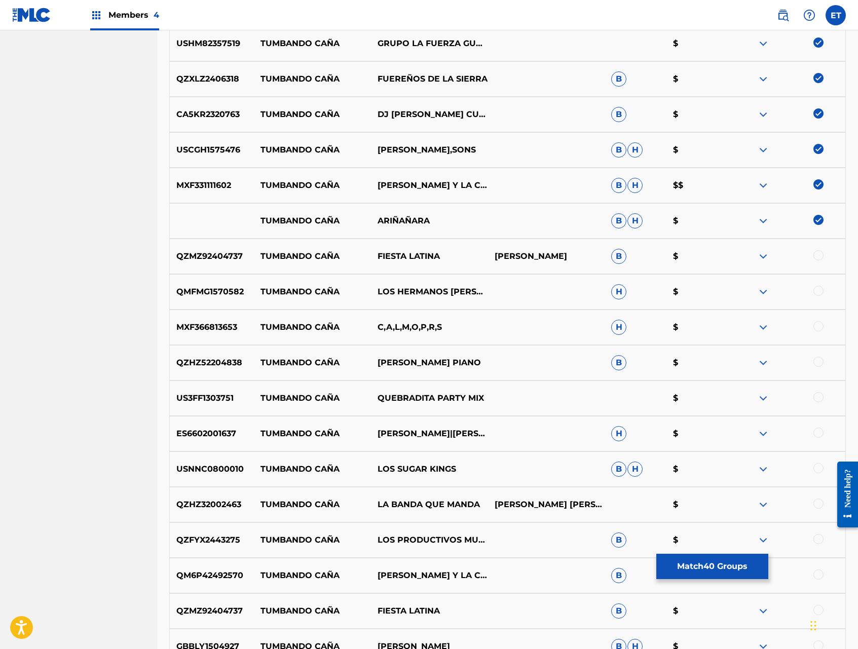
click at [818, 256] on div at bounding box center [818, 255] width 10 height 10
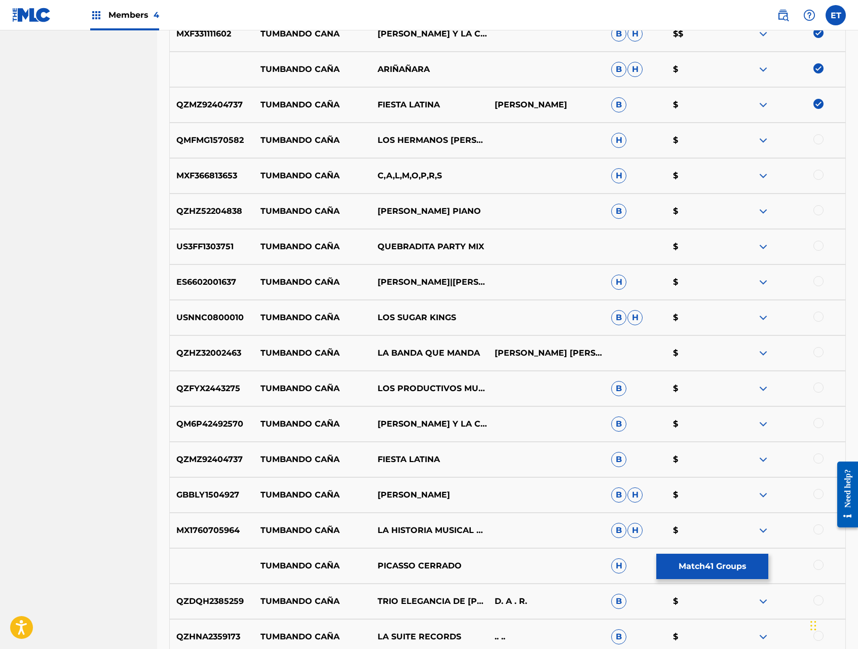
scroll to position [1724, 0]
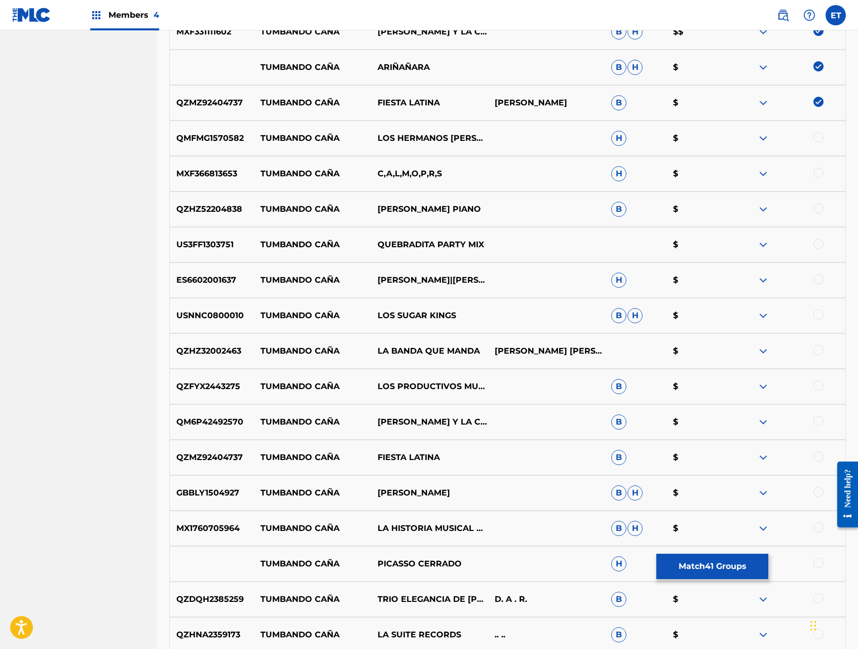
click at [819, 136] on div at bounding box center [818, 137] width 10 height 10
click at [817, 171] on div at bounding box center [818, 173] width 10 height 10
click at [817, 206] on div at bounding box center [818, 208] width 10 height 10
click at [820, 243] on div at bounding box center [818, 244] width 10 height 10
click at [821, 282] on div at bounding box center [818, 279] width 10 height 10
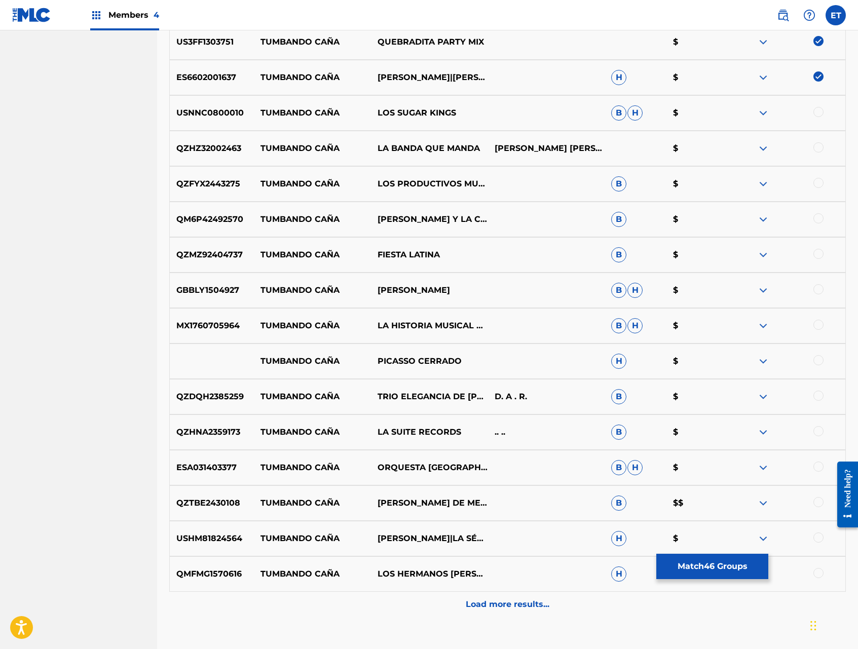
scroll to position [1927, 0]
click at [818, 113] on div at bounding box center [818, 111] width 10 height 10
drag, startPoint x: 818, startPoint y: 143, endPoint x: 819, endPoint y: 163, distance: 19.8
click at [818, 143] on div at bounding box center [818, 147] width 10 height 10
drag, startPoint x: 820, startPoint y: 180, endPoint x: 819, endPoint y: 205, distance: 24.8
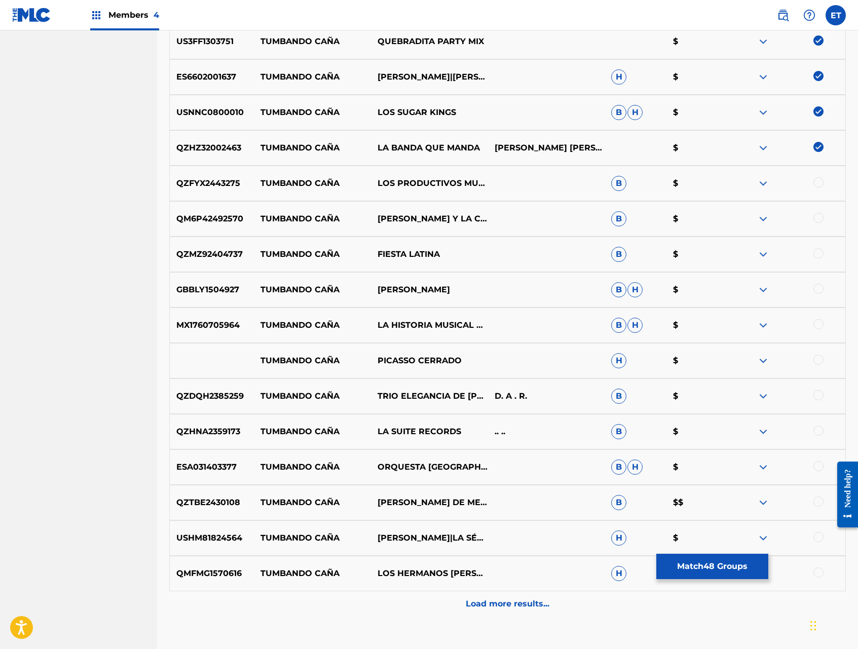
click at [820, 181] on div at bounding box center [818, 182] width 10 height 10
click at [818, 217] on div at bounding box center [818, 218] width 10 height 10
click at [818, 254] on div at bounding box center [818, 253] width 10 height 10
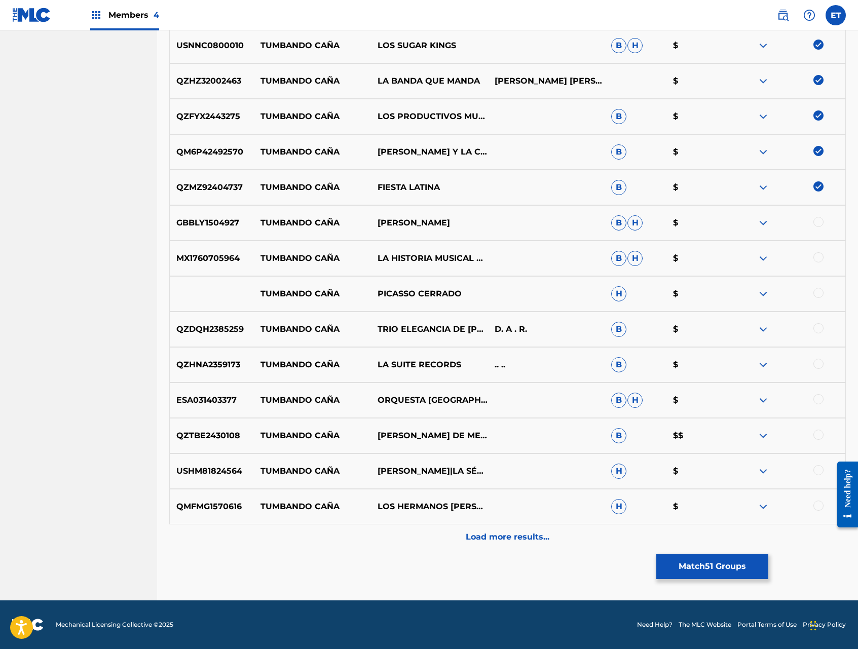
click at [819, 223] on div at bounding box center [818, 222] width 10 height 10
click at [815, 255] on div at bounding box center [818, 257] width 10 height 10
click at [817, 296] on div at bounding box center [818, 293] width 10 height 10
drag, startPoint x: 817, startPoint y: 326, endPoint x: 817, endPoint y: 358, distance: 31.4
click at [817, 326] on div at bounding box center [818, 328] width 10 height 10
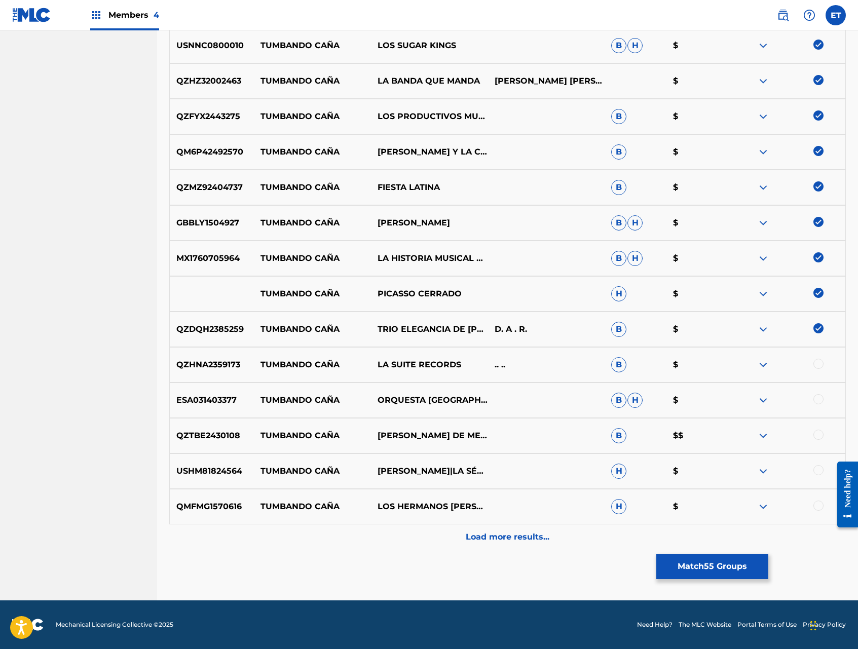
drag, startPoint x: 817, startPoint y: 365, endPoint x: 818, endPoint y: 370, distance: 5.1
click at [817, 365] on div at bounding box center [818, 364] width 10 height 10
click at [820, 397] on div at bounding box center [818, 399] width 10 height 10
click at [818, 438] on div at bounding box center [818, 435] width 10 height 10
click at [817, 474] on div at bounding box center [818, 470] width 10 height 10
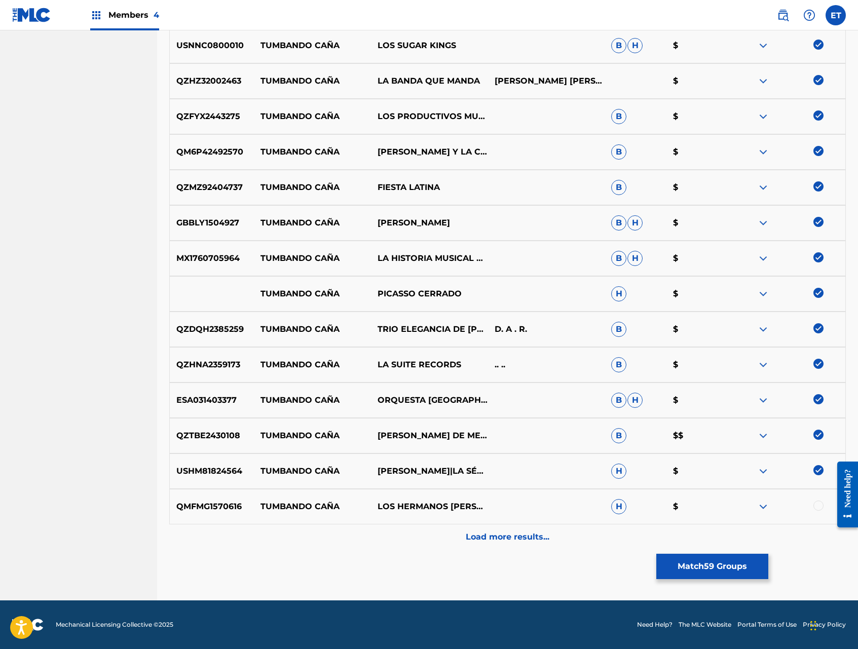
click at [818, 498] on div "QMFMG1570616 TUMBANDO CAÑA LOS HERMANOS [PERSON_NAME]|D.A.R. H $" at bounding box center [507, 506] width 676 height 35
click at [818, 502] on div at bounding box center [818, 506] width 10 height 10
click at [546, 531] on p "Load more results..." at bounding box center [508, 537] width 84 height 12
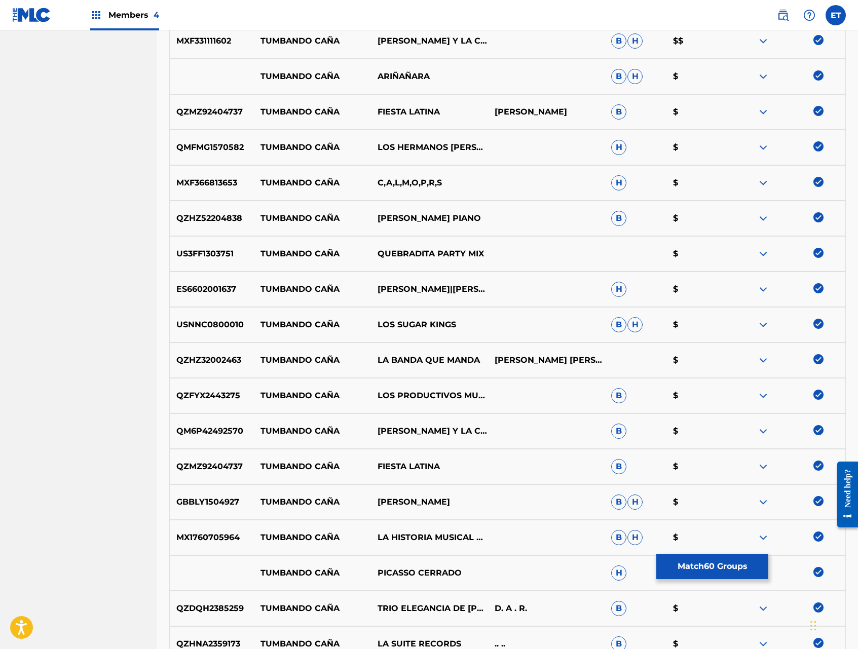
scroll to position [2349, 0]
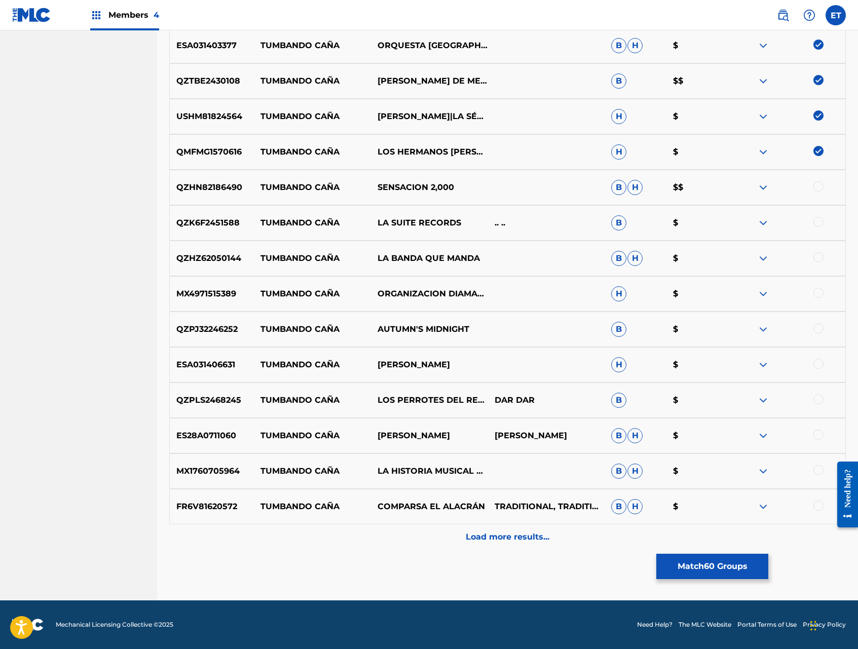
drag, startPoint x: 818, startPoint y: 185, endPoint x: 817, endPoint y: 216, distance: 31.4
click at [818, 185] on div at bounding box center [818, 186] width 10 height 10
drag, startPoint x: 817, startPoint y: 217, endPoint x: 817, endPoint y: 237, distance: 20.3
click at [817, 217] on div at bounding box center [818, 222] width 10 height 10
click at [817, 255] on div at bounding box center [818, 257] width 10 height 10
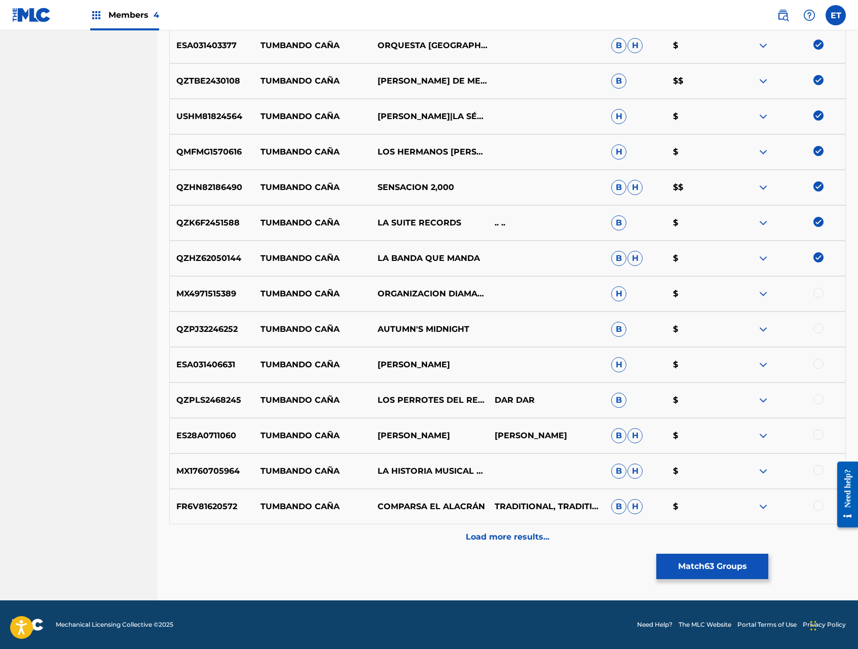
click at [821, 294] on div at bounding box center [818, 293] width 10 height 10
drag, startPoint x: 821, startPoint y: 326, endPoint x: 820, endPoint y: 359, distance: 33.0
click at [821, 326] on div at bounding box center [818, 328] width 10 height 10
click at [820, 365] on div at bounding box center [818, 364] width 10 height 10
click at [818, 399] on div at bounding box center [818, 399] width 10 height 10
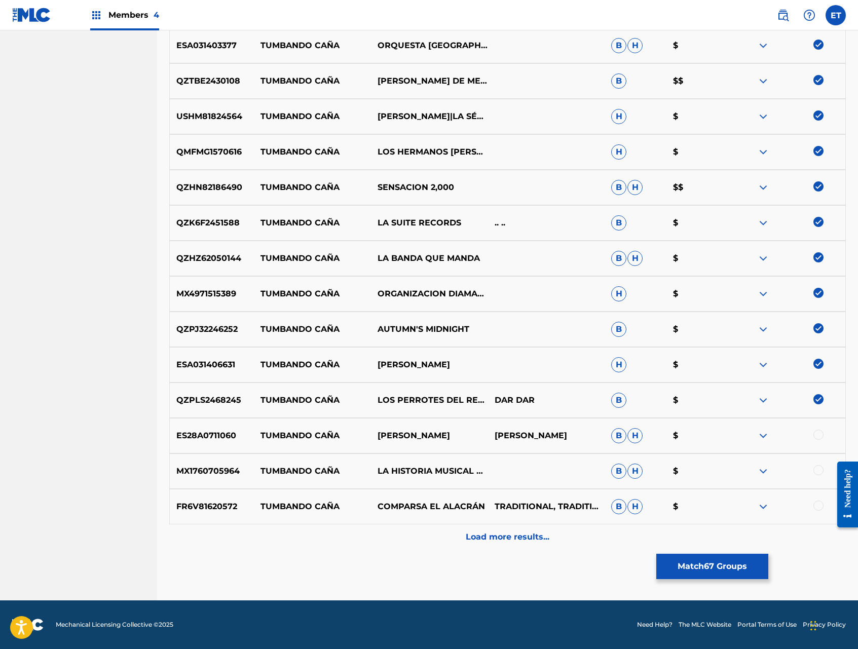
click at [817, 434] on div at bounding box center [818, 435] width 10 height 10
click at [818, 467] on div at bounding box center [818, 470] width 10 height 10
click at [820, 510] on div at bounding box center [786, 507] width 117 height 12
click at [818, 505] on div at bounding box center [818, 506] width 10 height 10
click at [593, 546] on div "Load more results..." at bounding box center [507, 536] width 676 height 25
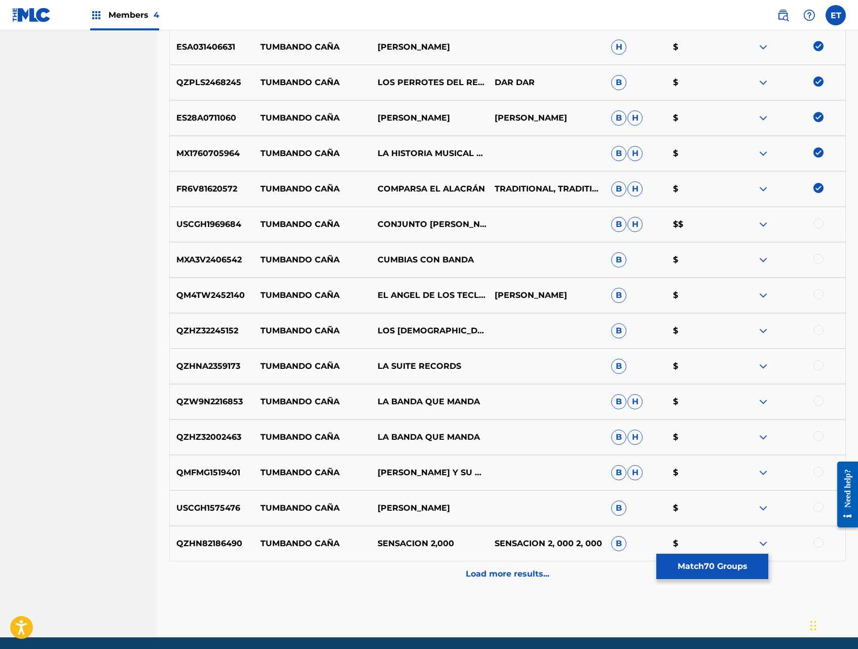
scroll to position [2703, 0]
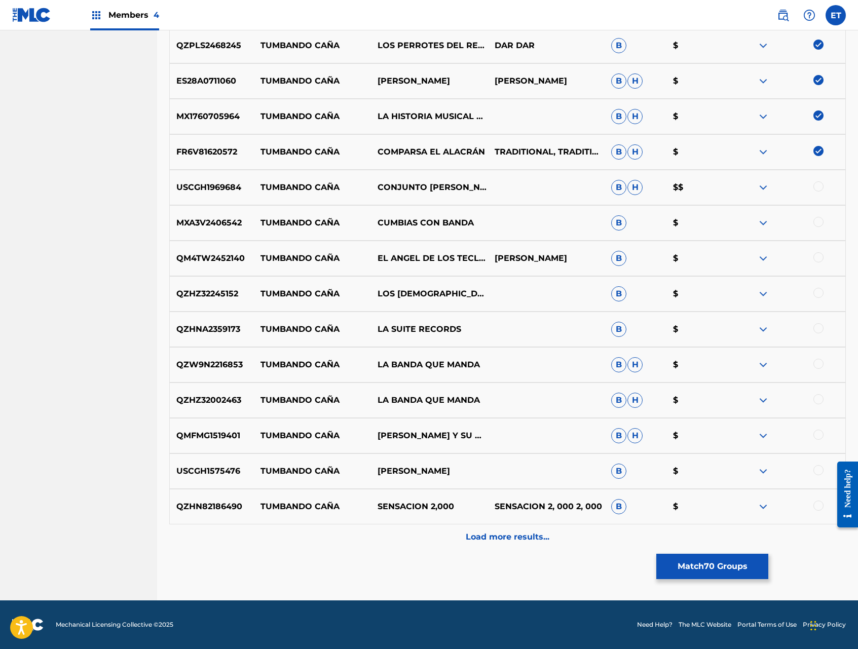
click at [822, 186] on div at bounding box center [818, 186] width 10 height 10
click at [820, 217] on div at bounding box center [818, 222] width 10 height 10
click at [822, 261] on div at bounding box center [786, 258] width 117 height 12
click at [821, 260] on div at bounding box center [818, 257] width 10 height 10
click at [820, 289] on div at bounding box center [818, 293] width 10 height 10
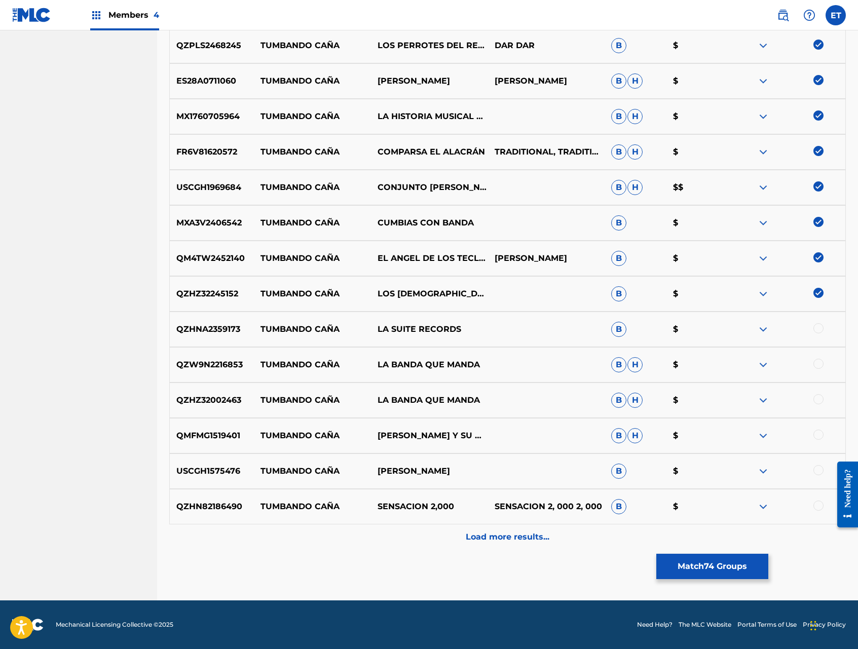
click at [819, 329] on div at bounding box center [818, 328] width 10 height 10
click at [819, 363] on div at bounding box center [818, 364] width 10 height 10
click at [816, 394] on div at bounding box center [818, 399] width 10 height 10
click at [822, 435] on div at bounding box center [818, 435] width 10 height 10
click at [818, 469] on div at bounding box center [818, 470] width 10 height 10
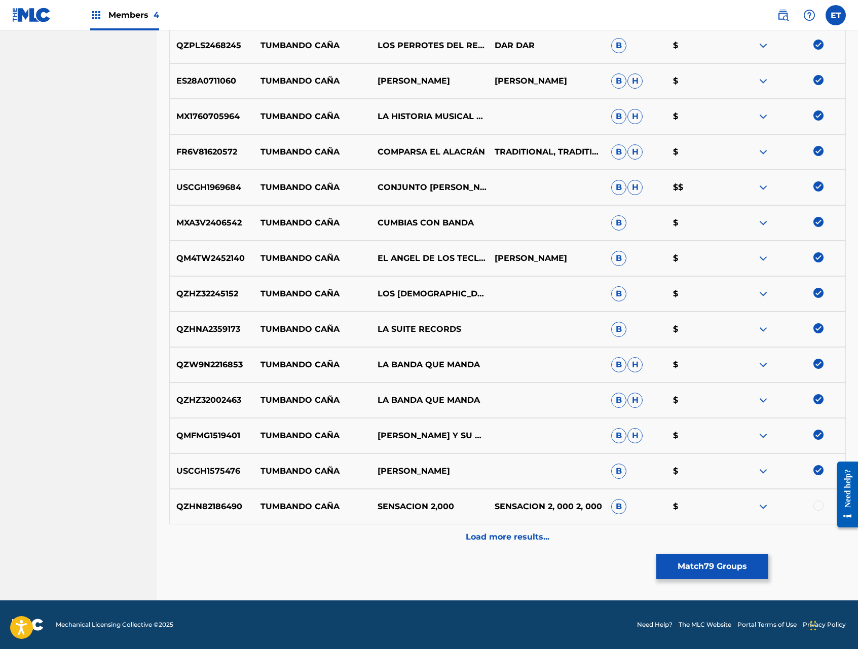
click at [819, 505] on div at bounding box center [818, 506] width 10 height 10
click at [576, 546] on div "Load more results..." at bounding box center [507, 536] width 676 height 25
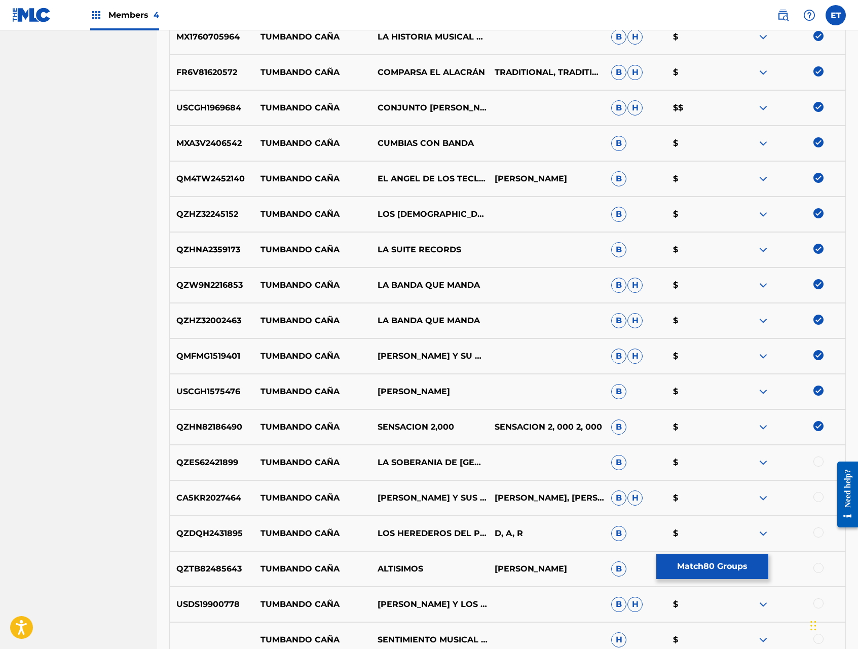
scroll to position [3058, 0]
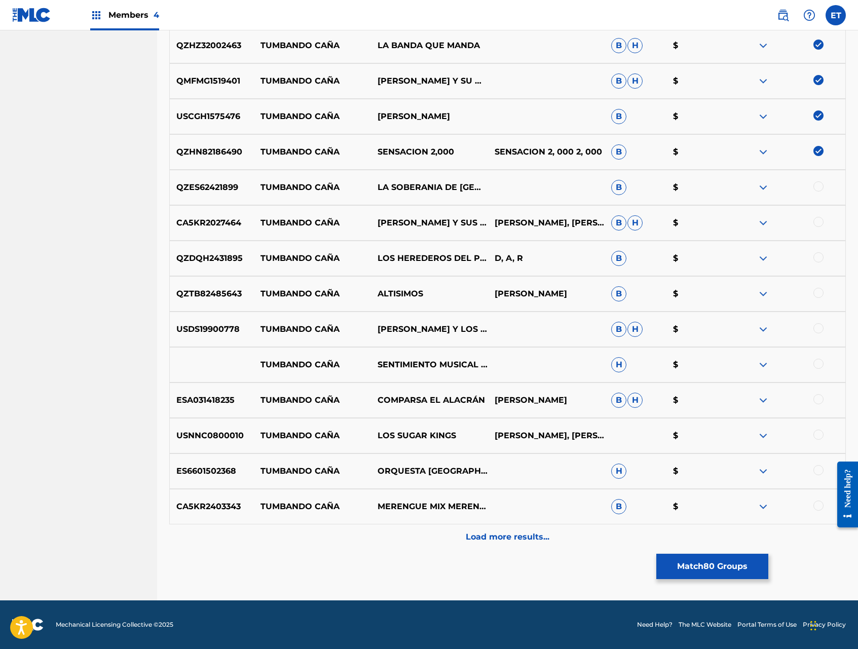
click at [817, 184] on div at bounding box center [818, 186] width 10 height 10
click at [819, 220] on div at bounding box center [818, 222] width 10 height 10
click at [818, 256] on div at bounding box center [818, 257] width 10 height 10
click at [819, 293] on div at bounding box center [818, 293] width 10 height 10
click at [818, 329] on div at bounding box center [818, 328] width 10 height 10
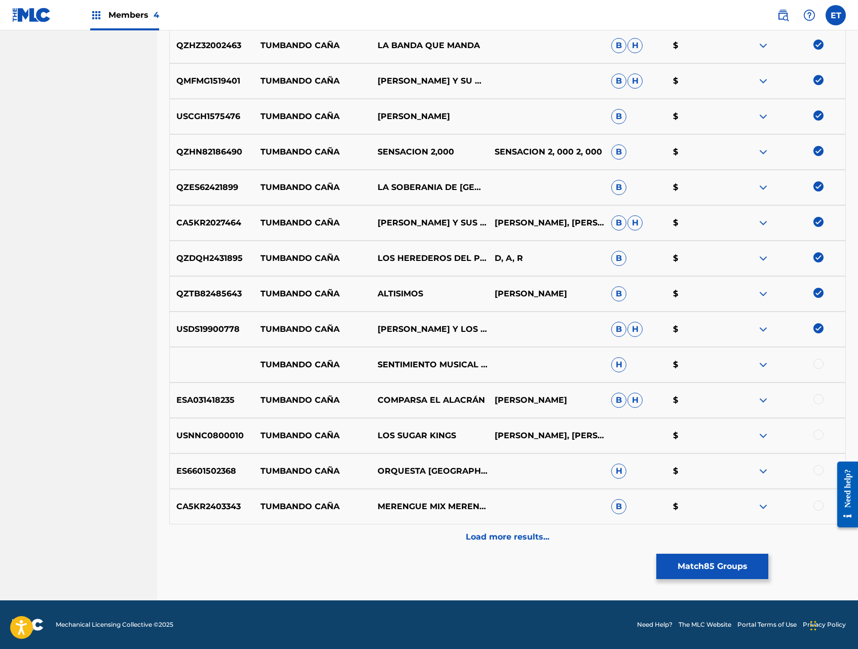
click at [819, 362] on div at bounding box center [818, 364] width 10 height 10
drag, startPoint x: 820, startPoint y: 396, endPoint x: 824, endPoint y: 434, distance: 37.7
click at [820, 396] on div at bounding box center [818, 399] width 10 height 10
click at [820, 434] on div at bounding box center [818, 435] width 10 height 10
click at [819, 470] on div at bounding box center [818, 470] width 10 height 10
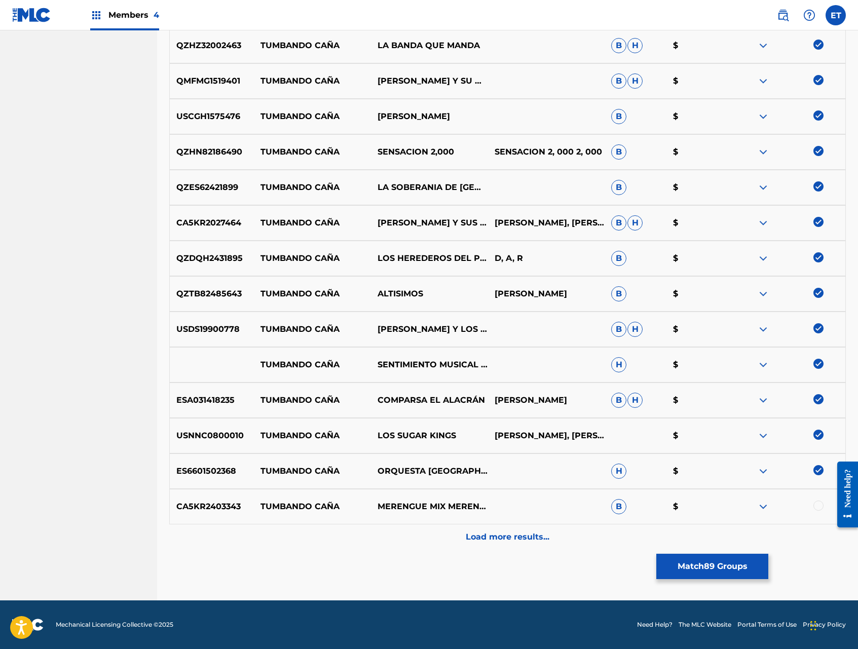
click at [819, 503] on div at bounding box center [818, 506] width 10 height 10
click at [555, 534] on div "Load more results..." at bounding box center [507, 536] width 676 height 25
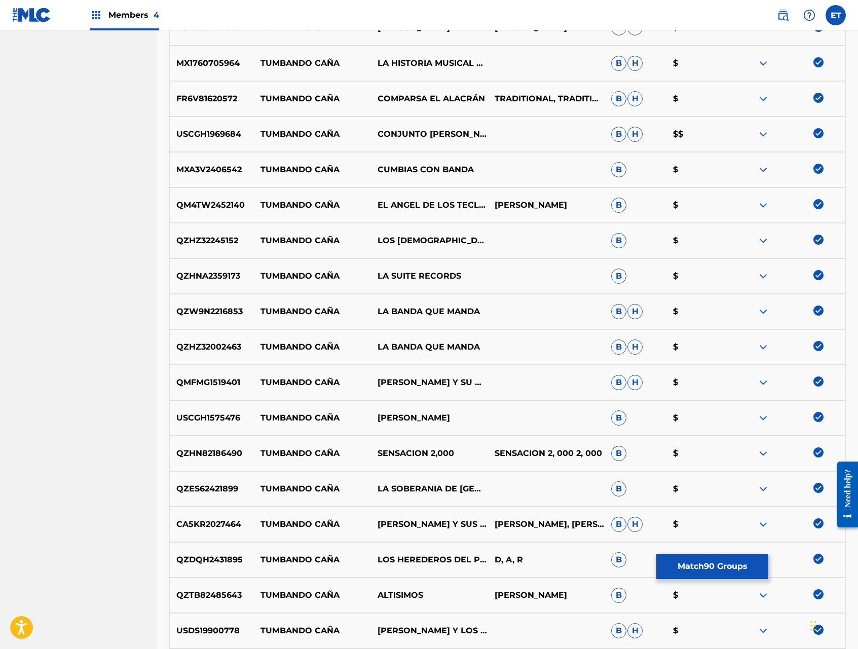
scroll to position [3413, 0]
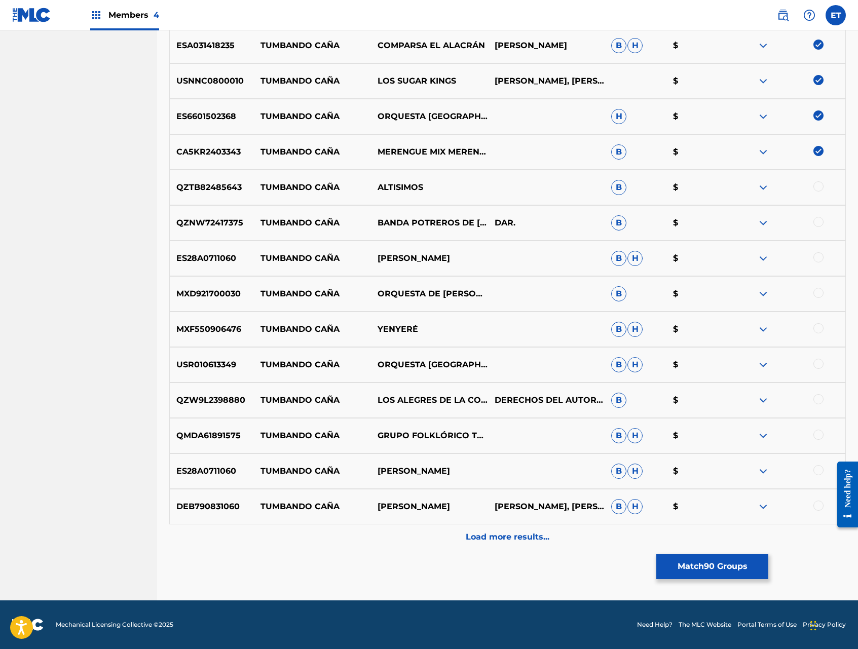
click at [816, 185] on div at bounding box center [818, 186] width 10 height 10
click at [815, 220] on div at bounding box center [818, 222] width 10 height 10
click at [821, 257] on div at bounding box center [818, 257] width 10 height 10
click at [818, 297] on div at bounding box center [818, 293] width 10 height 10
drag, startPoint x: 817, startPoint y: 329, endPoint x: 817, endPoint y: 336, distance: 7.1
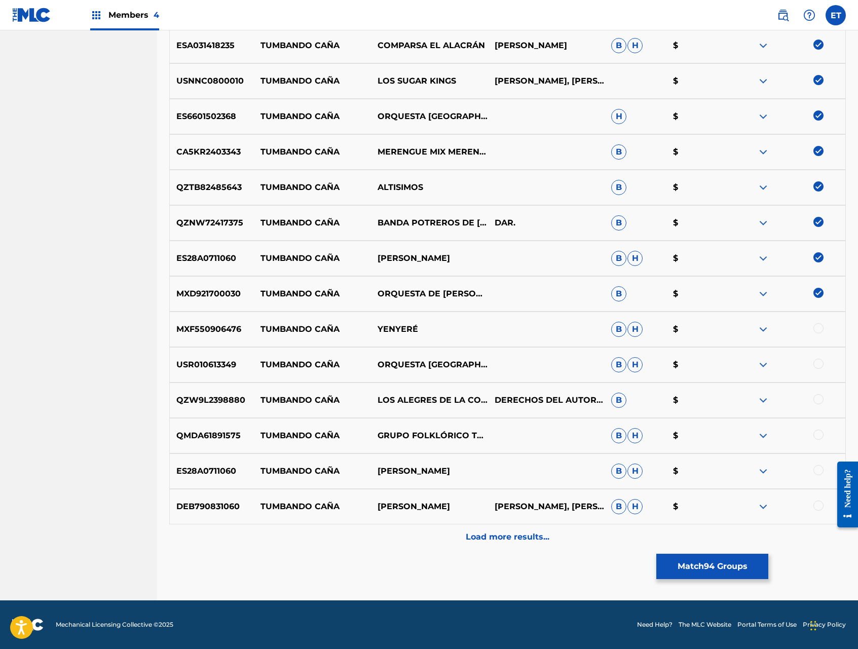
click at [817, 329] on div at bounding box center [818, 328] width 10 height 10
click at [821, 360] on div at bounding box center [818, 364] width 10 height 10
click at [818, 399] on div at bounding box center [818, 399] width 10 height 10
click at [818, 432] on div at bounding box center [818, 435] width 10 height 10
click at [821, 470] on div at bounding box center [818, 470] width 10 height 10
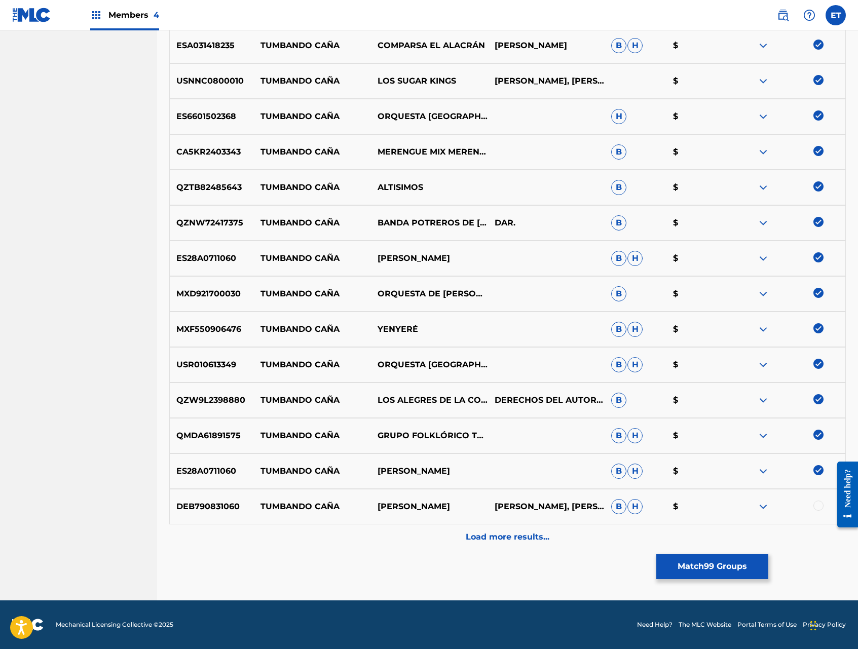
click at [819, 502] on div at bounding box center [818, 506] width 10 height 10
click at [546, 537] on p "Load more results..." at bounding box center [508, 537] width 84 height 12
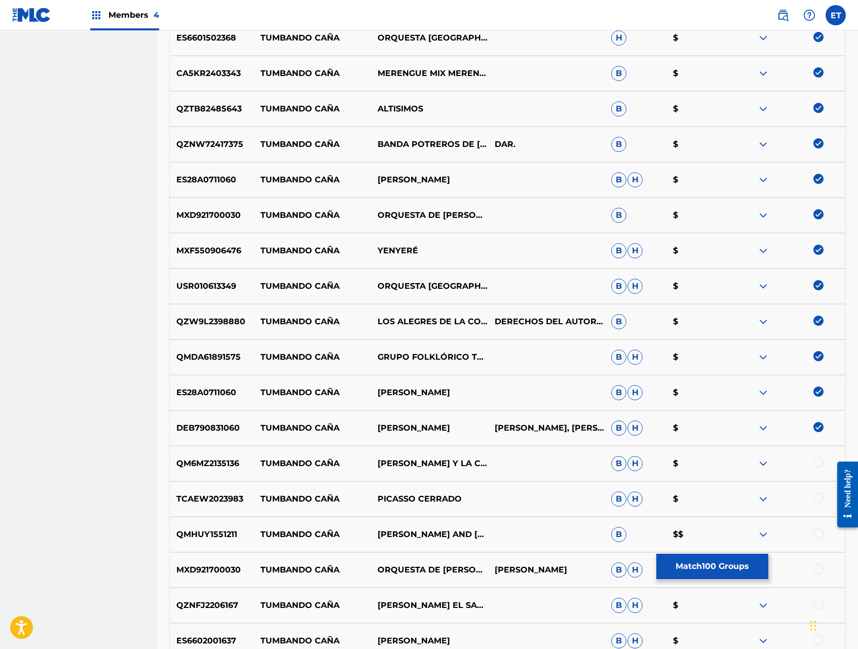
scroll to position [3767, 0]
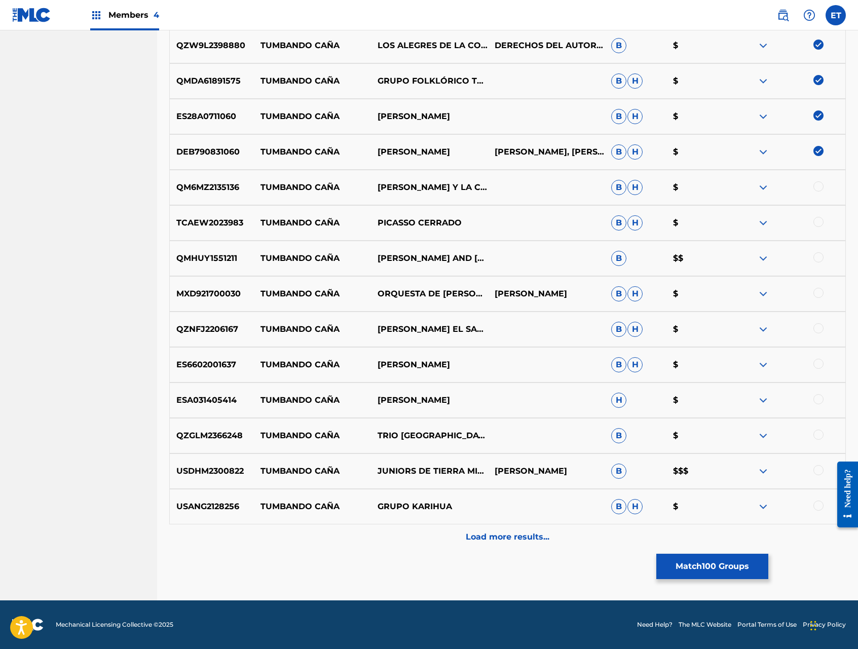
click at [818, 188] on div at bounding box center [818, 186] width 10 height 10
click at [817, 215] on div "TCAEW2023983 TUMBANDO CAÑA [PERSON_NAME] CERRADO B H $" at bounding box center [507, 222] width 676 height 35
click at [821, 224] on div at bounding box center [818, 222] width 10 height 10
click at [818, 257] on div at bounding box center [818, 257] width 10 height 10
click at [817, 296] on div at bounding box center [818, 293] width 10 height 10
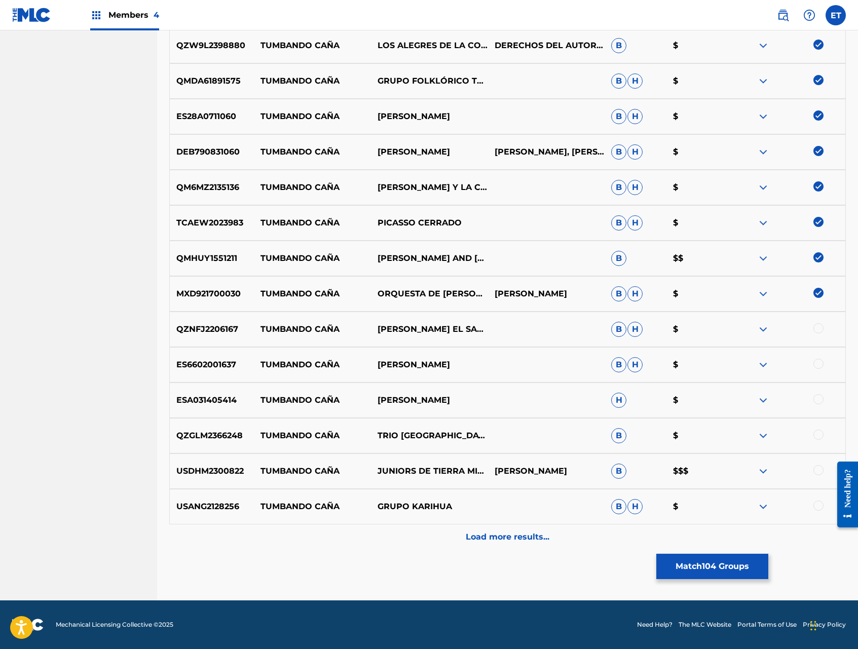
click at [818, 331] on div at bounding box center [818, 328] width 10 height 10
click at [820, 368] on div at bounding box center [818, 364] width 10 height 10
click at [818, 397] on div at bounding box center [818, 399] width 10 height 10
click at [821, 438] on div at bounding box center [818, 435] width 10 height 10
click at [818, 470] on div at bounding box center [818, 470] width 10 height 10
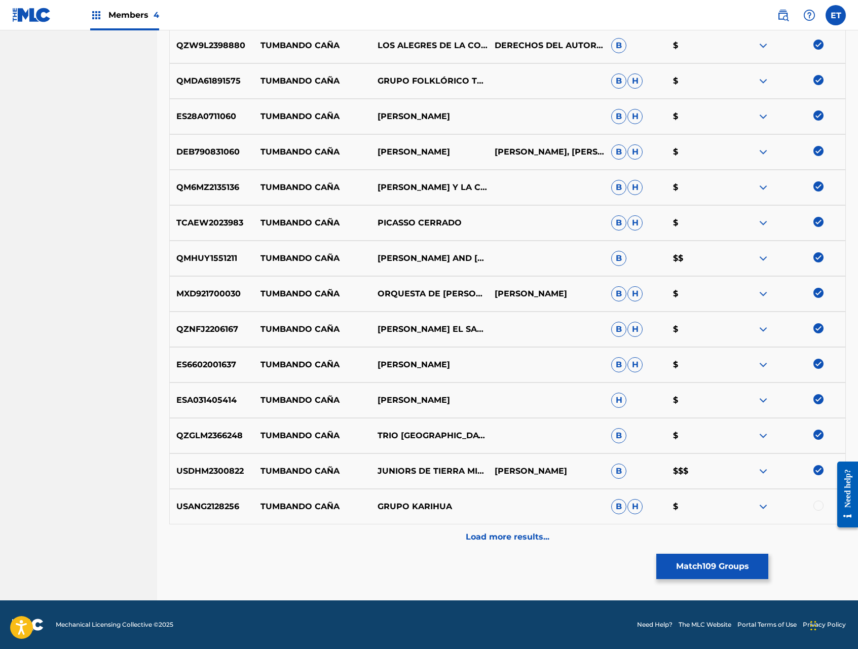
click at [819, 507] on div at bounding box center [818, 506] width 10 height 10
click at [578, 539] on div "Load more results..." at bounding box center [507, 536] width 676 height 25
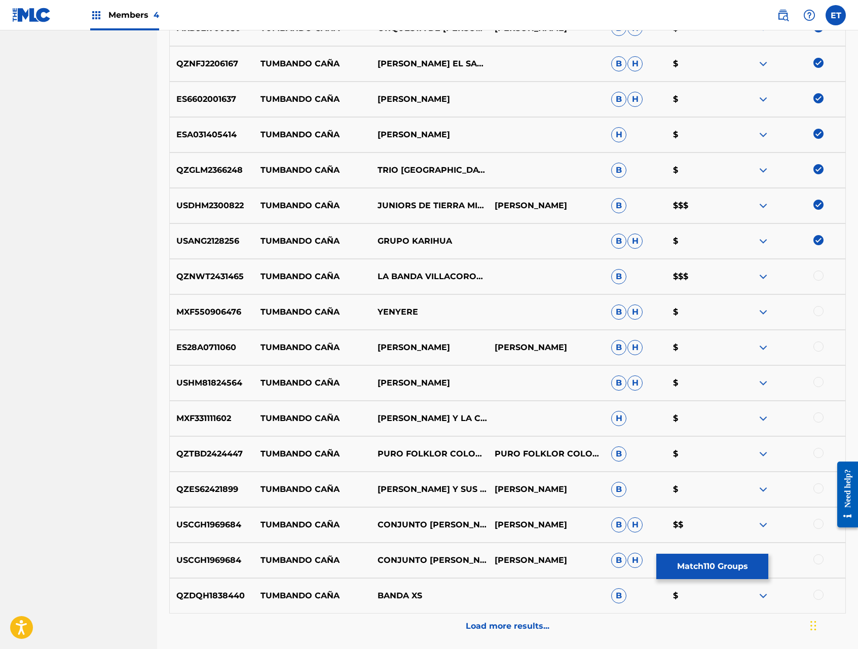
scroll to position [4122, 0]
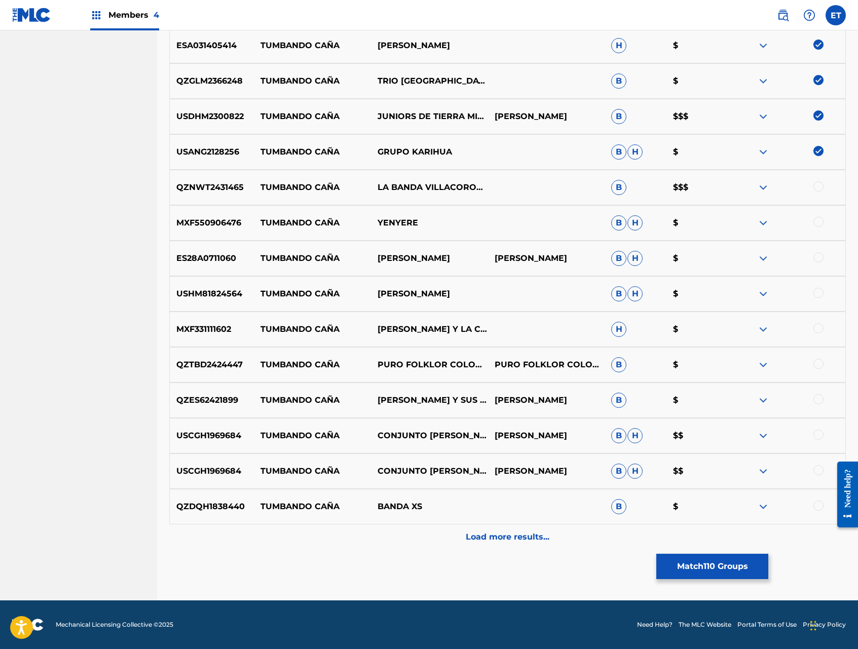
click at [813, 188] on div at bounding box center [818, 186] width 10 height 10
click at [814, 222] on div at bounding box center [818, 222] width 10 height 10
click at [819, 254] on div at bounding box center [818, 257] width 10 height 10
click at [820, 294] on div at bounding box center [818, 293] width 10 height 10
click at [817, 335] on div at bounding box center [786, 329] width 117 height 12
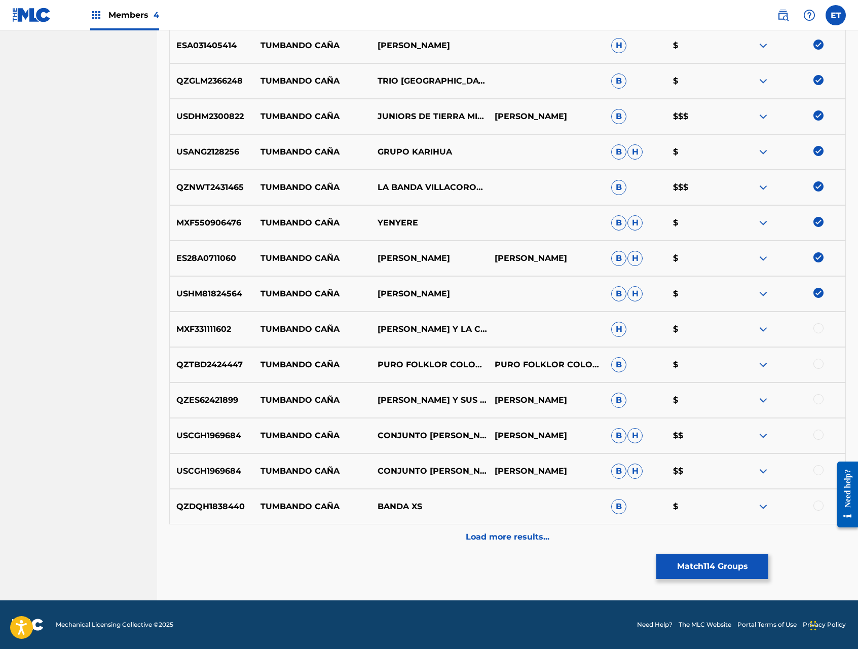
click at [815, 325] on div at bounding box center [818, 328] width 10 height 10
drag, startPoint x: 819, startPoint y: 366, endPoint x: 819, endPoint y: 385, distance: 18.2
click at [819, 366] on div at bounding box center [818, 364] width 10 height 10
click at [818, 402] on div at bounding box center [818, 399] width 10 height 10
click at [816, 435] on div at bounding box center [818, 435] width 10 height 10
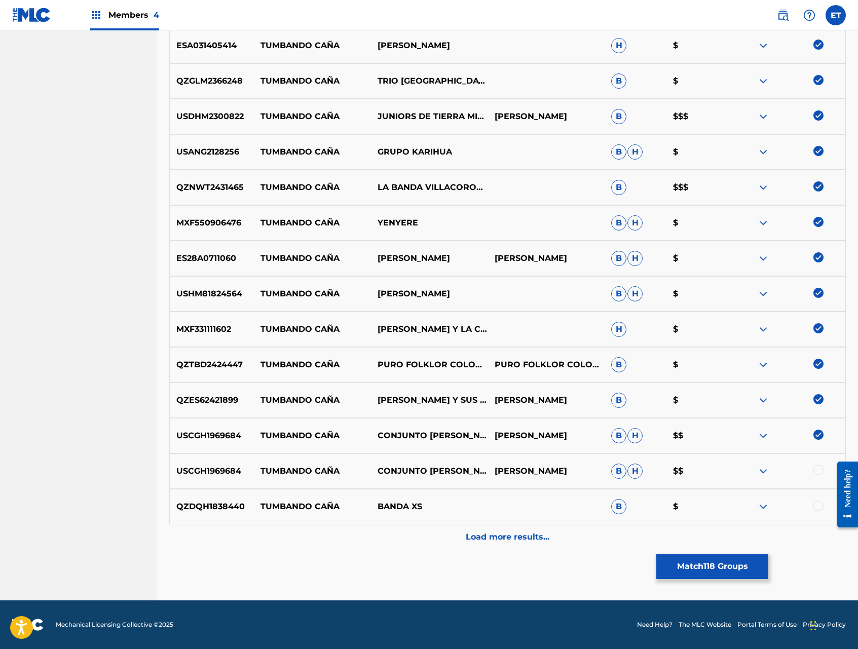
click at [818, 467] on div at bounding box center [818, 470] width 10 height 10
click at [821, 504] on div at bounding box center [818, 506] width 10 height 10
click at [516, 548] on div "Load more results..." at bounding box center [507, 536] width 676 height 25
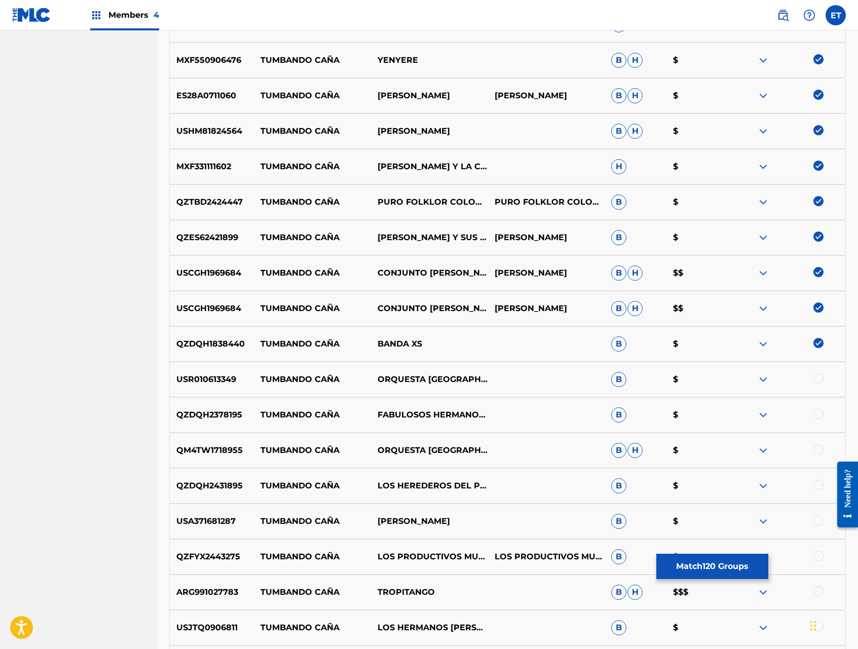
scroll to position [4477, 0]
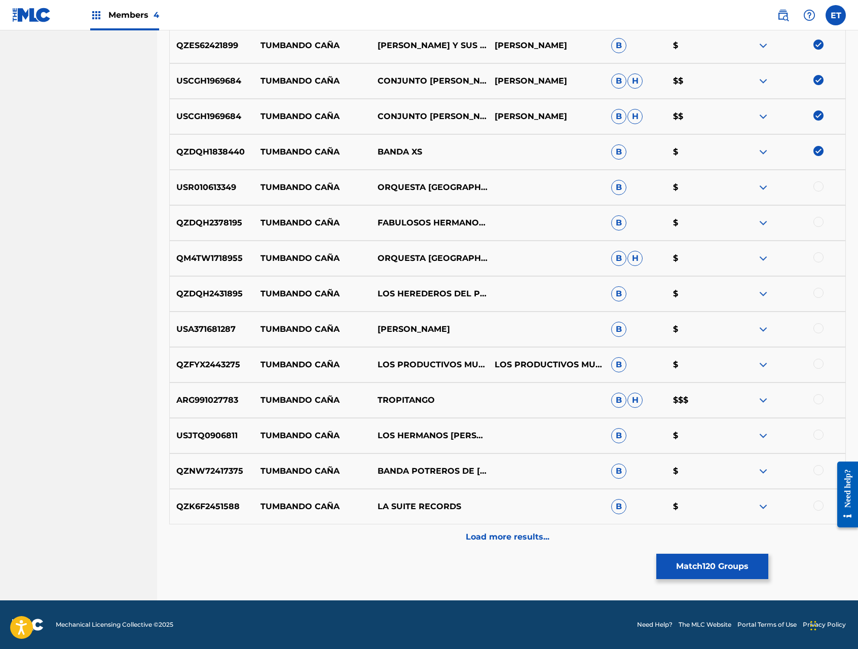
click at [818, 183] on div at bounding box center [818, 186] width 10 height 10
click at [820, 221] on div at bounding box center [818, 222] width 10 height 10
click at [819, 254] on div at bounding box center [818, 257] width 10 height 10
click at [822, 292] on div at bounding box center [818, 293] width 10 height 10
click at [818, 326] on div at bounding box center [818, 328] width 10 height 10
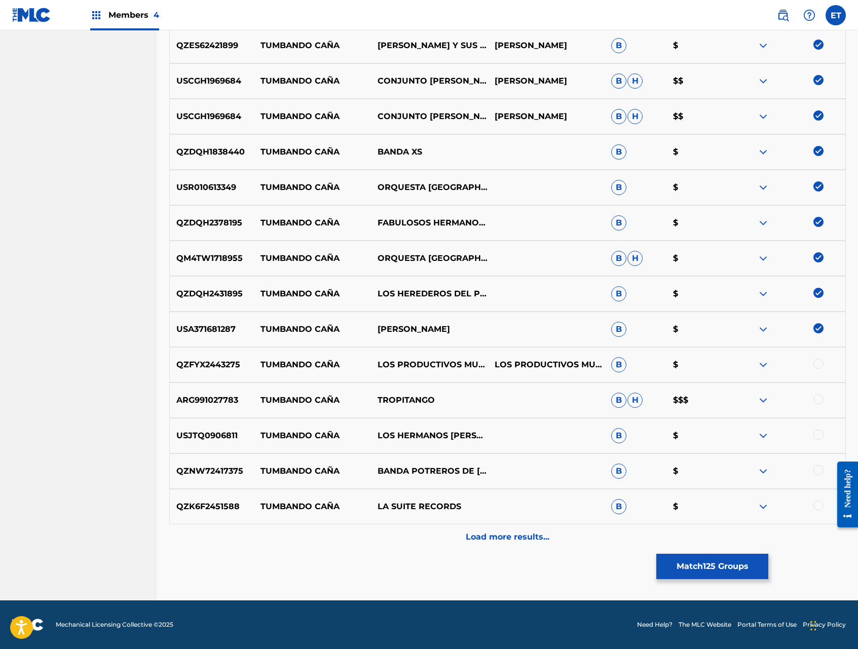
click at [820, 362] on div at bounding box center [818, 364] width 10 height 10
click at [819, 402] on div at bounding box center [818, 399] width 10 height 10
click at [820, 437] on div at bounding box center [818, 435] width 10 height 10
click at [815, 468] on div at bounding box center [818, 470] width 10 height 10
click at [816, 503] on div at bounding box center [818, 506] width 10 height 10
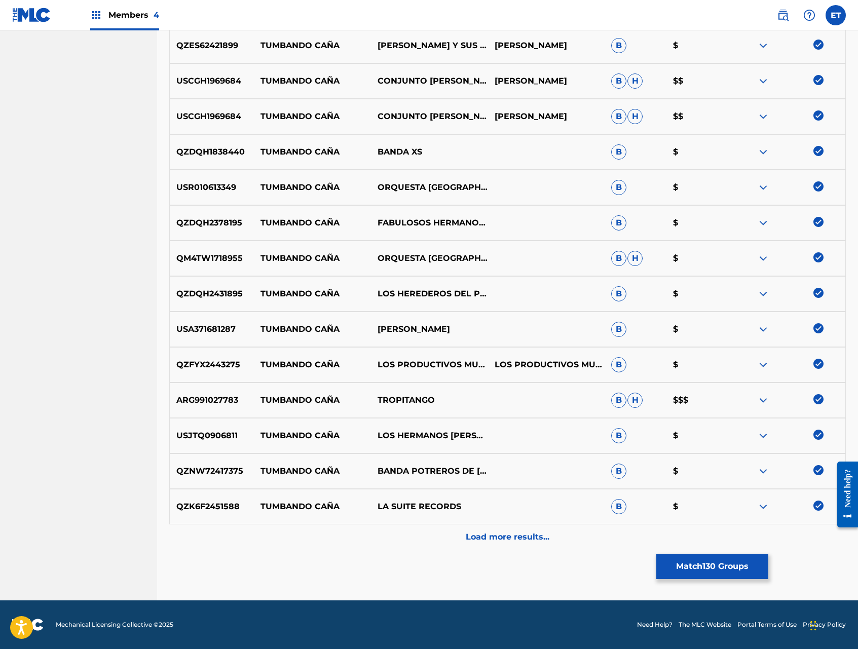
click at [583, 545] on div "Load more results..." at bounding box center [507, 536] width 676 height 25
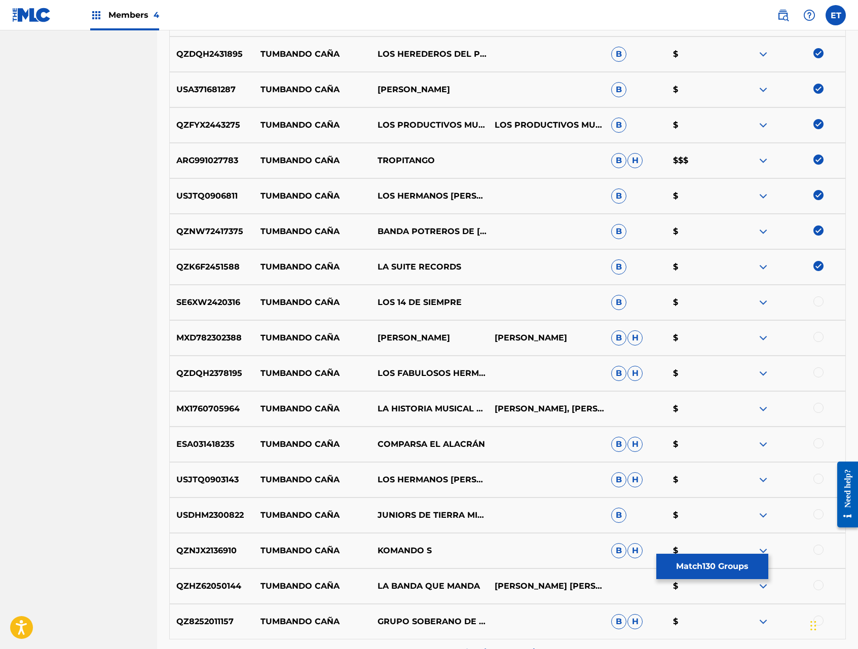
scroll to position [4831, 0]
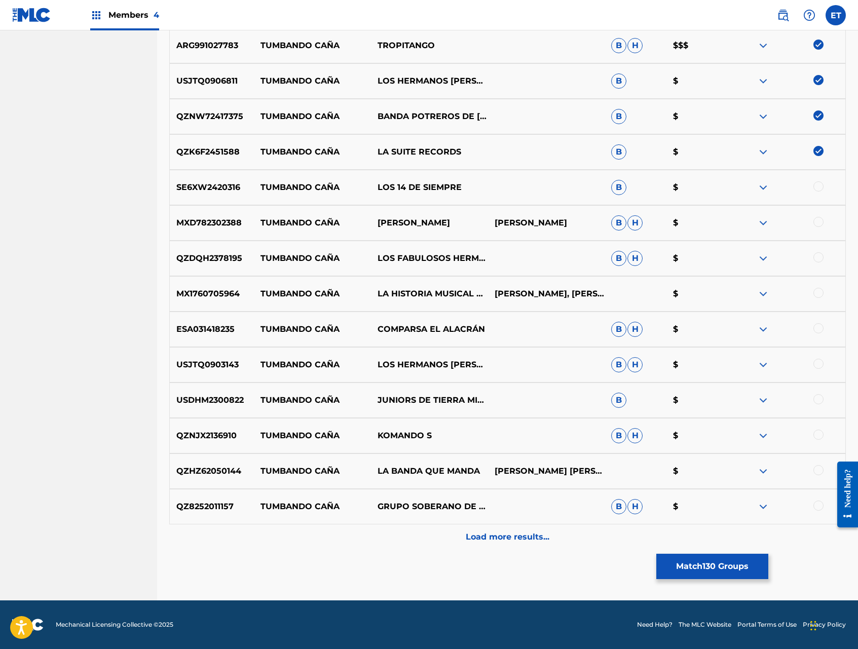
click at [817, 186] on div at bounding box center [818, 186] width 10 height 10
drag, startPoint x: 817, startPoint y: 216, endPoint x: 820, endPoint y: 230, distance: 14.0
click at [817, 217] on div "MXD782302388 TUMBANDO CAÑA [PERSON_NAME] [PERSON_NAME] [PERSON_NAME] $" at bounding box center [507, 222] width 676 height 35
click at [819, 222] on div at bounding box center [818, 222] width 10 height 10
click at [821, 258] on div at bounding box center [818, 257] width 10 height 10
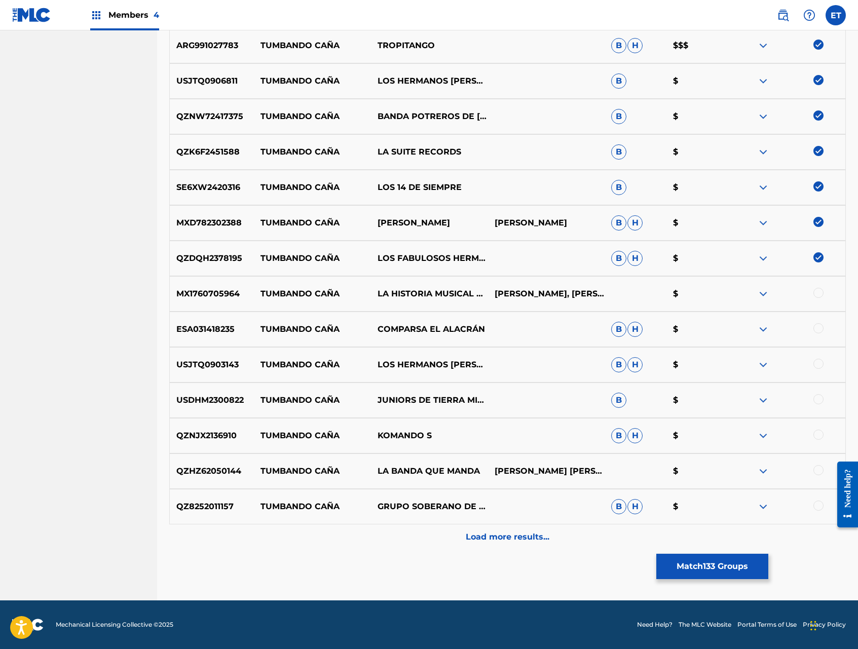
drag, startPoint x: 818, startPoint y: 290, endPoint x: 828, endPoint y: 324, distance: 34.9
click at [818, 291] on div at bounding box center [818, 293] width 10 height 10
click at [819, 328] on div at bounding box center [818, 328] width 10 height 10
click at [817, 362] on div at bounding box center [818, 364] width 10 height 10
click at [819, 400] on div at bounding box center [818, 399] width 10 height 10
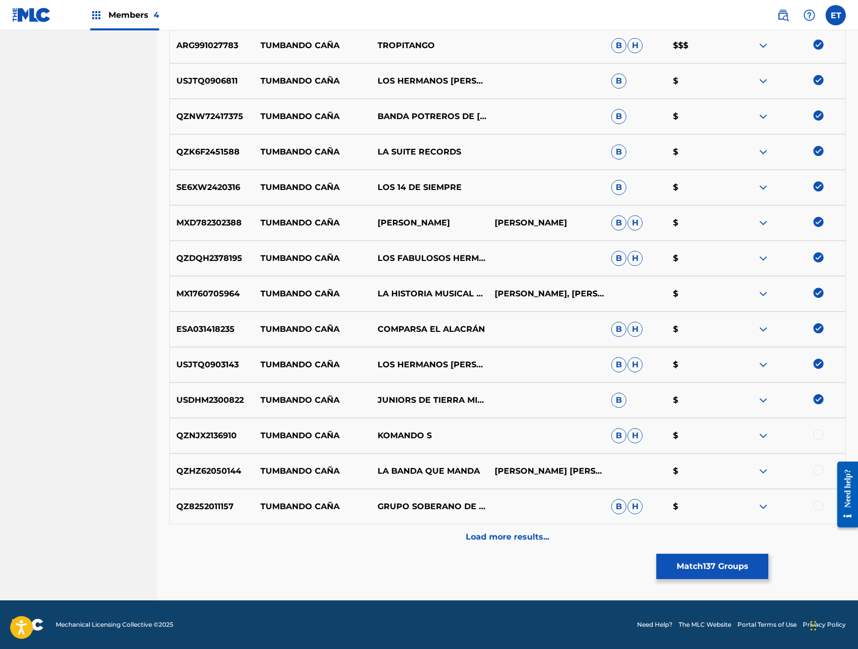
click at [818, 434] on div at bounding box center [818, 435] width 10 height 10
click at [817, 470] on div at bounding box center [818, 470] width 10 height 10
click at [819, 506] on div at bounding box center [818, 506] width 10 height 10
click at [553, 534] on div "Load more results..." at bounding box center [507, 536] width 676 height 25
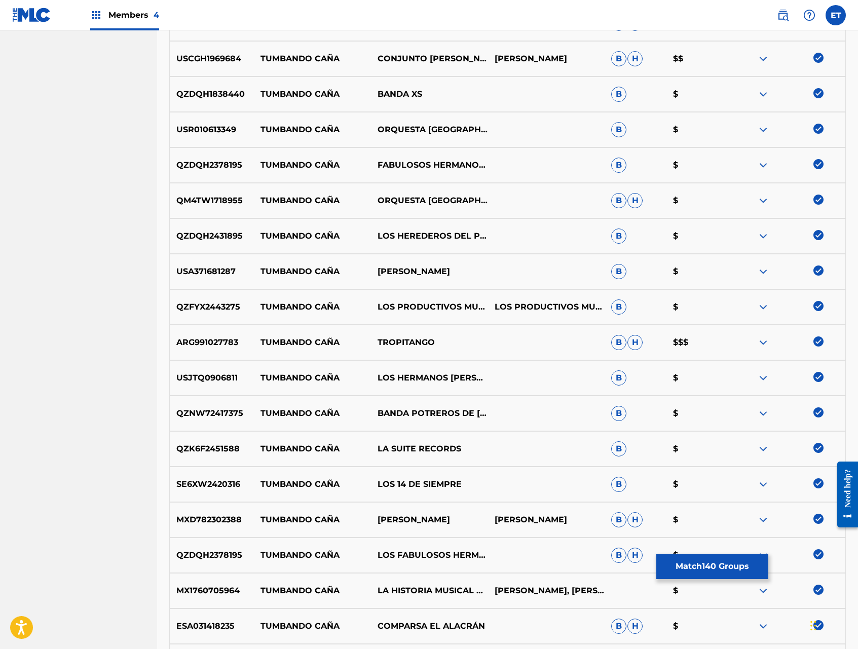
scroll to position [5186, 0]
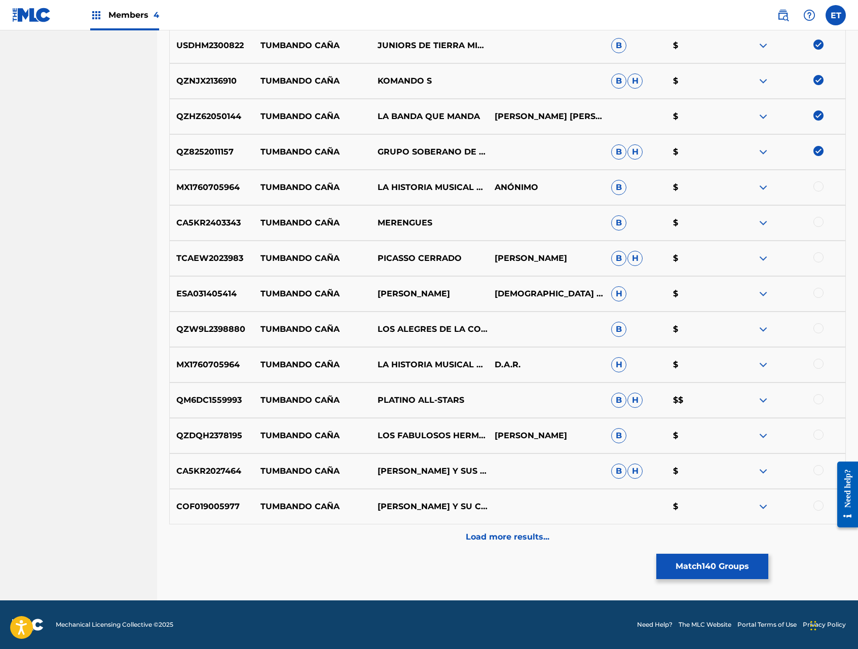
click at [818, 184] on div at bounding box center [818, 186] width 10 height 10
click at [818, 219] on div at bounding box center [818, 222] width 10 height 10
drag, startPoint x: 822, startPoint y: 255, endPoint x: 822, endPoint y: 270, distance: 14.7
click at [822, 255] on div at bounding box center [818, 257] width 10 height 10
click at [818, 295] on div at bounding box center [818, 293] width 10 height 10
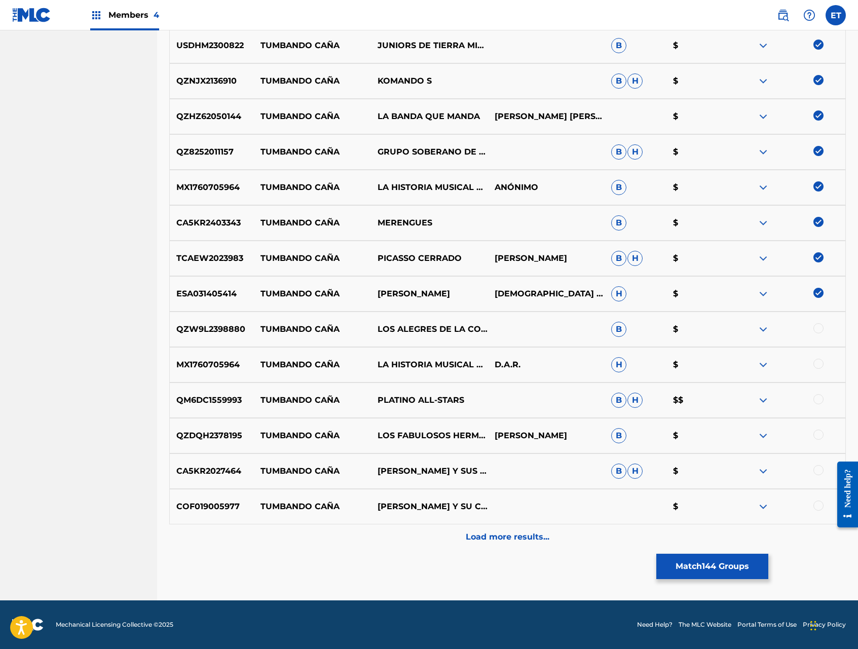
click at [820, 330] on div at bounding box center [818, 328] width 10 height 10
click at [819, 364] on div at bounding box center [818, 364] width 10 height 10
click at [818, 402] on div at bounding box center [818, 399] width 10 height 10
drag, startPoint x: 818, startPoint y: 437, endPoint x: 817, endPoint y: 455, distance: 18.3
click at [818, 437] on div at bounding box center [818, 435] width 10 height 10
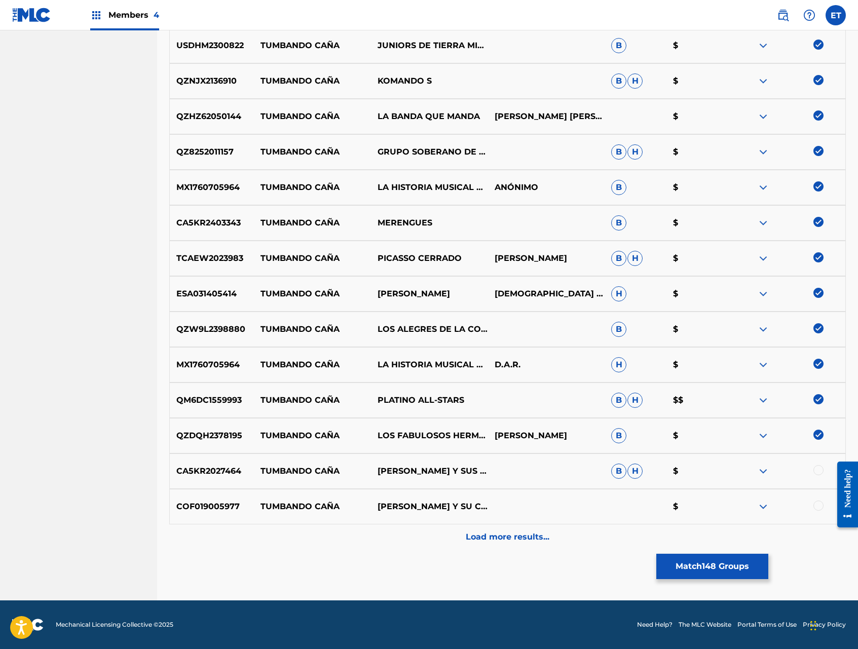
click at [816, 469] on div at bounding box center [818, 470] width 10 height 10
click at [818, 503] on div at bounding box center [818, 506] width 10 height 10
click at [524, 548] on div "Load more results..." at bounding box center [507, 536] width 676 height 25
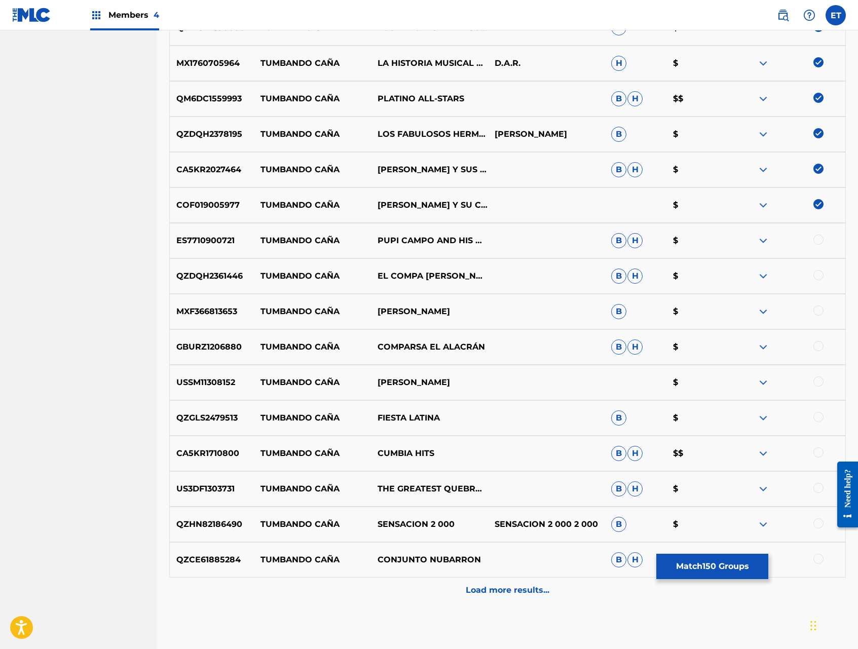
scroll to position [5541, 0]
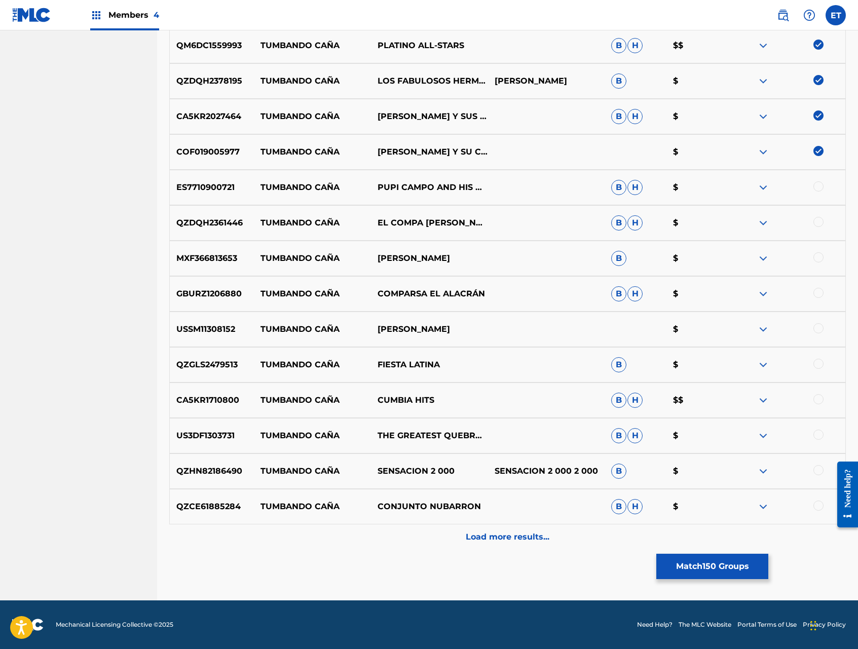
drag, startPoint x: 820, startPoint y: 183, endPoint x: 821, endPoint y: 203, distance: 20.3
click at [820, 183] on div at bounding box center [818, 186] width 10 height 10
click at [818, 217] on div at bounding box center [818, 222] width 10 height 10
click at [818, 260] on div at bounding box center [818, 257] width 10 height 10
drag, startPoint x: 818, startPoint y: 292, endPoint x: 820, endPoint y: 320, distance: 27.4
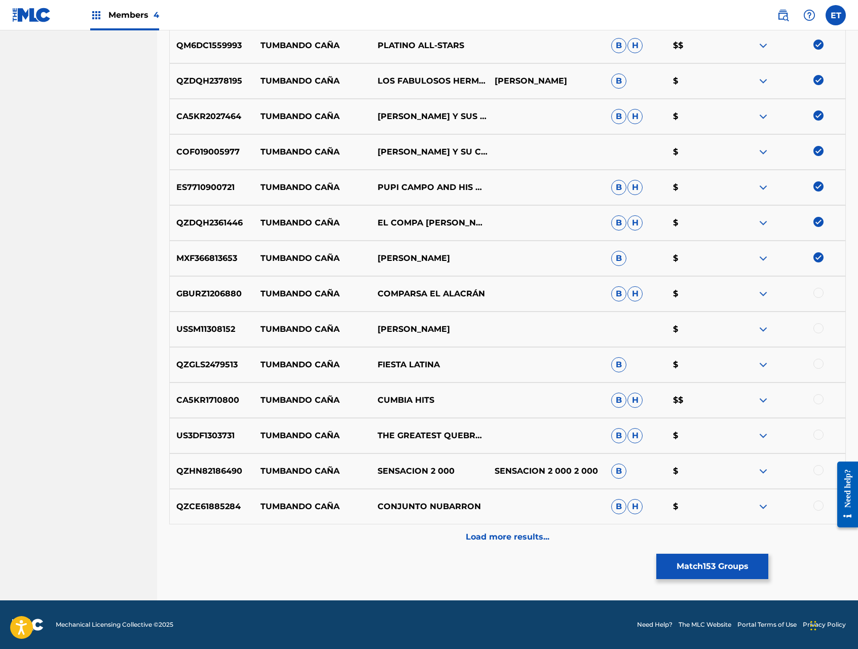
click at [818, 292] on div at bounding box center [818, 293] width 10 height 10
click at [819, 333] on div at bounding box center [786, 329] width 117 height 12
click at [819, 326] on div at bounding box center [818, 328] width 10 height 10
click at [820, 362] on div at bounding box center [818, 364] width 10 height 10
click at [820, 398] on div at bounding box center [818, 399] width 10 height 10
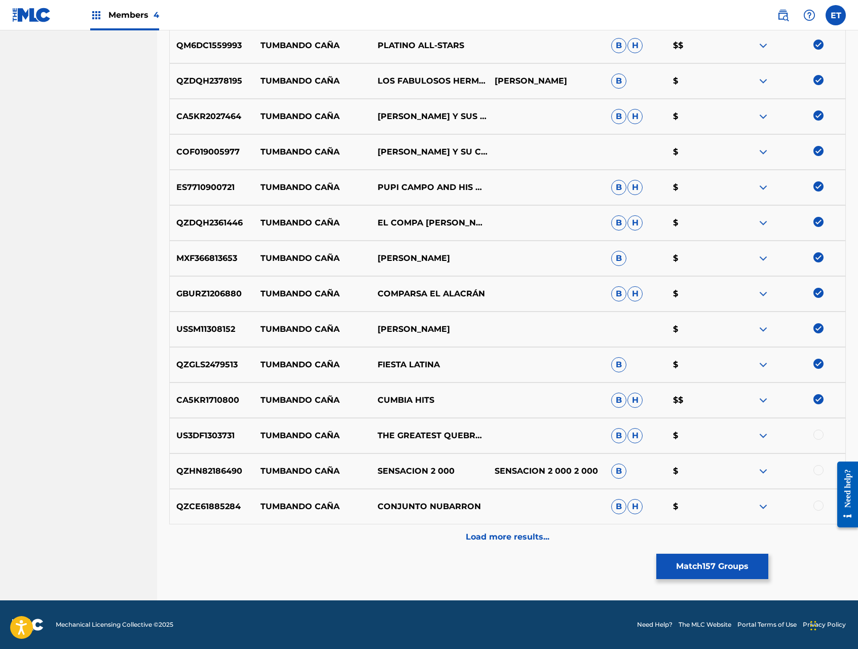
click at [819, 434] on div at bounding box center [818, 435] width 10 height 10
click at [817, 467] on div at bounding box center [818, 470] width 10 height 10
click at [818, 506] on div at bounding box center [818, 506] width 10 height 10
click at [561, 526] on div "Load more results..." at bounding box center [507, 536] width 676 height 25
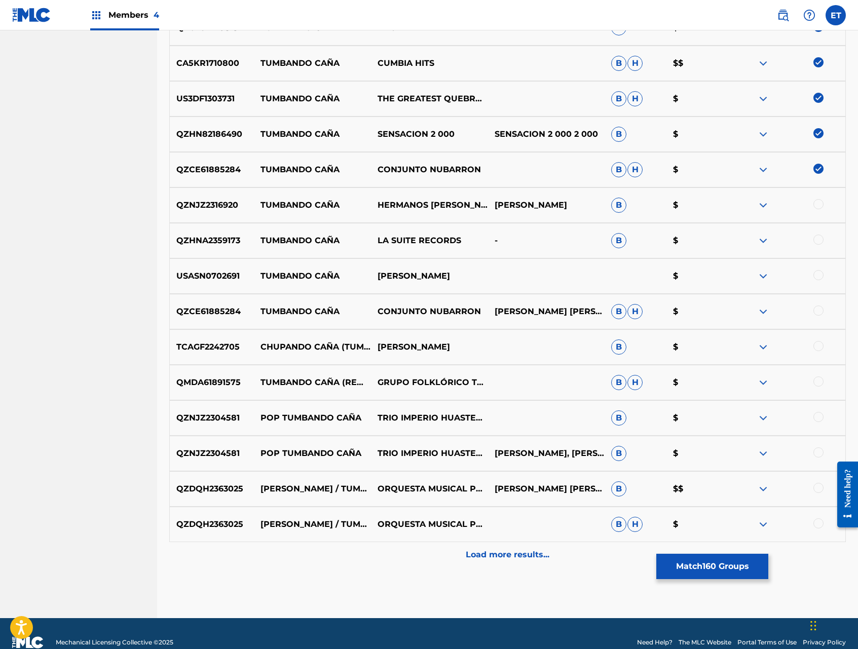
scroll to position [5895, 0]
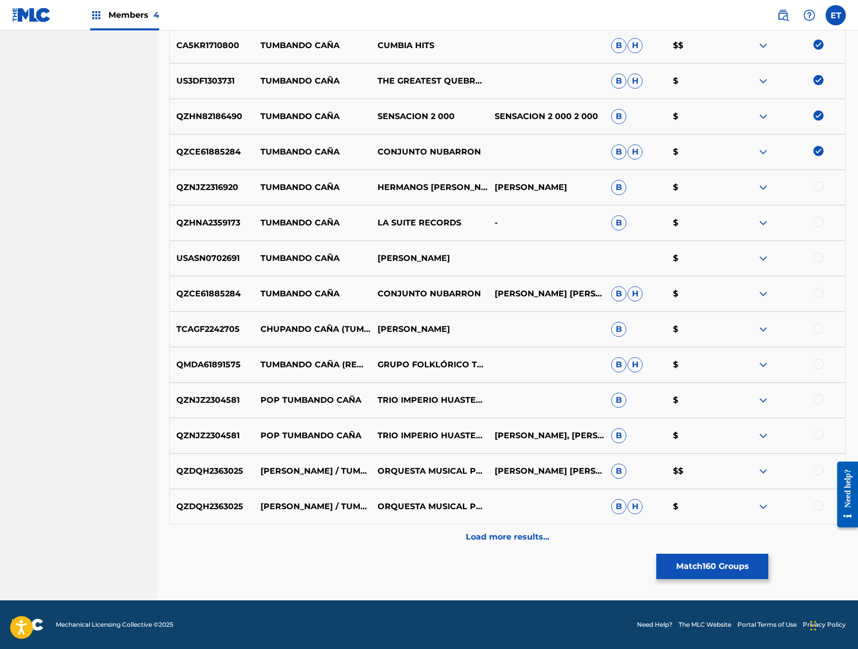
drag, startPoint x: 811, startPoint y: 183, endPoint x: 815, endPoint y: 192, distance: 9.8
click at [811, 183] on div at bounding box center [786, 187] width 117 height 12
click at [817, 186] on div at bounding box center [818, 186] width 10 height 10
click at [820, 219] on div at bounding box center [818, 222] width 10 height 10
click at [820, 254] on div at bounding box center [818, 257] width 10 height 10
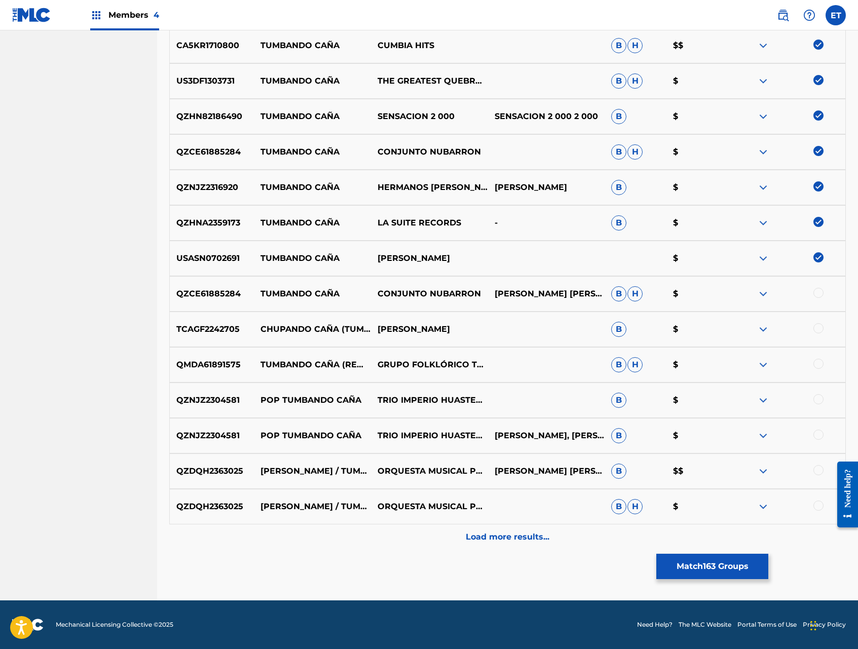
click at [819, 294] on div at bounding box center [818, 293] width 10 height 10
click at [818, 329] on div at bounding box center [818, 328] width 10 height 10
click at [818, 364] on div at bounding box center [818, 364] width 10 height 10
click at [820, 397] on div at bounding box center [818, 399] width 10 height 10
click at [821, 437] on div at bounding box center [818, 435] width 10 height 10
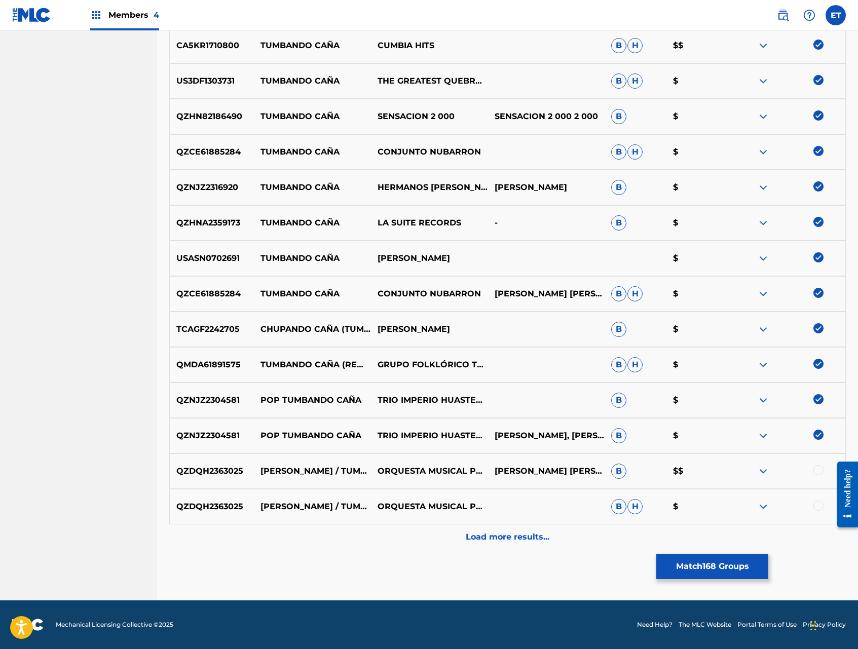
click at [819, 469] on div at bounding box center [818, 470] width 10 height 10
click at [818, 511] on div at bounding box center [786, 507] width 117 height 12
click at [818, 507] on div at bounding box center [818, 506] width 10 height 10
click at [612, 534] on div "Load more results..." at bounding box center [507, 536] width 676 height 25
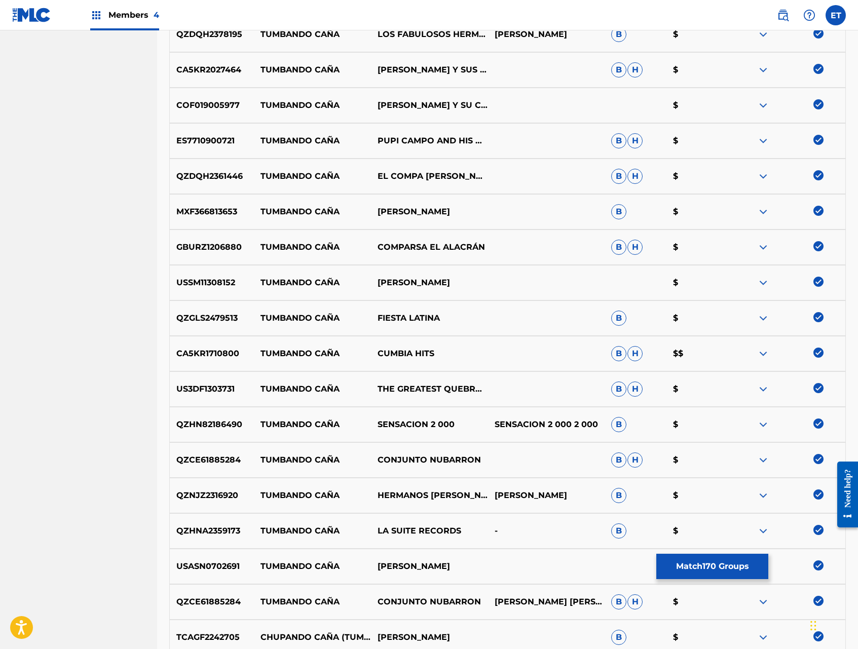
scroll to position [6250, 0]
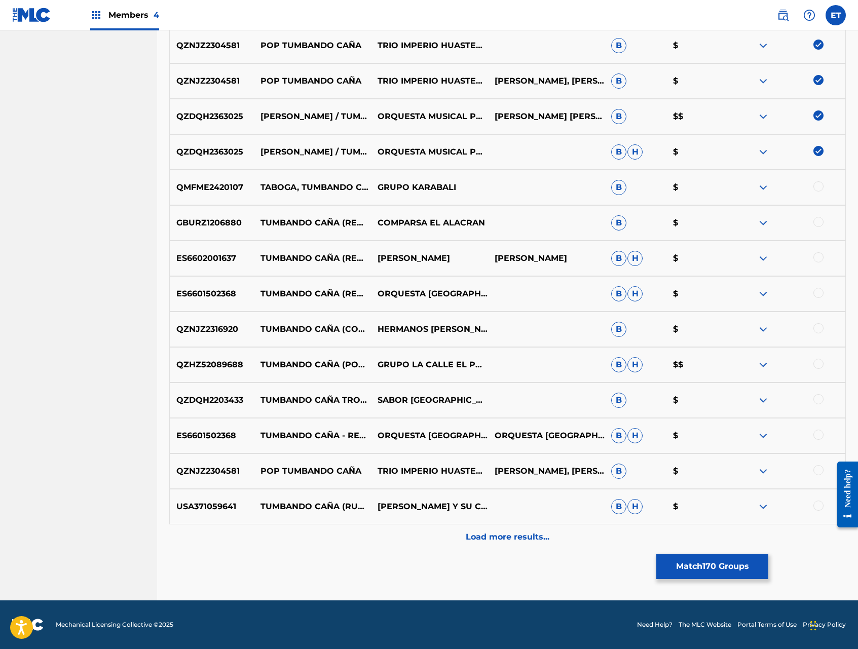
click at [813, 182] on div at bounding box center [786, 187] width 117 height 12
click at [816, 186] on div at bounding box center [818, 186] width 10 height 10
click at [820, 219] on div at bounding box center [818, 222] width 10 height 10
click at [819, 260] on div at bounding box center [818, 257] width 10 height 10
click at [815, 293] on div at bounding box center [818, 293] width 10 height 10
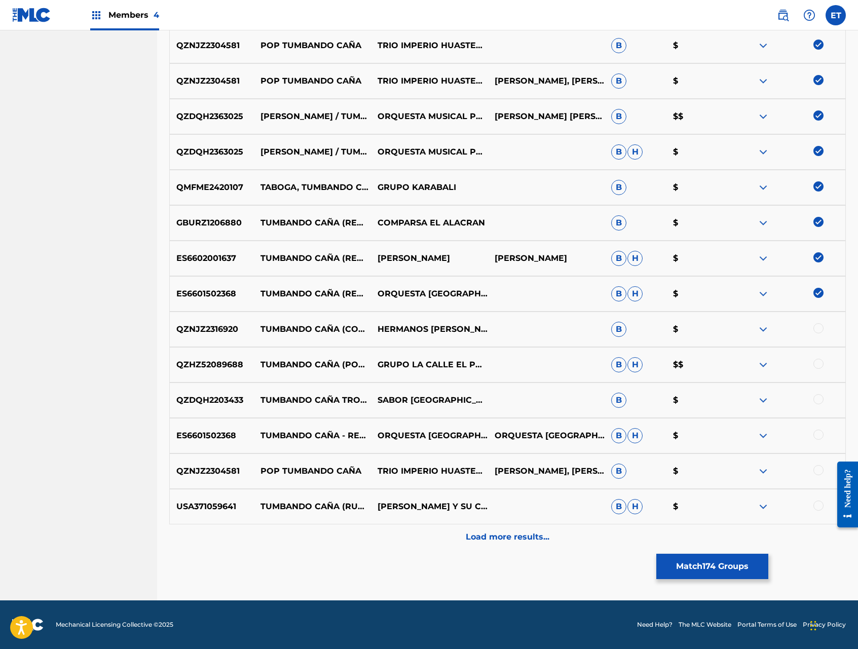
click at [818, 331] on div at bounding box center [818, 328] width 10 height 10
click at [818, 361] on div at bounding box center [818, 364] width 10 height 10
click at [815, 398] on div at bounding box center [818, 399] width 10 height 10
click at [820, 437] on div at bounding box center [818, 435] width 10 height 10
click at [815, 470] on div at bounding box center [818, 470] width 10 height 10
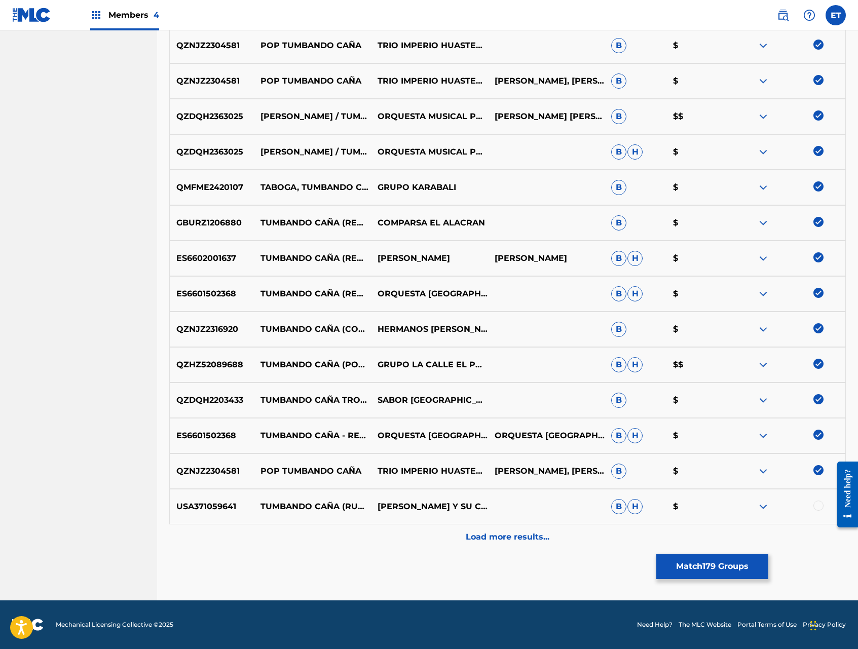
click at [815, 503] on div at bounding box center [818, 506] width 10 height 10
click at [561, 542] on div "Load more results..." at bounding box center [507, 536] width 676 height 25
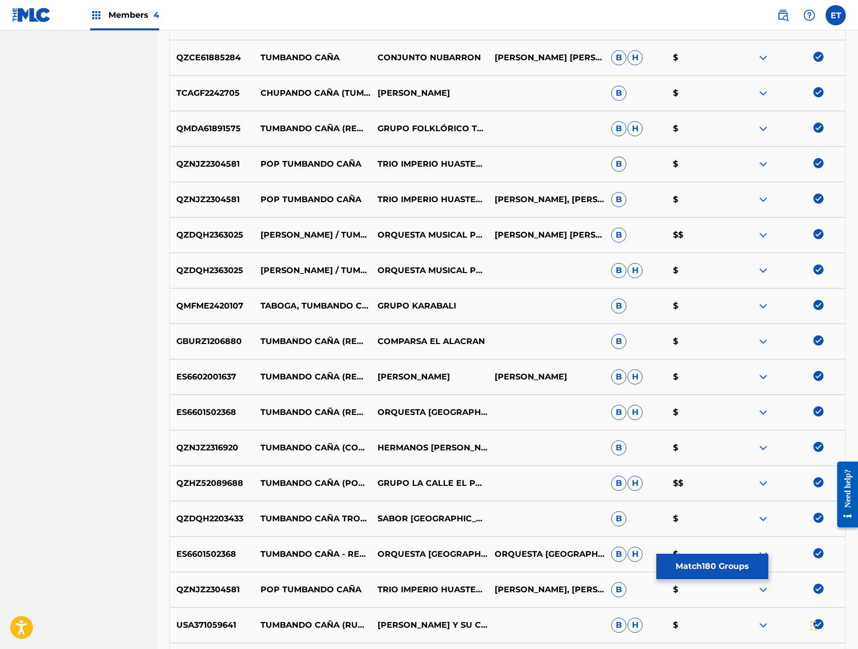
scroll to position [6605, 0]
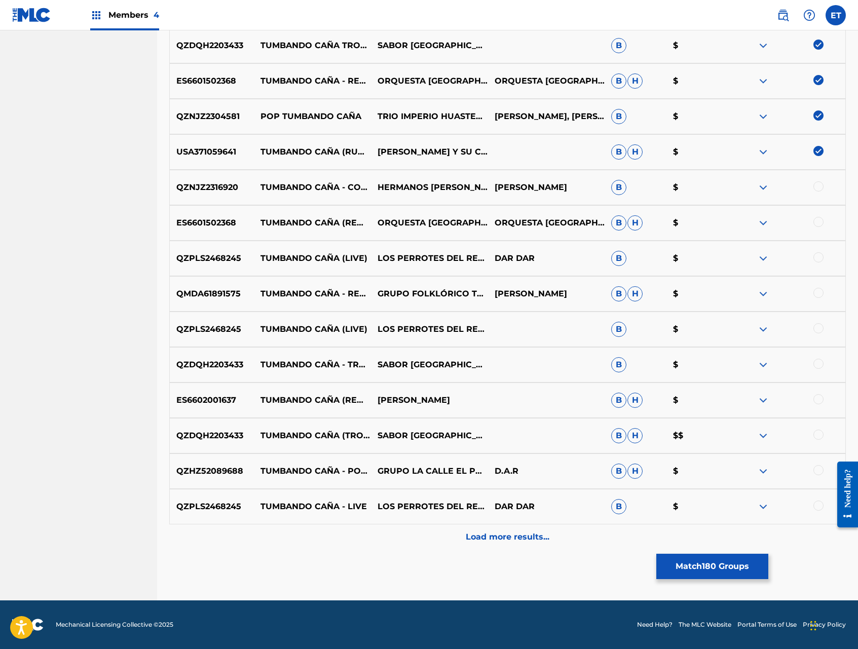
click at [816, 186] on div at bounding box center [818, 186] width 10 height 10
click at [820, 222] on div at bounding box center [818, 222] width 10 height 10
click at [818, 255] on div at bounding box center [818, 257] width 10 height 10
click at [815, 291] on div at bounding box center [818, 293] width 10 height 10
click at [823, 328] on div at bounding box center [818, 328] width 10 height 10
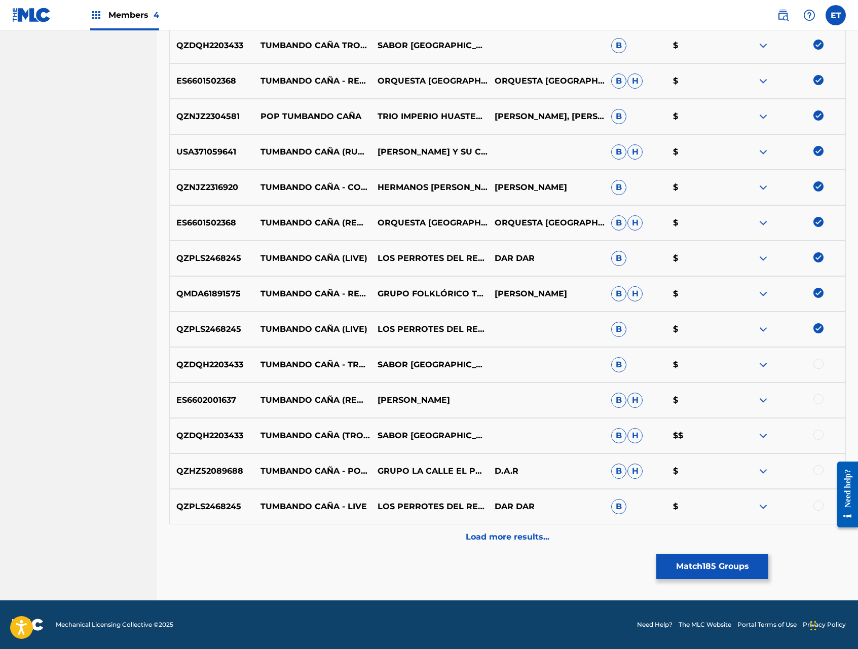
drag, startPoint x: 816, startPoint y: 361, endPoint x: 820, endPoint y: 395, distance: 34.2
click at [816, 361] on div at bounding box center [818, 364] width 10 height 10
click at [820, 402] on div at bounding box center [818, 399] width 10 height 10
drag, startPoint x: 818, startPoint y: 432, endPoint x: 818, endPoint y: 440, distance: 8.6
click at [818, 432] on div at bounding box center [818, 435] width 10 height 10
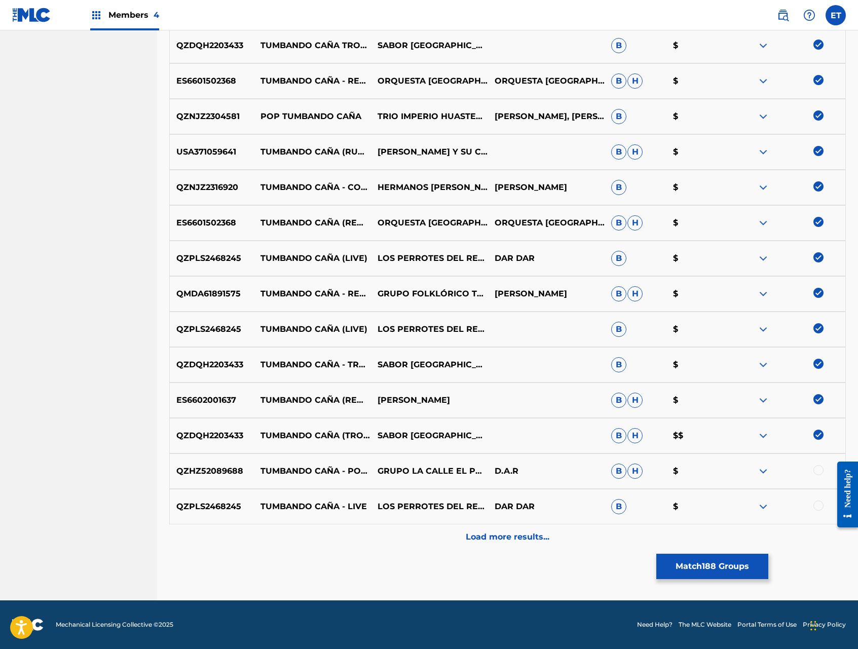
click at [817, 469] on div at bounding box center [818, 470] width 10 height 10
click at [815, 505] on div at bounding box center [818, 506] width 10 height 10
click at [571, 549] on div "Load more results..." at bounding box center [507, 536] width 676 height 25
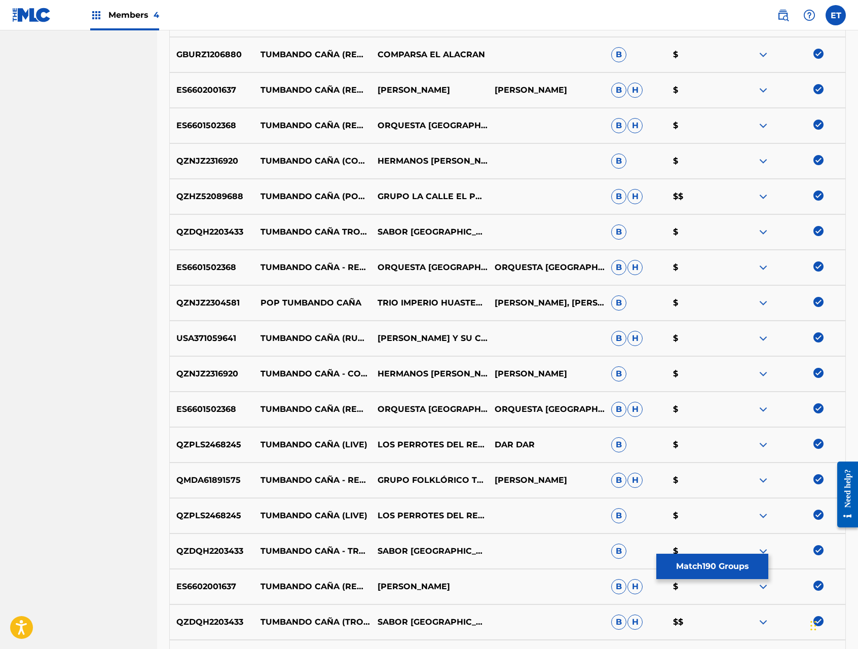
scroll to position [6934, 0]
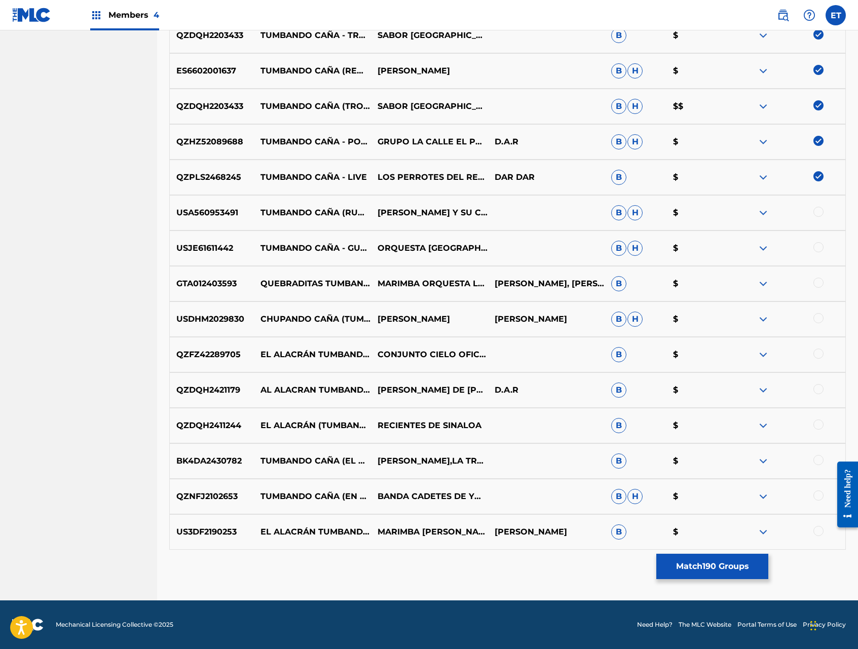
click at [817, 211] on div at bounding box center [818, 212] width 10 height 10
click at [818, 243] on div at bounding box center [818, 247] width 10 height 10
click at [820, 282] on div at bounding box center [818, 283] width 10 height 10
drag, startPoint x: 820, startPoint y: 318, endPoint x: 820, endPoint y: 346, distance: 27.4
click at [820, 318] on div at bounding box center [818, 318] width 10 height 10
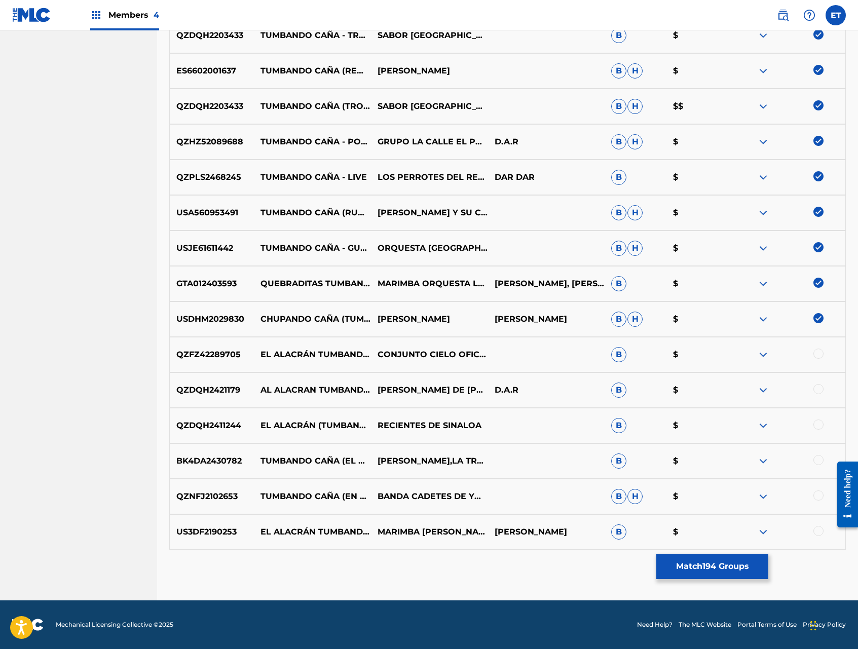
click at [820, 350] on div at bounding box center [818, 354] width 10 height 10
click at [816, 393] on div at bounding box center [818, 389] width 10 height 10
click at [819, 422] on div at bounding box center [818, 425] width 10 height 10
drag, startPoint x: 819, startPoint y: 460, endPoint x: 818, endPoint y: 476, distance: 16.2
click at [819, 460] on div at bounding box center [818, 460] width 10 height 10
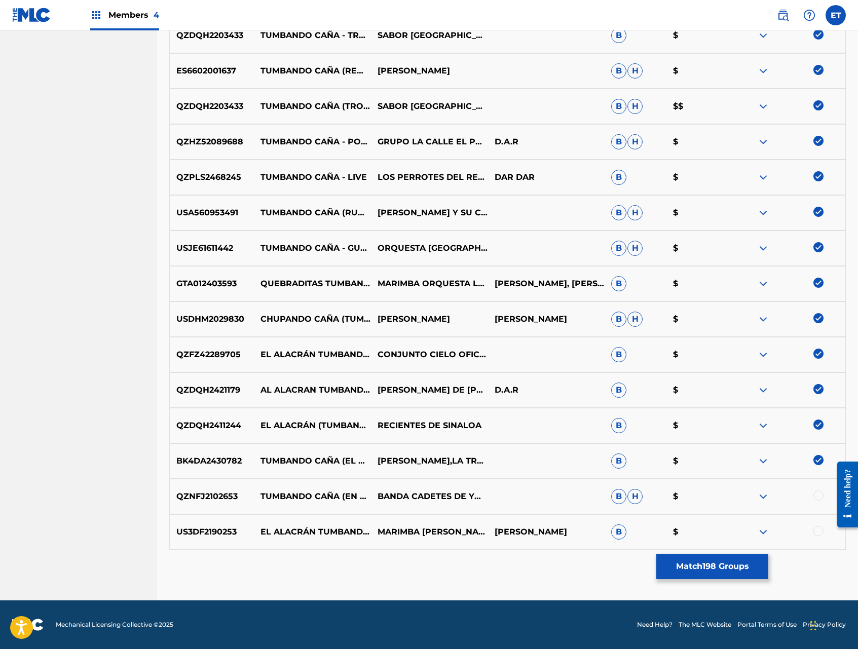
click at [817, 493] on div at bounding box center [818, 495] width 10 height 10
click at [817, 527] on div at bounding box center [818, 531] width 10 height 10
click at [734, 562] on button "Match 200 Groups" at bounding box center [712, 566] width 112 height 25
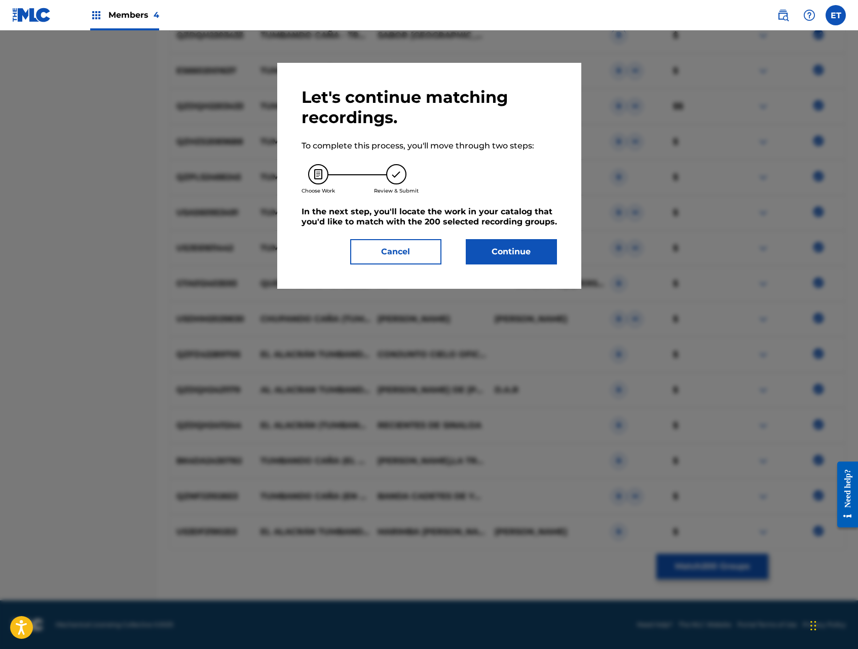
click at [533, 243] on button "Continue" at bounding box center [511, 251] width 91 height 25
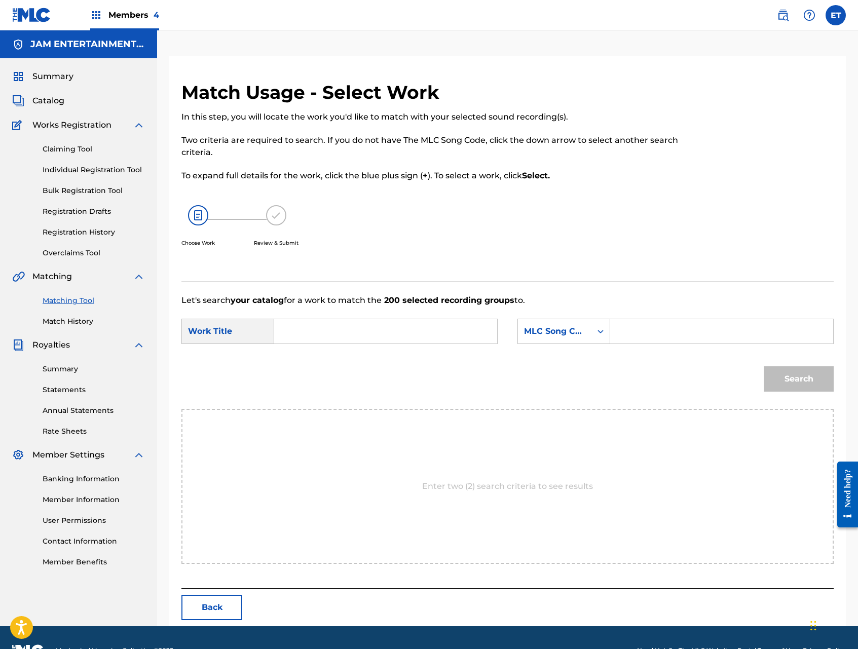
click at [424, 319] on input "Search Form" at bounding box center [386, 331] width 206 height 24
paste input "TUMBANDO CAÑA"
click at [433, 325] on input "TUMBANDO CAÑA" at bounding box center [386, 331] width 206 height 24
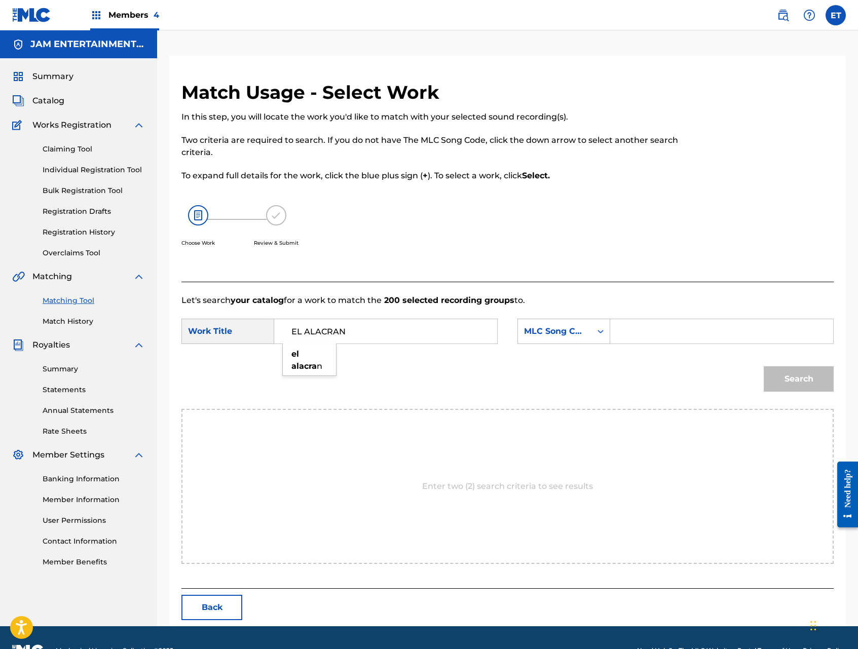
type input "EL ALACRAN"
click at [548, 324] on div "MLC Song Code" at bounding box center [554, 331] width 73 height 19
click at [558, 358] on div "Writer Name" at bounding box center [564, 356] width 92 height 25
click at [618, 335] on div "Search Form" at bounding box center [721, 331] width 223 height 25
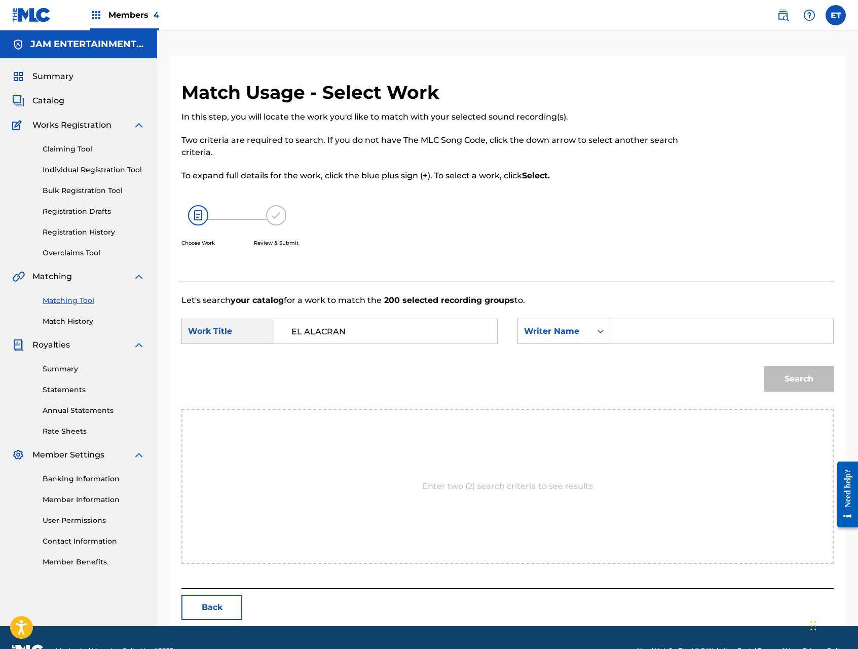
click at [625, 332] on input "Search Form" at bounding box center [722, 331] width 206 height 24
type input "[PERSON_NAME]"
click at [764, 366] on button "Search" at bounding box center [799, 378] width 70 height 25
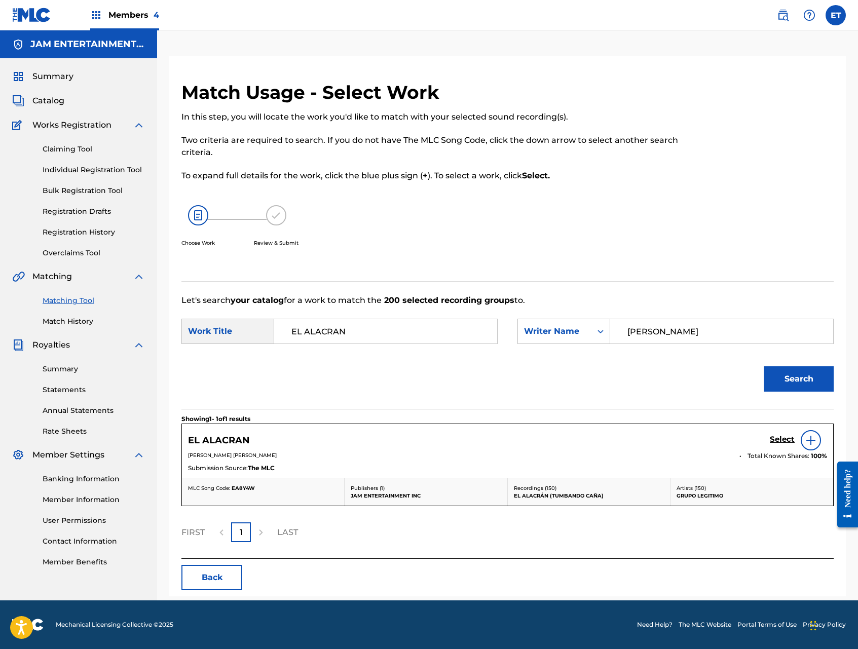
click at [782, 438] on h5 "Select" at bounding box center [782, 440] width 25 height 10
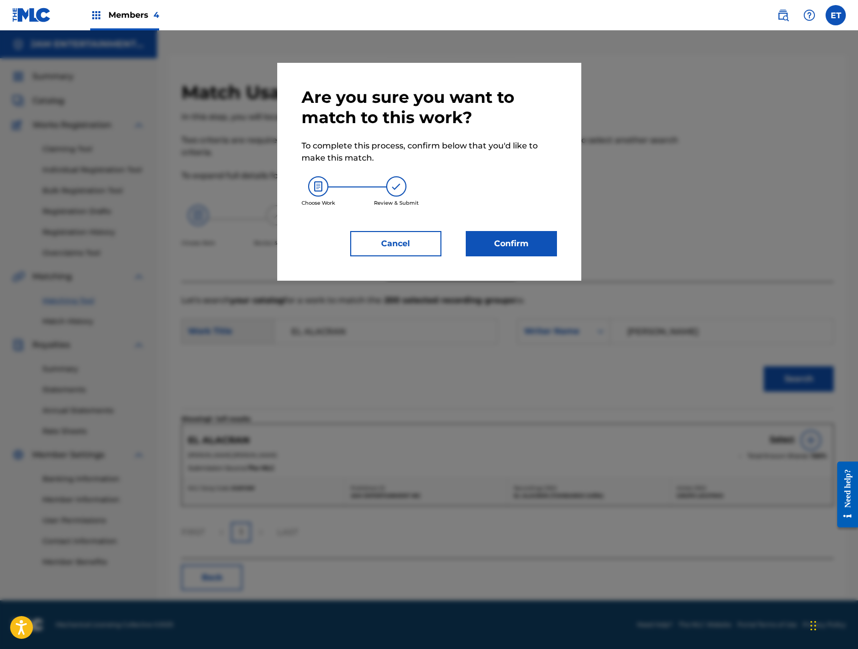
click at [521, 242] on button "Confirm" at bounding box center [511, 243] width 91 height 25
